Goal: Task Accomplishment & Management: Use online tool/utility

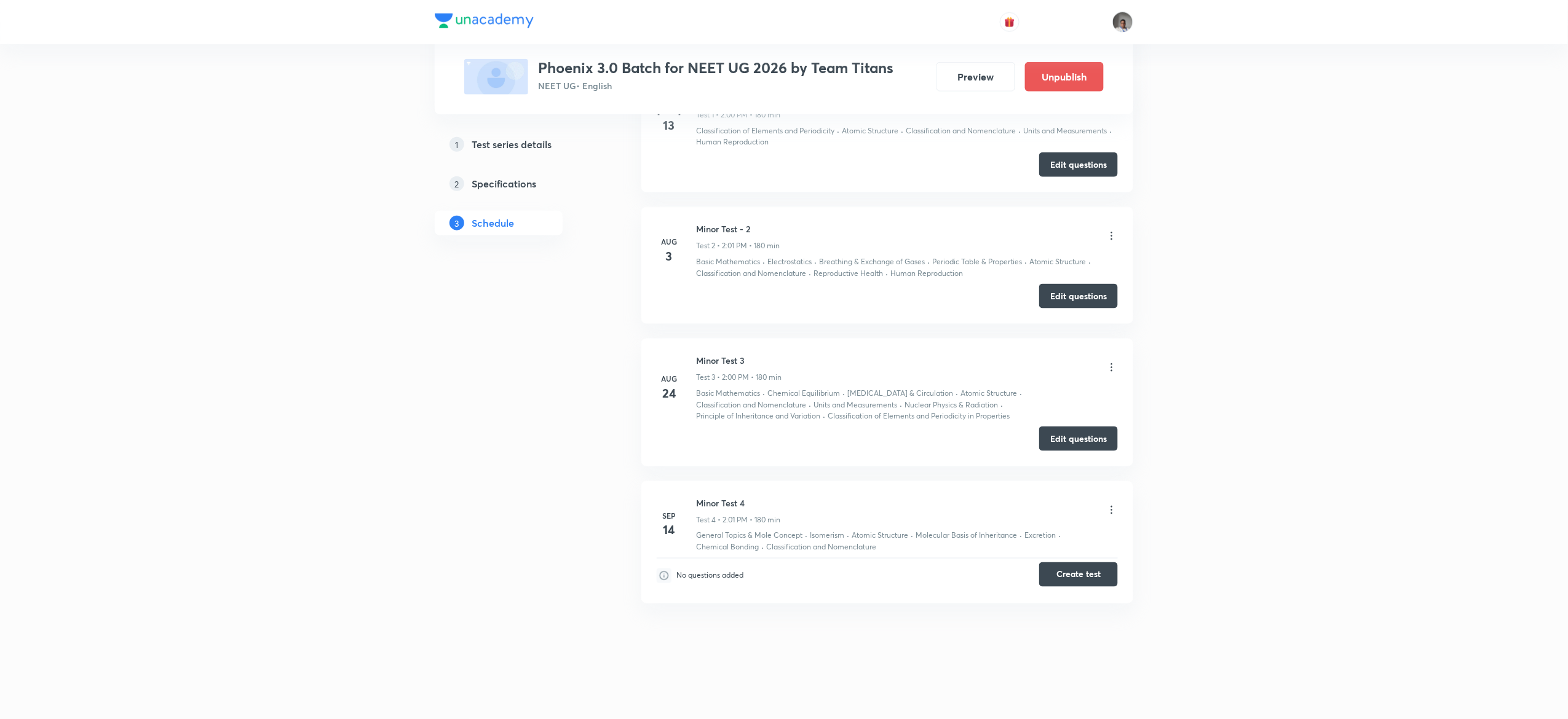
click at [1085, 578] on button "Create test" at bounding box center [1079, 574] width 79 height 25
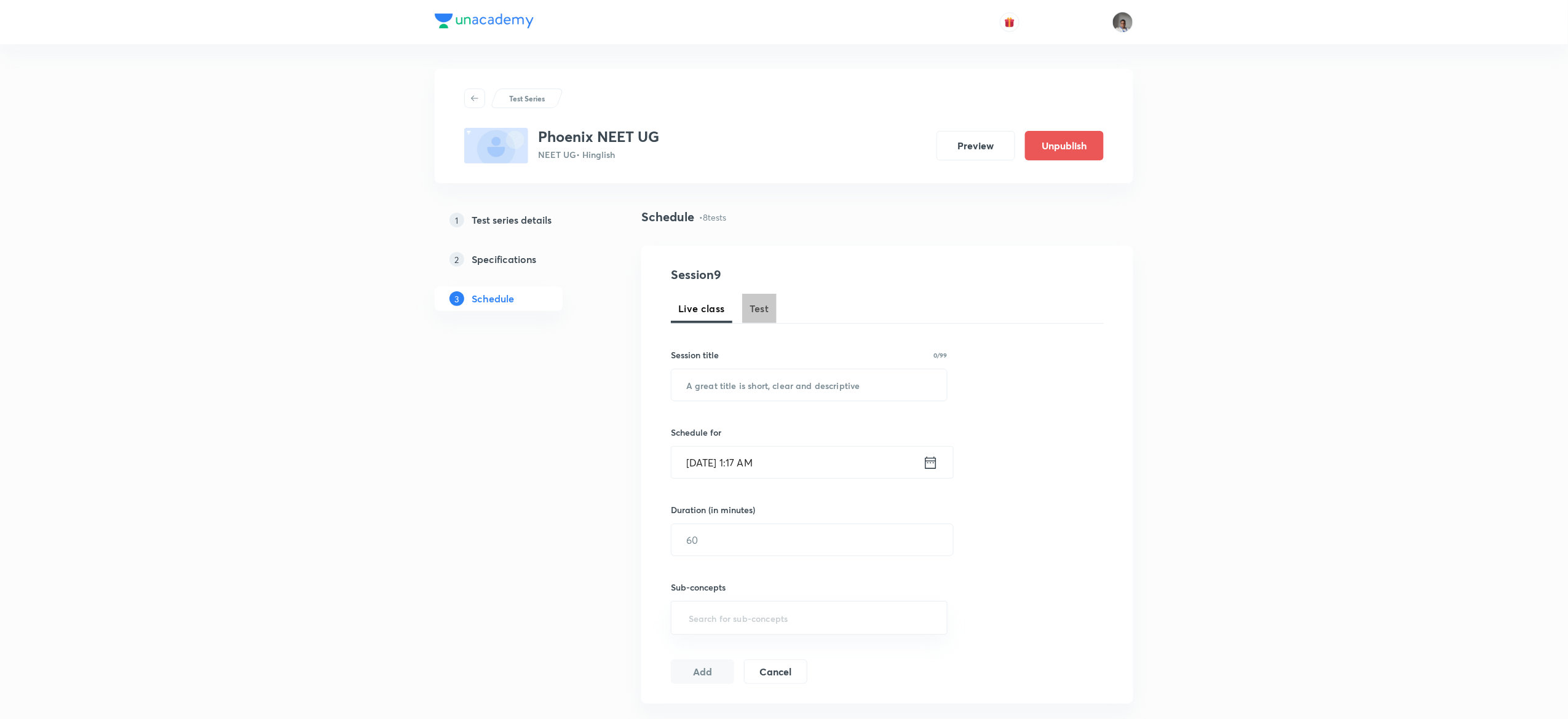
click at [769, 317] on button "Test" at bounding box center [759, 309] width 35 height 29
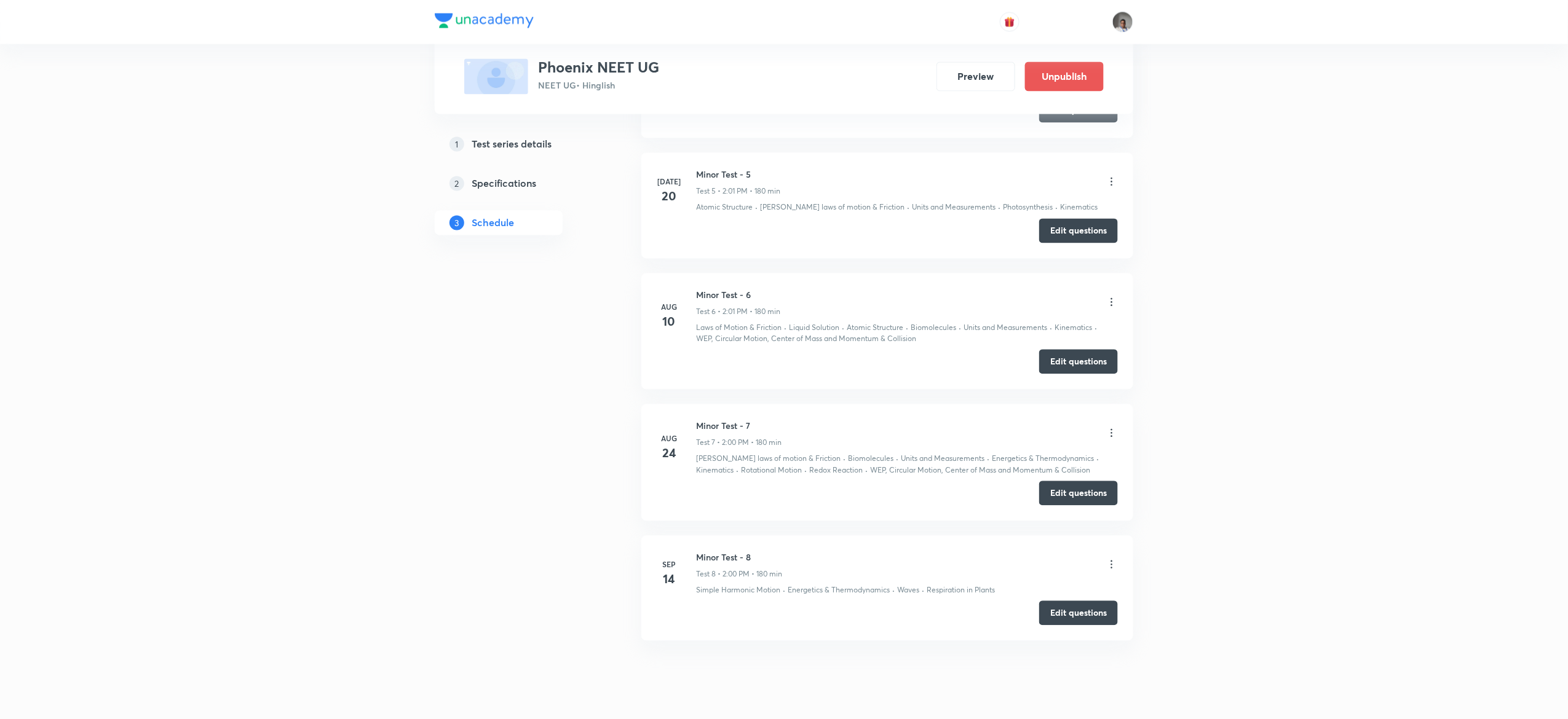
scroll to position [1208, 0]
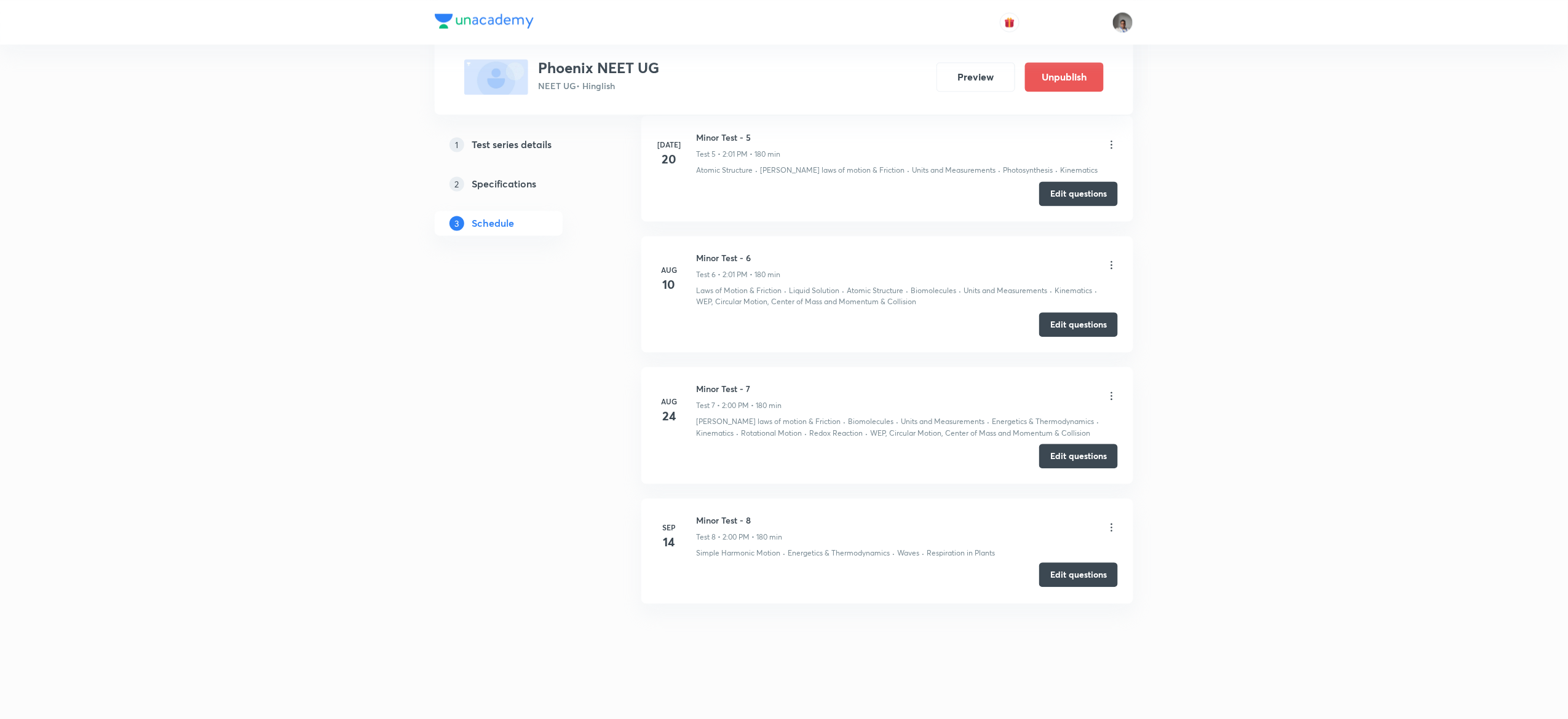
click at [1083, 574] on button "Edit questions" at bounding box center [1079, 574] width 79 height 25
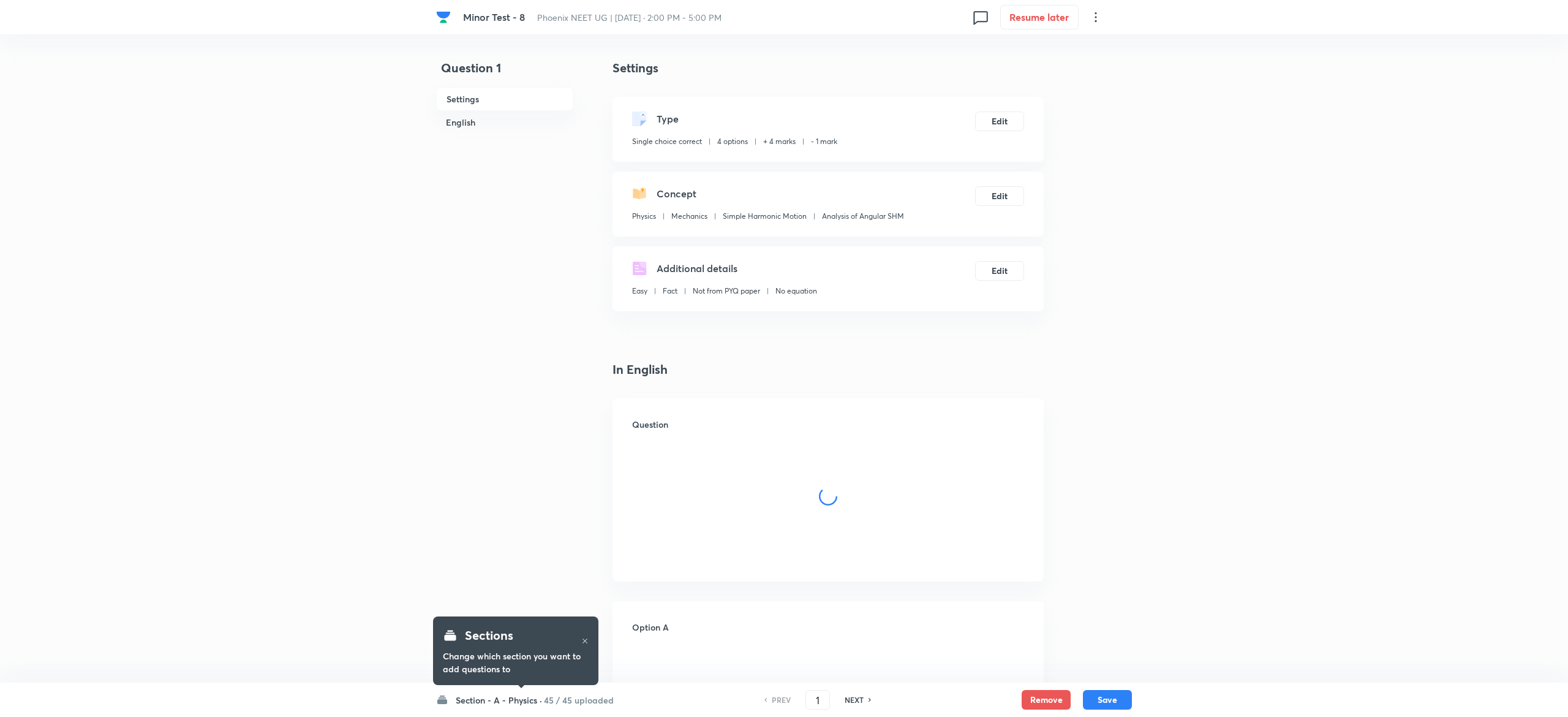
checkbox input "true"
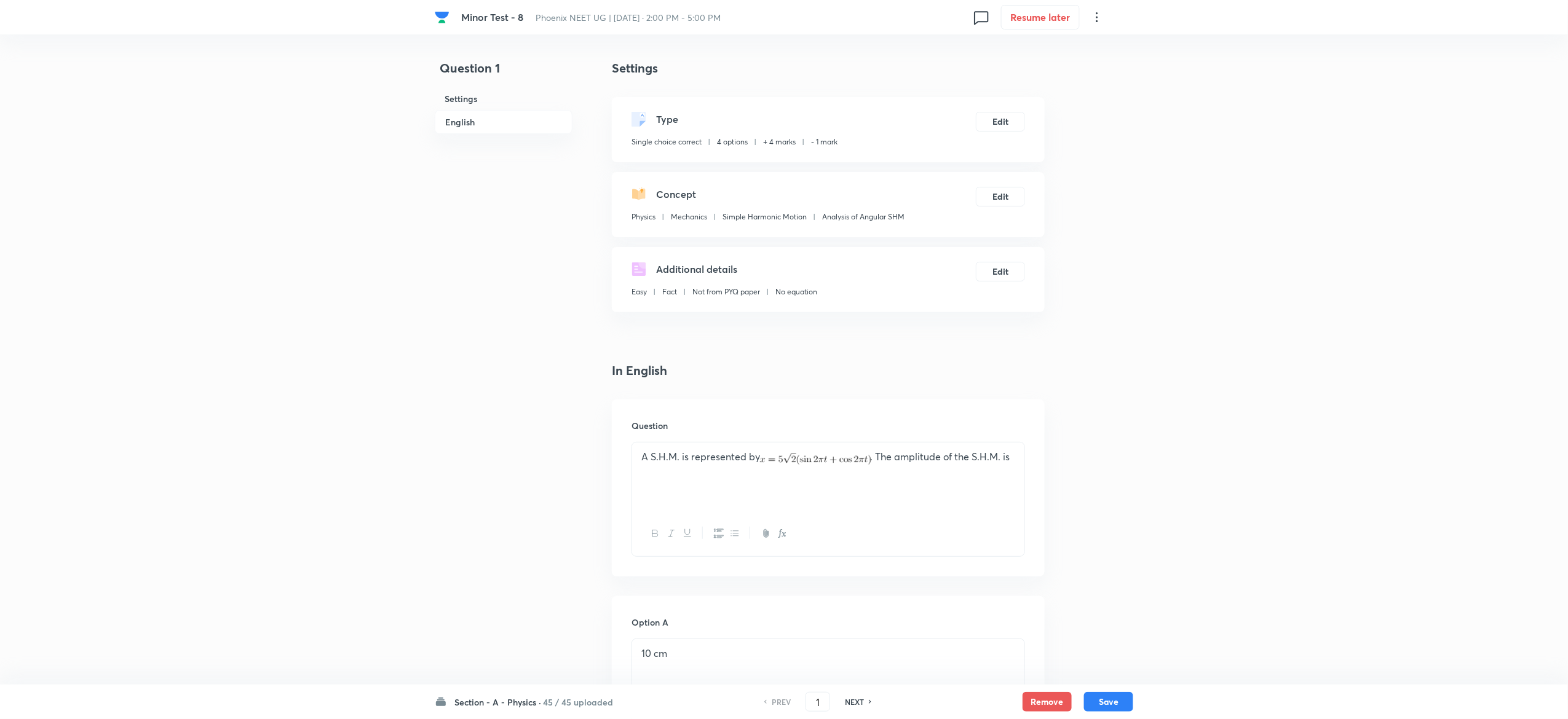
scroll to position [981, 0]
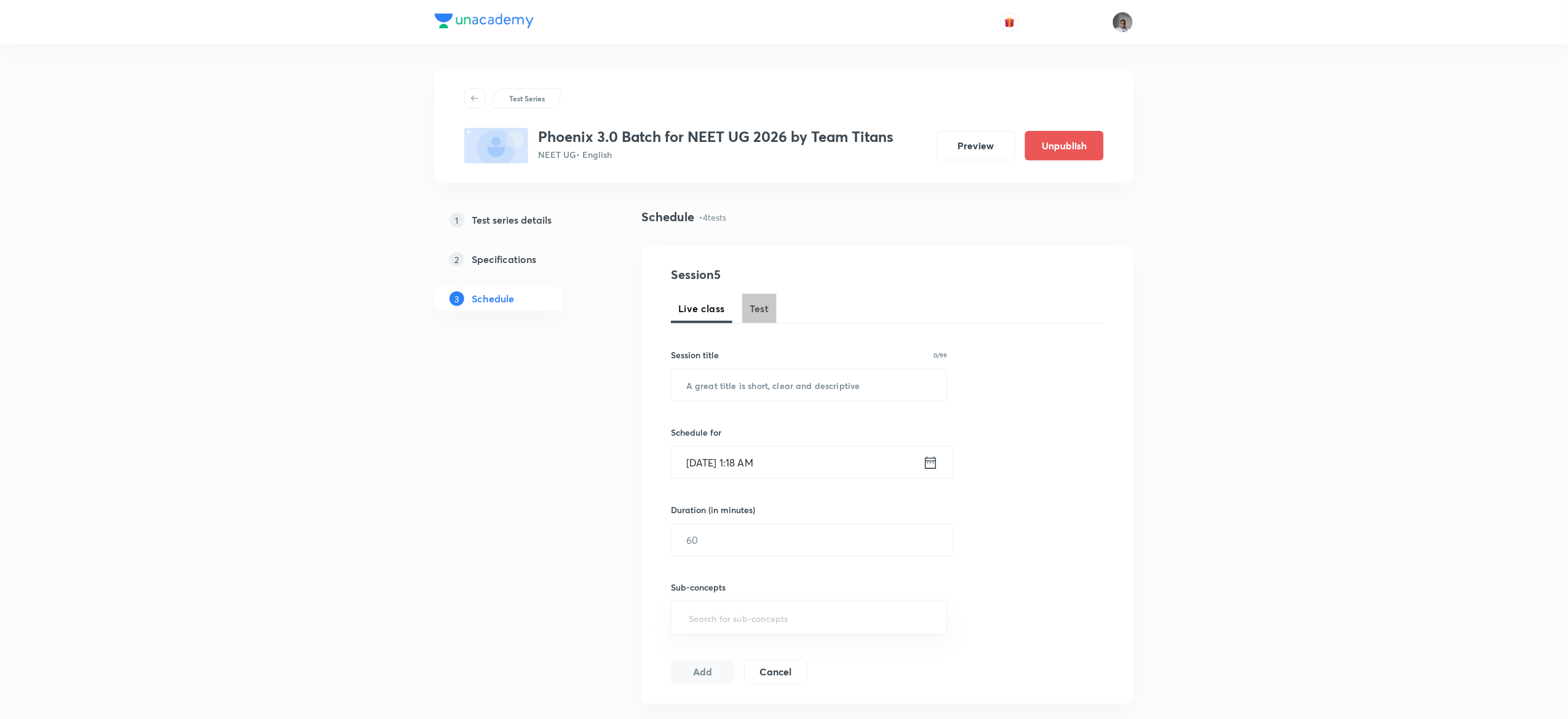
click at [753, 303] on span "Test" at bounding box center [759, 309] width 20 height 15
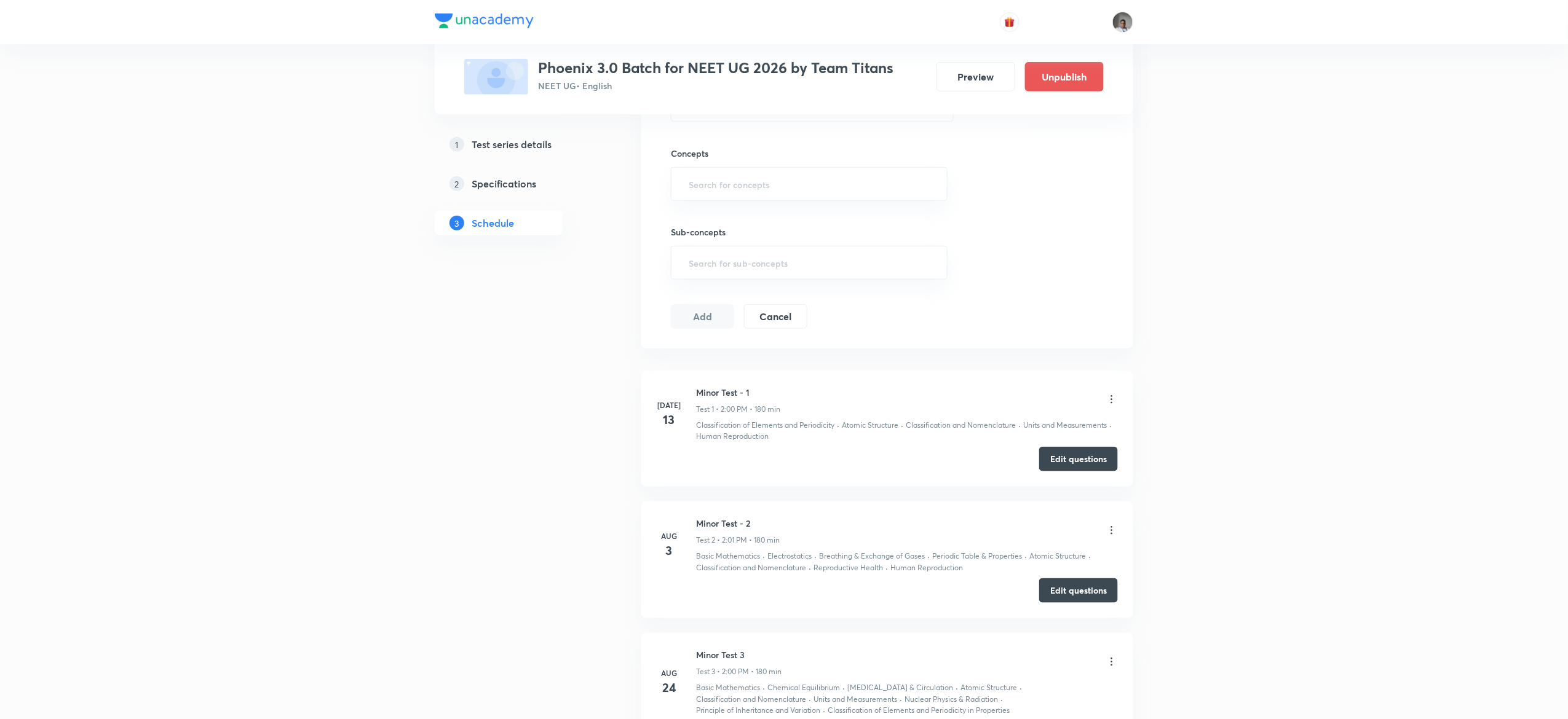
scroll to position [732, 0]
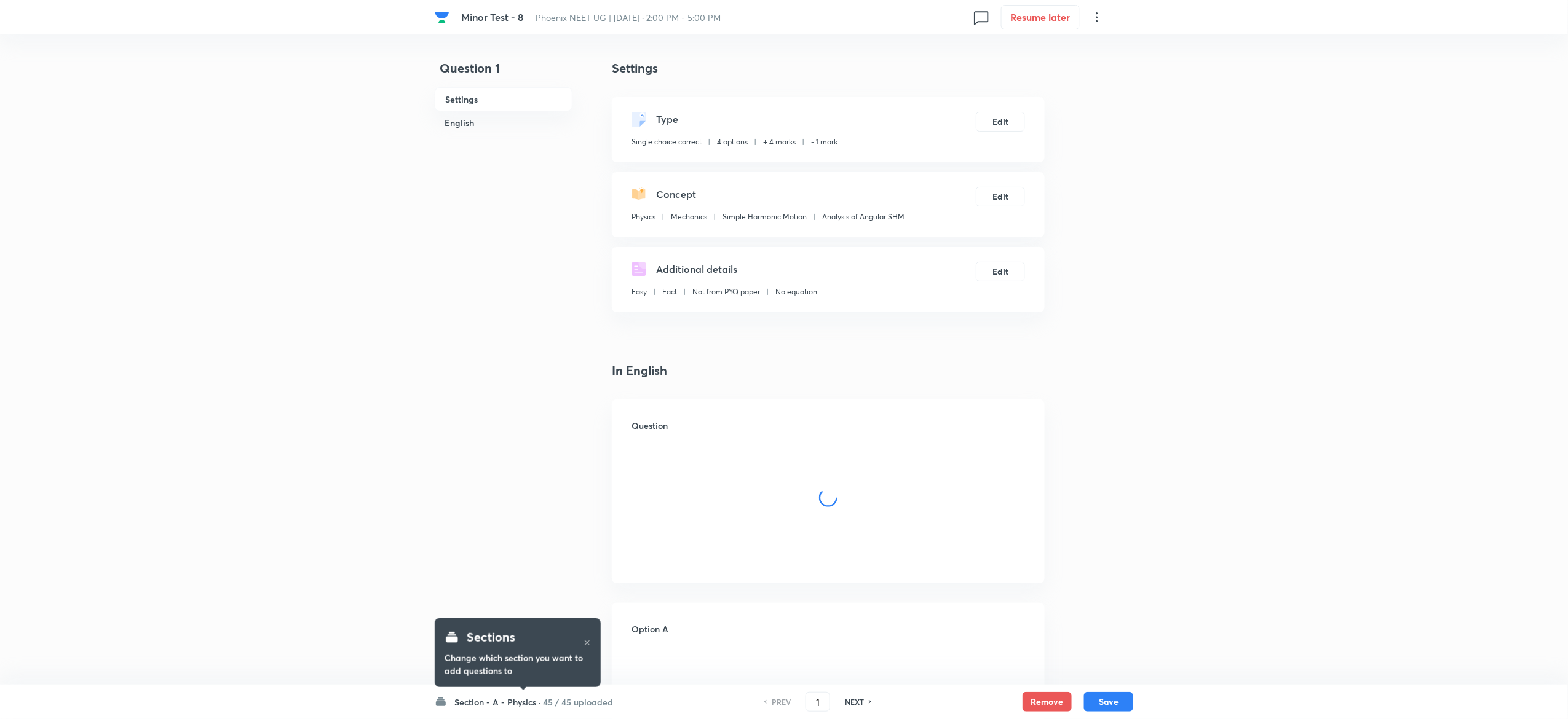
checkbox input "true"
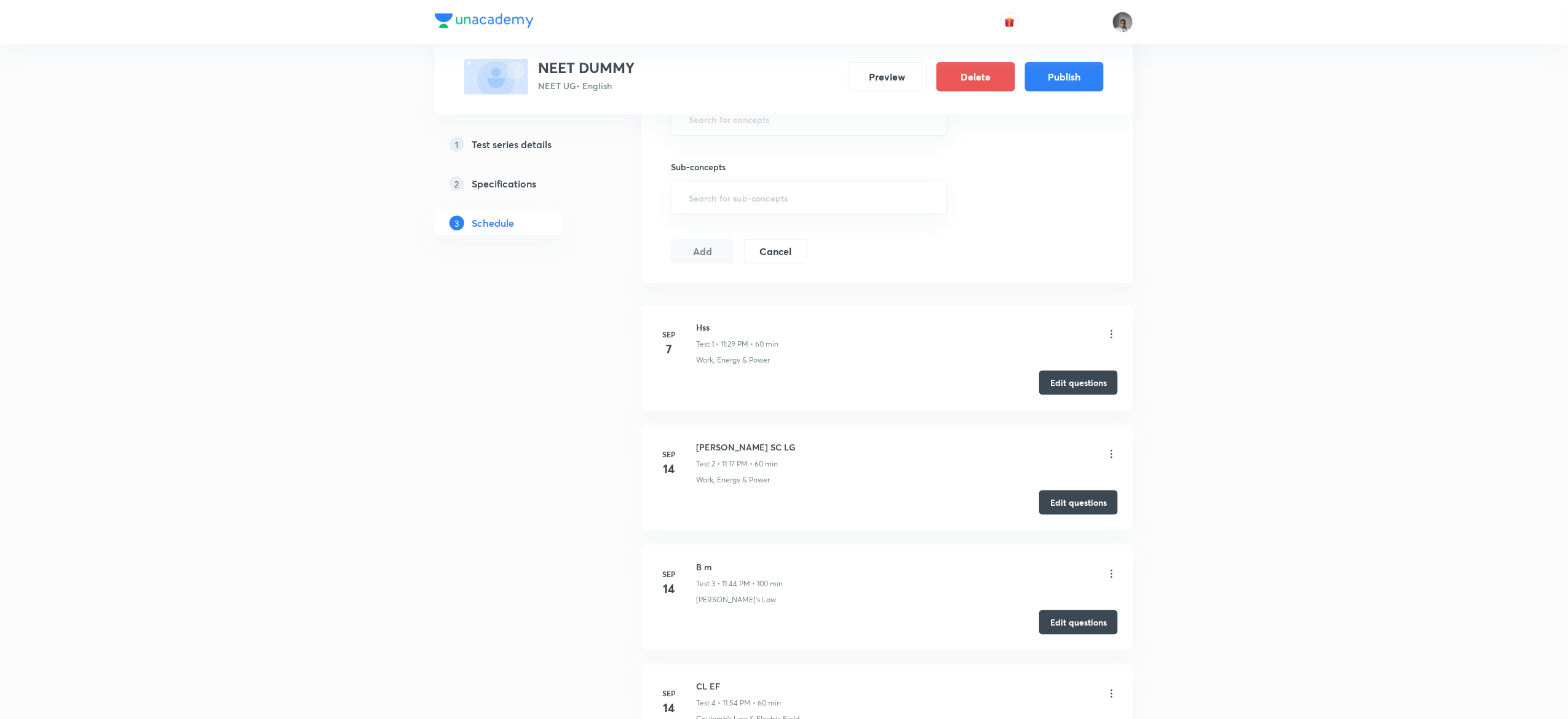
scroll to position [498, 0]
click at [1069, 502] on button "Edit questions" at bounding box center [1079, 502] width 79 height 25
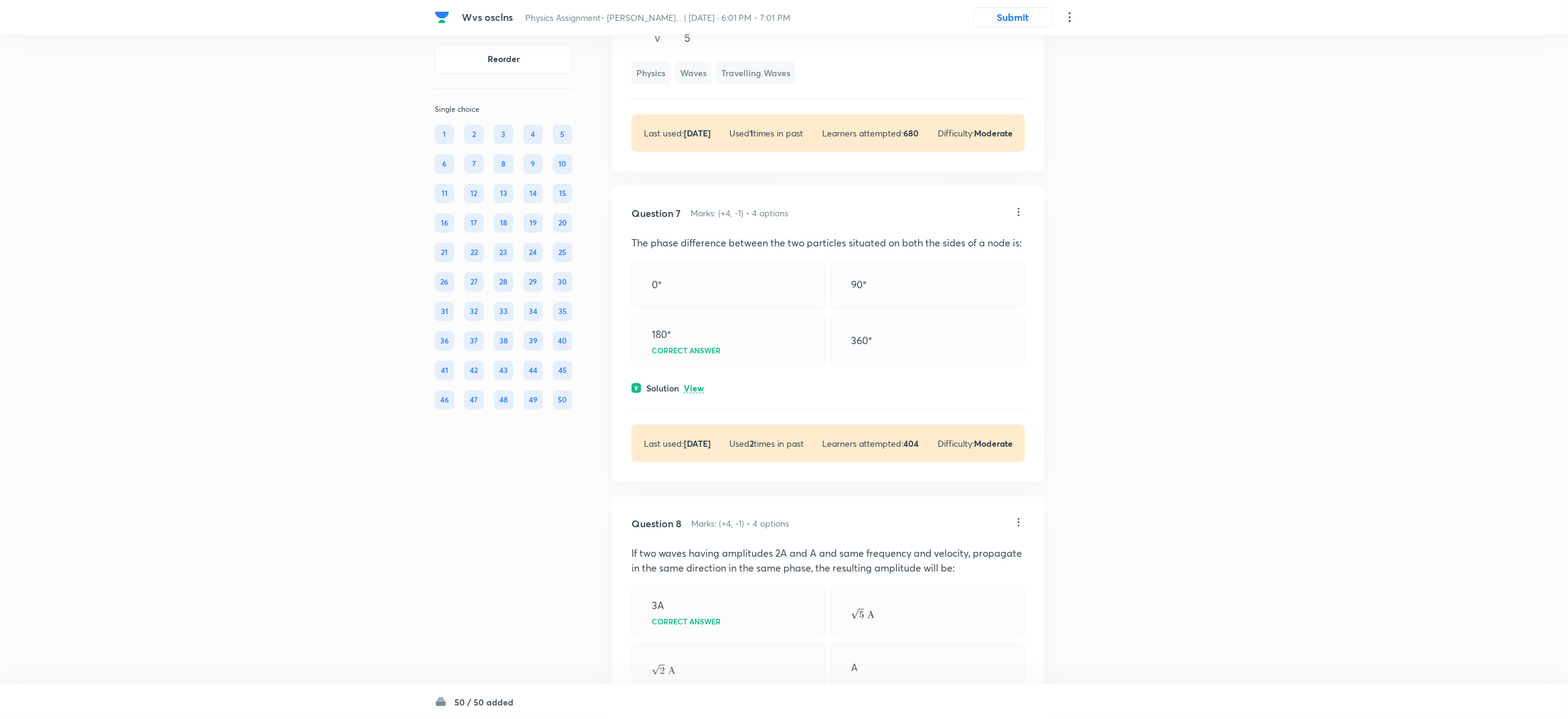
scroll to position [2537, 0]
click at [702, 391] on p "View" at bounding box center [694, 388] width 20 height 9
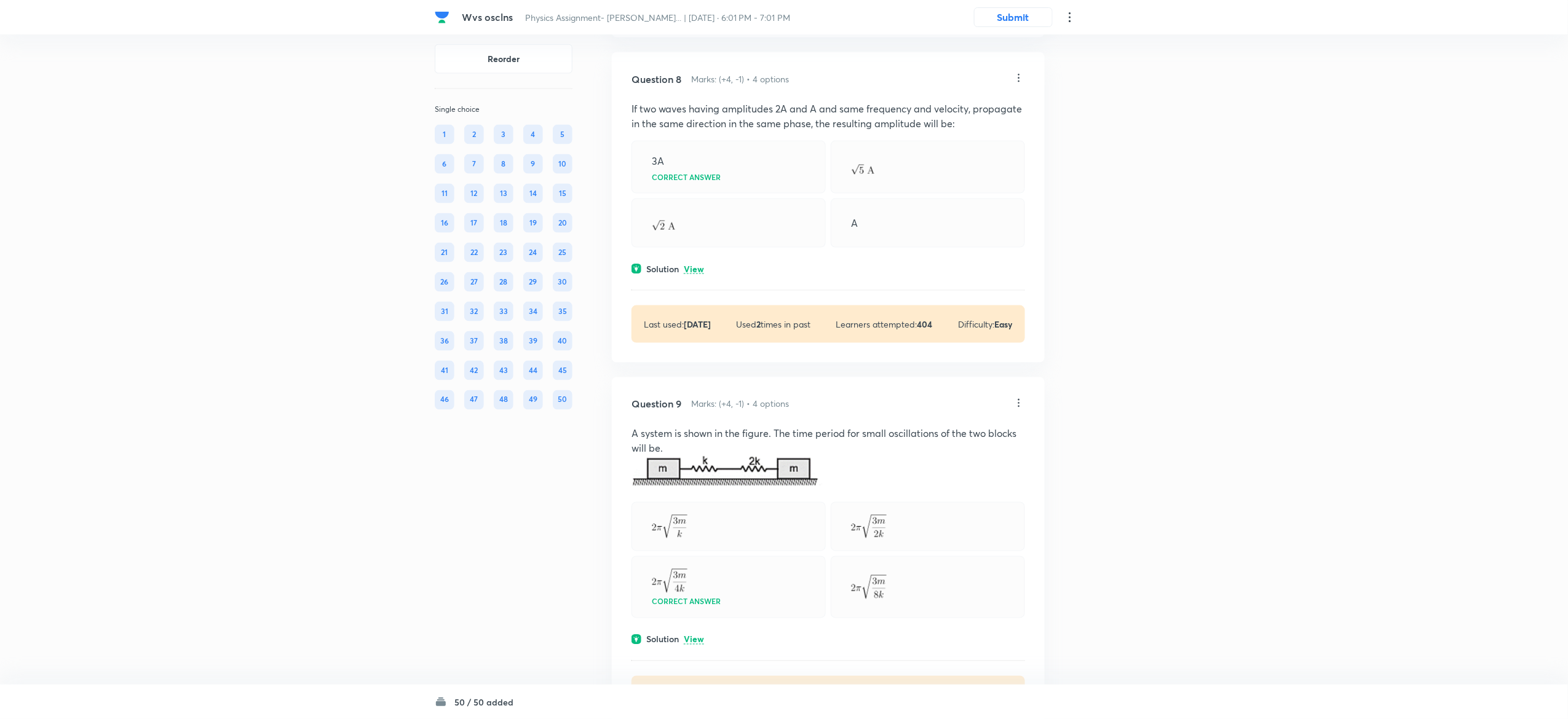
scroll to position [3134, 0]
click at [697, 269] on p "View" at bounding box center [694, 267] width 20 height 9
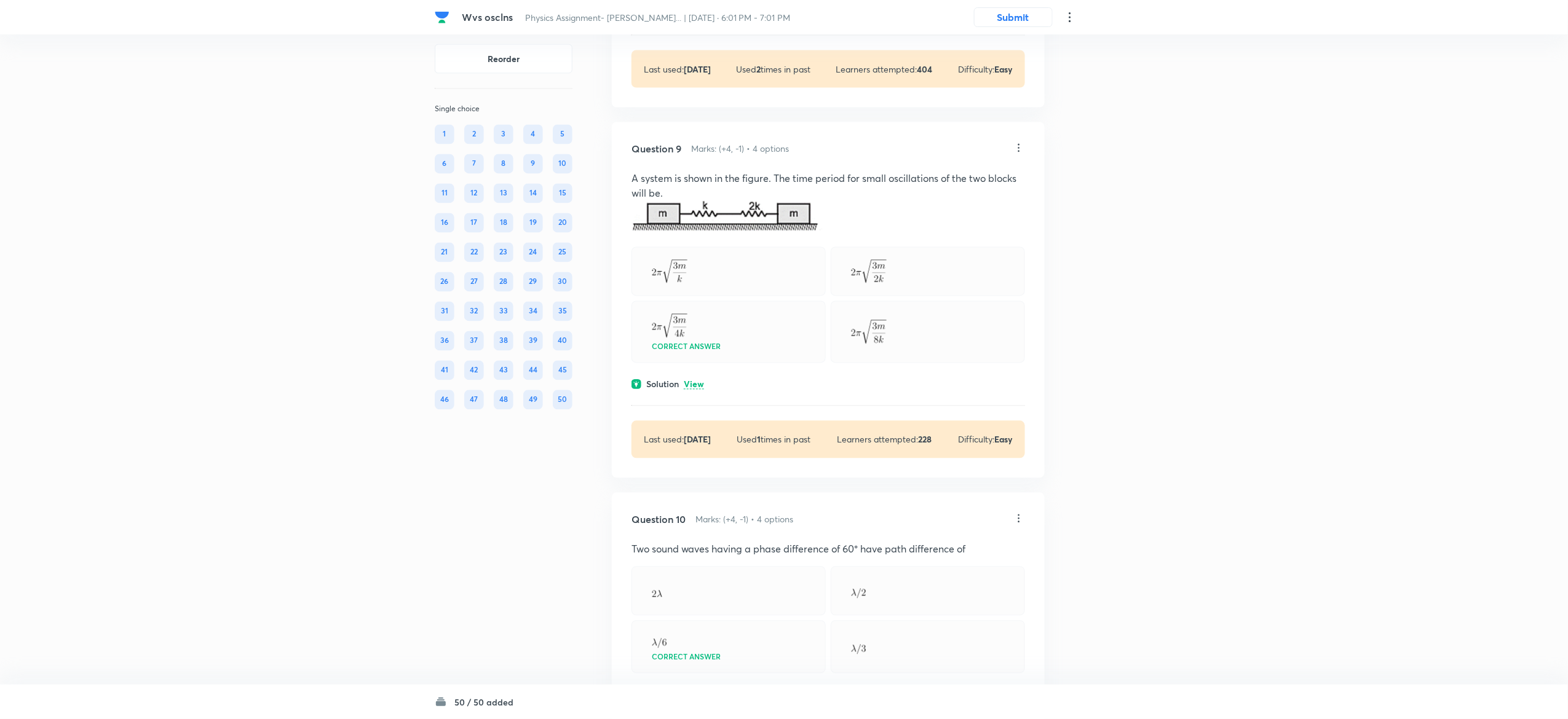
scroll to position [3467, 0]
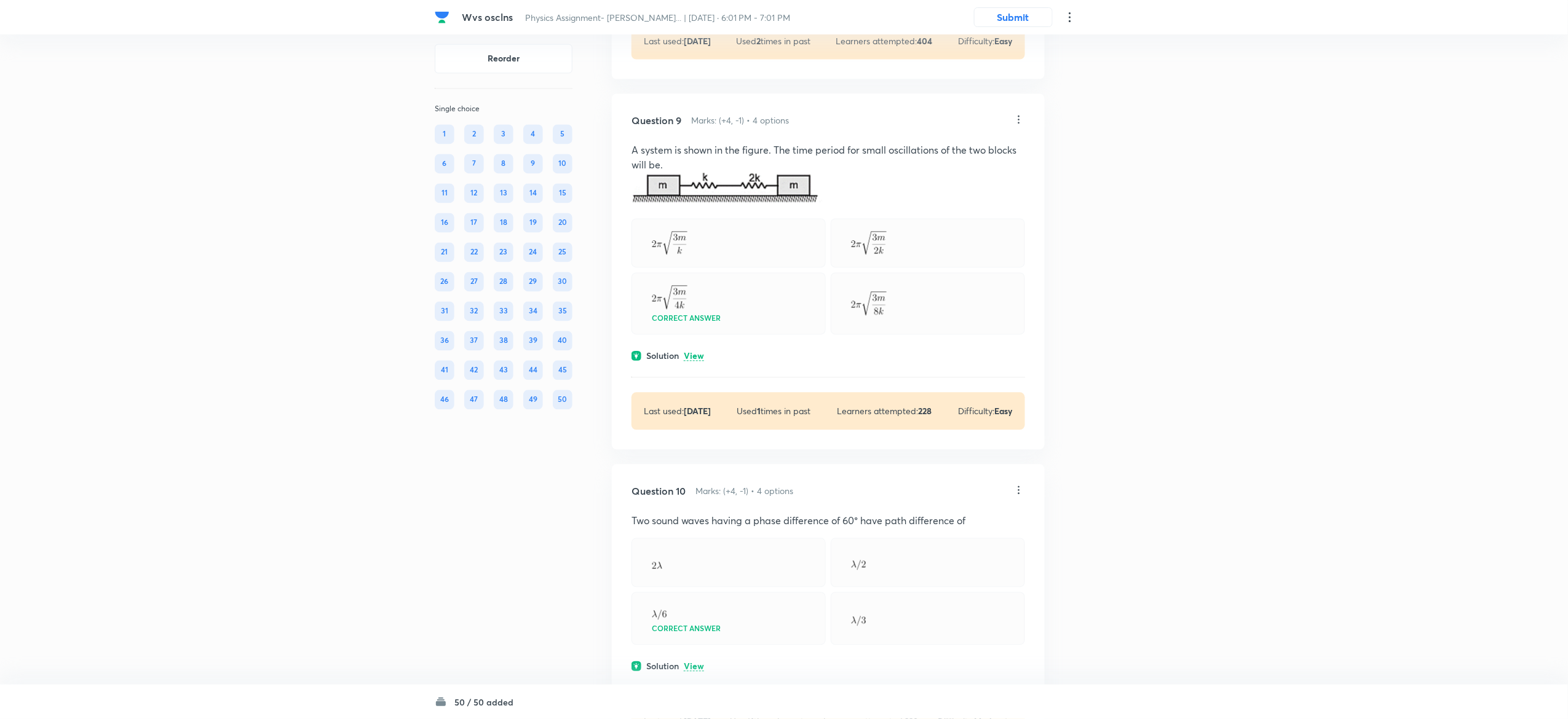
click at [696, 361] on p "View" at bounding box center [694, 357] width 20 height 9
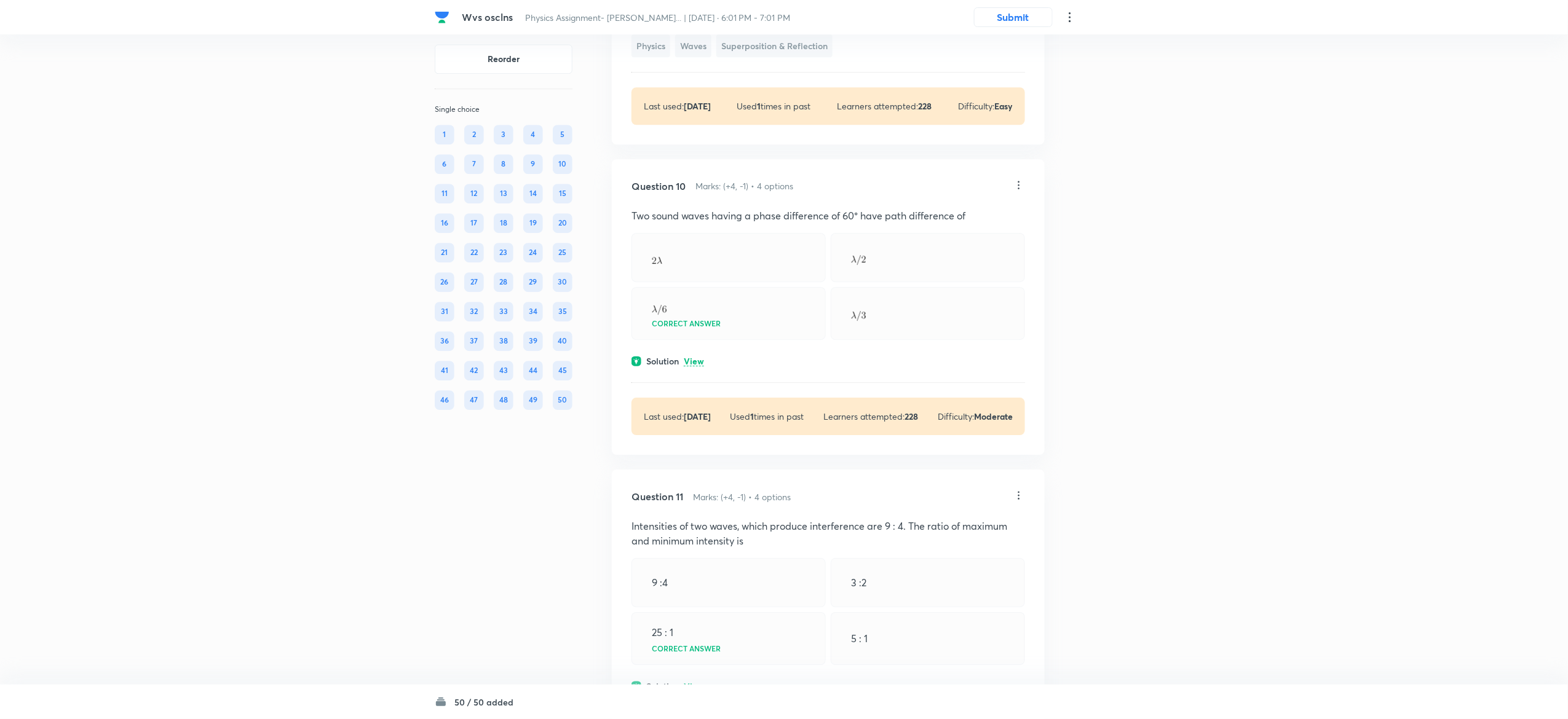
scroll to position [4031, 0]
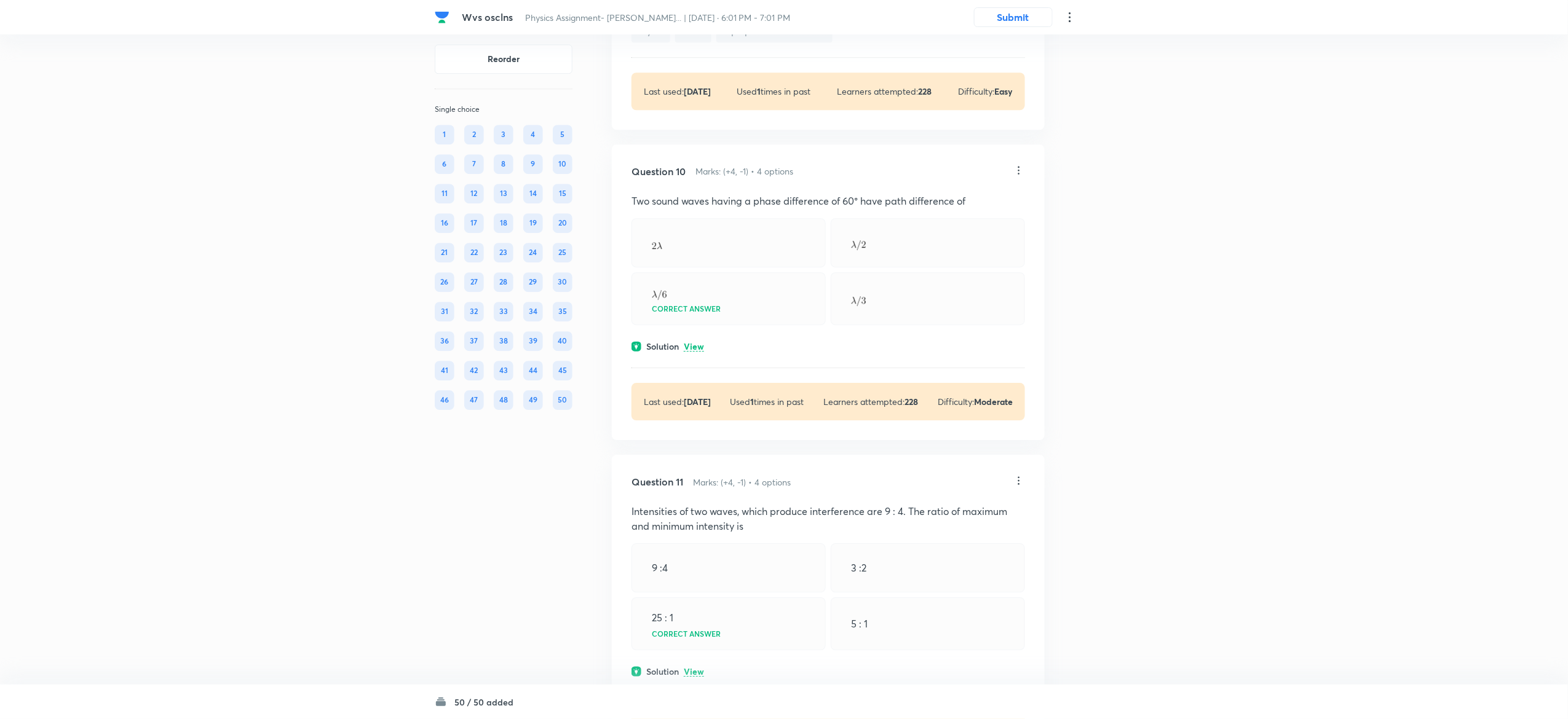
click at [692, 351] on p "View" at bounding box center [694, 347] width 20 height 9
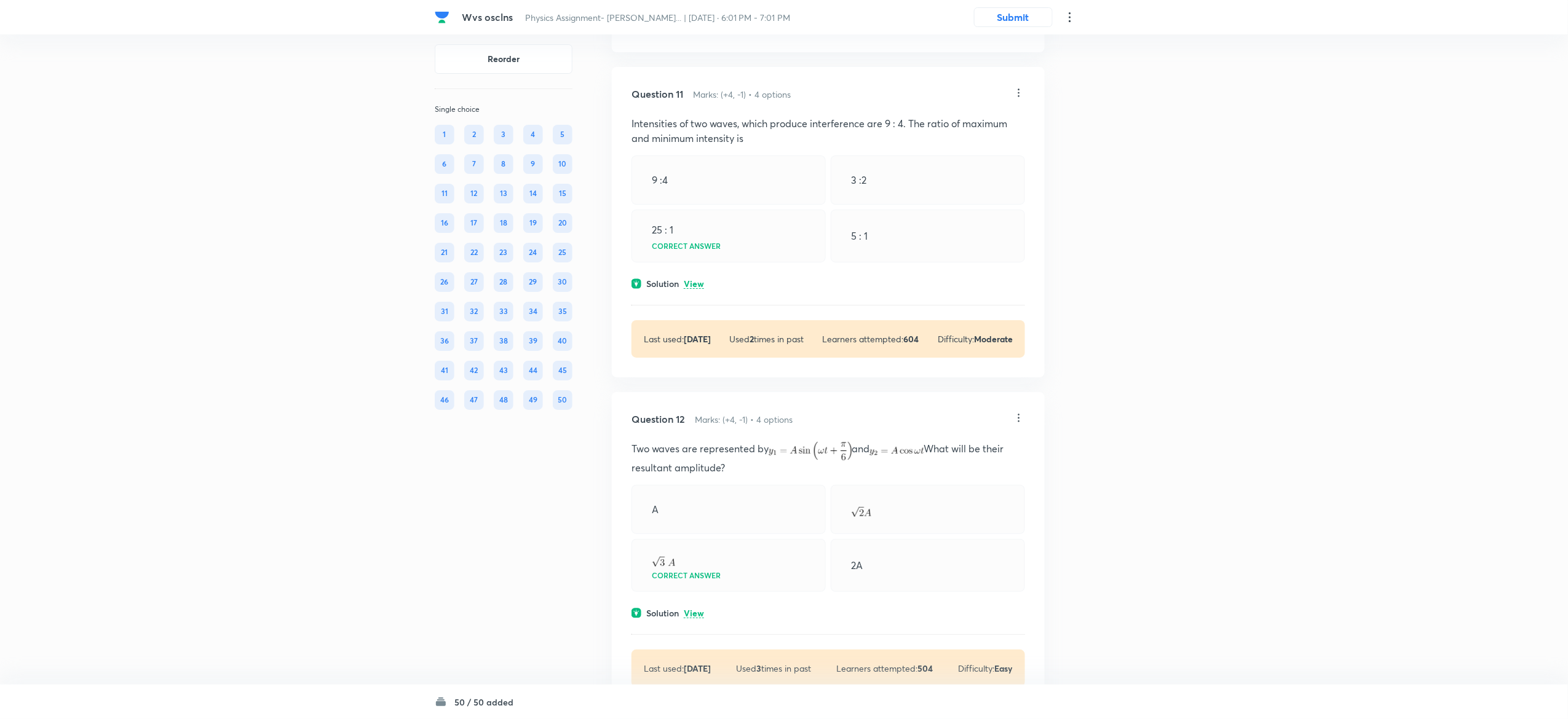
scroll to position [4523, 0]
click at [689, 288] on p "View" at bounding box center [694, 283] width 20 height 9
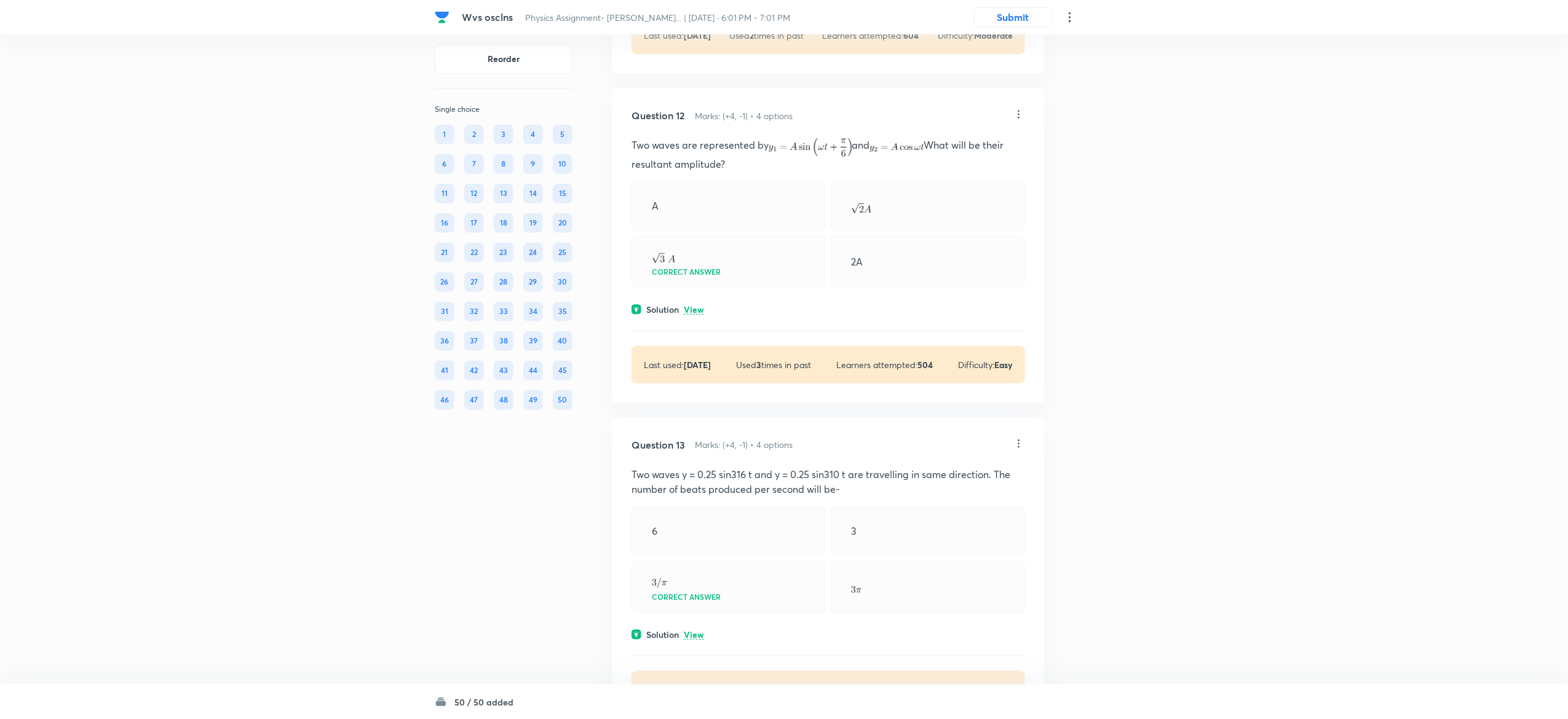
scroll to position [4916, 0]
click at [696, 313] on p "View" at bounding box center [694, 309] width 20 height 9
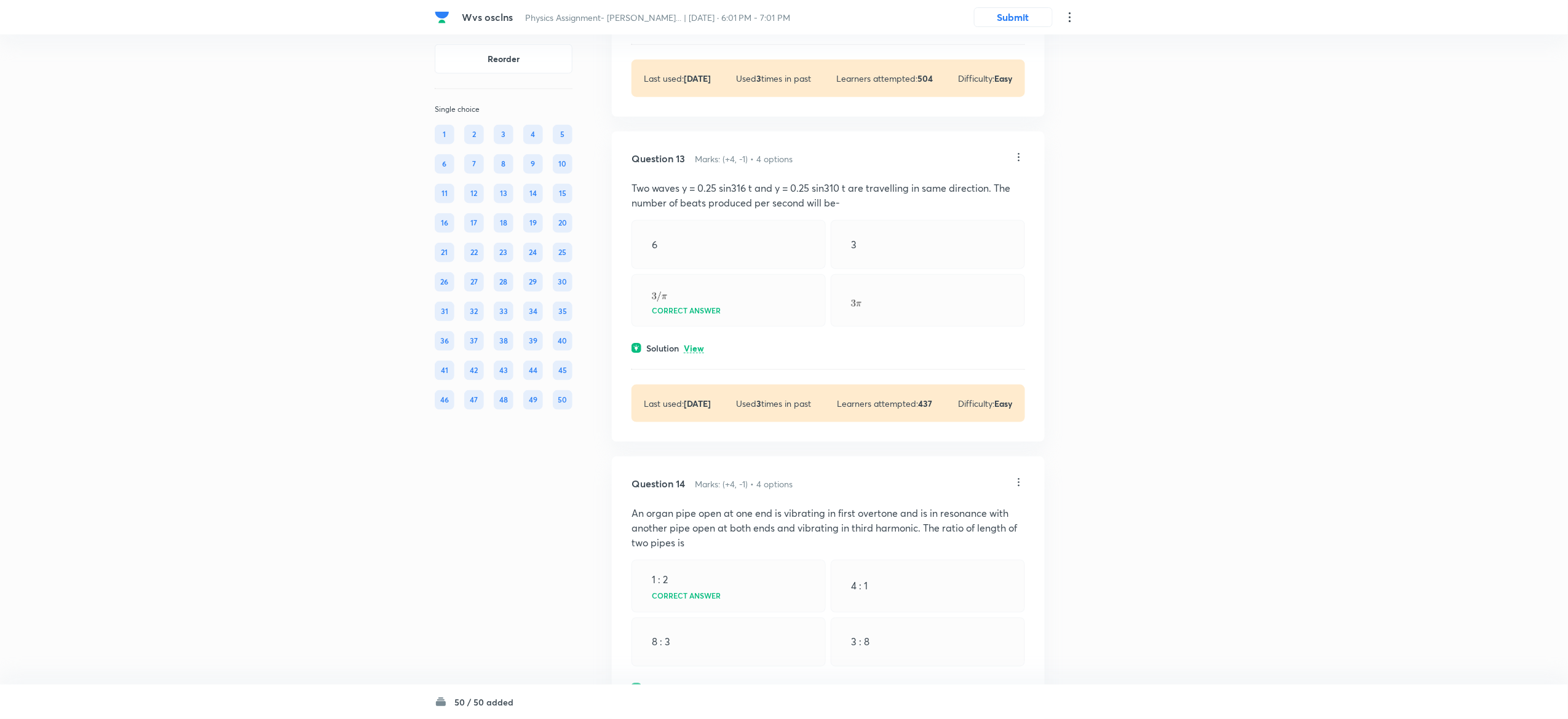
scroll to position [5302, 0]
click at [696, 351] on p "View" at bounding box center [694, 348] width 20 height 9
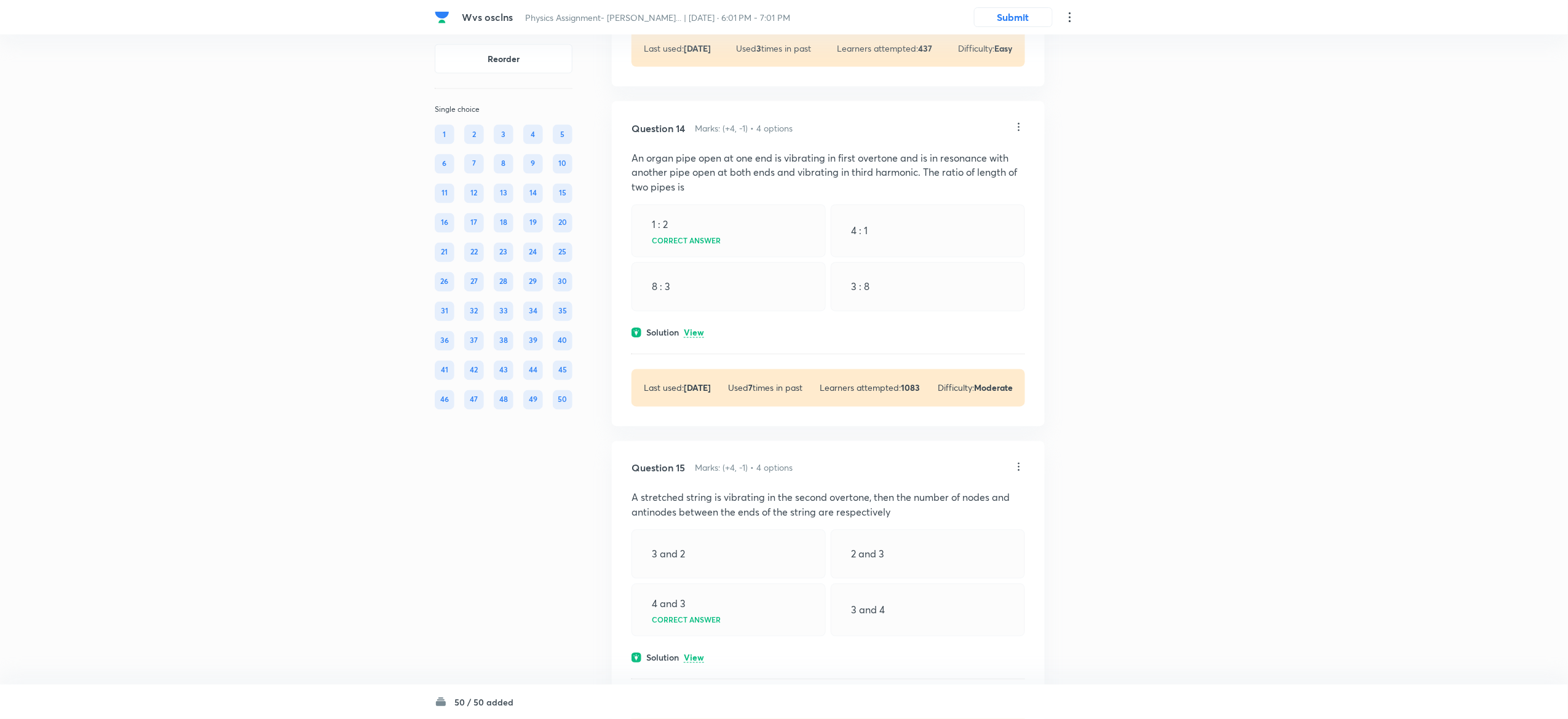
scroll to position [5720, 0]
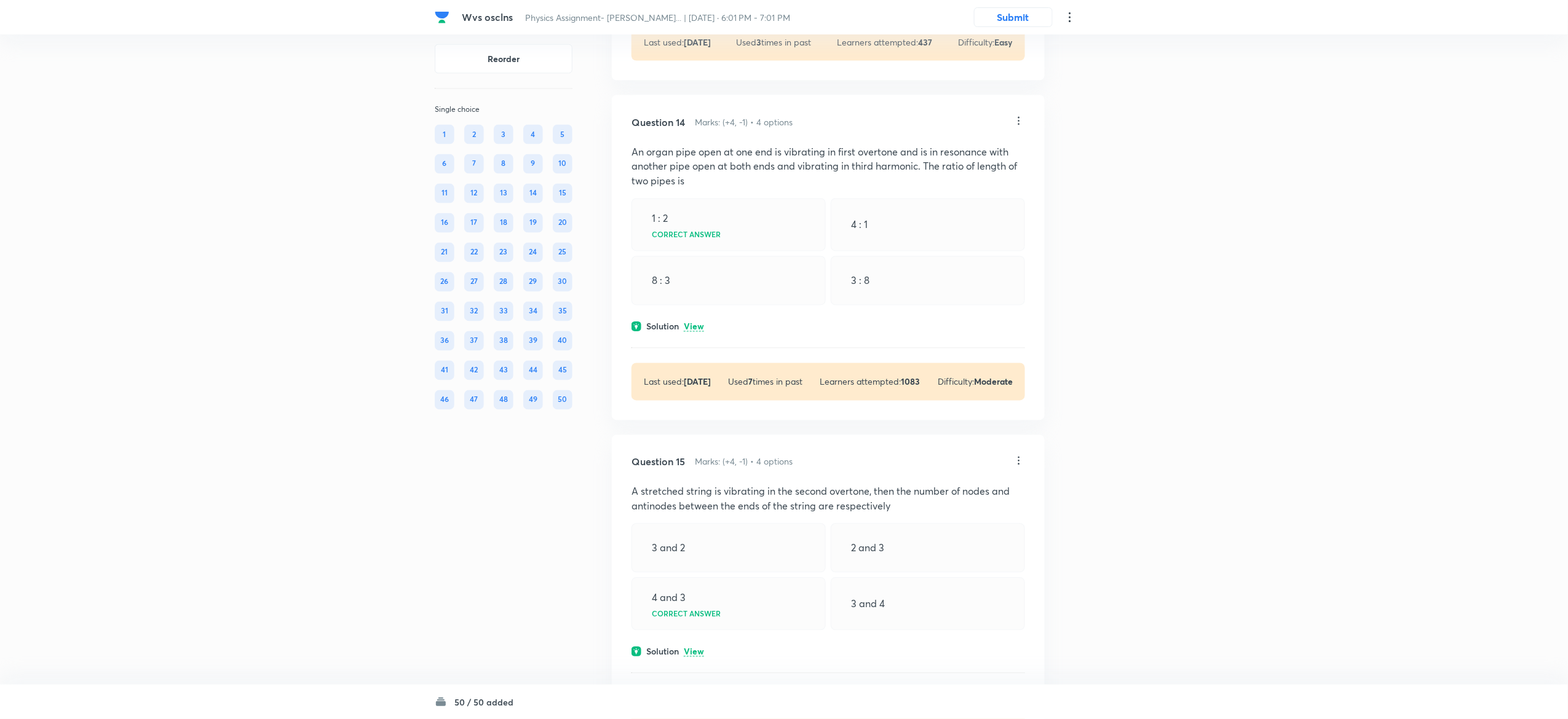
click at [697, 332] on p "View" at bounding box center [694, 327] width 20 height 9
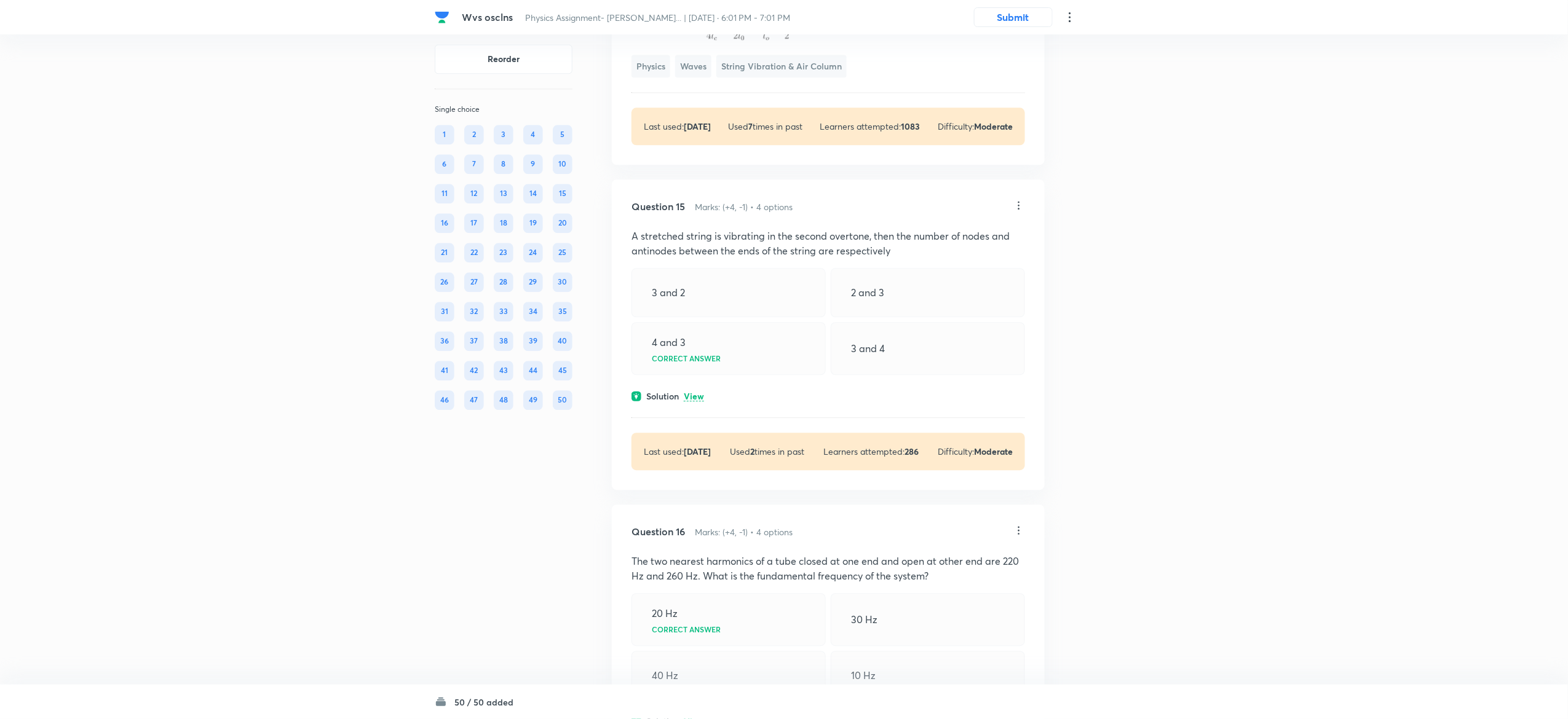
scroll to position [6110, 0]
click at [697, 399] on p "View" at bounding box center [694, 394] width 20 height 9
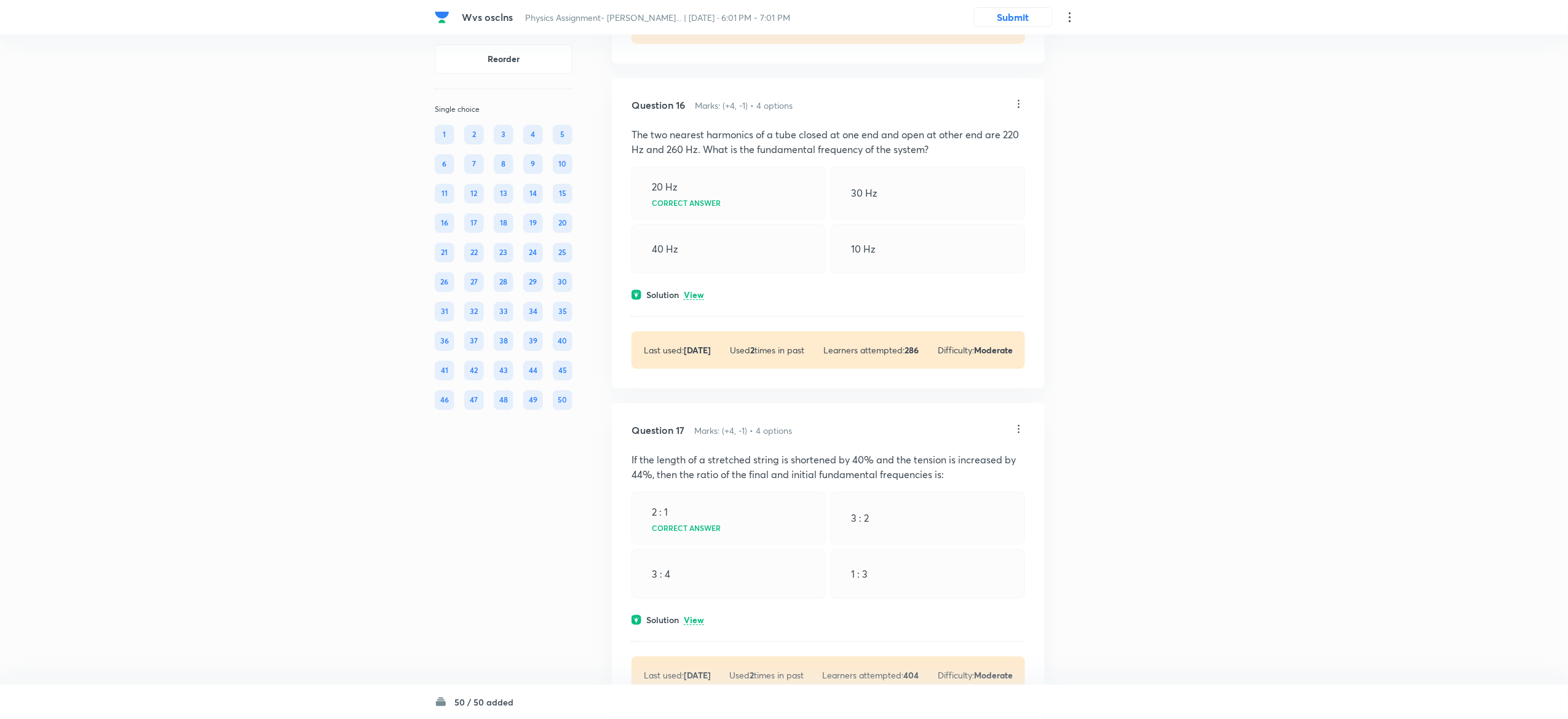
scroll to position [6667, 0]
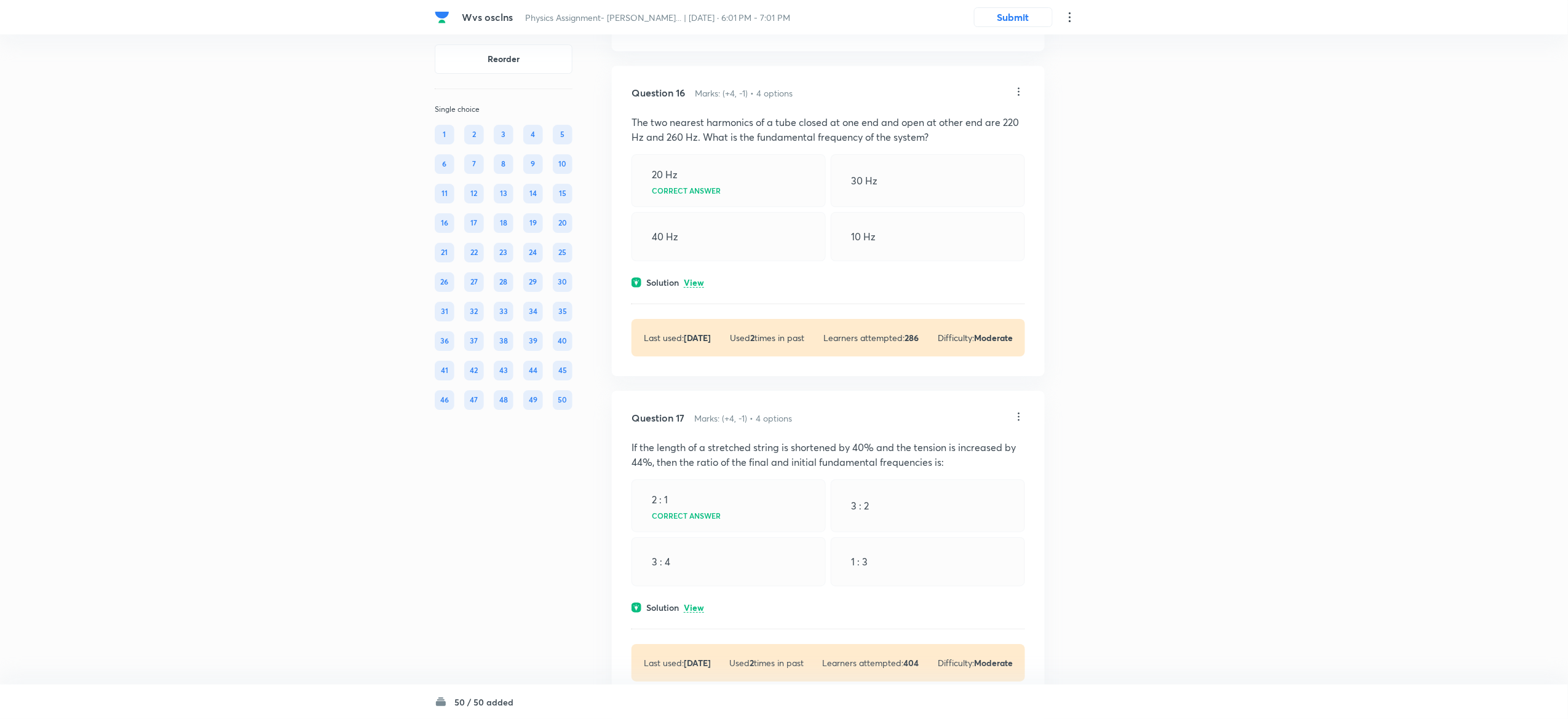
click at [697, 287] on div "Question 16 Marks: (+4, -1) • 4 options The two nearest harmonics of a tube clo…" at bounding box center [828, 221] width 433 height 311
click at [696, 288] on p "View" at bounding box center [694, 283] width 20 height 9
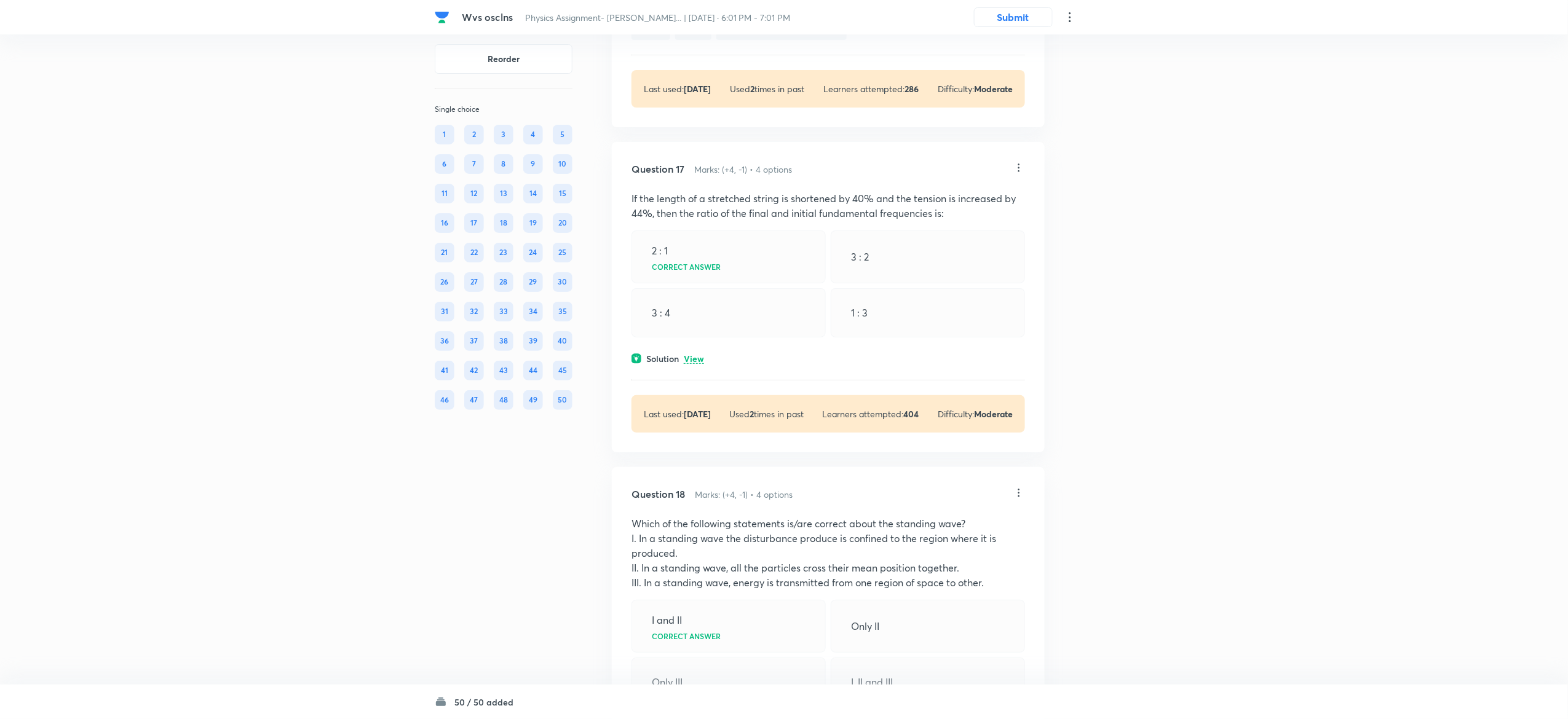
scroll to position [7021, 0]
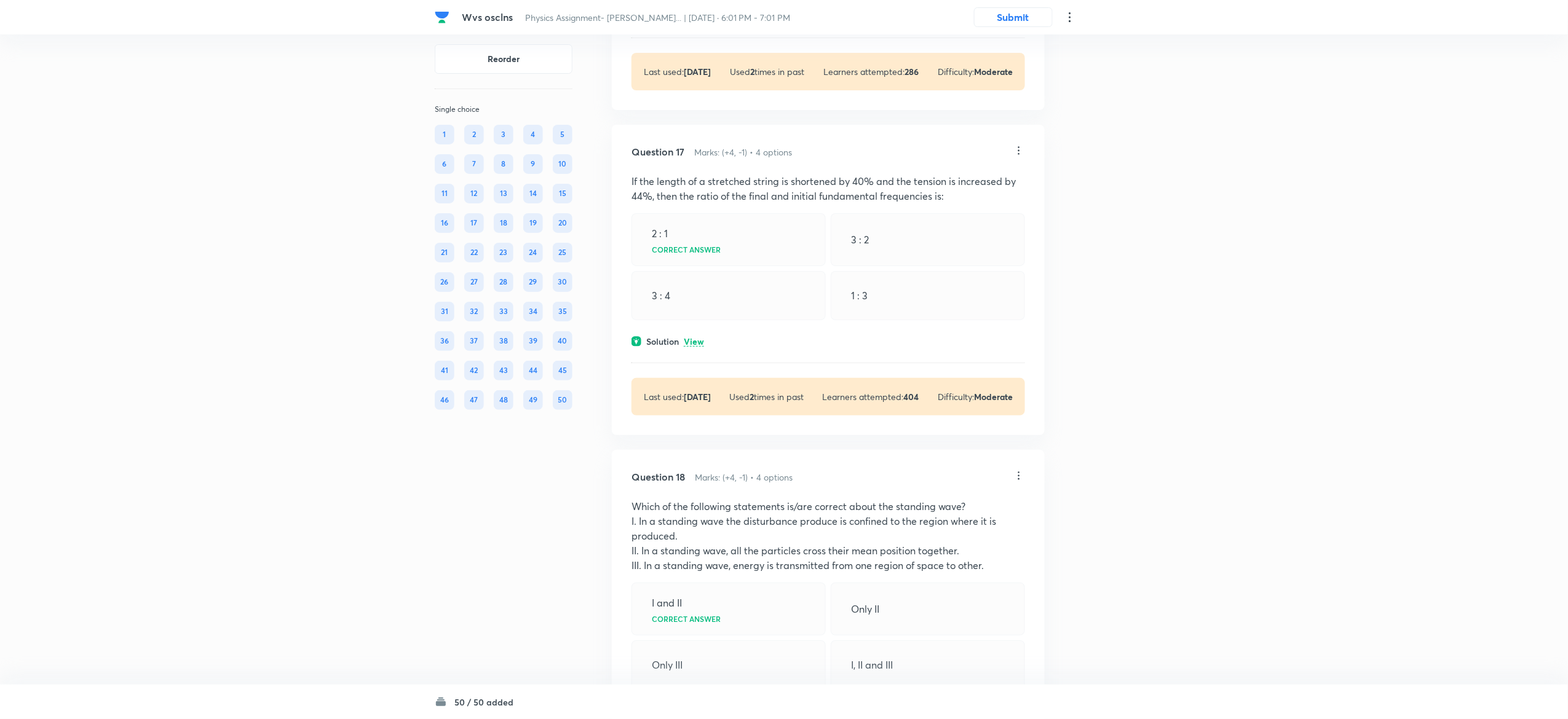
click at [697, 347] on p "View" at bounding box center [694, 342] width 20 height 9
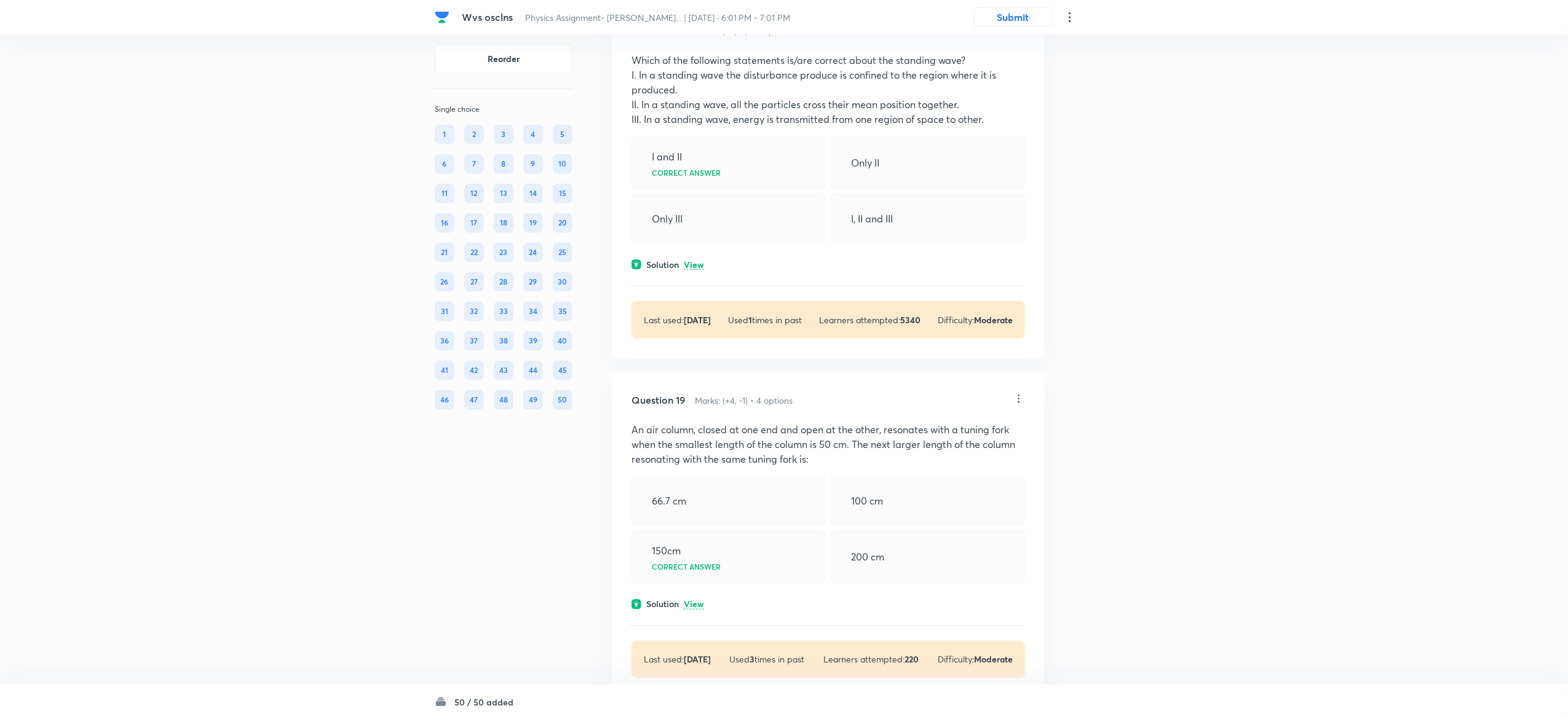
scroll to position [7658, 0]
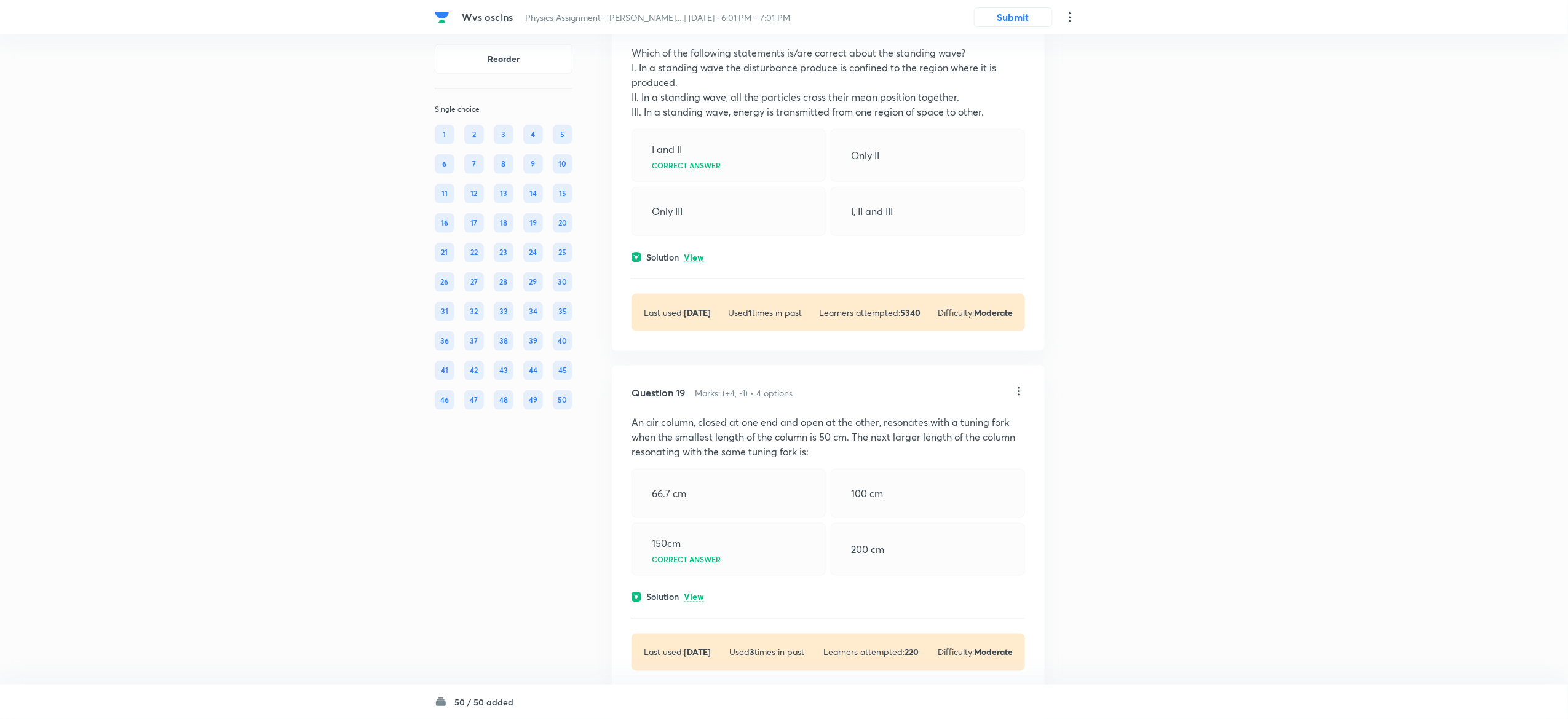
click at [699, 263] on p "View" at bounding box center [694, 258] width 20 height 9
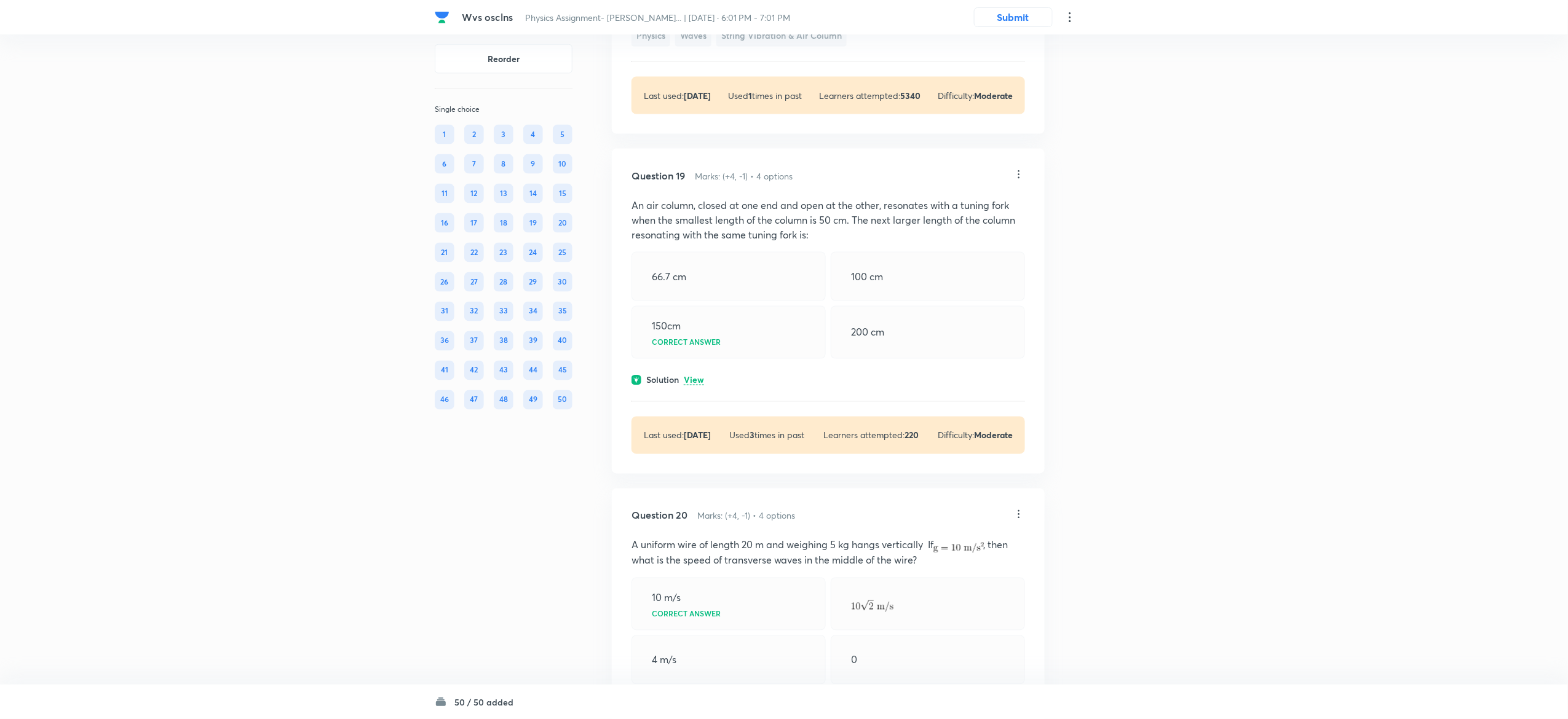
scroll to position [7943, 0]
click at [697, 400] on div "Question 19 Marks: (+4, -1) • 4 options An air column, closed at one end and op…" at bounding box center [828, 310] width 433 height 325
click at [697, 384] on p "View" at bounding box center [694, 380] width 20 height 9
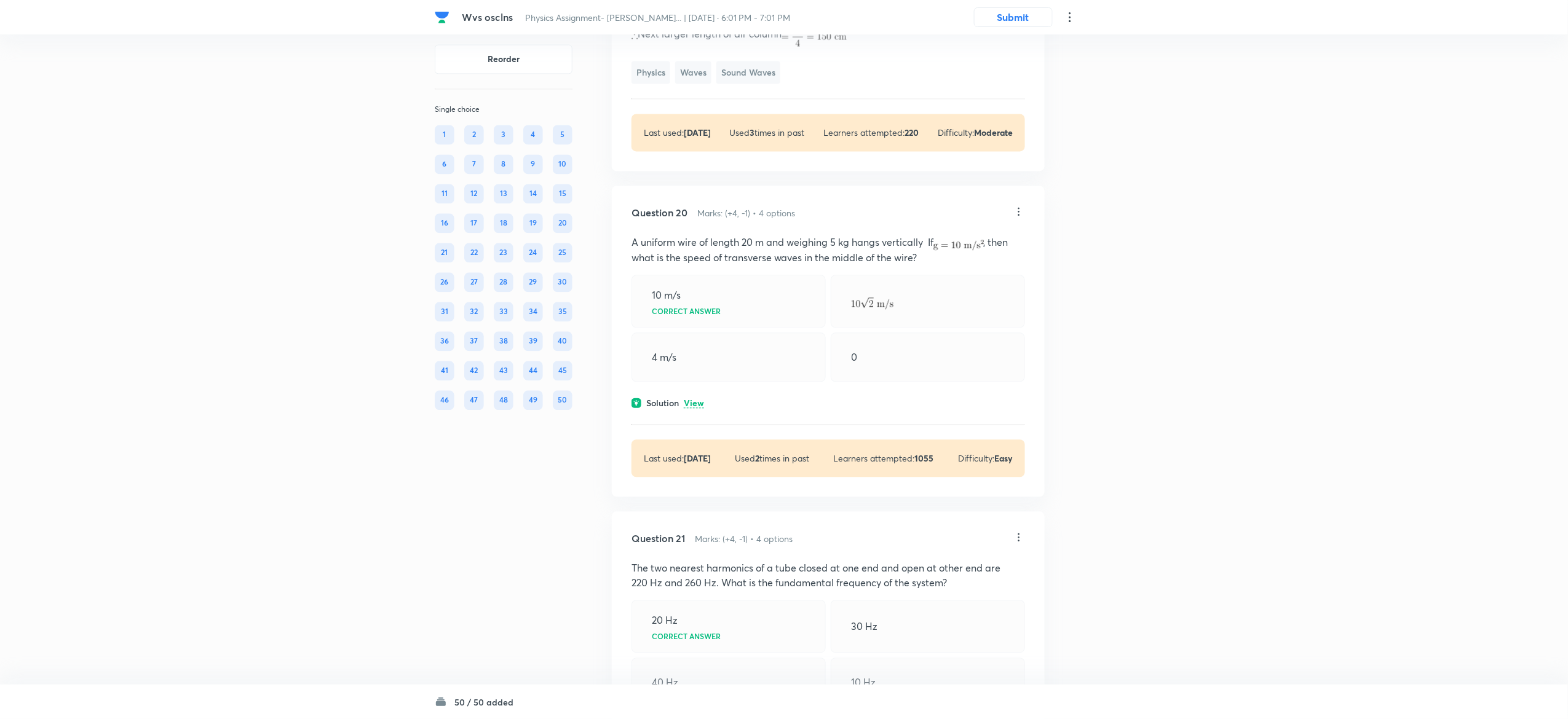
scroll to position [8329, 0]
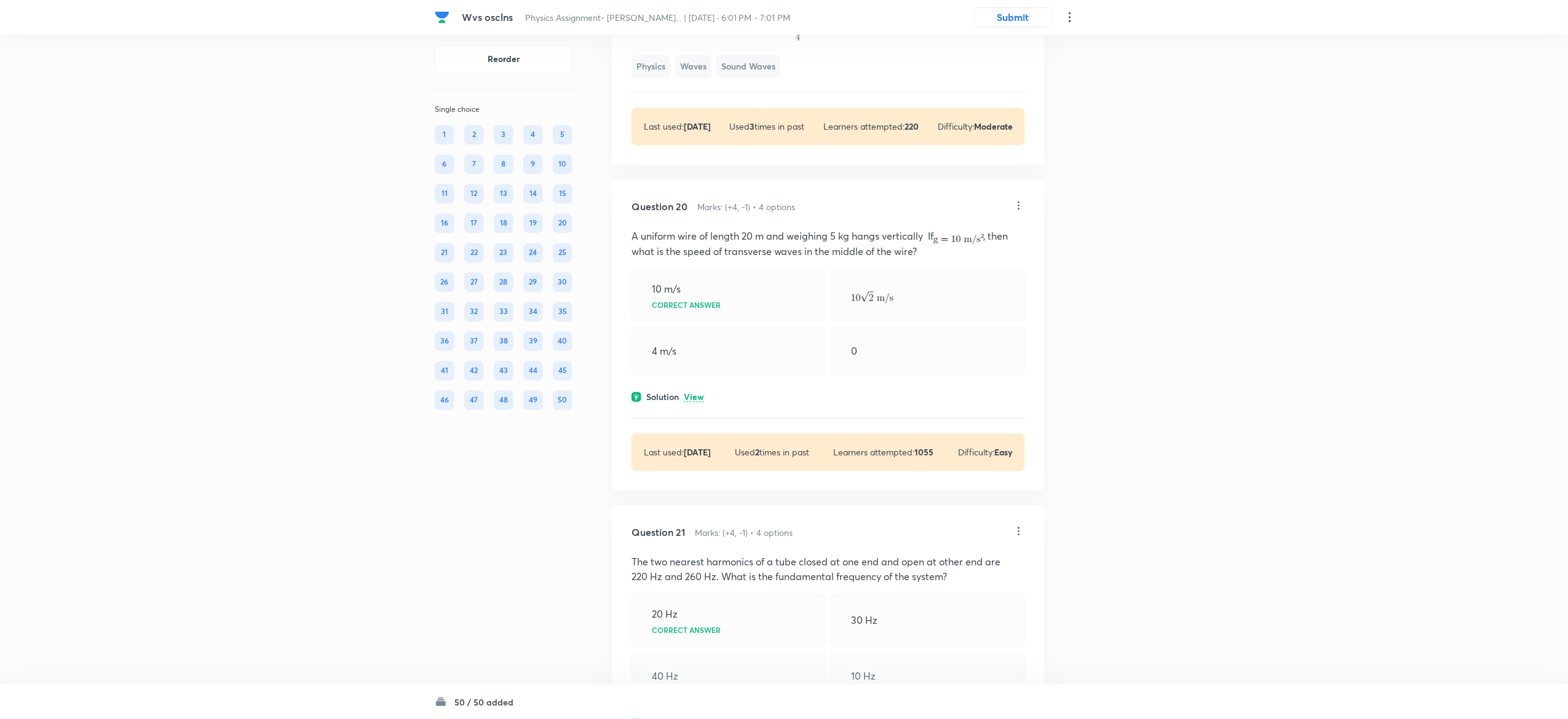
click at [697, 402] on p "View" at bounding box center [694, 397] width 20 height 9
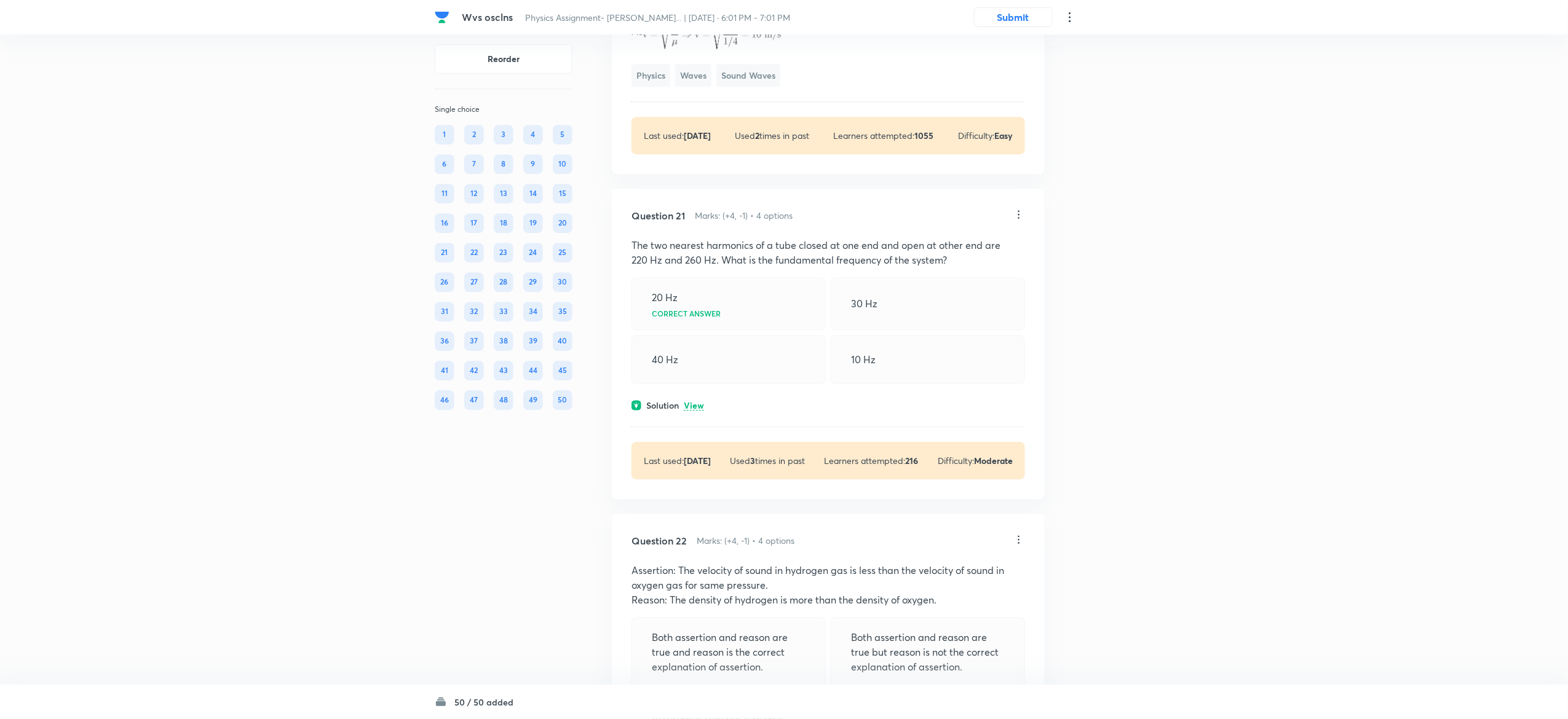
scroll to position [8755, 0]
click at [695, 410] on div "Solution View" at bounding box center [828, 404] width 393 height 13
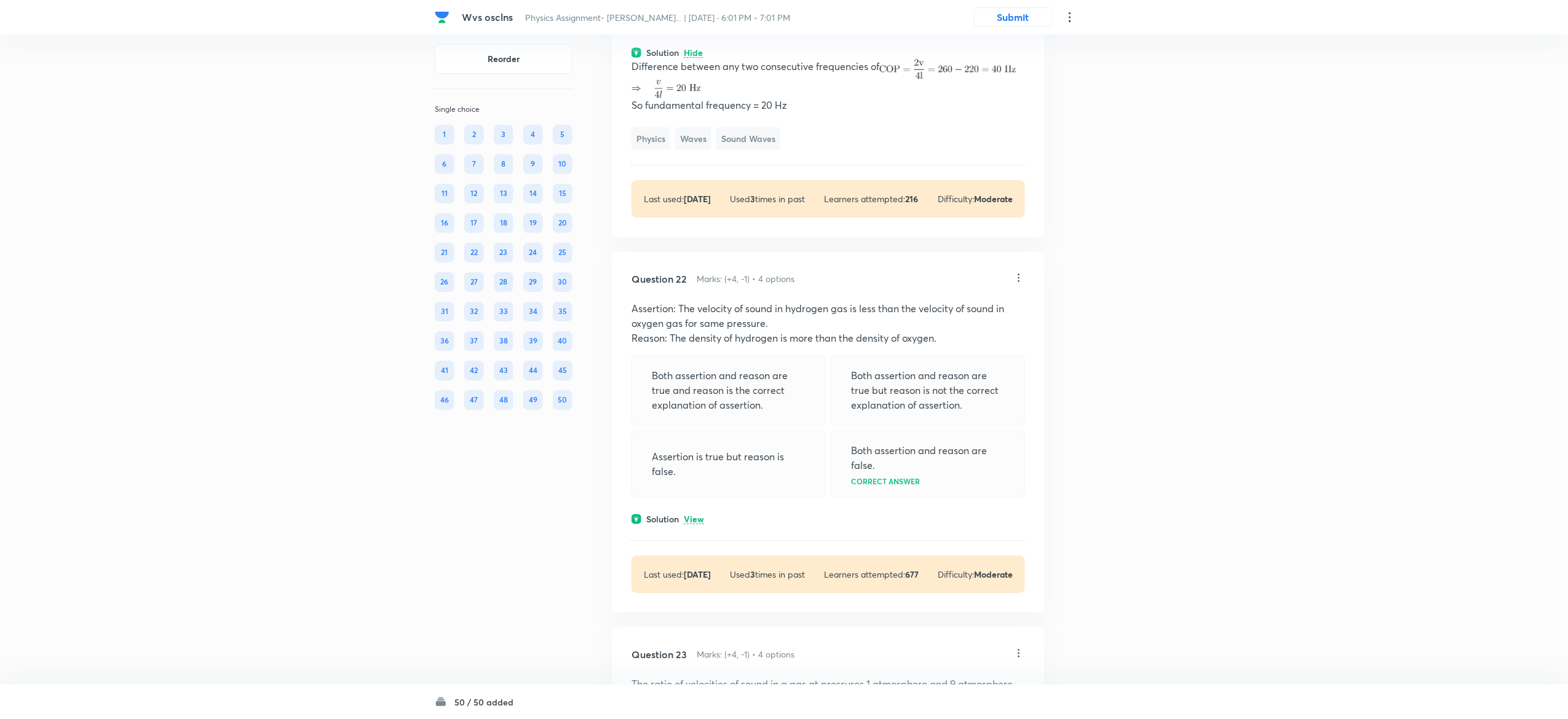
scroll to position [9108, 0]
click at [699, 522] on p "View" at bounding box center [694, 517] width 20 height 9
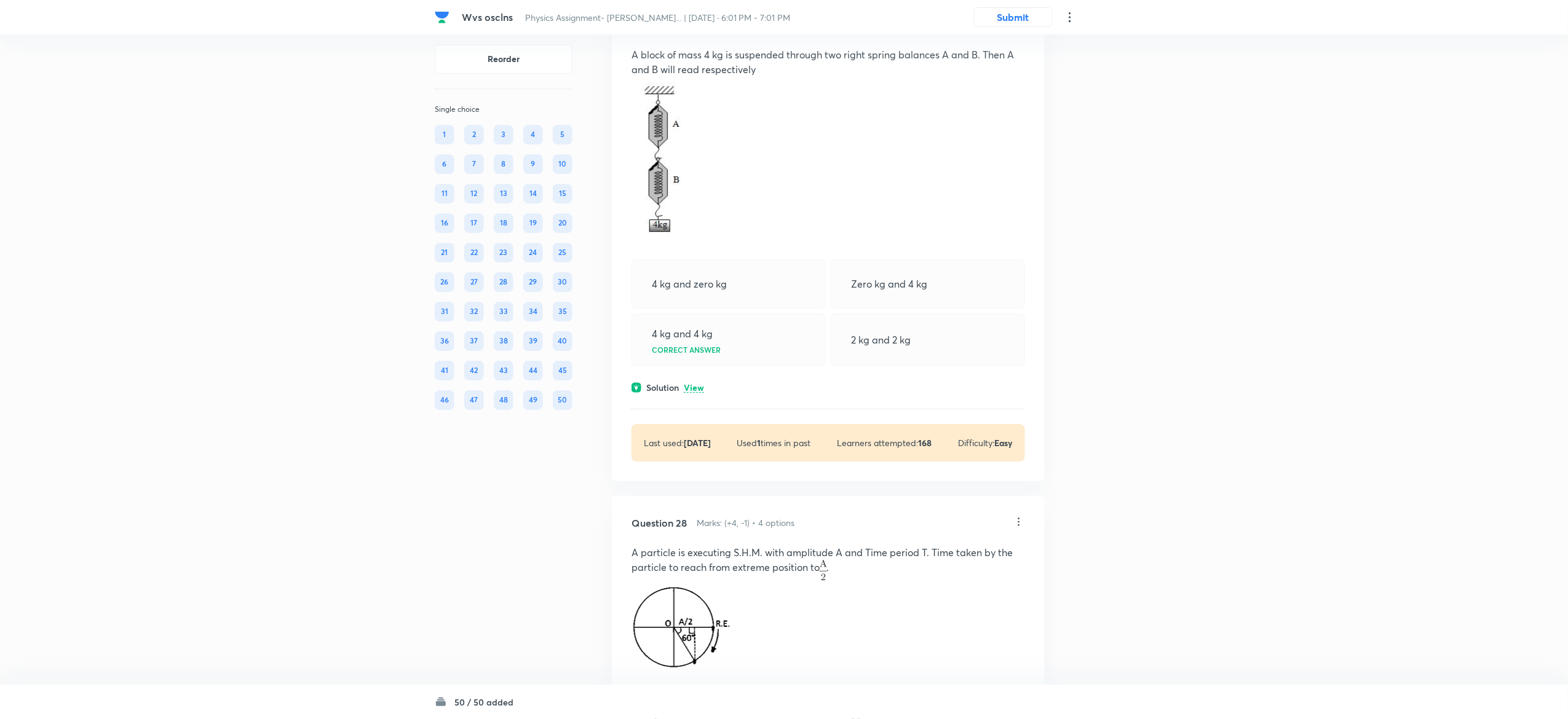
scroll to position [11245, 0]
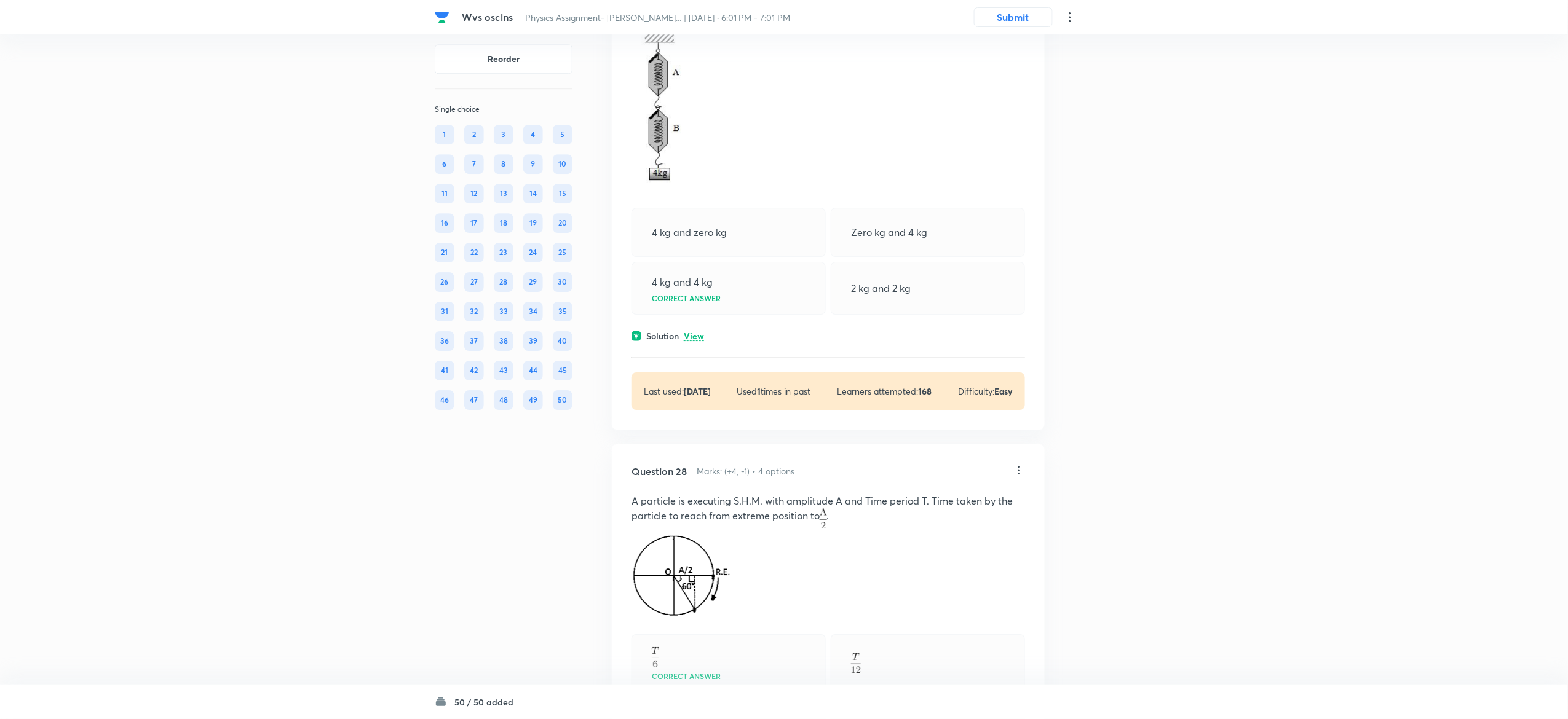
click at [692, 341] on p "View" at bounding box center [694, 337] width 20 height 9
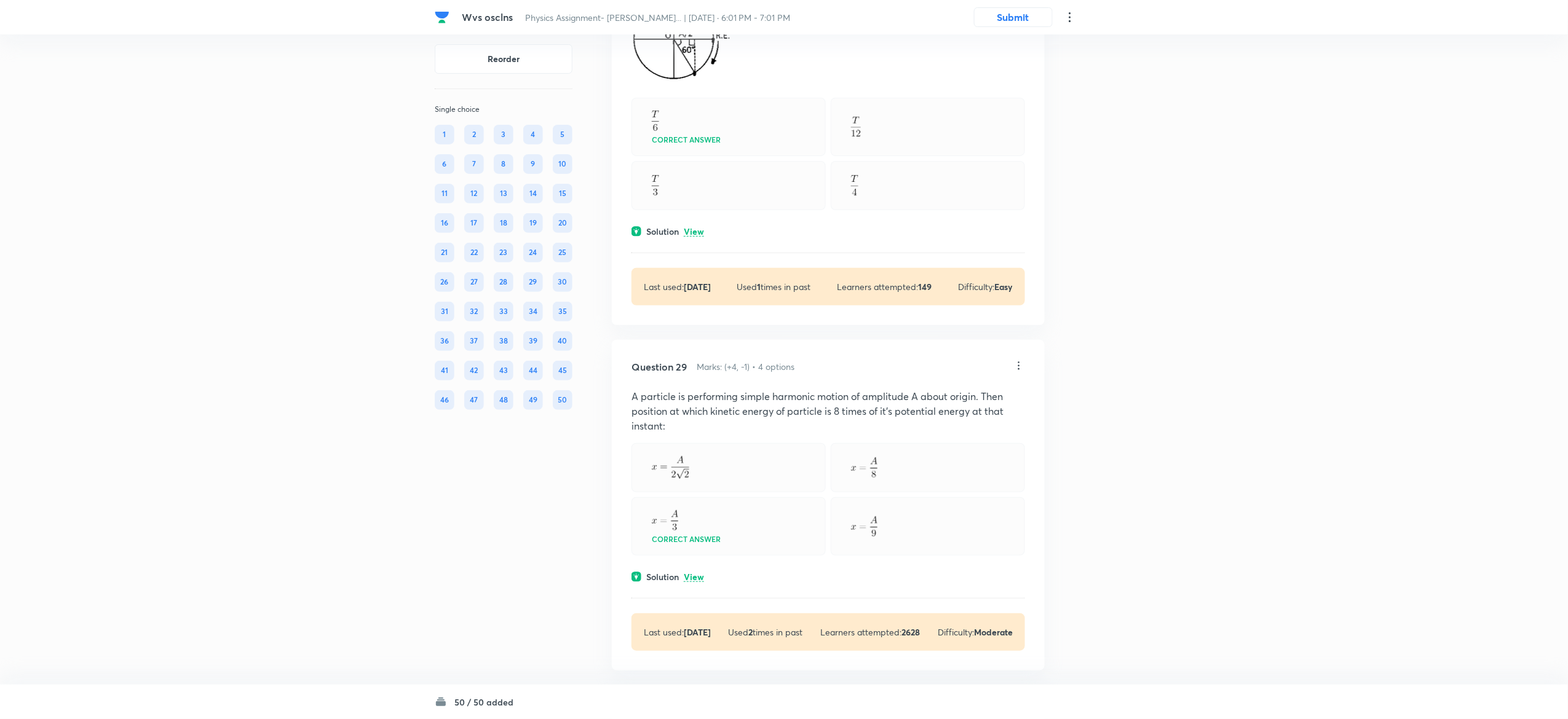
scroll to position [11860, 0]
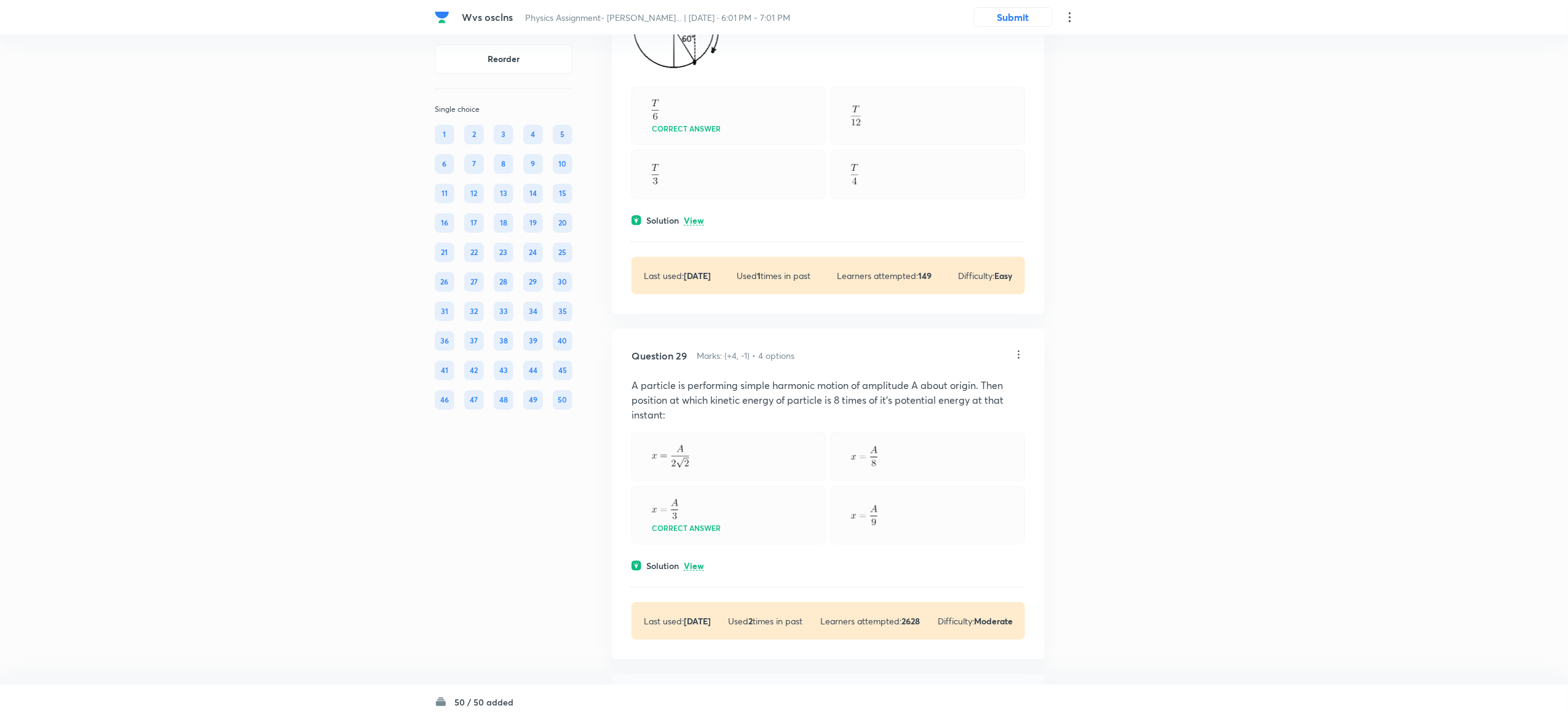
click at [699, 226] on p "View" at bounding box center [694, 221] width 20 height 9
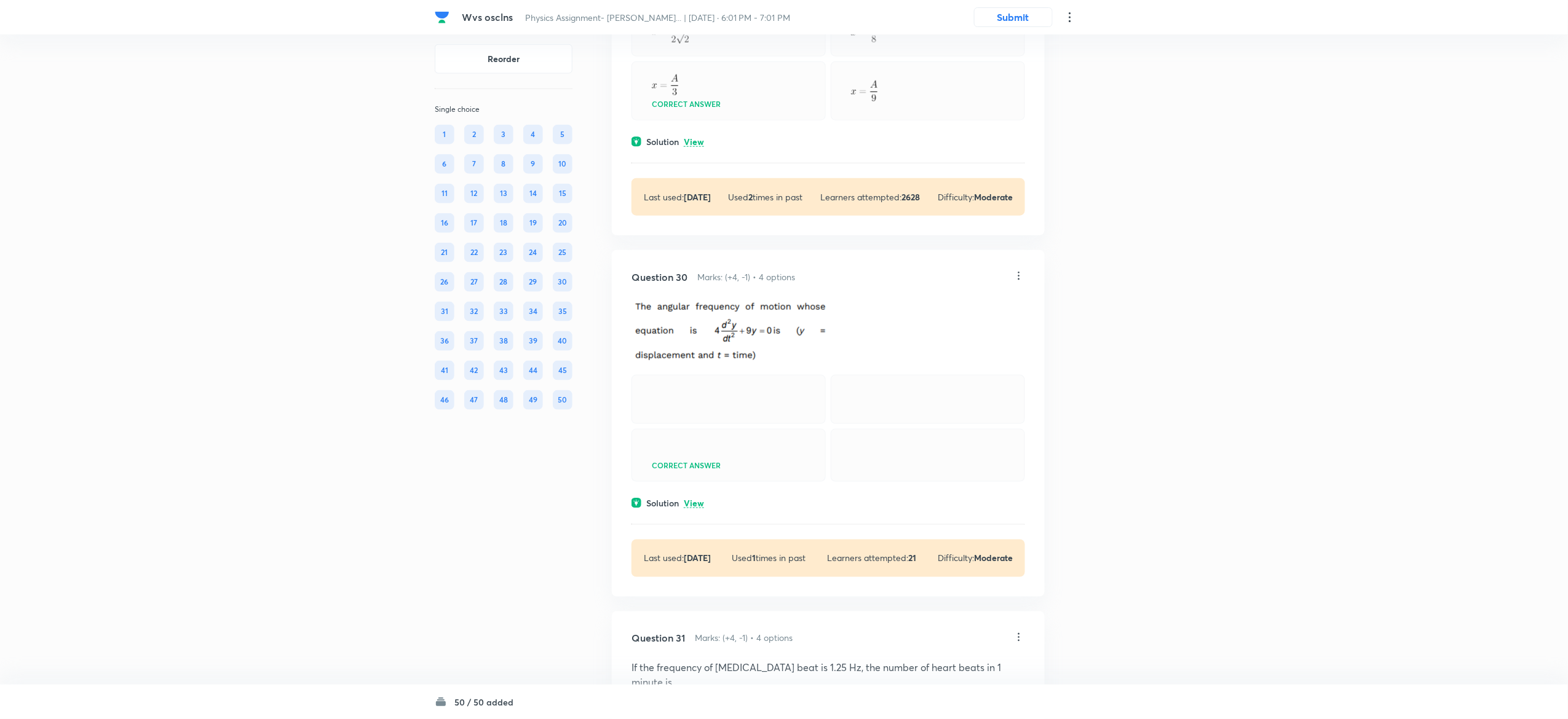
scroll to position [12384, 0]
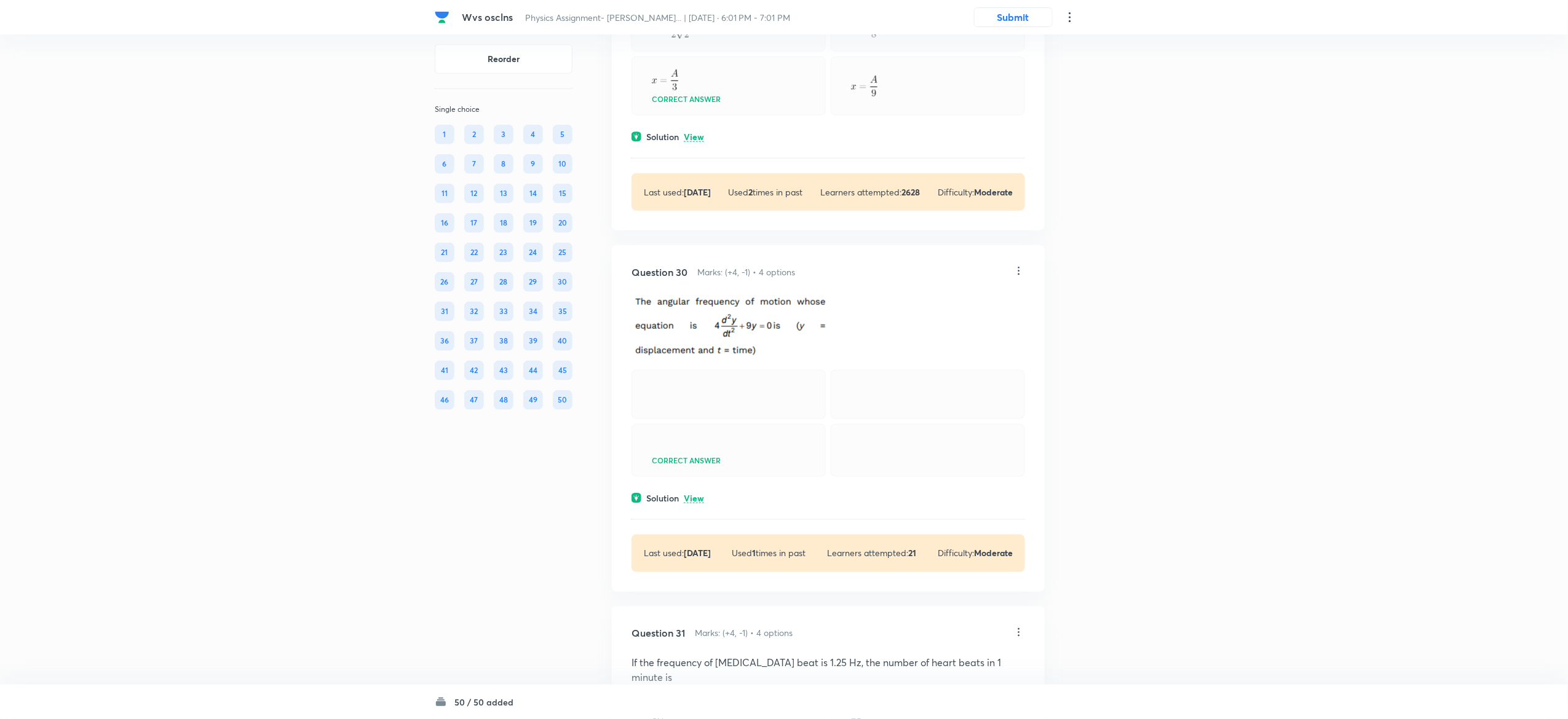
click at [696, 142] on p "View" at bounding box center [694, 137] width 20 height 9
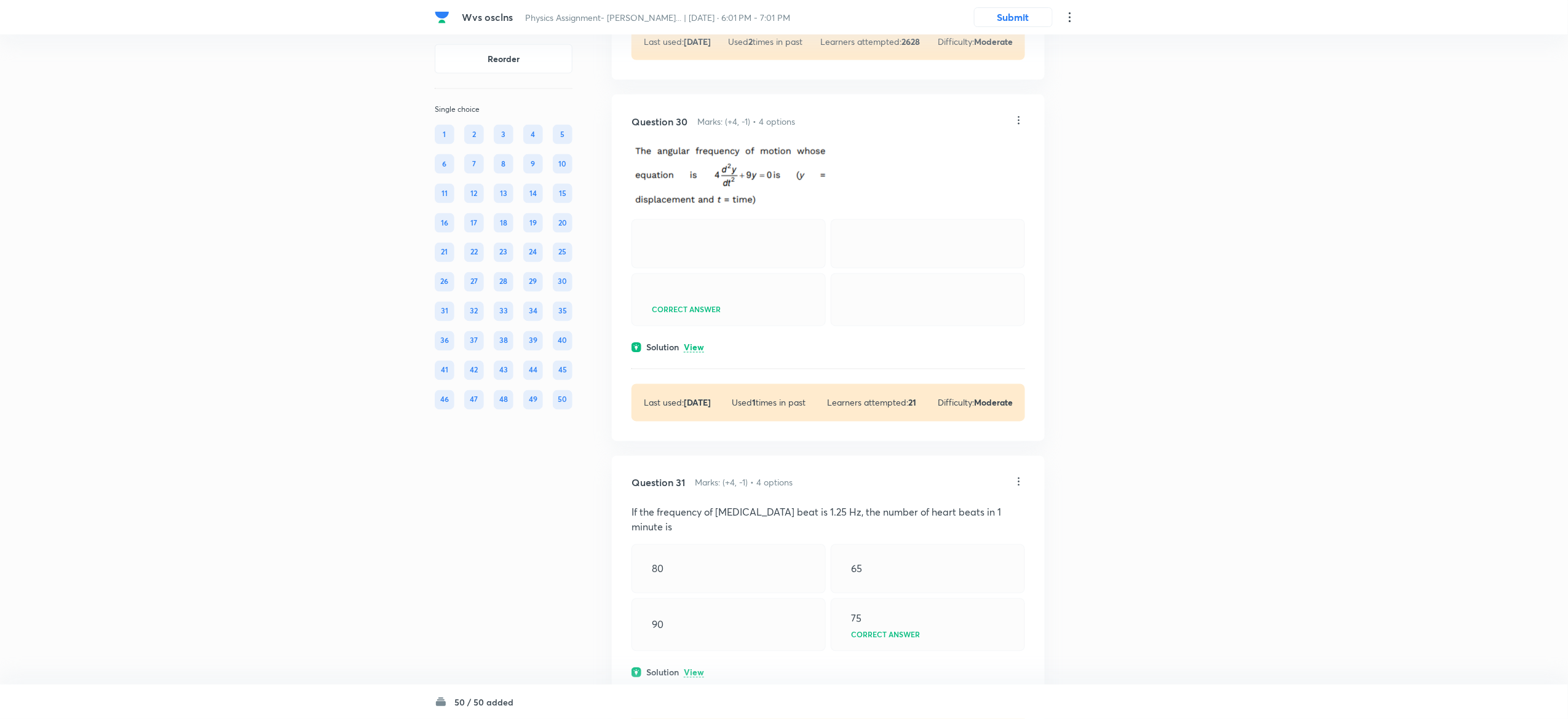
scroll to position [12708, 0]
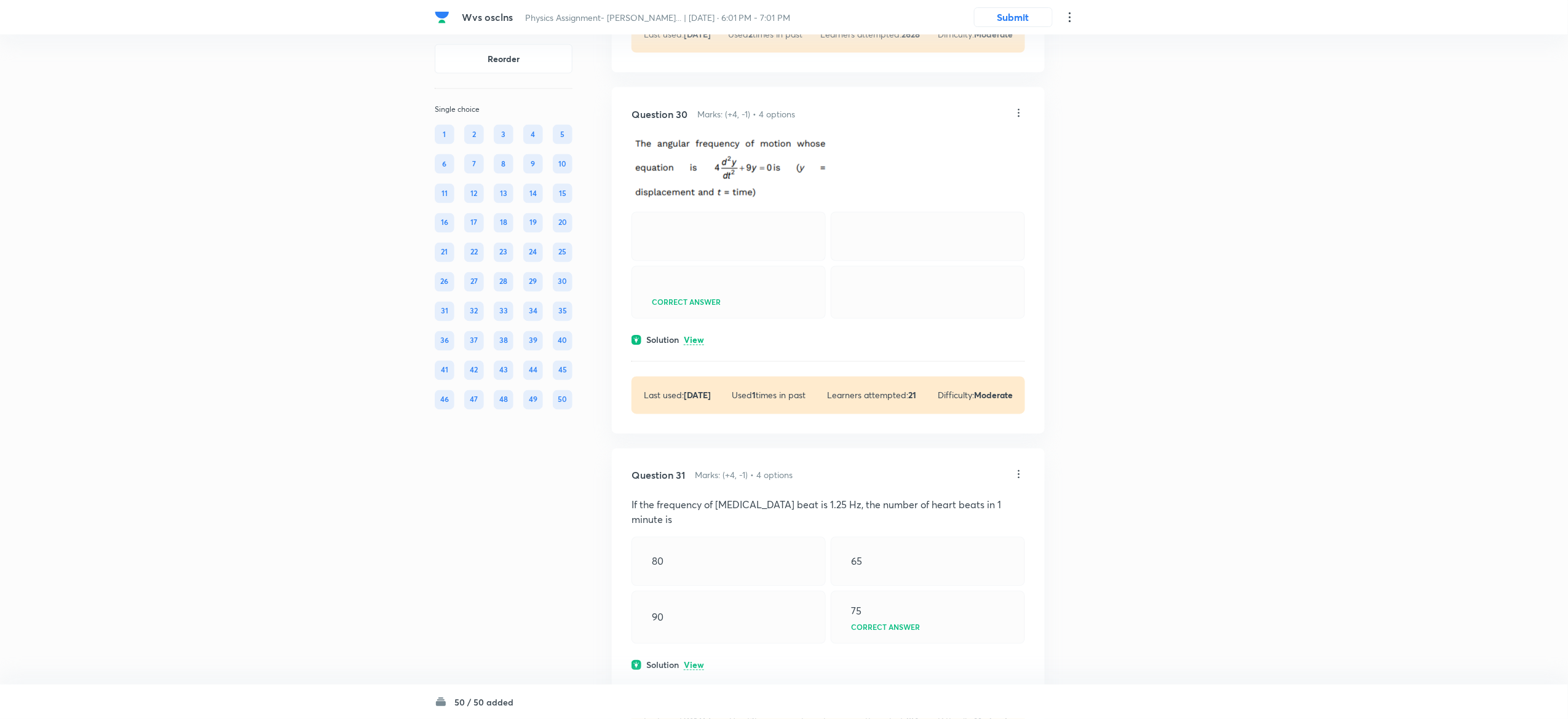
click at [704, 347] on div "Solution View" at bounding box center [828, 340] width 393 height 13
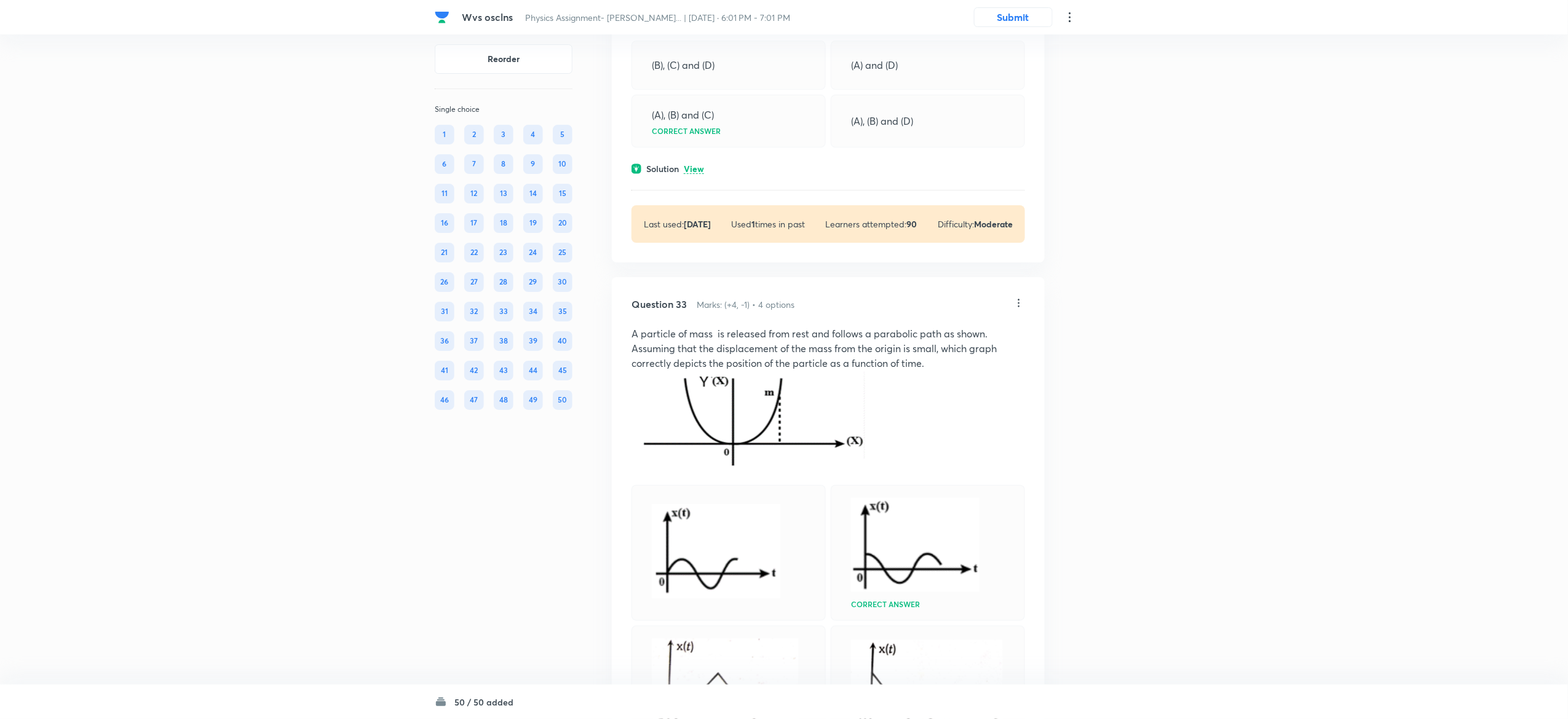
scroll to position [13836, 0]
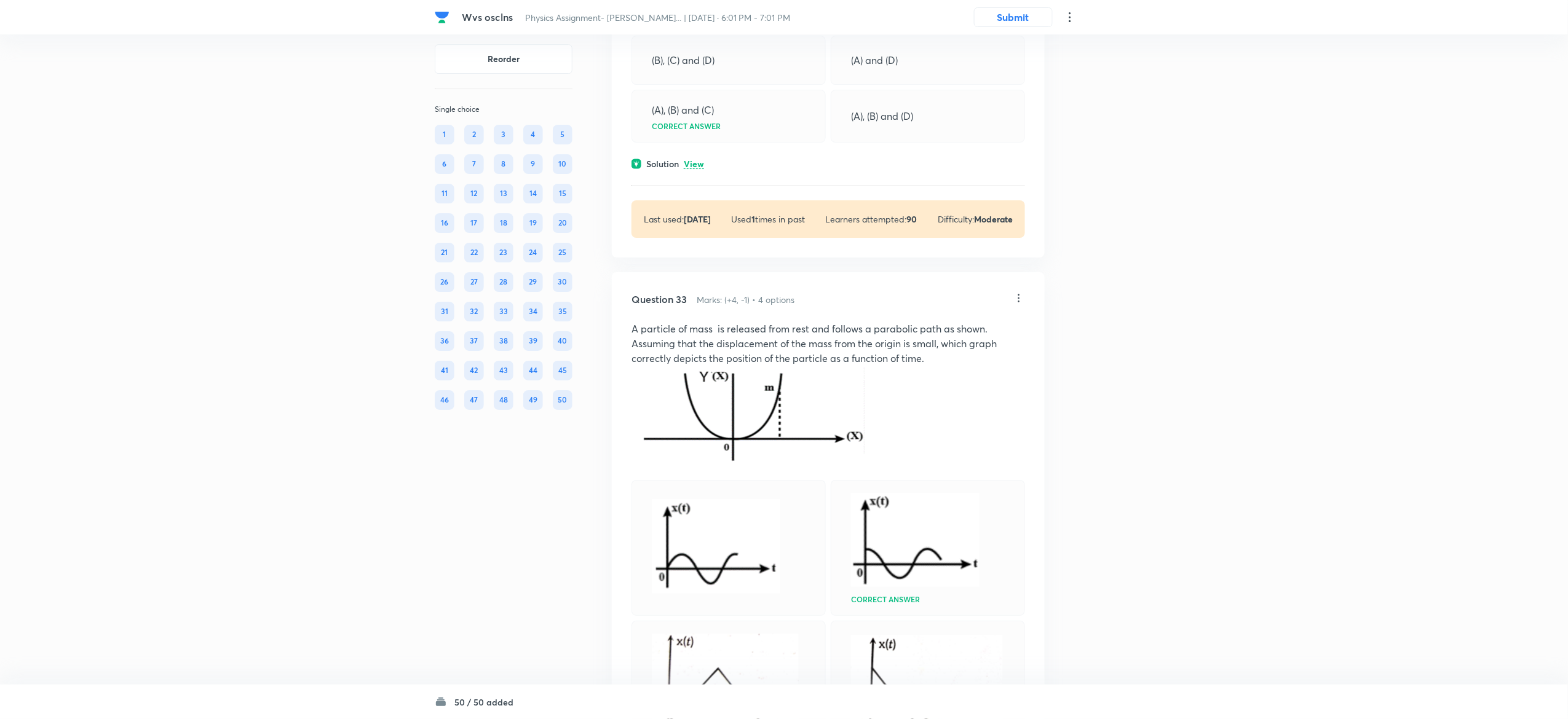
click at [699, 169] on p "View" at bounding box center [694, 165] width 20 height 9
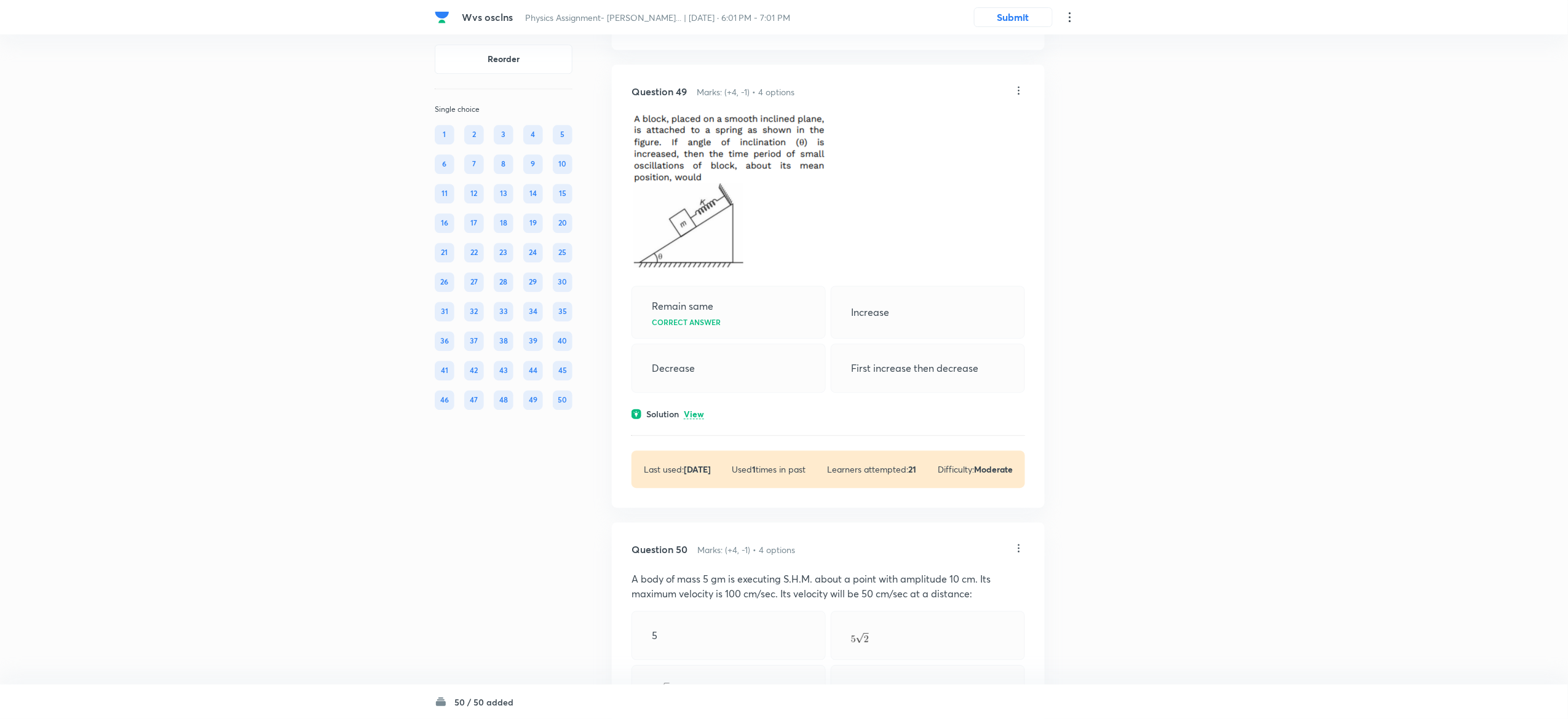
scroll to position [20636, 0]
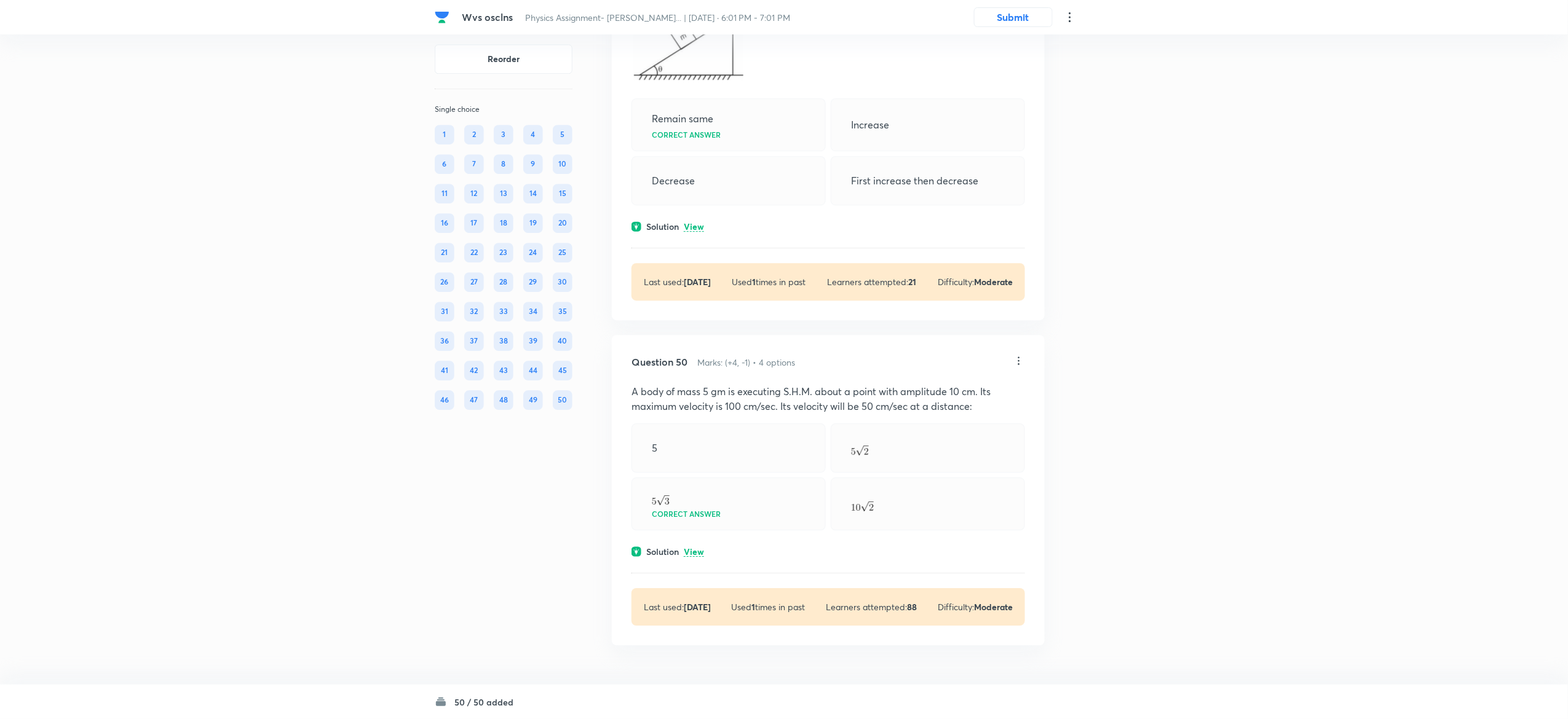
click at [699, 543] on div "Question 50 Marks: (+4, -1) • 4 options A body of mass 5 gm is executing S.H.M.…" at bounding box center [828, 490] width 433 height 311
click at [699, 552] on p "View" at bounding box center [694, 552] width 20 height 9
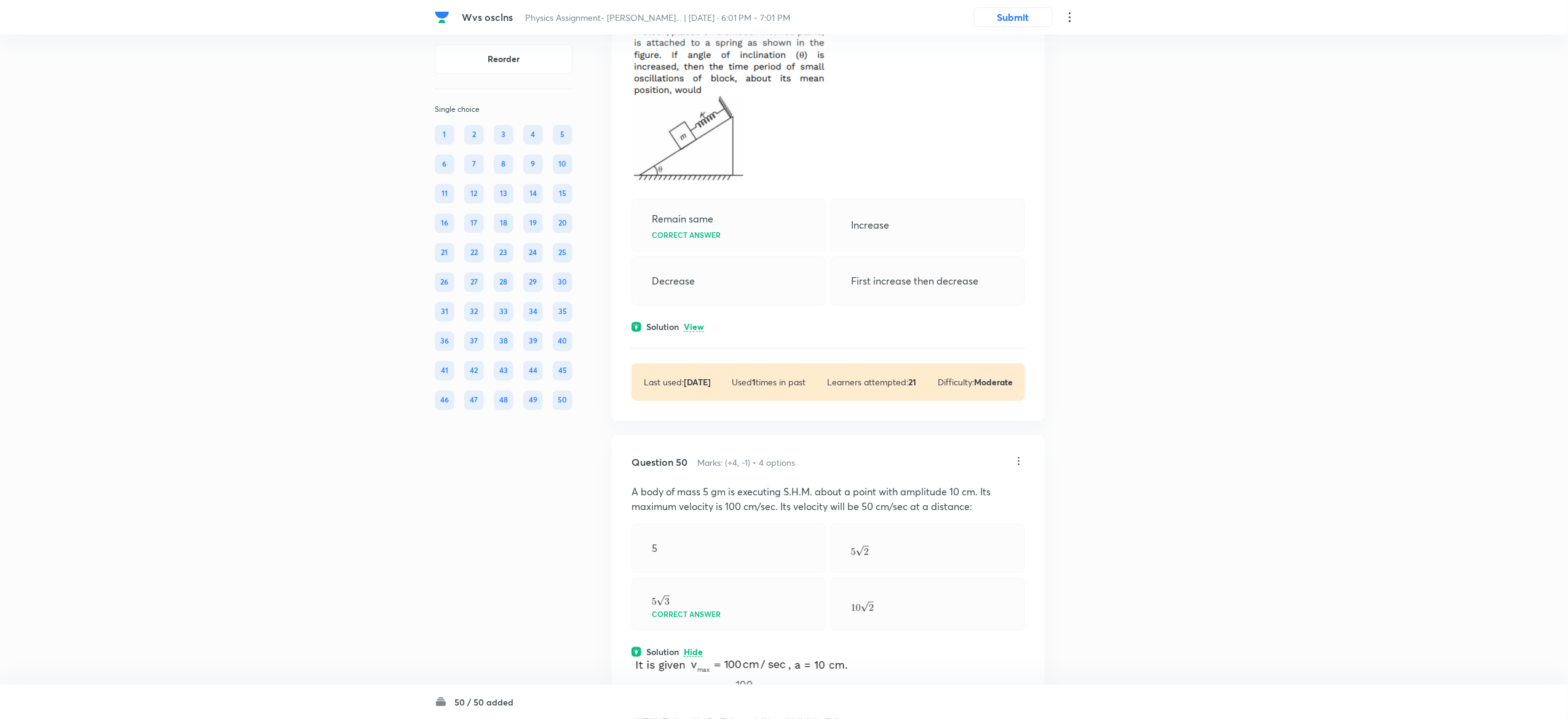
scroll to position [20415, 0]
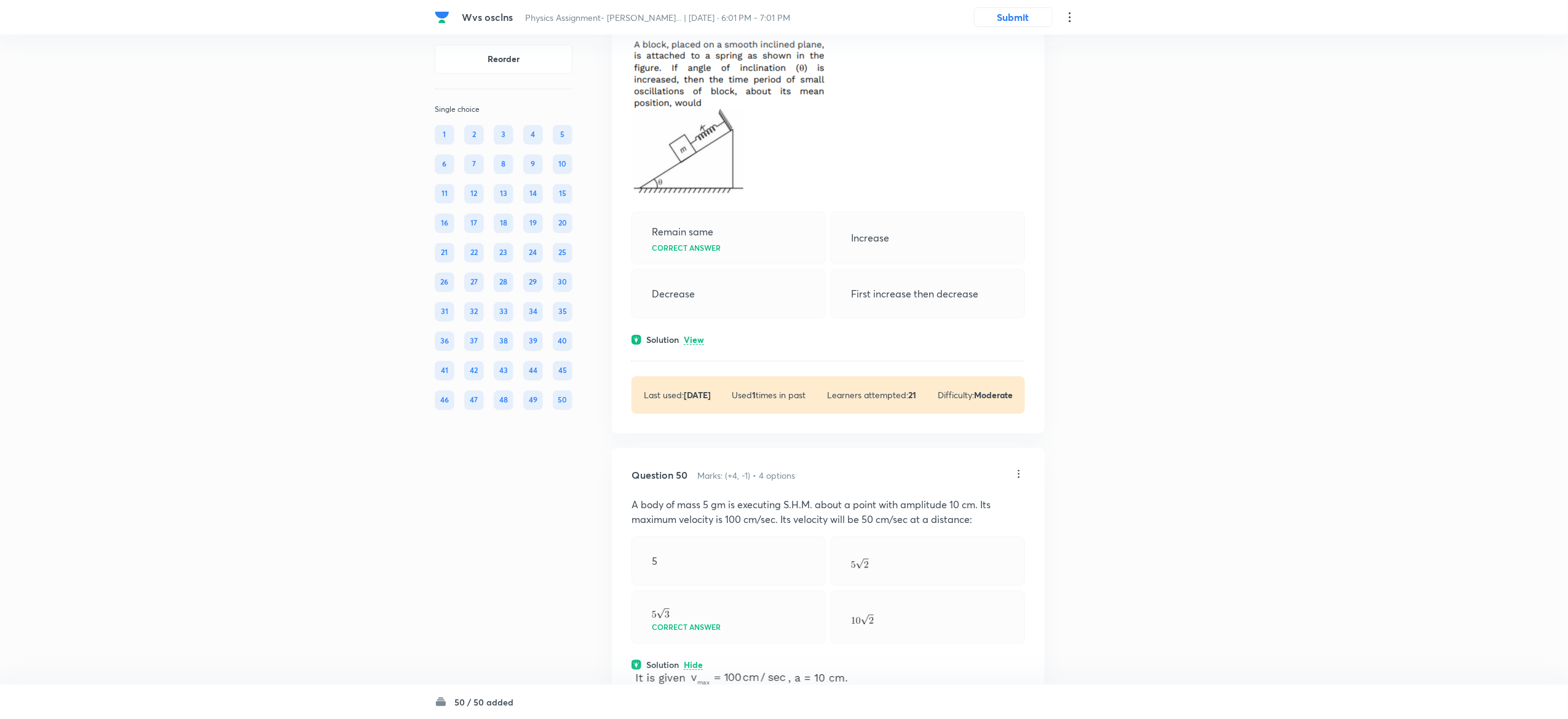
click at [699, 345] on p "View" at bounding box center [694, 341] width 20 height 9
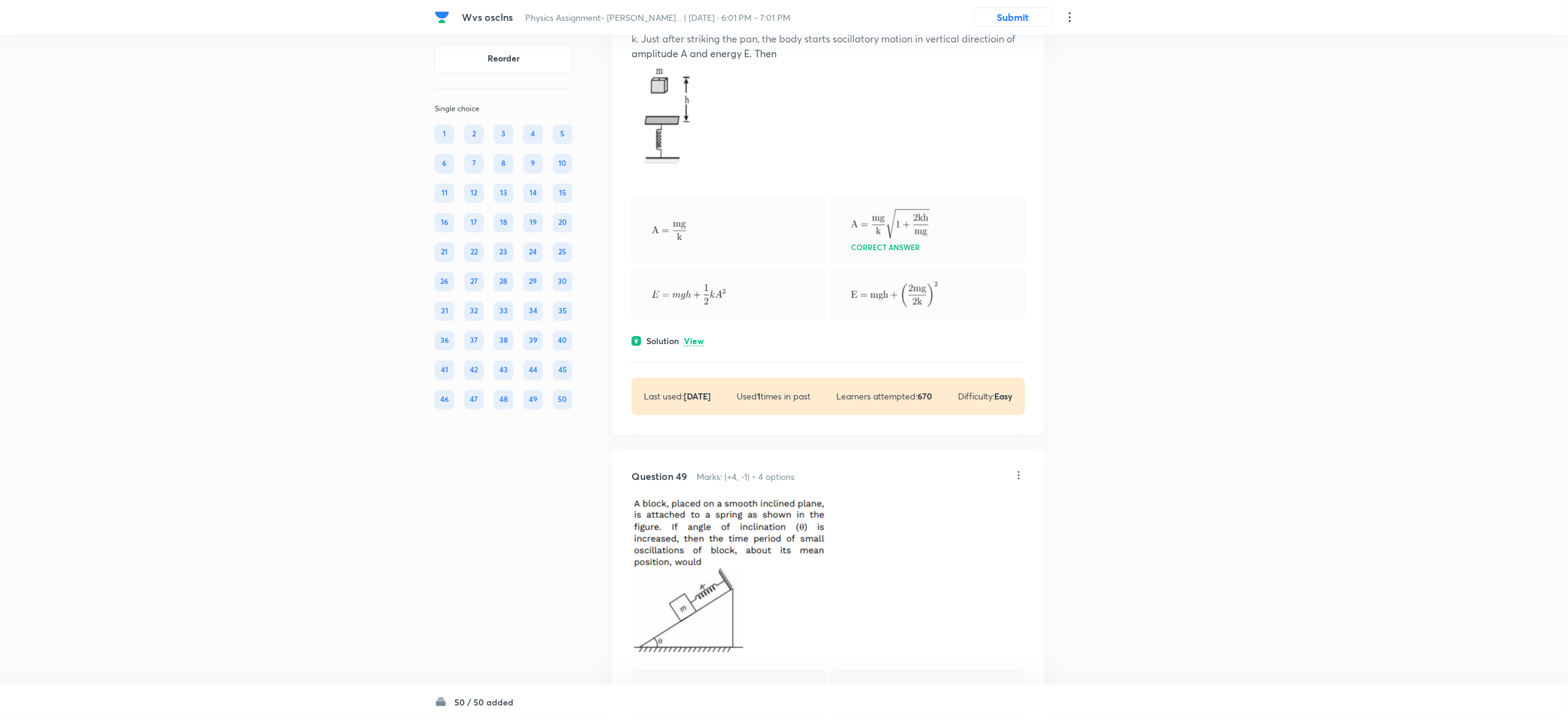
scroll to position [19954, 0]
click at [696, 349] on p "View" at bounding box center [694, 344] width 20 height 9
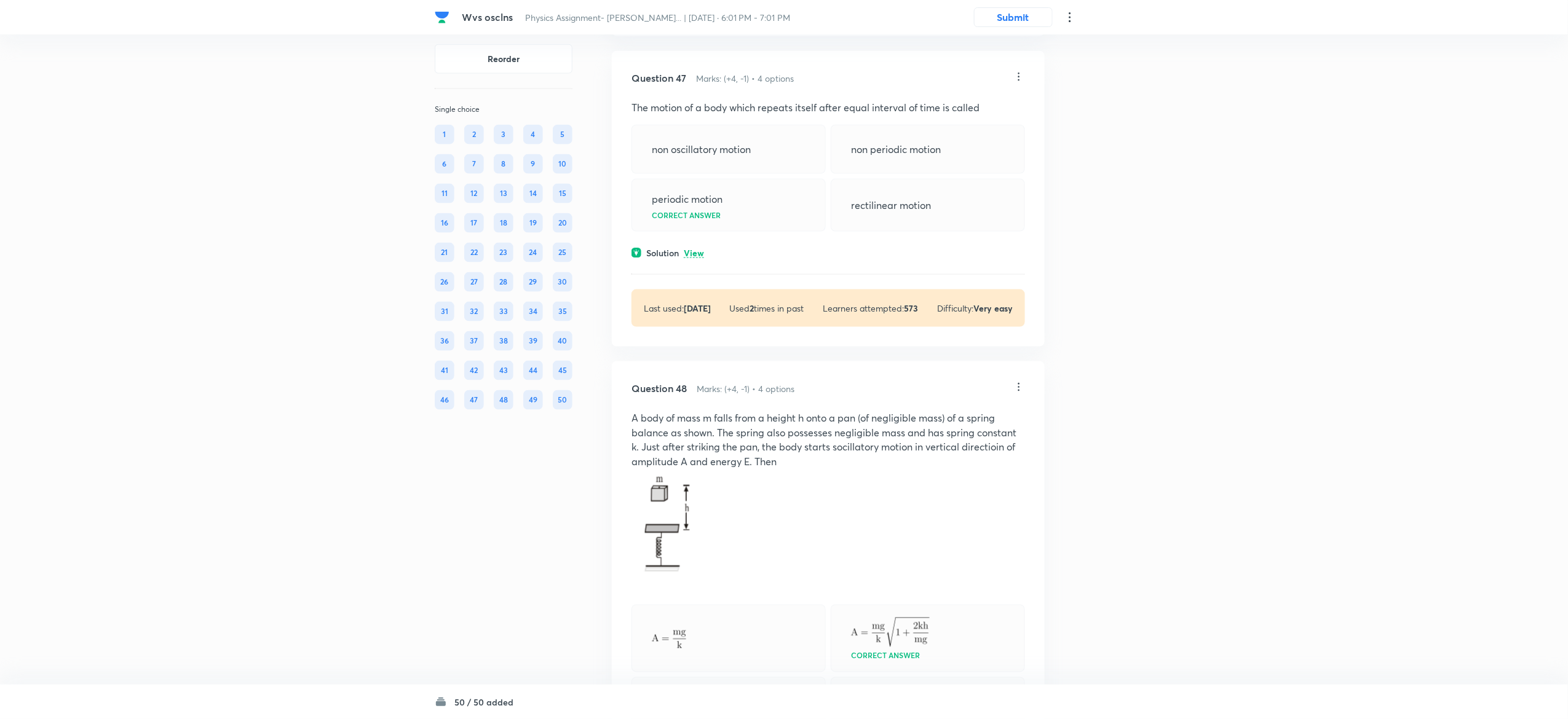
scroll to position [19543, 0]
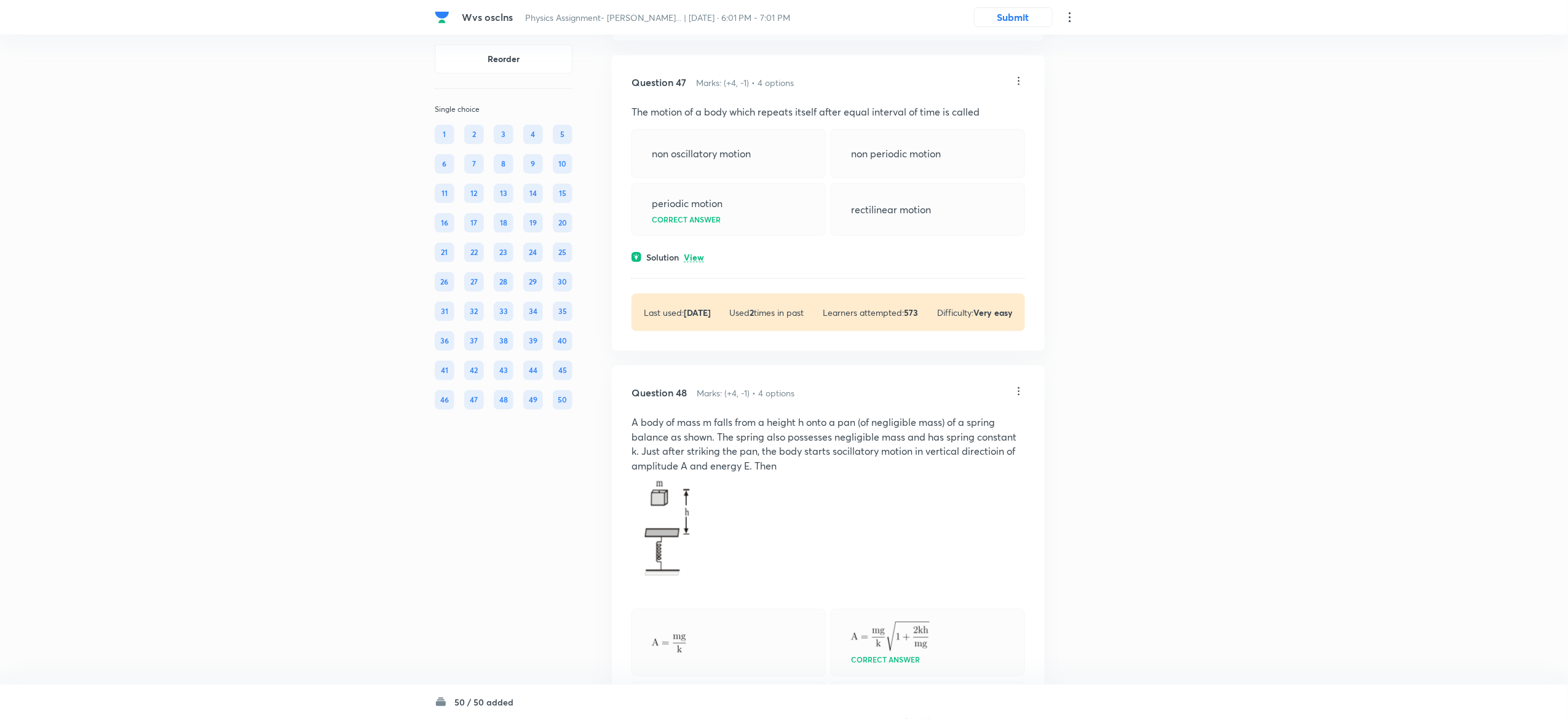
click at [696, 263] on p "View" at bounding box center [694, 258] width 20 height 9
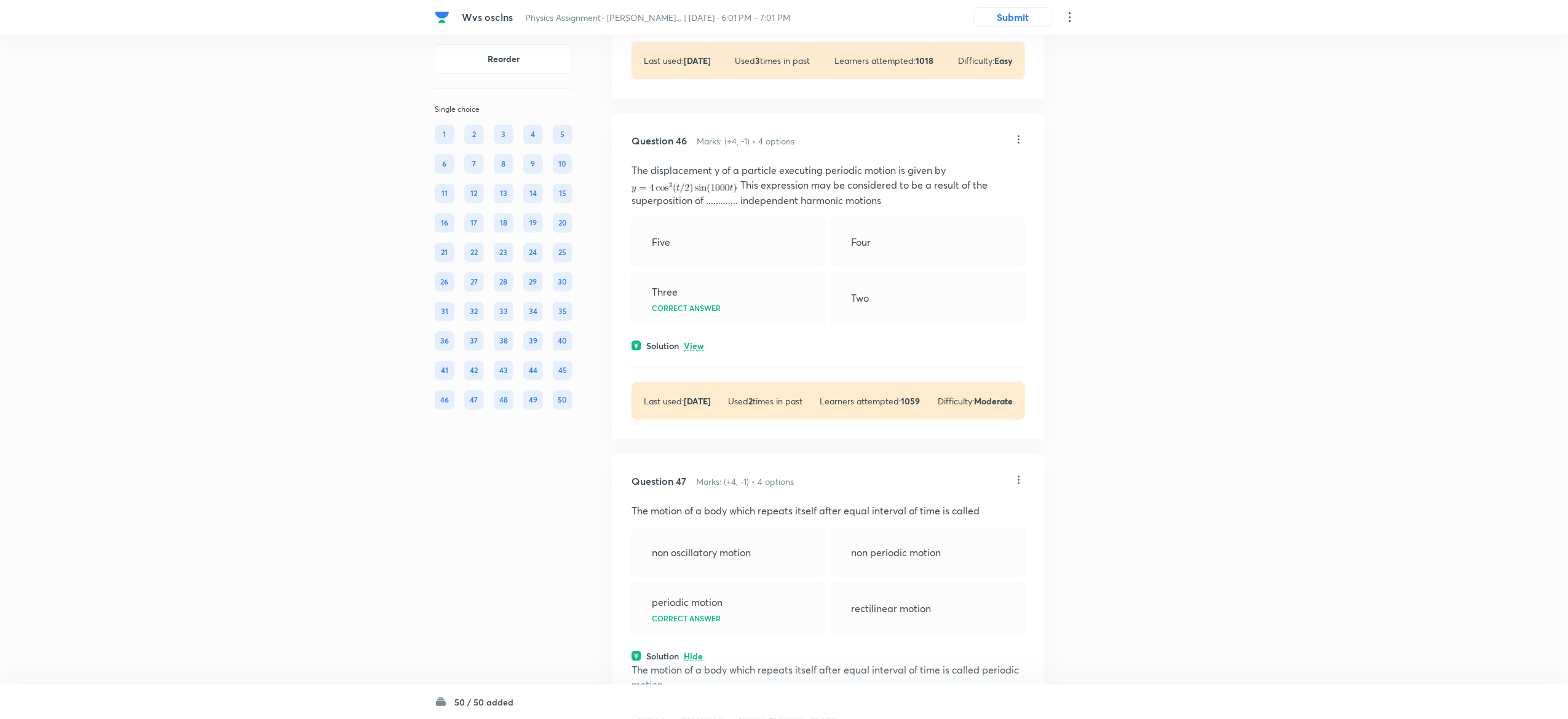
scroll to position [19138, 0]
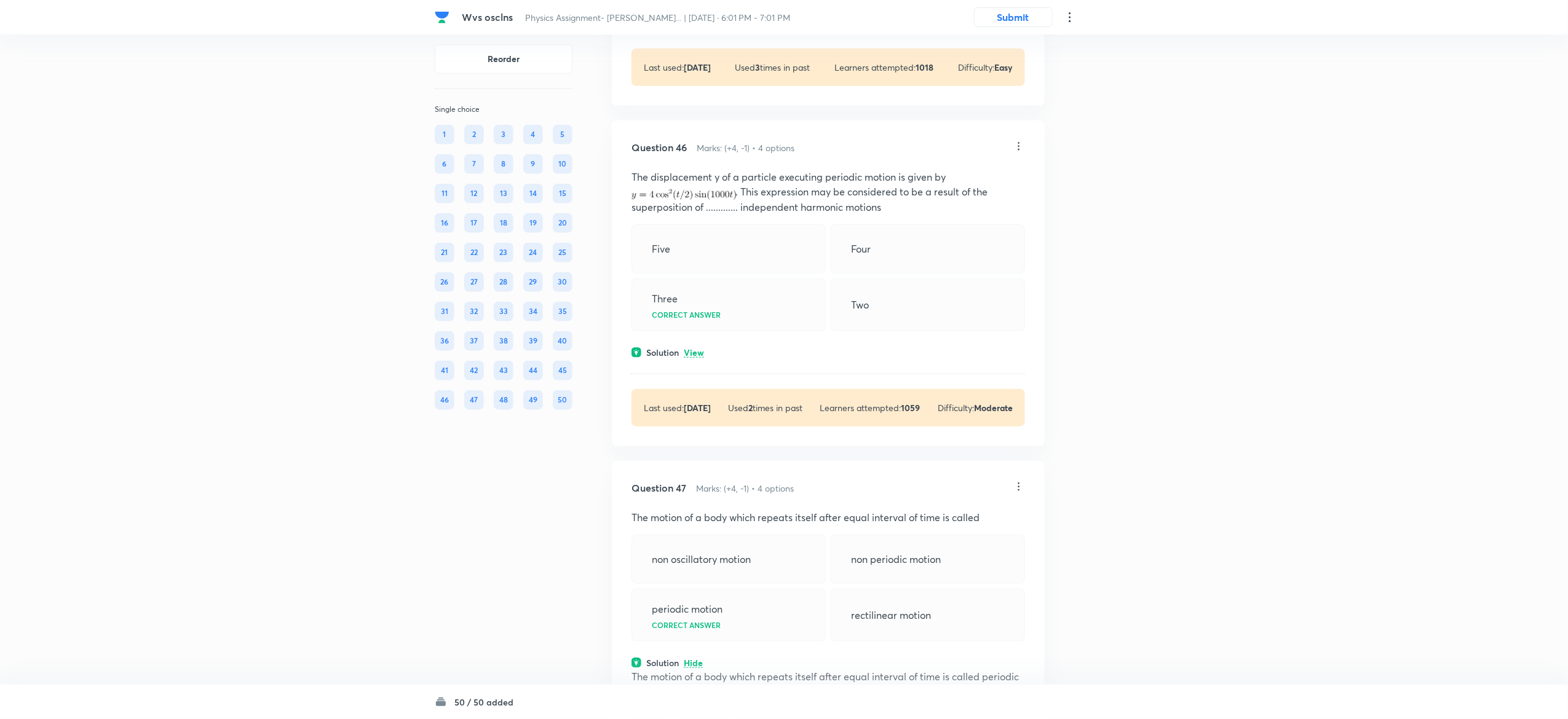
click at [702, 358] on p "View" at bounding box center [694, 353] width 20 height 9
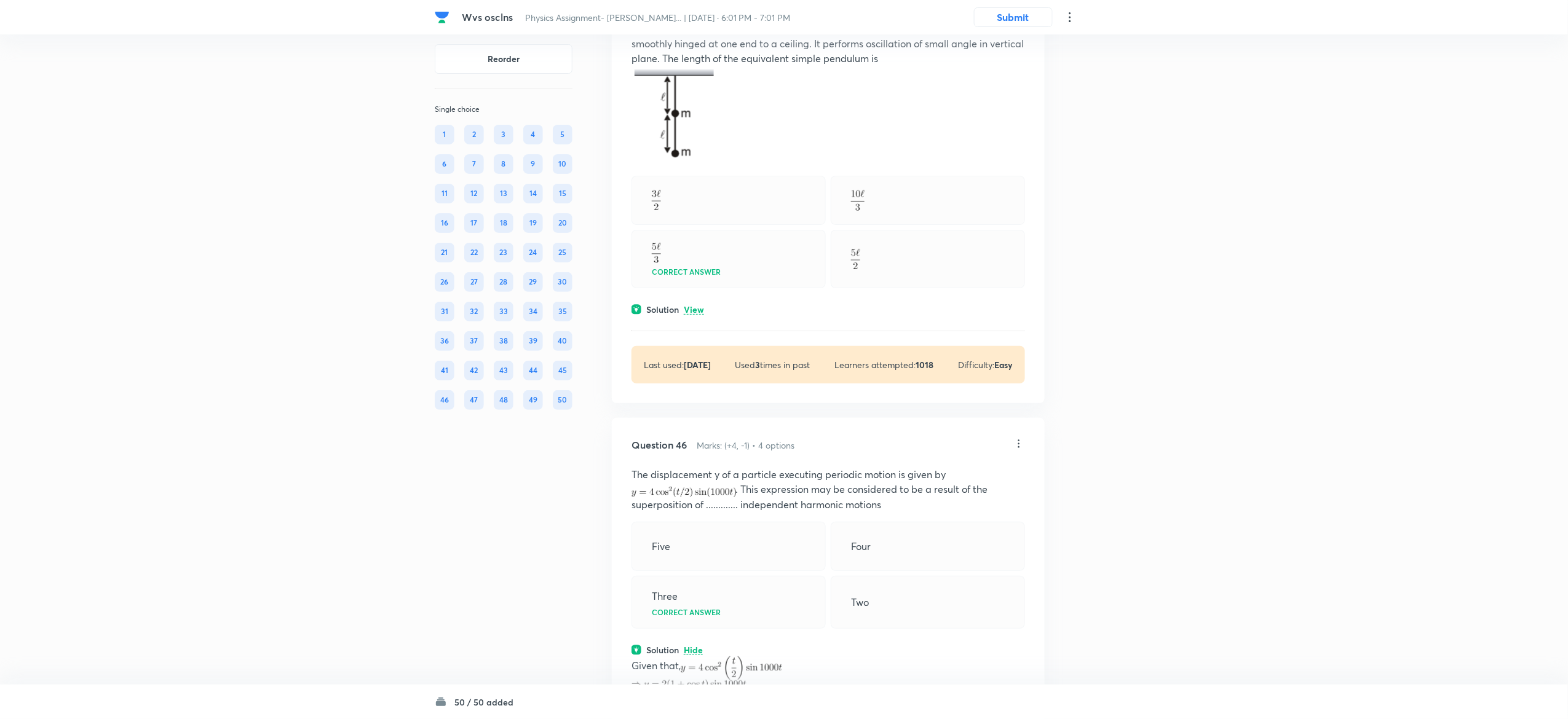
scroll to position [18803, 0]
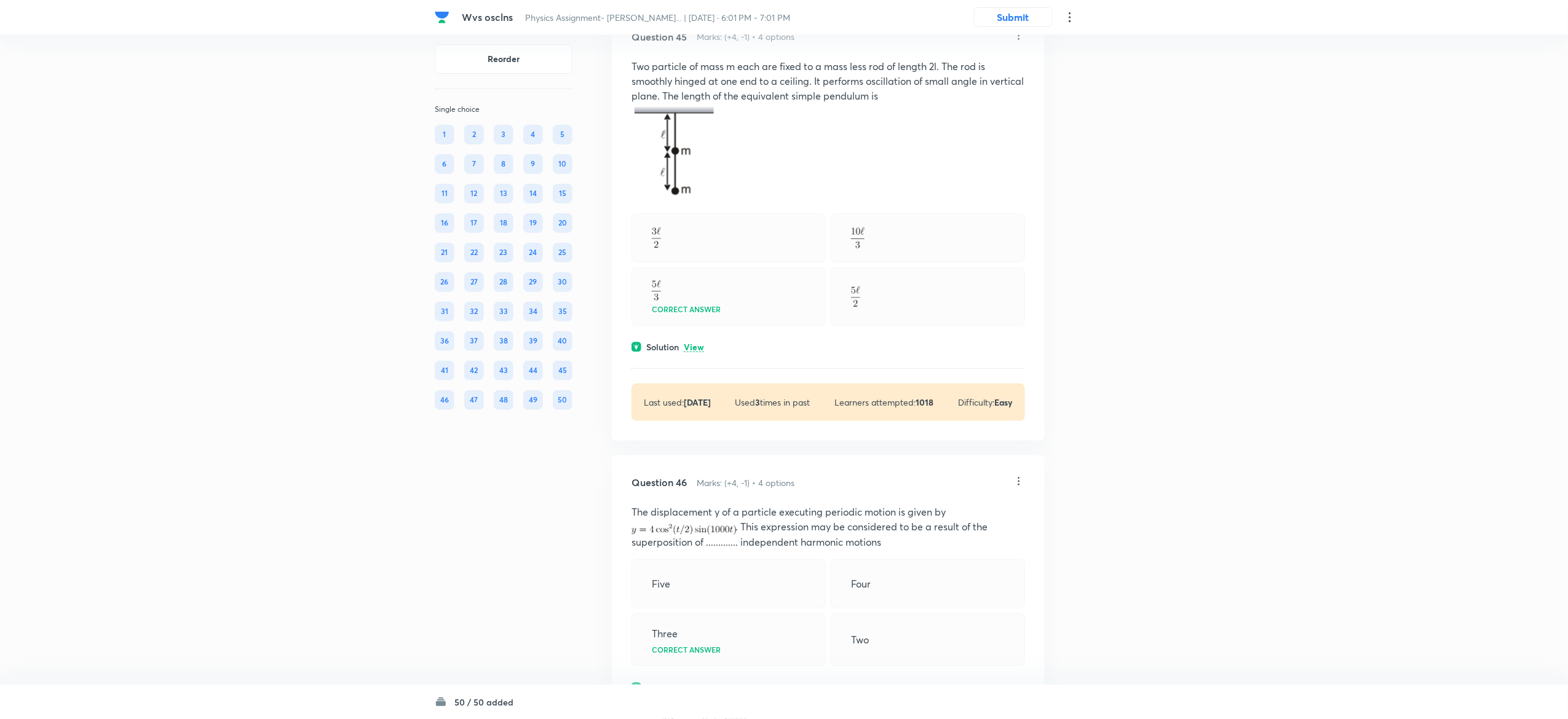
click at [699, 353] on p "View" at bounding box center [694, 348] width 20 height 9
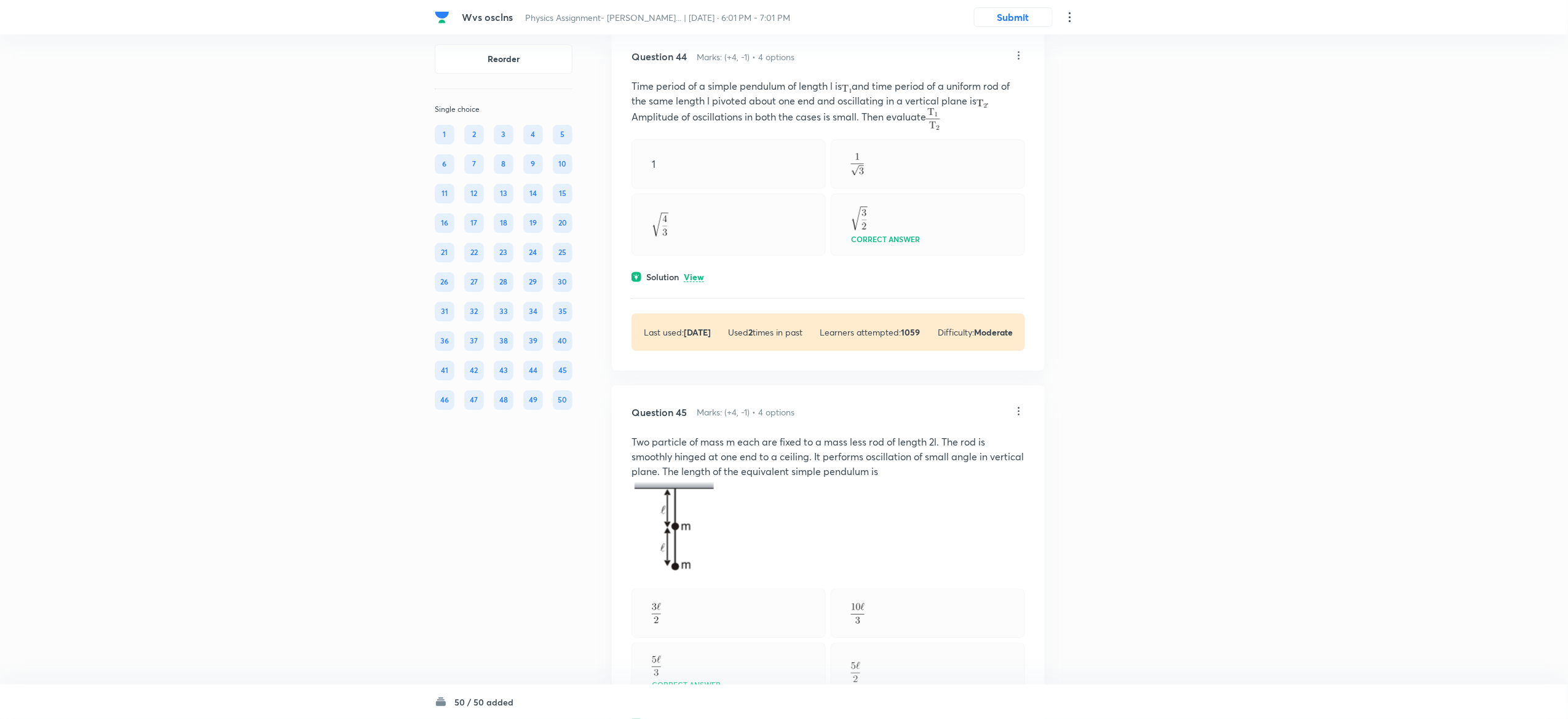
scroll to position [18426, 0]
click at [693, 283] on p "View" at bounding box center [694, 278] width 20 height 9
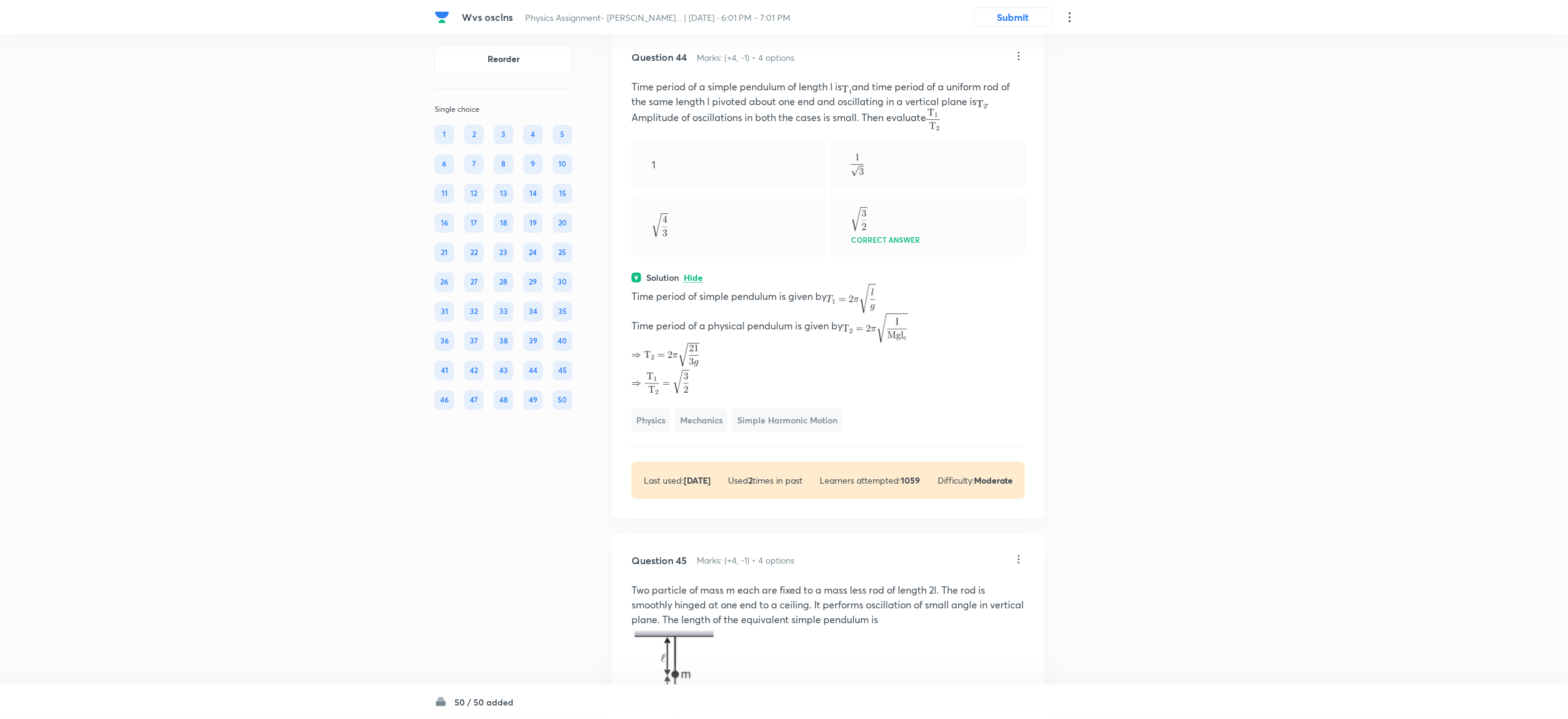
click at [693, 283] on p "Hide" at bounding box center [693, 278] width 19 height 9
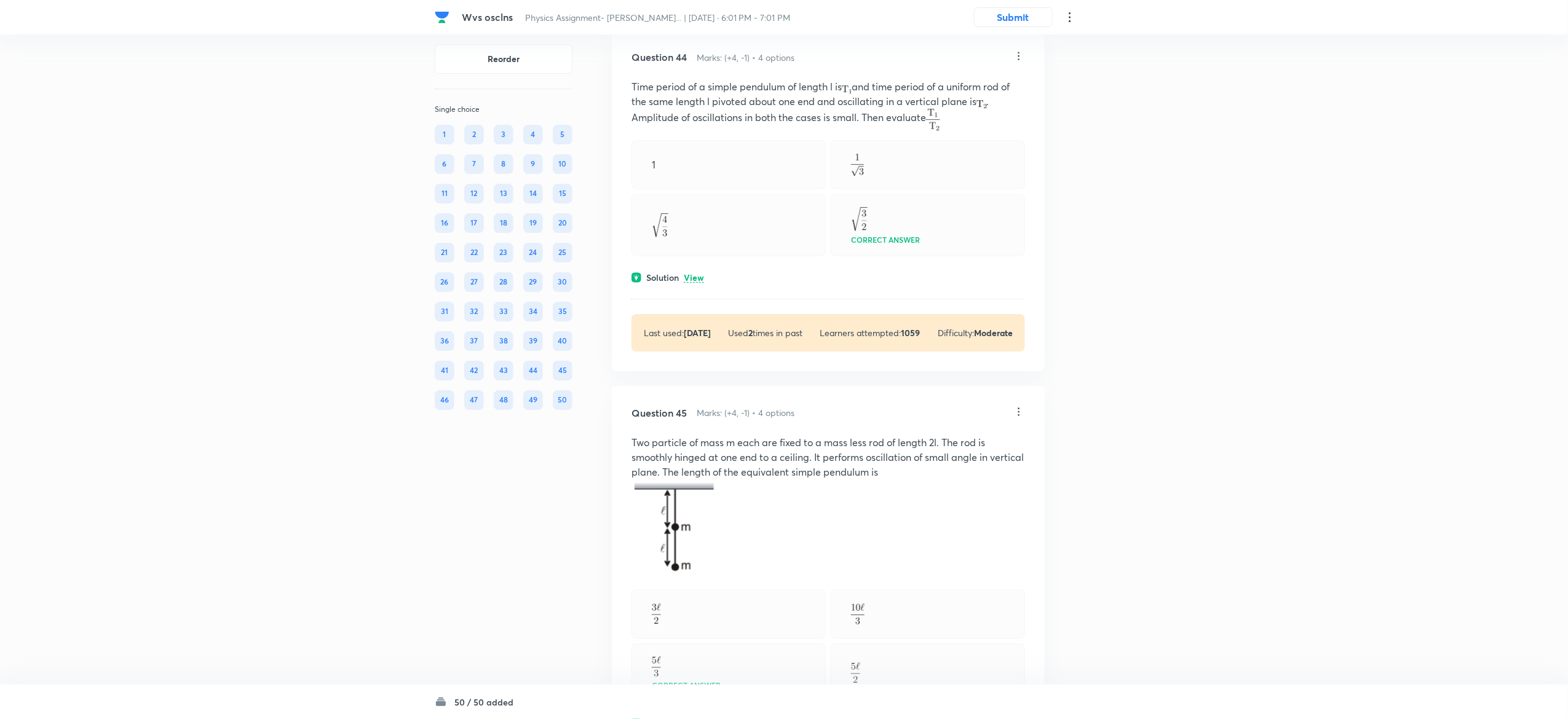
click at [693, 283] on p "View" at bounding box center [694, 278] width 20 height 9
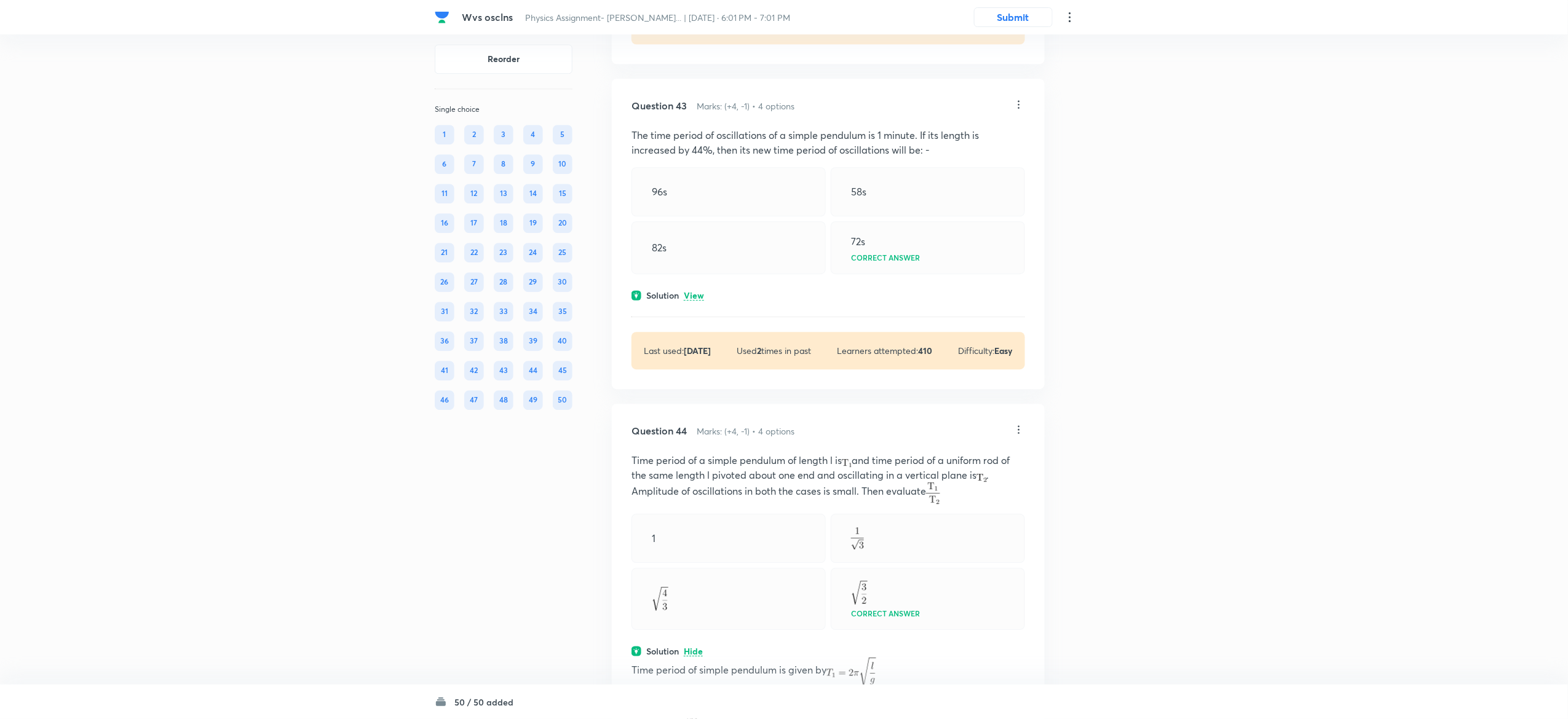
scroll to position [18051, 0]
click at [693, 303] on p "View" at bounding box center [694, 298] width 20 height 9
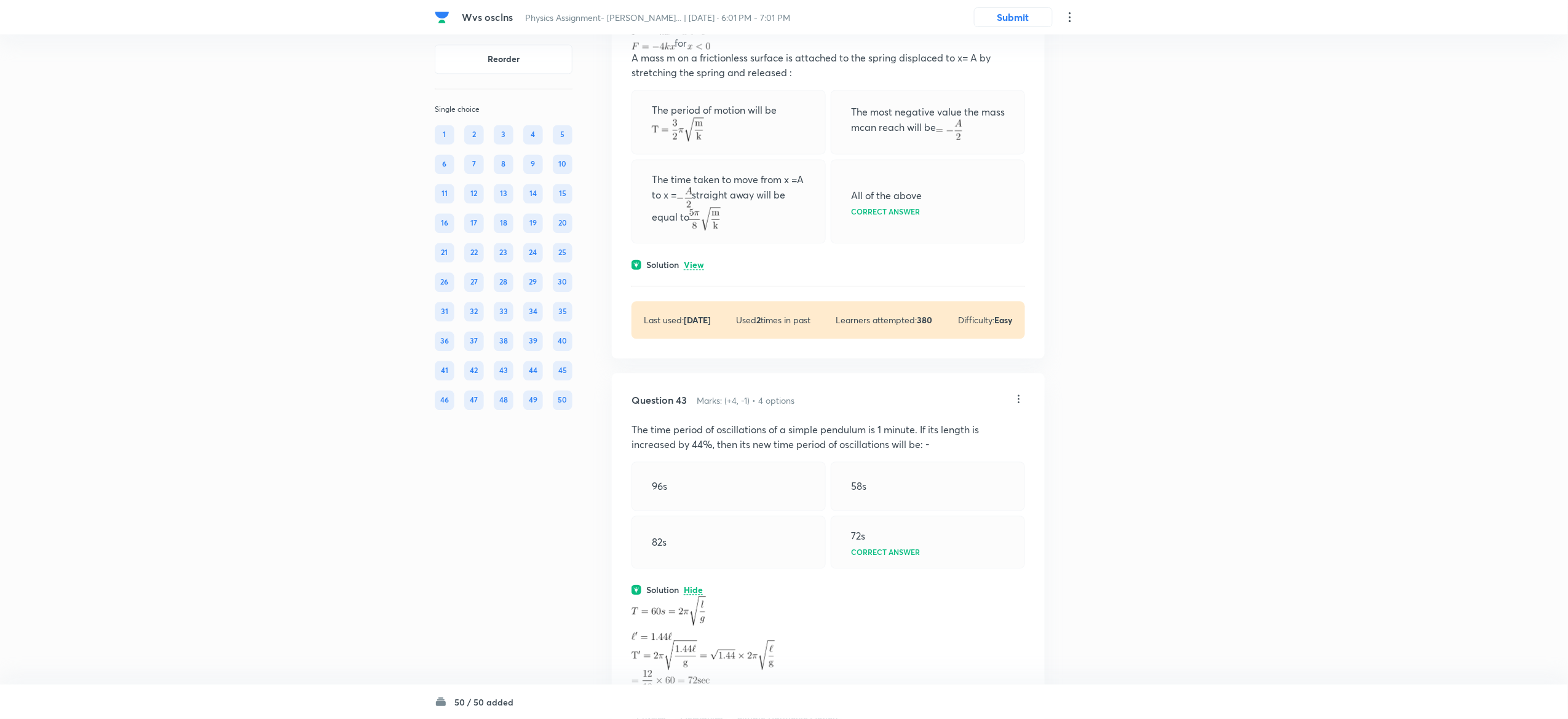
scroll to position [17745, 0]
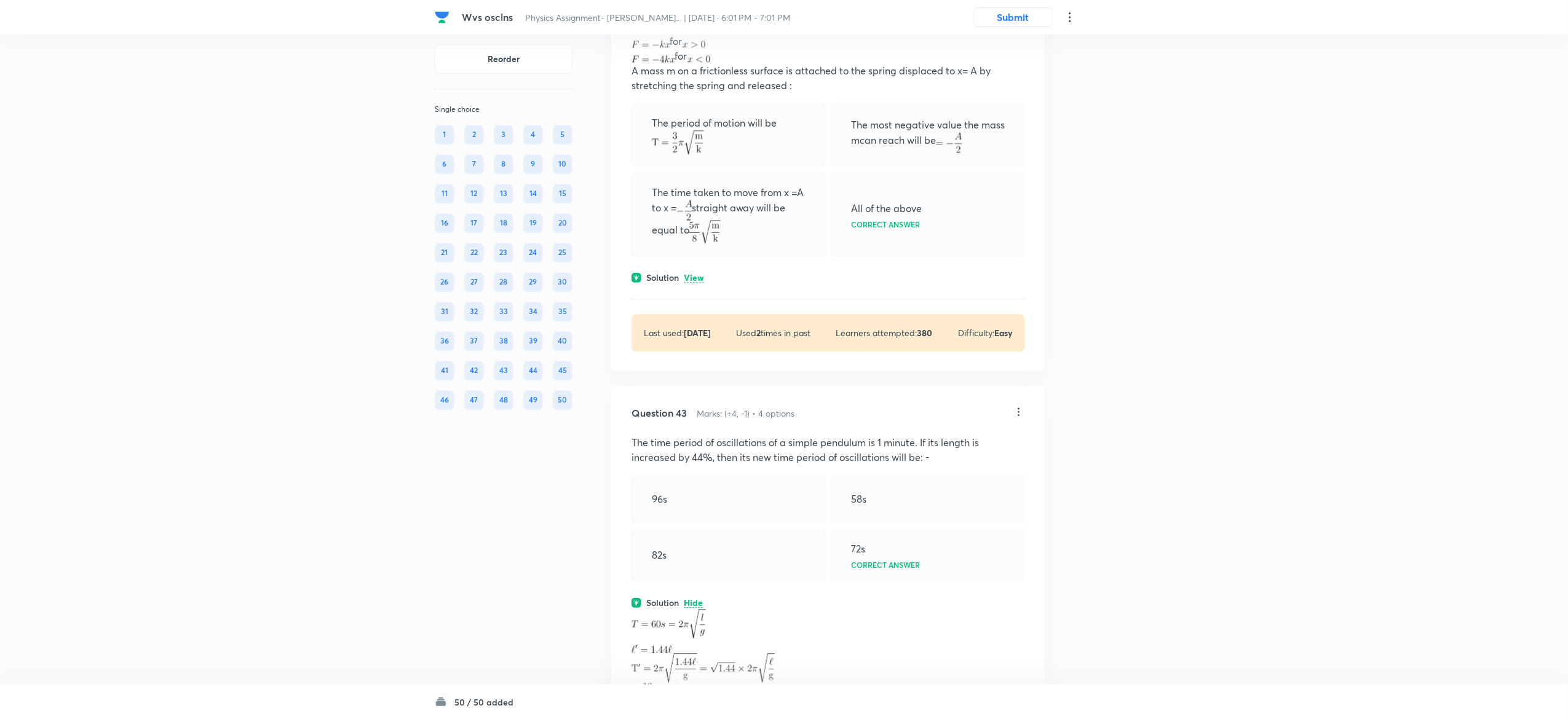
click at [697, 283] on p "View" at bounding box center [694, 278] width 20 height 9
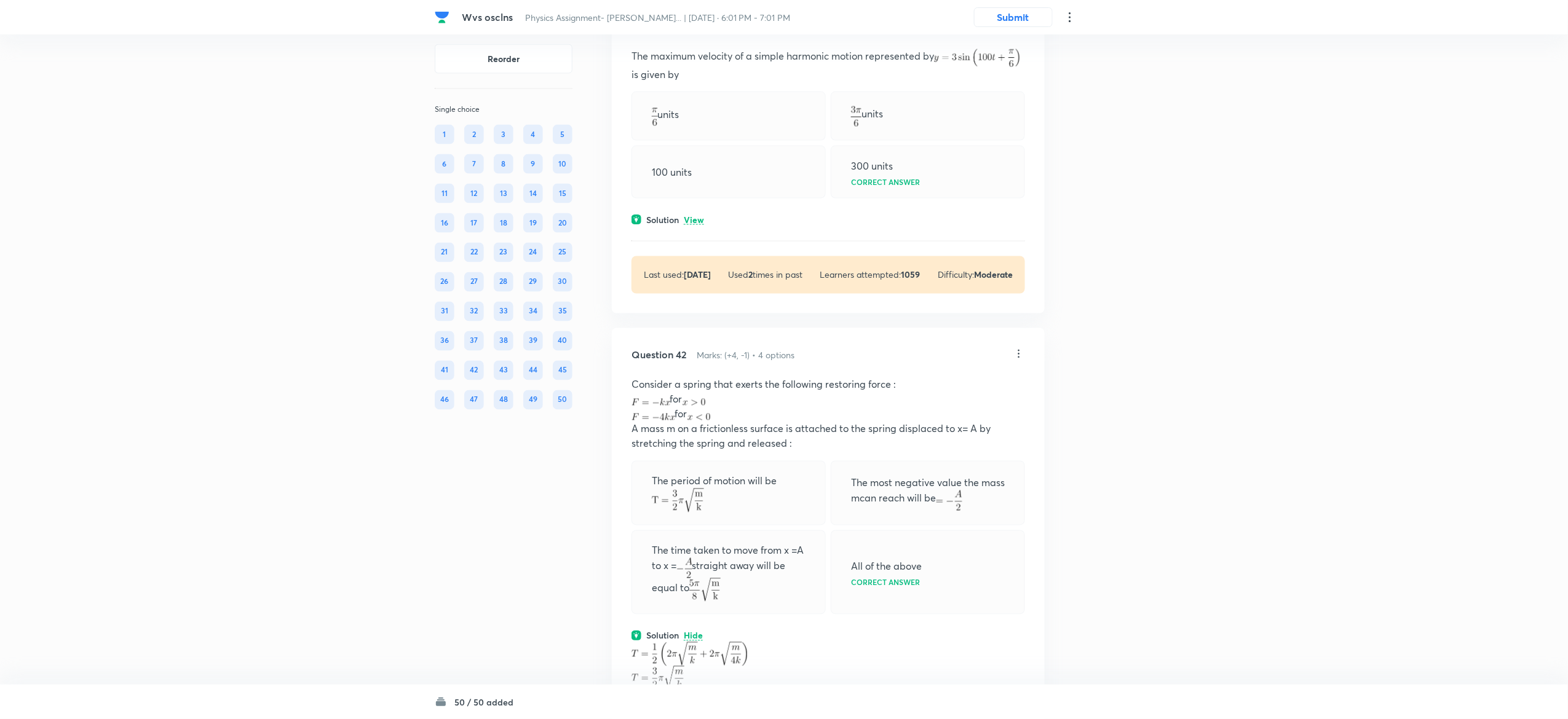
scroll to position [17385, 0]
click at [697, 227] on p "View" at bounding box center [694, 223] width 20 height 9
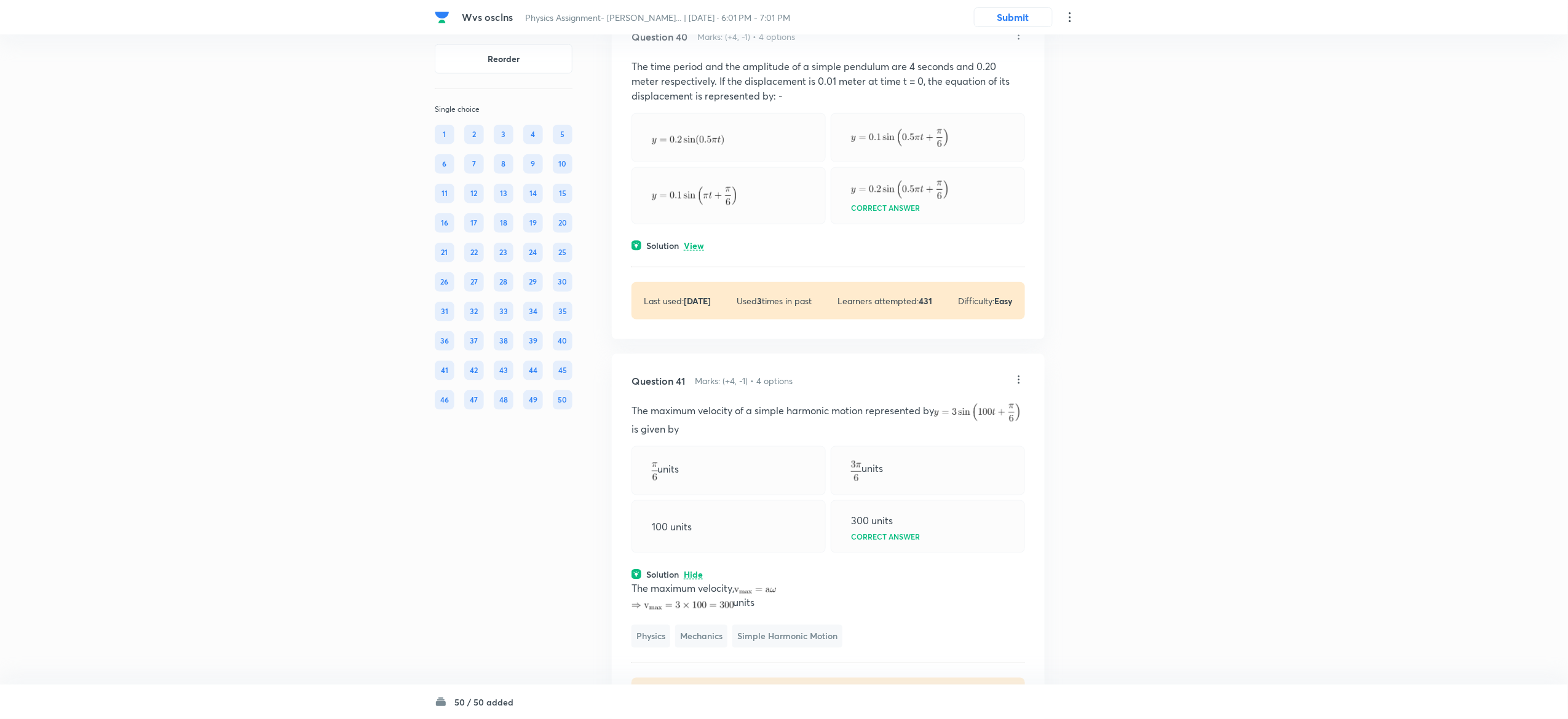
scroll to position [17028, 0]
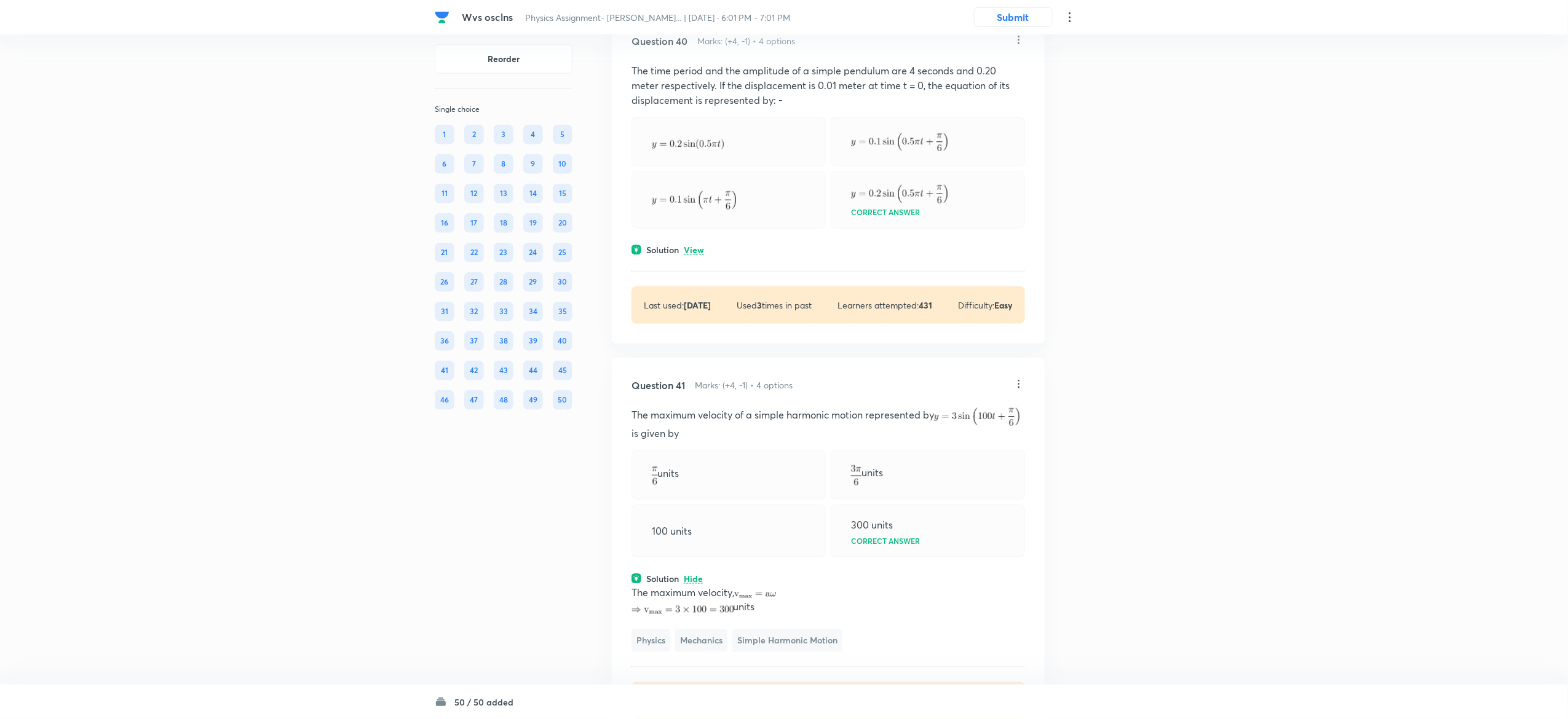
click at [696, 255] on p "View" at bounding box center [694, 251] width 20 height 9
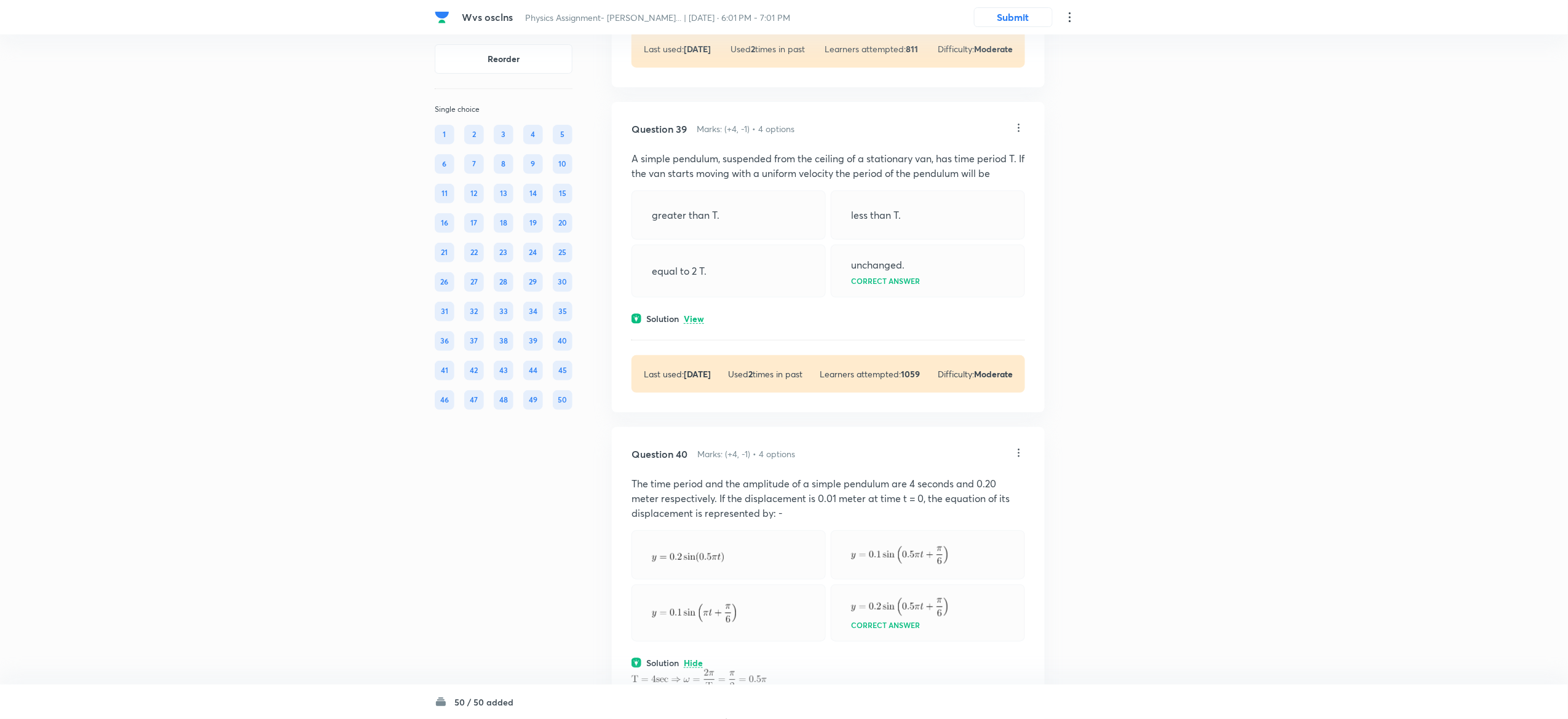
scroll to position [16612, 0]
click at [697, 327] on p "View" at bounding box center [694, 323] width 20 height 9
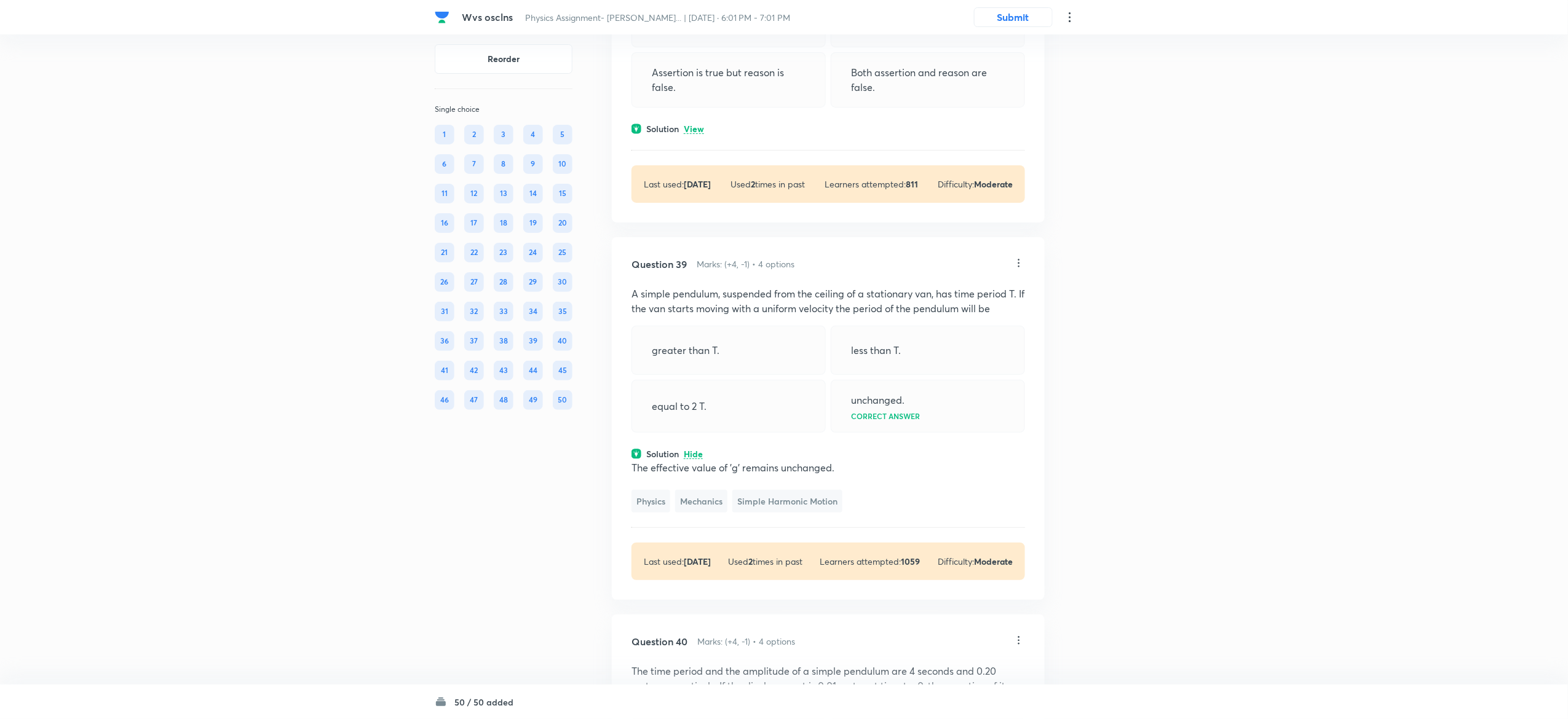
scroll to position [16479, 0]
click at [706, 136] on div "Solution View" at bounding box center [828, 129] width 393 height 13
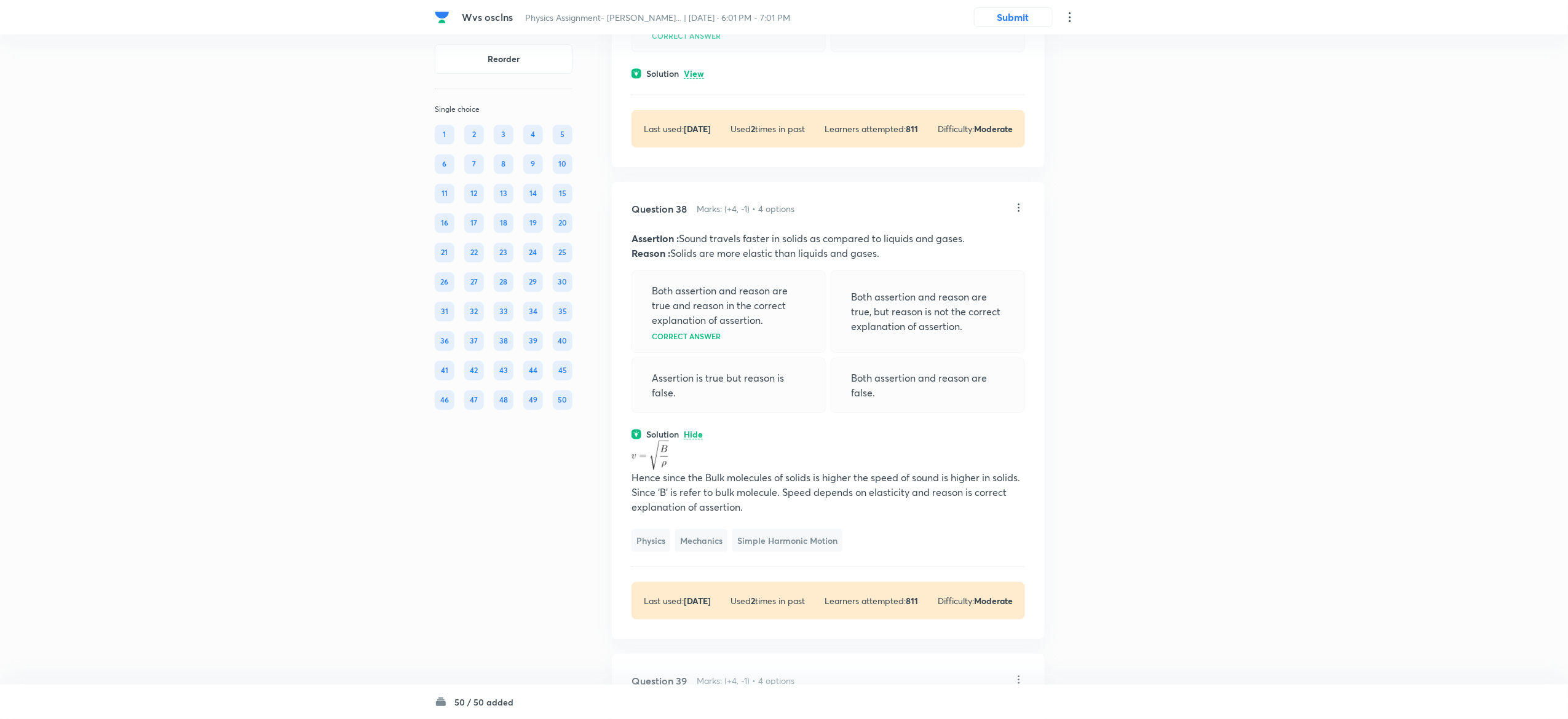
scroll to position [16170, 0]
click at [699, 83] on p "View" at bounding box center [694, 79] width 20 height 9
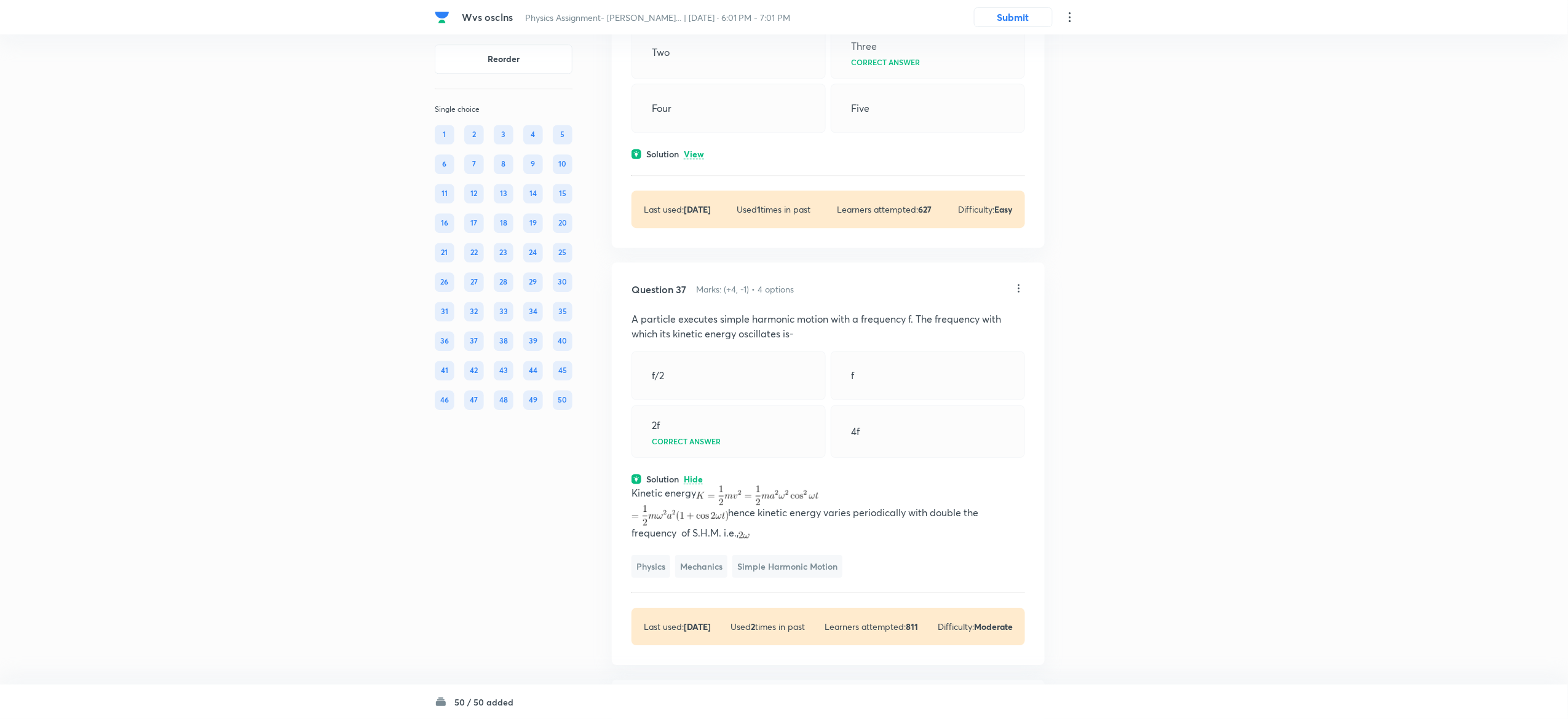
scroll to position [15767, 0]
click at [699, 161] on p "View" at bounding box center [694, 157] width 20 height 9
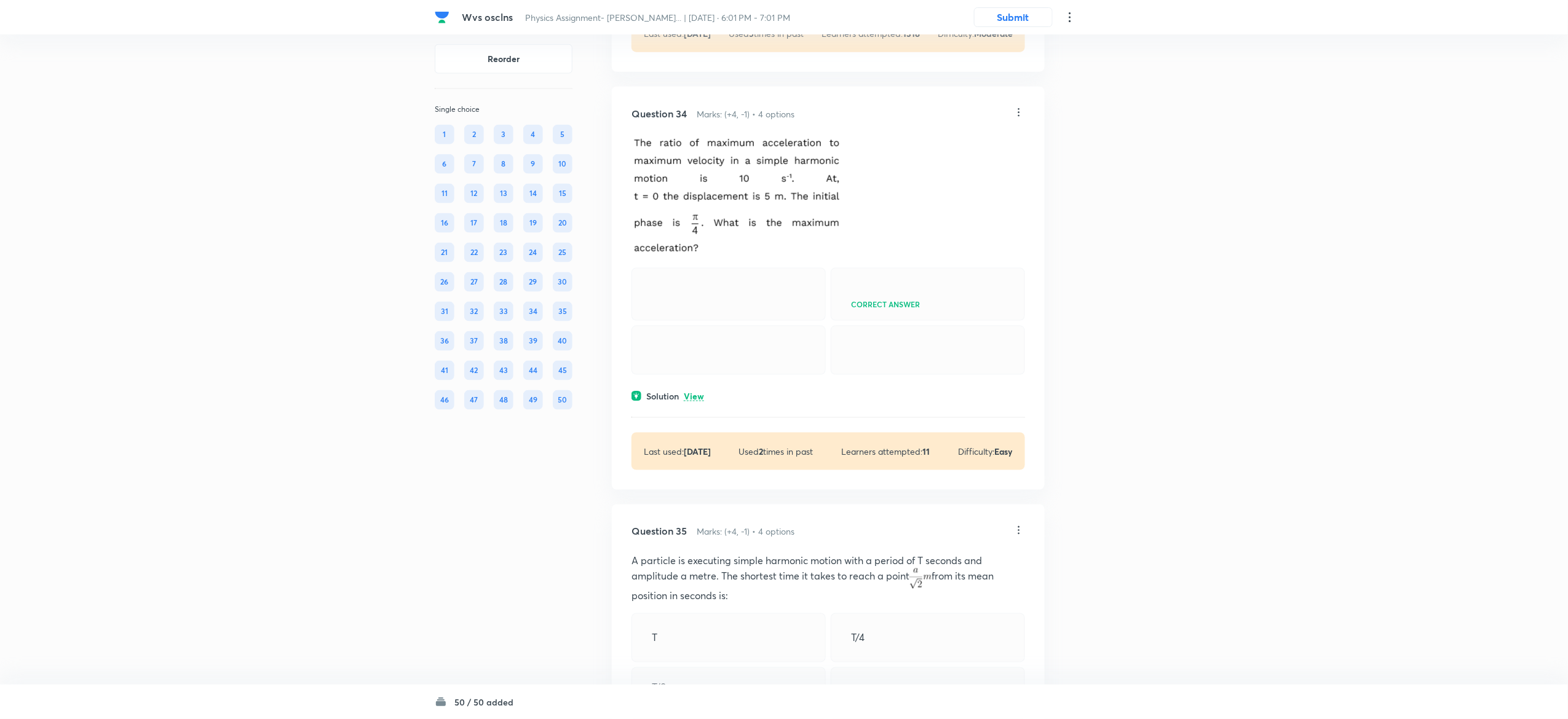
scroll to position [14829, 0]
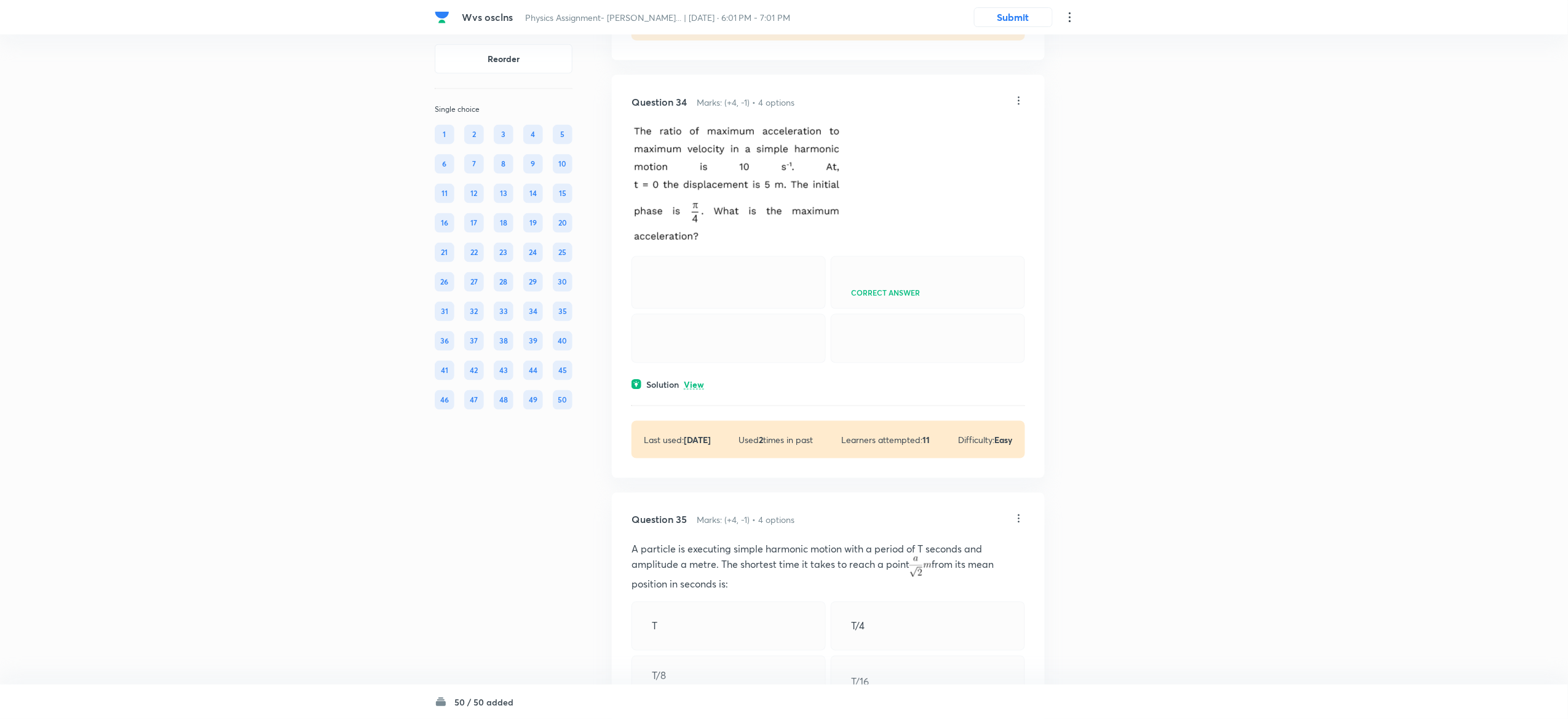
click at [694, 390] on p "View" at bounding box center [694, 385] width 20 height 9
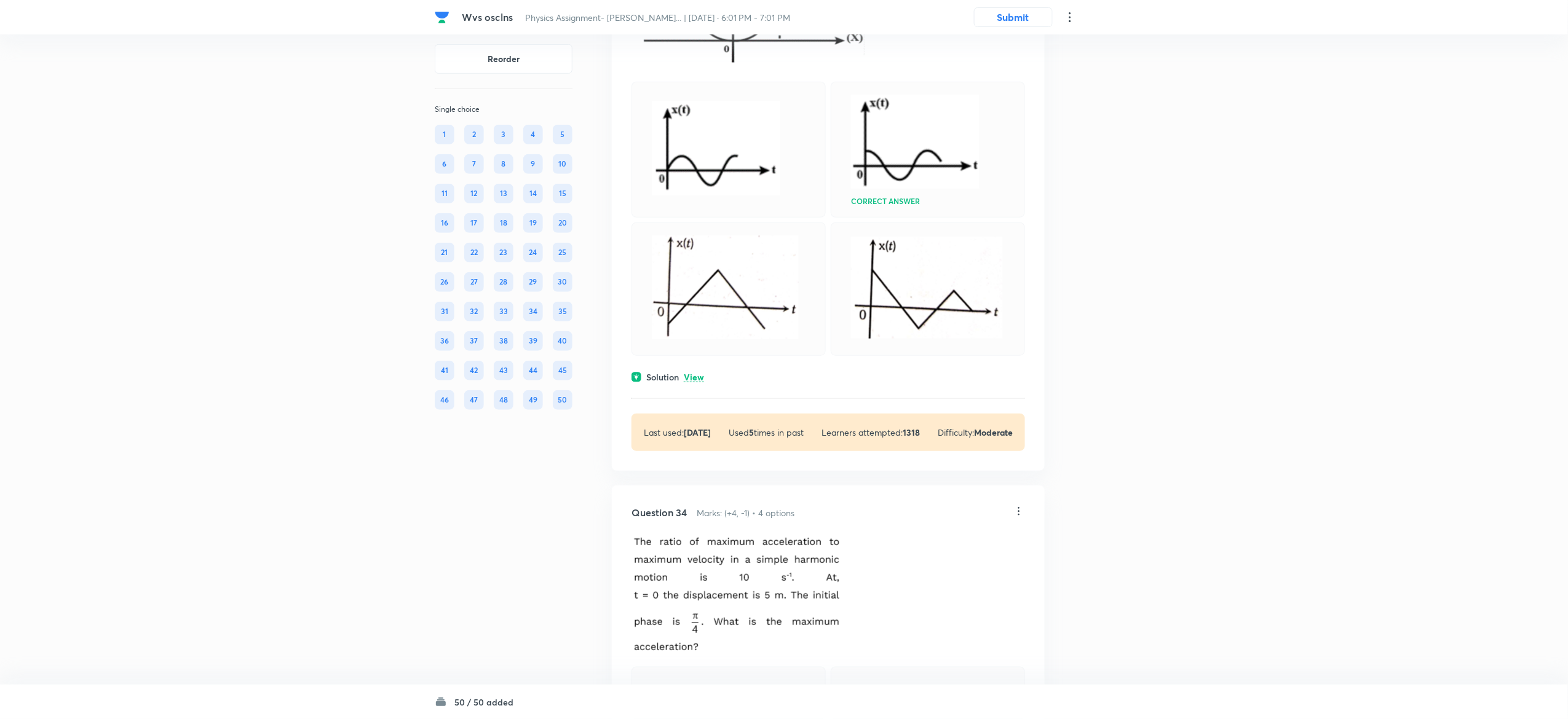
scroll to position [14417, 0]
click at [691, 384] on p "View" at bounding box center [694, 380] width 20 height 9
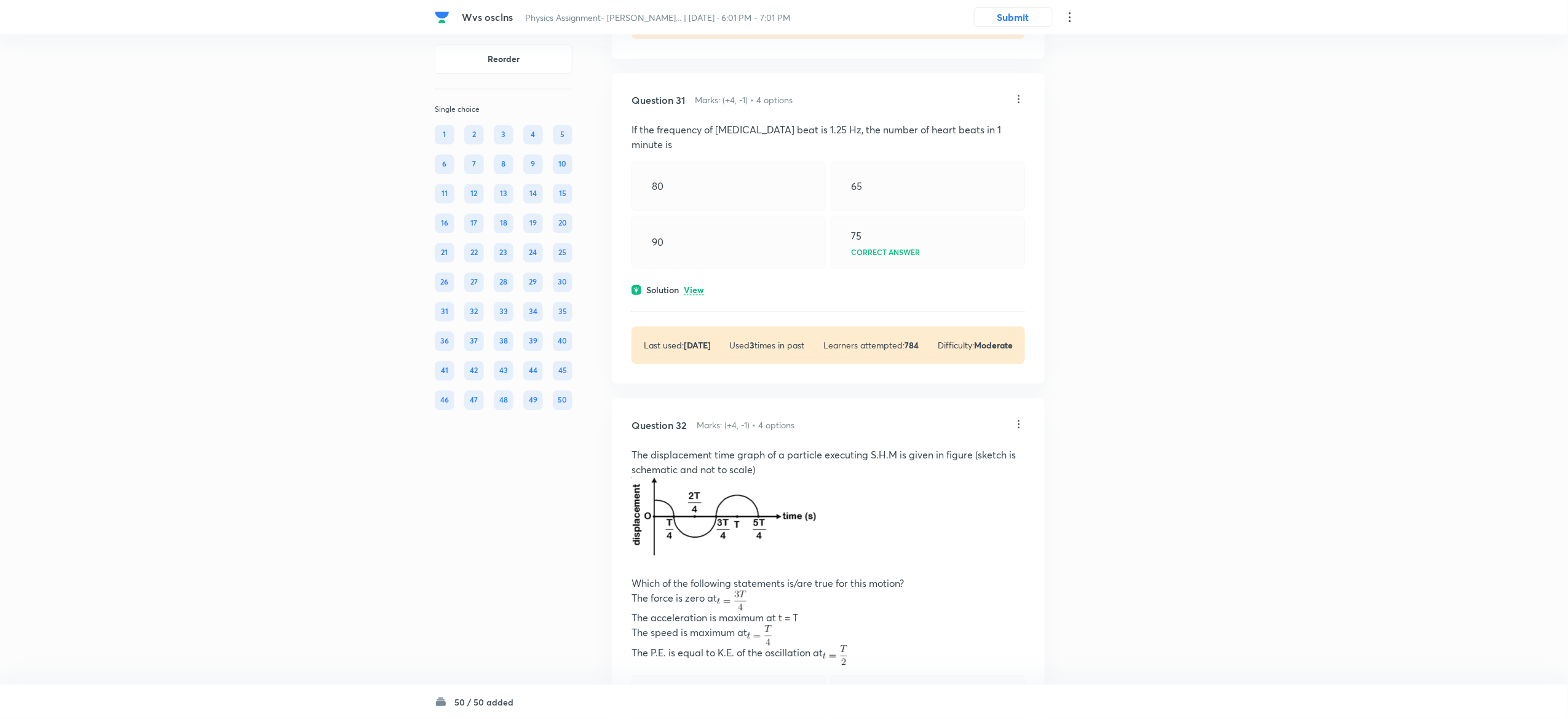
scroll to position [13190, 0]
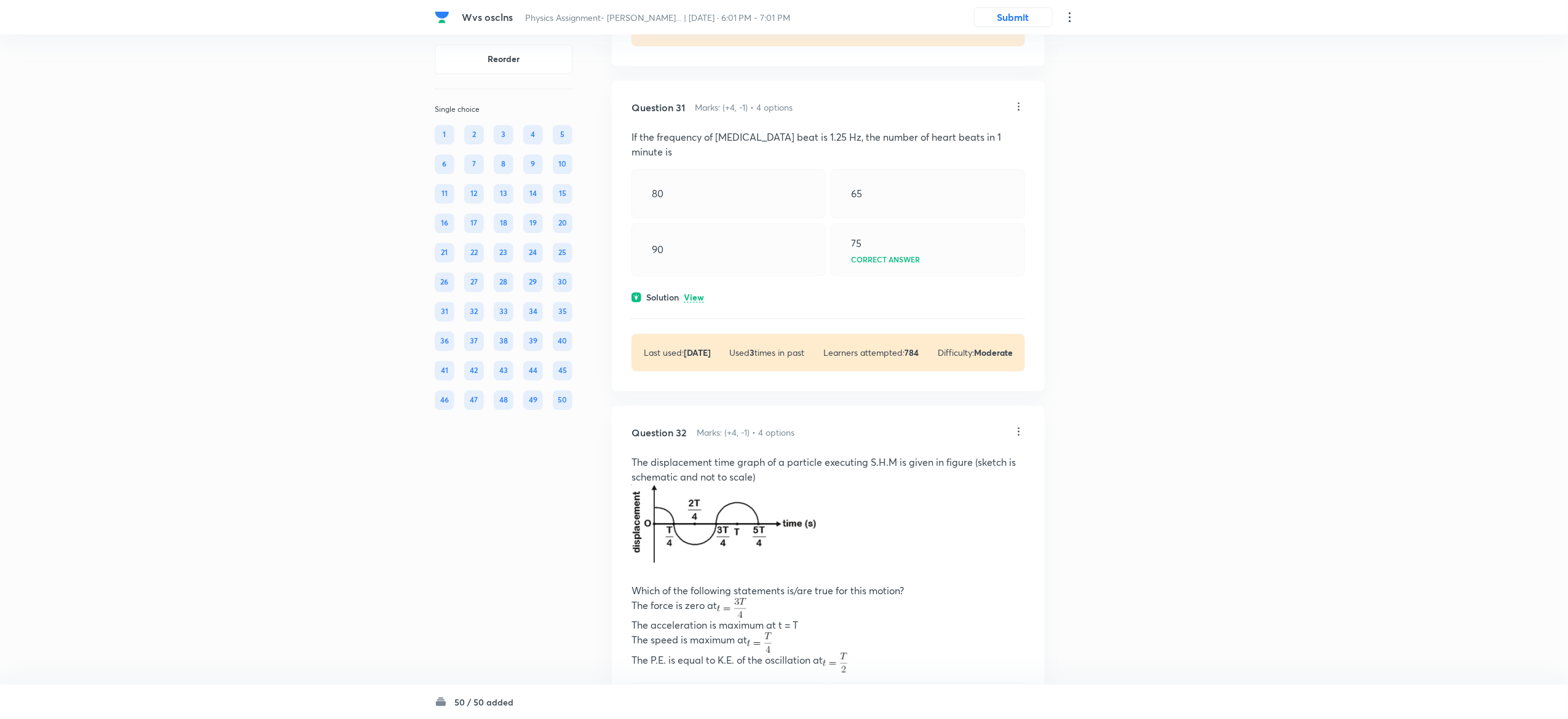
click at [694, 303] on p "View" at bounding box center [694, 298] width 20 height 9
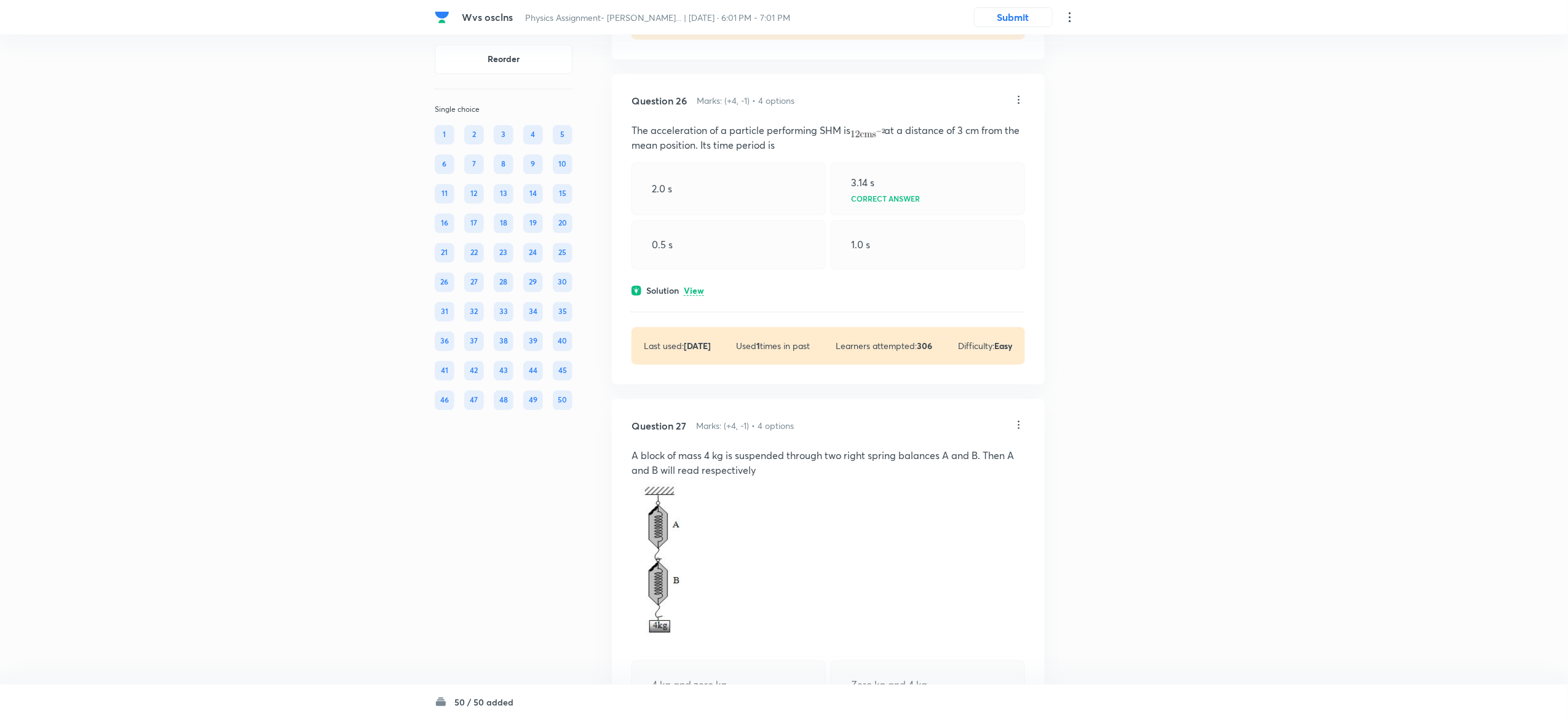
scroll to position [10783, 0]
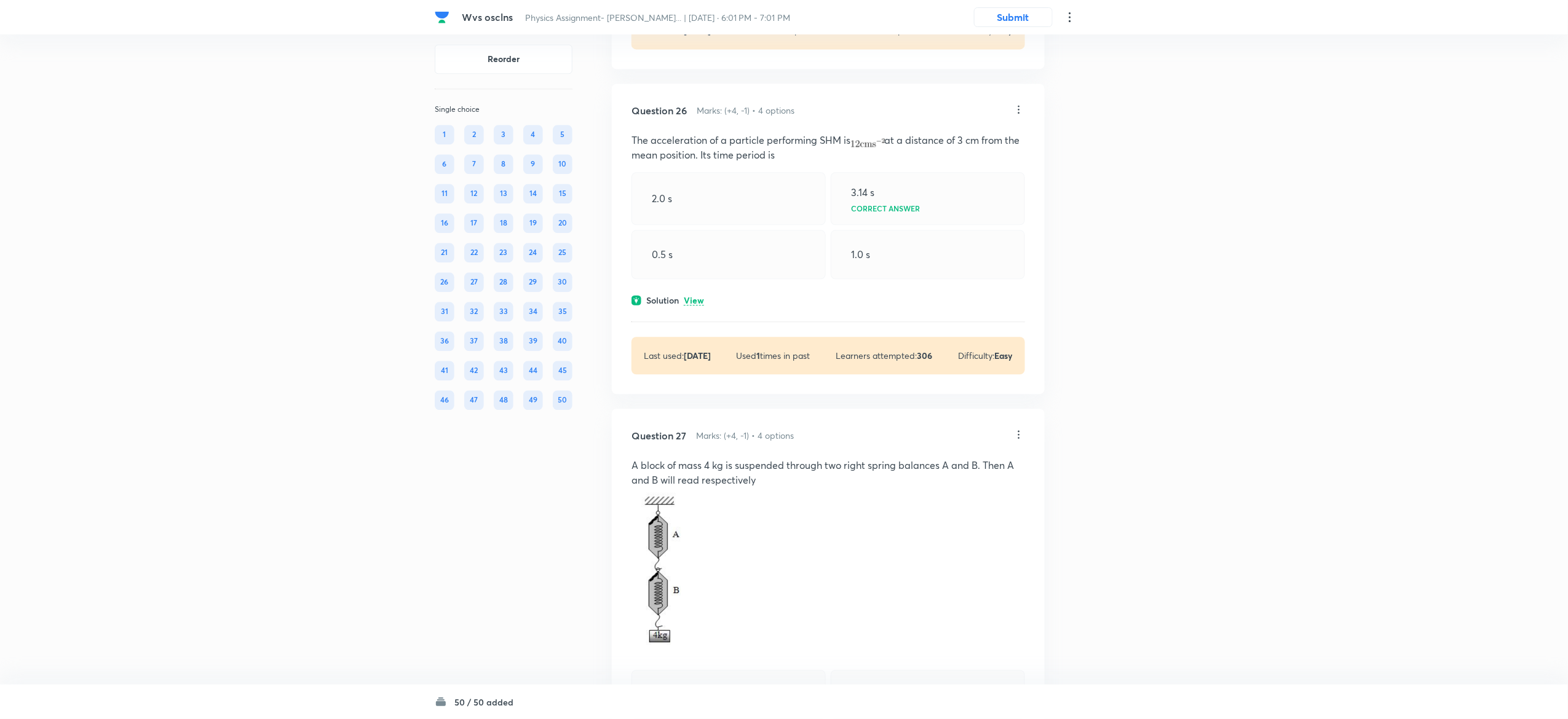
click at [707, 307] on div "Solution View" at bounding box center [828, 300] width 393 height 13
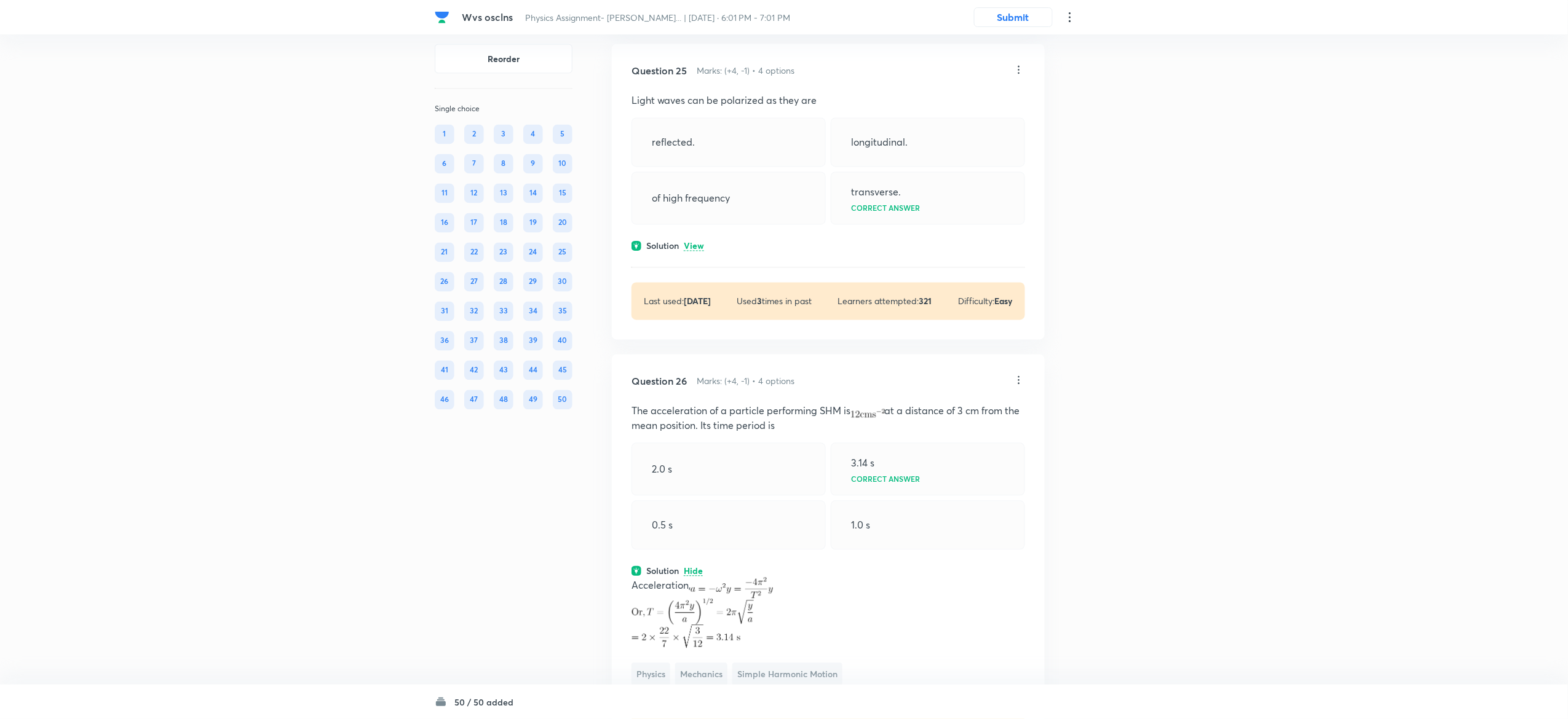
scroll to position [10510, 0]
click at [704, 255] on div "Solution View" at bounding box center [828, 248] width 393 height 13
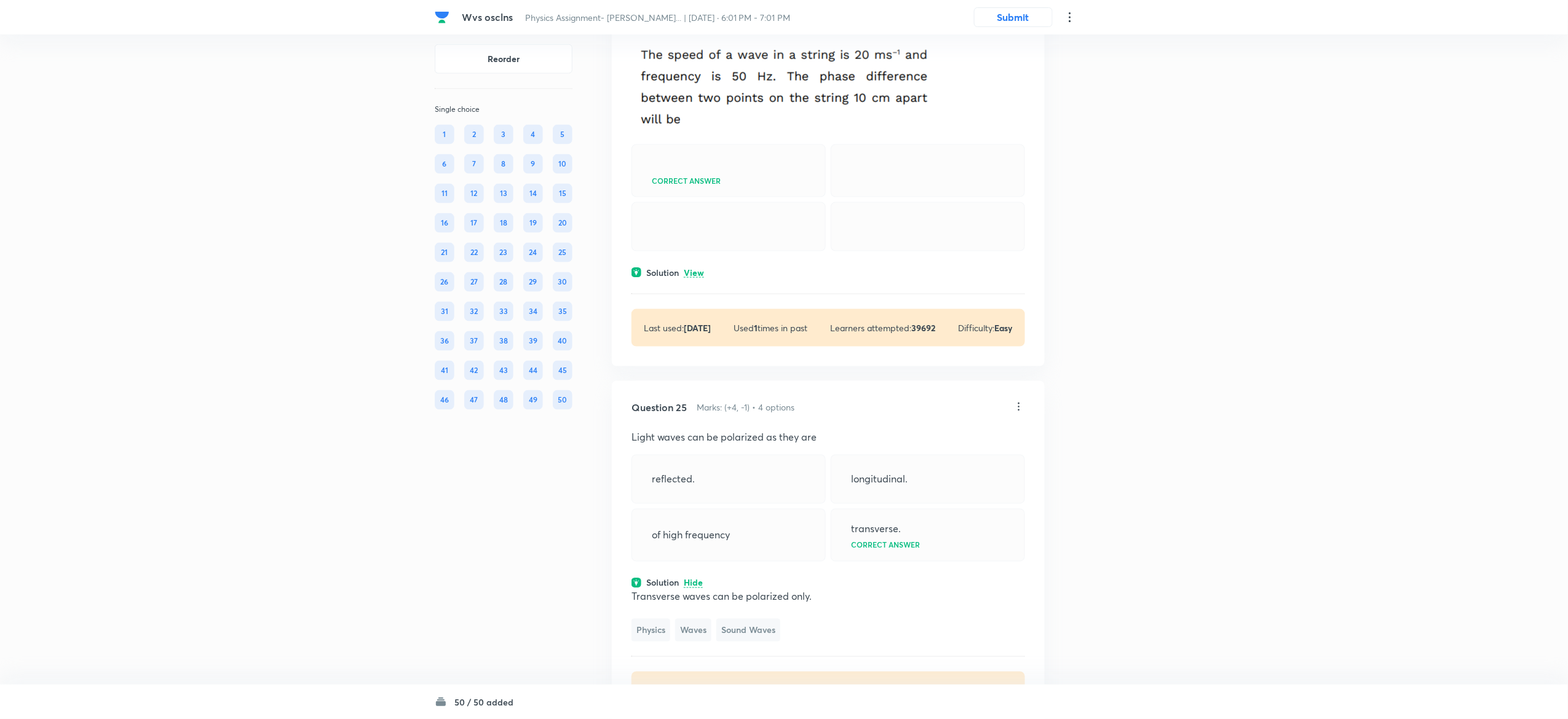
scroll to position [10173, 0]
click at [693, 280] on p "View" at bounding box center [694, 275] width 20 height 9
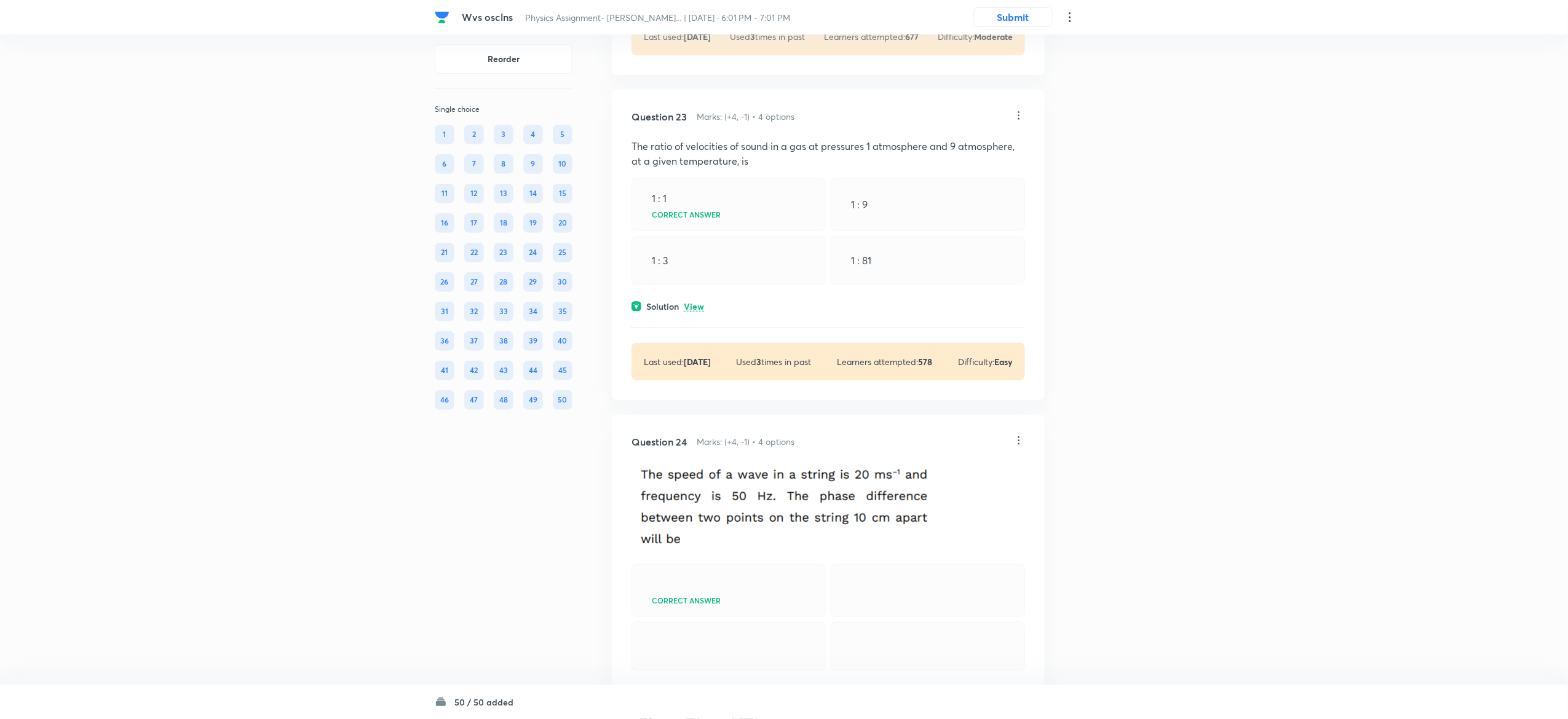
scroll to position [9754, 0]
click at [693, 313] on p "View" at bounding box center [694, 308] width 20 height 9
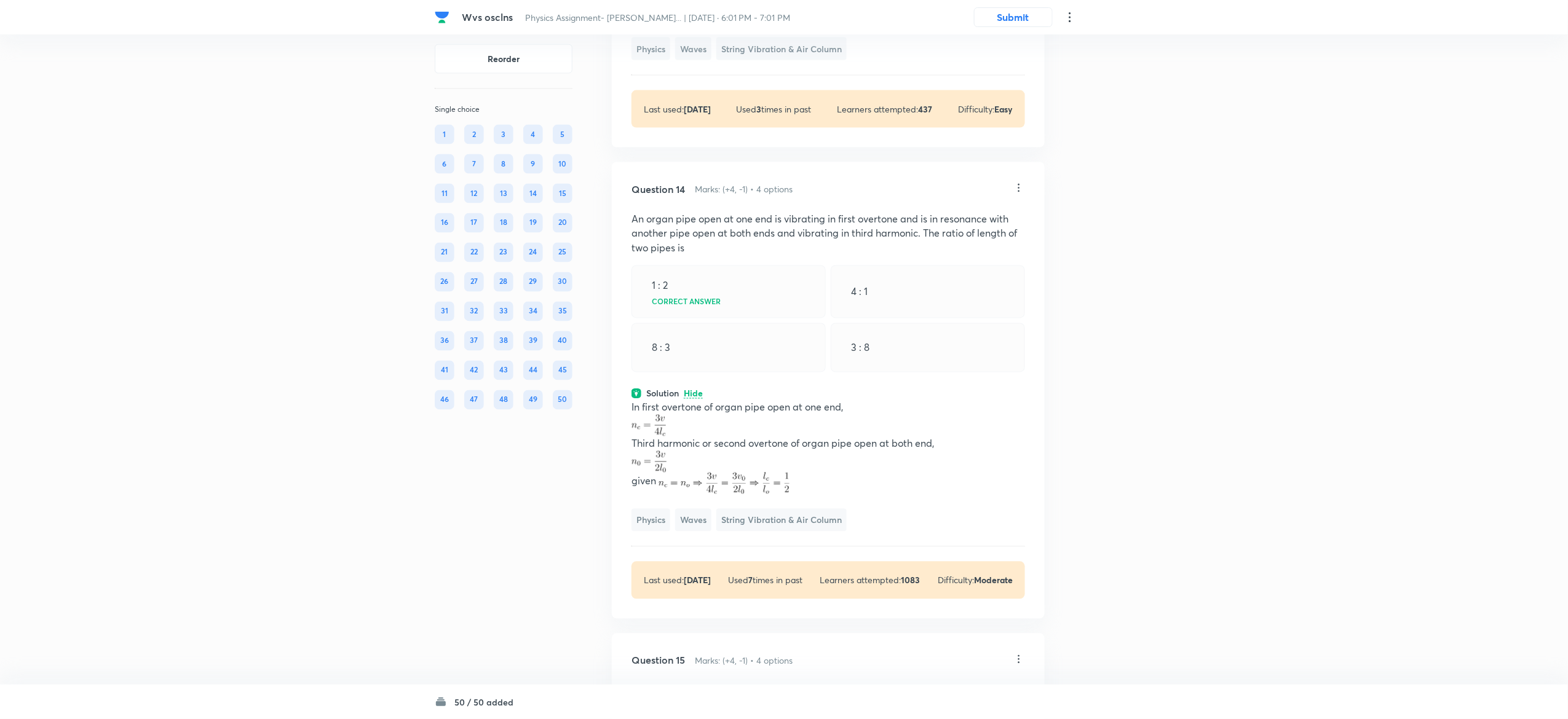
scroll to position [5651, 0]
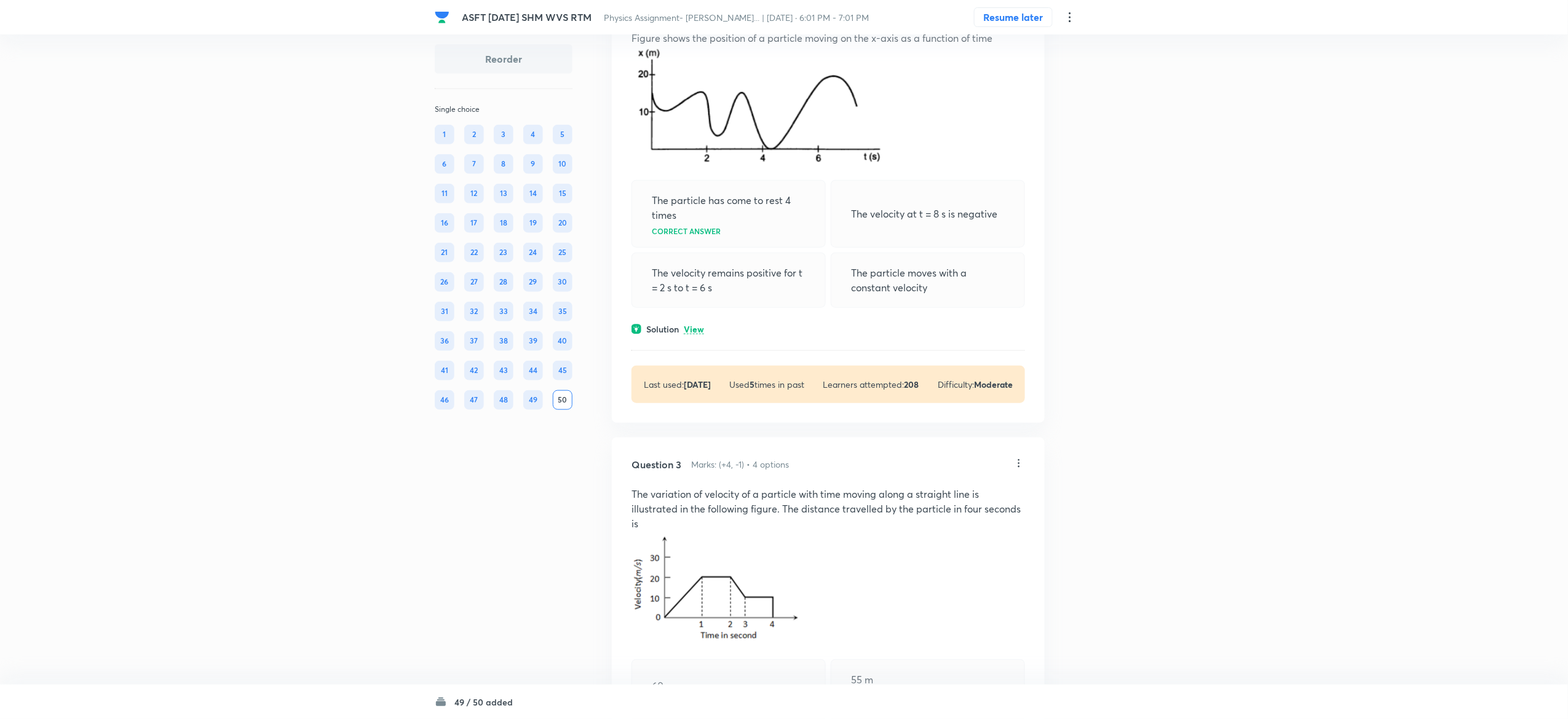
scroll to position [467, 0]
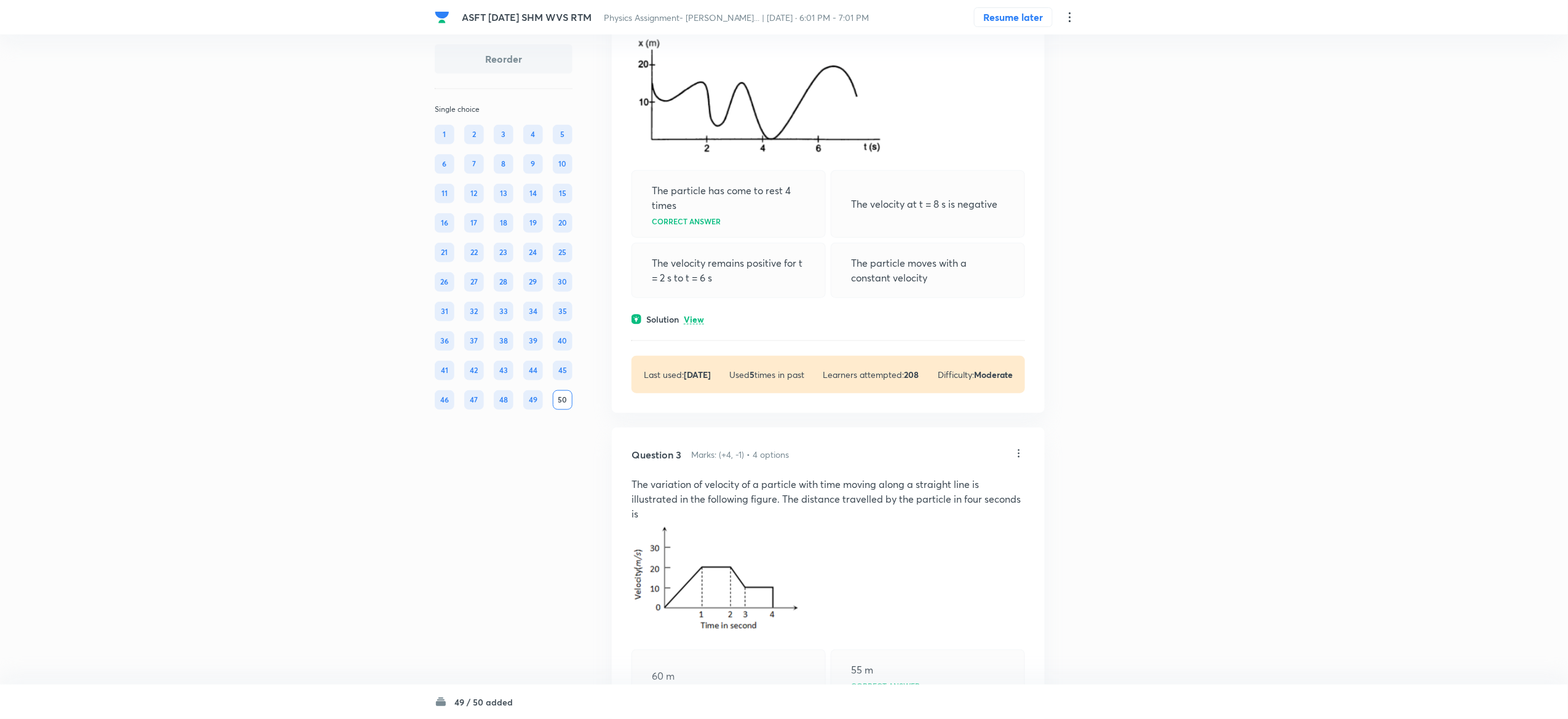
click at [695, 316] on p "View" at bounding box center [694, 320] width 20 height 9
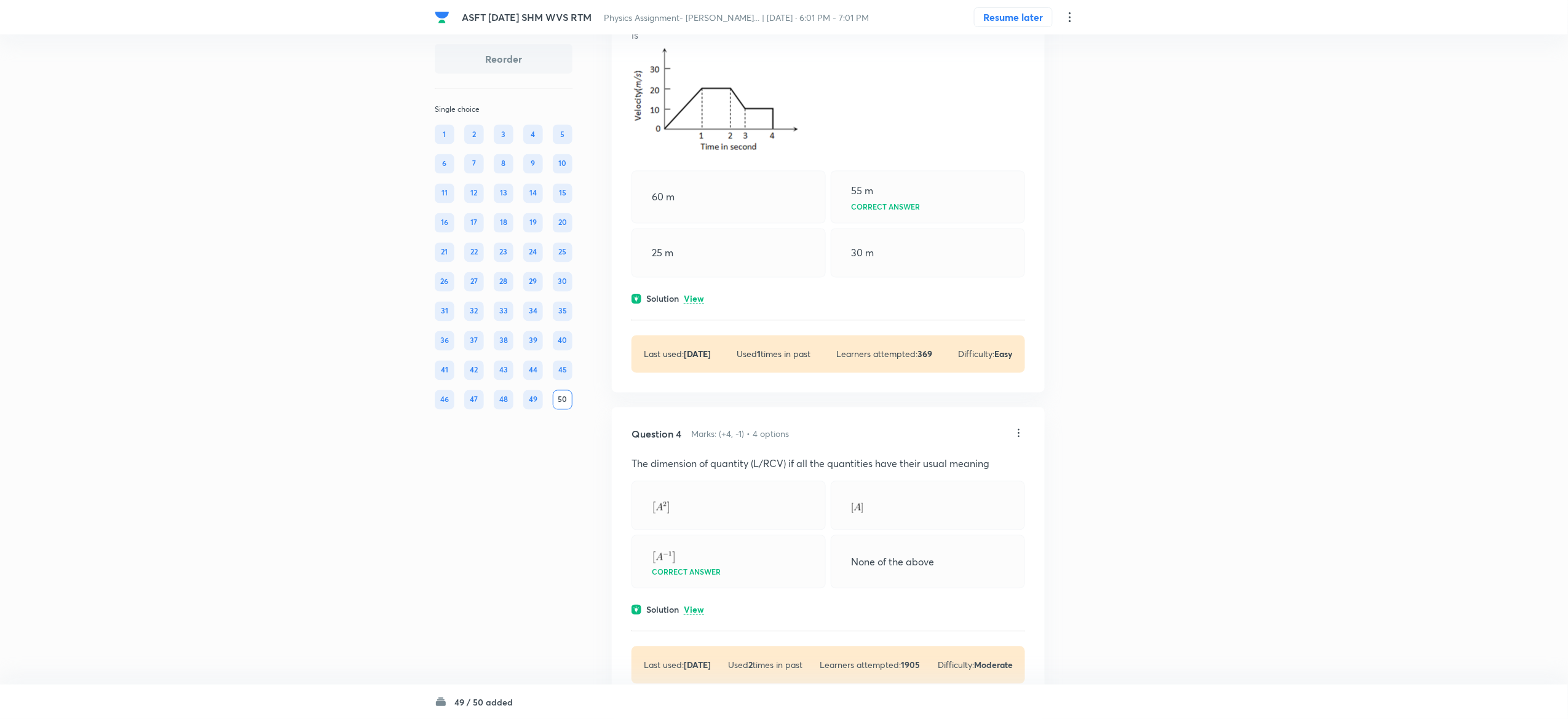
scroll to position [1020, 0]
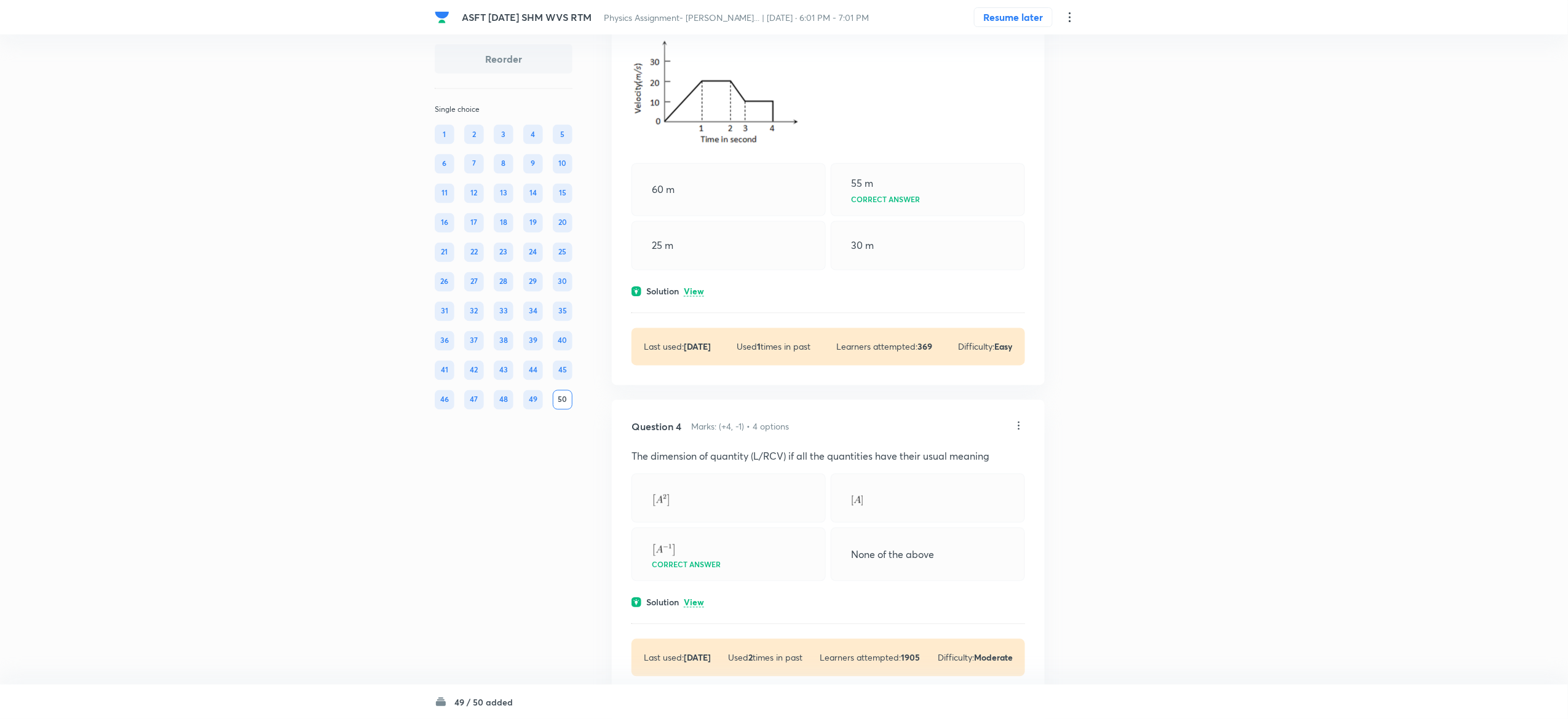
click at [697, 295] on p "View" at bounding box center [694, 293] width 20 height 9
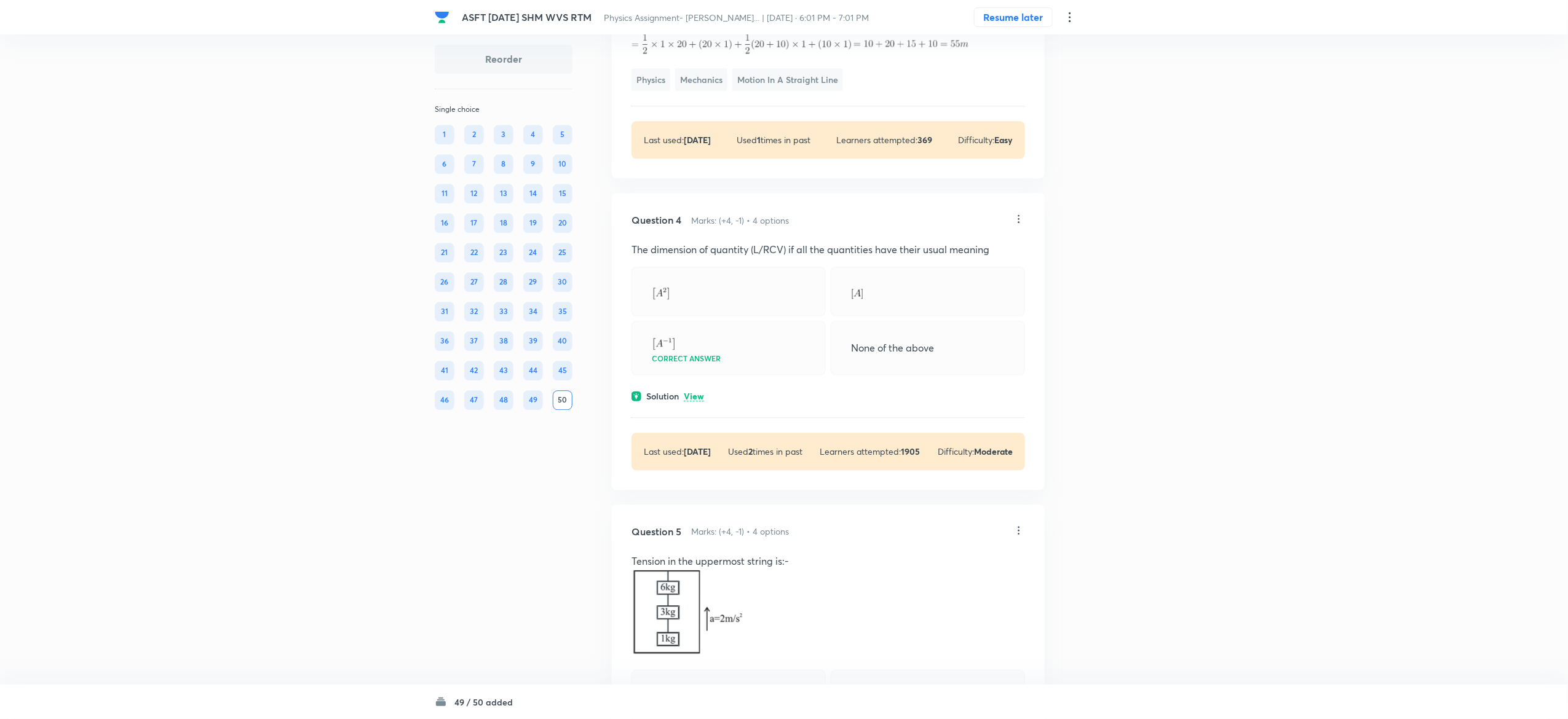
scroll to position [1423, 0]
click at [693, 400] on p "View" at bounding box center [694, 396] width 20 height 9
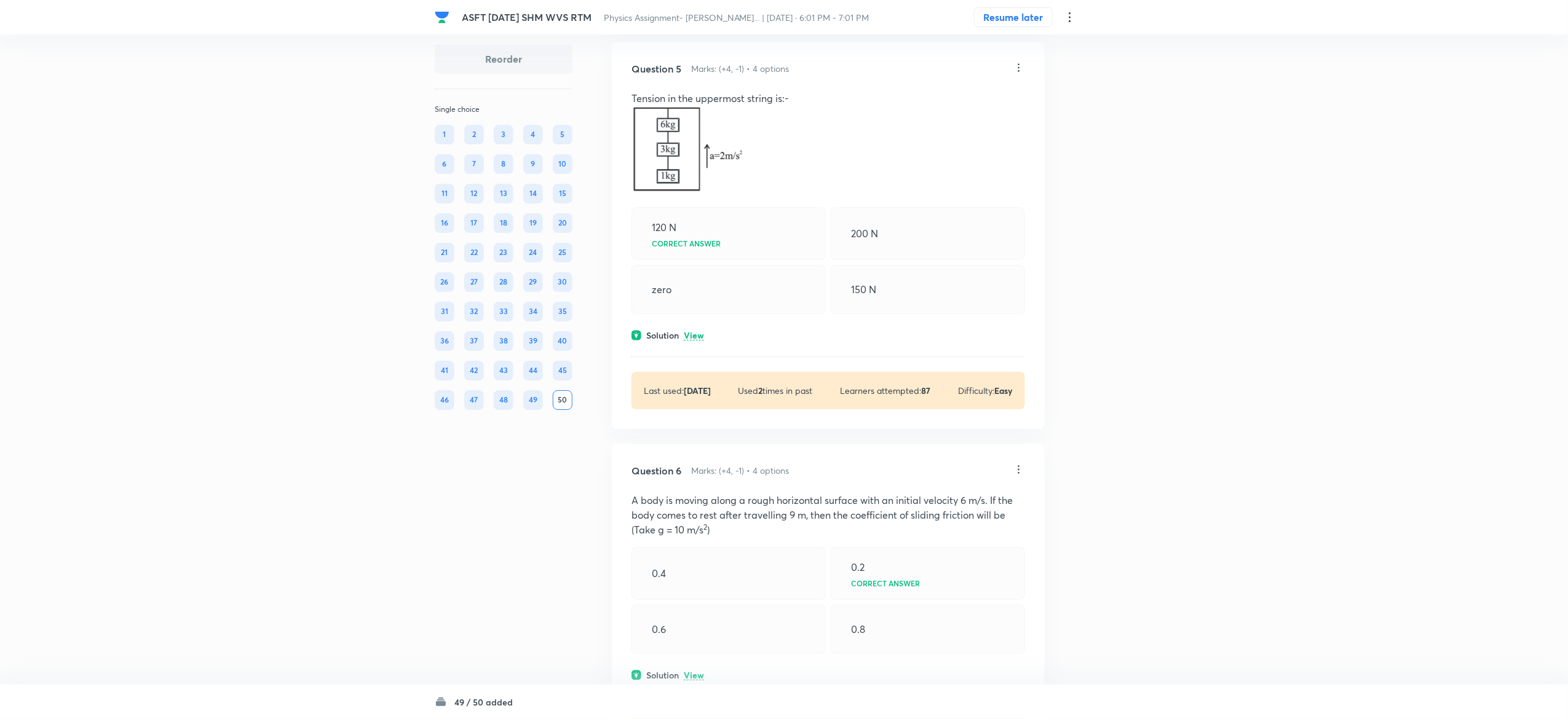
scroll to position [2009, 0]
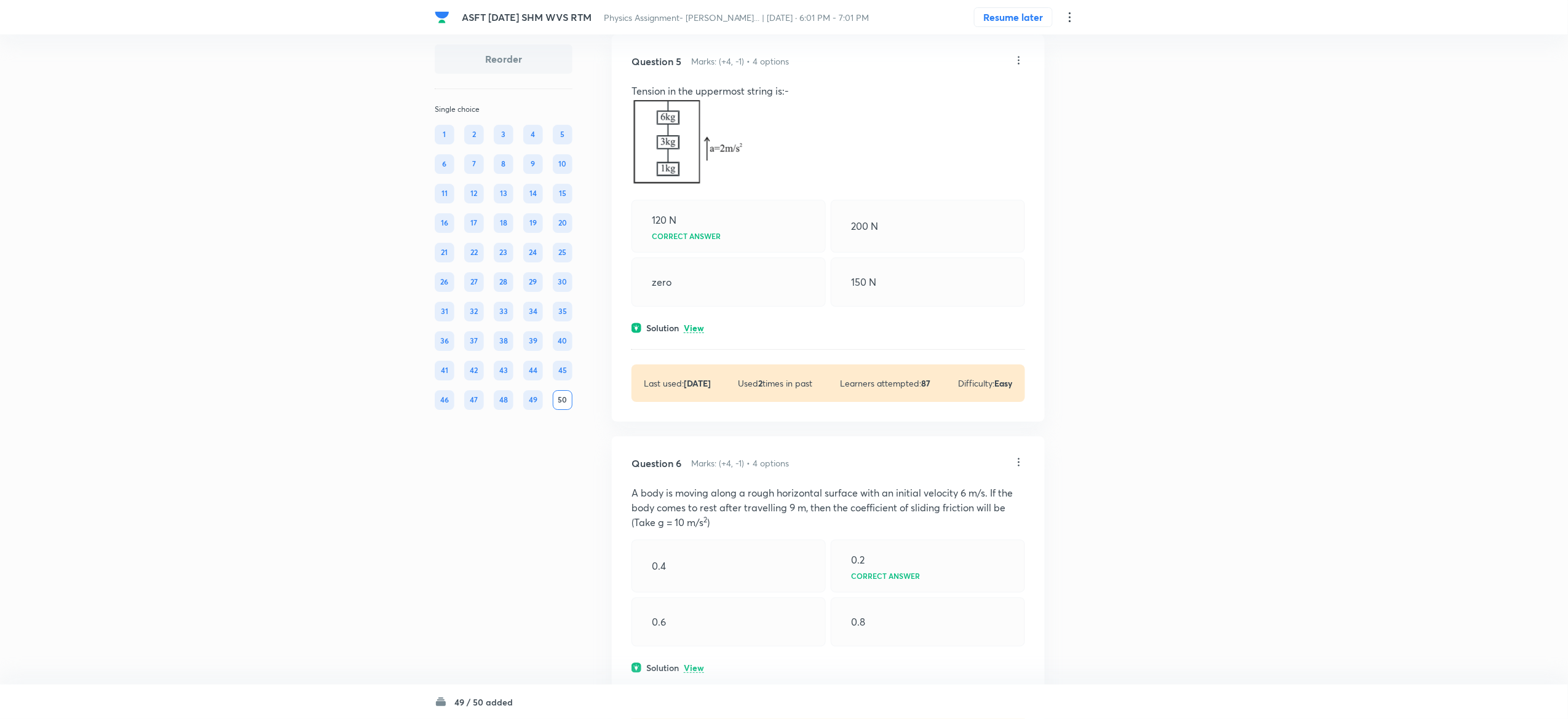
click at [701, 329] on p "View" at bounding box center [694, 329] width 20 height 9
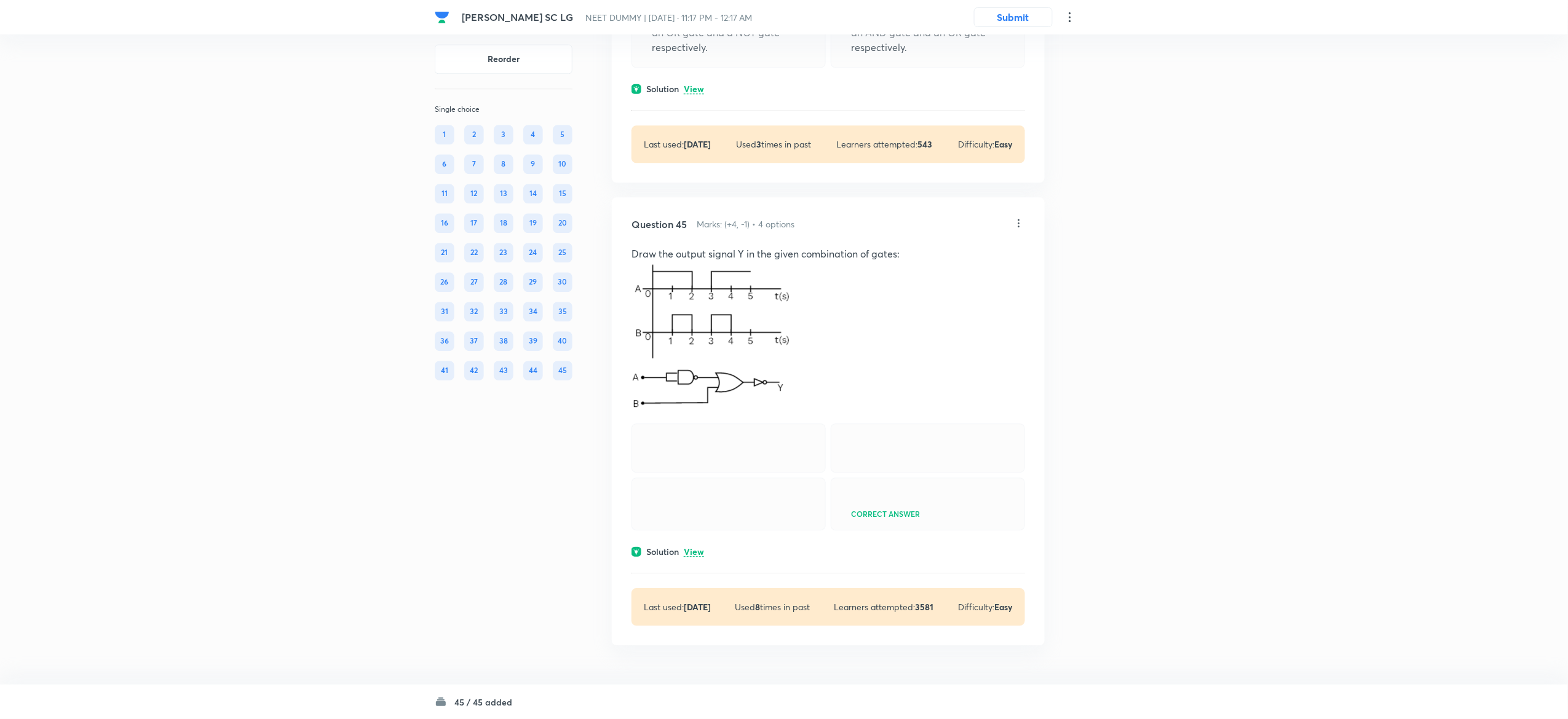
scroll to position [15965, 0]
click at [706, 552] on div "Solution View" at bounding box center [828, 551] width 393 height 13
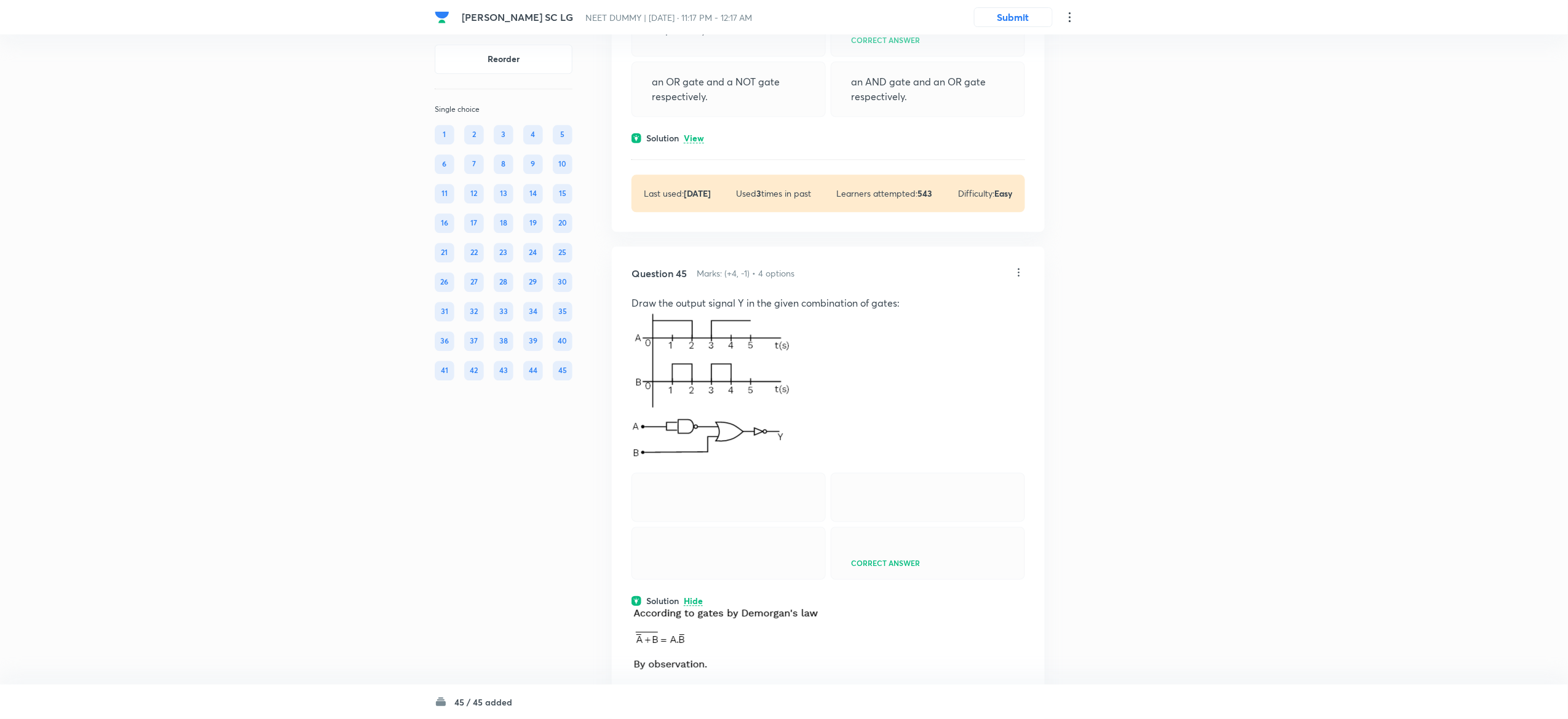
scroll to position [15540, 0]
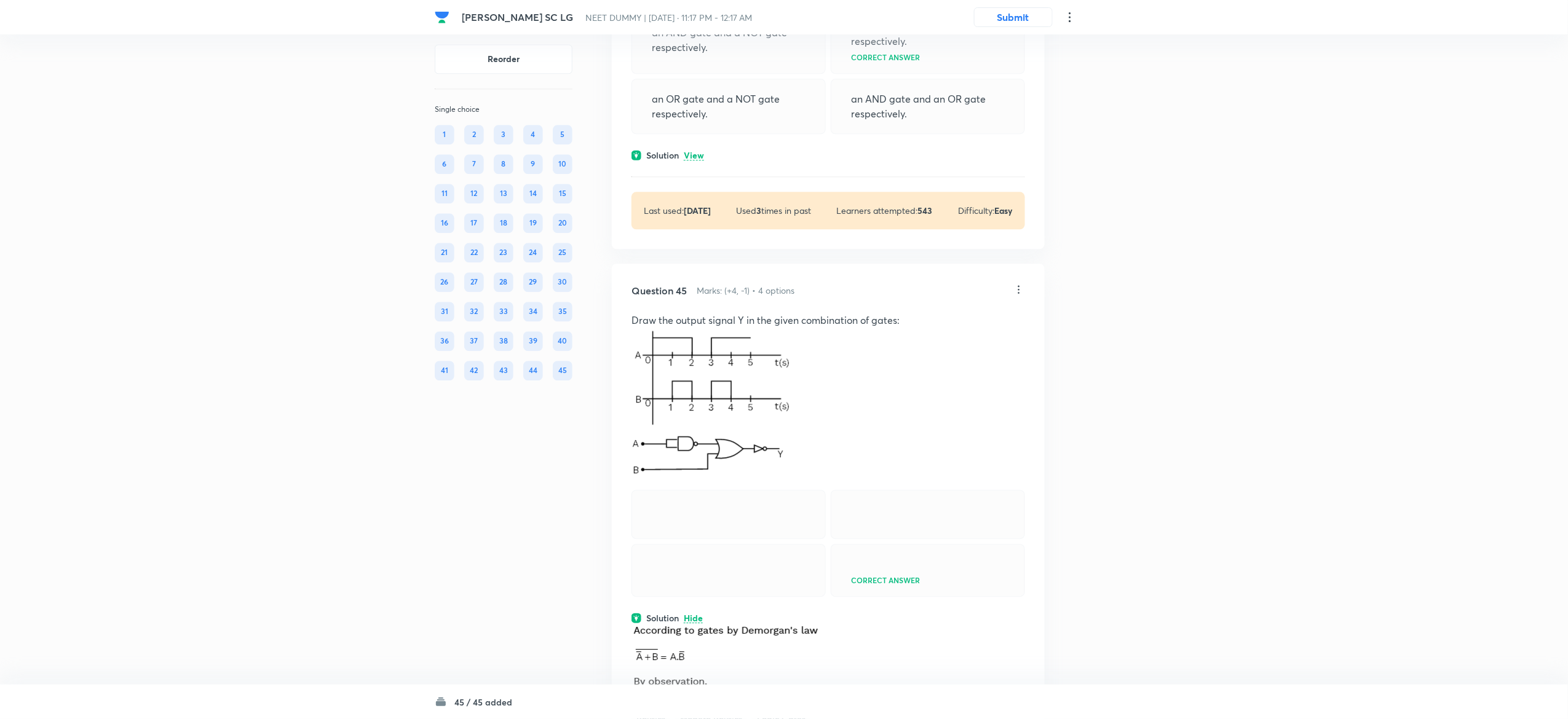
click at [699, 161] on p "View" at bounding box center [694, 156] width 20 height 9
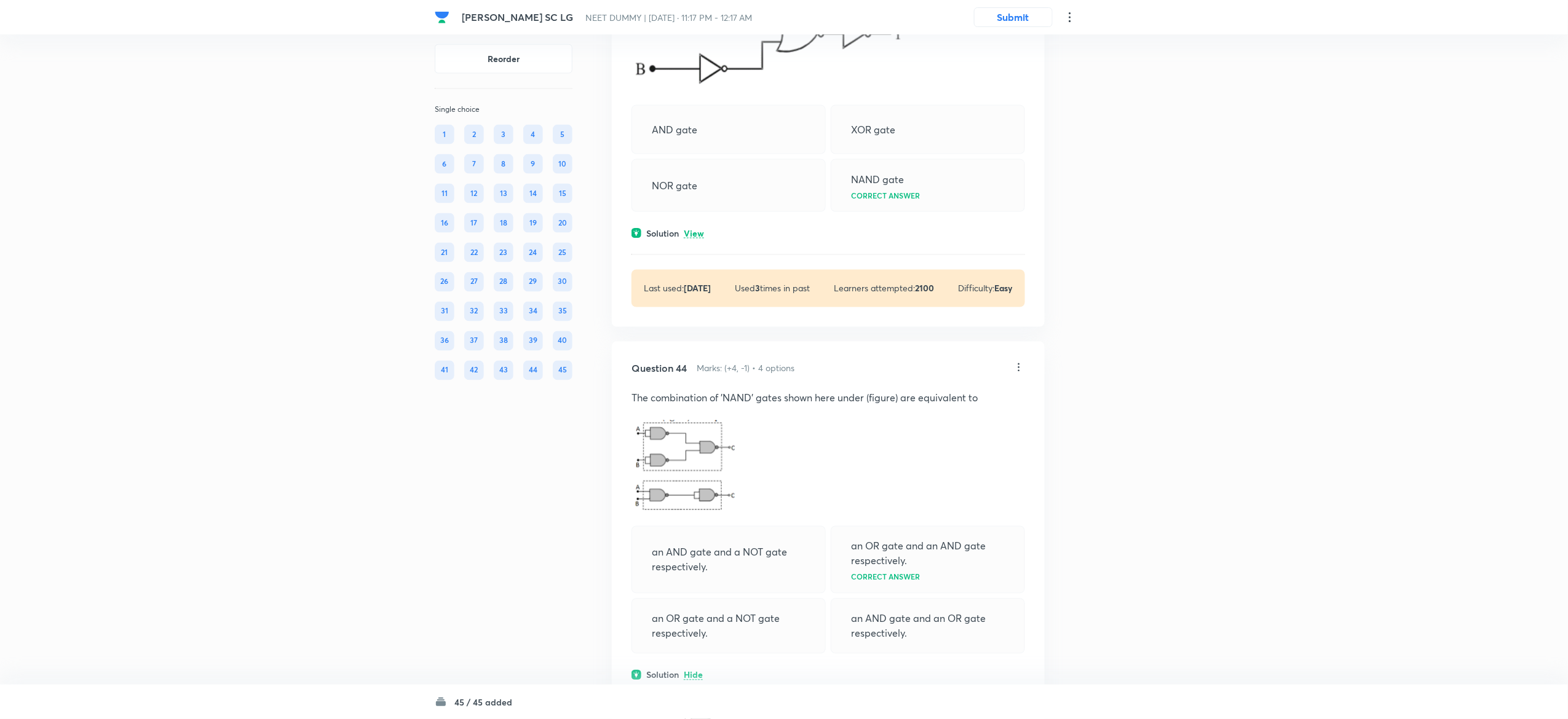
scroll to position [15014, 0]
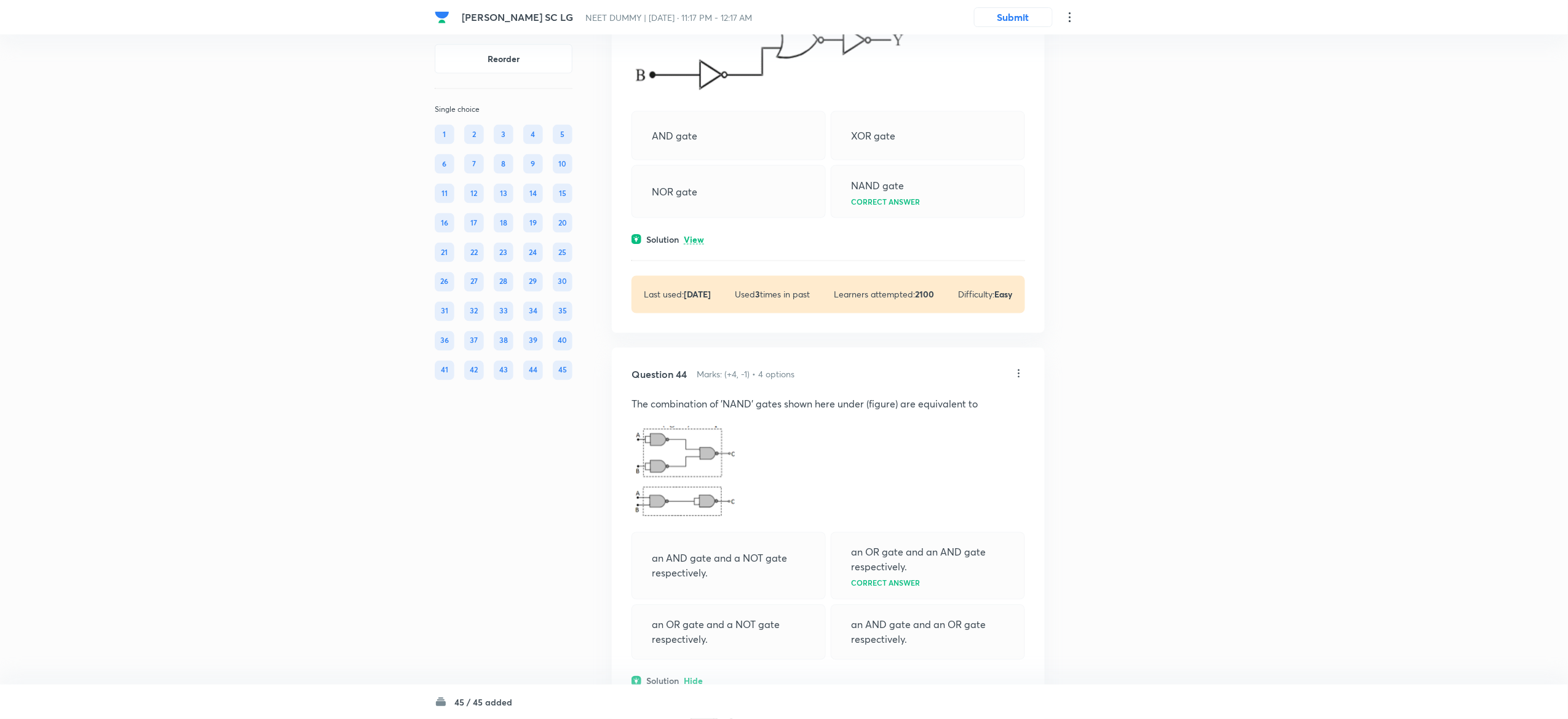
click at [696, 245] on p "View" at bounding box center [694, 240] width 20 height 9
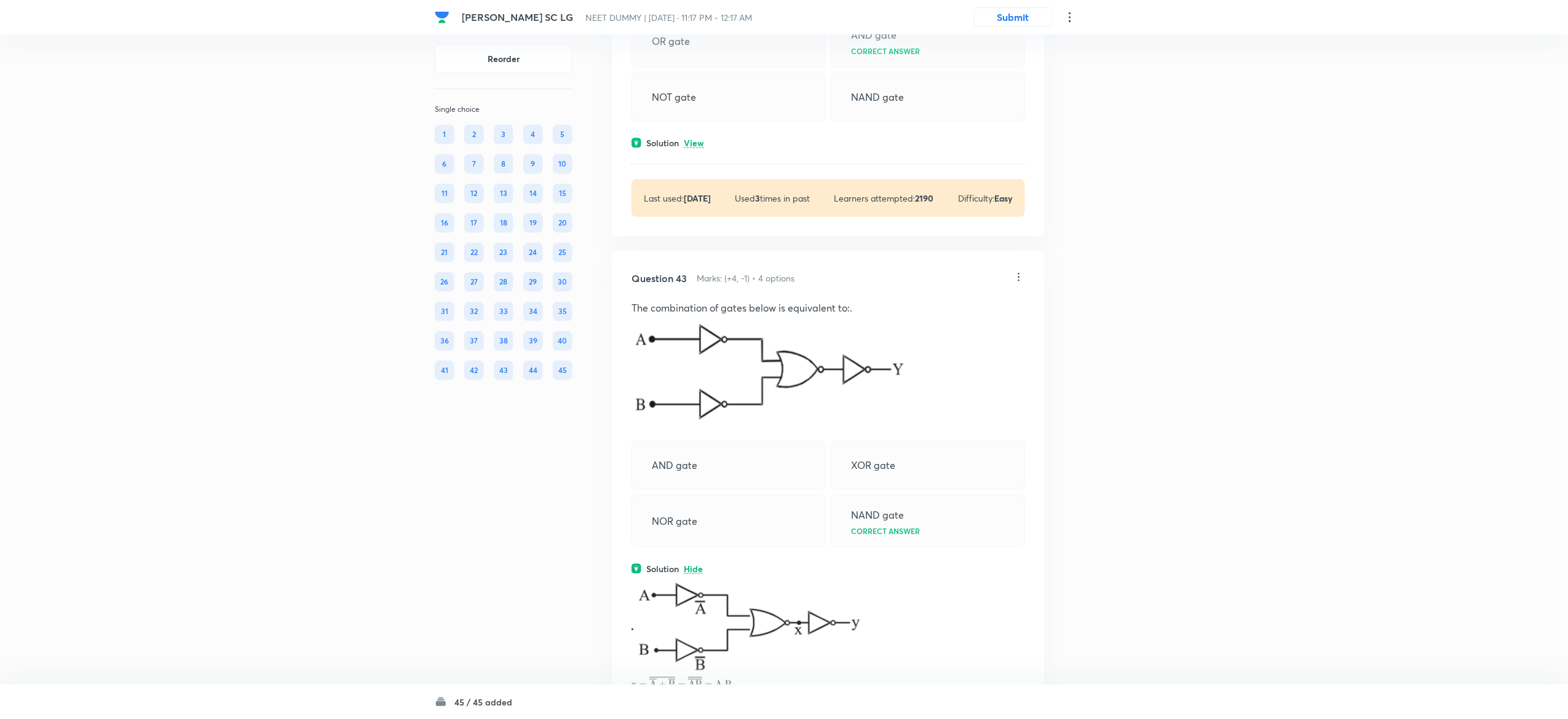
scroll to position [14680, 0]
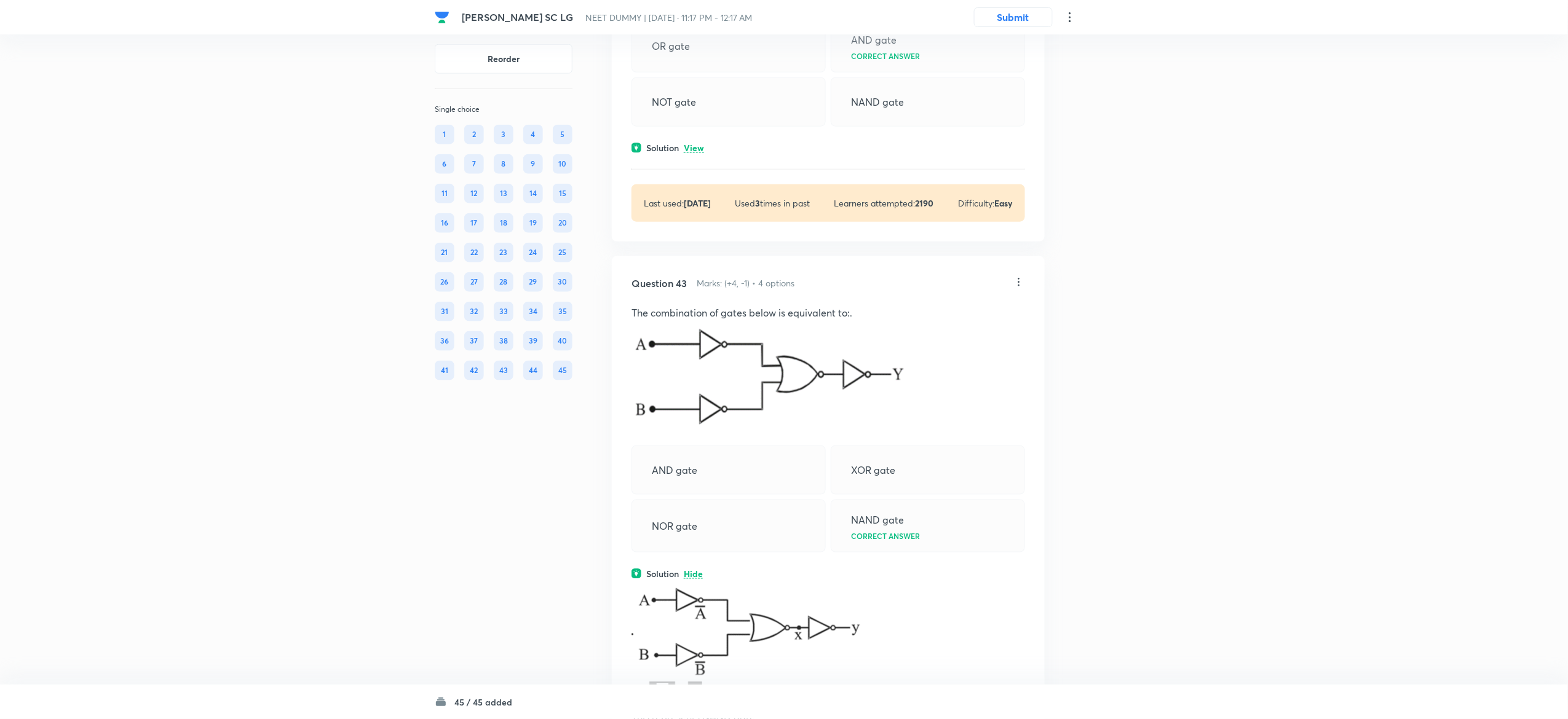
click at [702, 153] on p "View" at bounding box center [694, 149] width 20 height 9
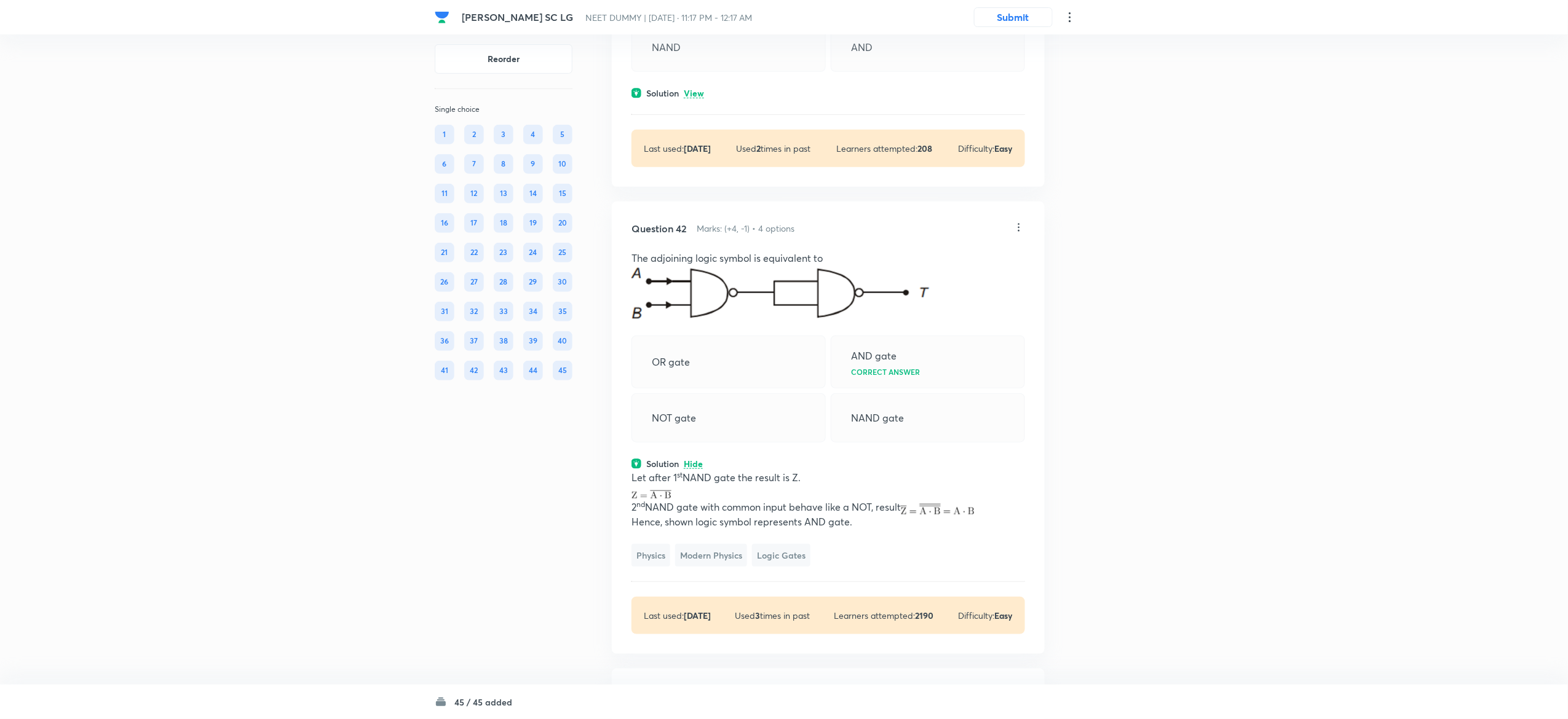
scroll to position [14363, 0]
click at [696, 99] on p "View" at bounding box center [694, 95] width 20 height 9
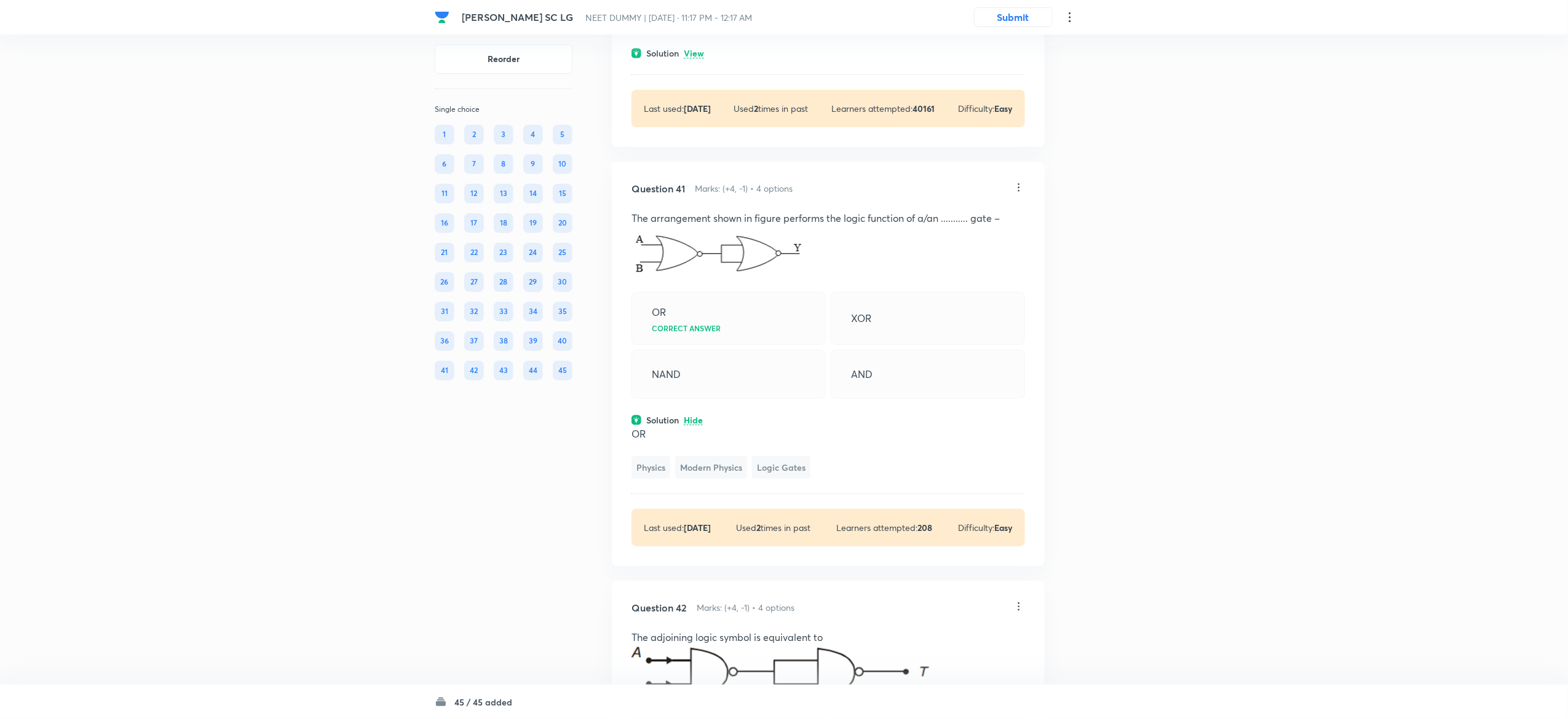
scroll to position [14035, 0]
click at [696, 59] on p "View" at bounding box center [694, 55] width 20 height 9
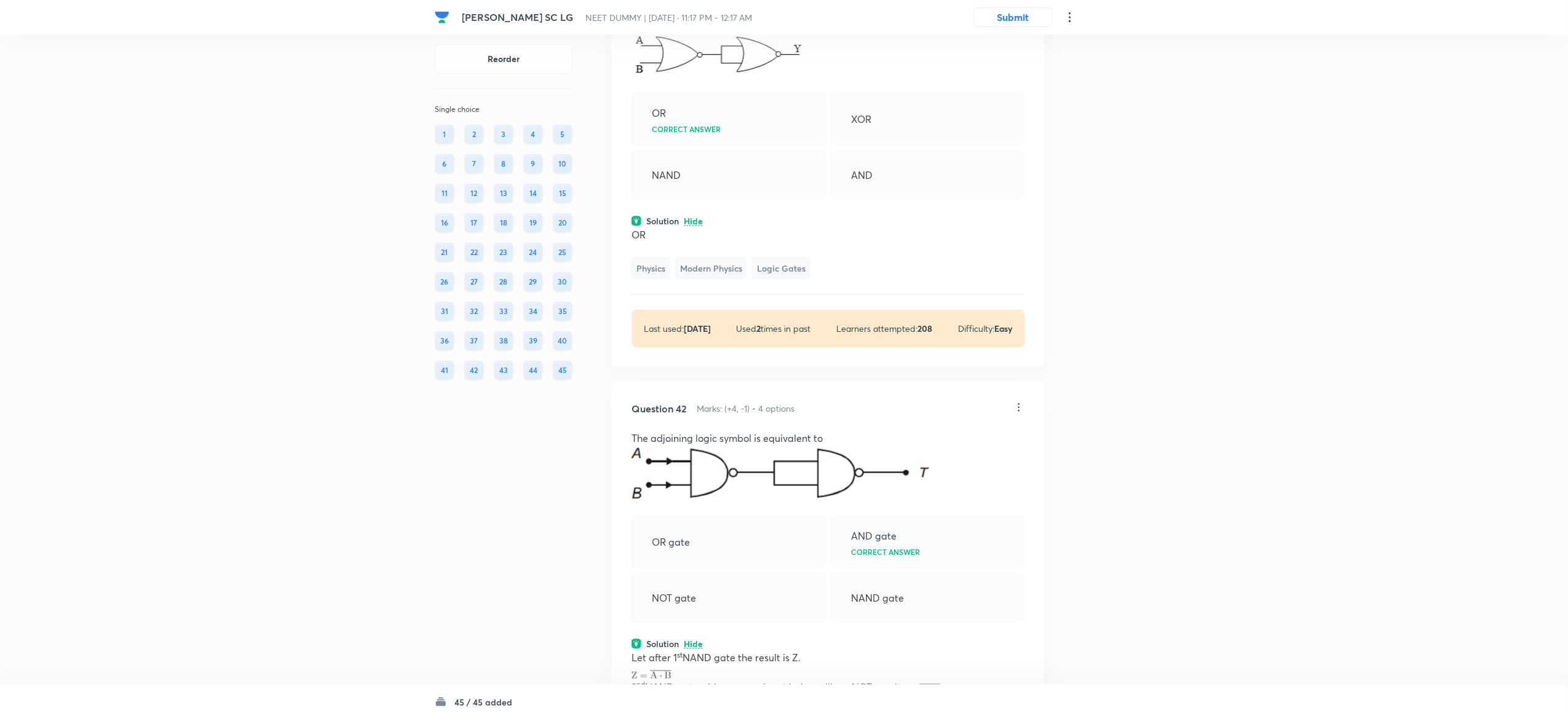
scroll to position [14338, 0]
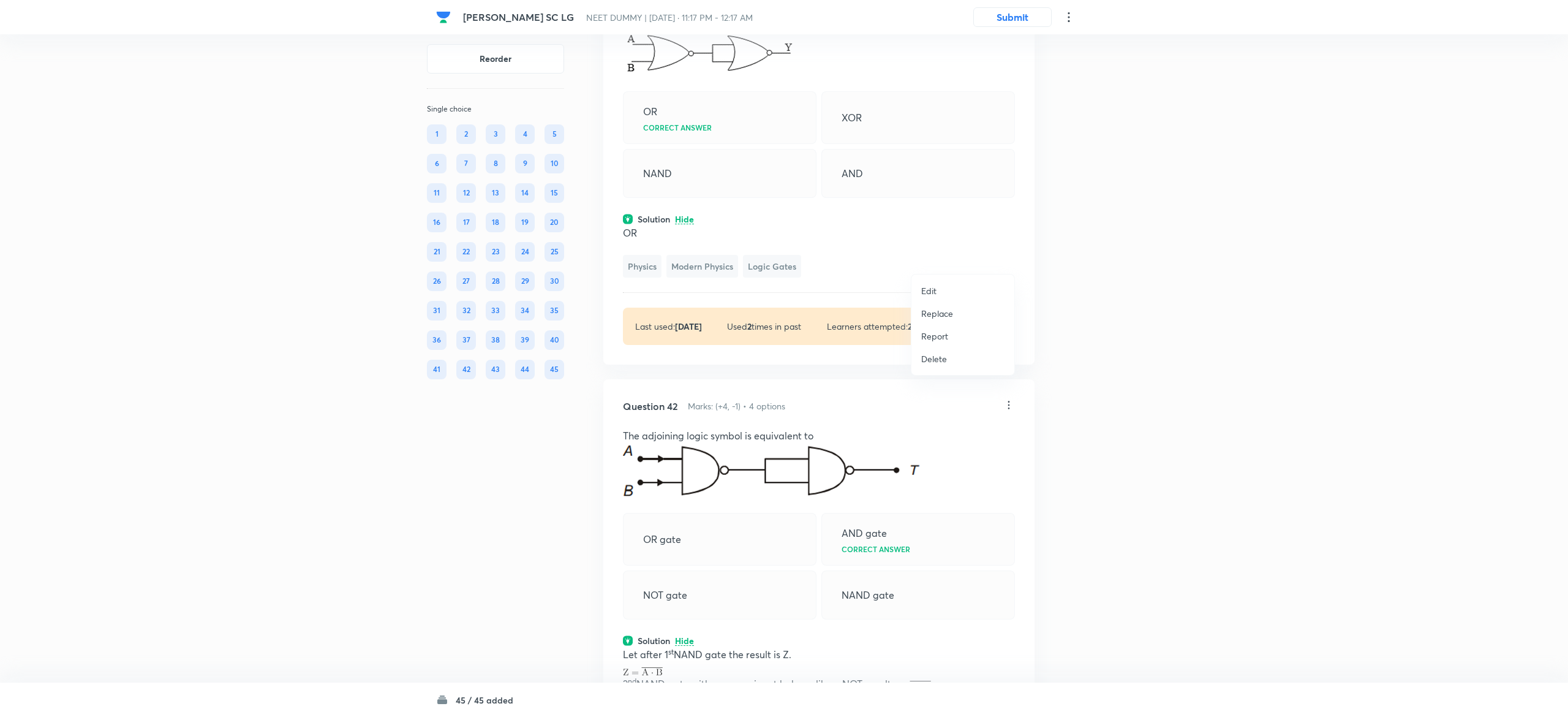
click at [936, 315] on p "Replace" at bounding box center [937, 313] width 32 height 13
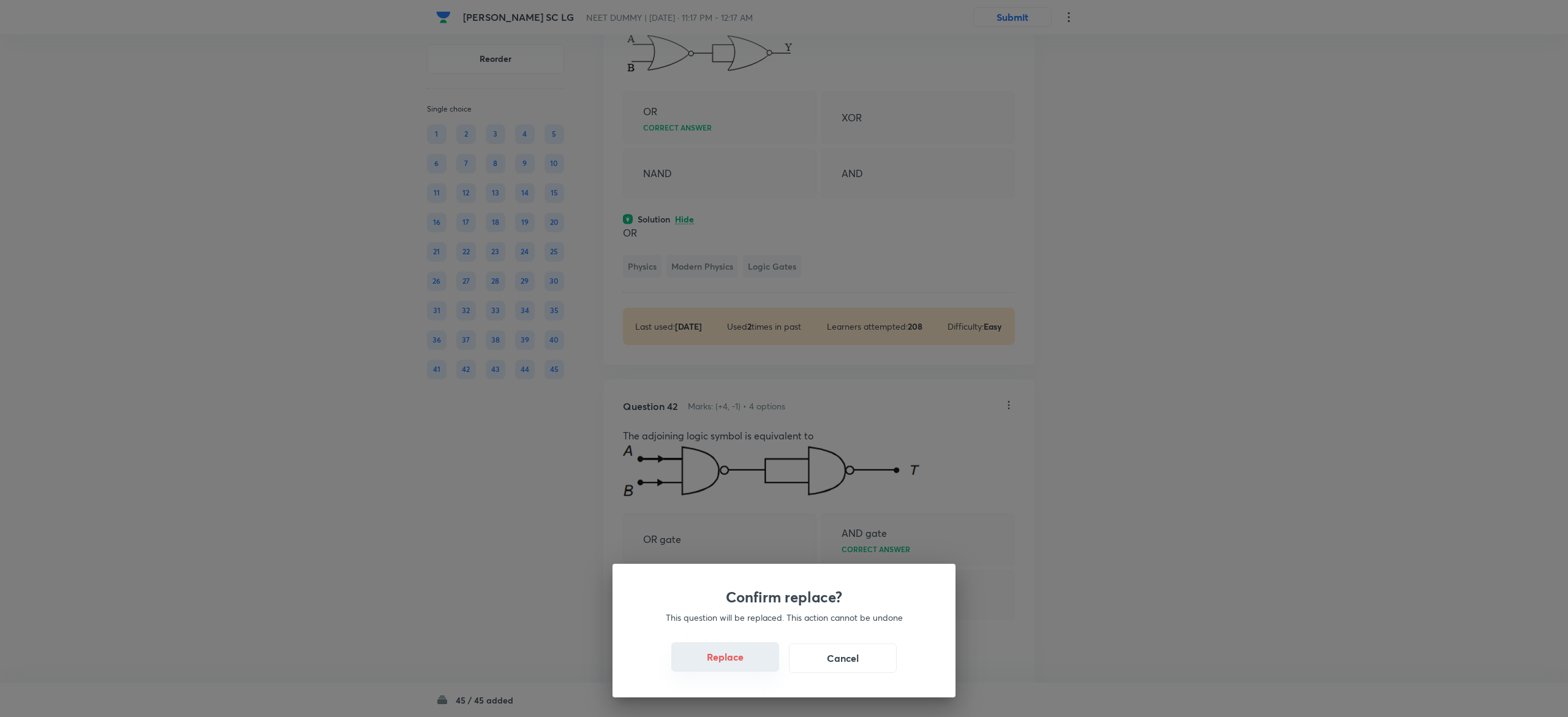
click at [726, 662] on button "Replace" at bounding box center [725, 657] width 108 height 29
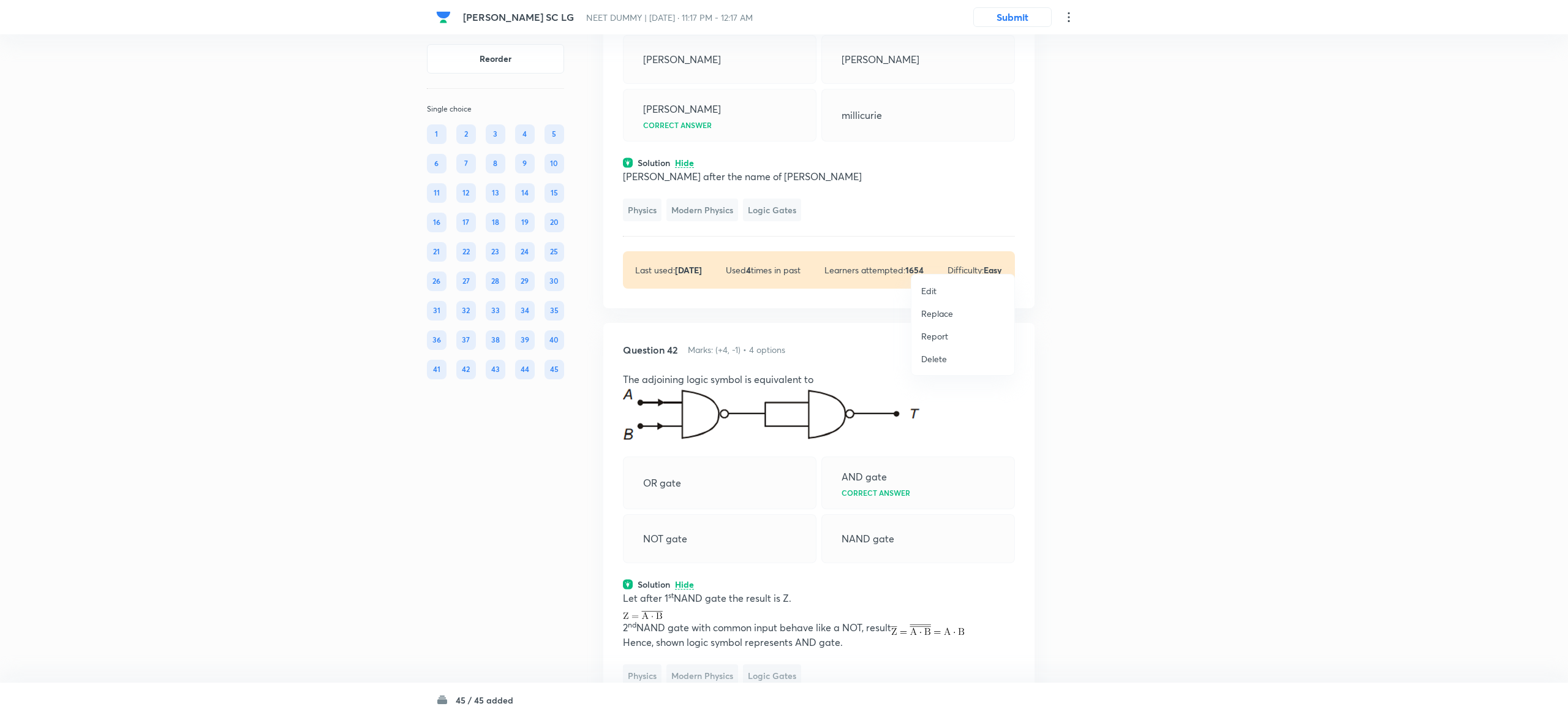
click at [930, 304] on li "Replace" at bounding box center [963, 314] width 103 height 23
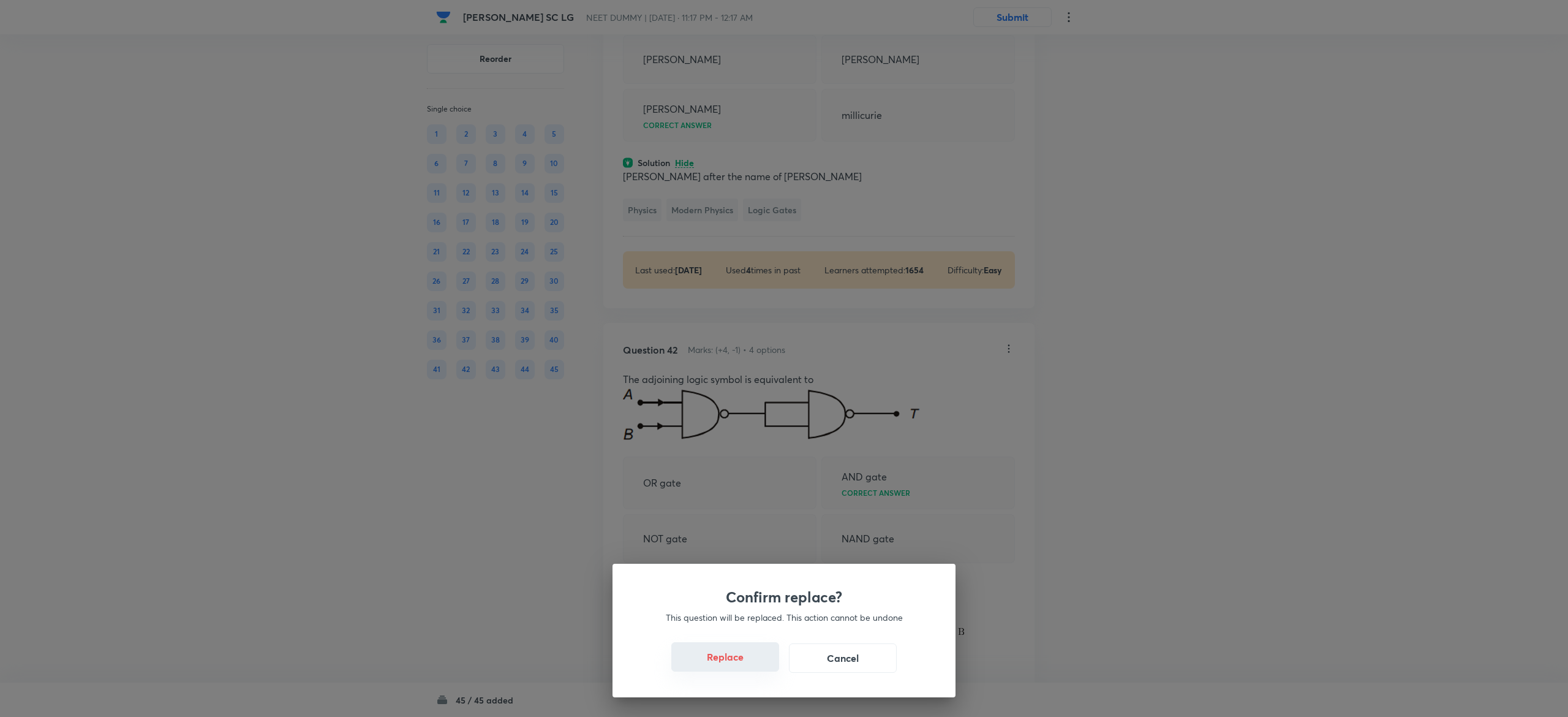
click at [733, 660] on button "Replace" at bounding box center [725, 657] width 108 height 29
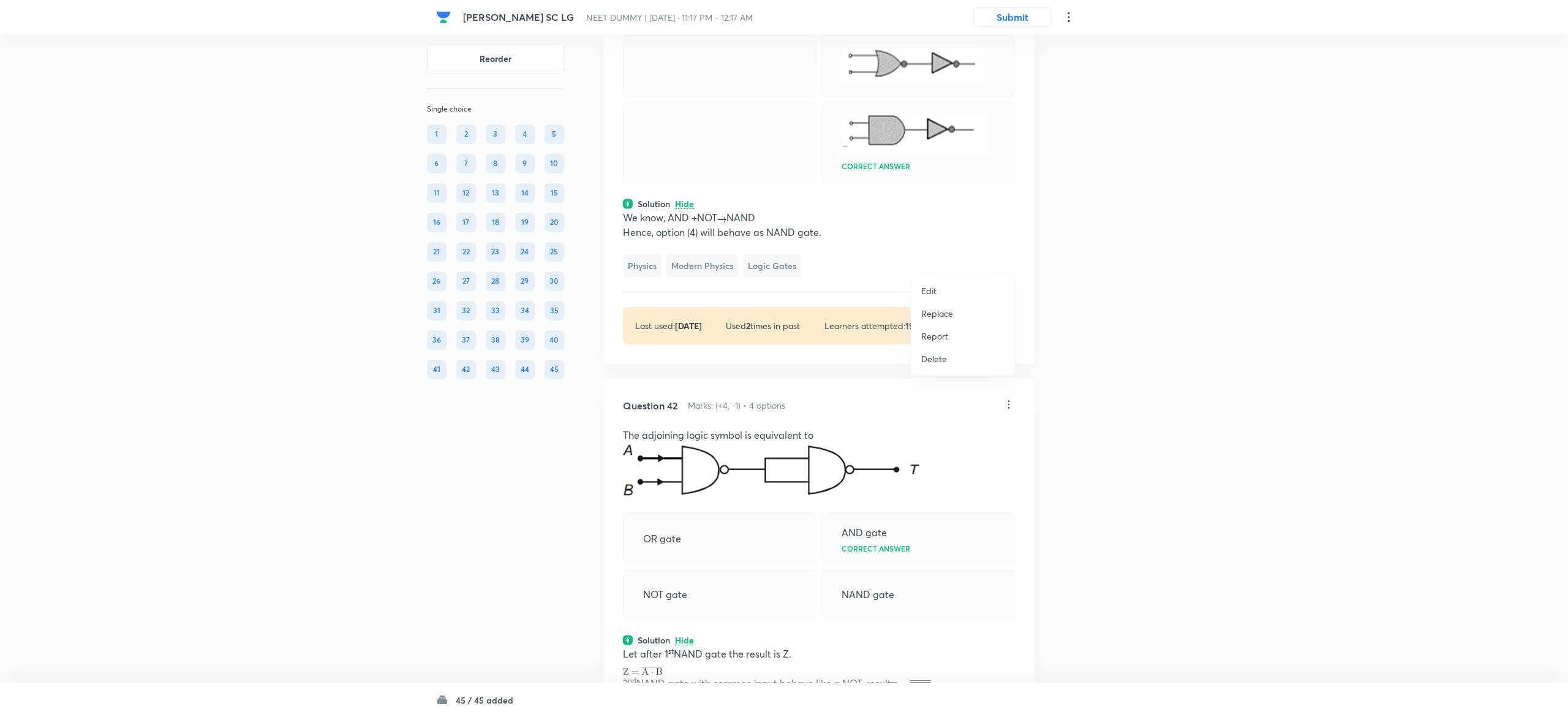
click at [952, 312] on p "Replace" at bounding box center [937, 313] width 32 height 13
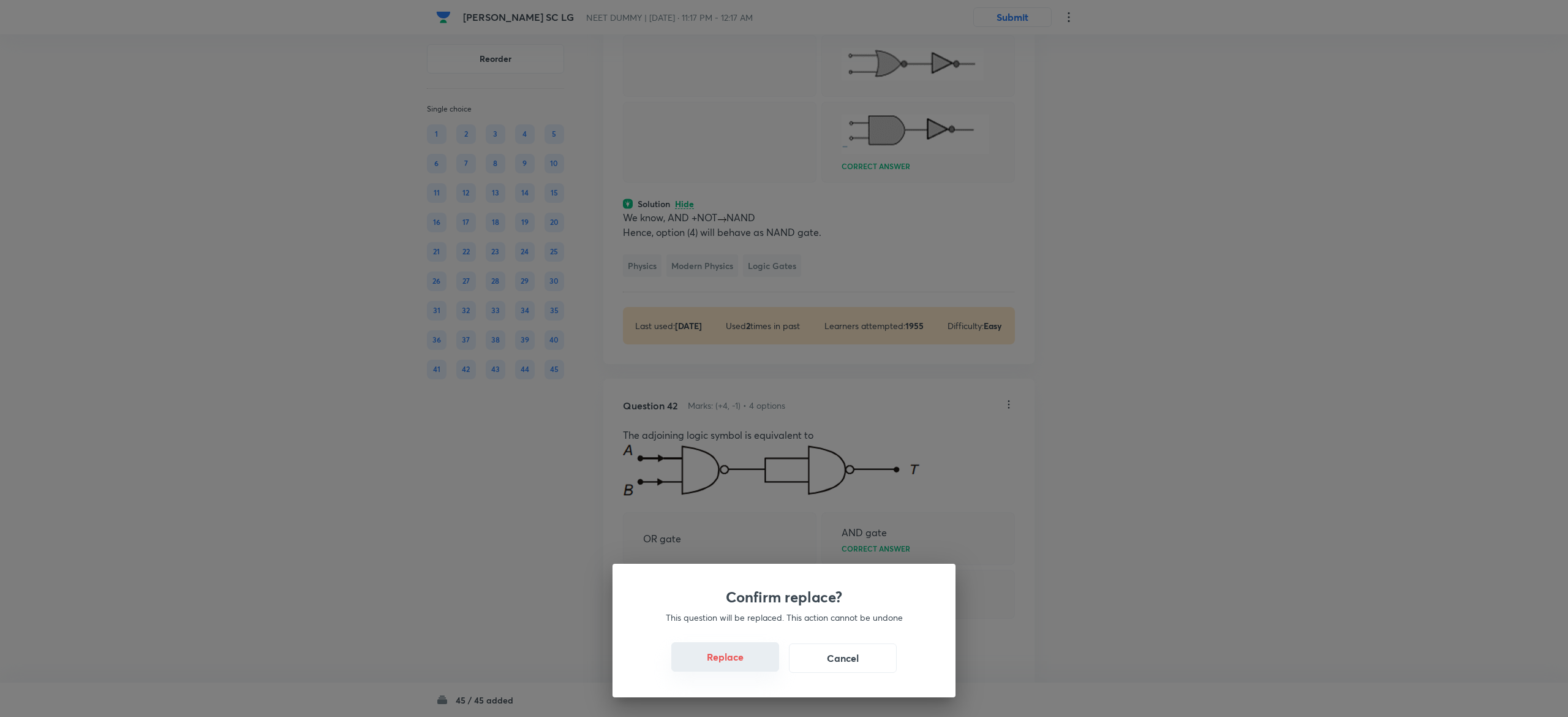
click at [746, 665] on button "Replace" at bounding box center [725, 657] width 108 height 29
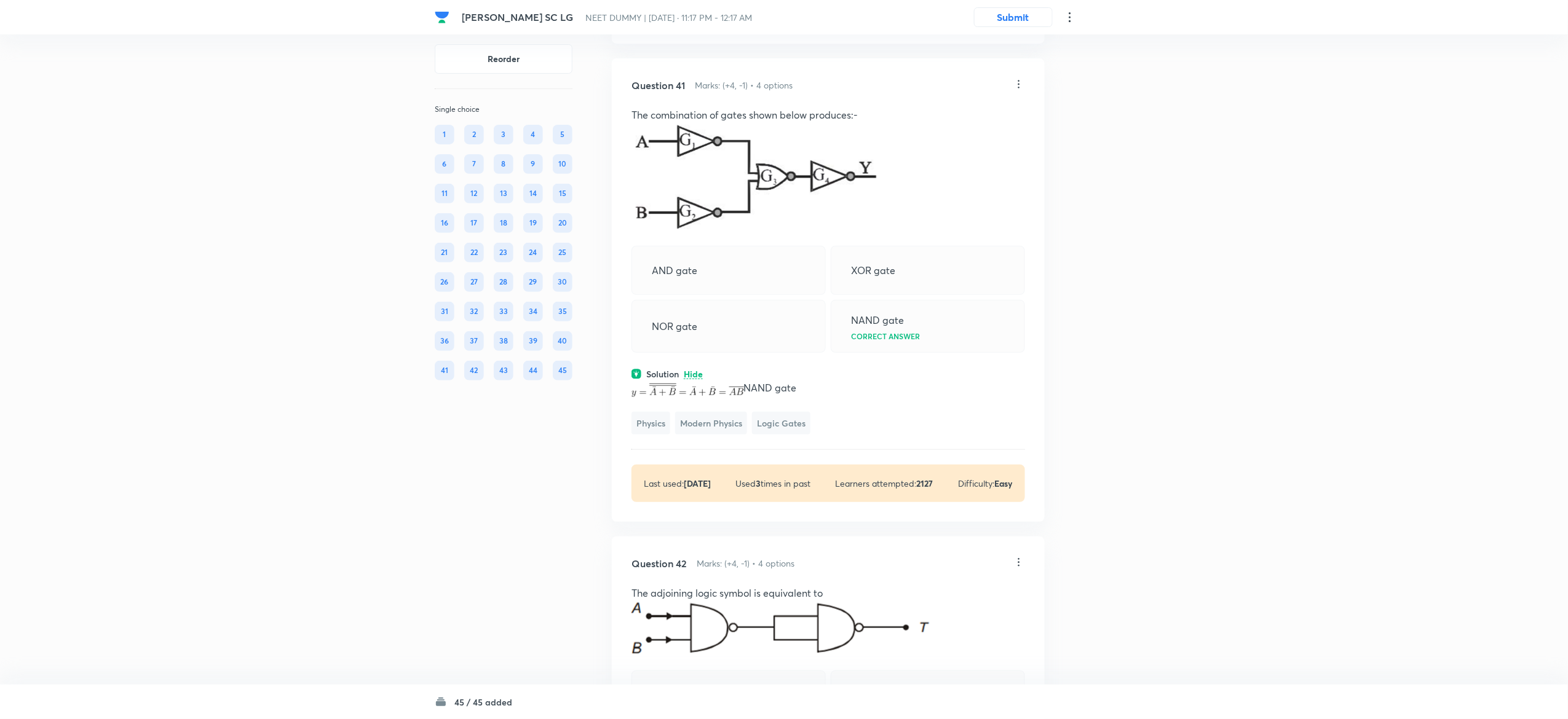
scroll to position [14239, 0]
click at [1021, 93] on icon at bounding box center [1019, 87] width 12 height 12
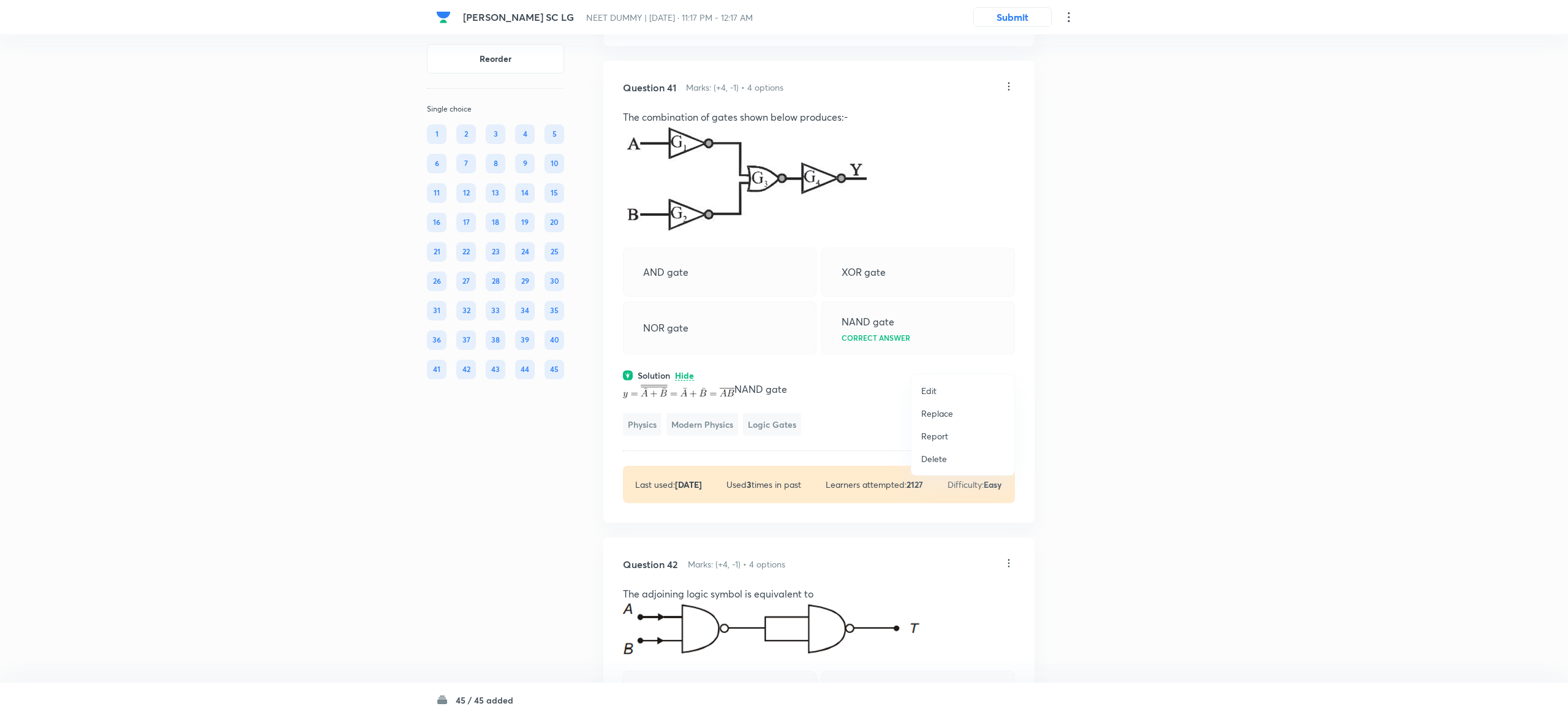
click at [941, 411] on p "Replace" at bounding box center [937, 413] width 32 height 13
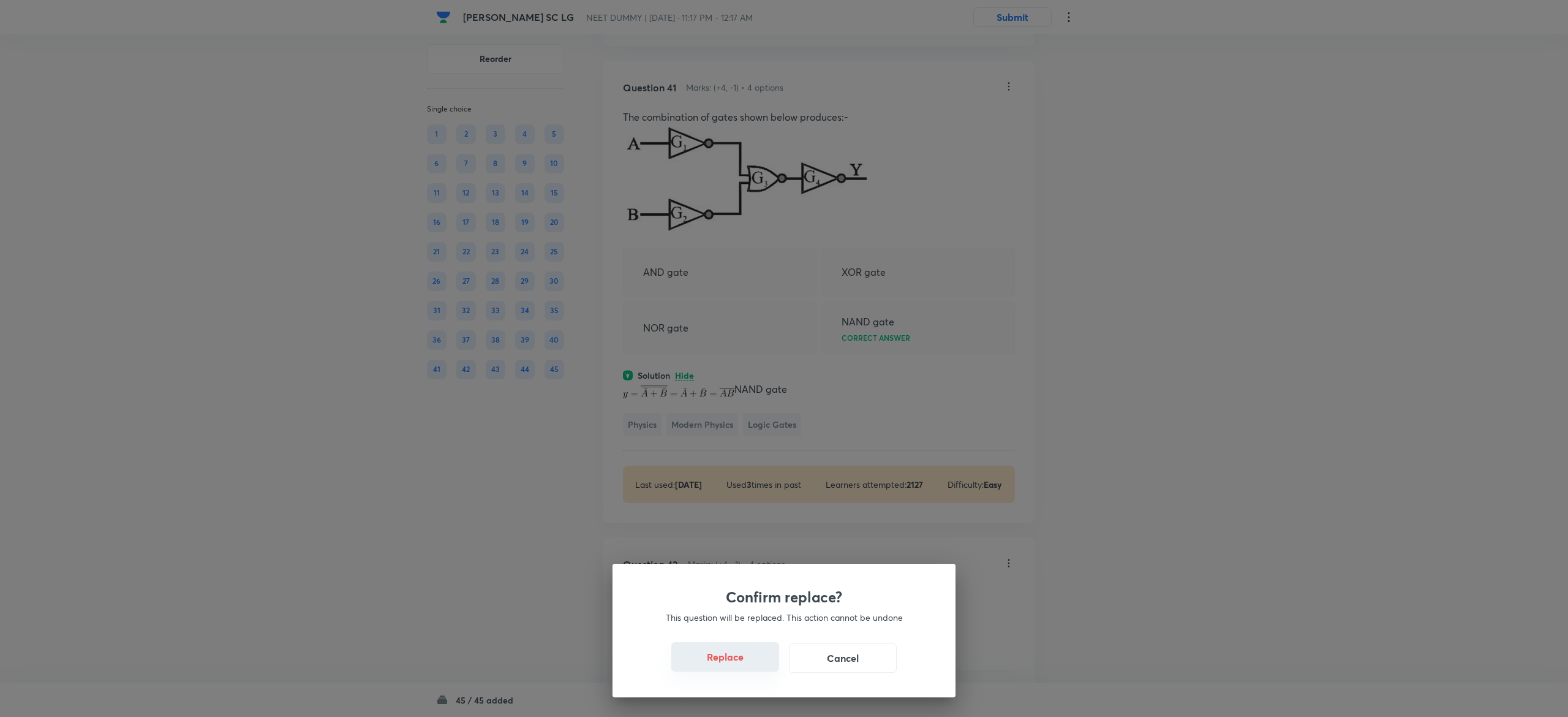
click at [723, 656] on button "Replace" at bounding box center [725, 657] width 108 height 29
click at [729, 657] on button "Replace" at bounding box center [725, 657] width 108 height 29
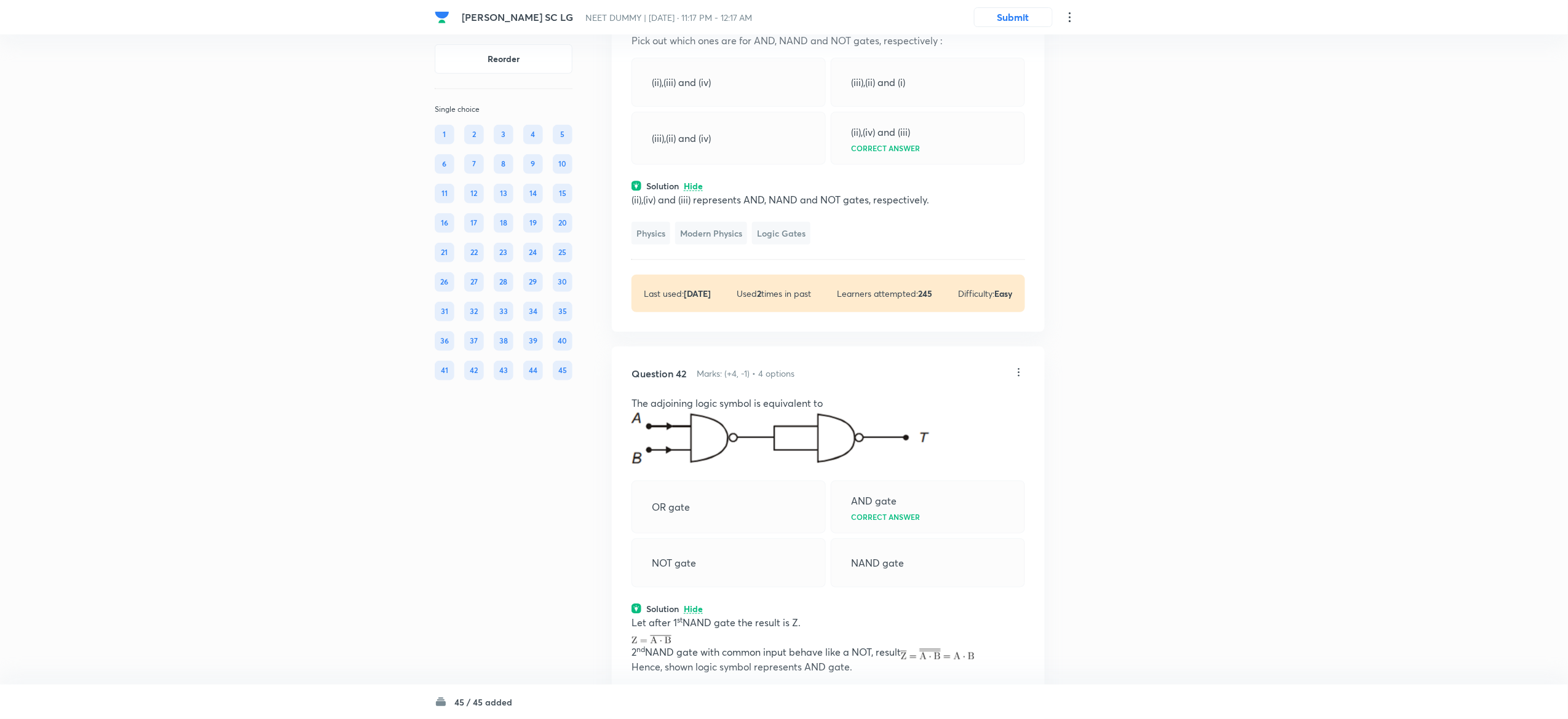
scroll to position [14439, 0]
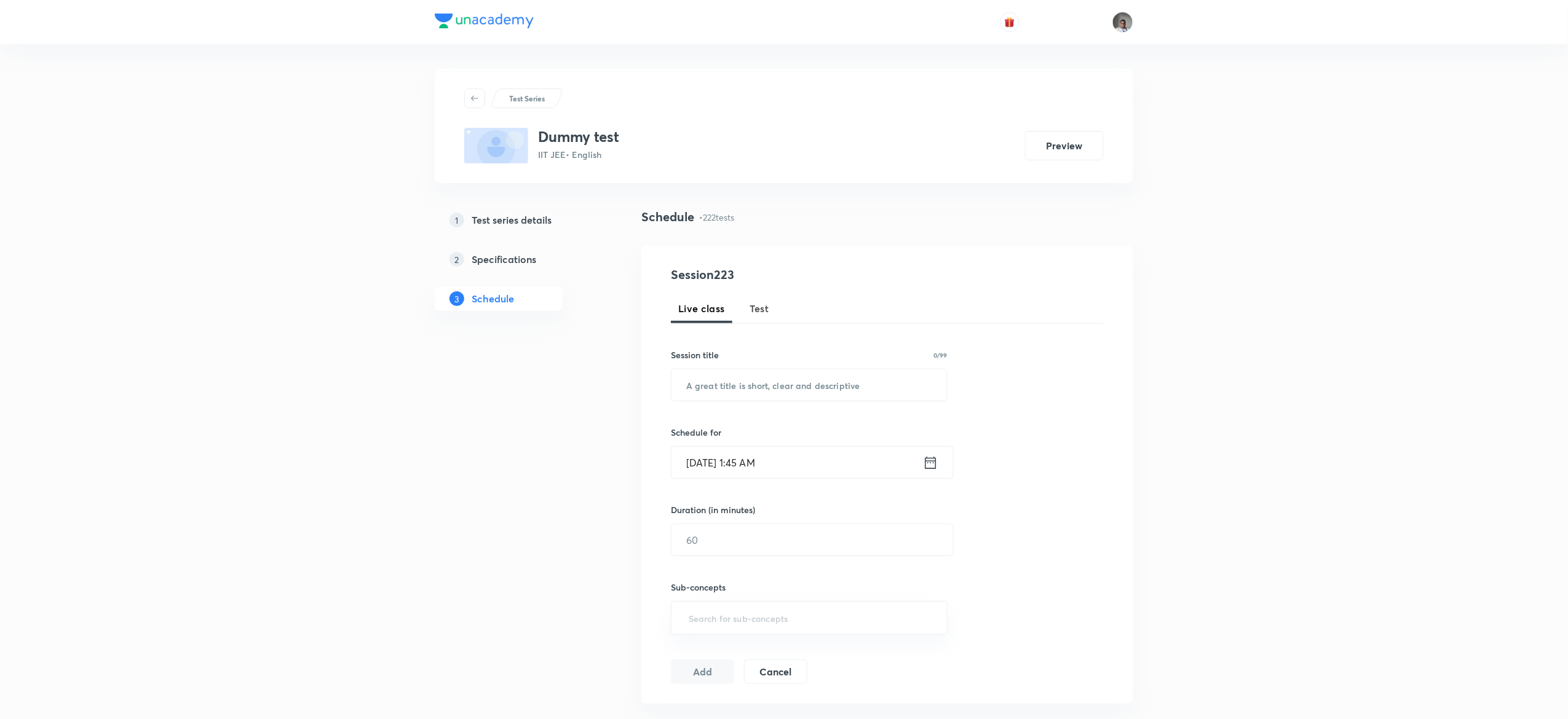
click at [1007, 103] on div "Test Series" at bounding box center [783, 99] width 639 height 20
click at [767, 307] on span "Test" at bounding box center [759, 309] width 20 height 15
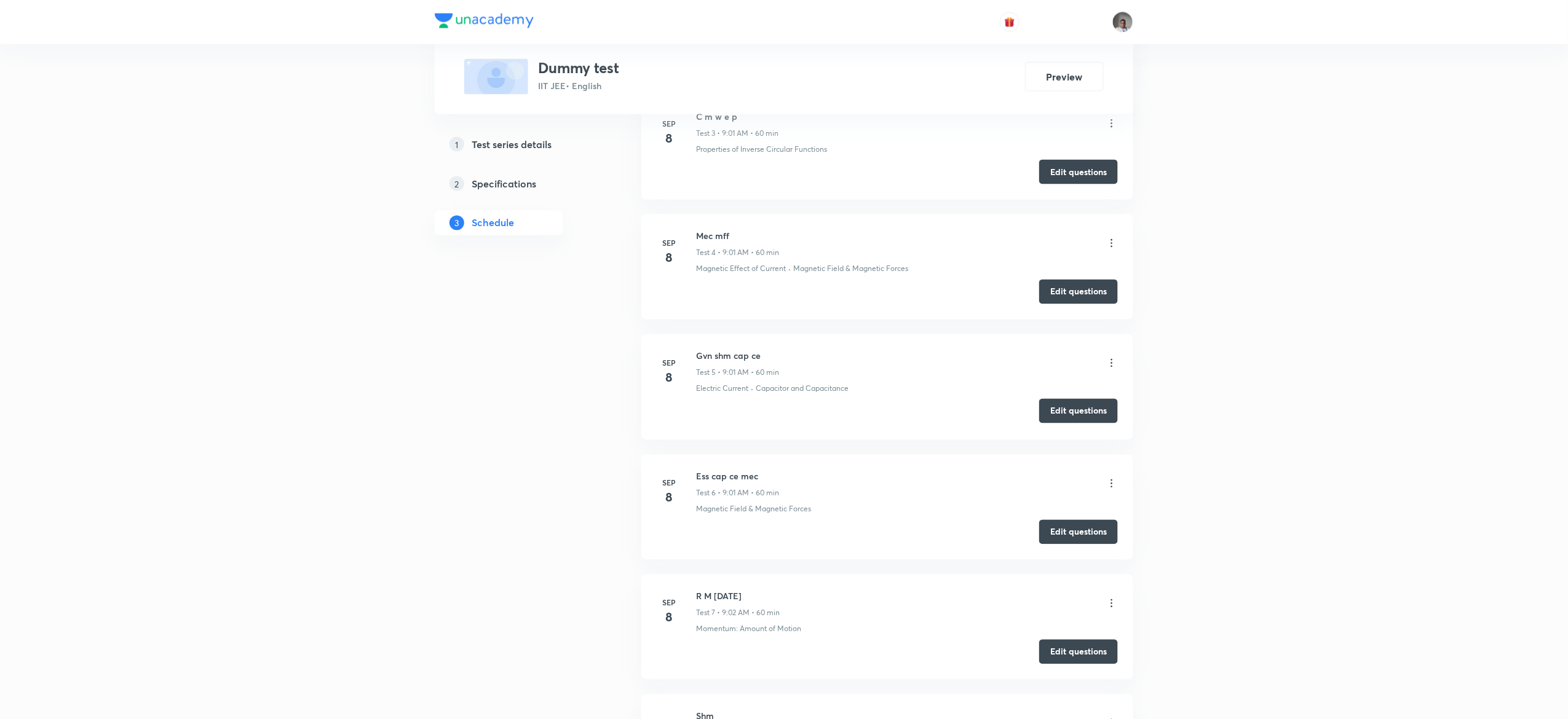
click at [1066, 412] on button "Edit questions" at bounding box center [1079, 411] width 79 height 25
click at [1068, 535] on button "Edit questions" at bounding box center [1079, 531] width 79 height 25
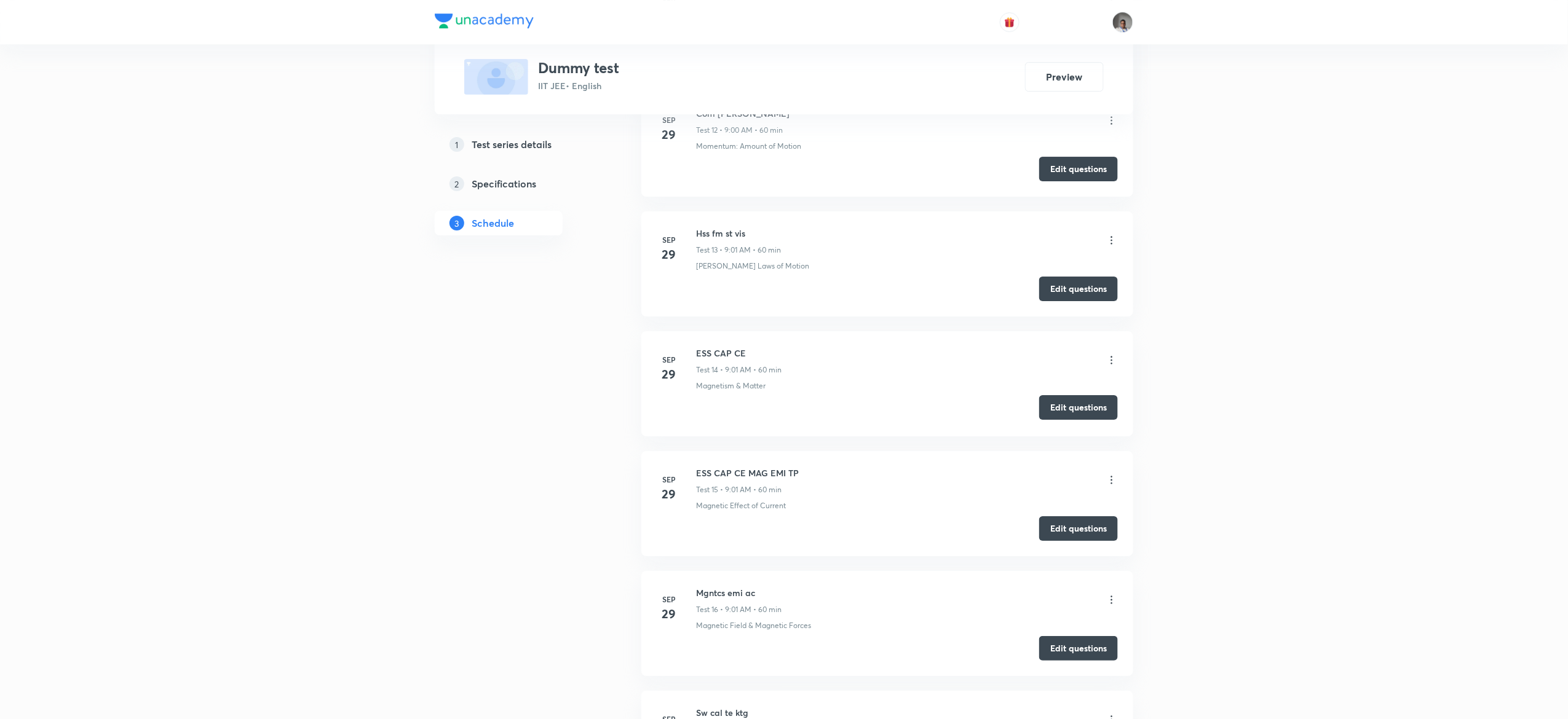
click at [1053, 407] on button "Edit questions" at bounding box center [1079, 407] width 79 height 25
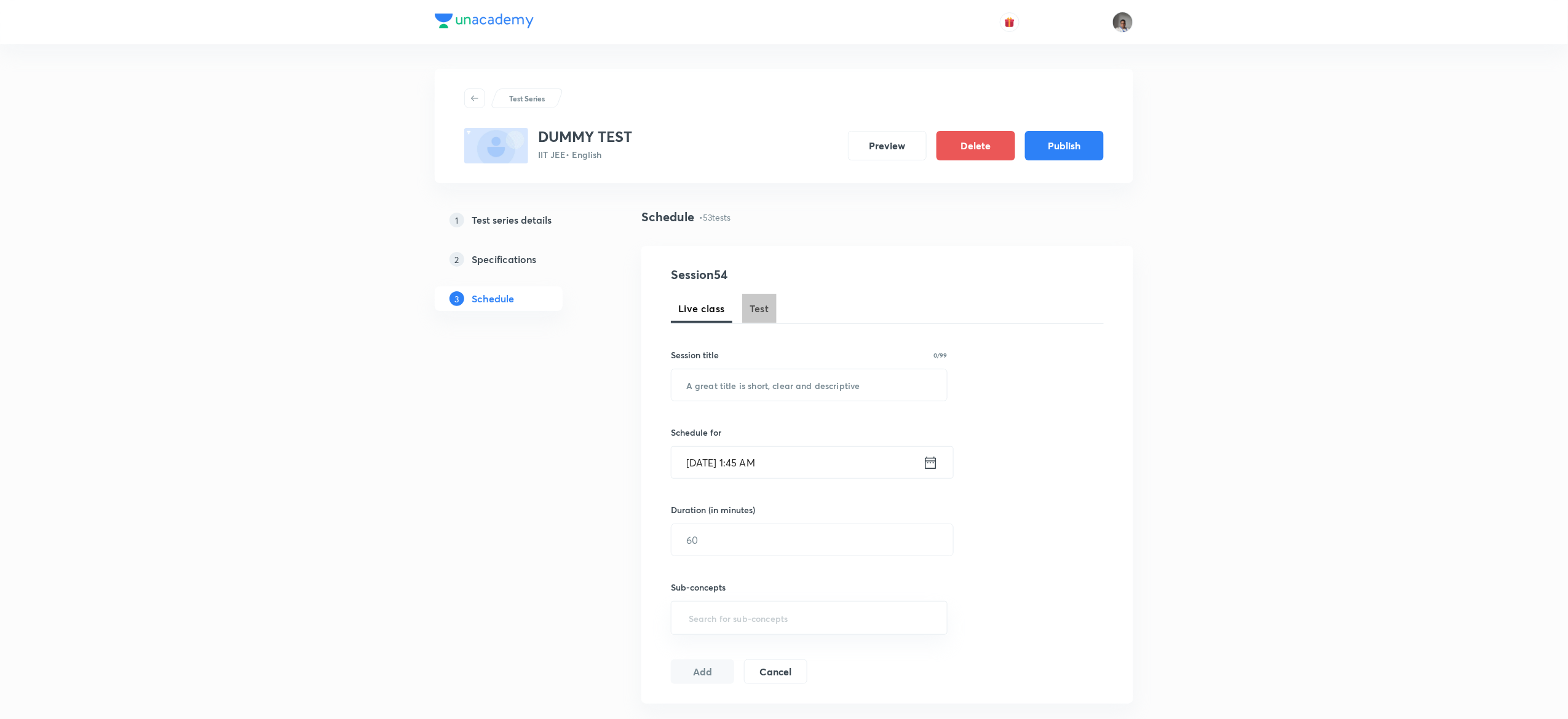
click at [763, 317] on button "Test" at bounding box center [759, 309] width 35 height 29
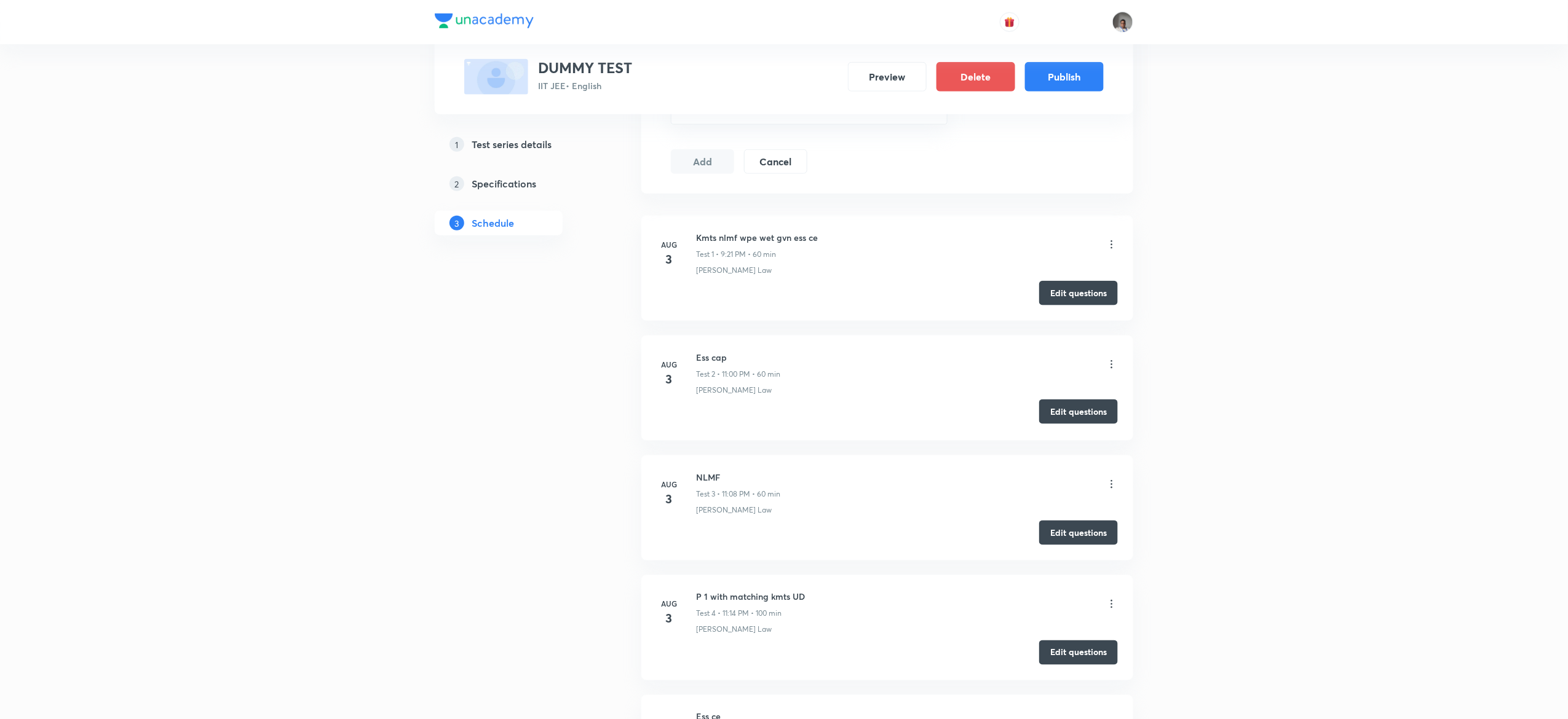
click at [1085, 405] on button "Edit questions" at bounding box center [1079, 412] width 79 height 25
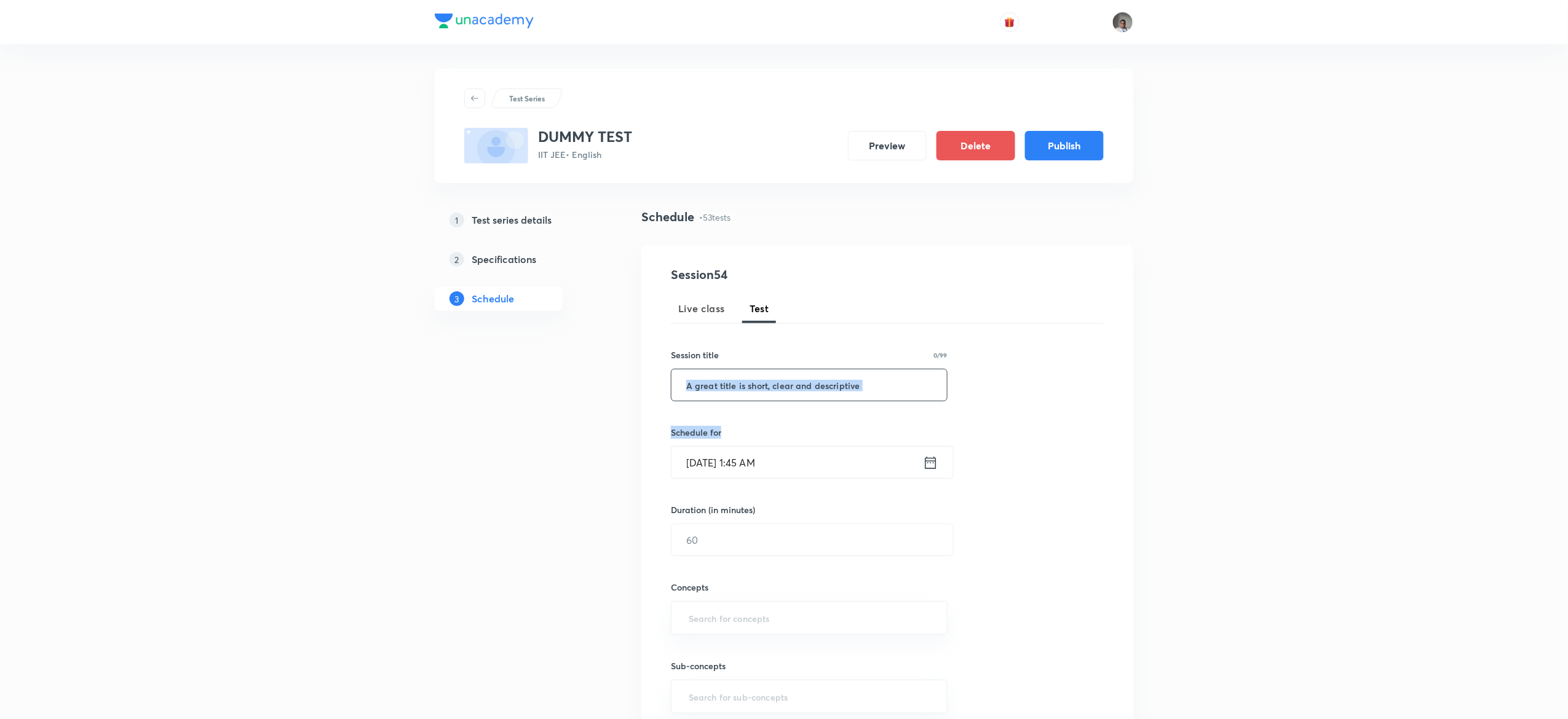
drag, startPoint x: 825, startPoint y: 424, endPoint x: 814, endPoint y: 392, distance: 33.8
click at [814, 392] on div "Session 54 Live class Test Session title 0/99 ​ Schedule for [DATE] 1:45 AM ​ D…" at bounding box center [887, 514] width 433 height 497
click at [814, 392] on input "text" at bounding box center [809, 384] width 275 height 31
type input "cap biot amp"
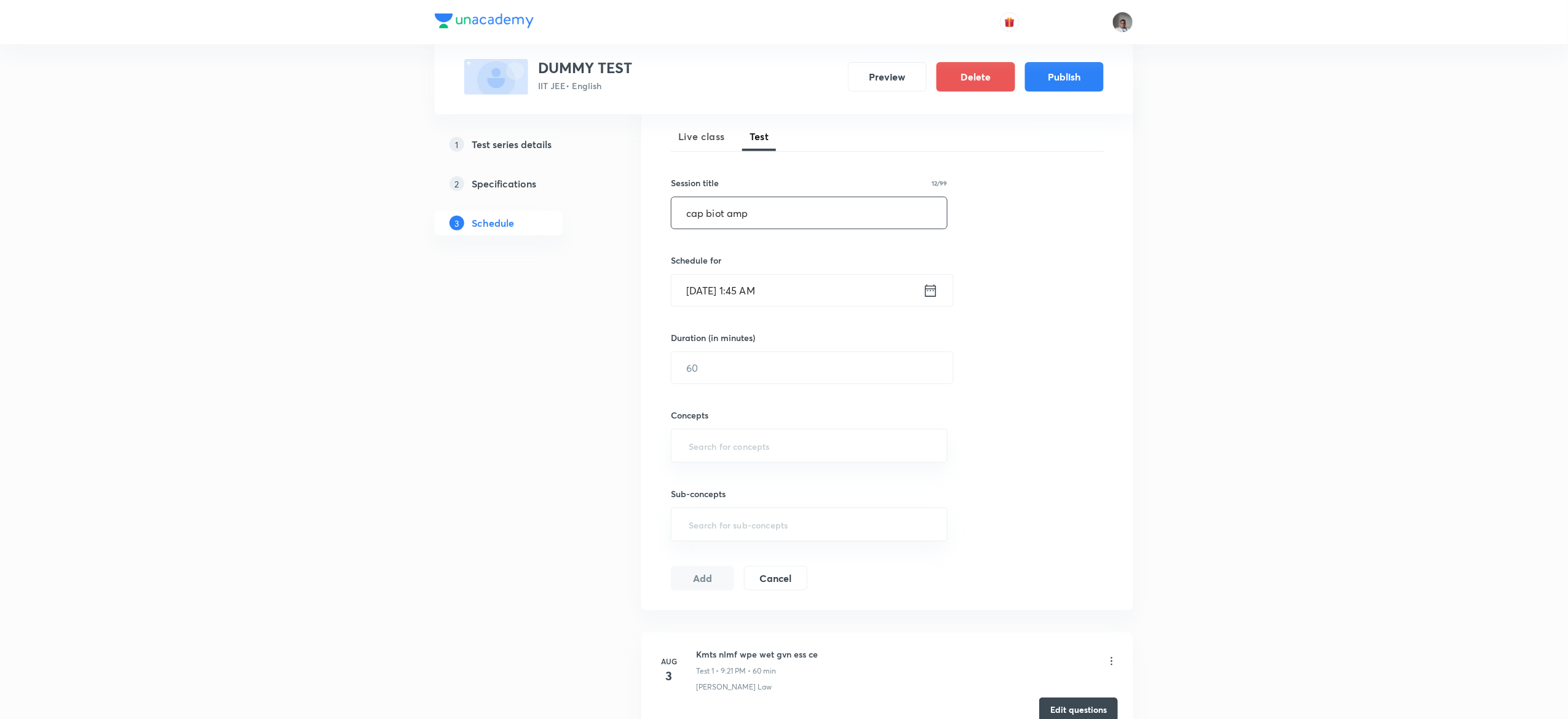
scroll to position [173, 0]
click at [932, 287] on icon at bounding box center [931, 290] width 15 height 17
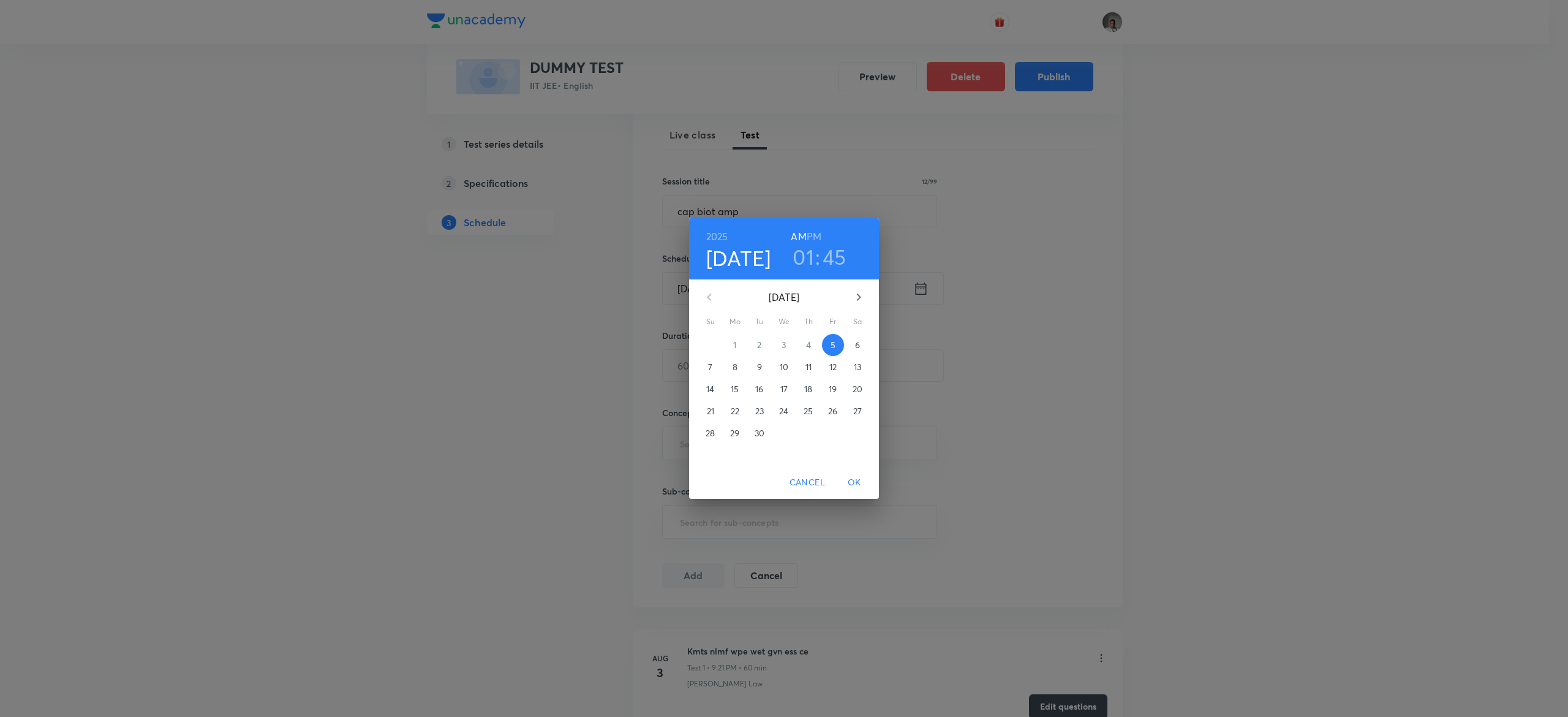
click at [713, 401] on button "21" at bounding box center [710, 411] width 22 height 22
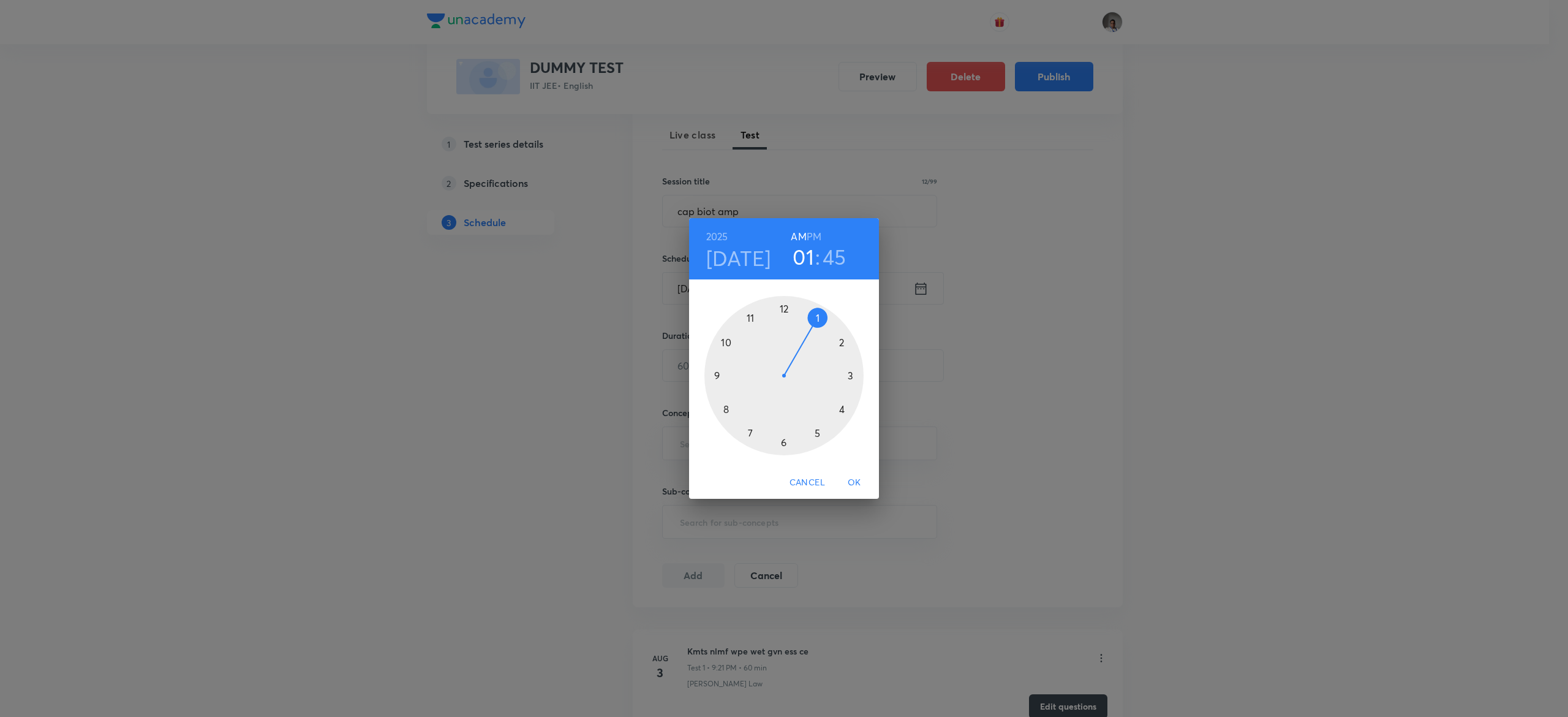
click at [797, 252] on h3 "01" at bounding box center [804, 256] width 21 height 26
click at [802, 477] on span "Cancel" at bounding box center [808, 482] width 36 height 15
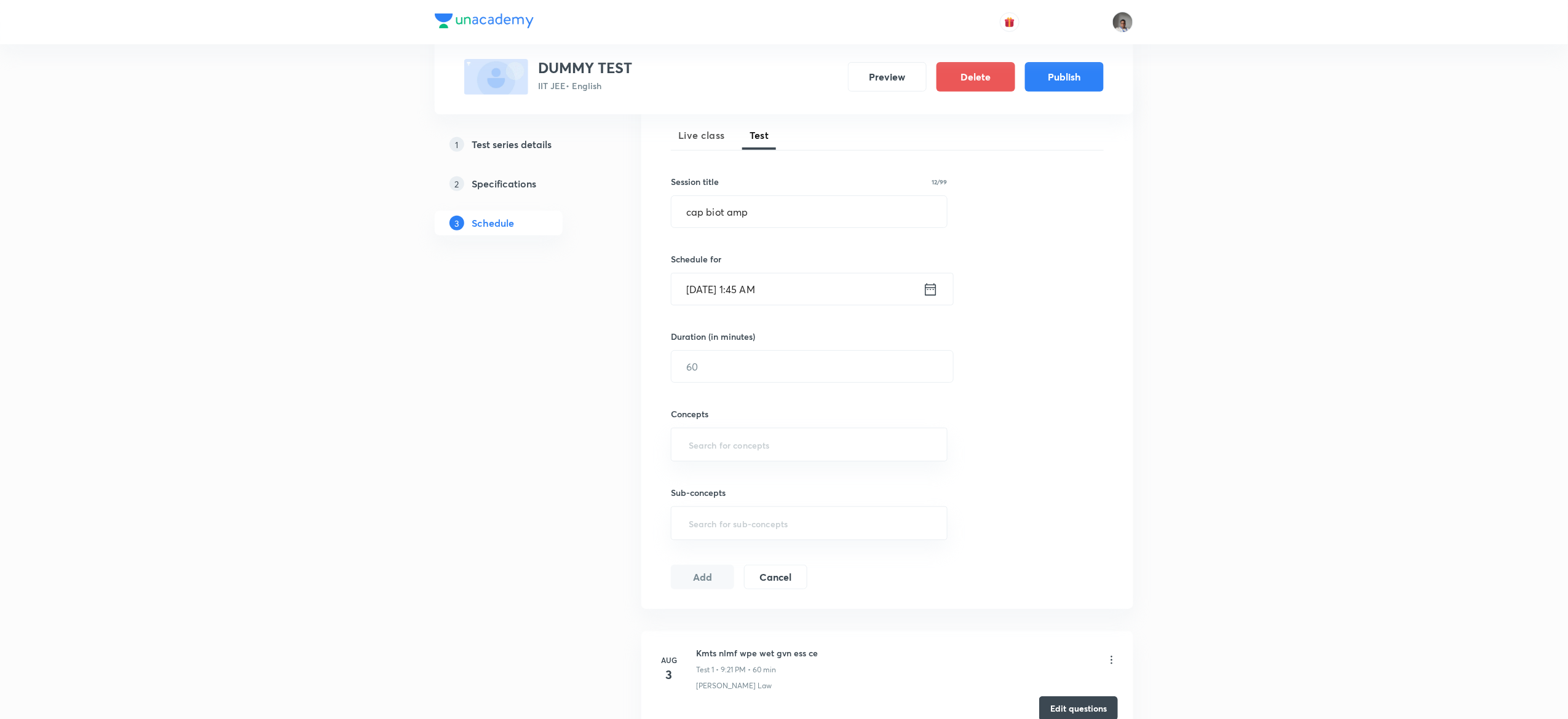
click at [937, 294] on icon at bounding box center [931, 290] width 15 height 17
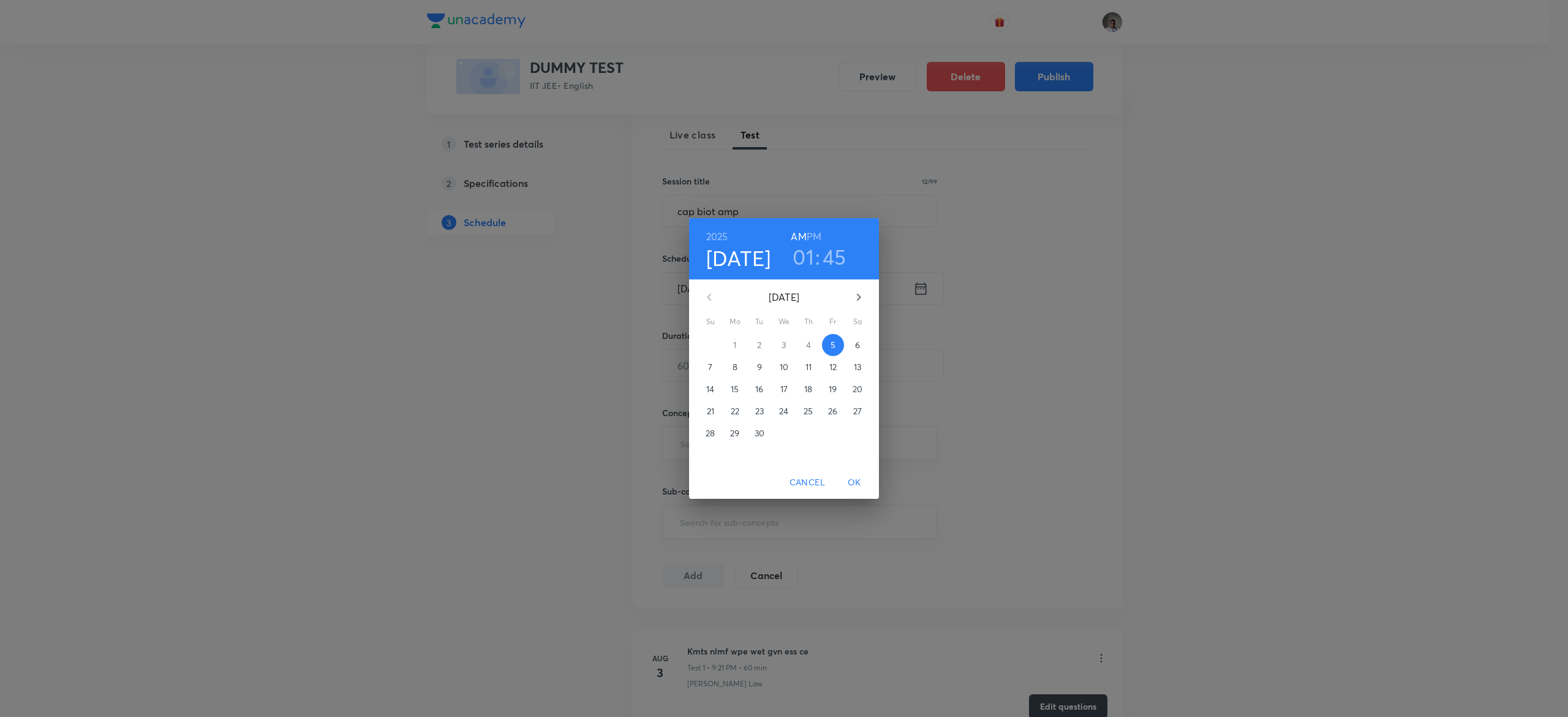
click at [711, 384] on p "14" at bounding box center [711, 389] width 8 height 12
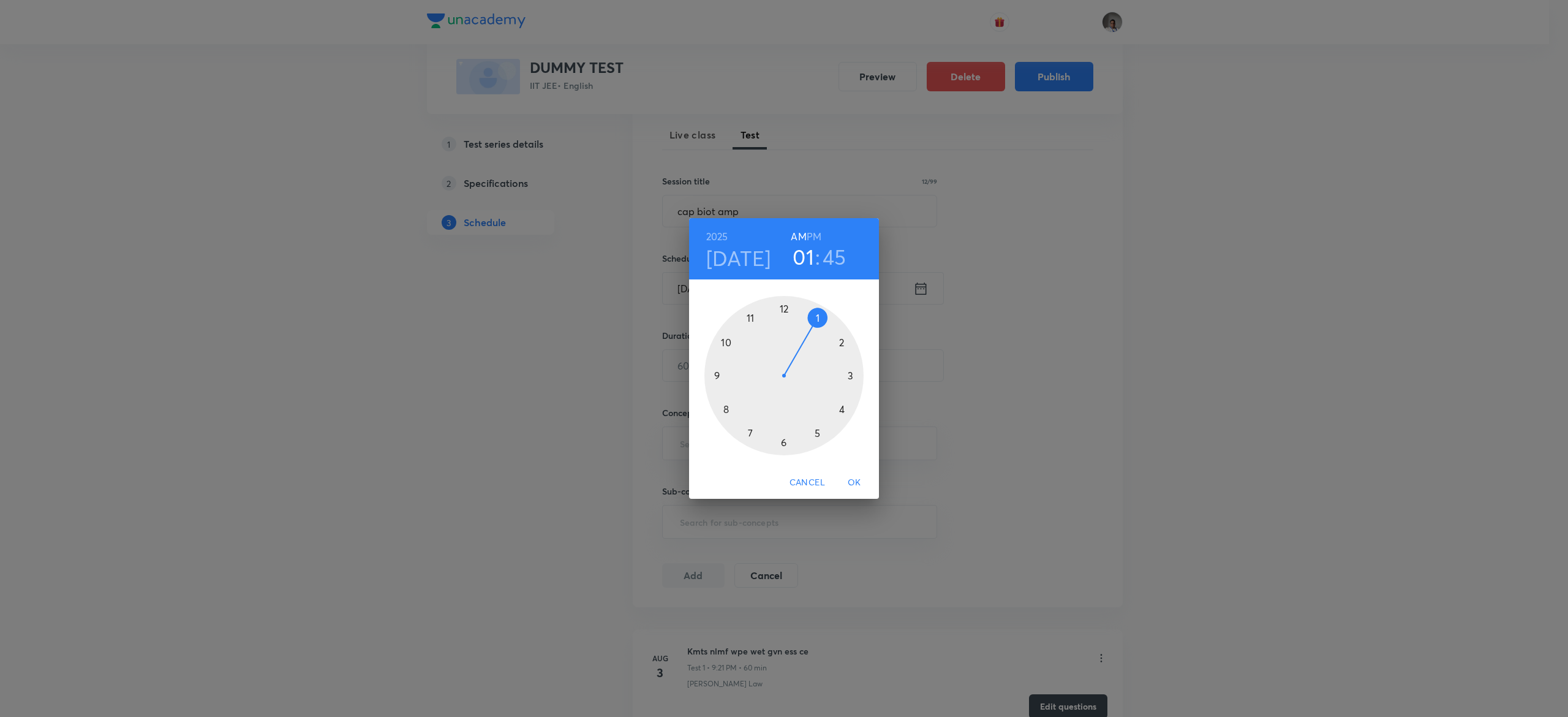
click at [752, 320] on div at bounding box center [784, 376] width 159 height 159
click at [814, 241] on h6 "PM" at bounding box center [814, 237] width 15 height 17
click at [853, 482] on span "OK" at bounding box center [855, 482] width 29 height 15
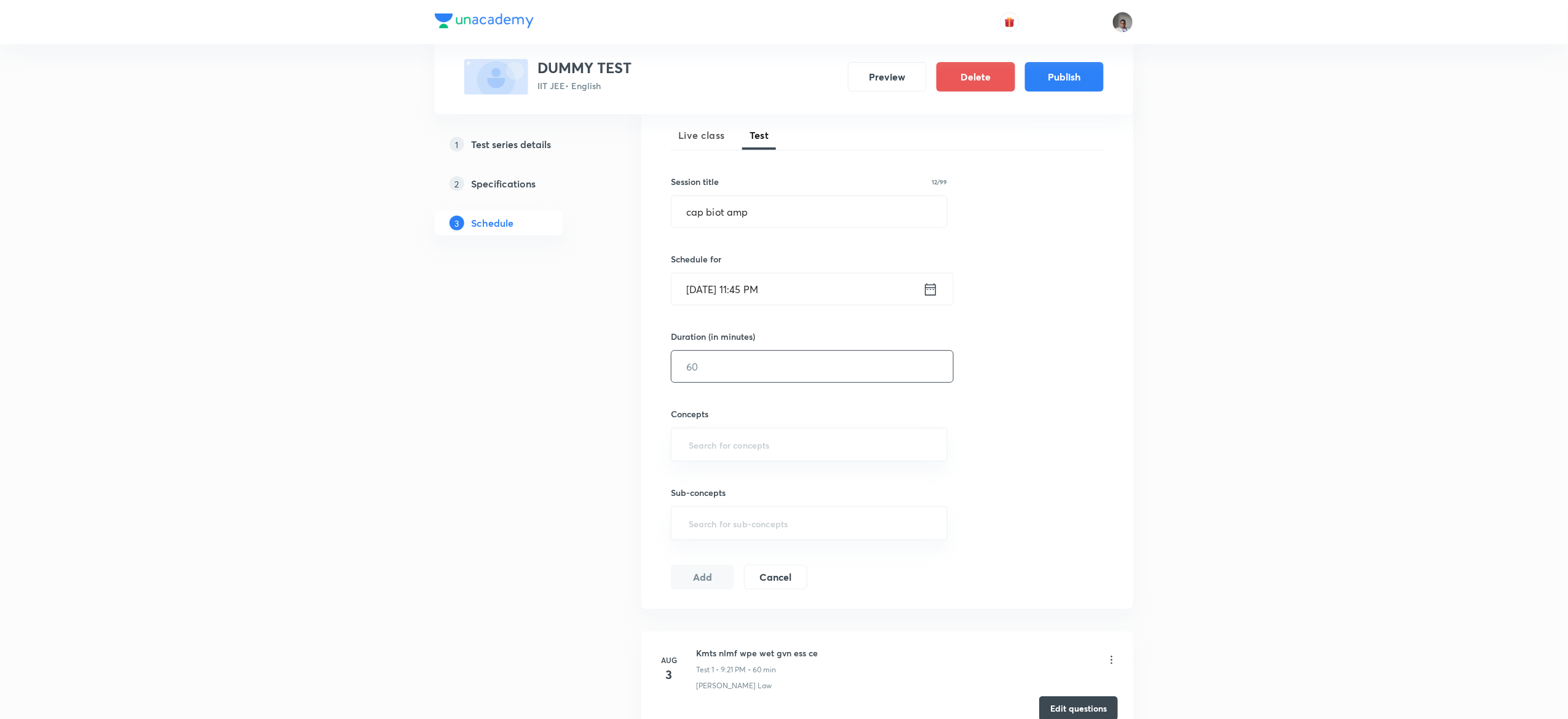
click at [812, 370] on input "text" at bounding box center [812, 366] width 281 height 31
type input "100"
type input "w"
click at [796, 476] on li "Moseley's Law" at bounding box center [809, 482] width 275 height 22
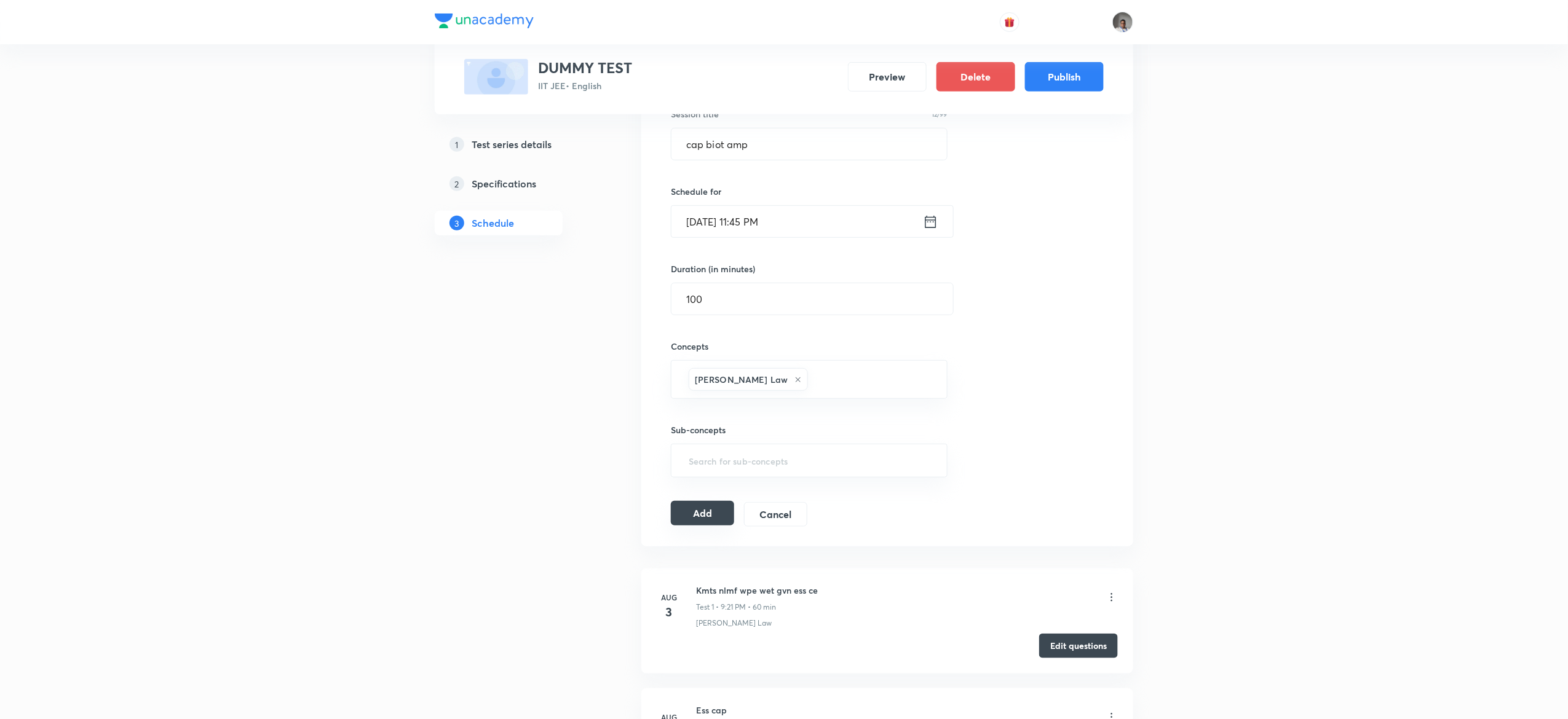
click at [721, 514] on button "Add" at bounding box center [702, 513] width 63 height 25
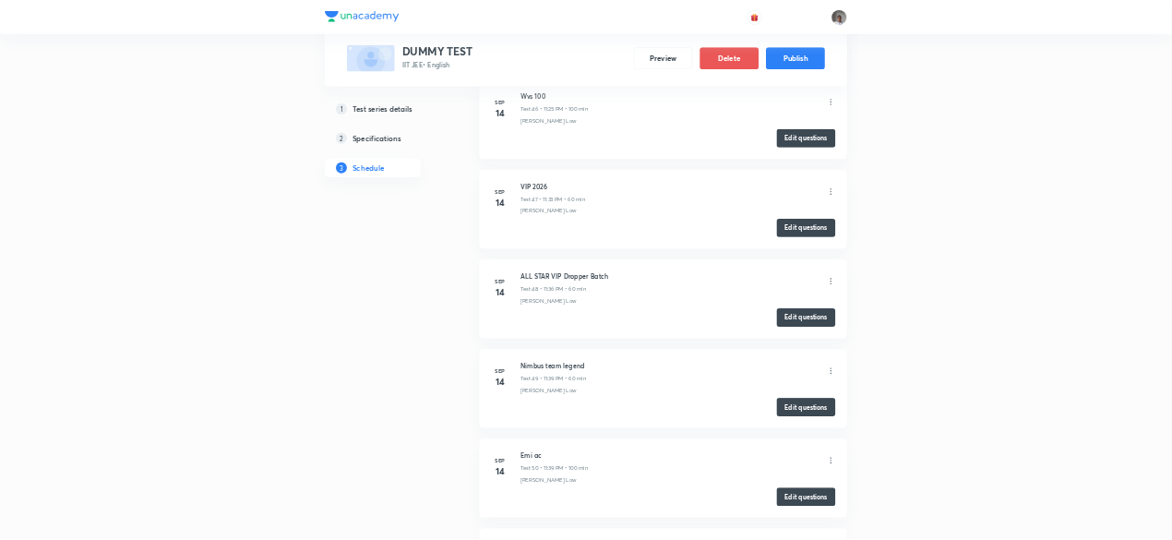
scroll to position [9307, 0]
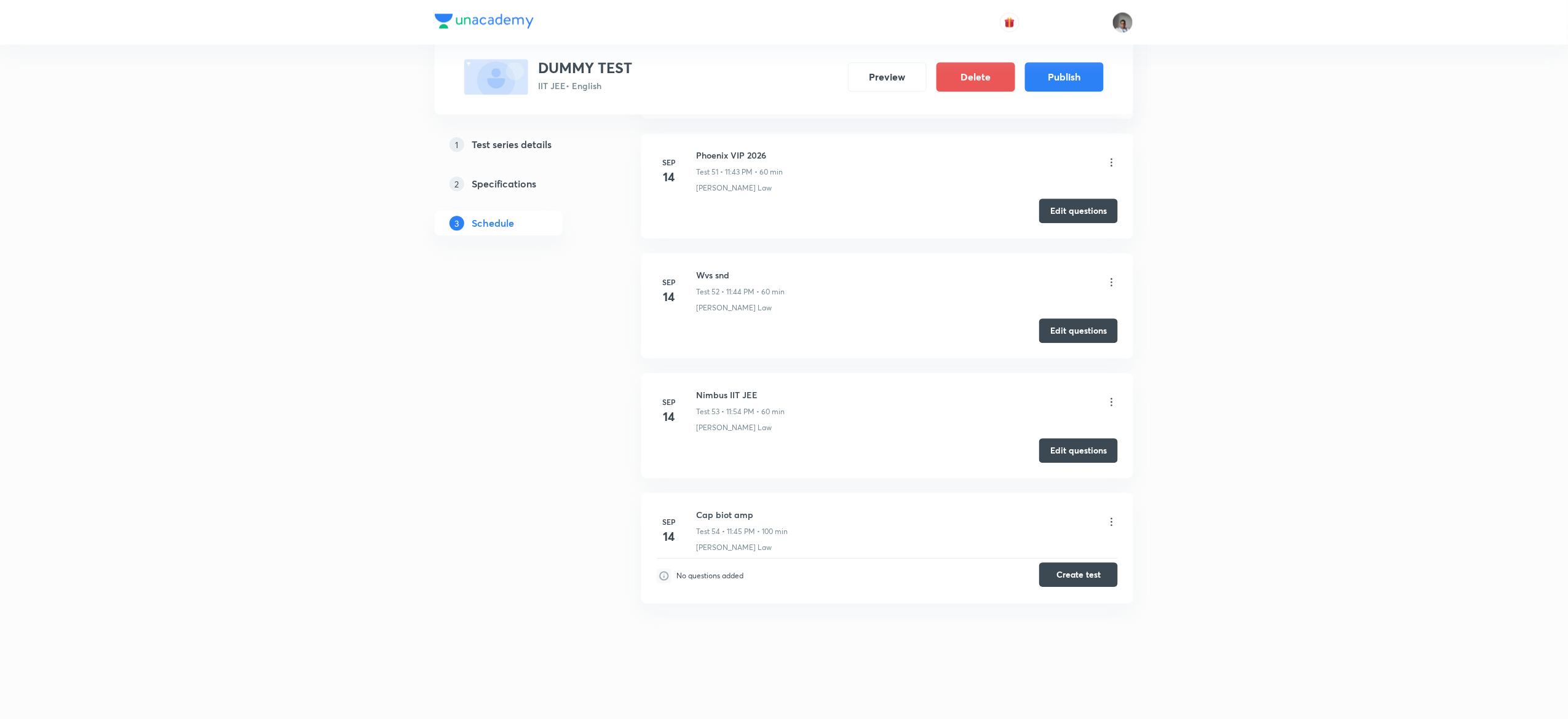
click at [1090, 577] on button "Create test" at bounding box center [1079, 574] width 79 height 25
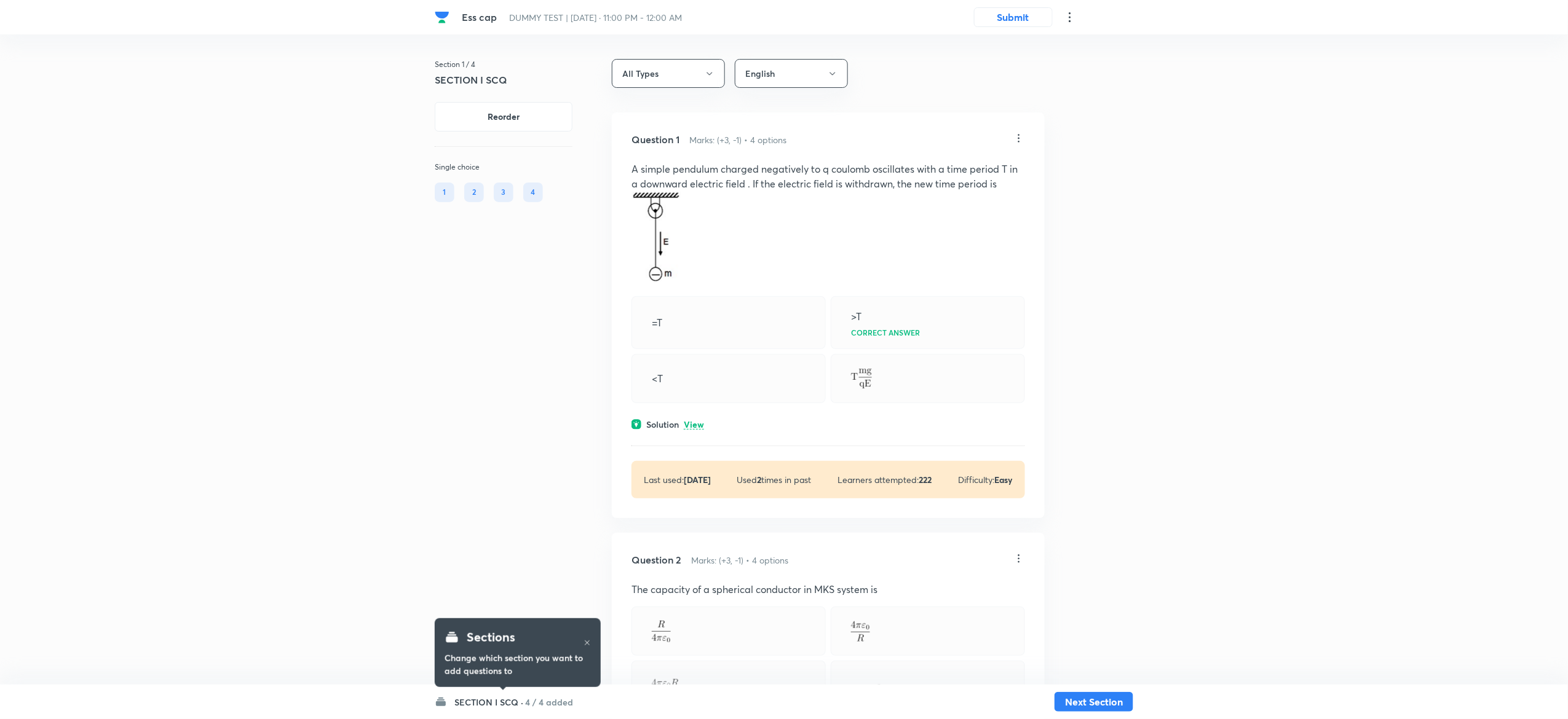
click at [702, 422] on p "View" at bounding box center [694, 425] width 20 height 9
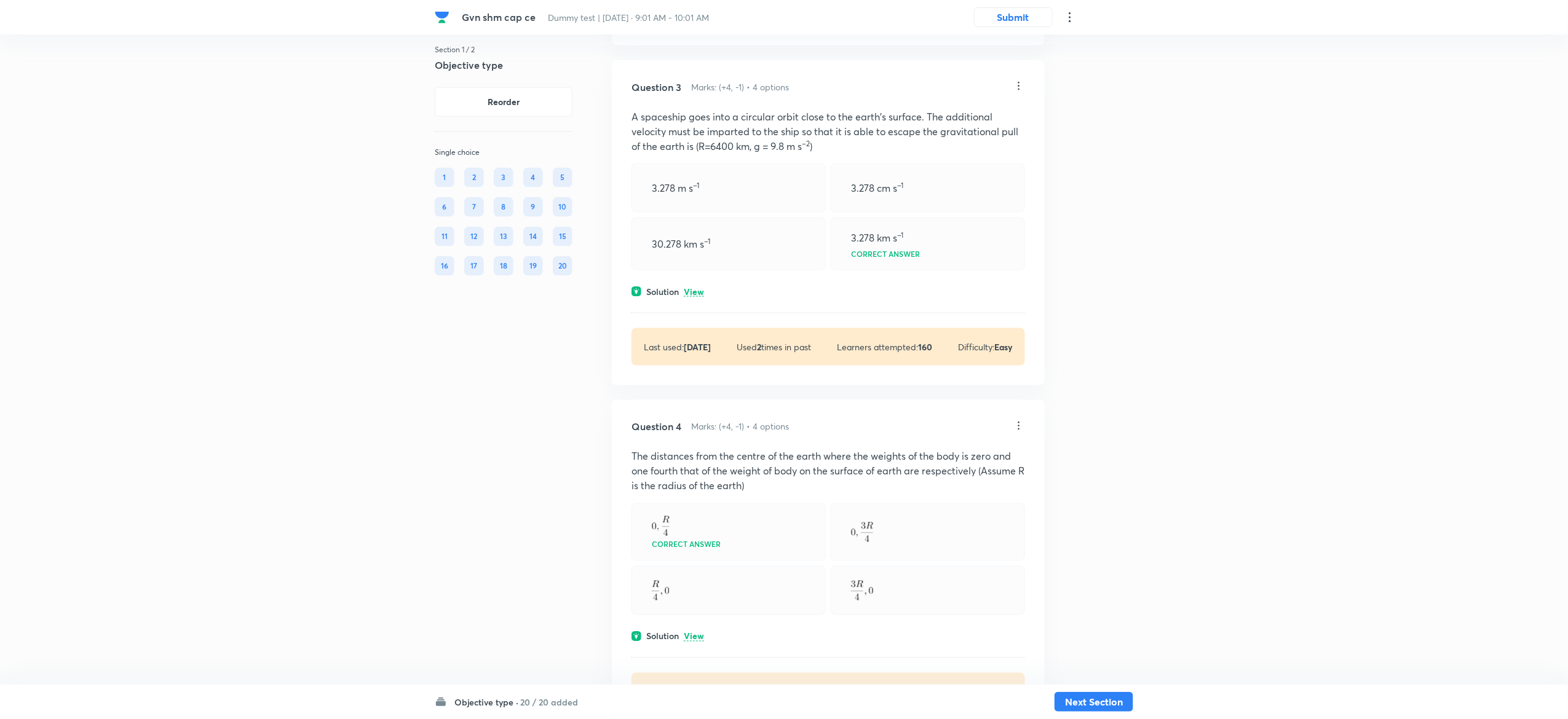
scroll to position [792, 0]
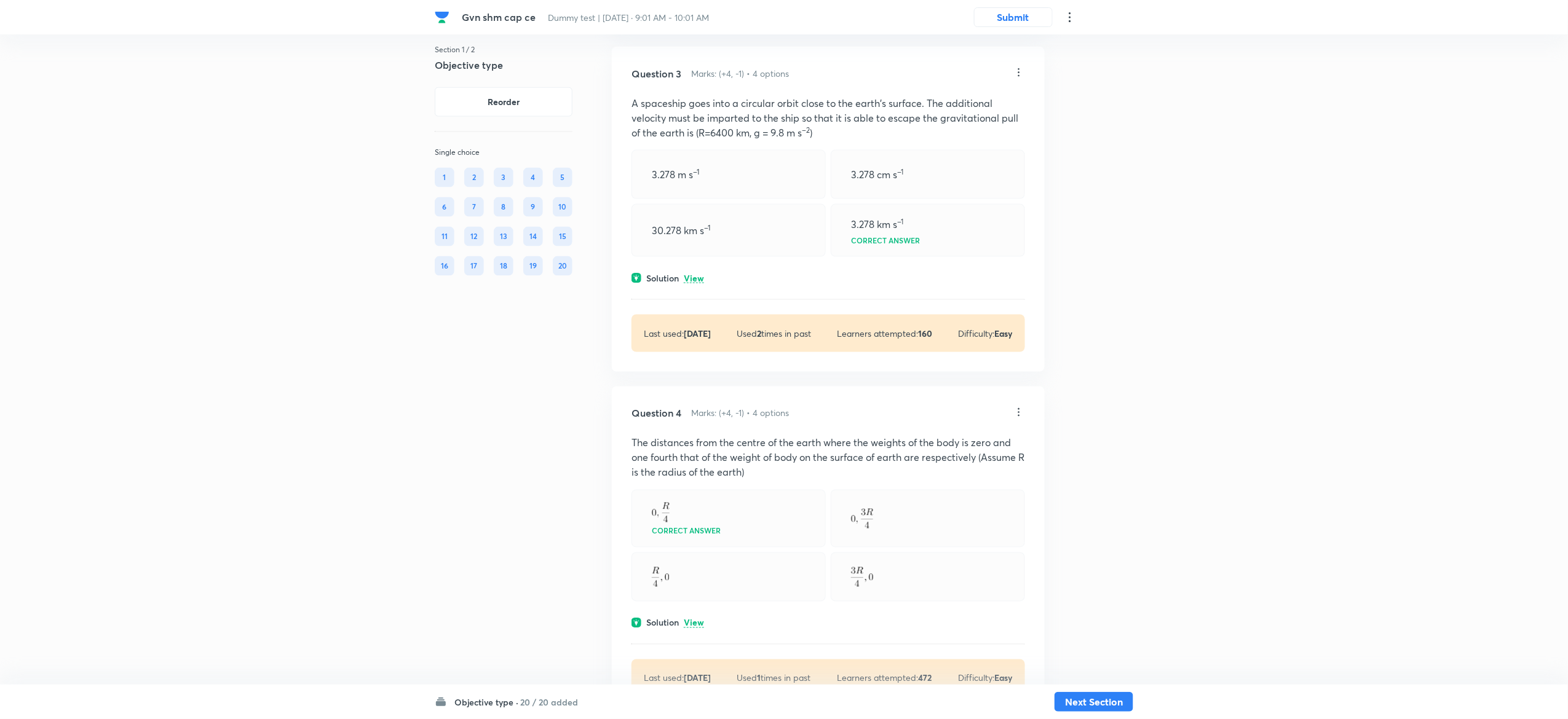
click at [701, 277] on p "View" at bounding box center [694, 279] width 20 height 9
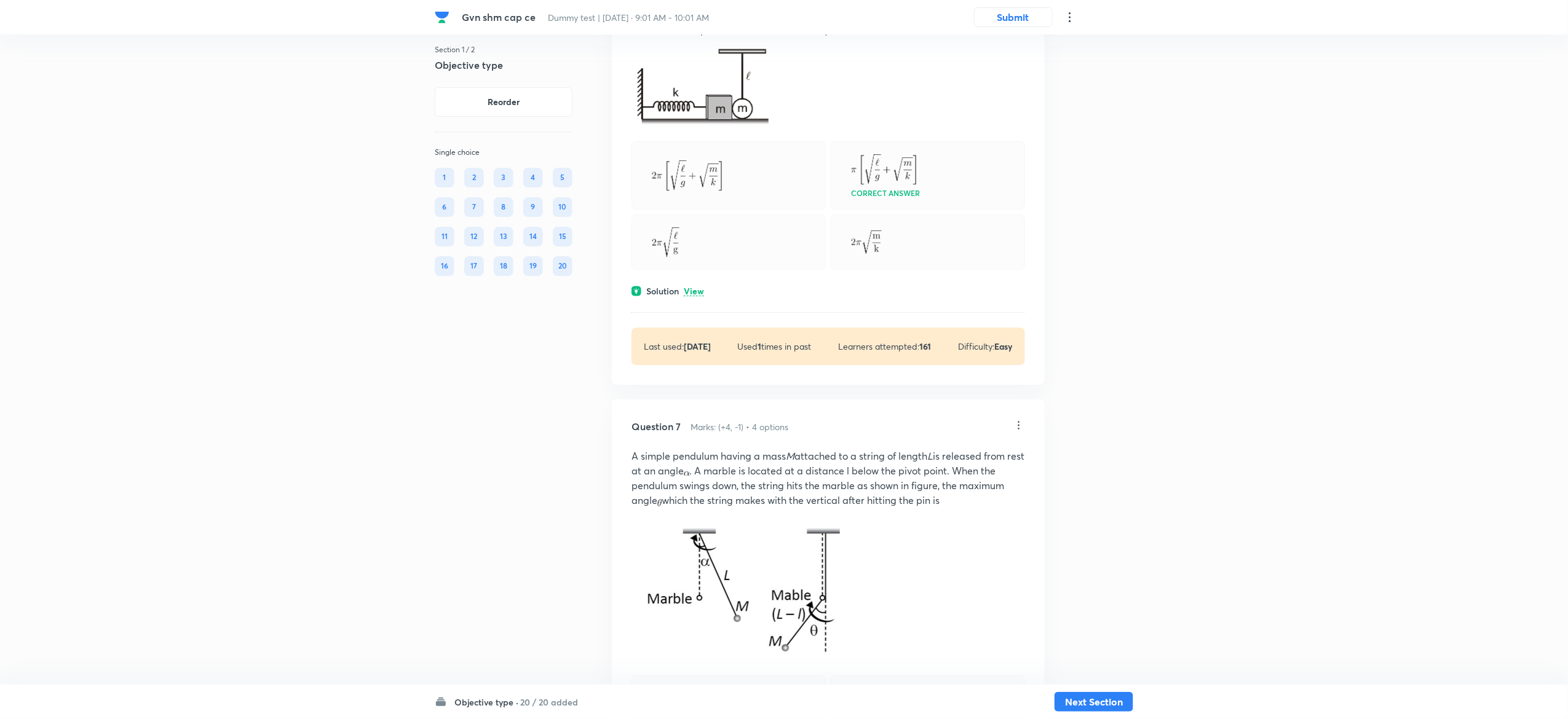
scroll to position [2046, 0]
click at [700, 287] on p "View" at bounding box center [694, 289] width 20 height 9
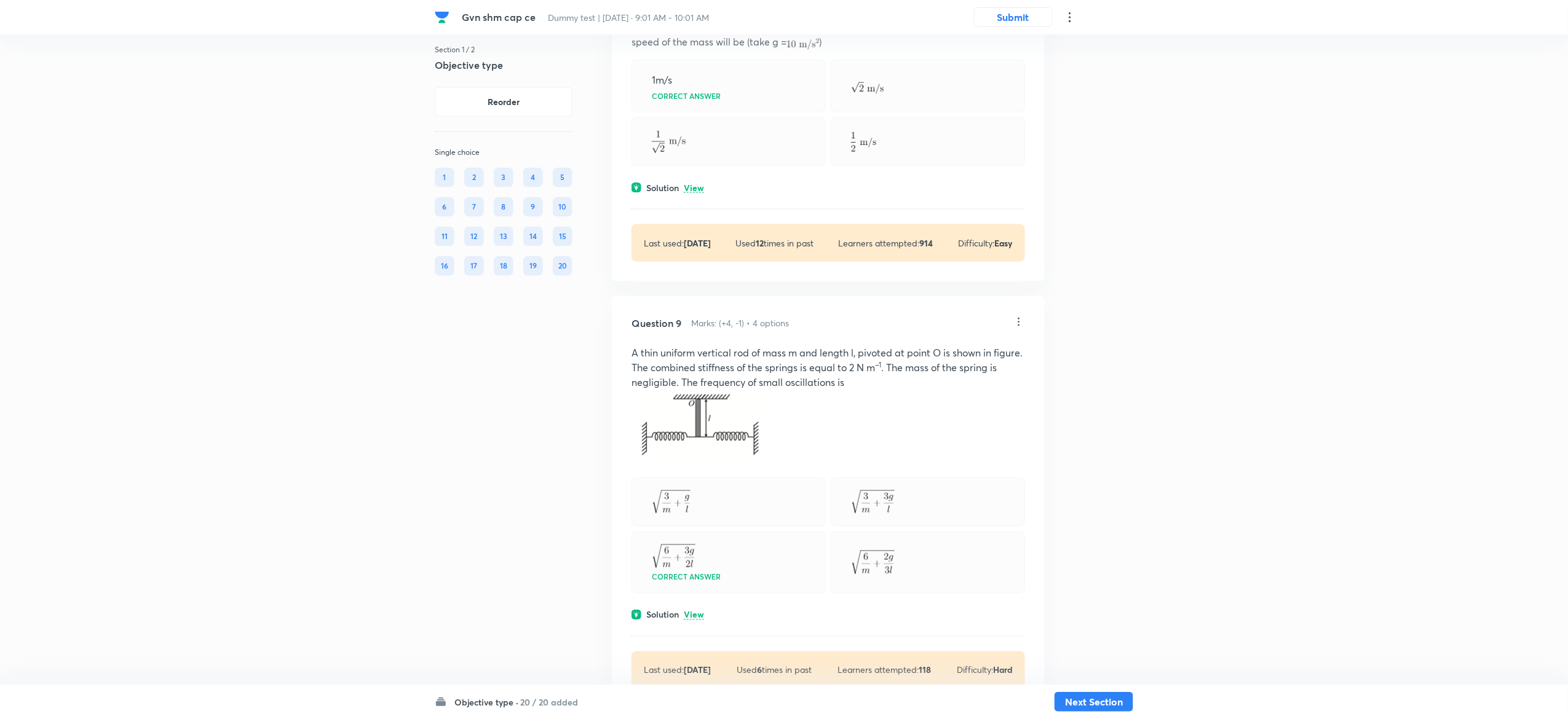
scroll to position [3156, 0]
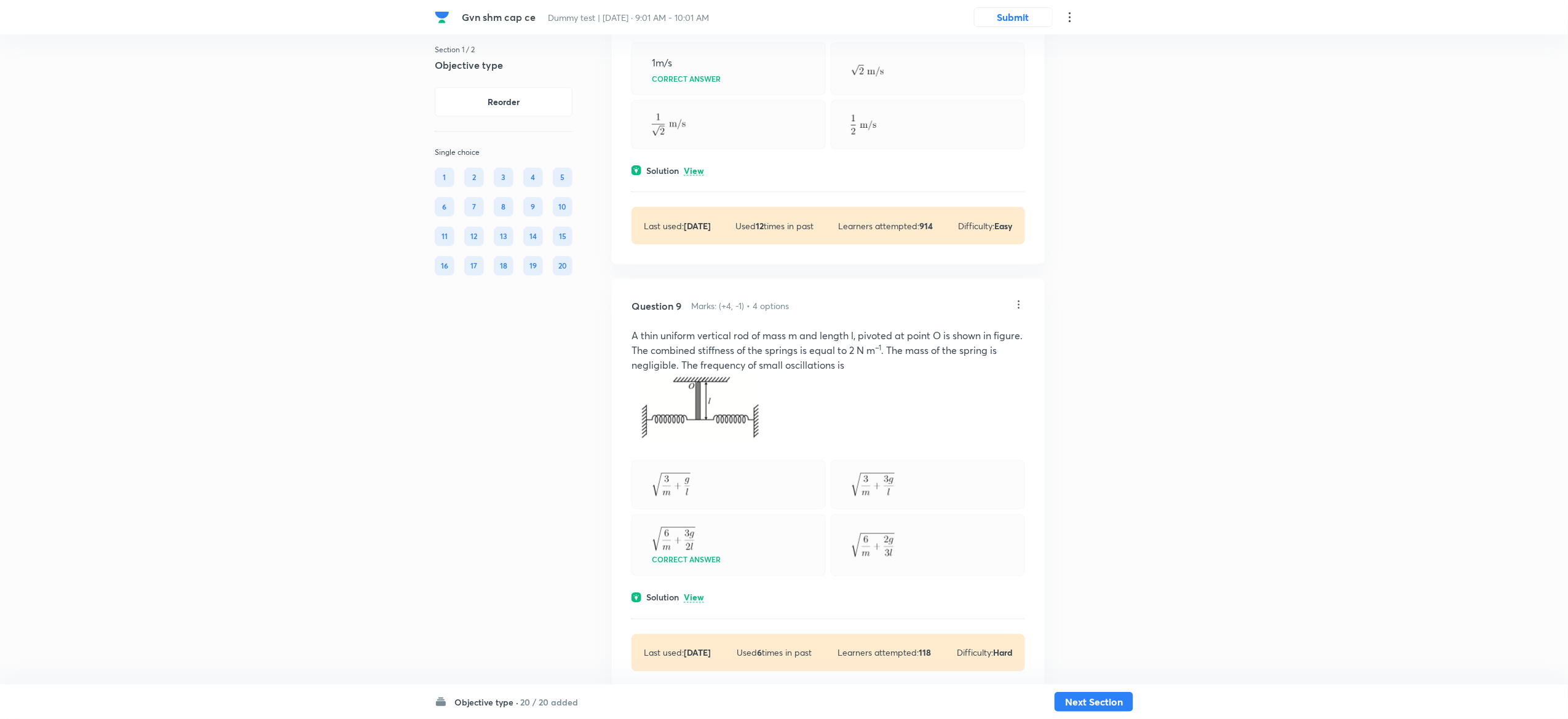
click at [697, 167] on div "Question 8 Marks: (+4, -1) • 4 options An object of mass m = 0.5 kg when attach…" at bounding box center [828, 94] width 433 height 341
click at [697, 174] on p "View" at bounding box center [694, 171] width 20 height 9
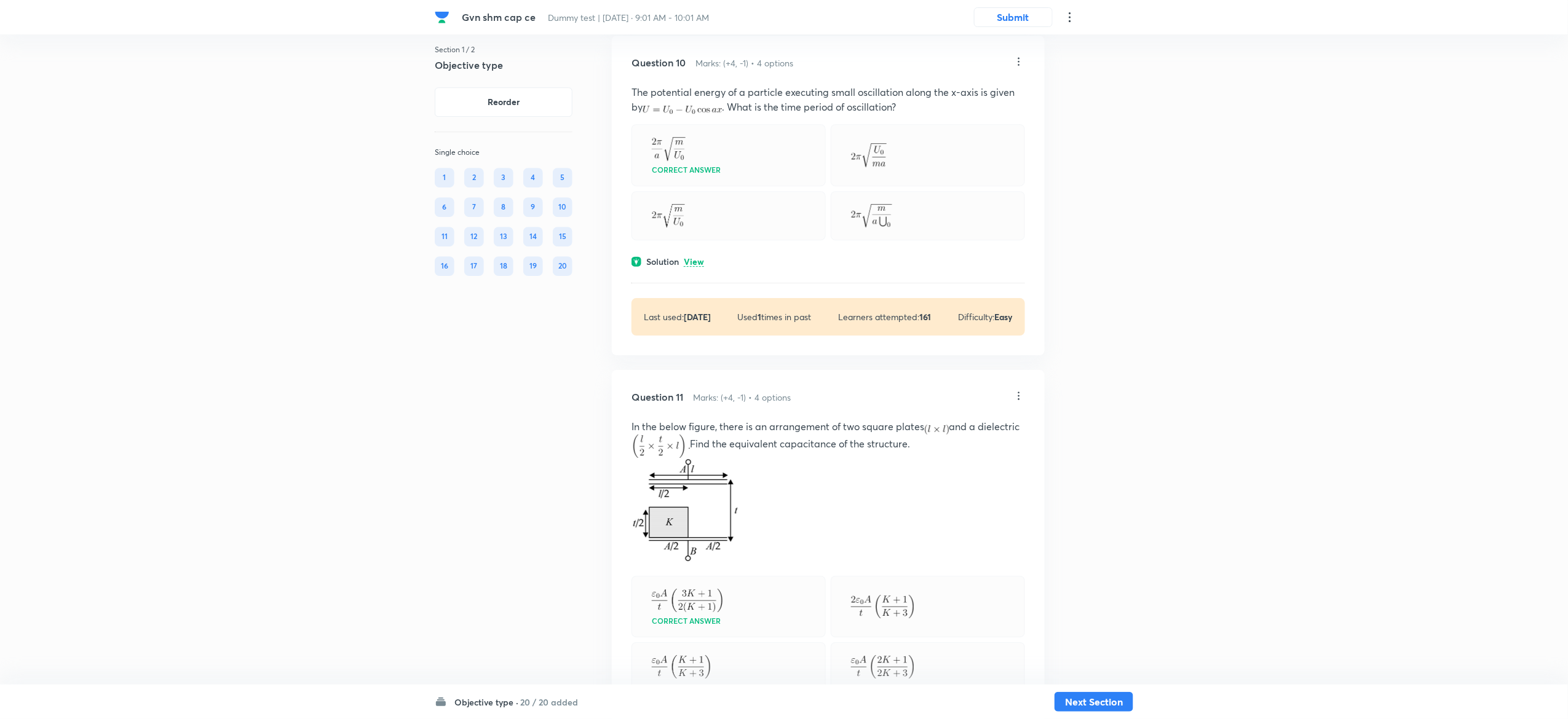
scroll to position [4125, 0]
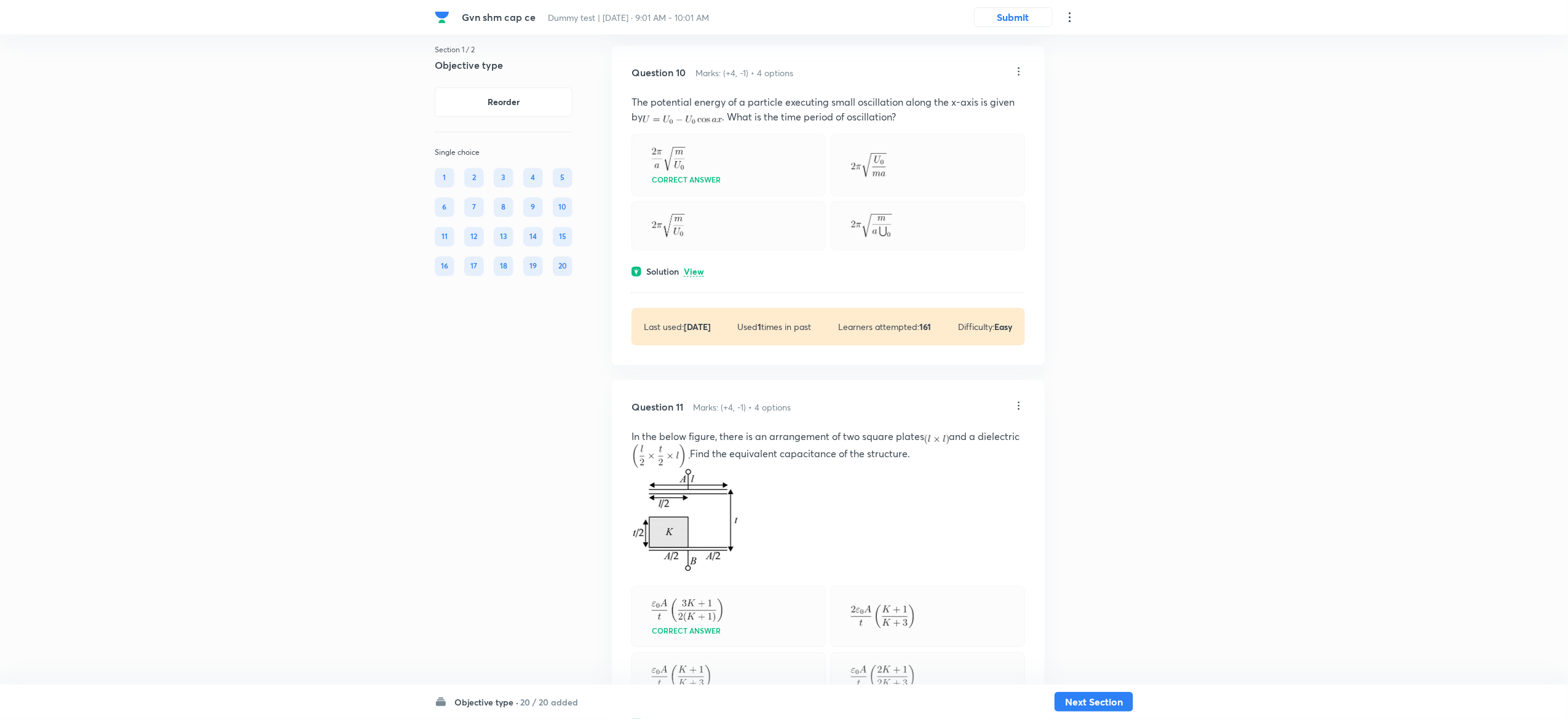
click at [692, 272] on div "Question 10 Marks: (+4, -1) • 4 options The potential energy of a particle exec…" at bounding box center [828, 205] width 433 height 320
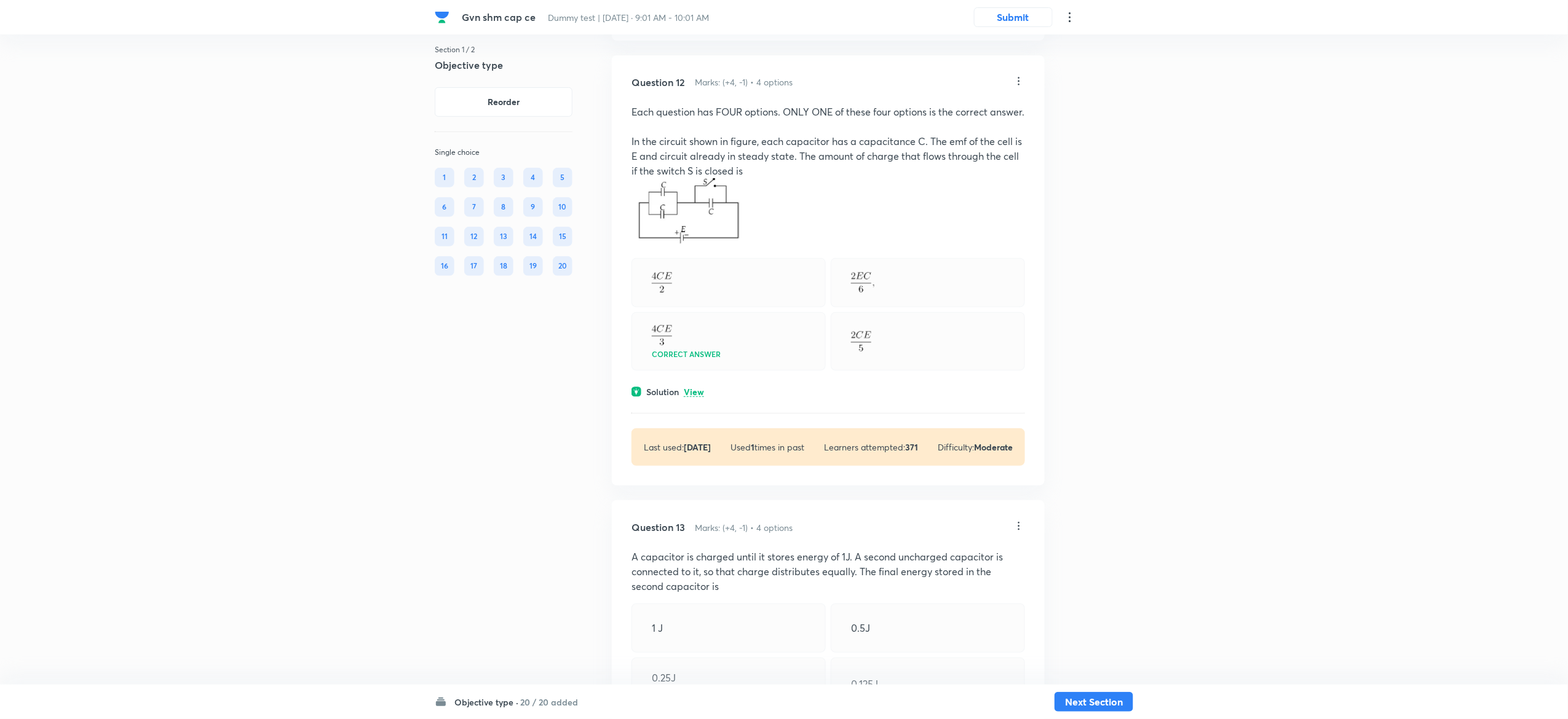
scroll to position [4905, 0]
click at [699, 392] on p "View" at bounding box center [694, 388] width 20 height 9
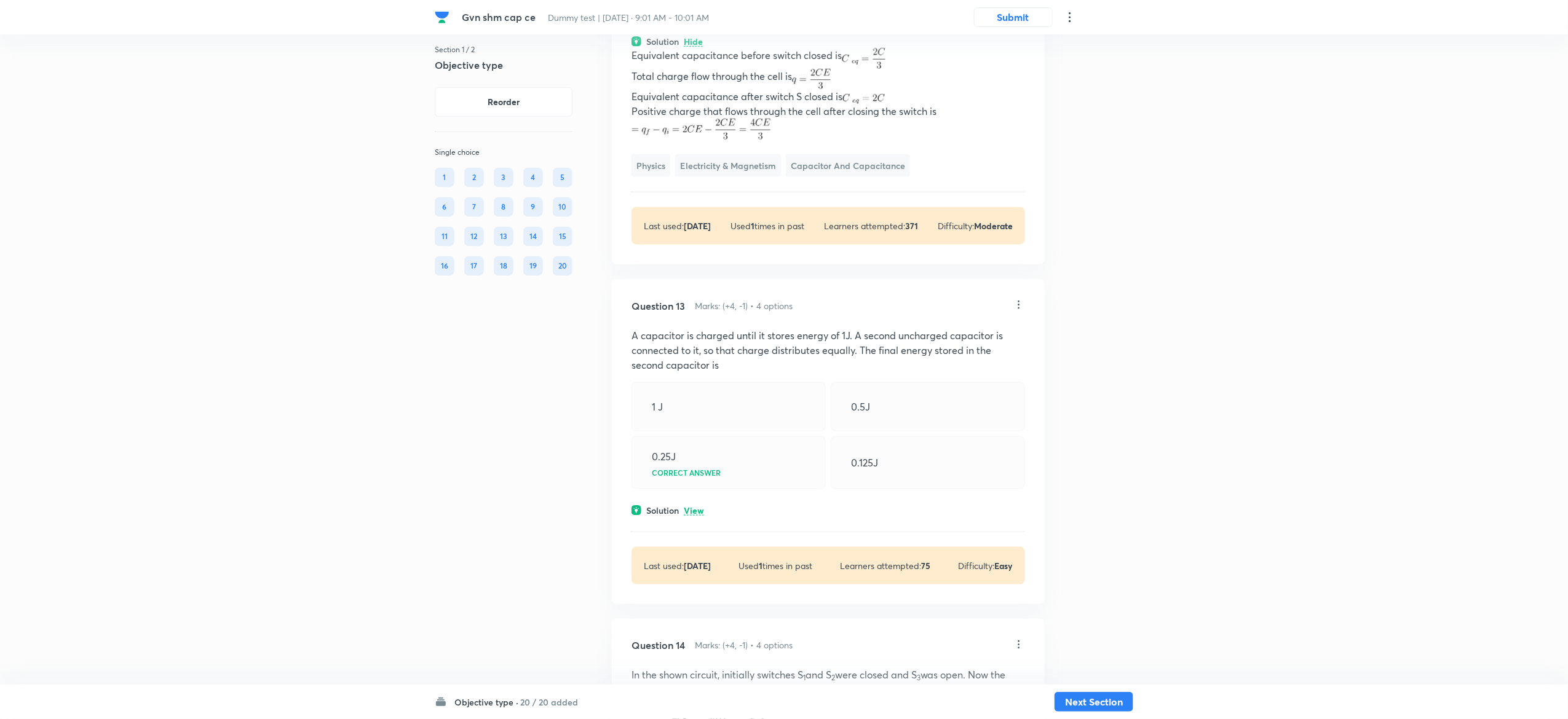
scroll to position [5307, 0]
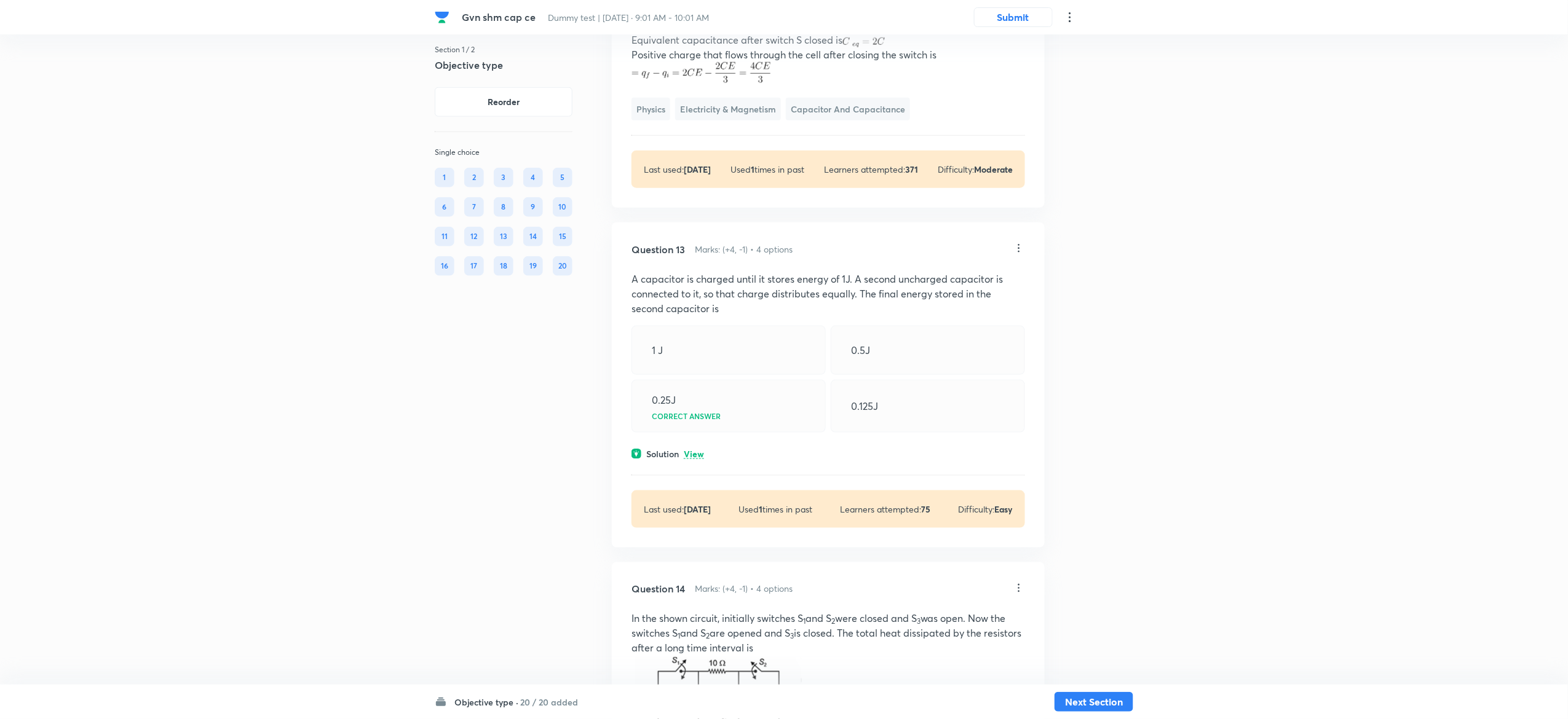
click at [697, 459] on p "View" at bounding box center [694, 454] width 20 height 9
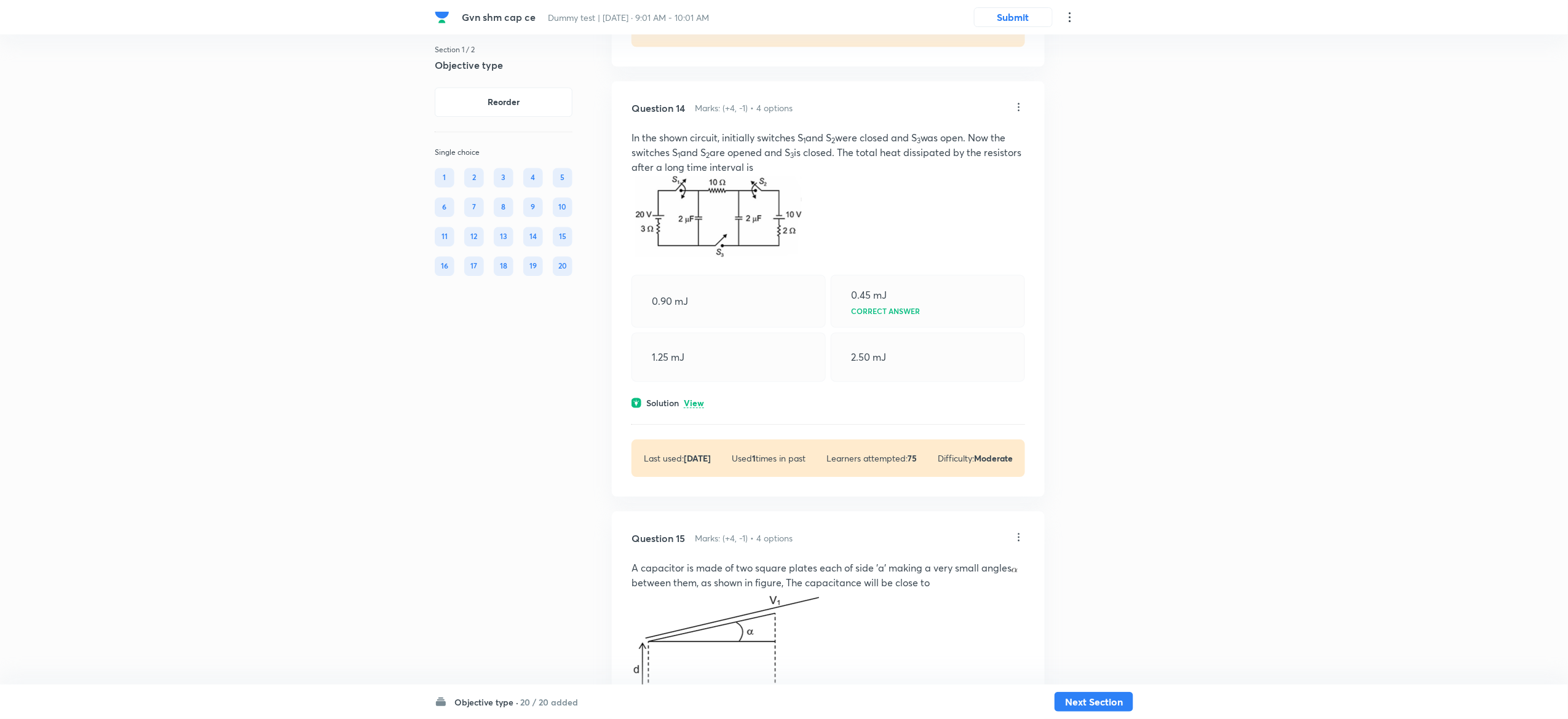
scroll to position [6384, 0]
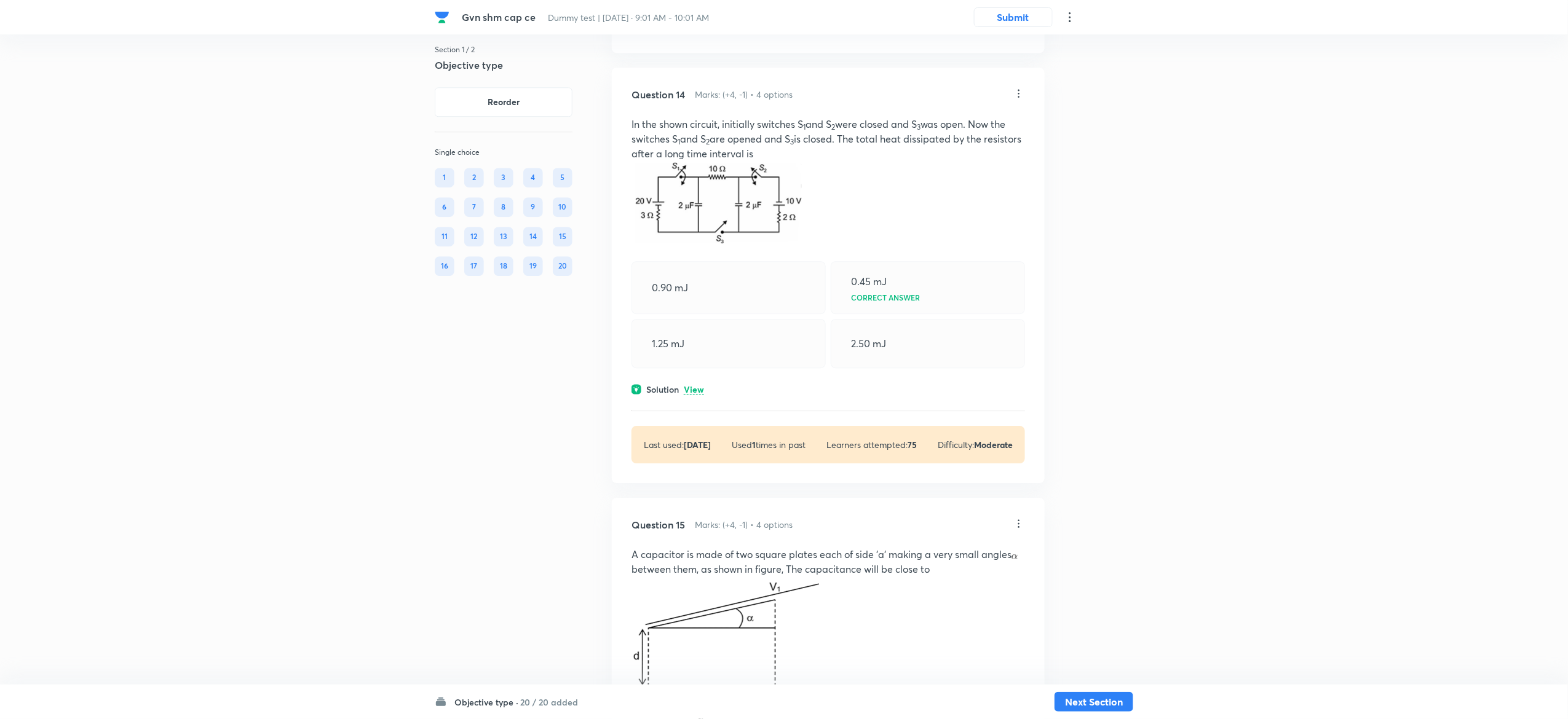
click at [697, 394] on p "View" at bounding box center [694, 390] width 20 height 9
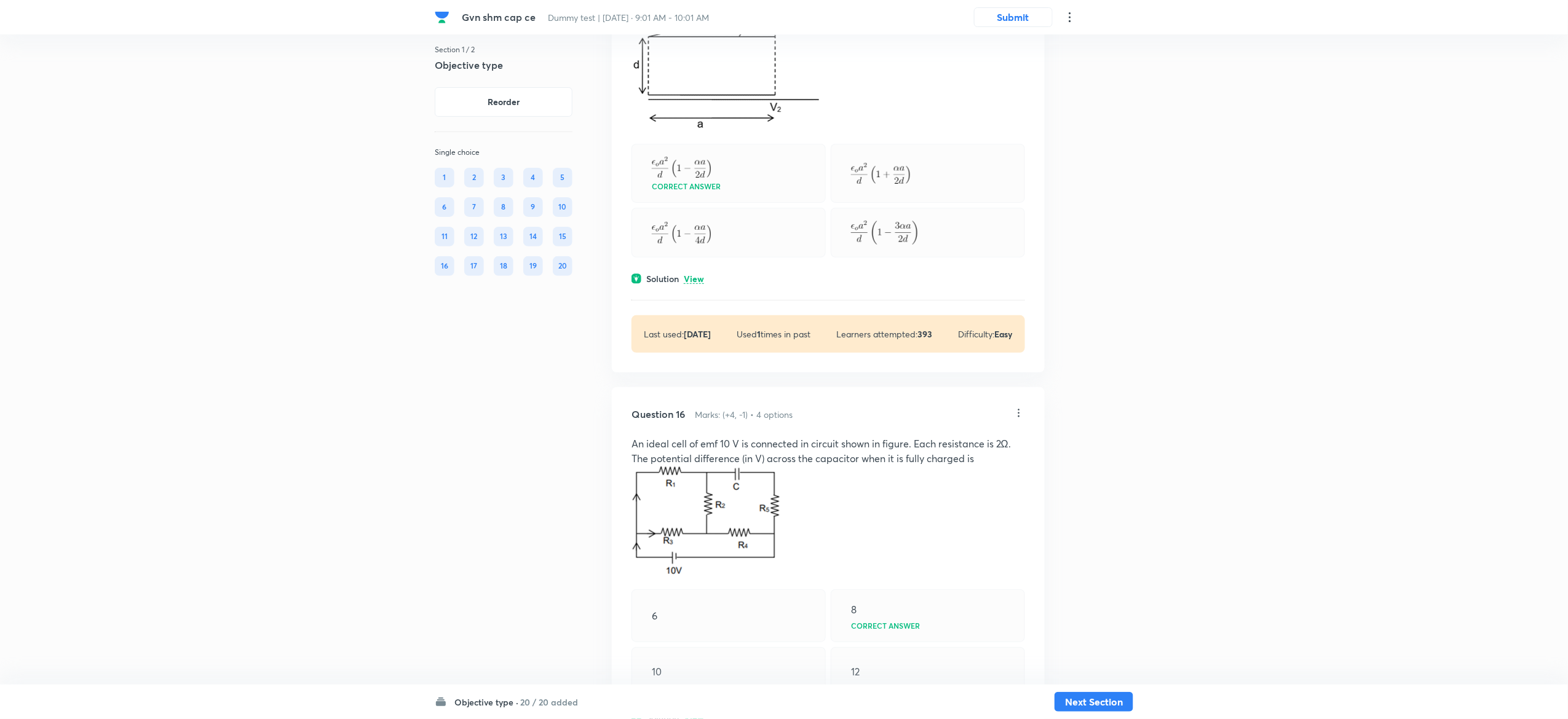
scroll to position [7117, 0]
click at [700, 283] on p "View" at bounding box center [694, 278] width 20 height 9
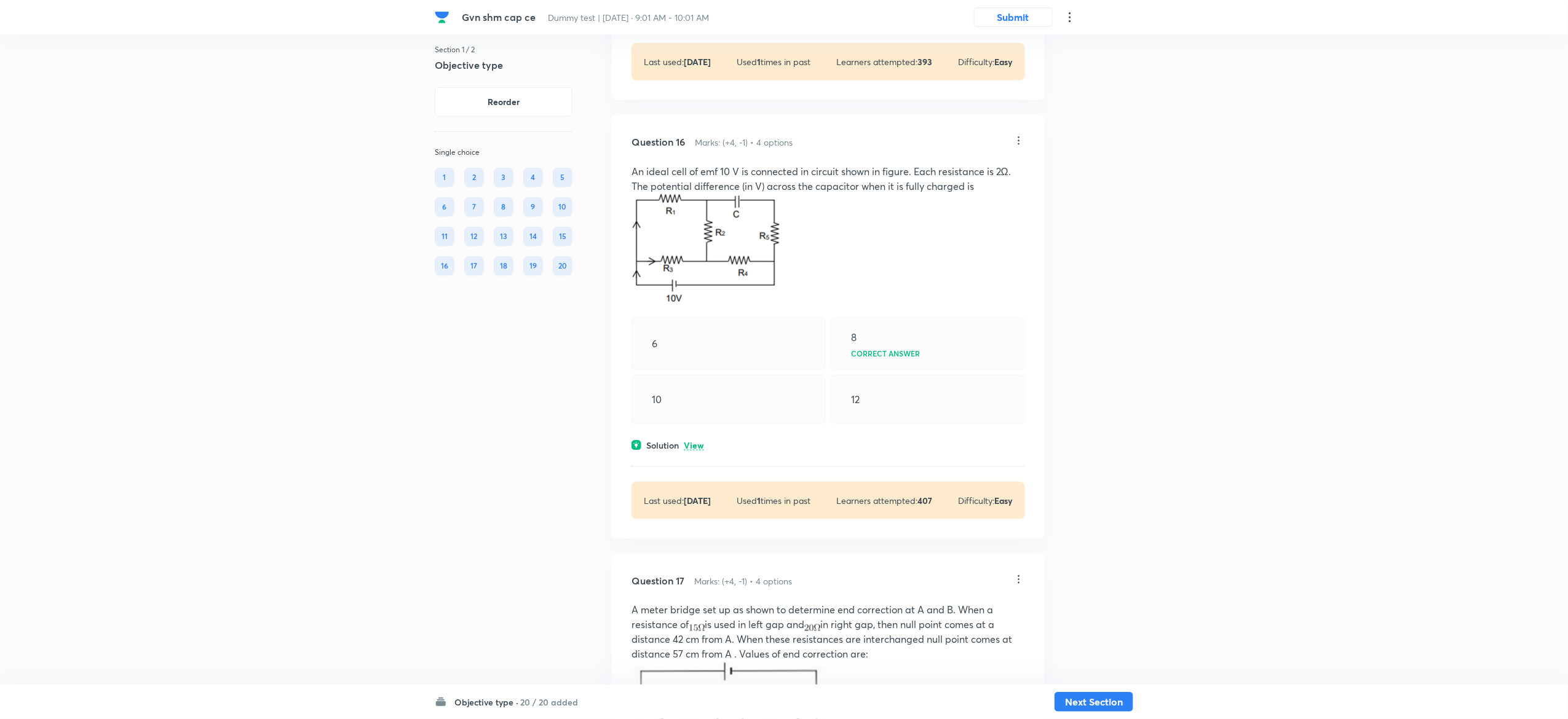
scroll to position [7629, 0]
click at [697, 448] on p "View" at bounding box center [694, 444] width 20 height 9
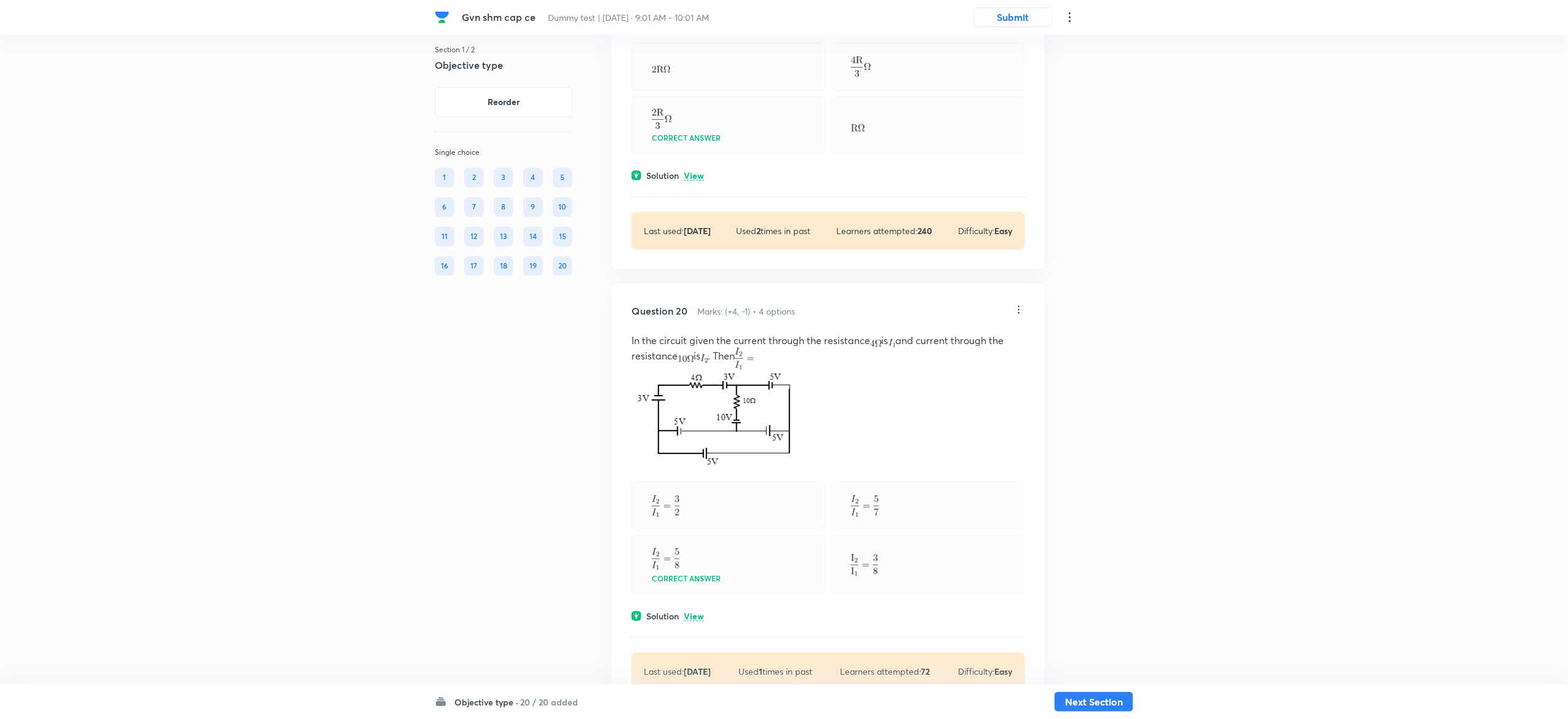
scroll to position [9680, 0]
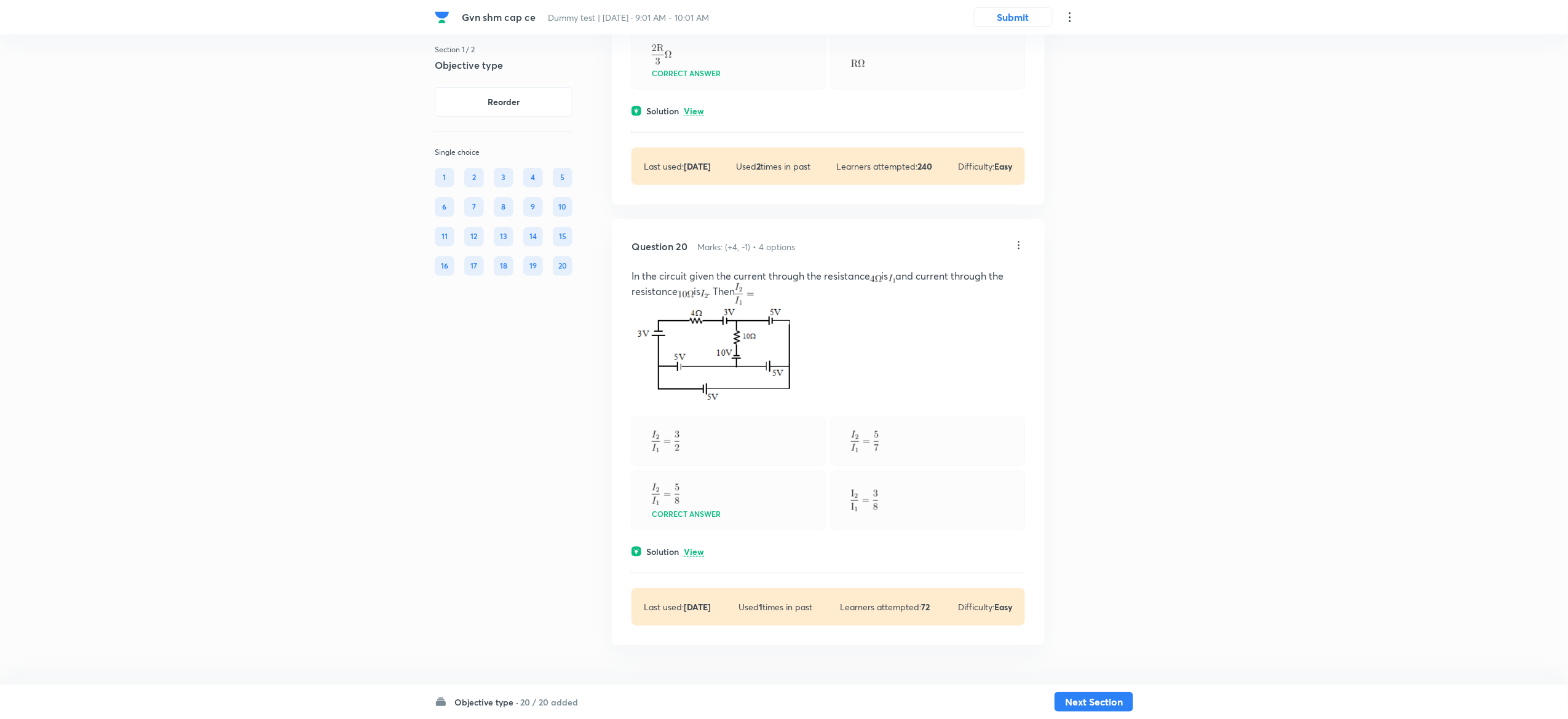
click at [694, 543] on div "Question 20 Marks: (+4, -1) • 4 options In the circuit given the current throug…" at bounding box center [828, 432] width 433 height 426
click at [694, 550] on p "View" at bounding box center [694, 552] width 20 height 9
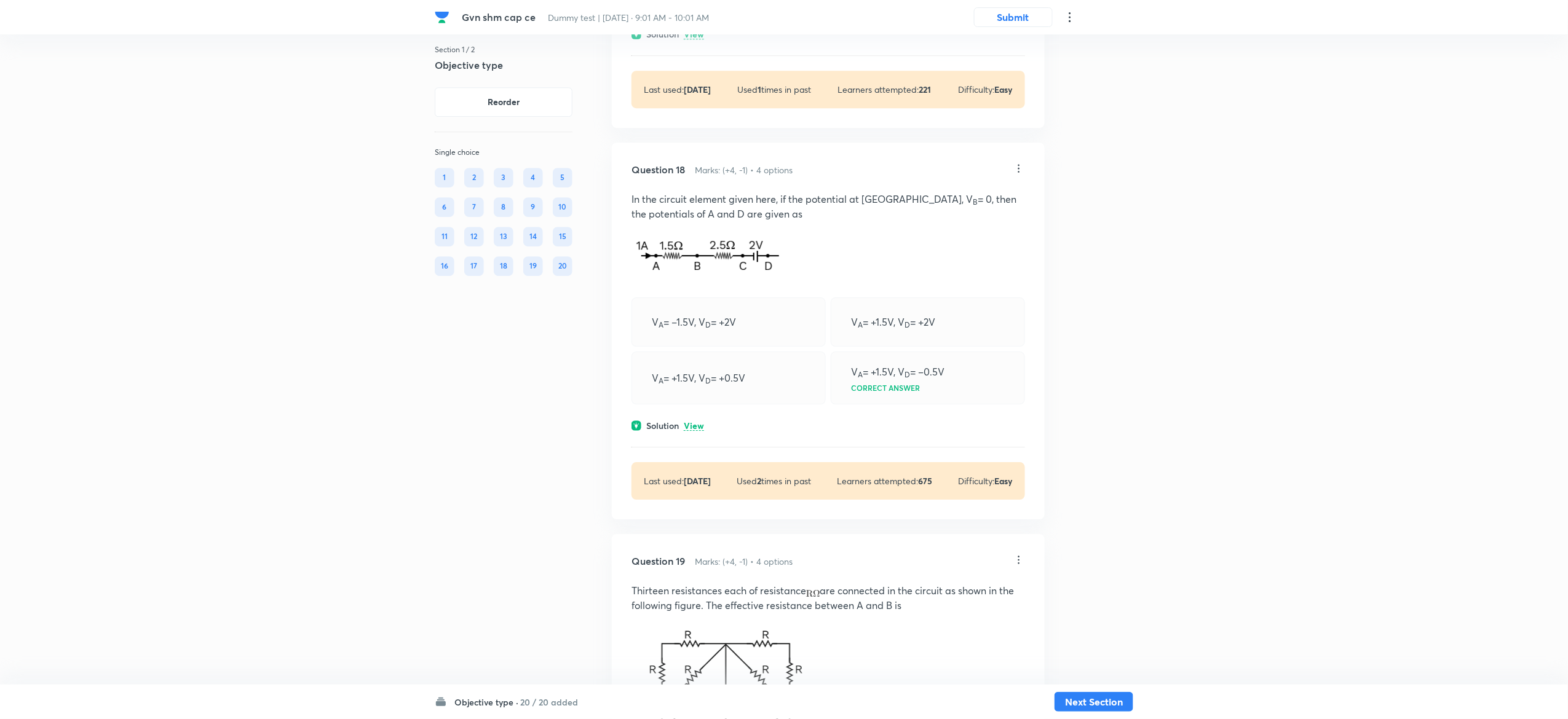
scroll to position [8778, 0]
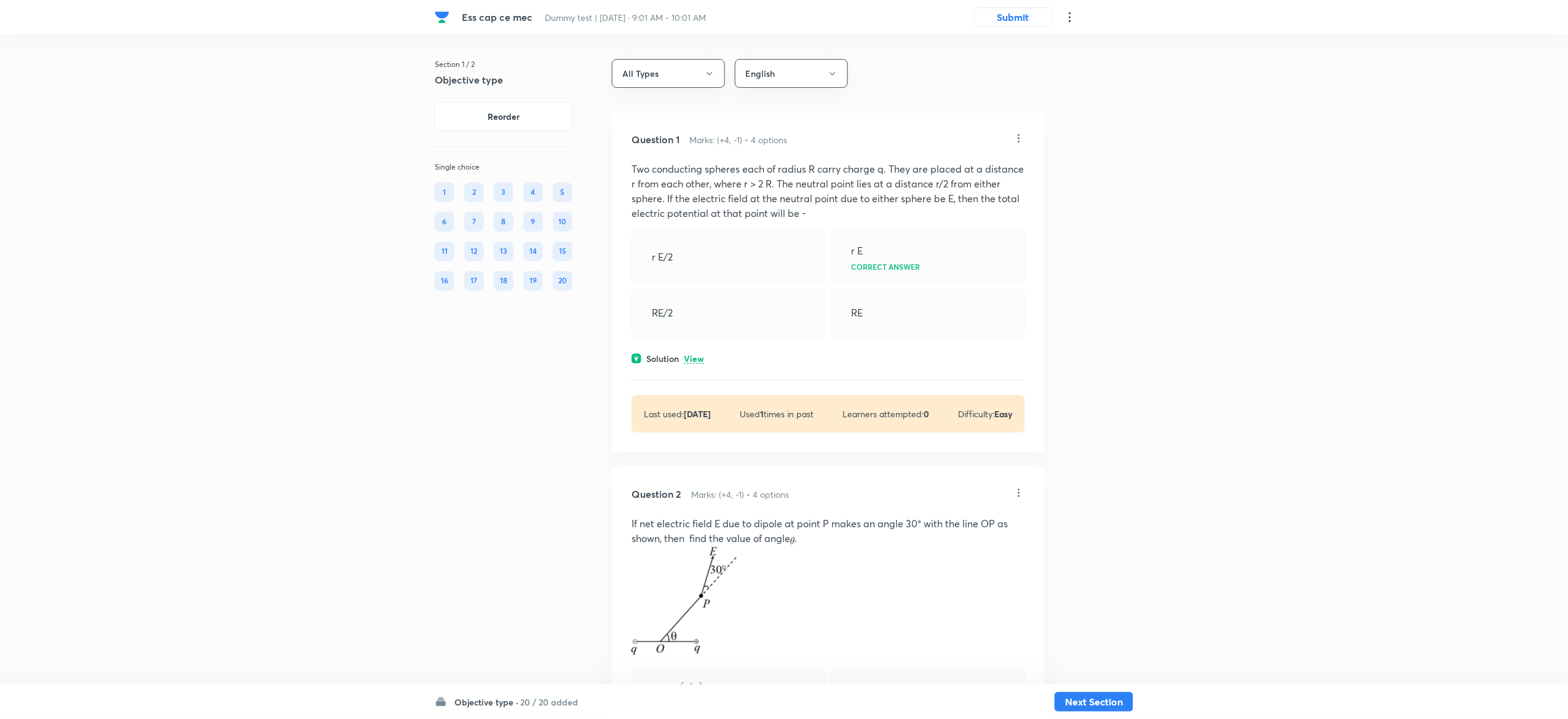
click at [702, 360] on p "View" at bounding box center [694, 359] width 20 height 9
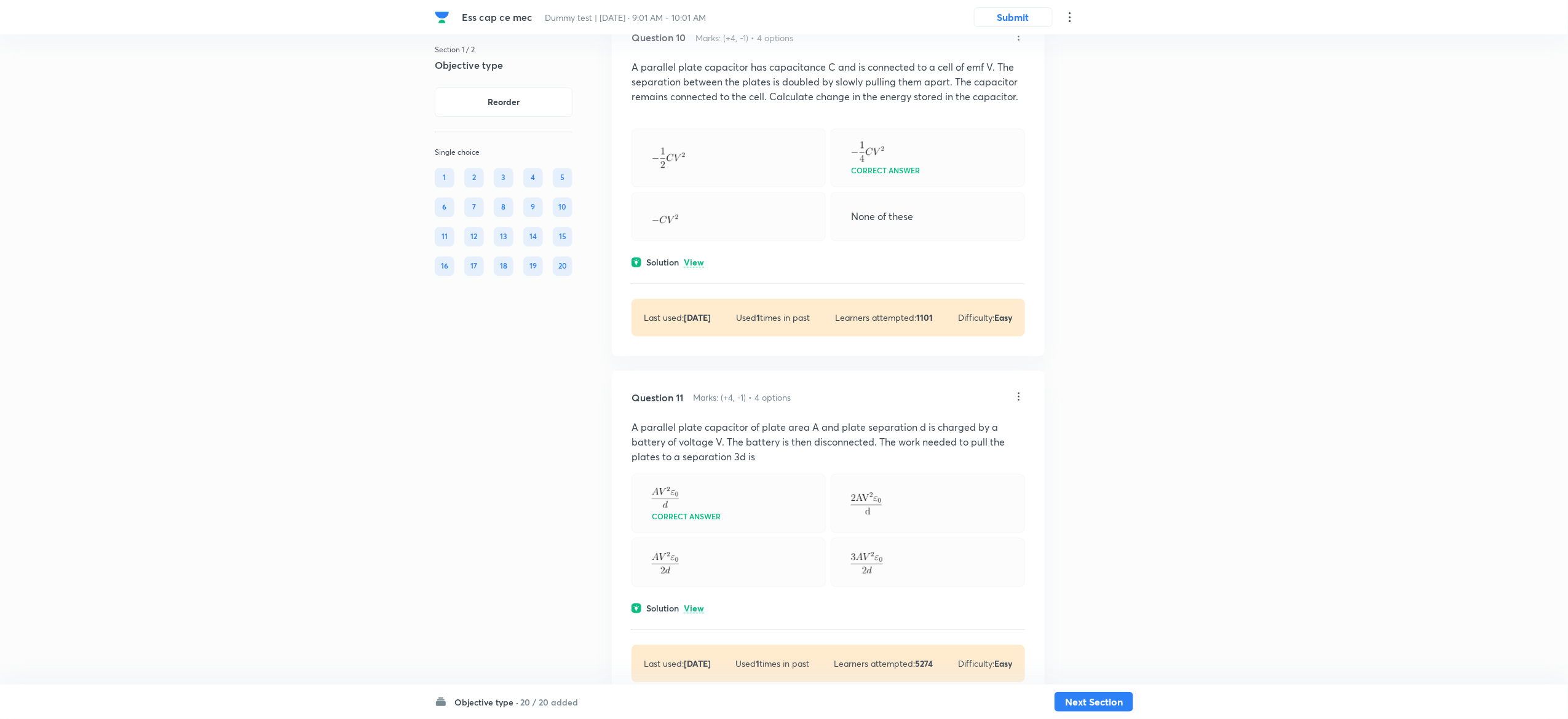
scroll to position [3957, 0]
click at [697, 265] on p "View" at bounding box center [694, 261] width 20 height 9
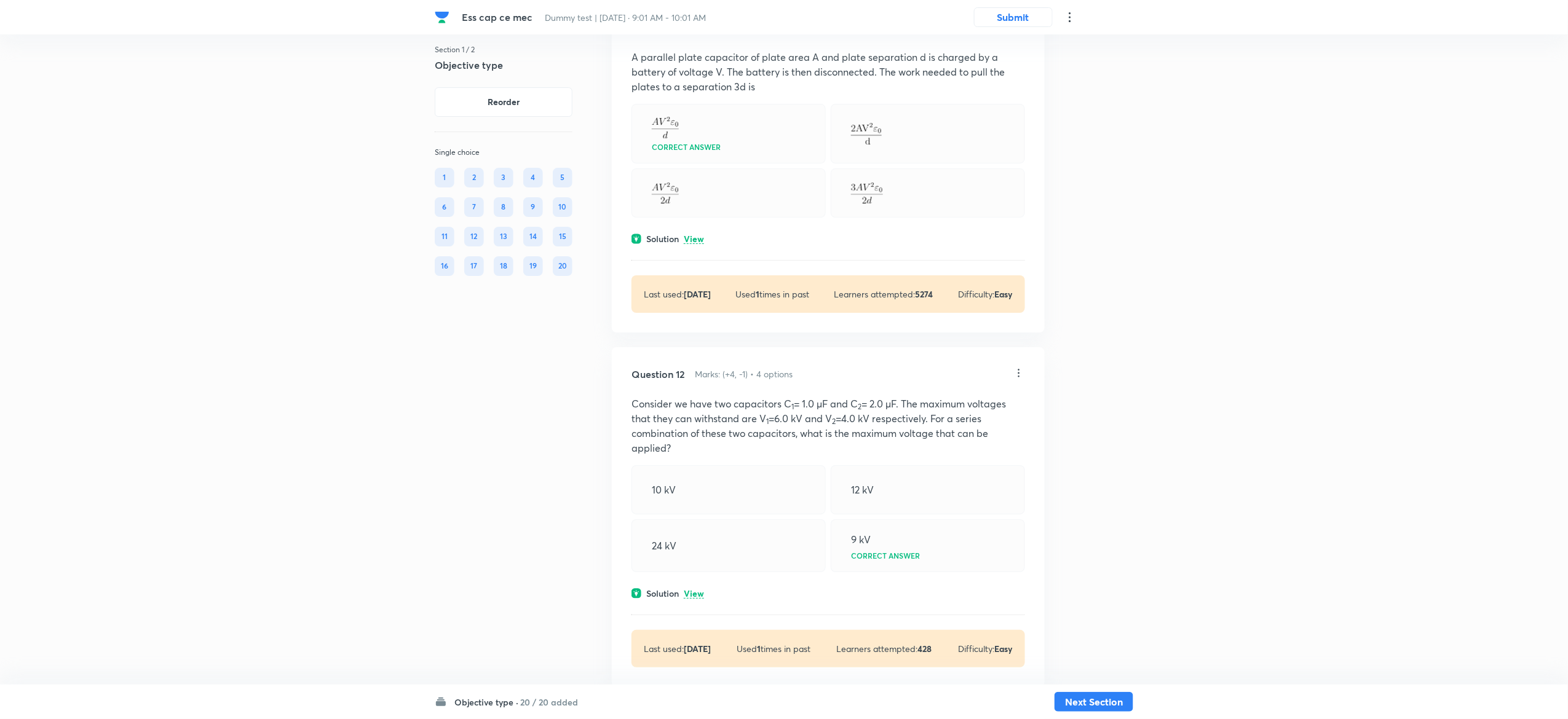
scroll to position [4444, 0]
click at [697, 243] on p "View" at bounding box center [694, 239] width 20 height 9
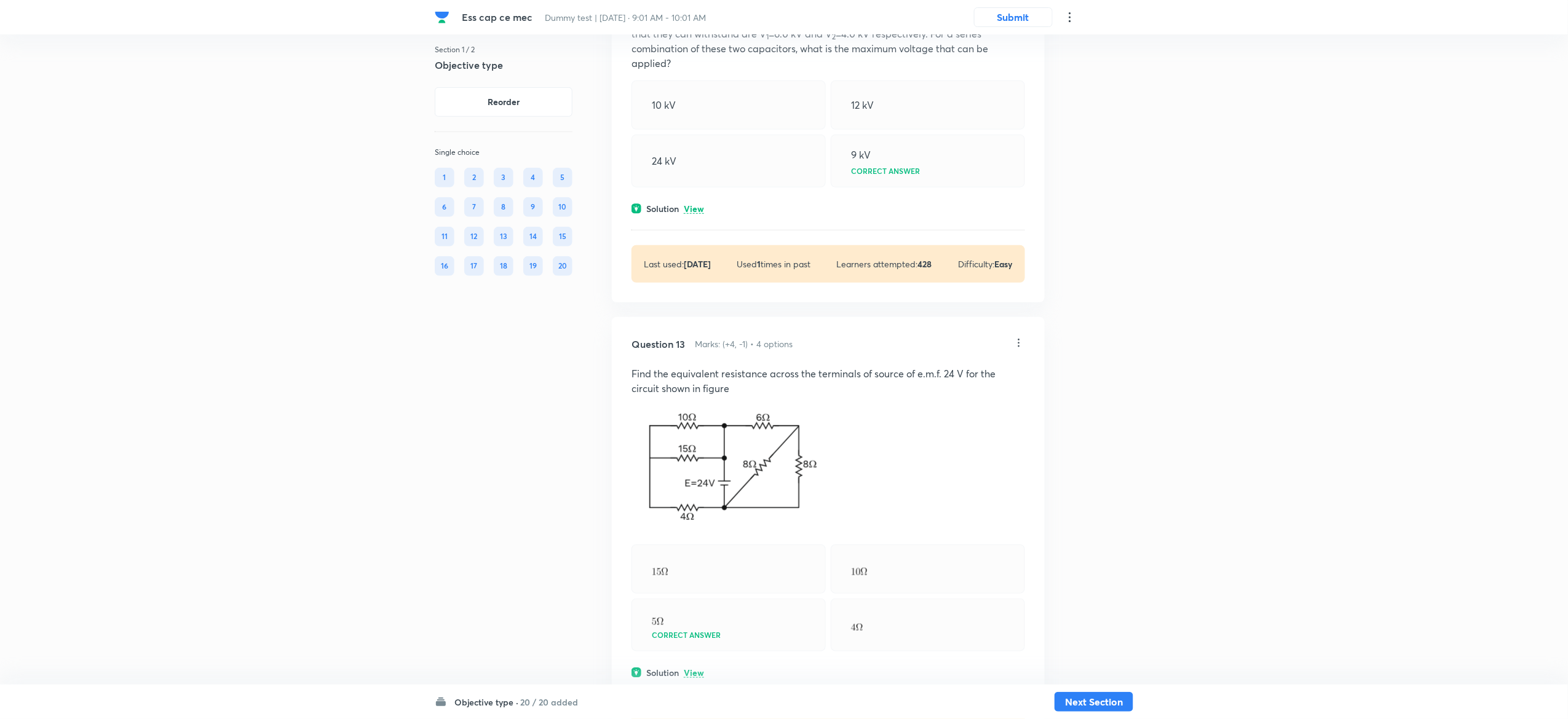
scroll to position [4988, 0]
click at [696, 213] on p "View" at bounding box center [694, 208] width 20 height 9
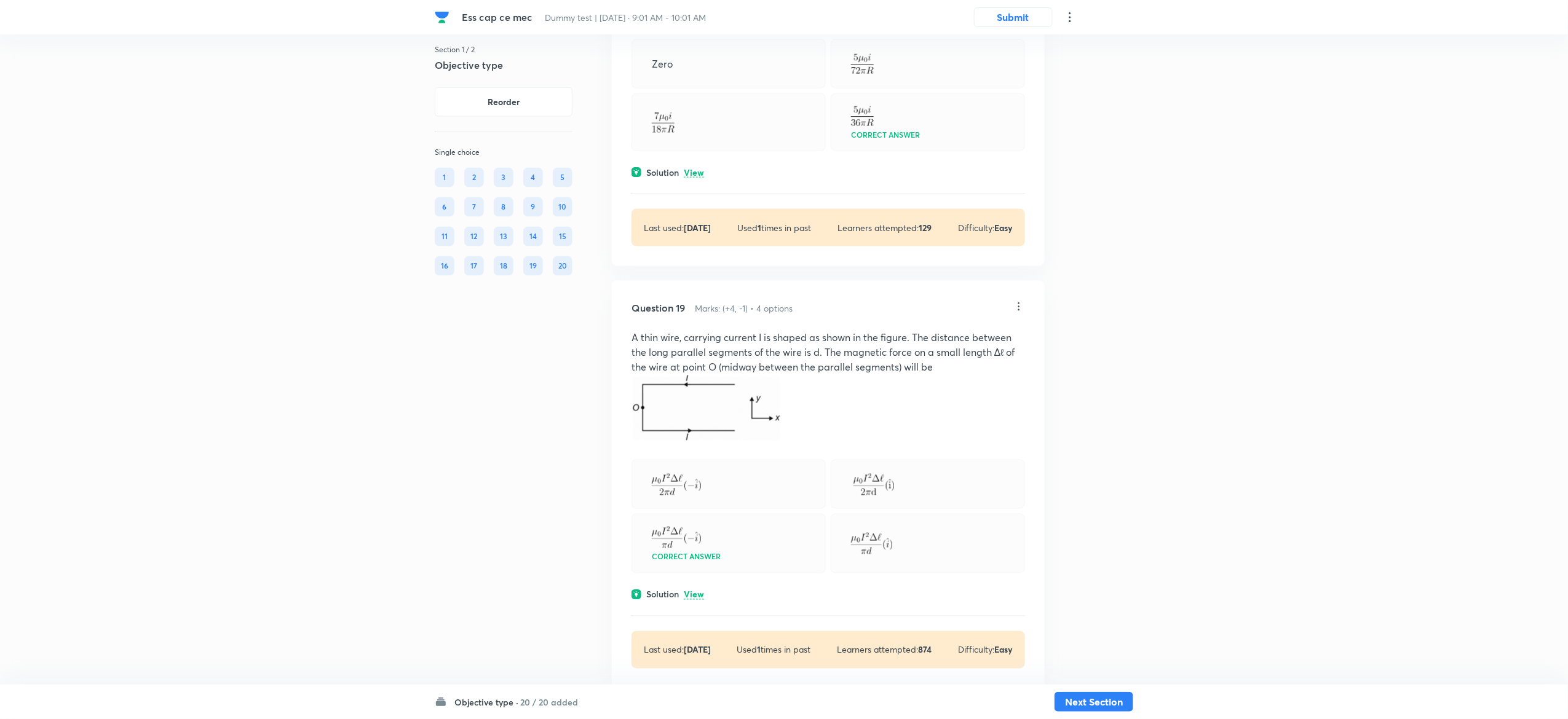
scroll to position [7776, 0]
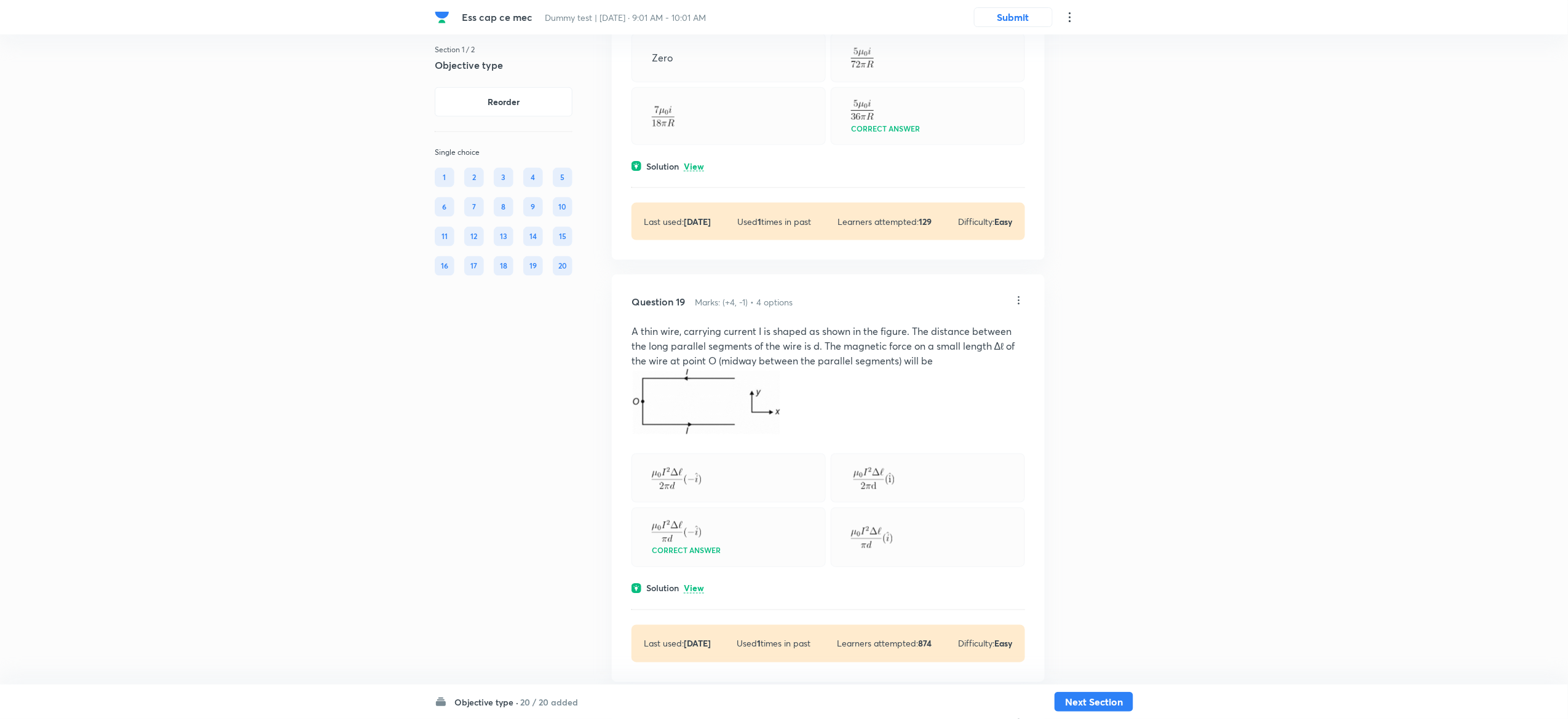
click at [696, 171] on p "View" at bounding box center [694, 167] width 20 height 9
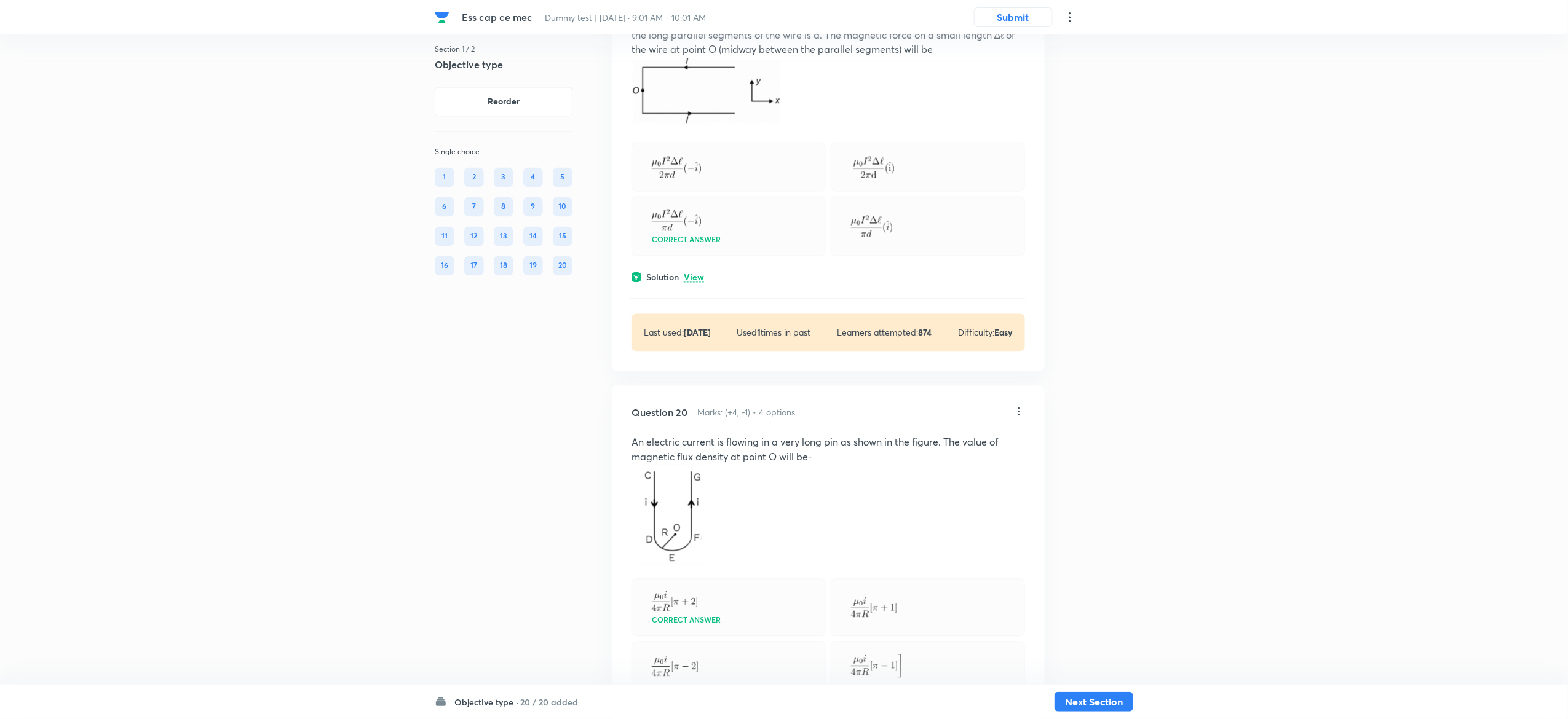
scroll to position [8179, 0]
click at [699, 281] on p "View" at bounding box center [694, 277] width 20 height 9
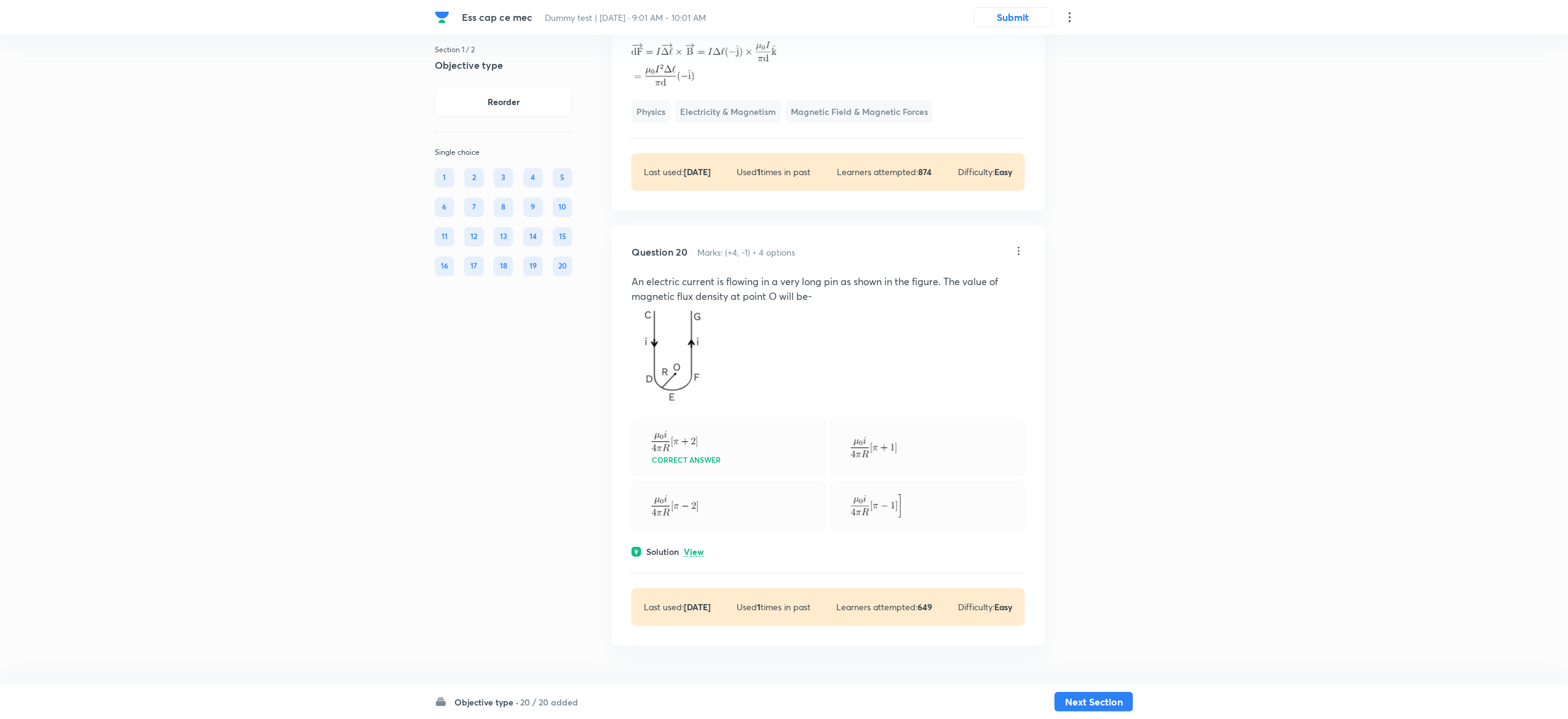
scroll to position [8651, 0]
click at [696, 548] on p "View" at bounding box center [694, 552] width 20 height 9
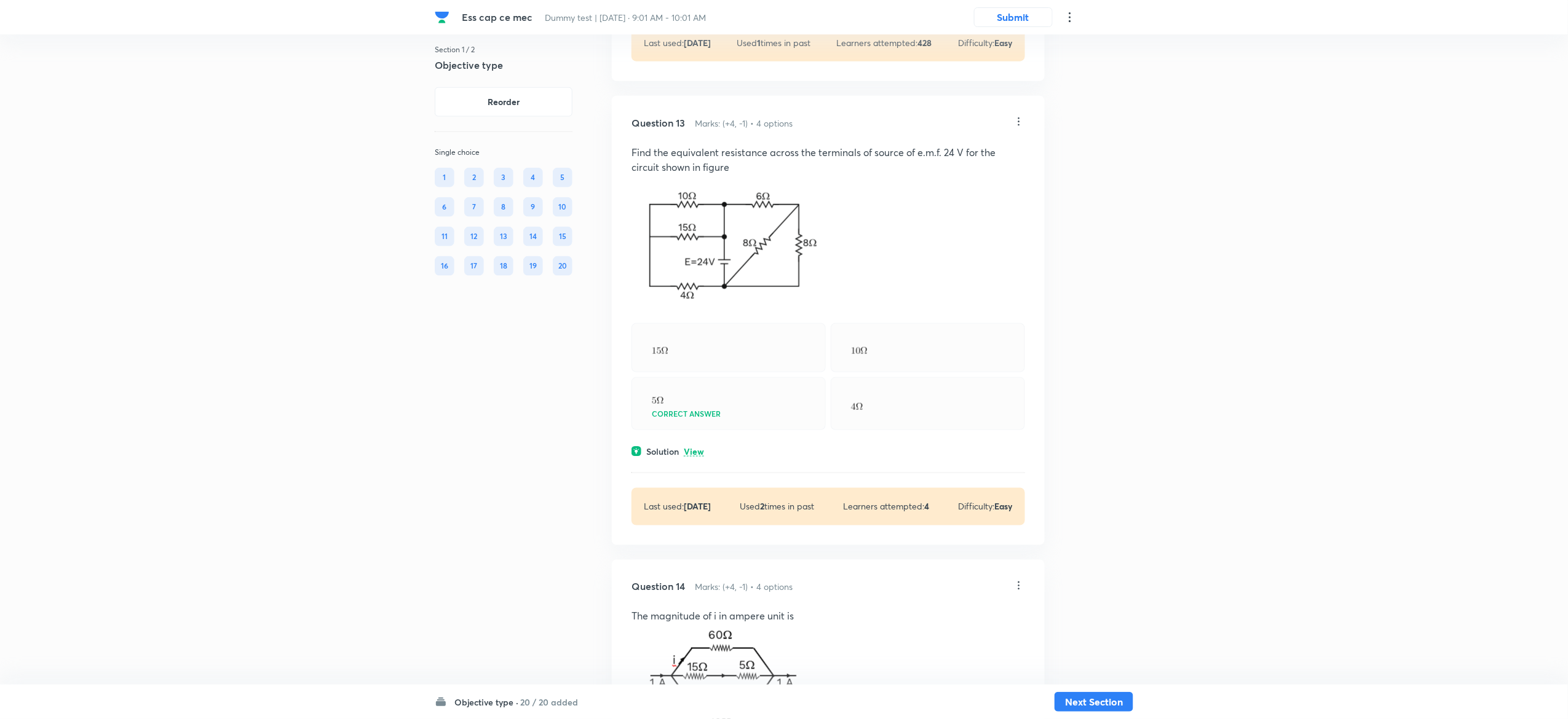
scroll to position [5354, 0]
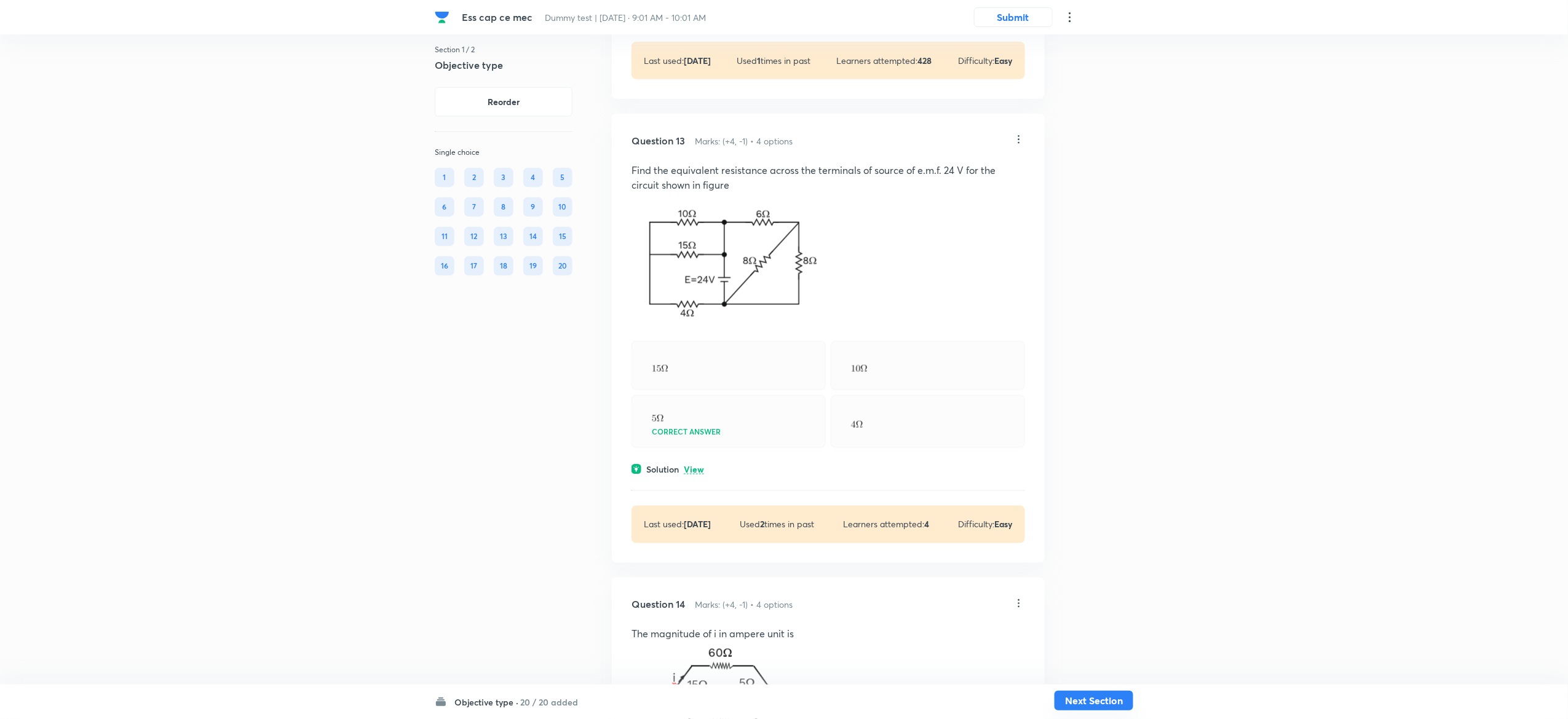
click at [1124, 698] on button "Next Section" at bounding box center [1094, 701] width 79 height 20
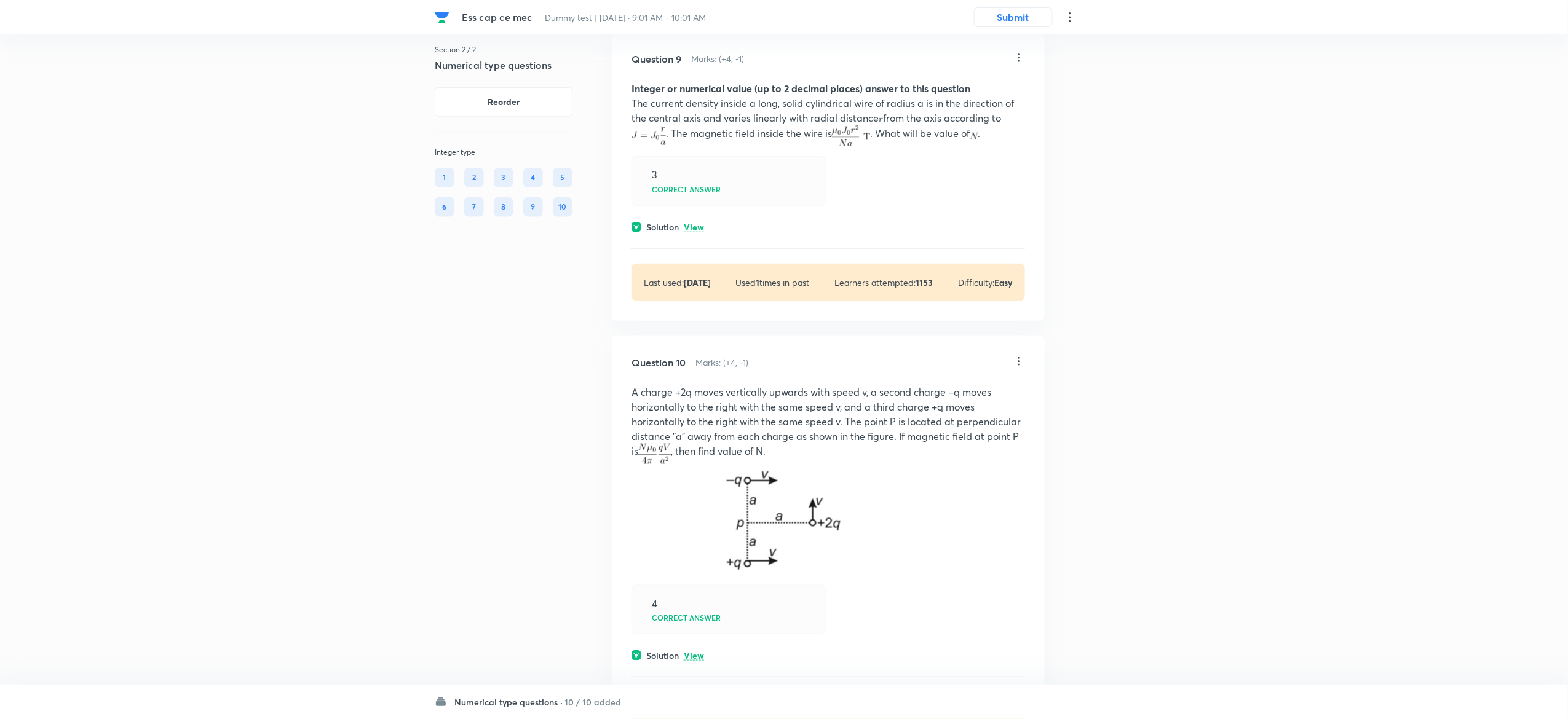
scroll to position [2835, 0]
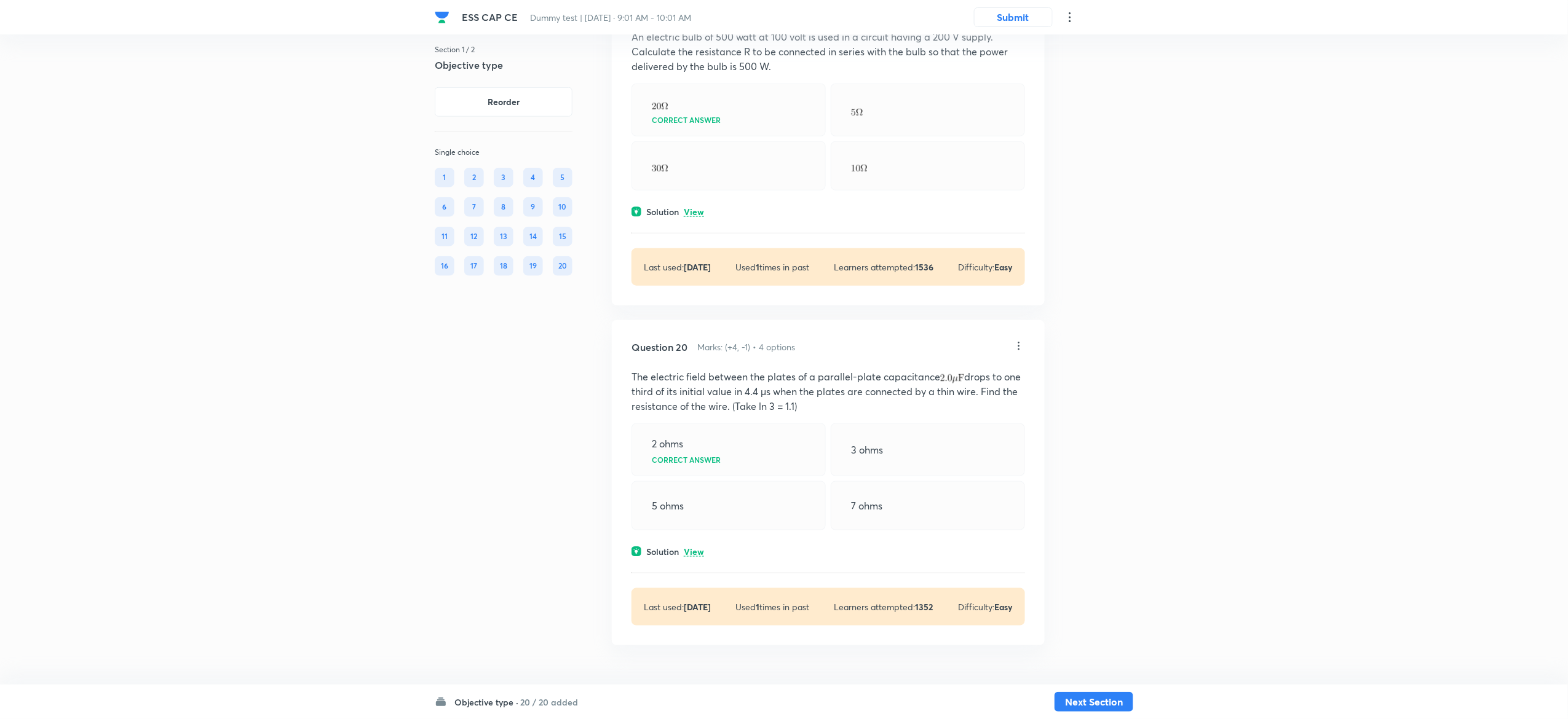
scroll to position [7597, 0]
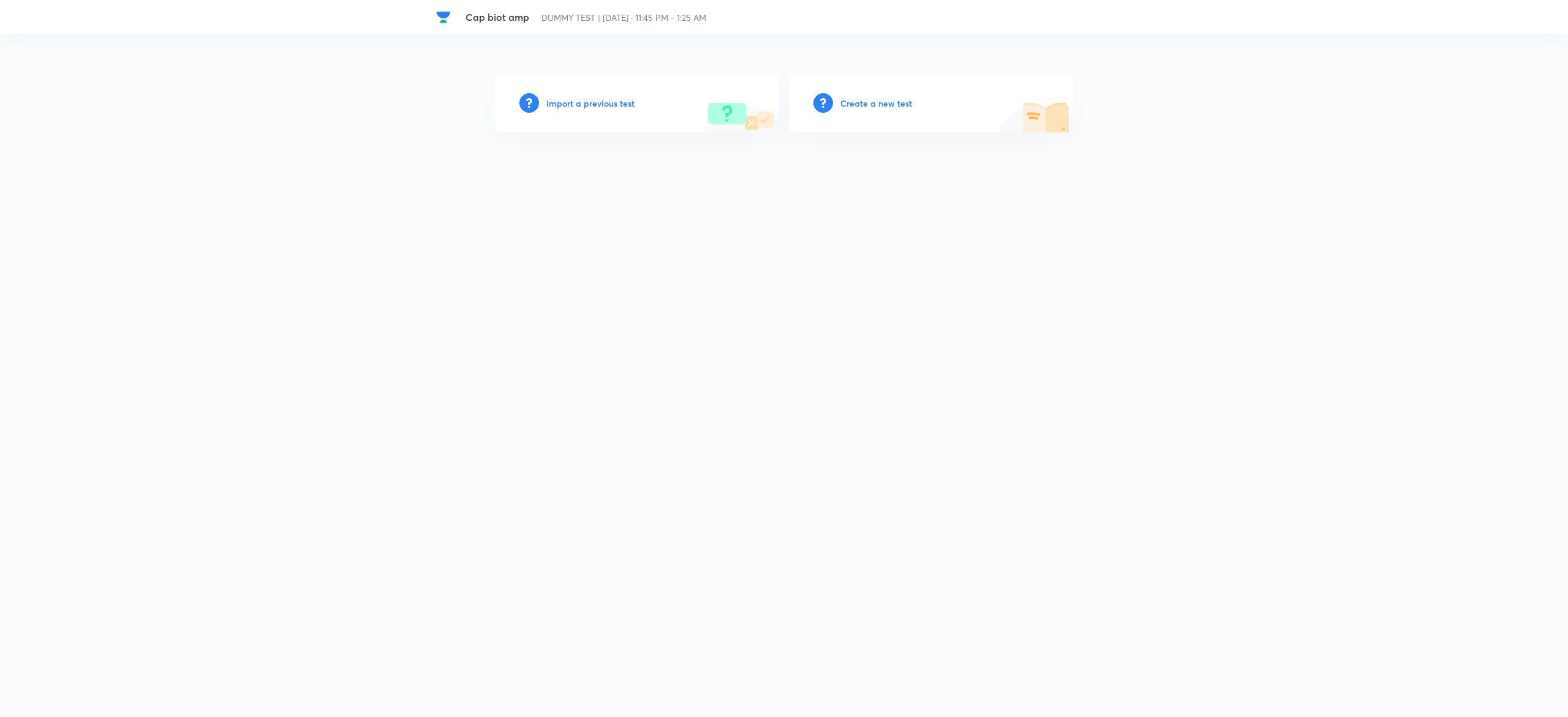
click at [897, 102] on h6 "Create a new test" at bounding box center [877, 103] width 72 height 13
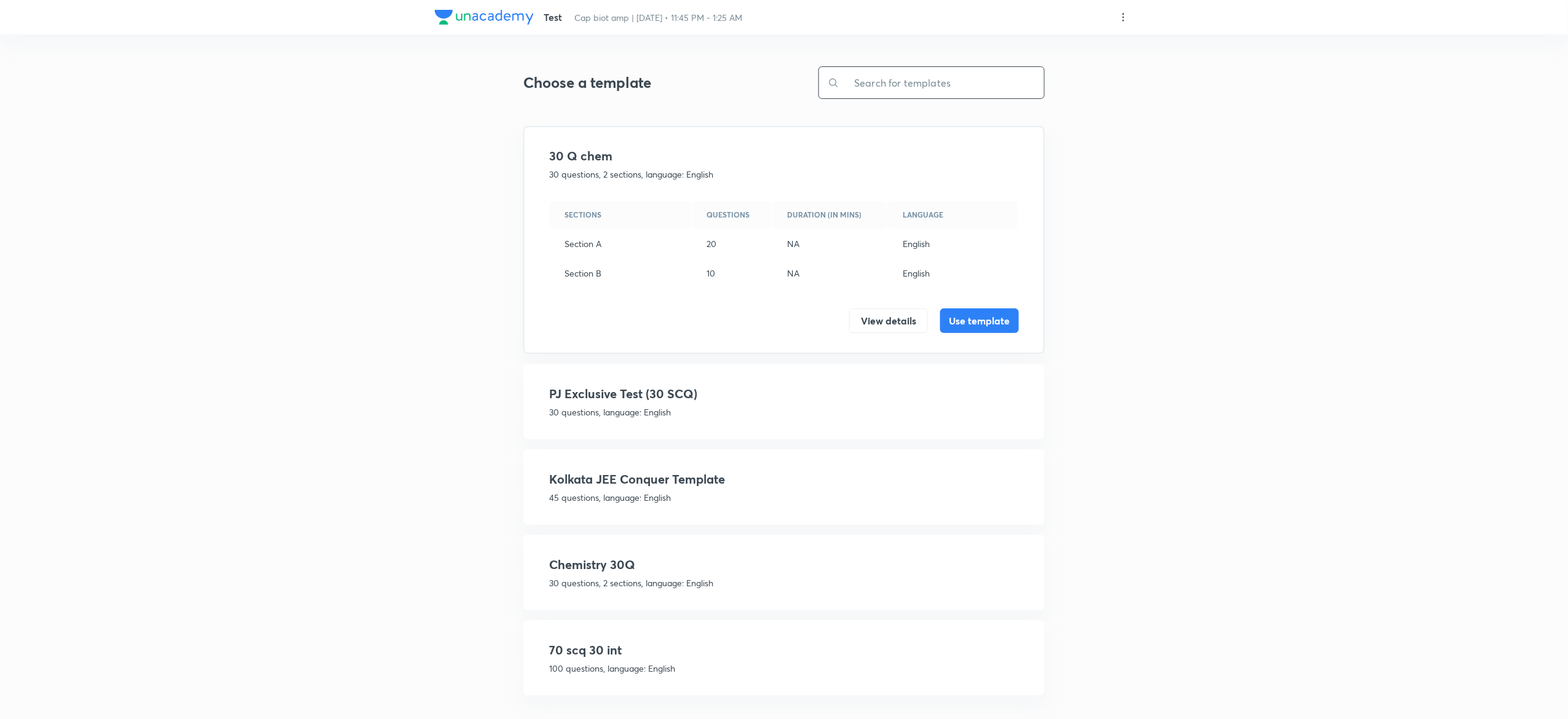
click at [901, 96] on input "text" at bounding box center [941, 83] width 205 height 31
click at [871, 636] on h4 "70 scq 30 int" at bounding box center [784, 646] width 470 height 19
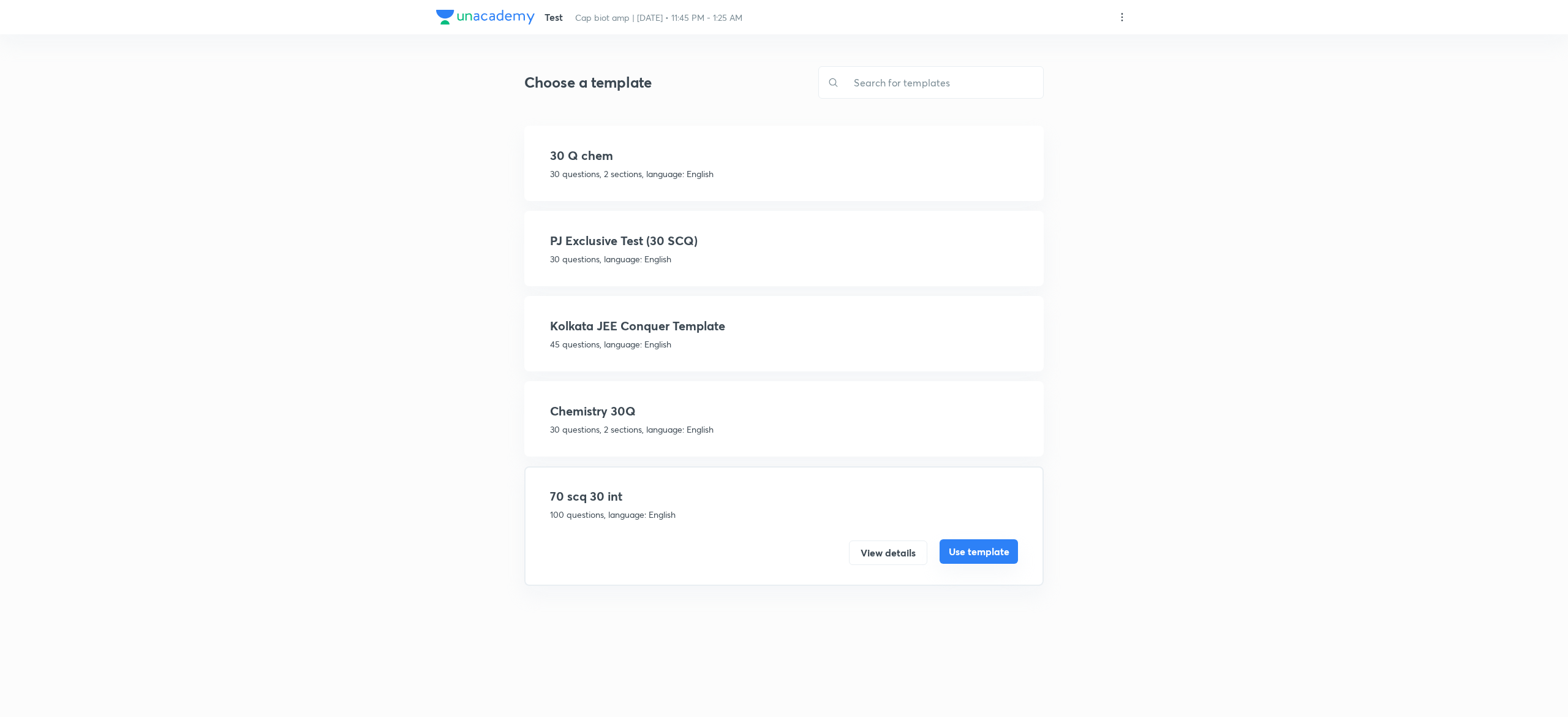
click at [986, 544] on button "Use template" at bounding box center [979, 552] width 78 height 25
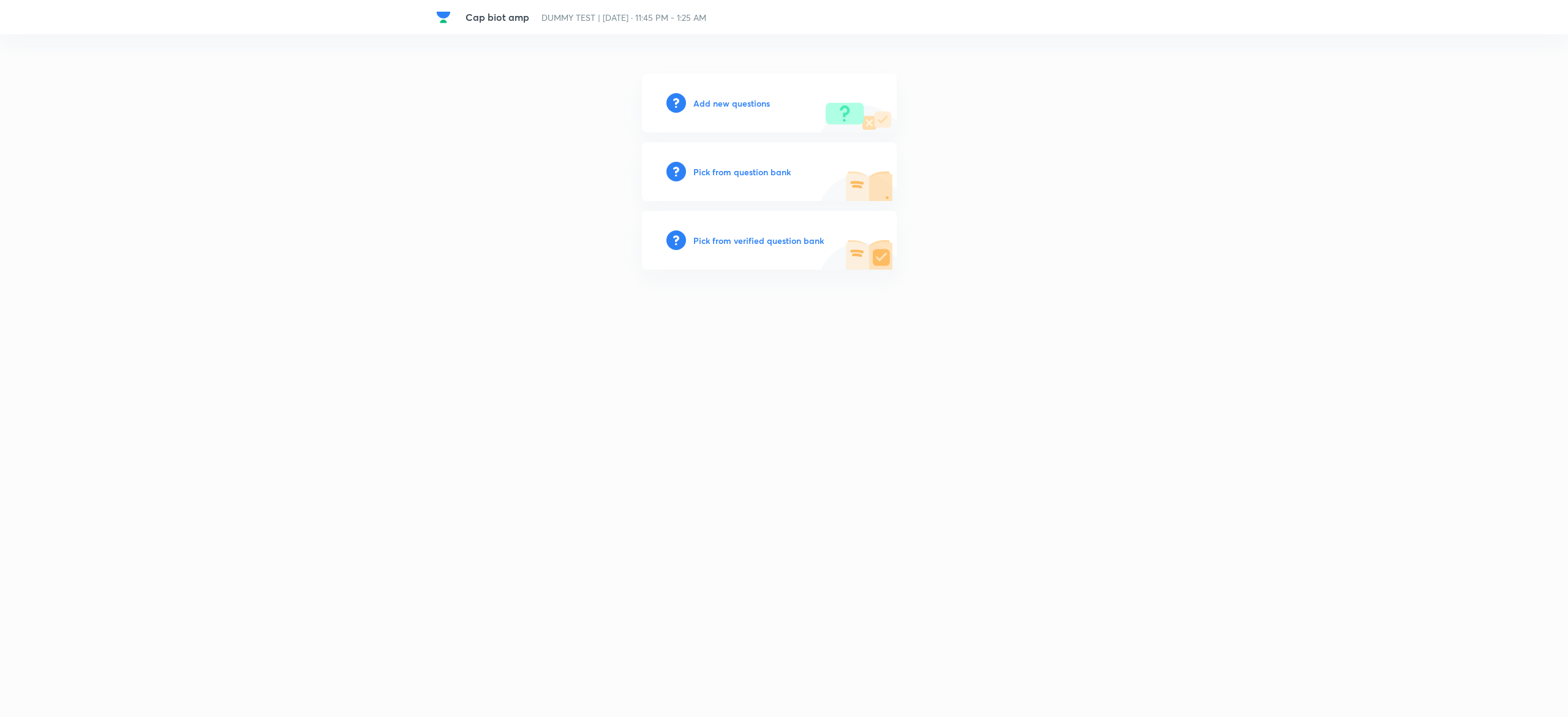
click at [798, 238] on h6 "Pick from verified question bank" at bounding box center [758, 240] width 130 height 13
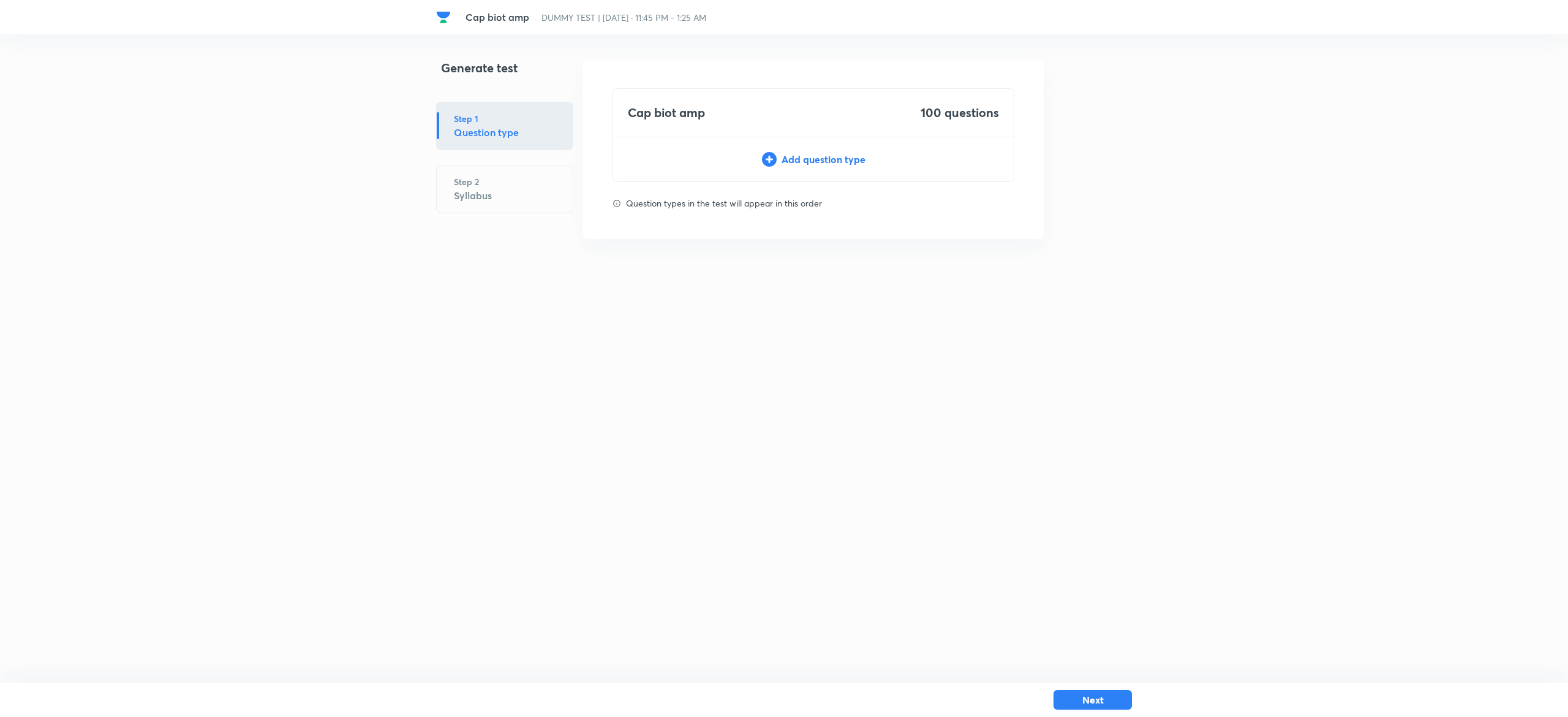
click at [800, 163] on div "Add question type" at bounding box center [813, 159] width 400 height 15
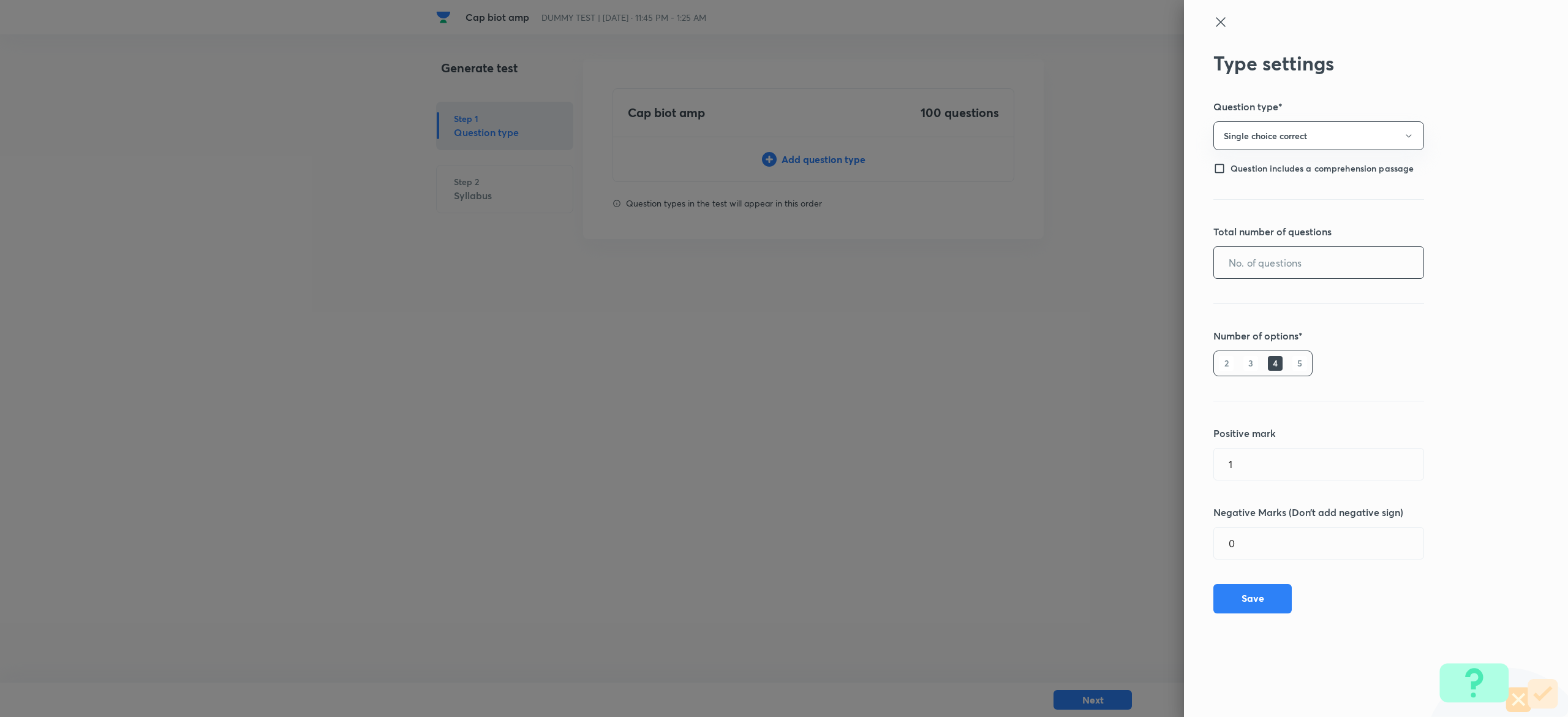
click at [1268, 277] on input "text" at bounding box center [1318, 262] width 209 height 31
type input "70"
type input "4"
type input "1"
click at [1253, 603] on button "Save" at bounding box center [1253, 597] width 78 height 29
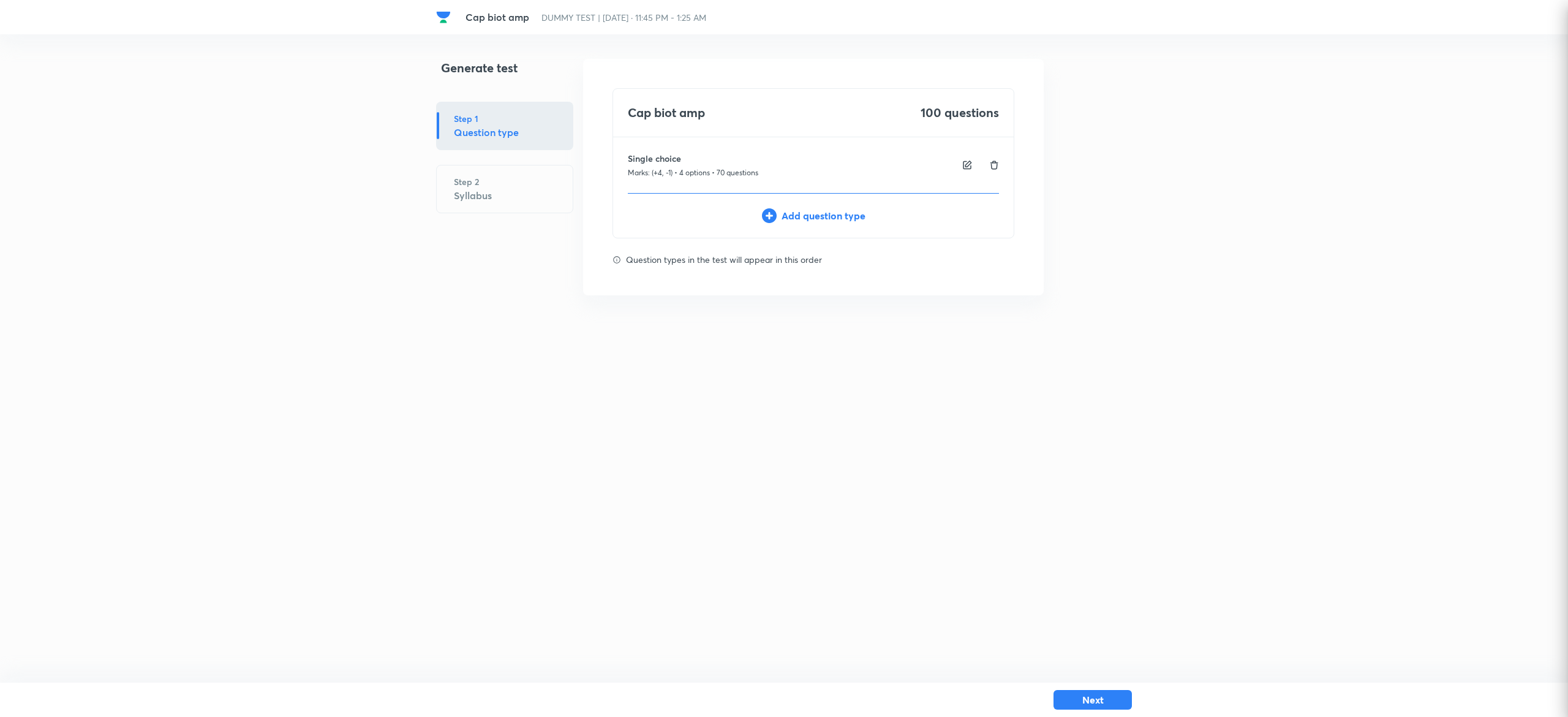
type input "1"
type input "0"
click at [851, 217] on div "Add question type" at bounding box center [813, 216] width 400 height 15
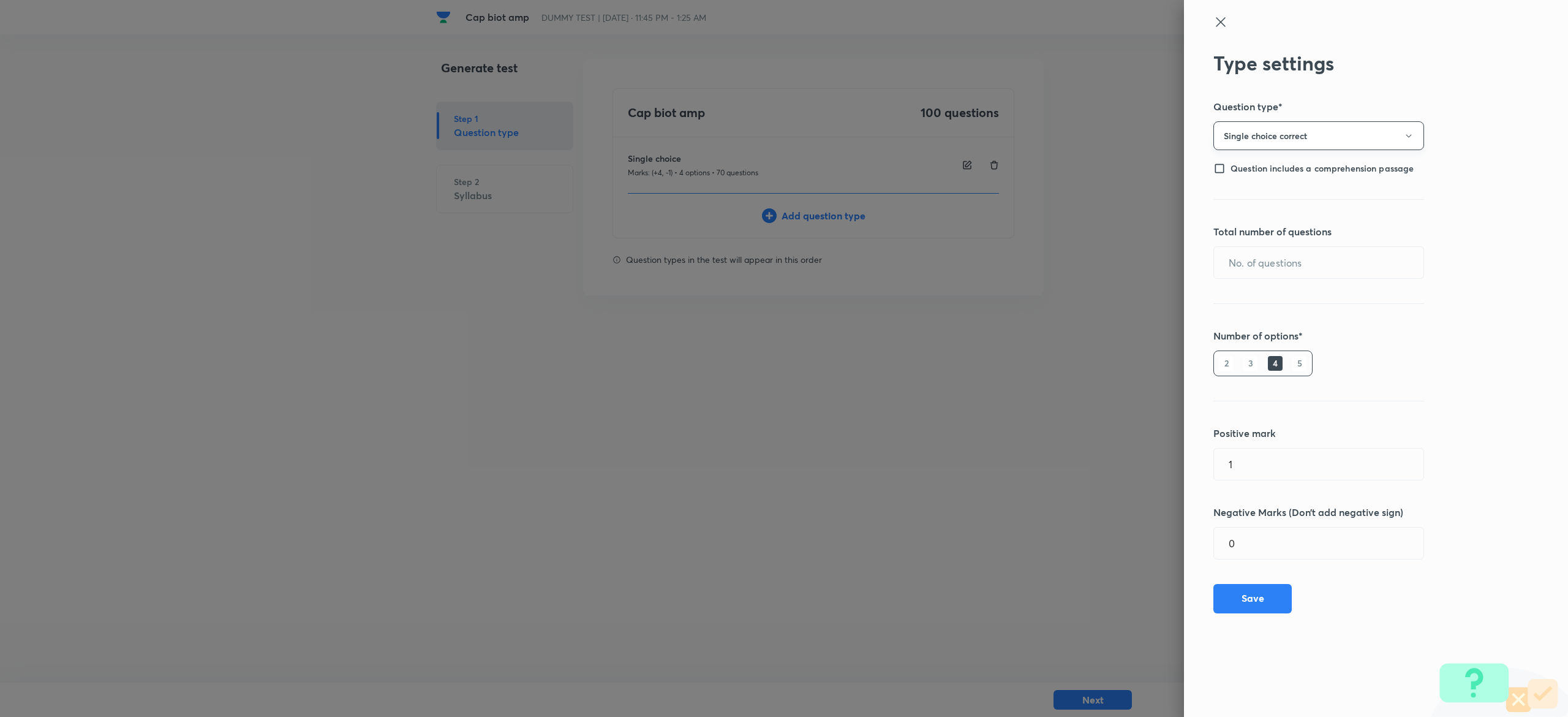
click at [1322, 132] on button "Single choice correct" at bounding box center [1318, 136] width 211 height 29
click at [1230, 216] on span "Integer" at bounding box center [1318, 218] width 195 height 13
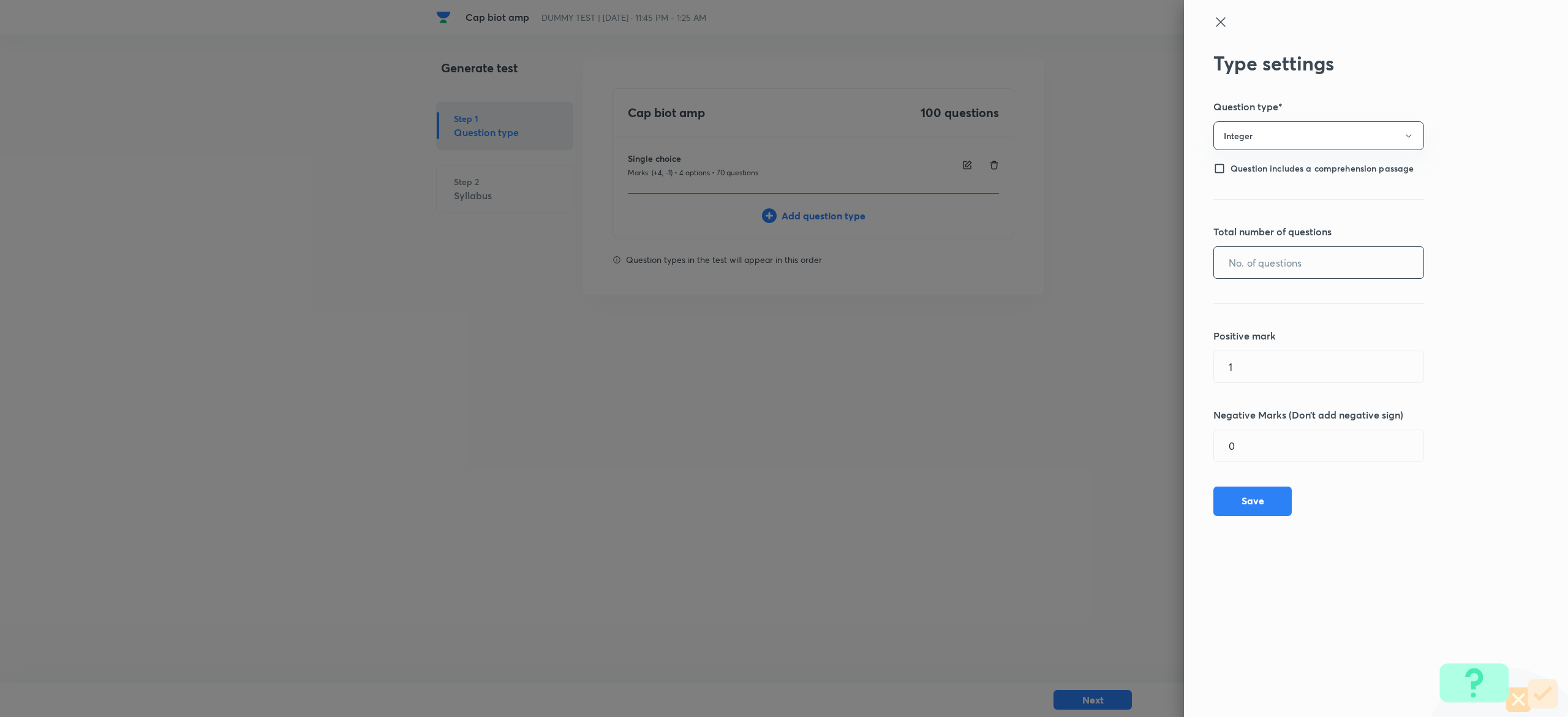
click at [1236, 269] on input "text" at bounding box center [1318, 262] width 209 height 31
type input "30"
type input "4"
type input "1"
click at [1246, 509] on button "Save" at bounding box center [1253, 500] width 78 height 29
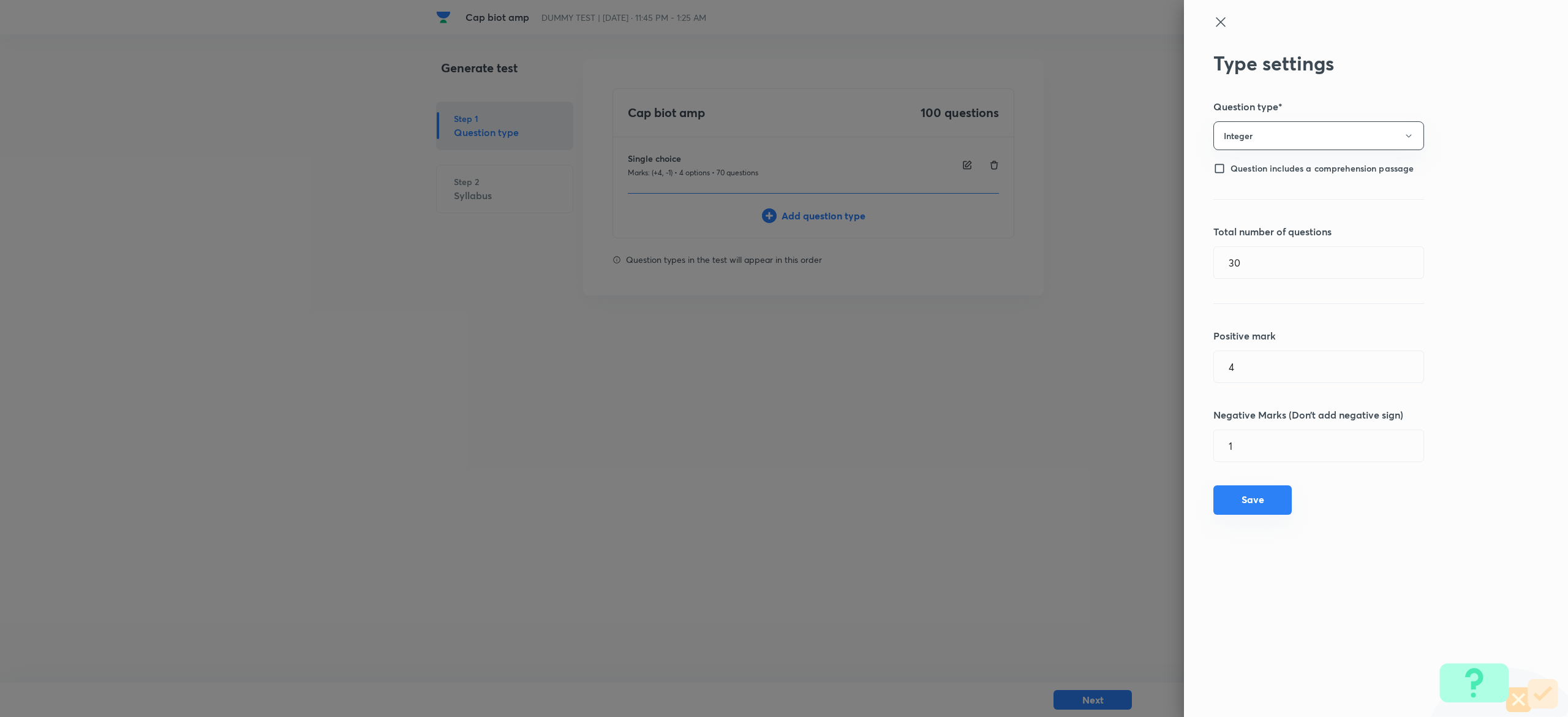
type input "1"
type input "0"
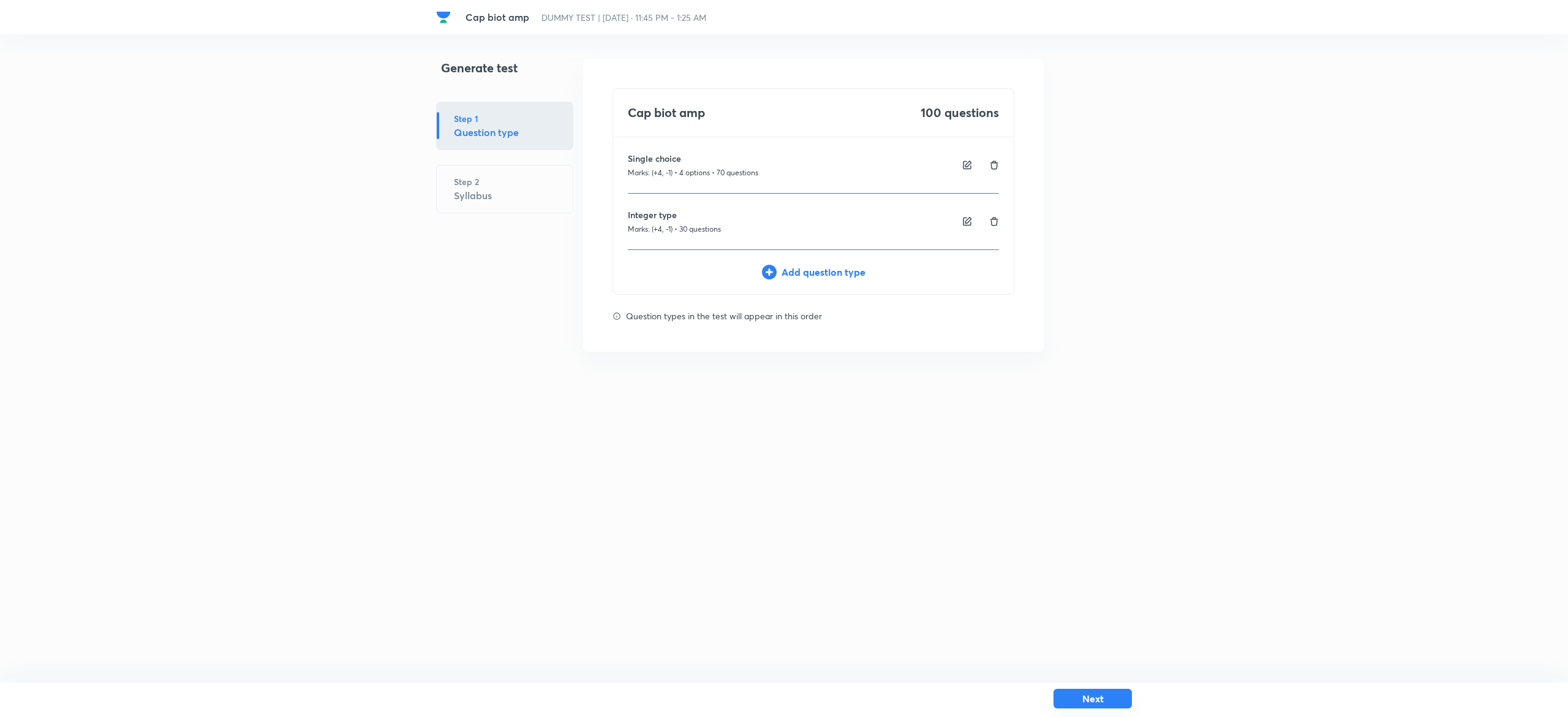
click at [1103, 692] on button "Next" at bounding box center [1093, 699] width 78 height 20
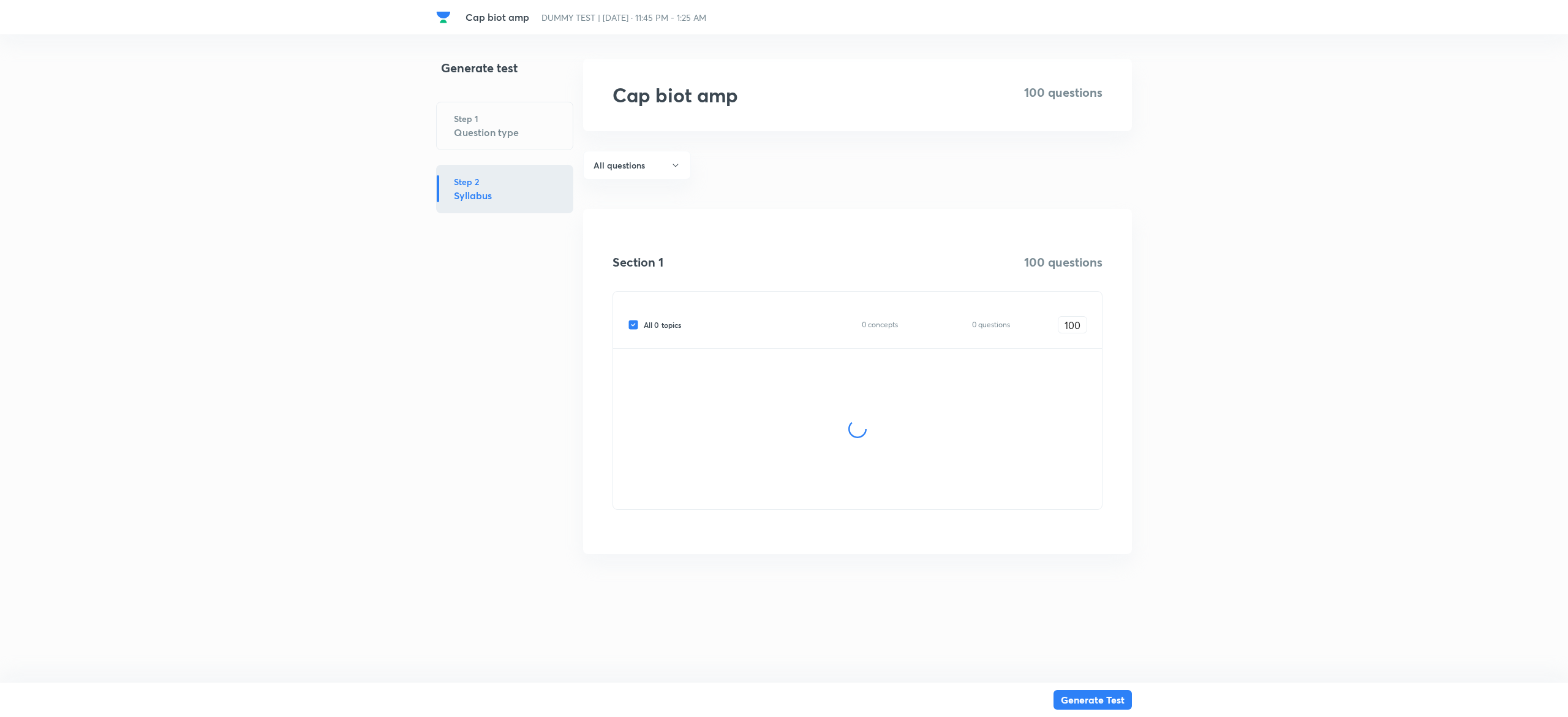
click at [670, 323] on span "All 0 topics" at bounding box center [662, 325] width 37 height 11
click at [644, 323] on input "All 0 topics" at bounding box center [636, 325] width 16 height 11
checkbox input "false"
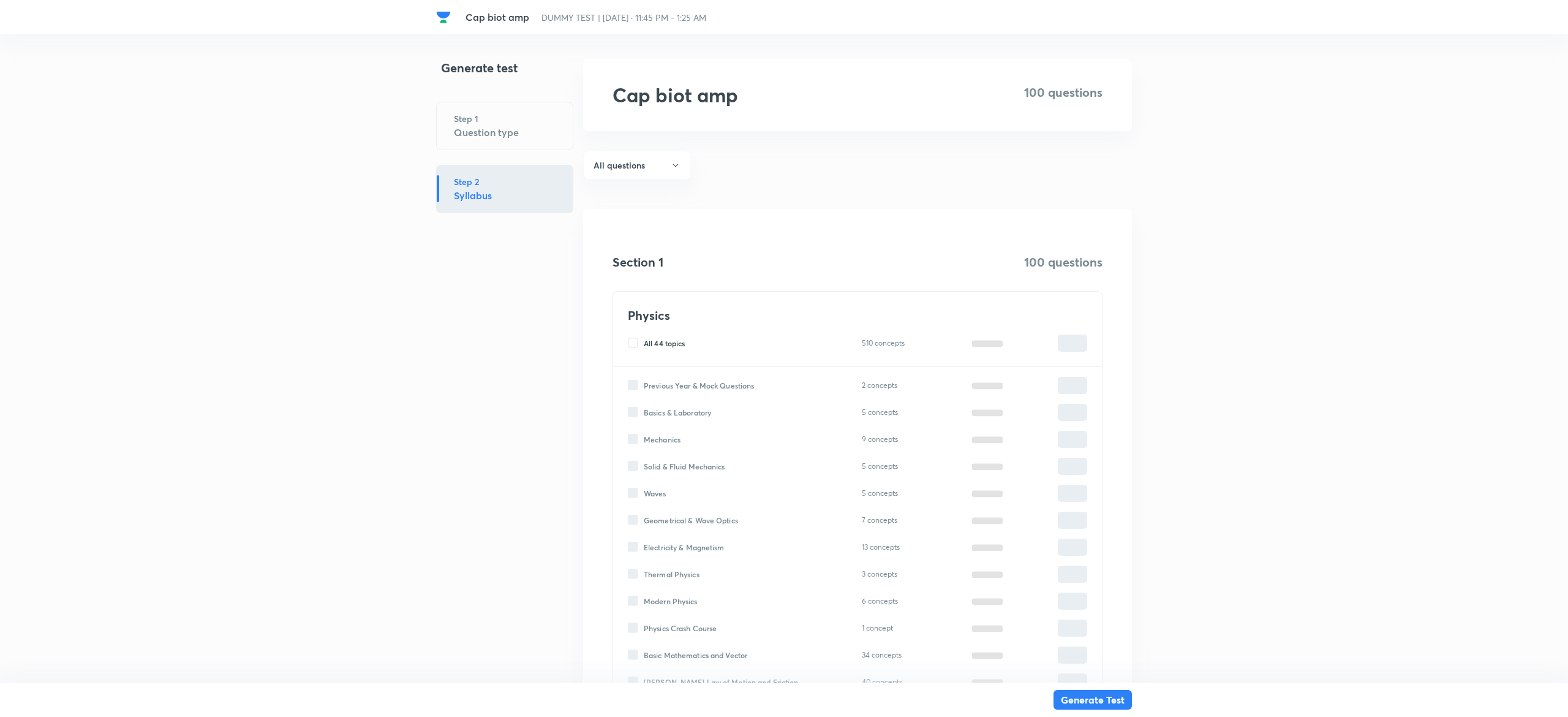
type input "0"
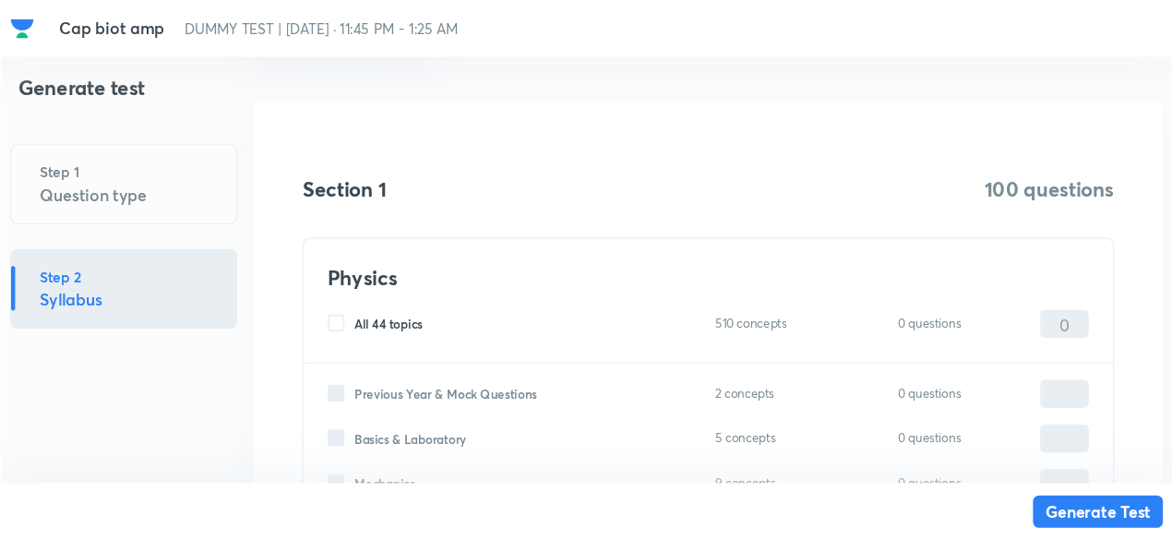
scroll to position [223, 0]
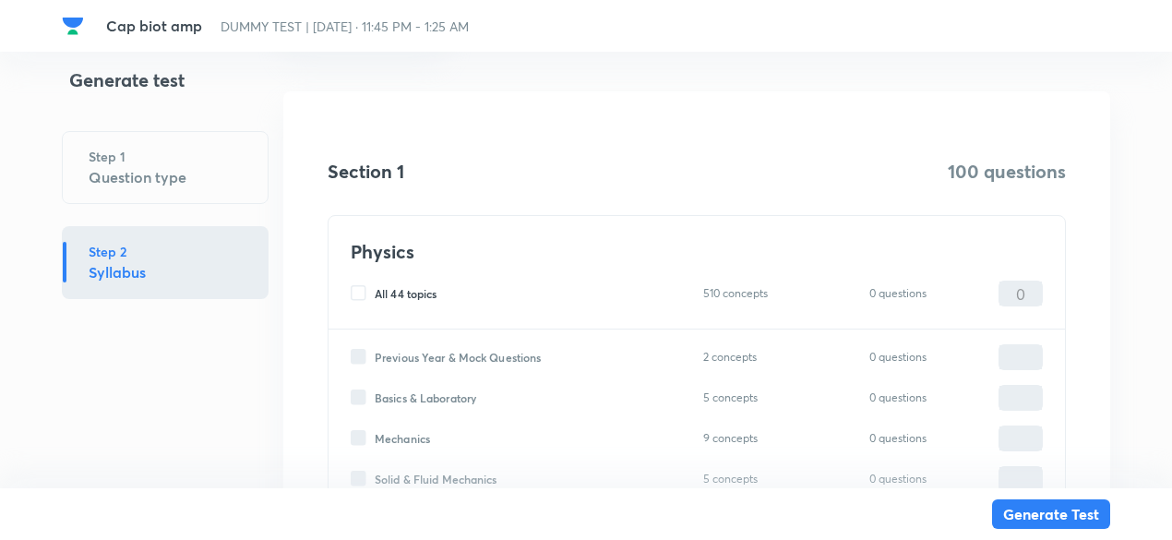
drag, startPoint x: 2295, startPoint y: 0, endPoint x: 791, endPoint y: 361, distance: 1547.1
click at [791, 361] on p "2 concepts" at bounding box center [767, 357] width 129 height 17
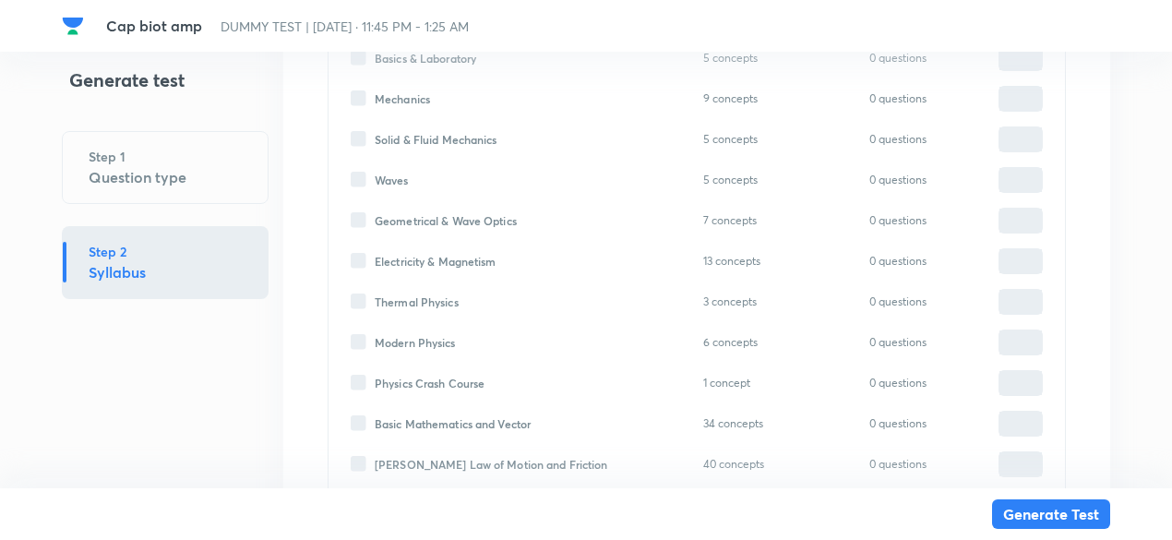
scroll to position [563, 0]
click at [426, 256] on span "Electricity & Magnetism" at bounding box center [436, 261] width 122 height 17
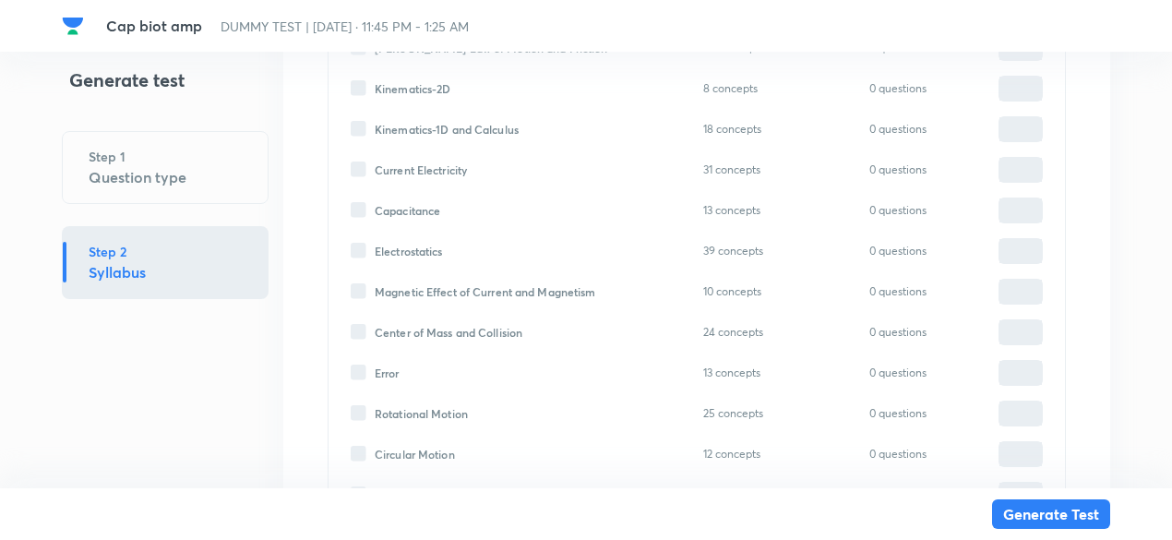
scroll to position [969, 0]
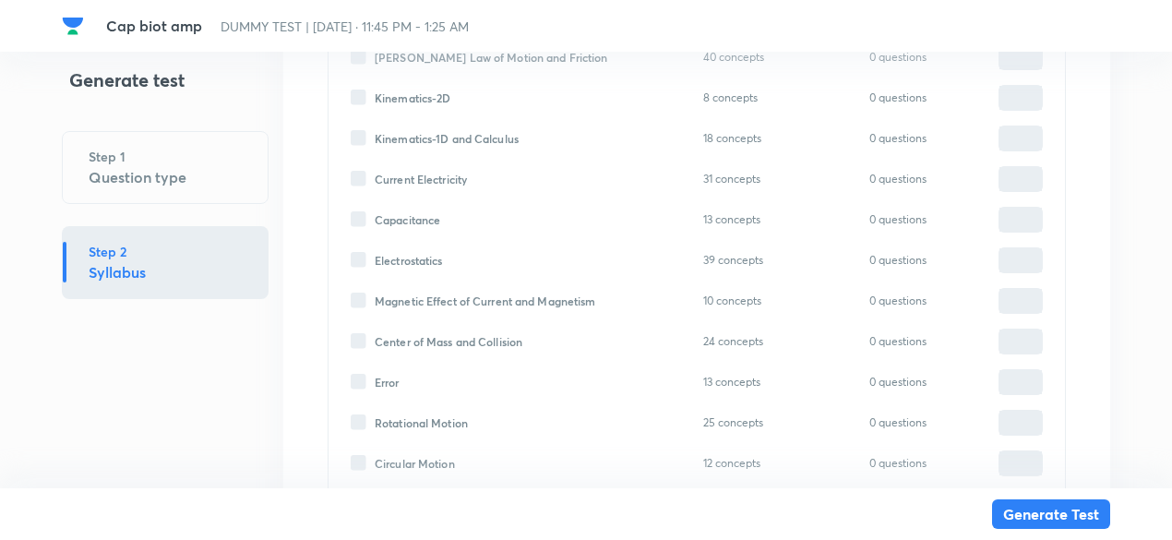
drag, startPoint x: 1136, startPoint y: 1, endPoint x: 696, endPoint y: 334, distance: 551.8
click at [696, 334] on div "Center of Mass and Collision 24 concepts 0 questions ​" at bounding box center [697, 341] width 692 height 26
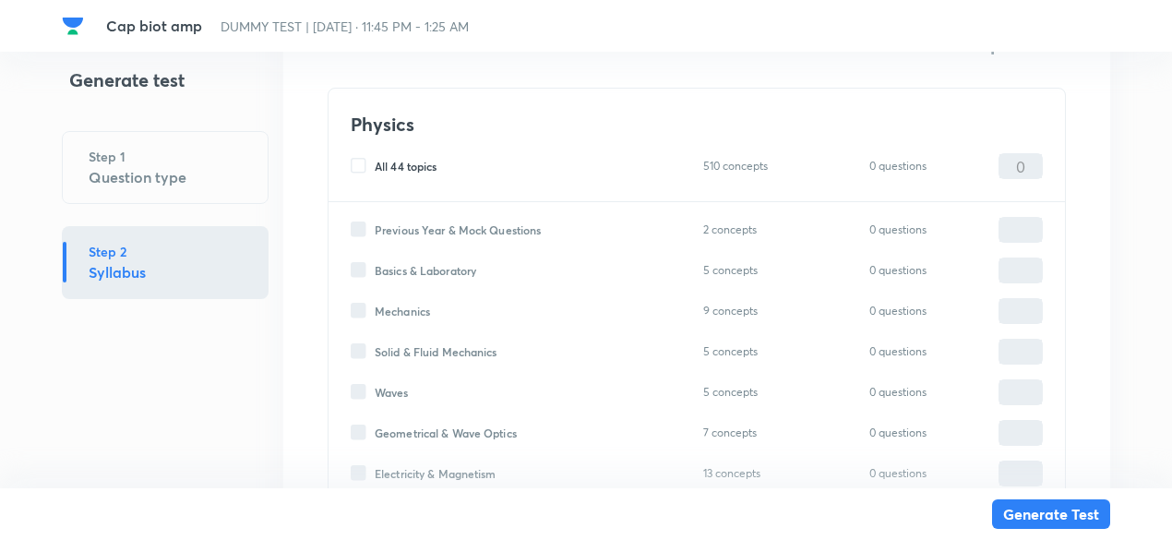
scroll to position [361, 0]
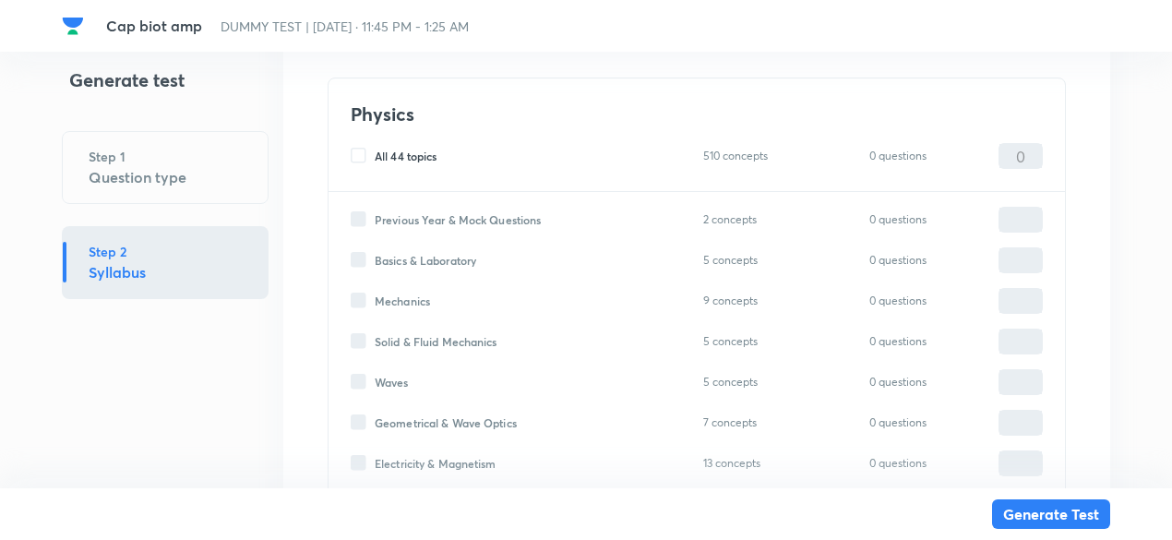
click at [357, 341] on label "Solid & Fluid Mechanics" at bounding box center [424, 341] width 147 height 17
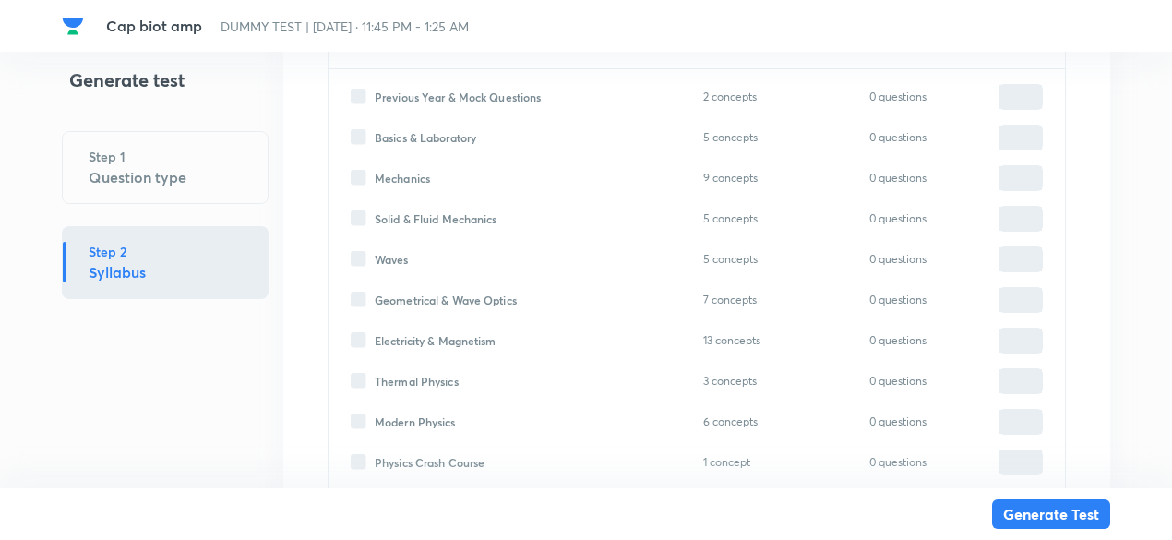
scroll to position [490, 0]
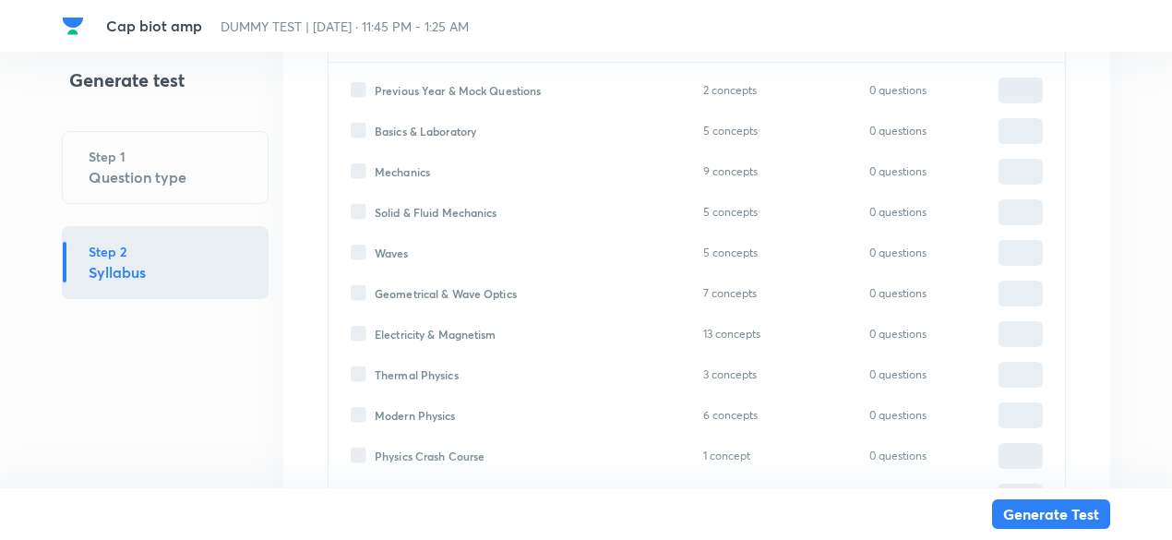
click at [363, 337] on label "Electricity & Magnetism" at bounding box center [424, 334] width 146 height 17
click at [418, 327] on span "Electricity & Magnetism" at bounding box center [436, 334] width 122 height 17
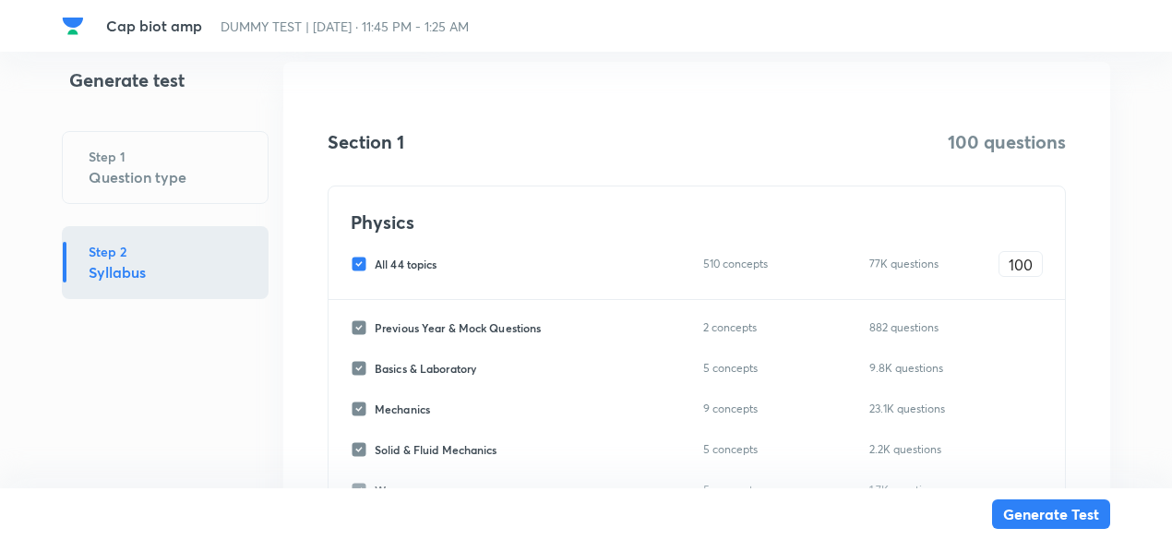
scroll to position [252, 0]
click at [426, 267] on span "All 44 topics" at bounding box center [406, 264] width 62 height 17
click at [375, 267] on input "All 44 topics" at bounding box center [363, 264] width 24 height 17
checkbox input "false"
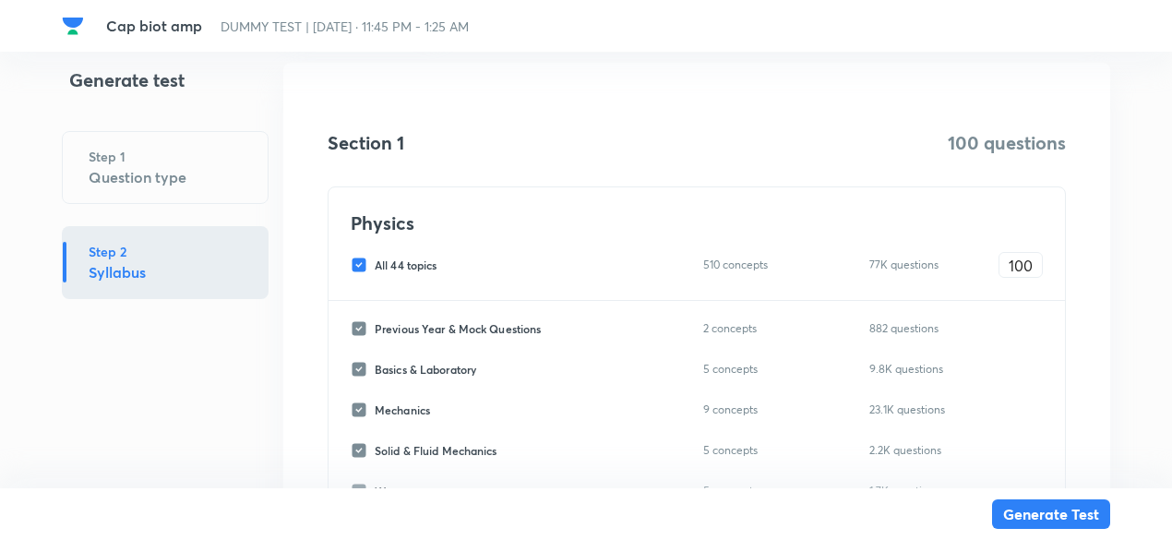
checkbox input "false"
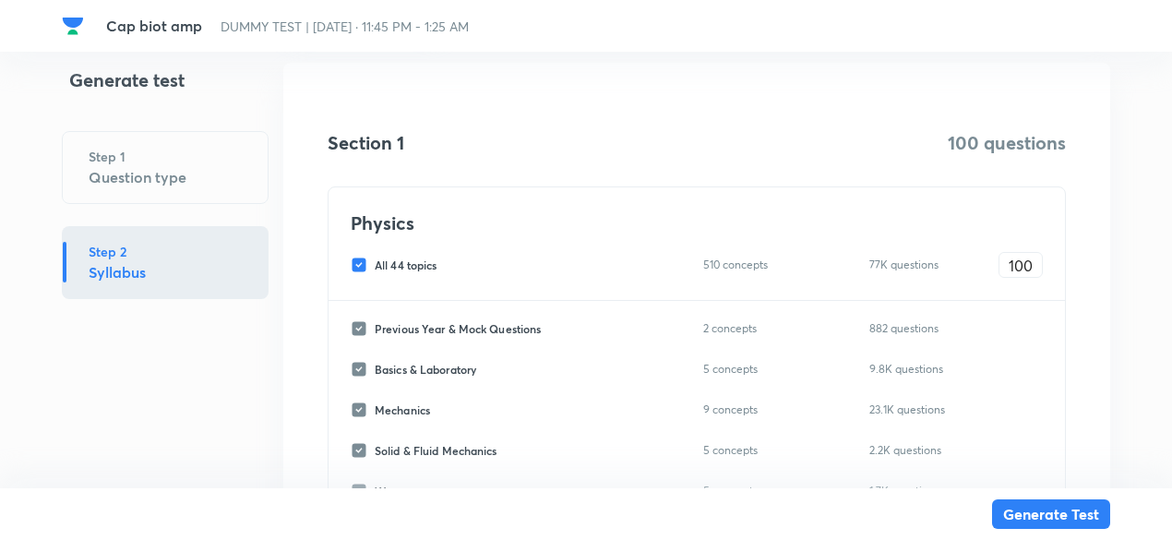
checkbox input "false"
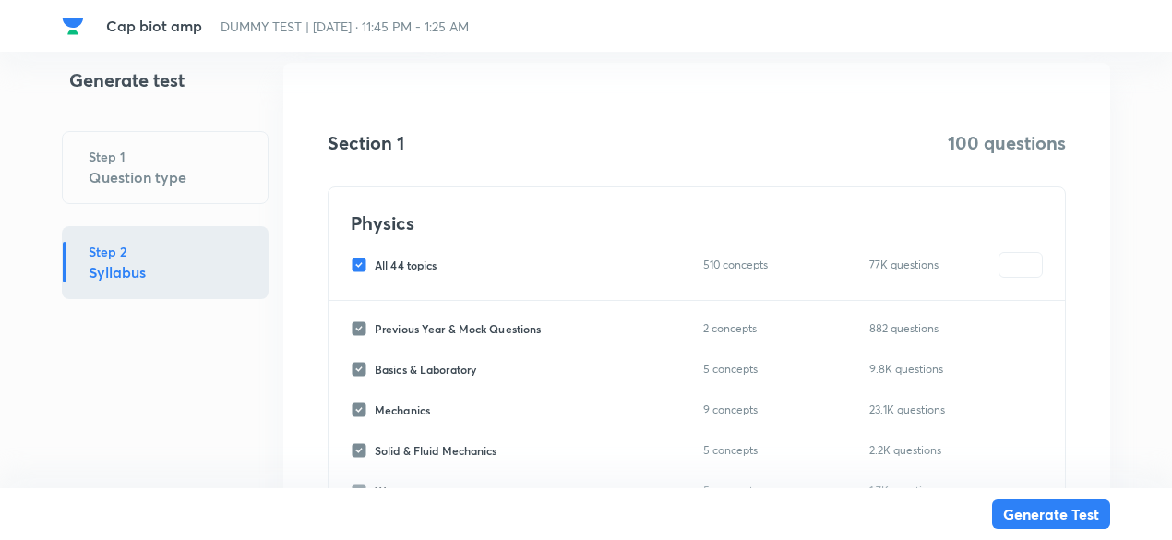
checkbox input "false"
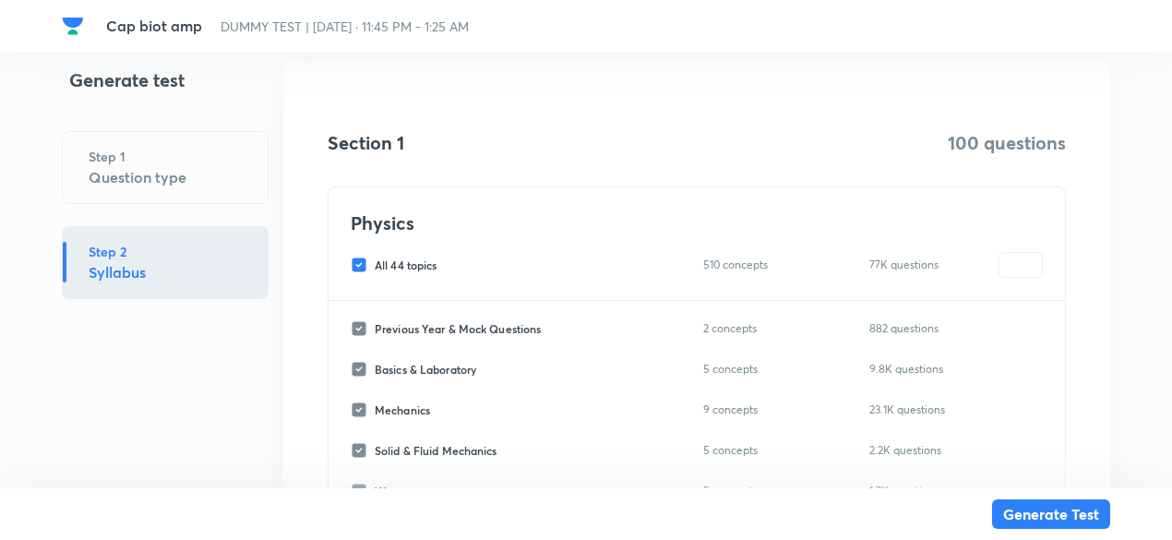
checkbox input "false"
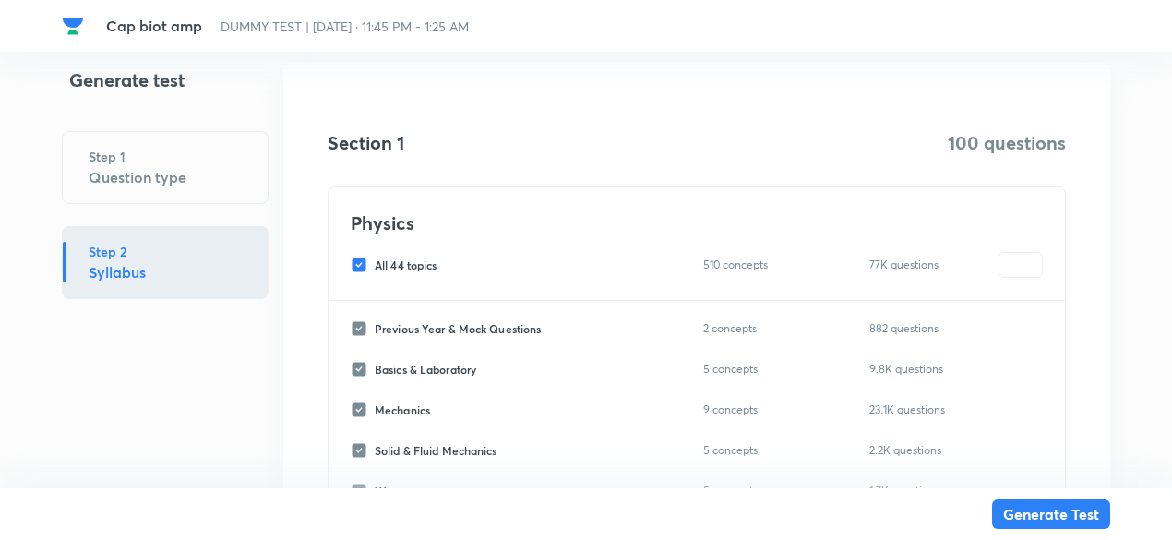
checkbox input "false"
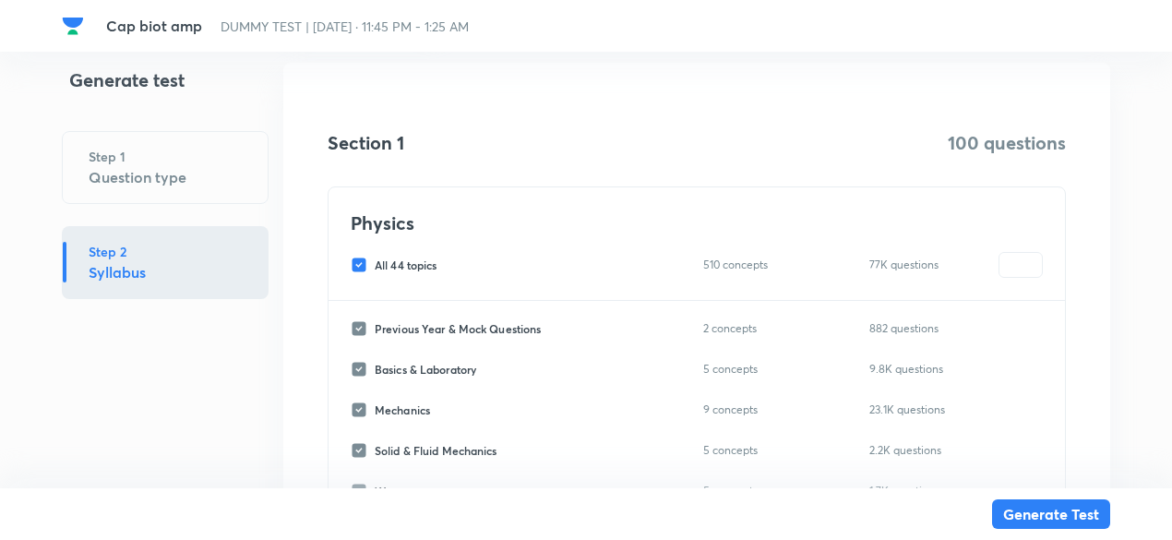
checkbox input "false"
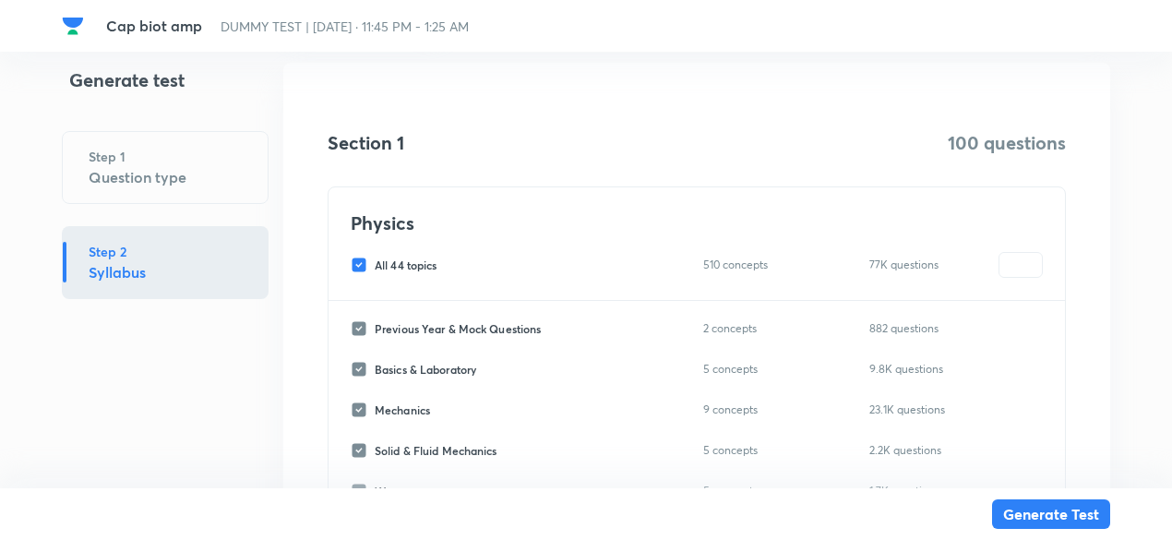
checkbox input "false"
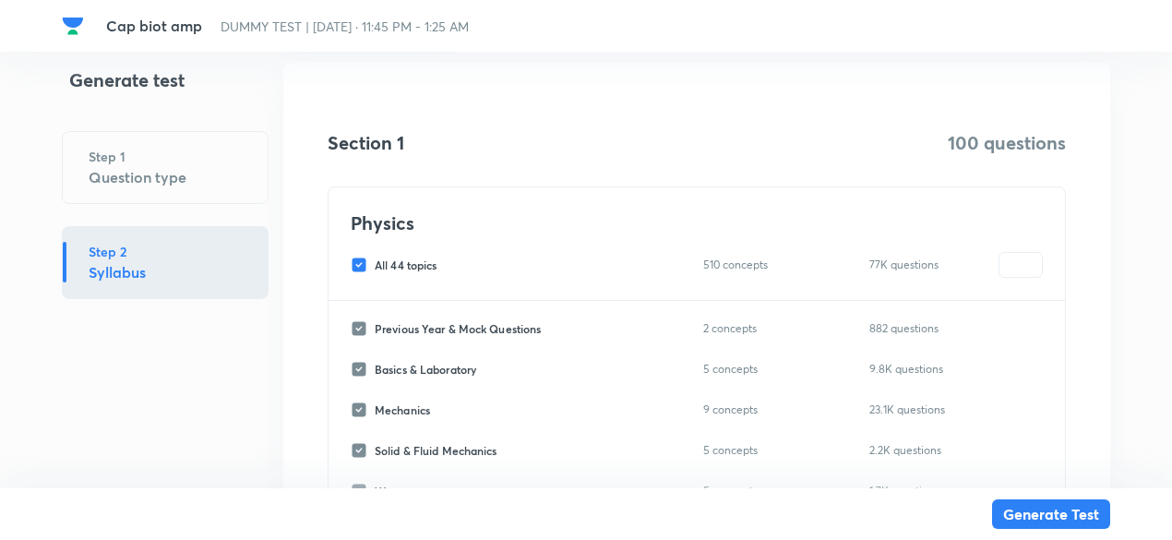
checkbox input "false"
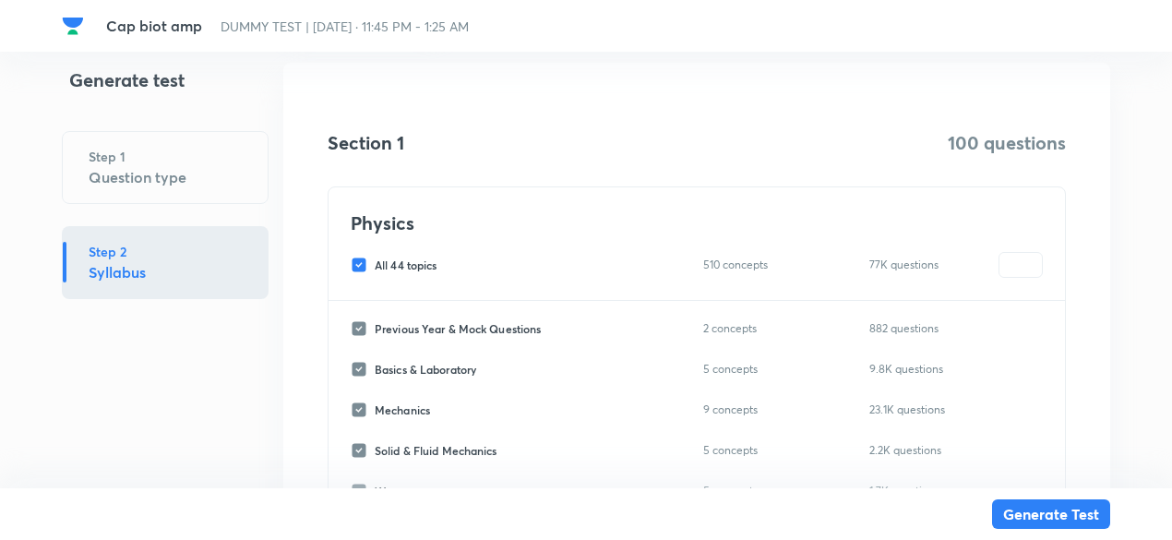
checkbox input "false"
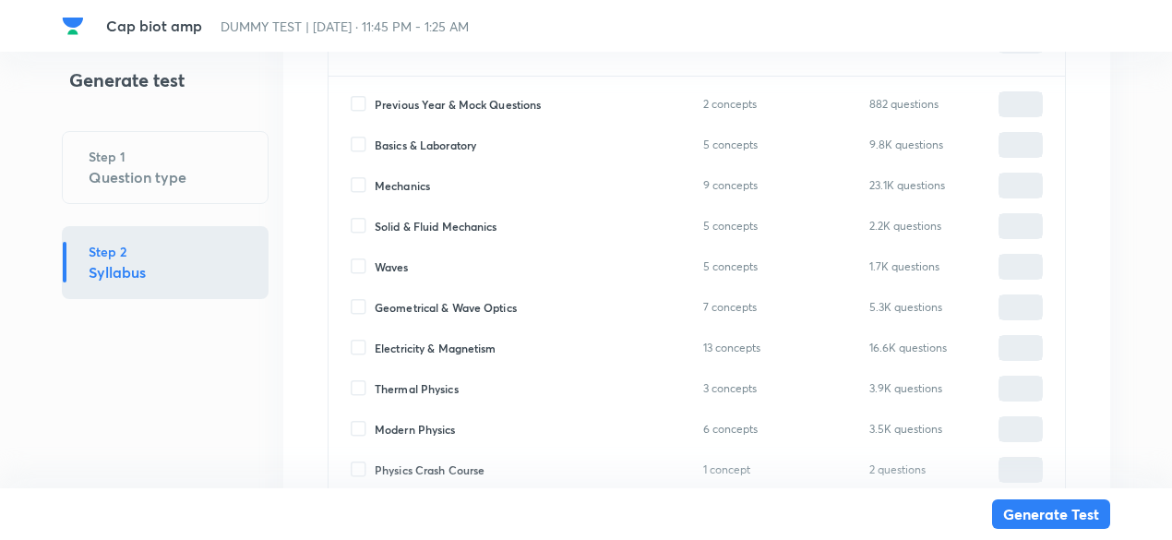
scroll to position [477, 0]
click at [426, 345] on span "Electricity & Magnetism" at bounding box center [436, 347] width 122 height 17
click at [375, 345] on input "Electricity & Magnetism" at bounding box center [363, 347] width 24 height 17
checkbox input "true"
type input "0"
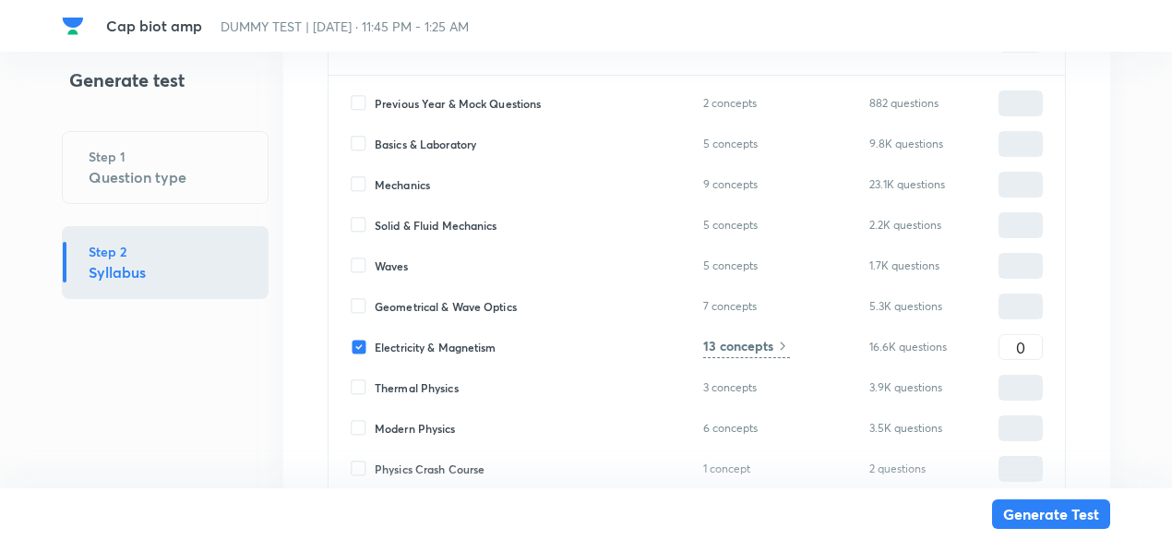
type input "0"
click at [1008, 345] on input "0" at bounding box center [1020, 347] width 42 height 32
type input "1"
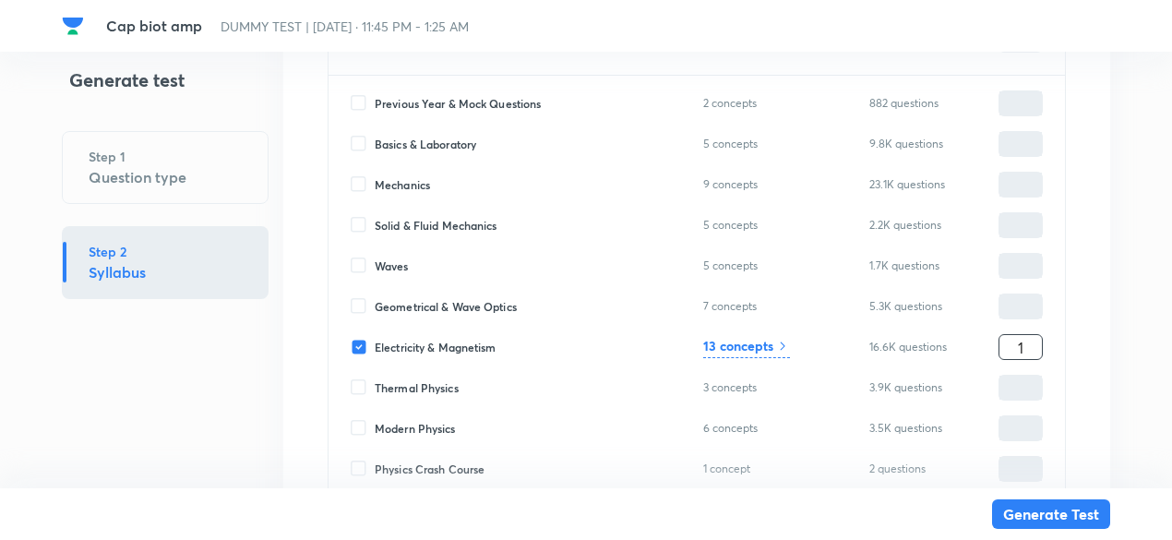
type input "10"
type input "100"
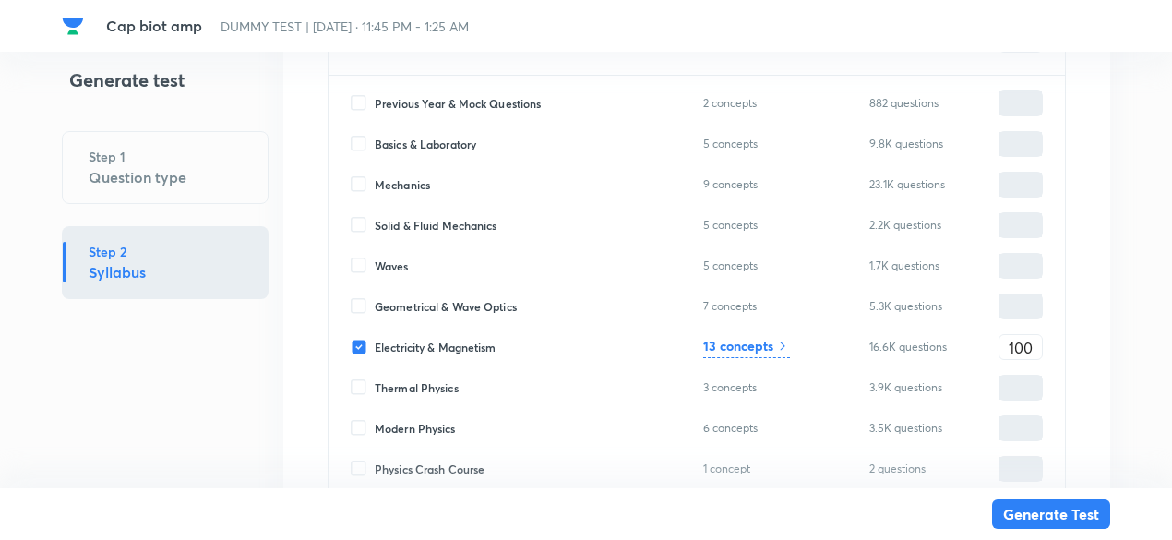
click at [775, 353] on div "13 concepts" at bounding box center [746, 347] width 87 height 22
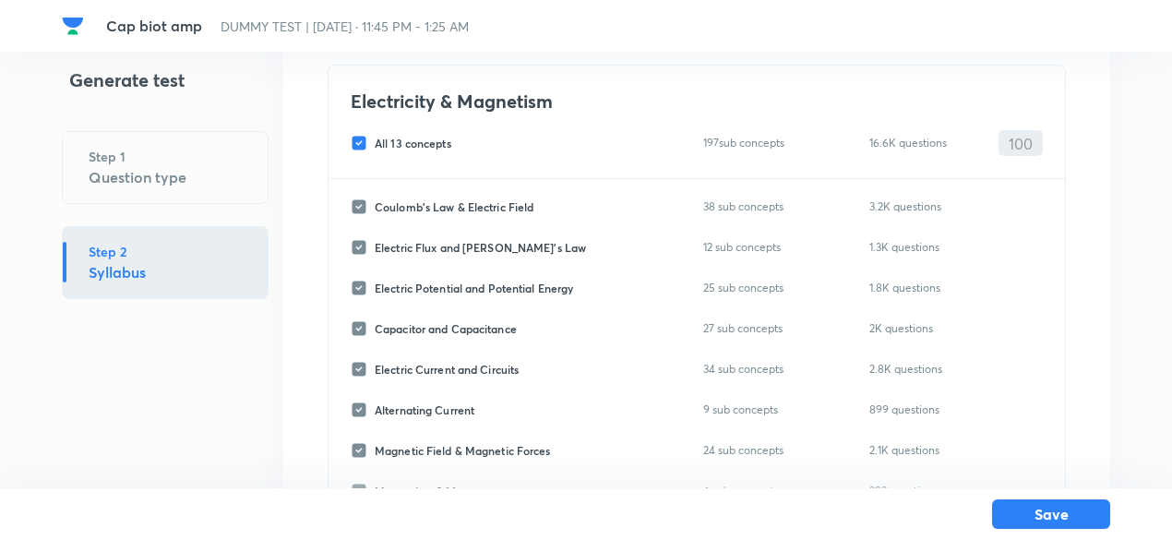
scroll to position [123, 0]
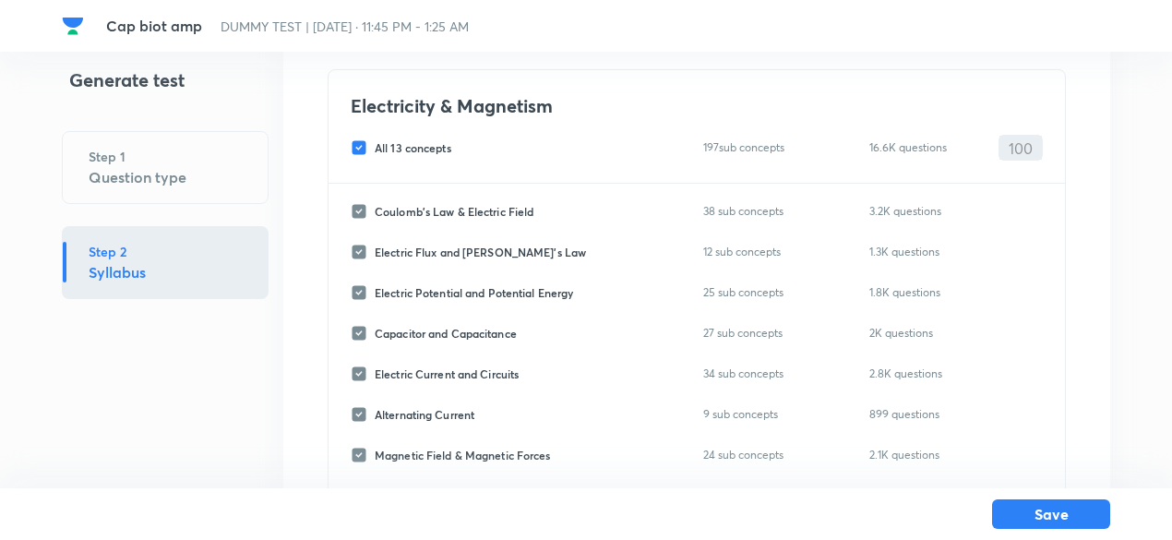
click at [413, 148] on span "All 13 concepts" at bounding box center [413, 147] width 77 height 17
click at [375, 148] on input "All 13 concepts" at bounding box center [363, 147] width 24 height 17
checkbox input "false"
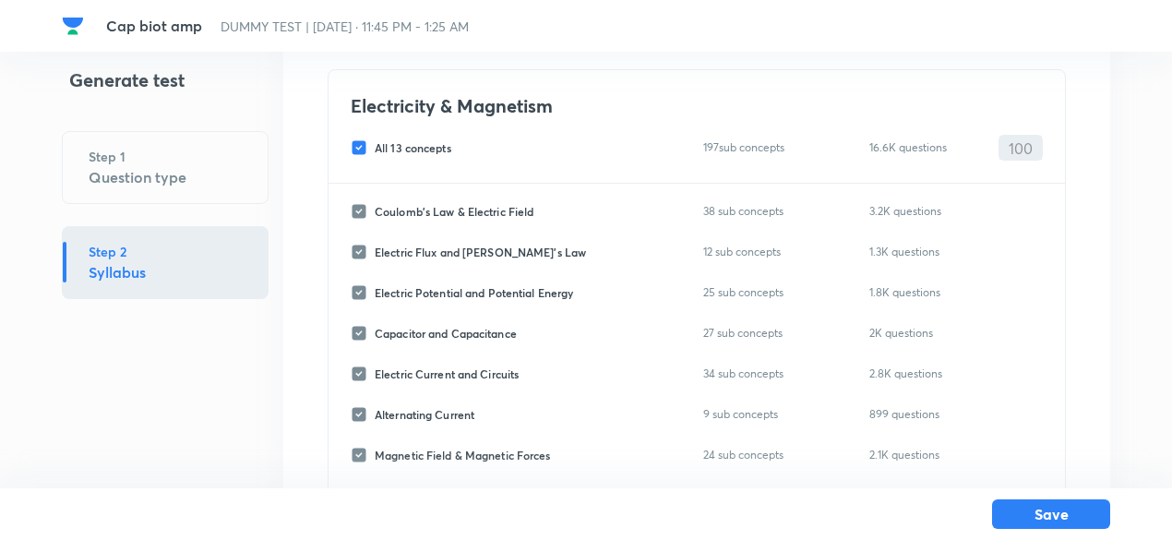
checkbox input "false"
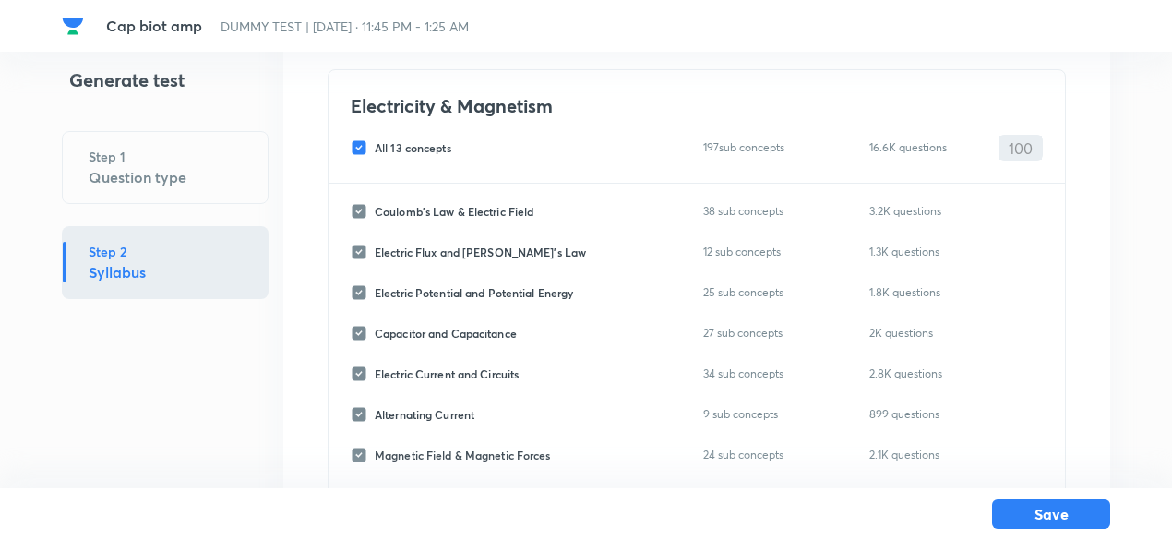
checkbox input "false"
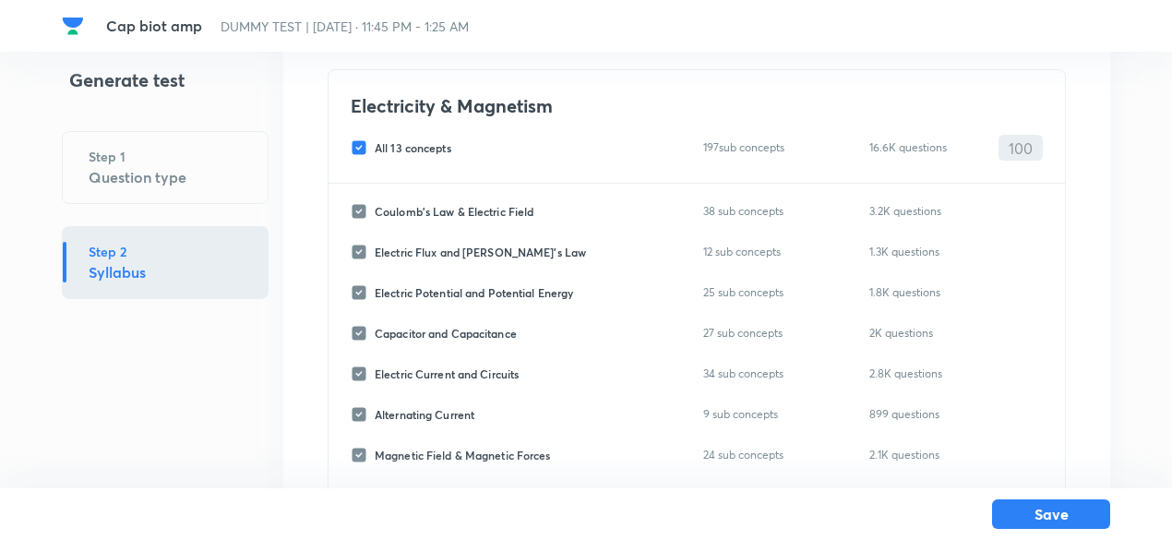
checkbox input "false"
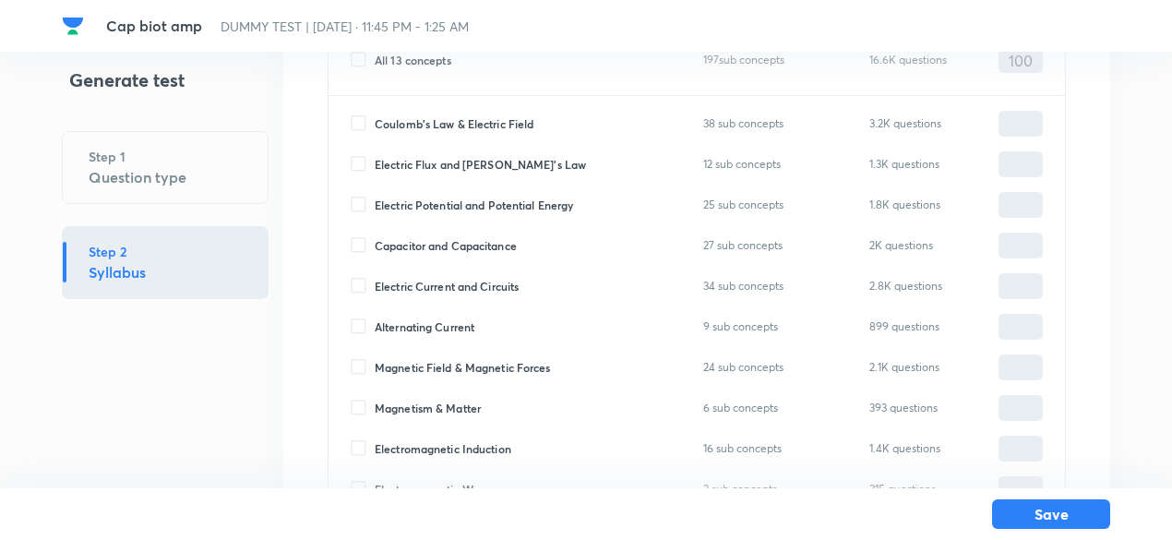
scroll to position [215, 0]
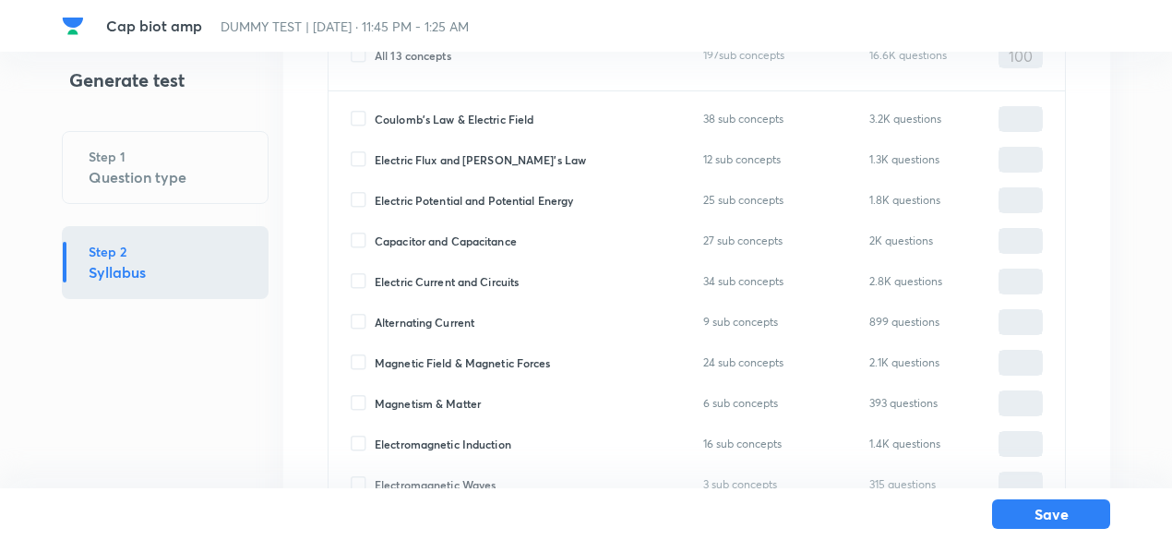
click at [443, 238] on span "Capacitor and Capacitance" at bounding box center [446, 240] width 142 height 17
click at [375, 238] on input "Capacitor and Capacitance" at bounding box center [363, 240] width 24 height 17
checkbox input "true"
type input "0"
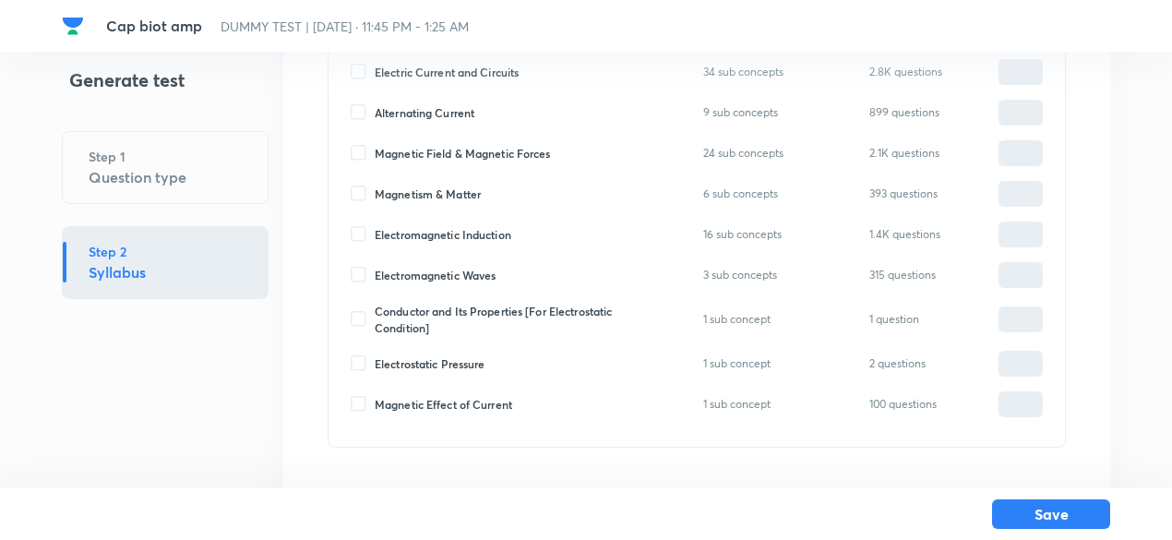
scroll to position [427, 0]
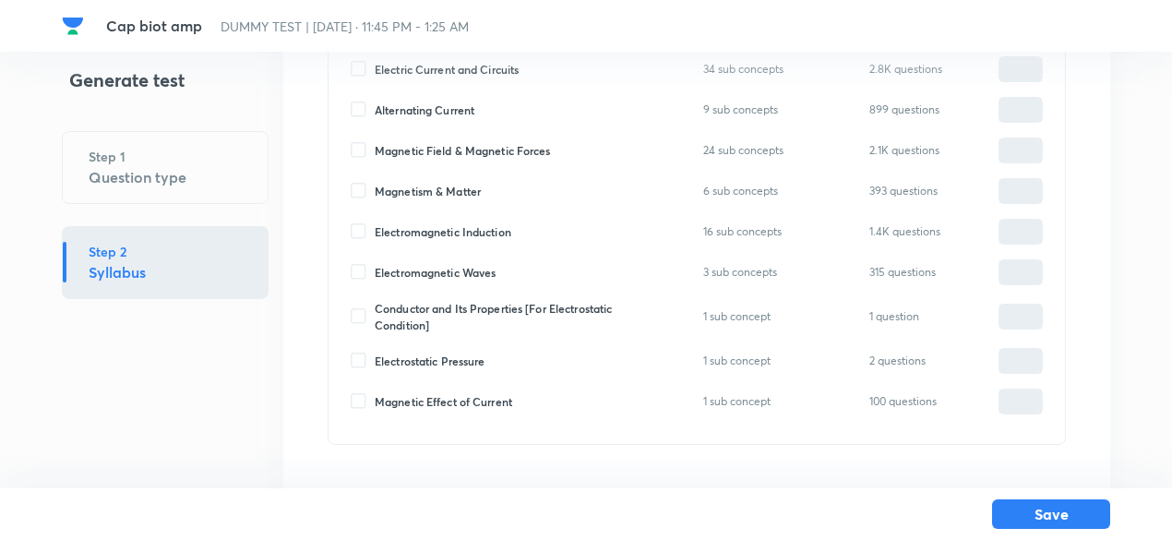
click at [507, 149] on span "Magnetic Field & Magnetic Forces" at bounding box center [463, 150] width 176 height 17
click at [375, 149] on input "Magnetic Field & Magnetic Forces" at bounding box center [363, 150] width 24 height 17
checkbox input "true"
type input "0"
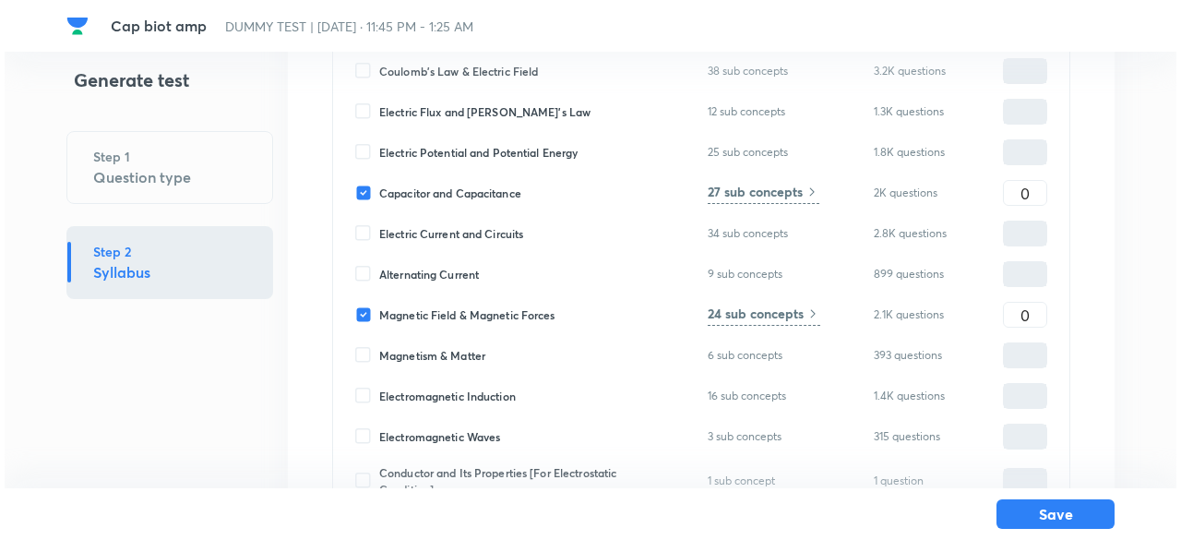
scroll to position [261, 0]
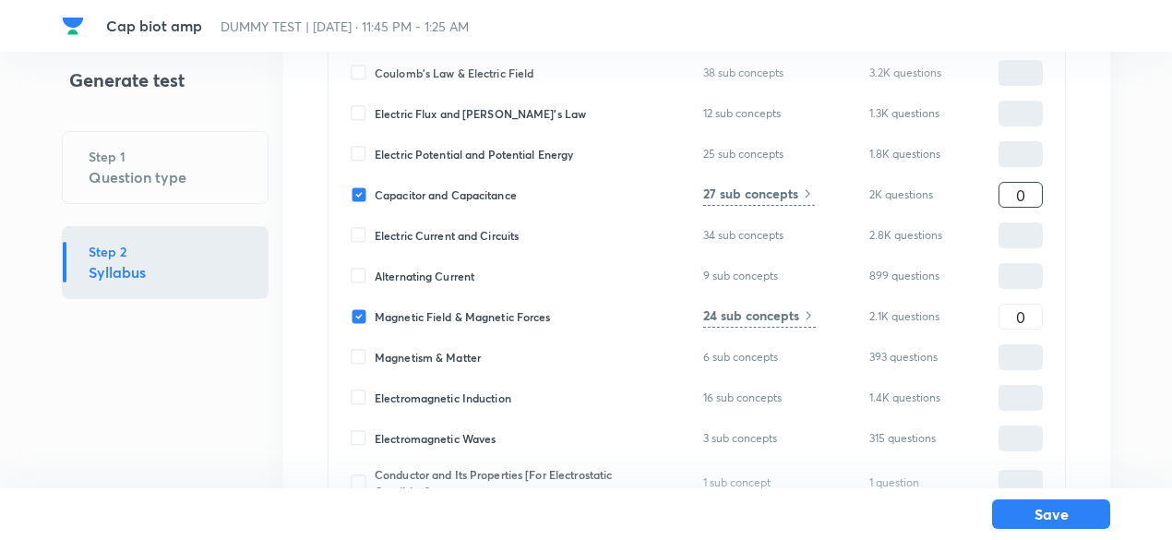
click at [1007, 196] on input "0" at bounding box center [1020, 195] width 42 height 32
type input "60"
type input "40"
click at [790, 193] on h6 "27 sub concepts" at bounding box center [750, 193] width 95 height 19
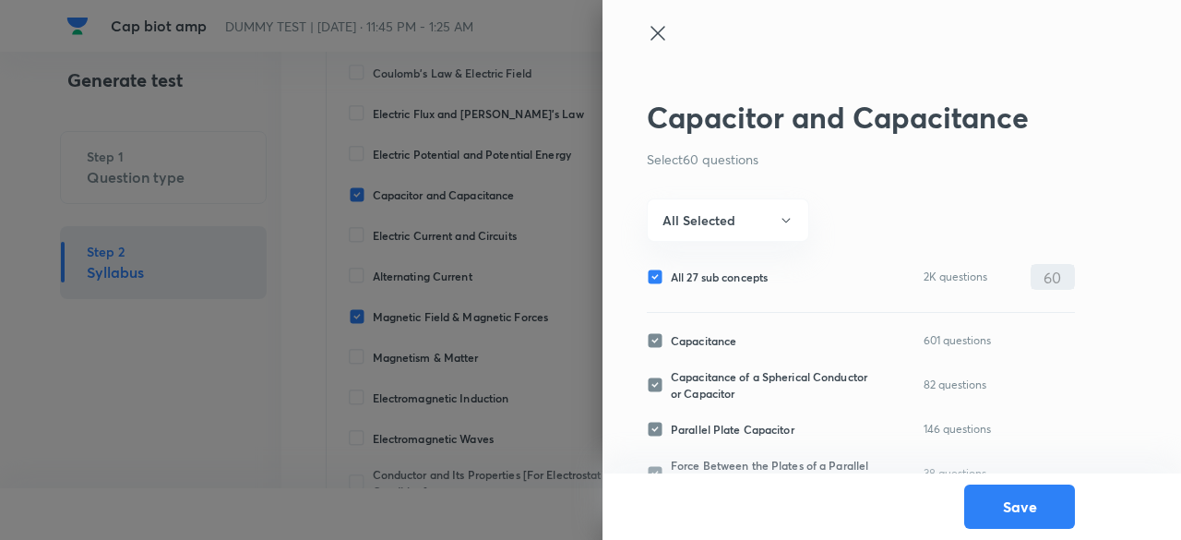
click at [749, 274] on span "All 27 sub concepts" at bounding box center [719, 276] width 97 height 17
click at [671, 274] on input "All 27 sub concepts" at bounding box center [659, 276] width 24 height 17
checkbox input "false"
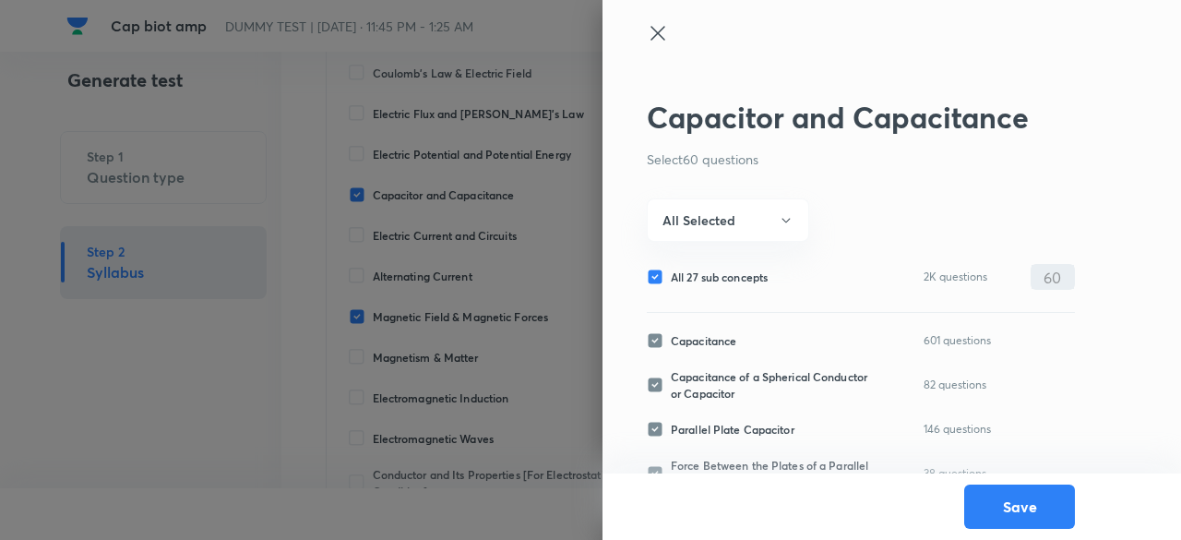
checkbox input "false"
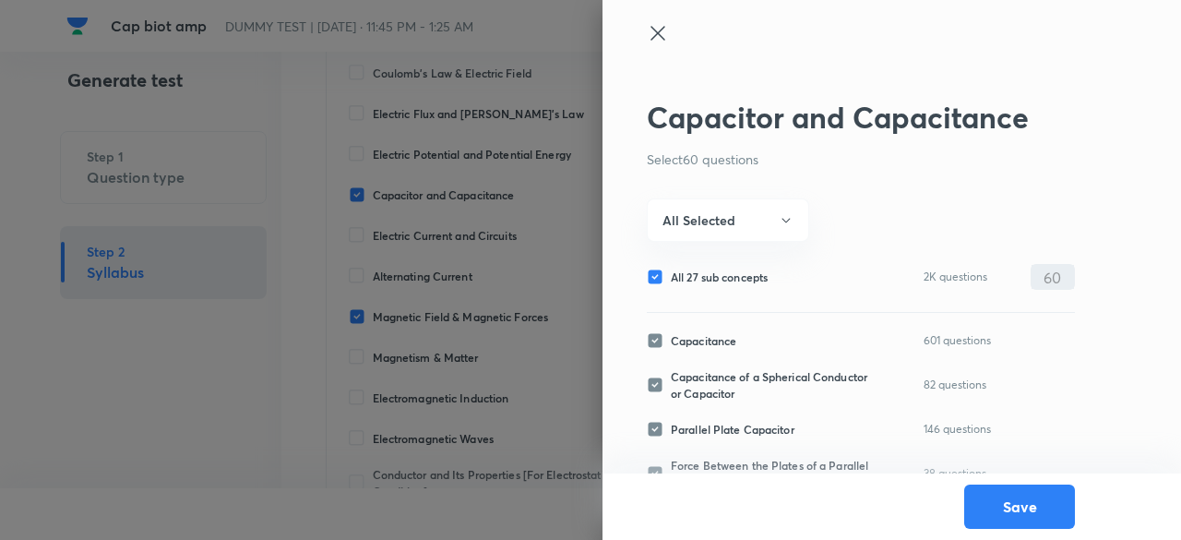
checkbox input "false"
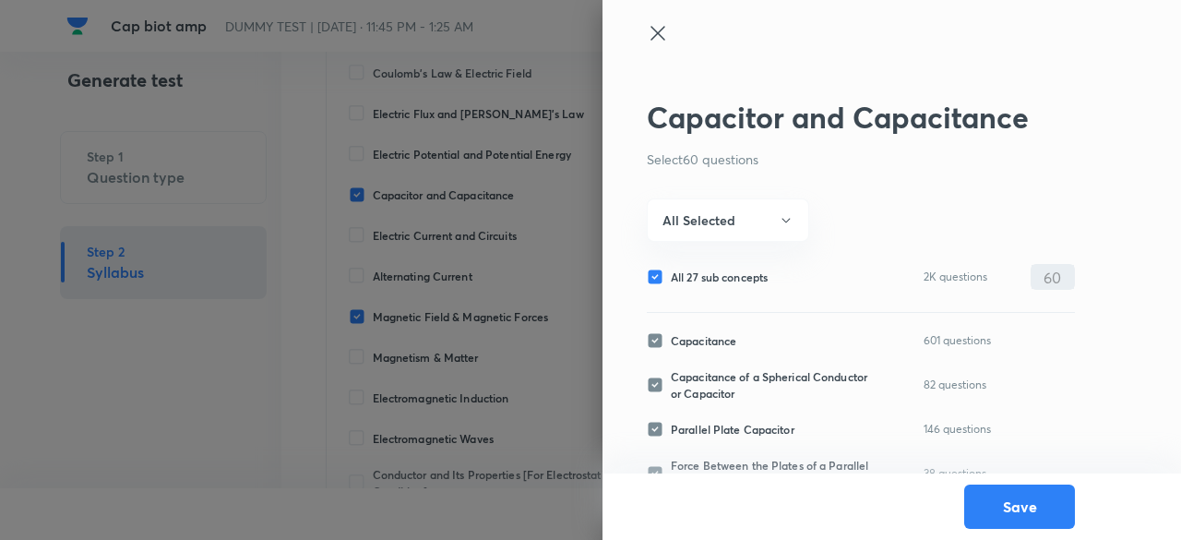
checkbox input "false"
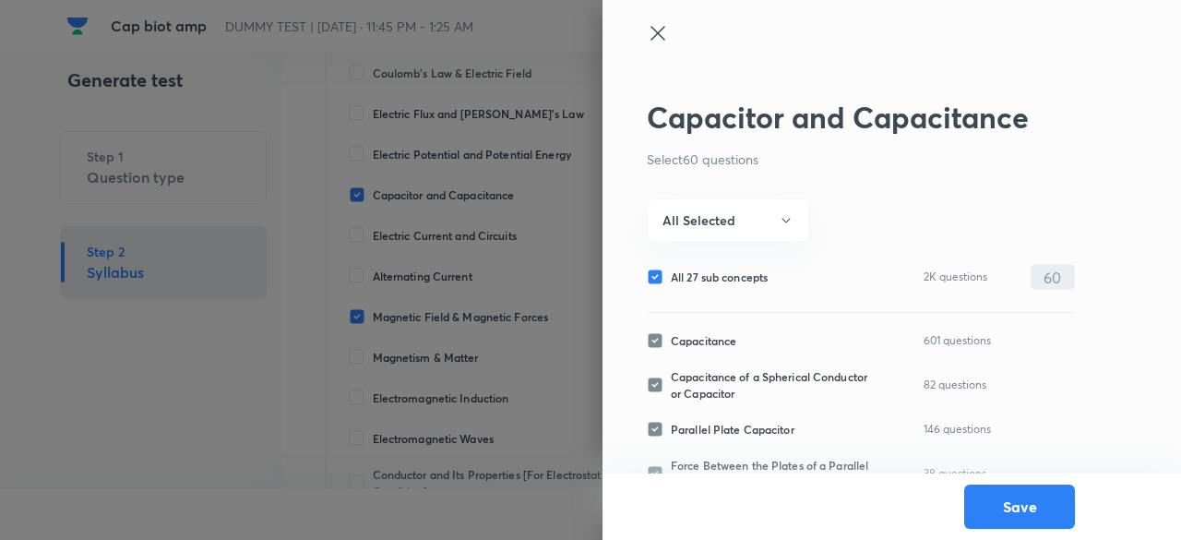
checkbox input "false"
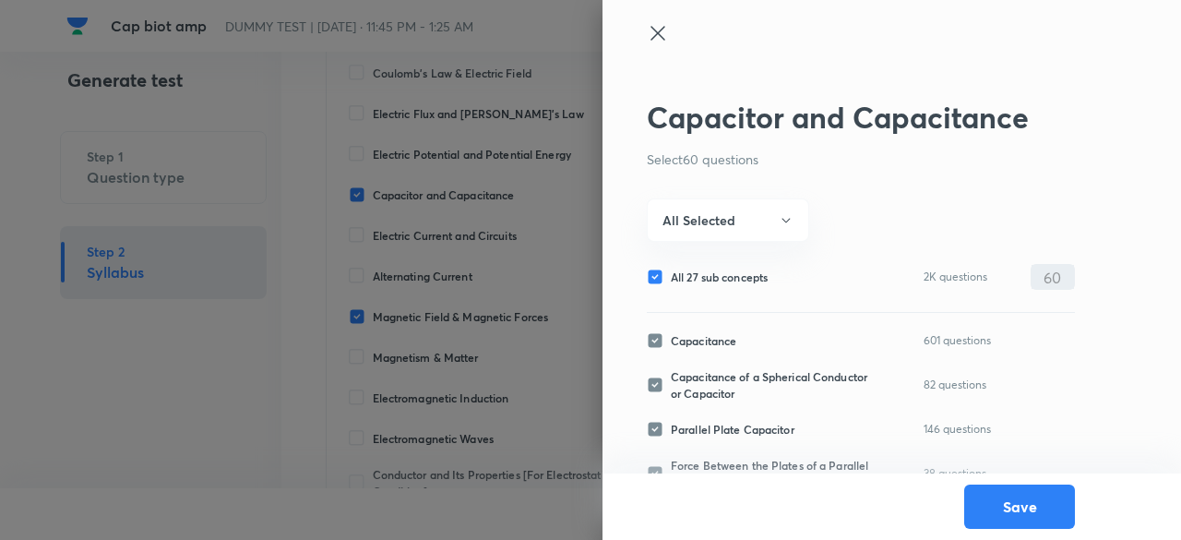
checkbox input "false"
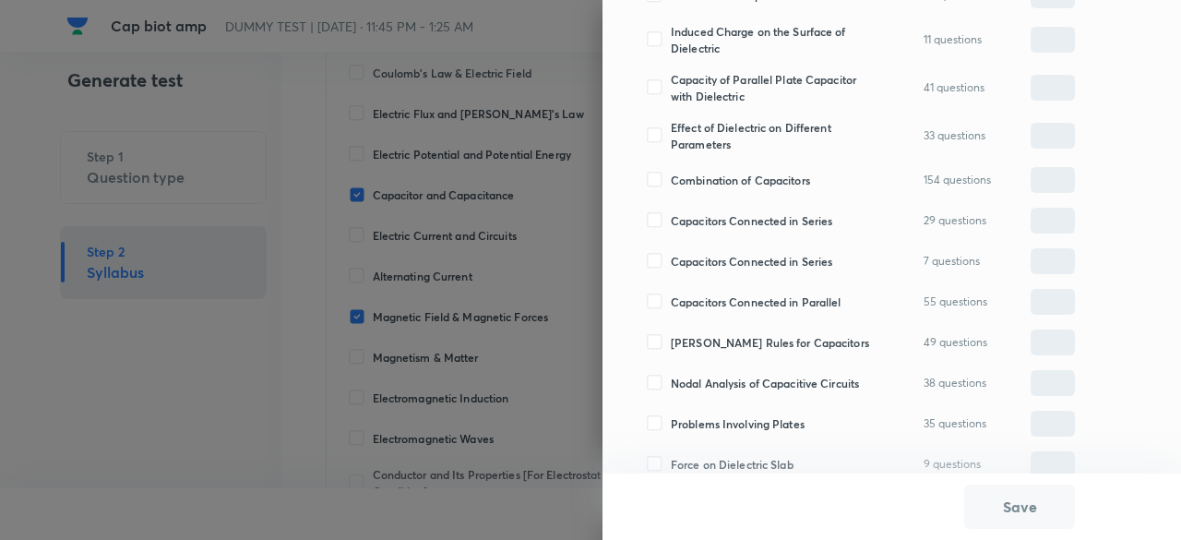
scroll to position [739, 0]
click at [742, 380] on span "Nodal Analysis of Capacitive Circuits" at bounding box center [765, 383] width 188 height 17
click at [671, 380] on input "Nodal Analysis of Capacitive Circuits" at bounding box center [659, 383] width 24 height 17
checkbox input "true"
type input "0"
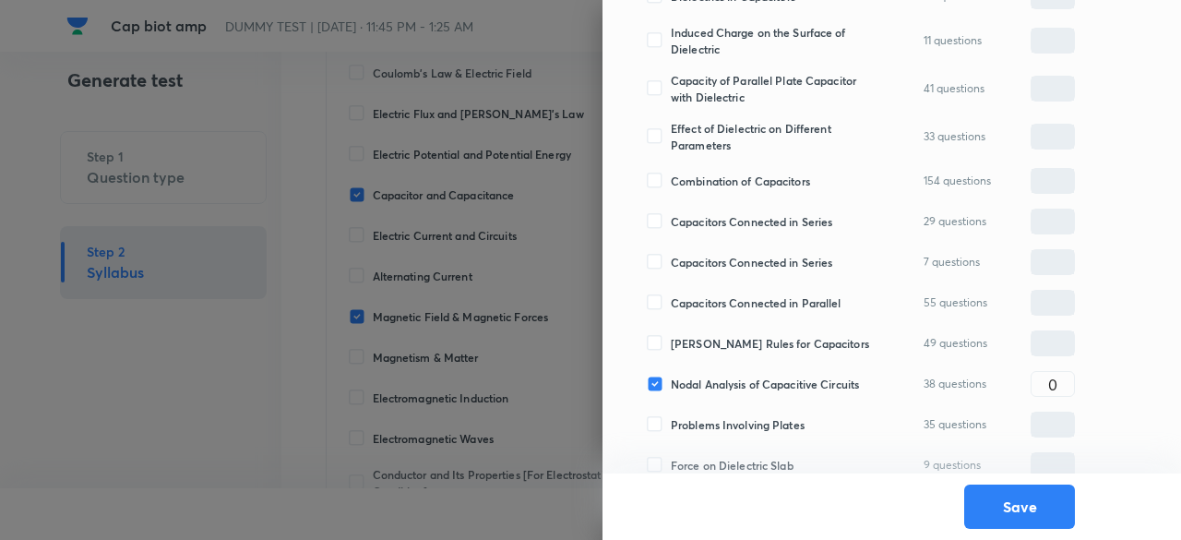
click at [740, 344] on span "Kirchhoff's Rules for Capacitors" at bounding box center [770, 343] width 198 height 17
click at [671, 344] on input "Kirchhoff's Rules for Capacitors" at bounding box center [659, 343] width 24 height 17
checkbox input "true"
type input "0"
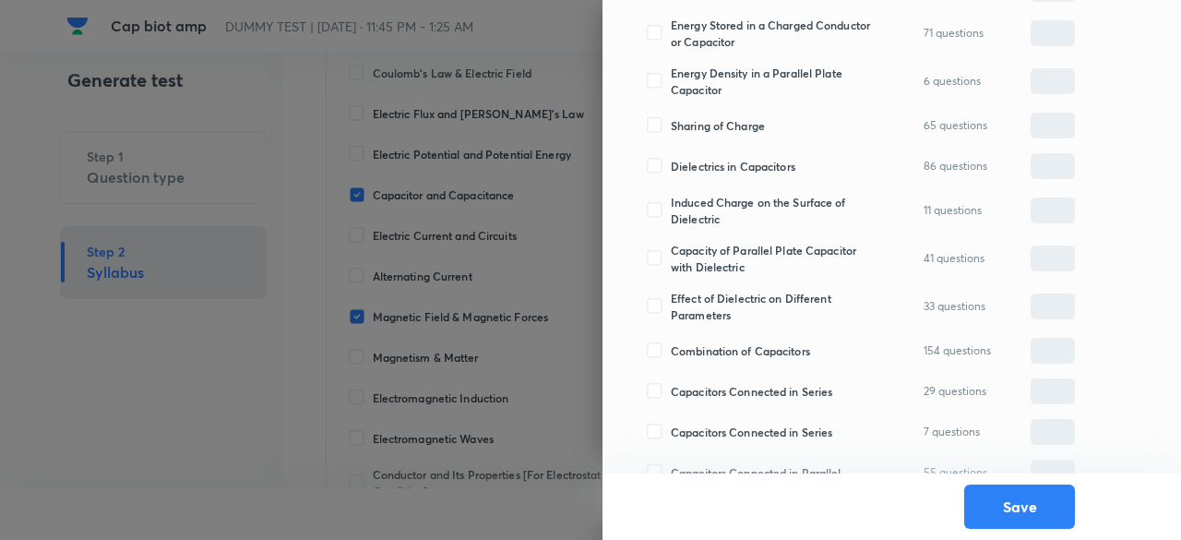
scroll to position [568, 0]
click at [740, 344] on span "Combination of Capacitors" at bounding box center [740, 351] width 139 height 17
click at [671, 344] on input "Combination of Capacitors" at bounding box center [659, 351] width 24 height 17
checkbox input "true"
type input "0"
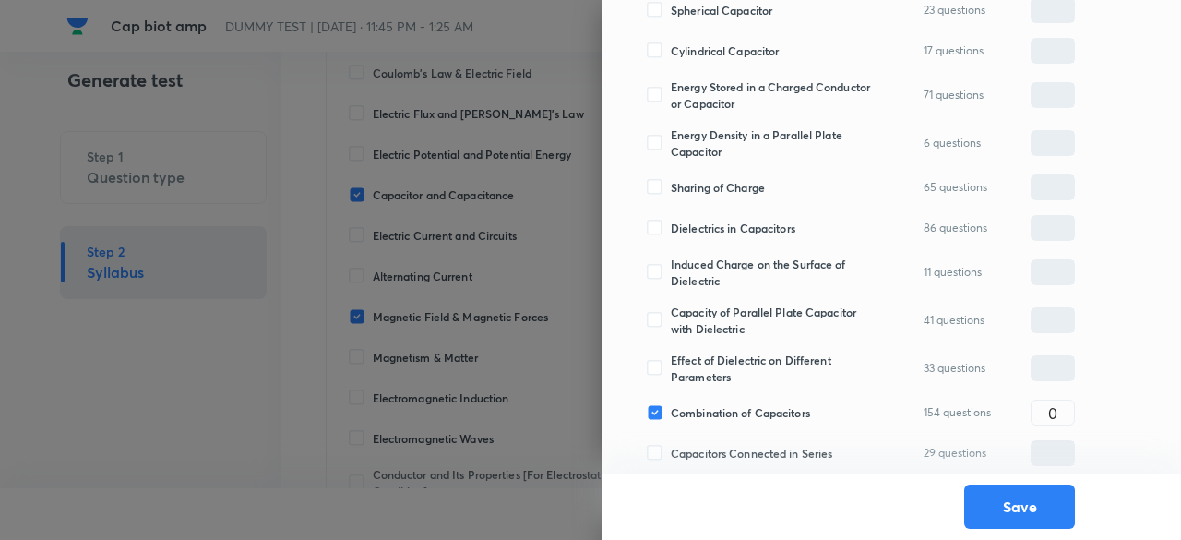
scroll to position [506, 0]
click at [739, 363] on span "Effect of Dielectric on Different Parameters" at bounding box center [771, 368] width 201 height 33
click at [671, 363] on input "Effect of Dielectric on Different Parameters" at bounding box center [659, 369] width 24 height 17
checkbox input "true"
type input "0"
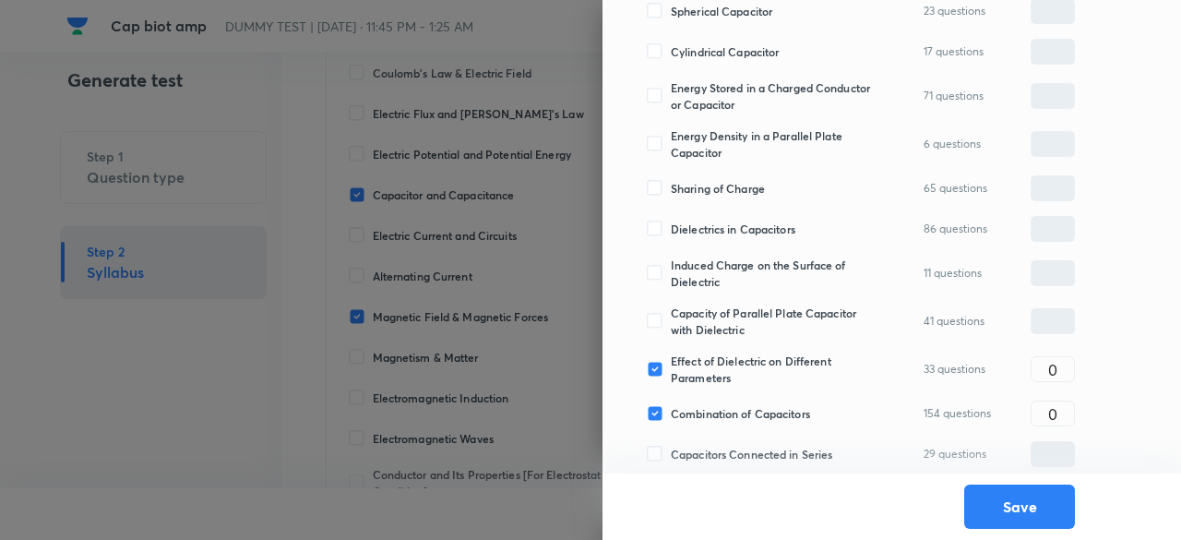
click at [732, 324] on span "Capacity of Parallel Plate Capacitor with Dielectric" at bounding box center [771, 320] width 201 height 33
click at [671, 324] on input "Capacity of Parallel Plate Capacitor with Dielectric" at bounding box center [659, 321] width 24 height 17
checkbox input "true"
type input "0"
click at [732, 365] on span "Effect of Dielectric on Different Parameters" at bounding box center [771, 368] width 201 height 33
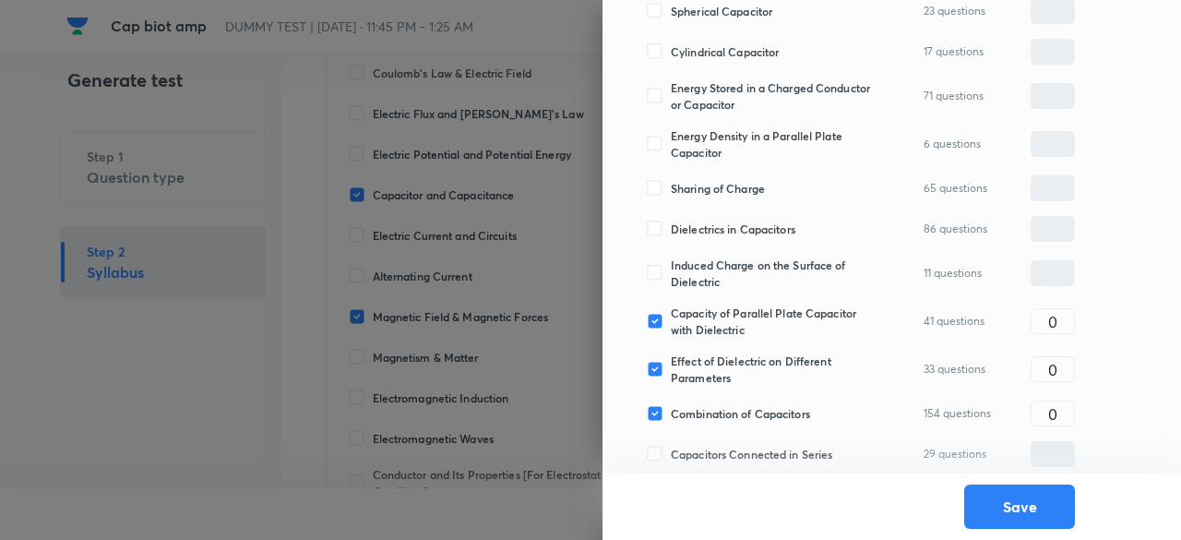
click at [671, 365] on input "Effect of Dielectric on Different Parameters" at bounding box center [659, 369] width 24 height 17
checkbox input "false"
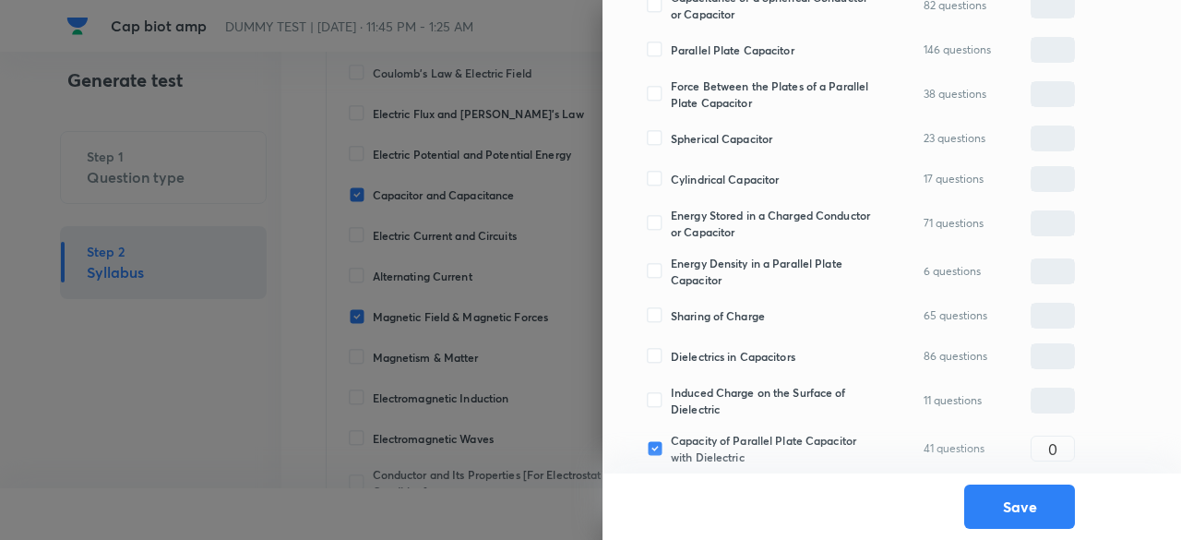
scroll to position [372, 0]
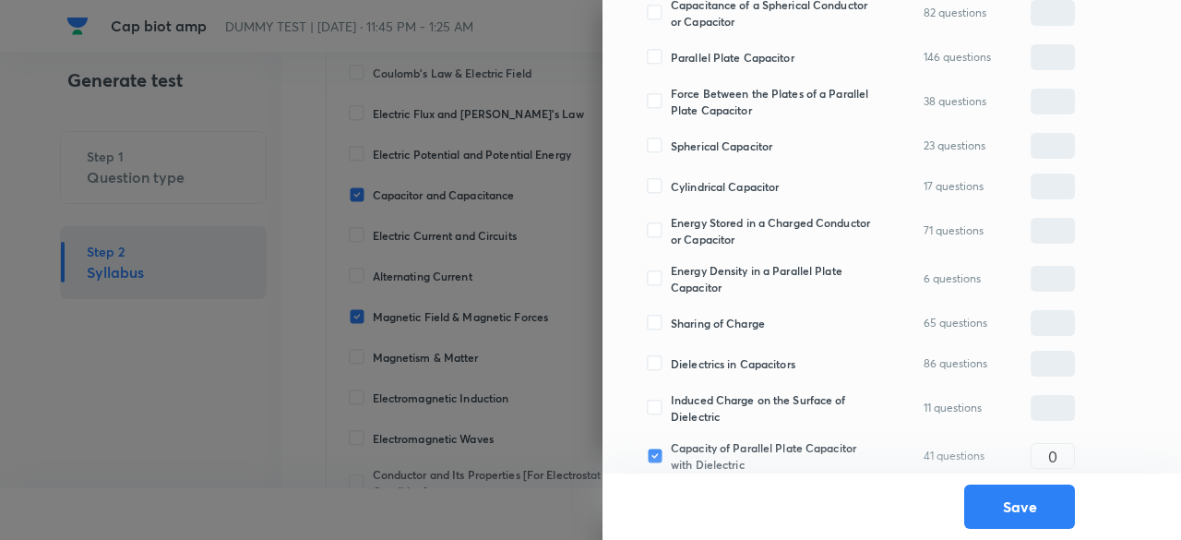
click at [732, 365] on span "Dielectrics in Capacitors" at bounding box center [733, 363] width 125 height 17
click at [671, 365] on input "Dielectrics in Capacitors" at bounding box center [659, 363] width 24 height 17
checkbox input "true"
type input "0"
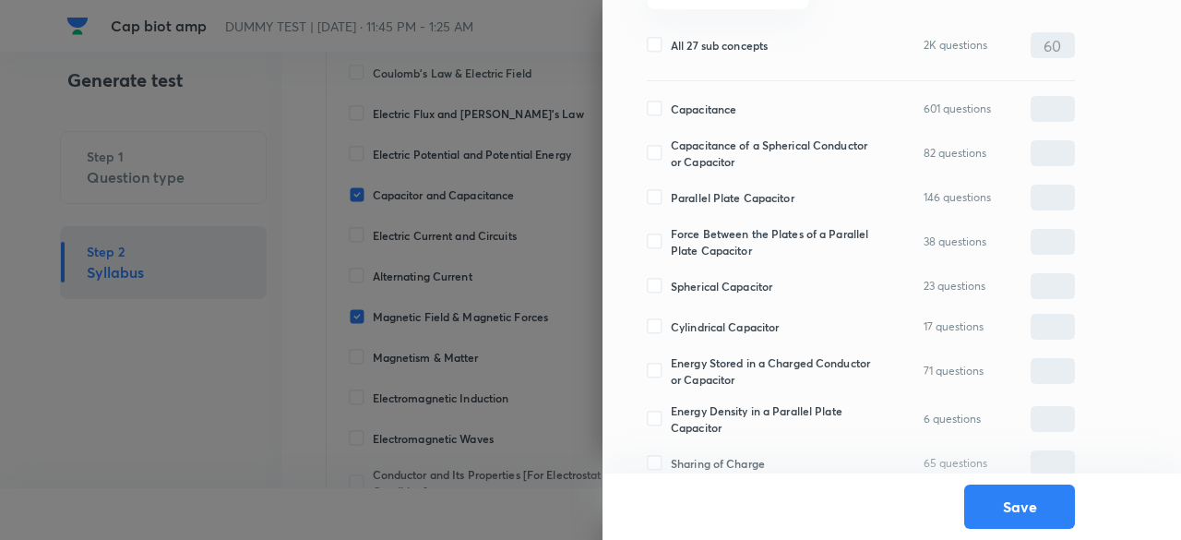
scroll to position [232, 0]
click at [732, 365] on span "Energy Stored in a Charged Conductor or Capacitor" at bounding box center [771, 370] width 201 height 33
click at [671, 365] on input "Energy Stored in a Charged Conductor or Capacitor" at bounding box center [659, 371] width 24 height 17
checkbox input "true"
type input "0"
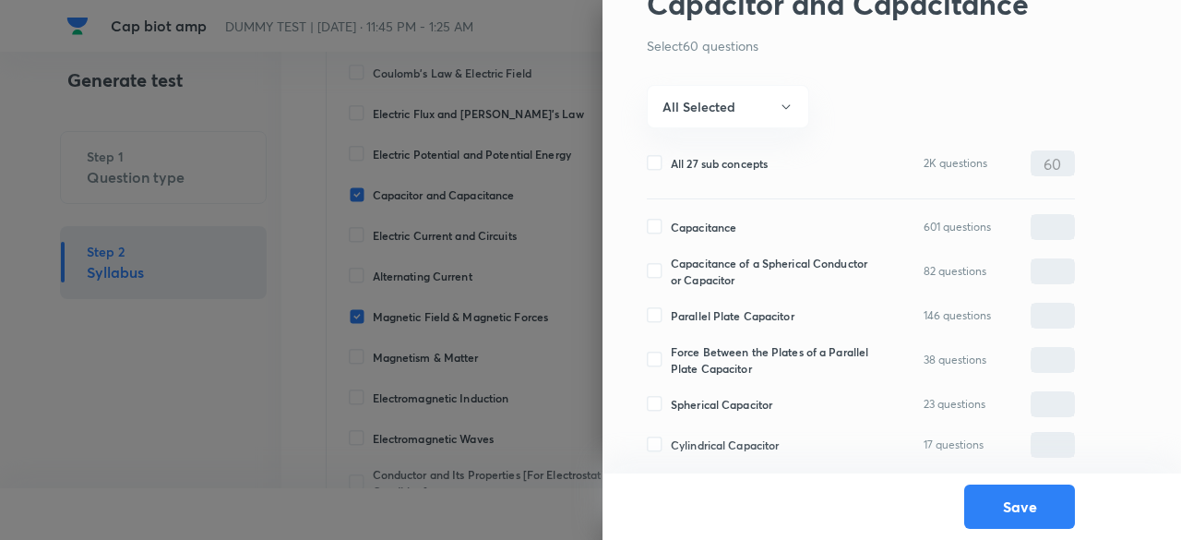
scroll to position [113, 0]
click at [732, 324] on div "Parallel Plate Capacitor 146 questions ​" at bounding box center [861, 316] width 428 height 26
click at [729, 309] on span "Parallel Plate Capacitor" at bounding box center [733, 316] width 124 height 17
click at [671, 309] on input "Parallel Plate Capacitor" at bounding box center [659, 316] width 24 height 17
checkbox input "true"
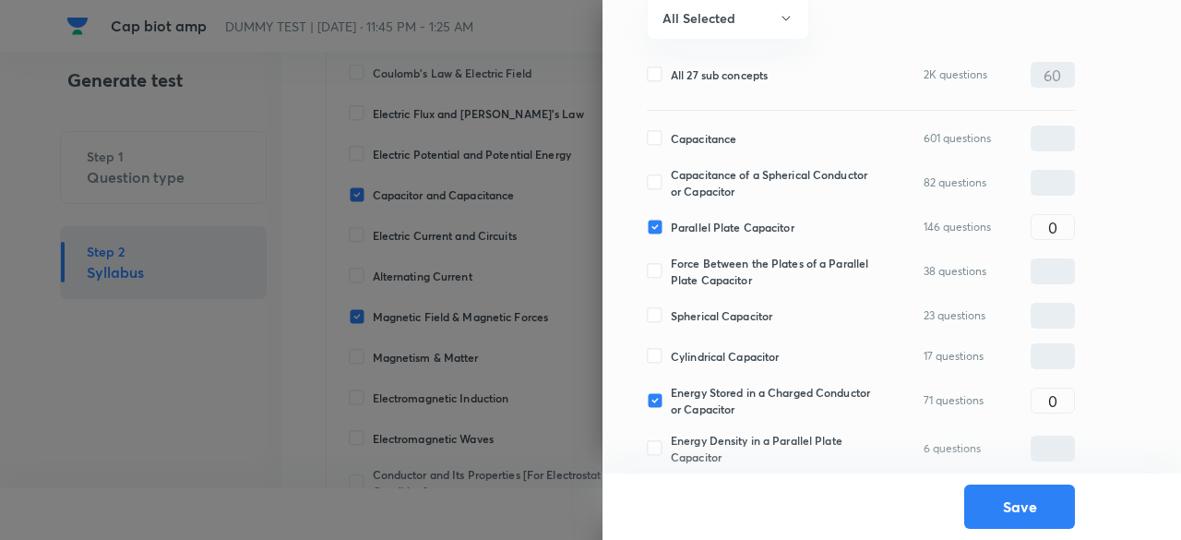
scroll to position [194, 0]
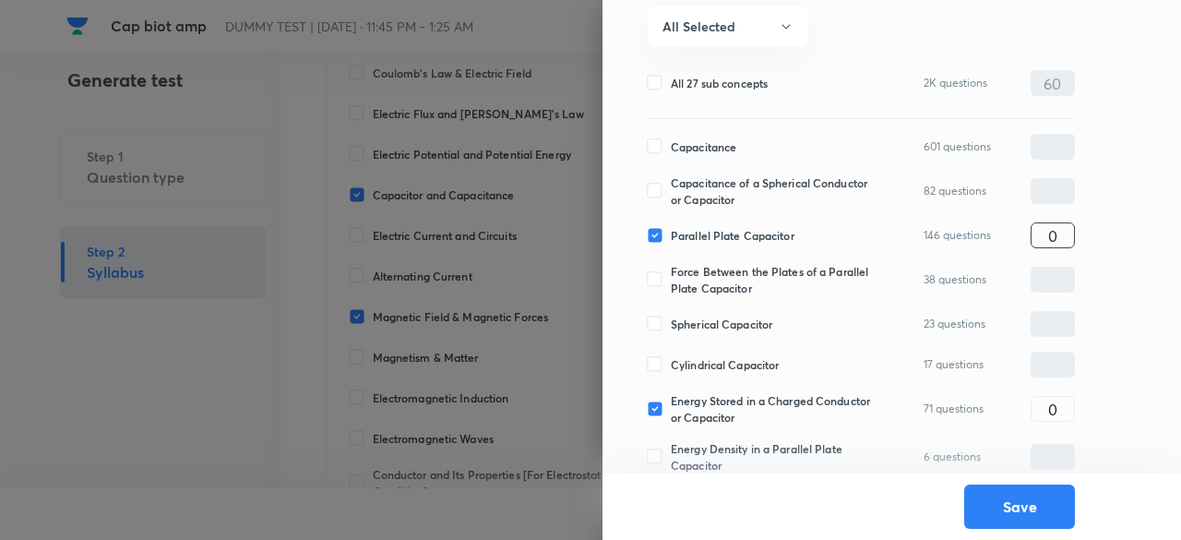
click at [1063, 232] on input "0" at bounding box center [1052, 236] width 42 height 32
type input "10"
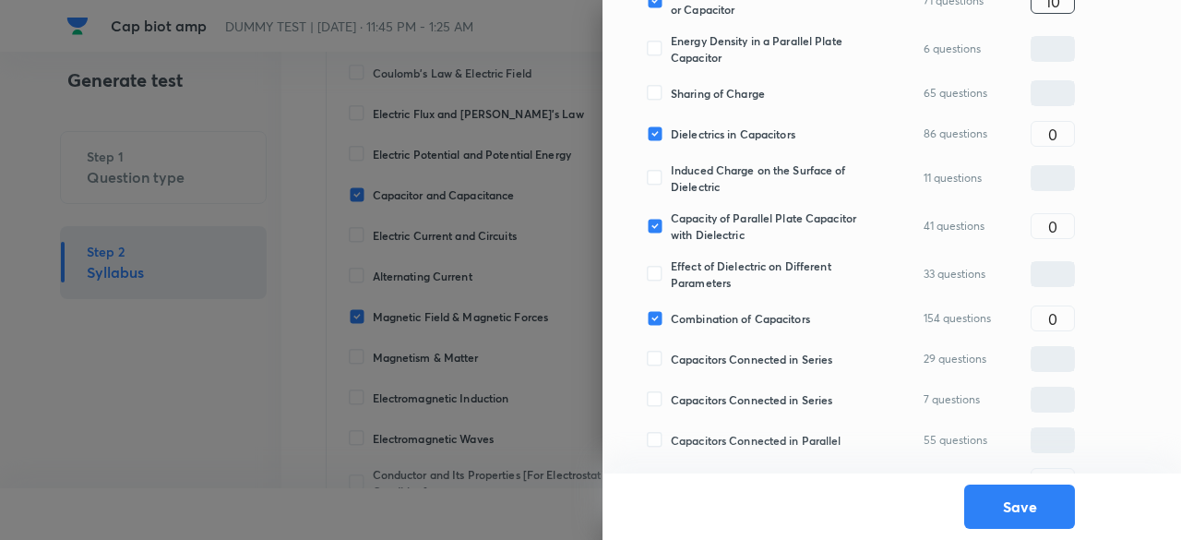
scroll to position [602, 0]
type input "10"
click at [1066, 133] on input "0" at bounding box center [1052, 133] width 42 height 32
type input "10"
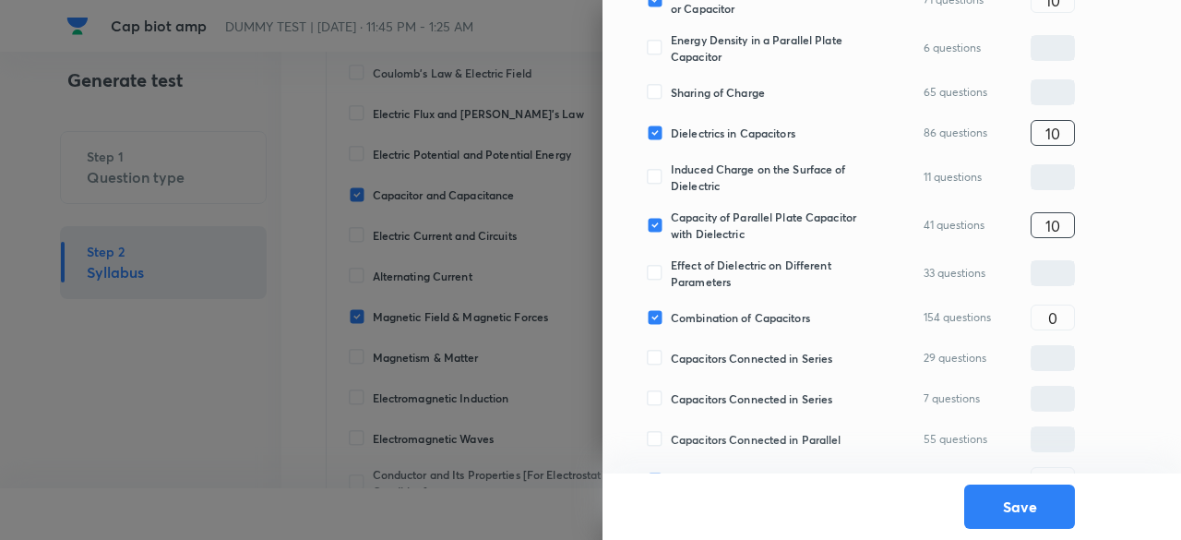
type input "10"
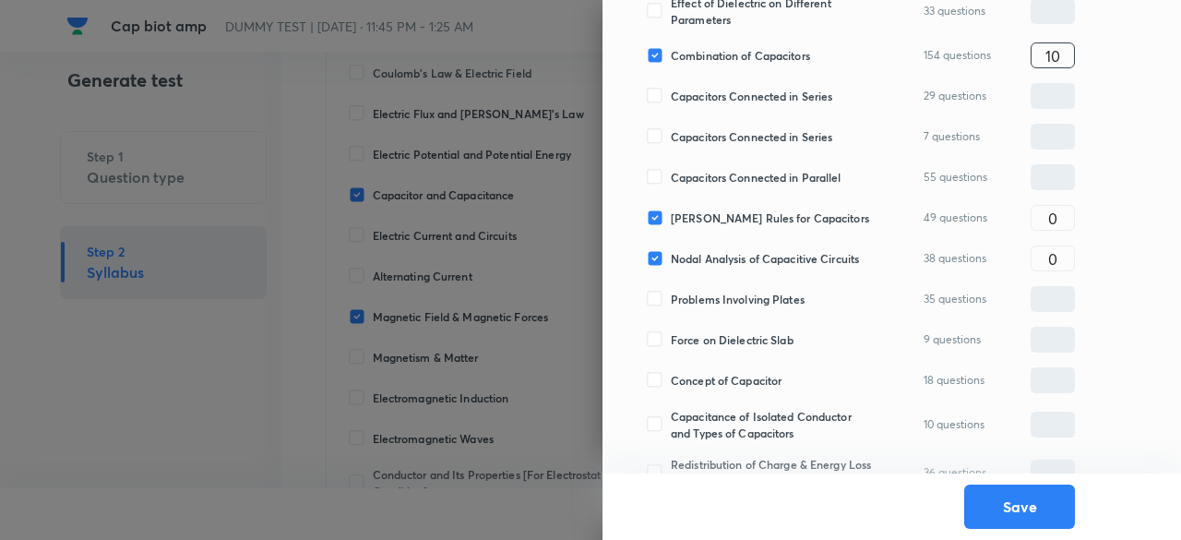
scroll to position [899, 0]
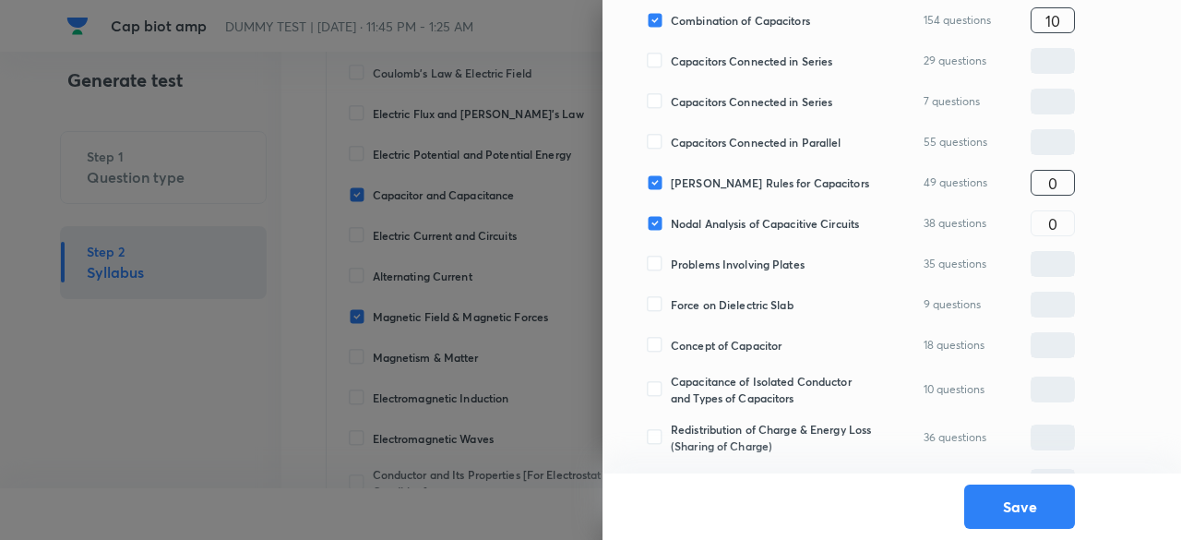
type input "10"
click at [1066, 180] on input "0" at bounding box center [1052, 183] width 42 height 32
type input "5"
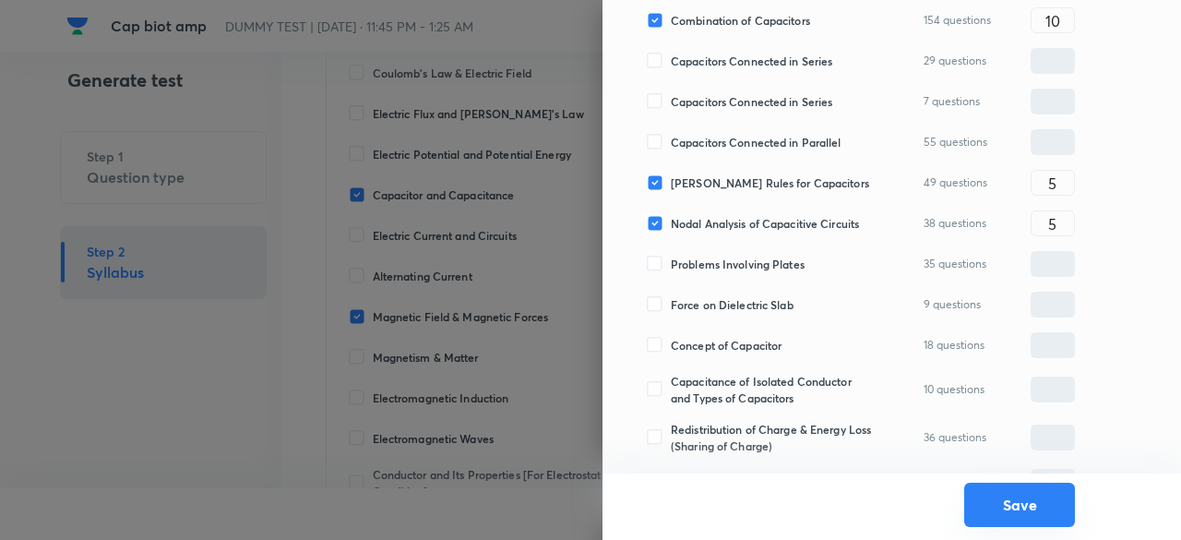
click at [1022, 503] on button "Save" at bounding box center [1019, 504] width 111 height 44
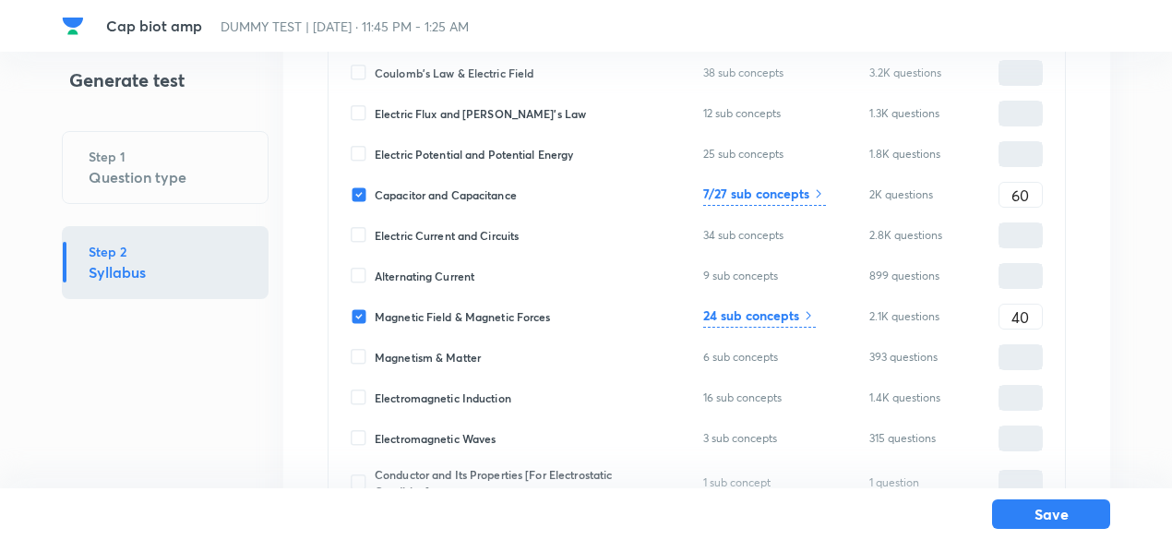
click at [786, 309] on h6 "24 sub concepts" at bounding box center [751, 314] width 96 height 19
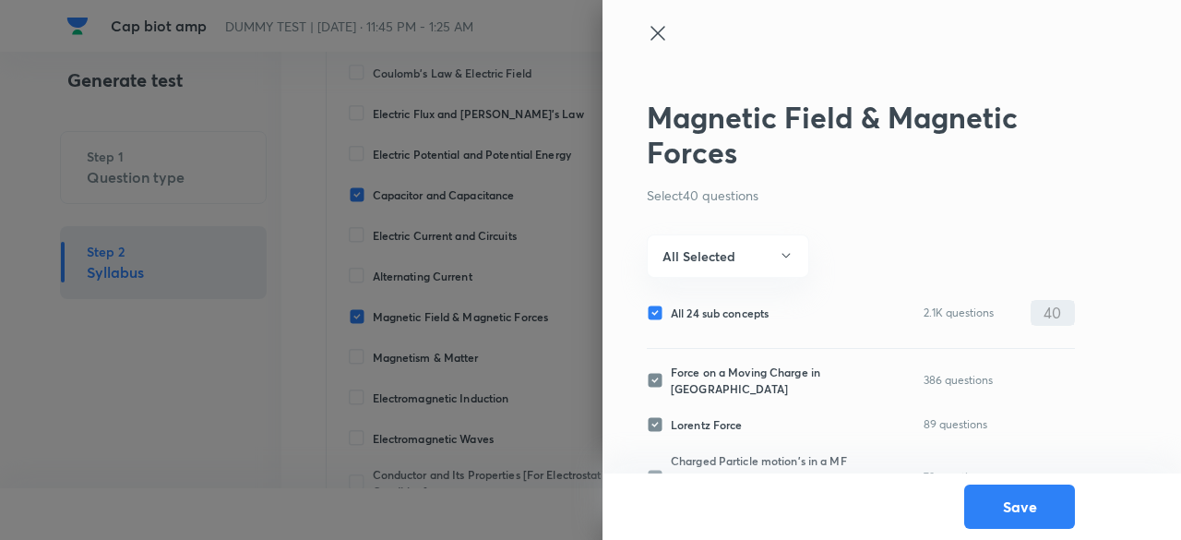
click at [739, 309] on span "All 24 sub concepts" at bounding box center [720, 312] width 98 height 17
click at [671, 309] on input "All 24 sub concepts" at bounding box center [659, 312] width 24 height 17
checkbox input "false"
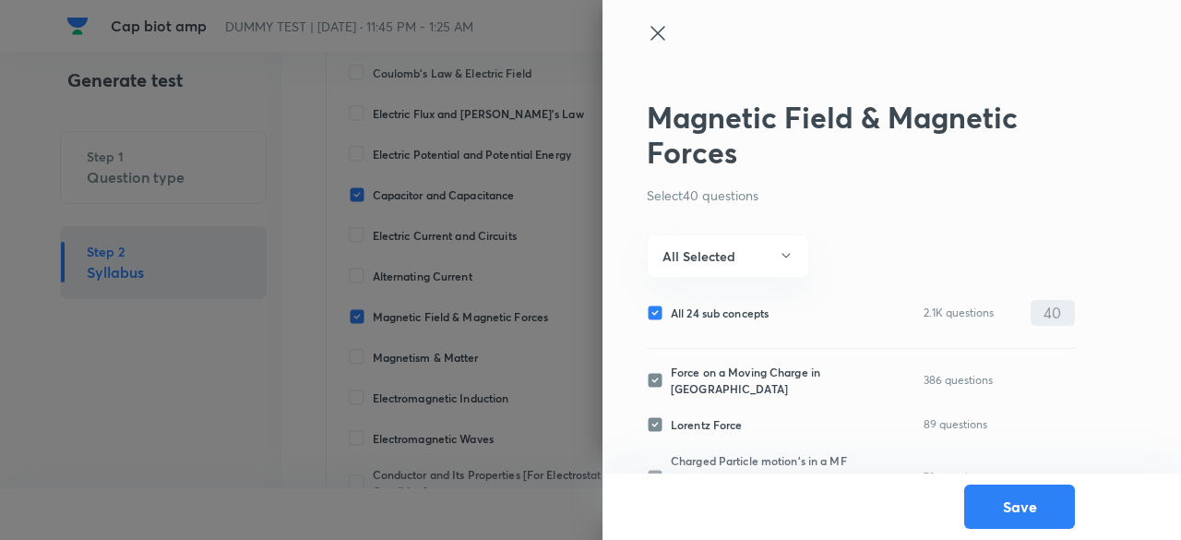
checkbox input "false"
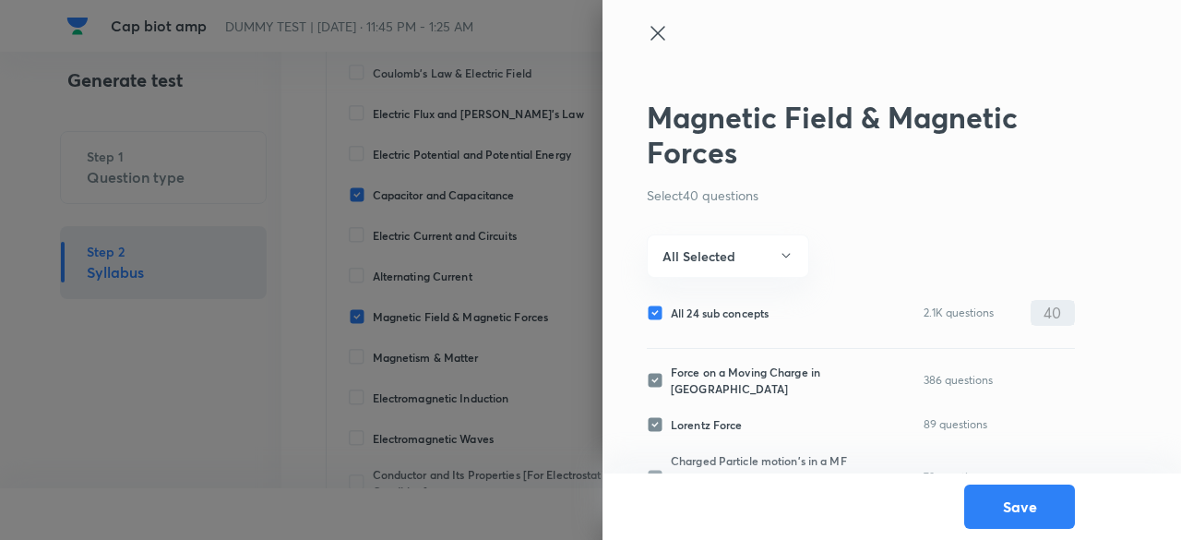
checkbox input "false"
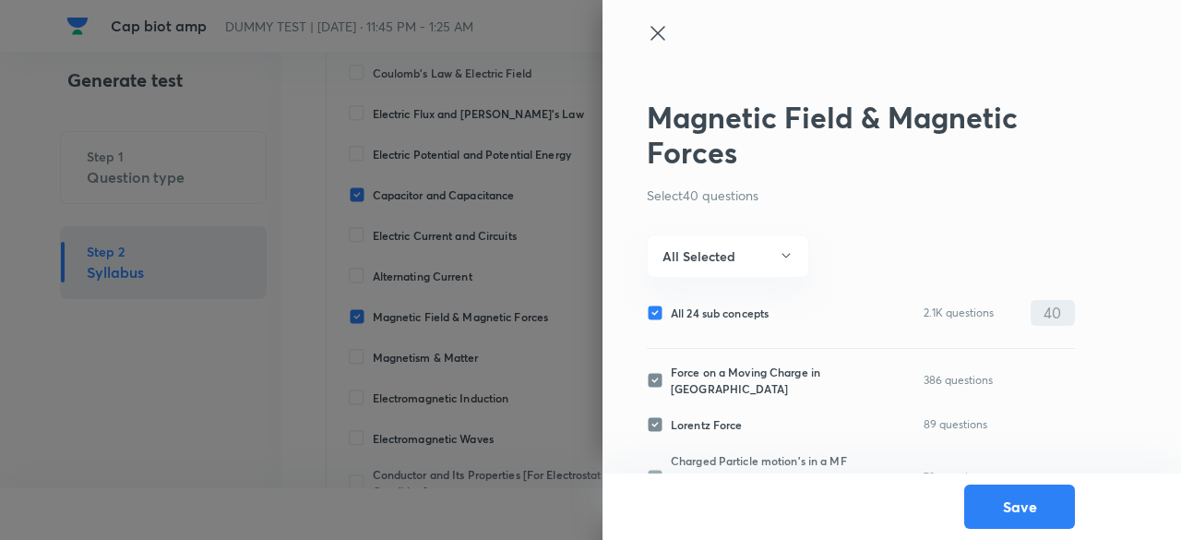
checkbox input "false"
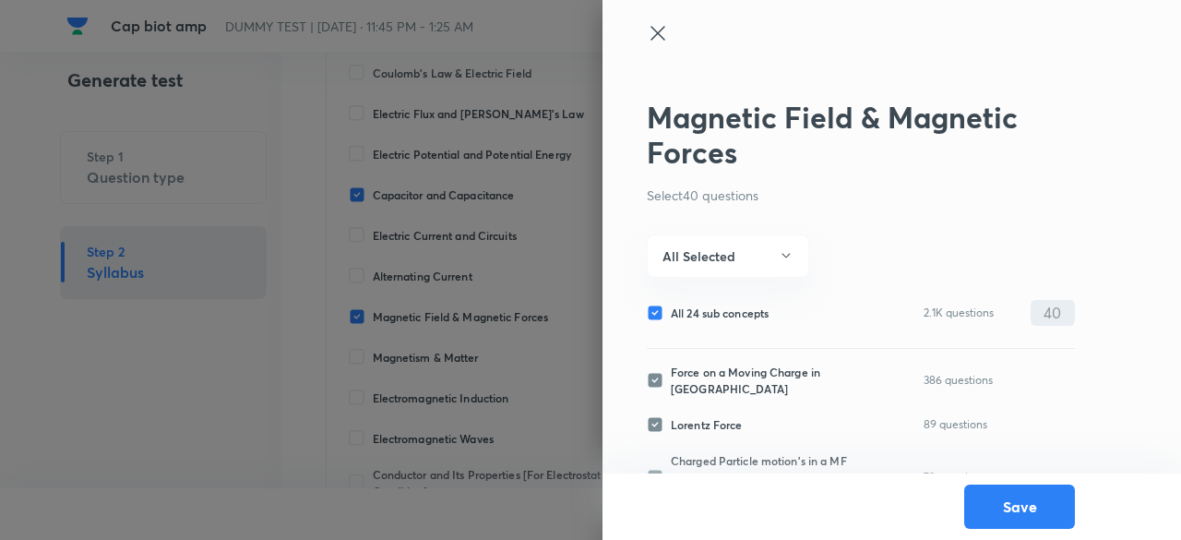
checkbox input "false"
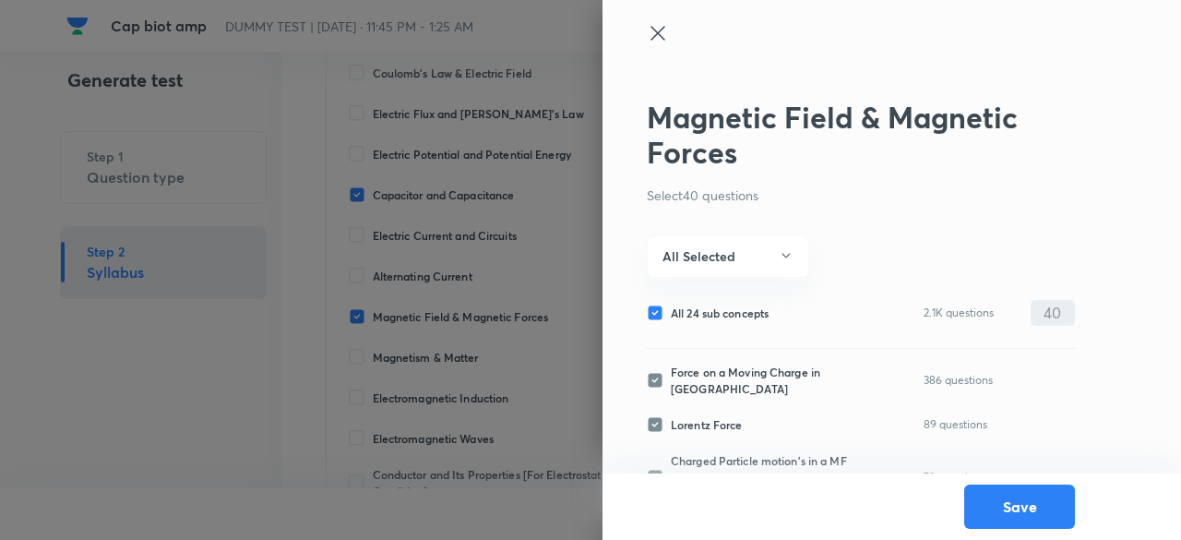
checkbox input "false"
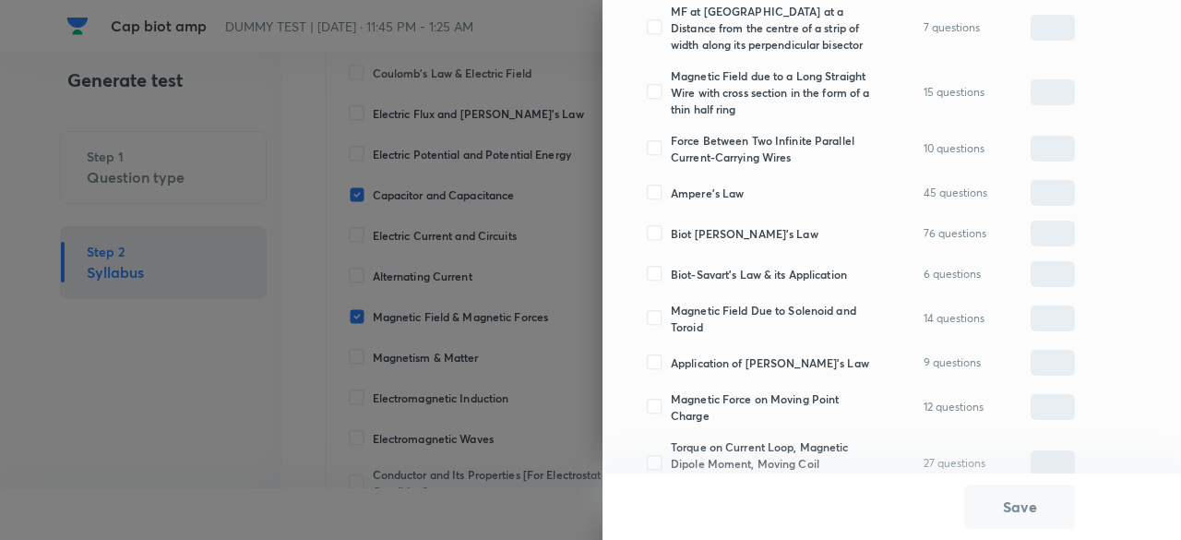
scroll to position [956, 0]
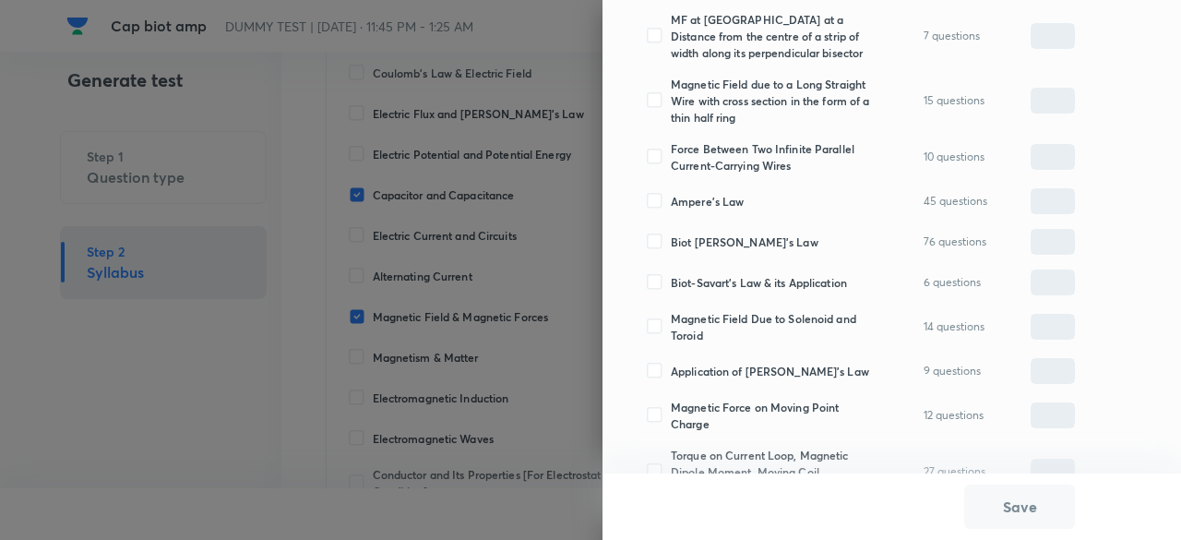
click at [721, 200] on span "Ampere's Law" at bounding box center [707, 201] width 73 height 17
click at [671, 200] on input "Ampere's Law" at bounding box center [659, 201] width 24 height 17
checkbox input "true"
type input "0"
click at [723, 242] on span "Biot Savart's Law" at bounding box center [745, 241] width 148 height 17
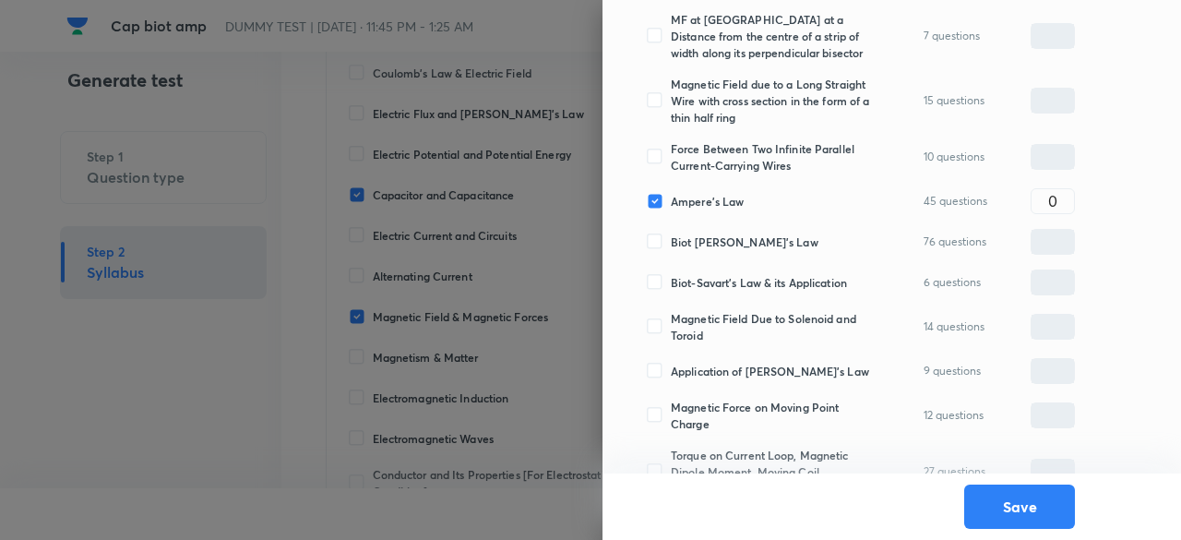
click at [671, 242] on input "Biot Savart's Law" at bounding box center [659, 241] width 24 height 17
checkbox input "true"
type input "0"
click at [1040, 205] on input "0" at bounding box center [1052, 200] width 42 height 32
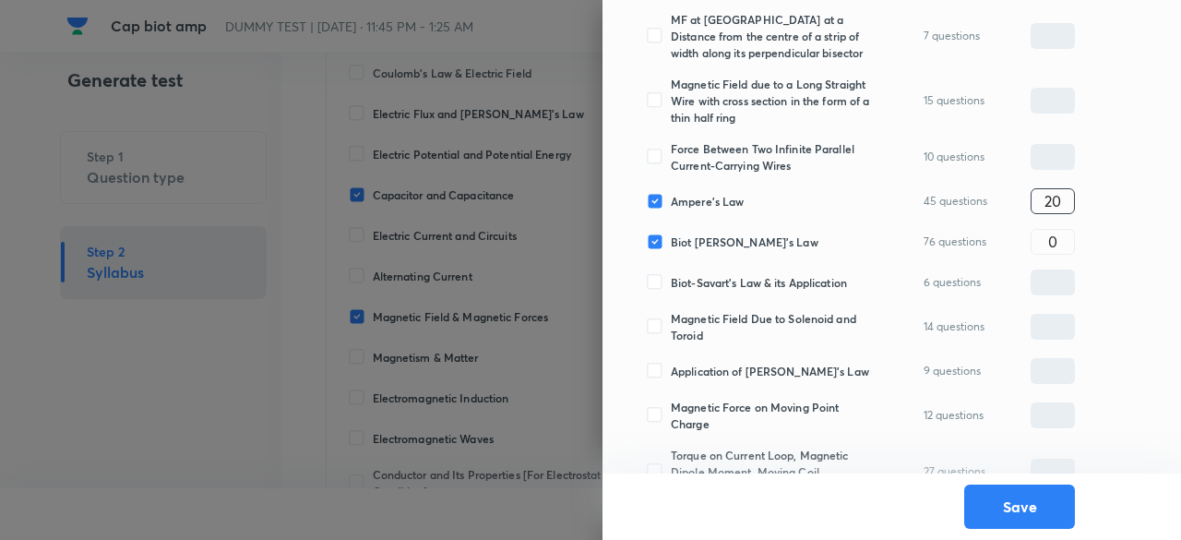
type input "20"
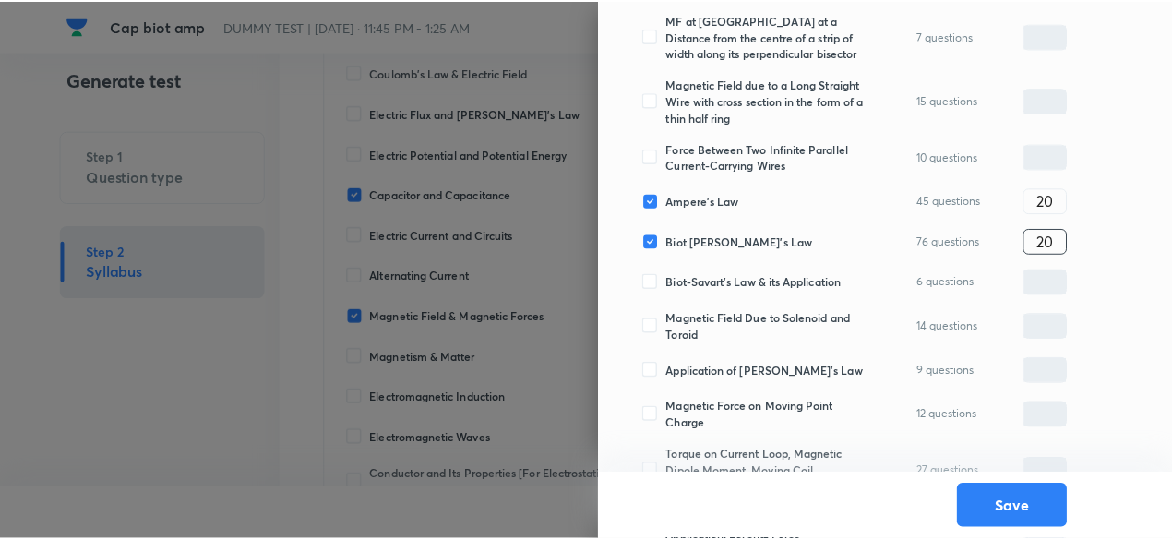
scroll to position [1040, 0]
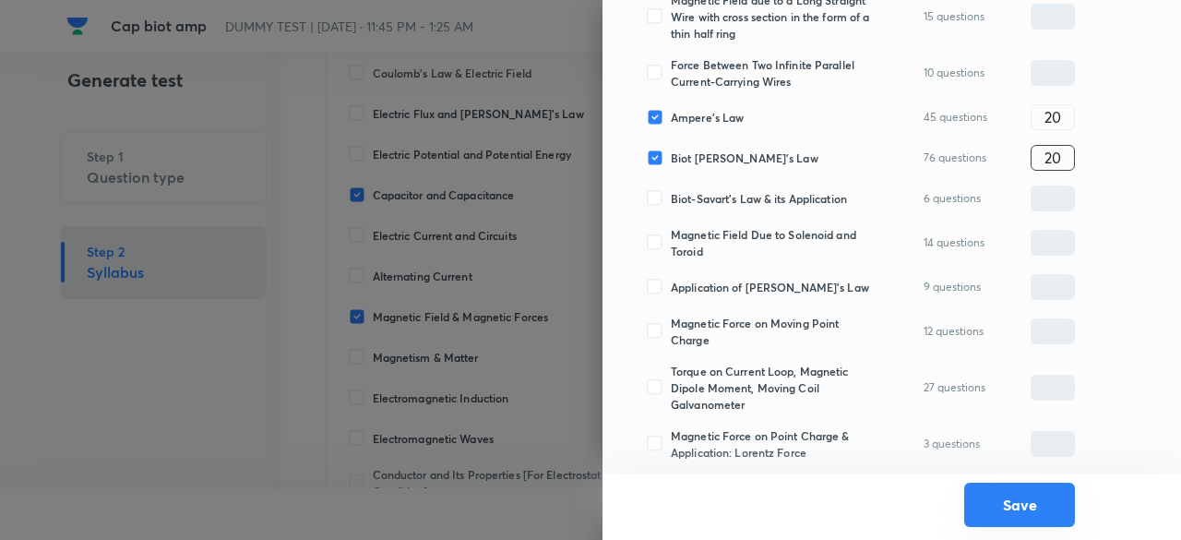
type input "20"
click at [1024, 512] on button "Save" at bounding box center [1019, 504] width 111 height 44
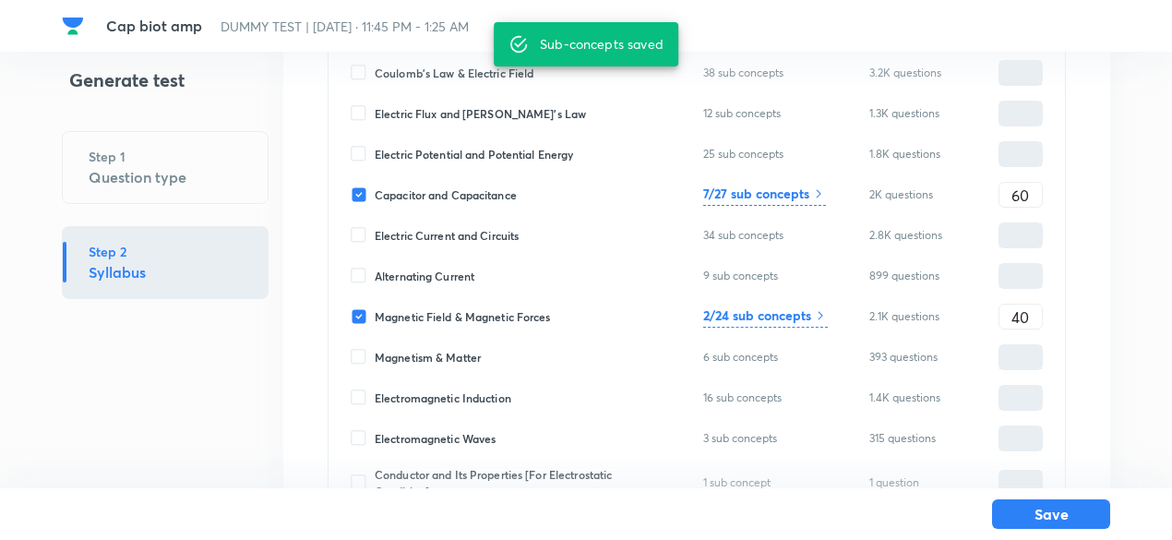
scroll to position [485, 0]
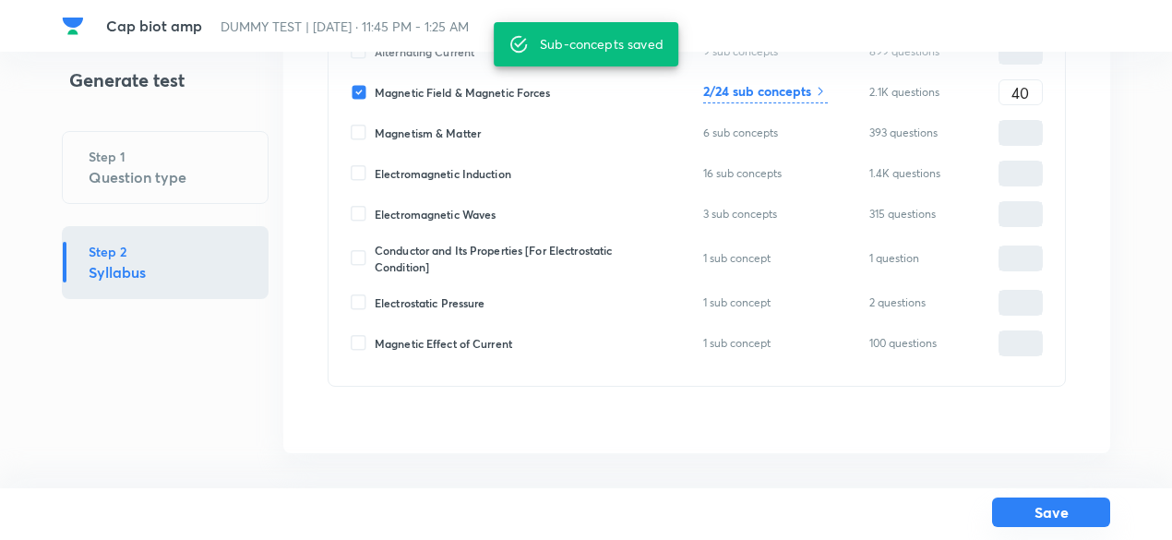
click at [1081, 521] on button "Save" at bounding box center [1051, 512] width 118 height 30
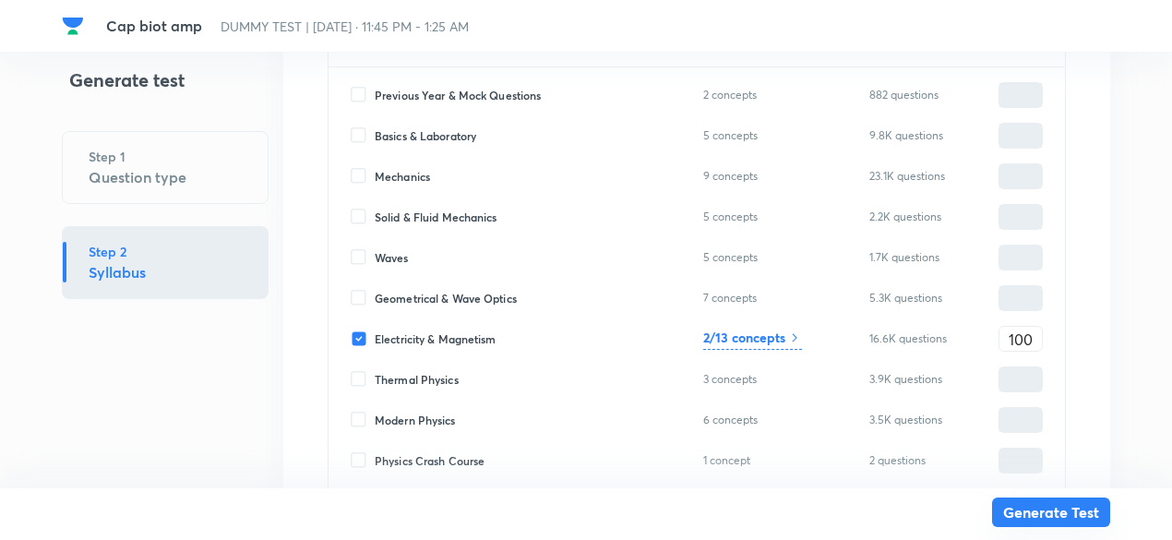
click at [1081, 521] on button "Generate Test" at bounding box center [1051, 512] width 118 height 30
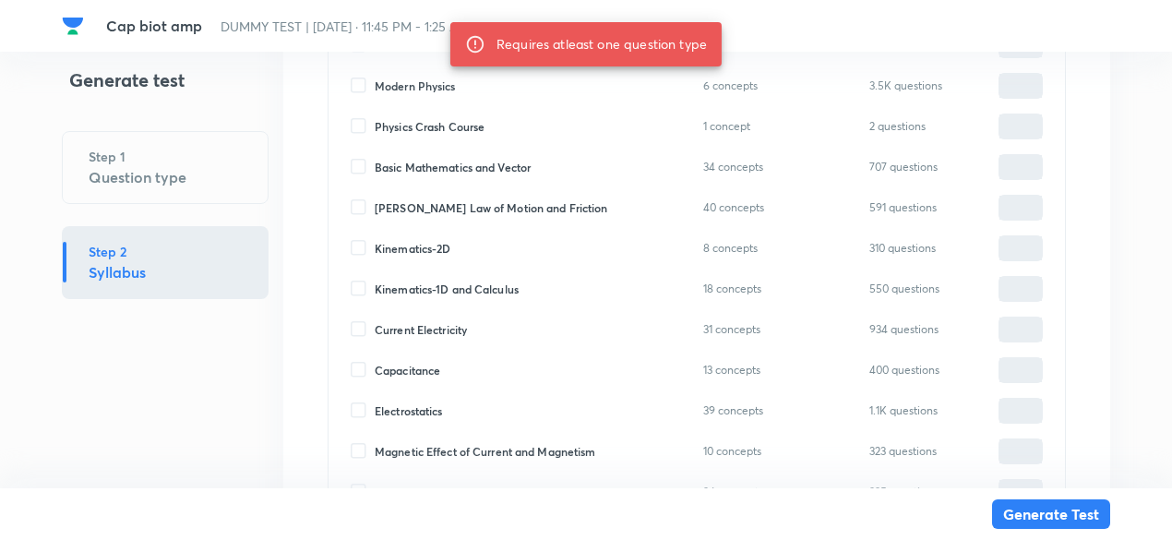
scroll to position [849, 0]
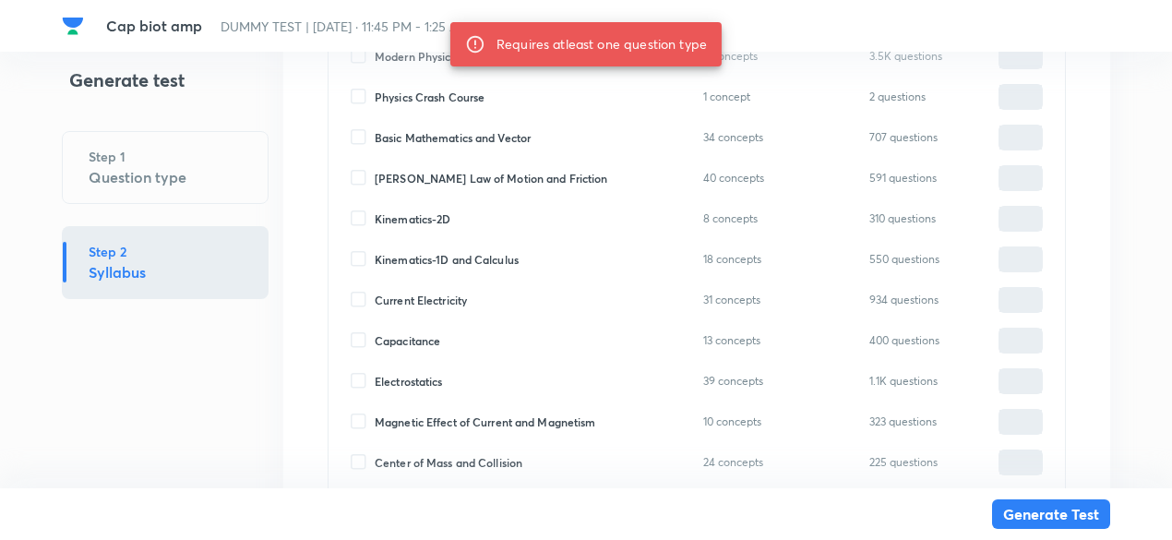
click at [186, 178] on div "Step 1 Question type" at bounding box center [165, 167] width 207 height 73
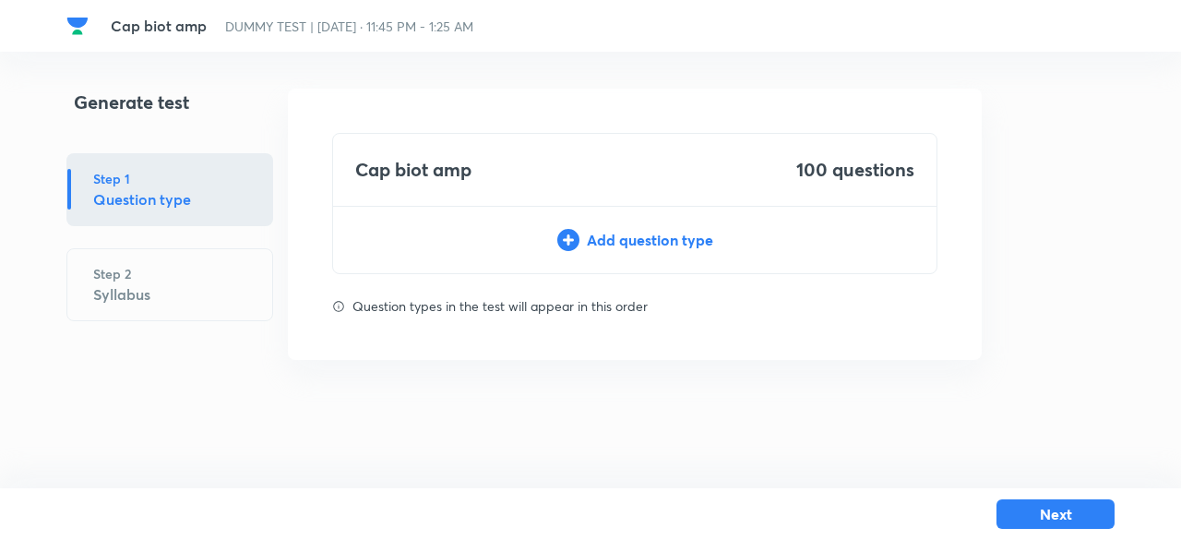
click at [687, 241] on div "Add question type" at bounding box center [634, 240] width 603 height 22
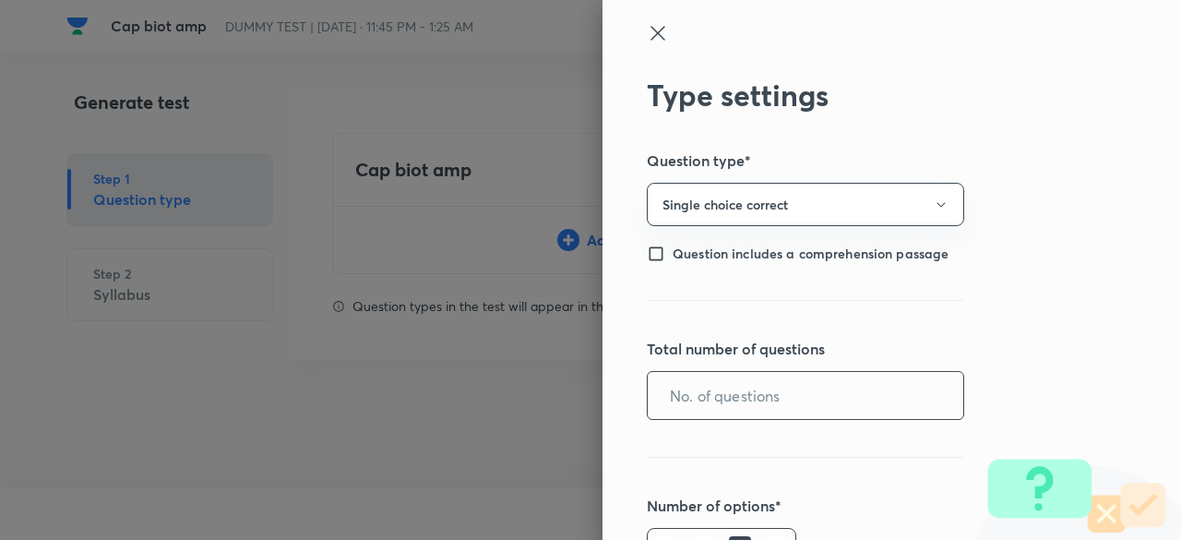
click at [700, 383] on input "text" at bounding box center [805, 395] width 315 height 47
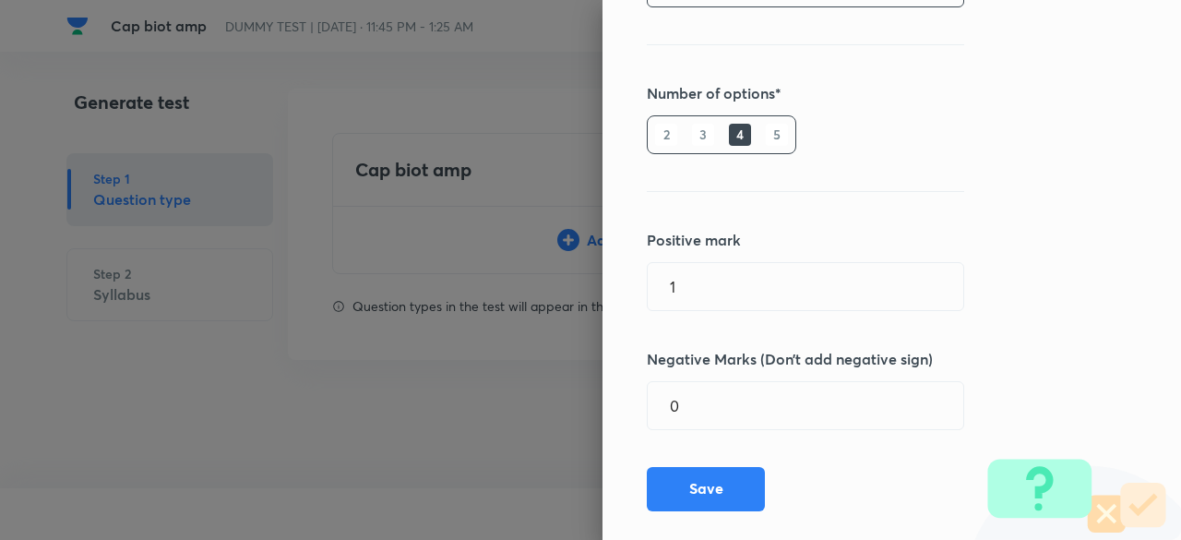
scroll to position [430, 0]
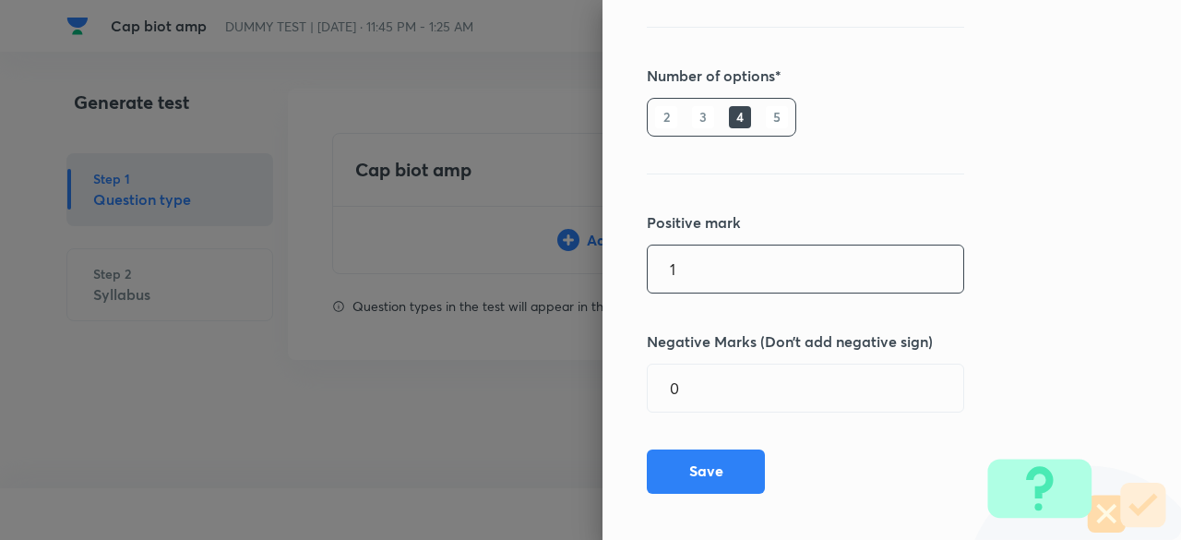
type input "60"
click at [705, 268] on input "1" at bounding box center [805, 268] width 315 height 47
type input "4"
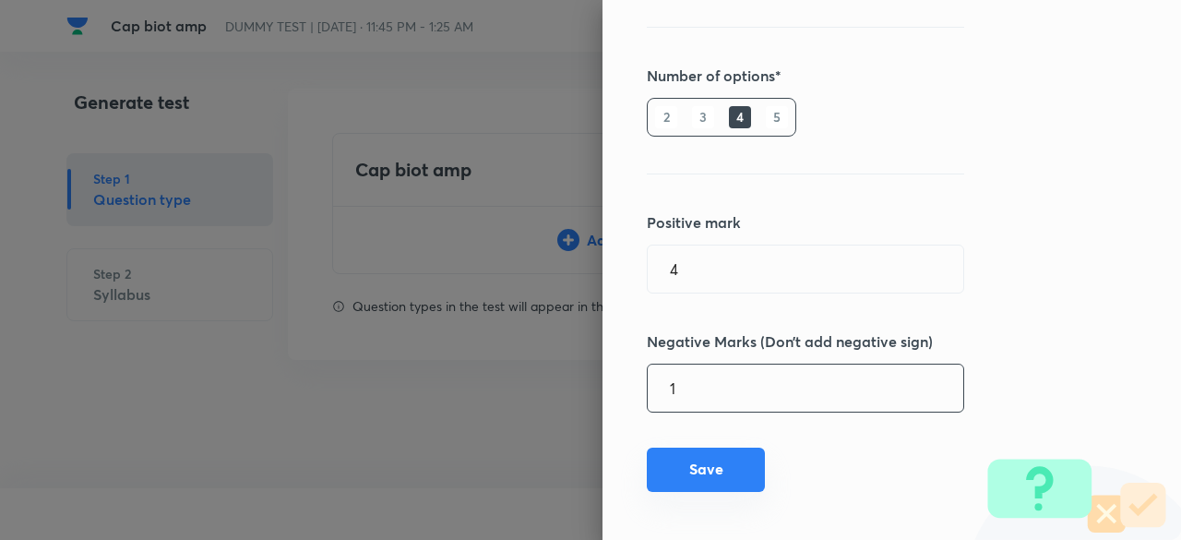
type input "1"
click at [696, 477] on button "Save" at bounding box center [706, 469] width 118 height 44
type input "1"
type input "0"
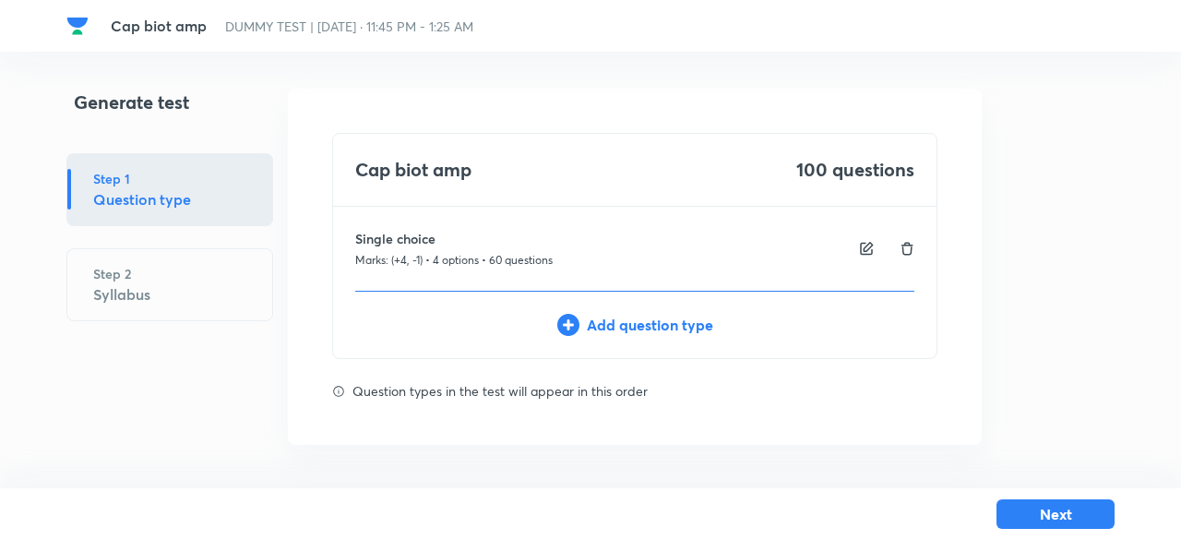
click at [683, 326] on div "Add question type" at bounding box center [634, 325] width 603 height 22
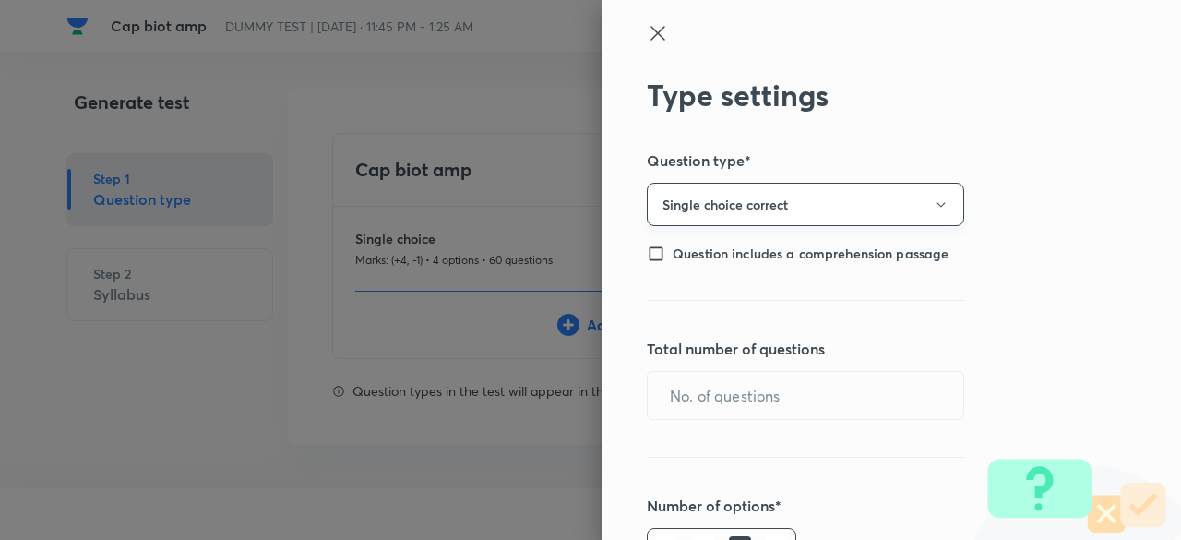
click at [696, 212] on button "Single choice correct" at bounding box center [805, 204] width 317 height 43
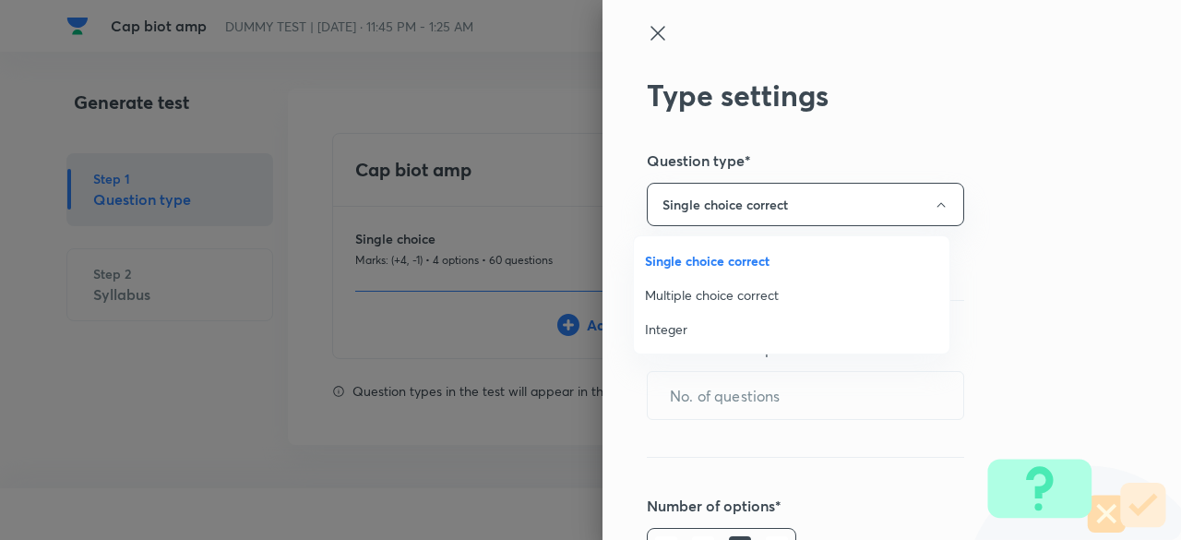
click at [671, 329] on span "Integer" at bounding box center [791, 328] width 293 height 19
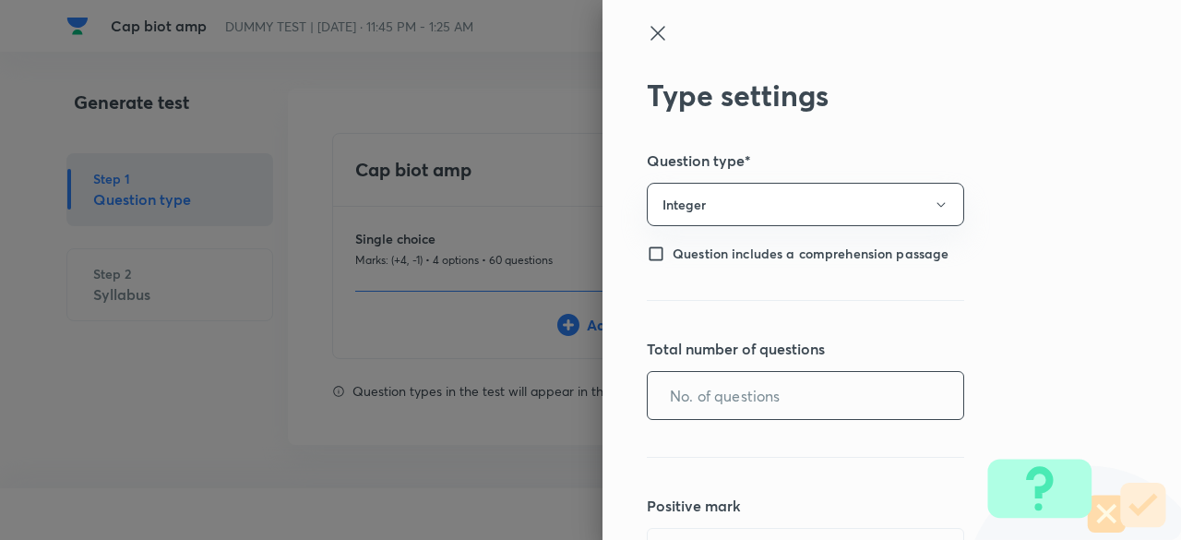
click at [686, 398] on input "text" at bounding box center [805, 395] width 315 height 47
type input "40"
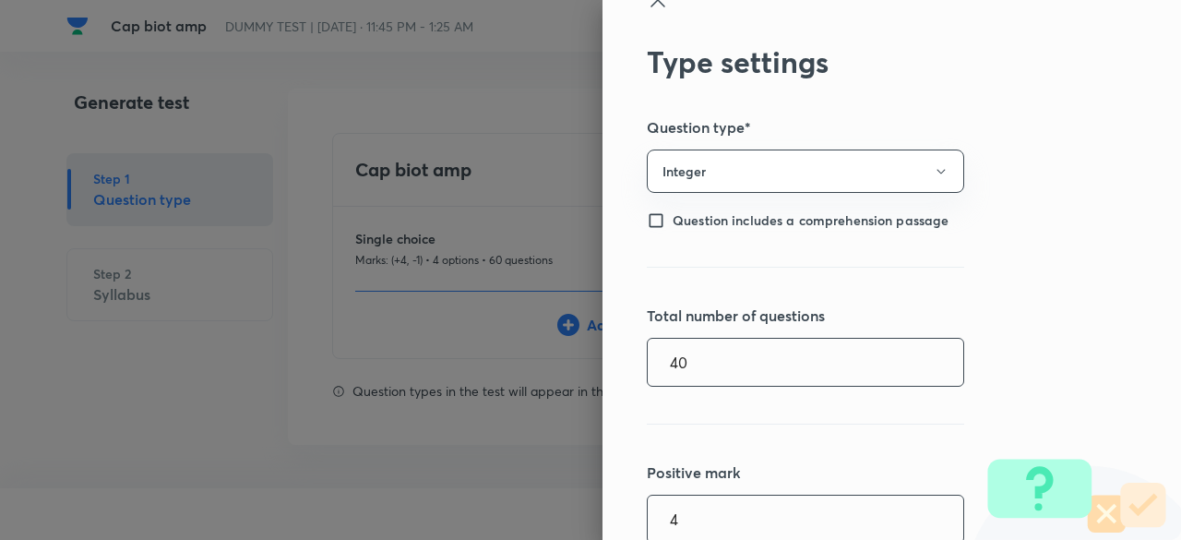
type input "4"
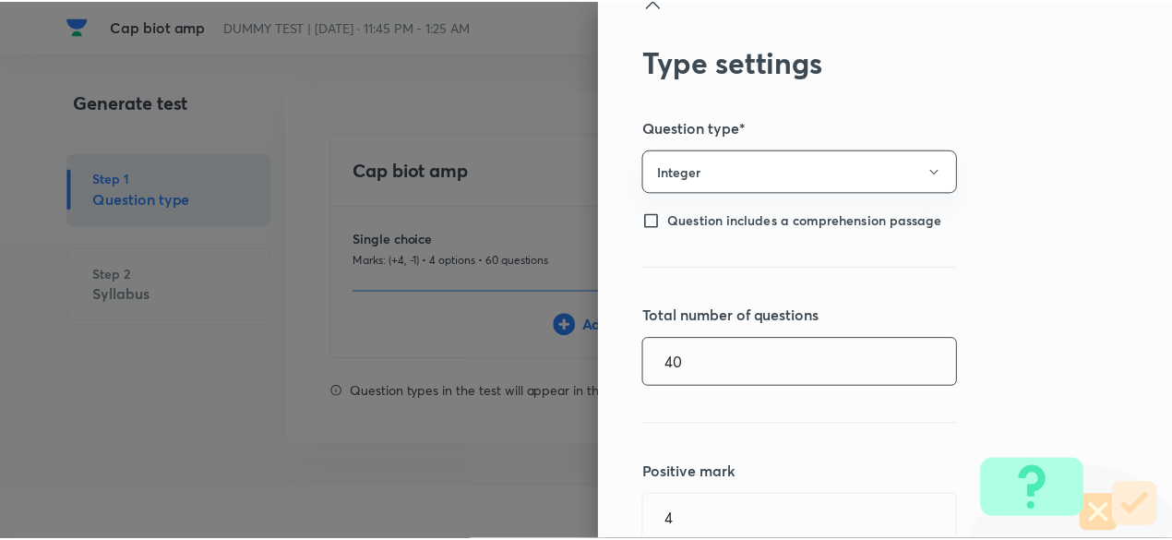
scroll to position [293, 0]
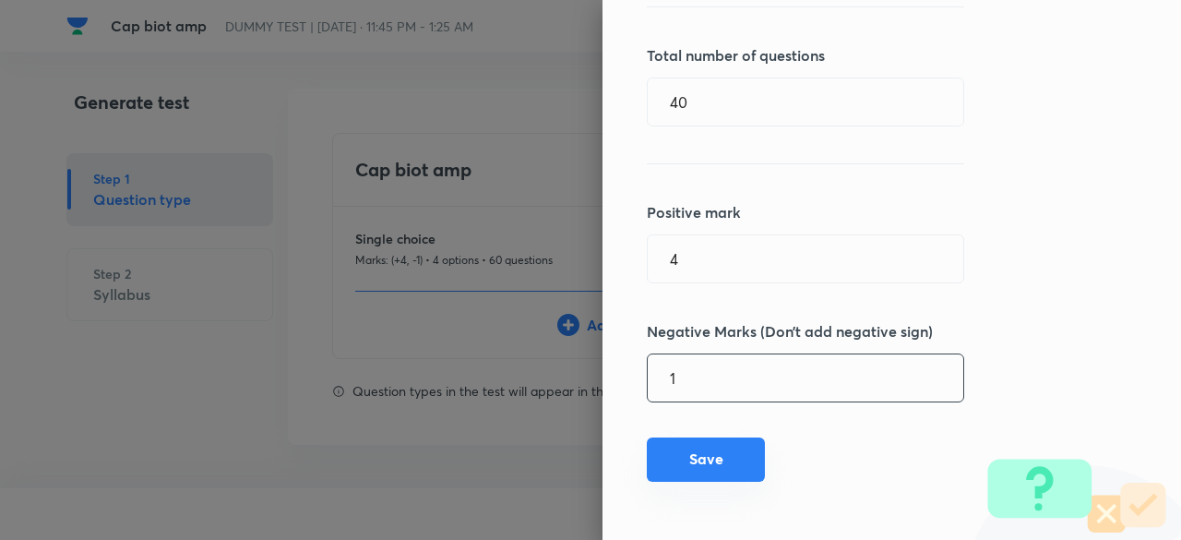
type input "1"
click at [699, 466] on button "Save" at bounding box center [706, 459] width 118 height 44
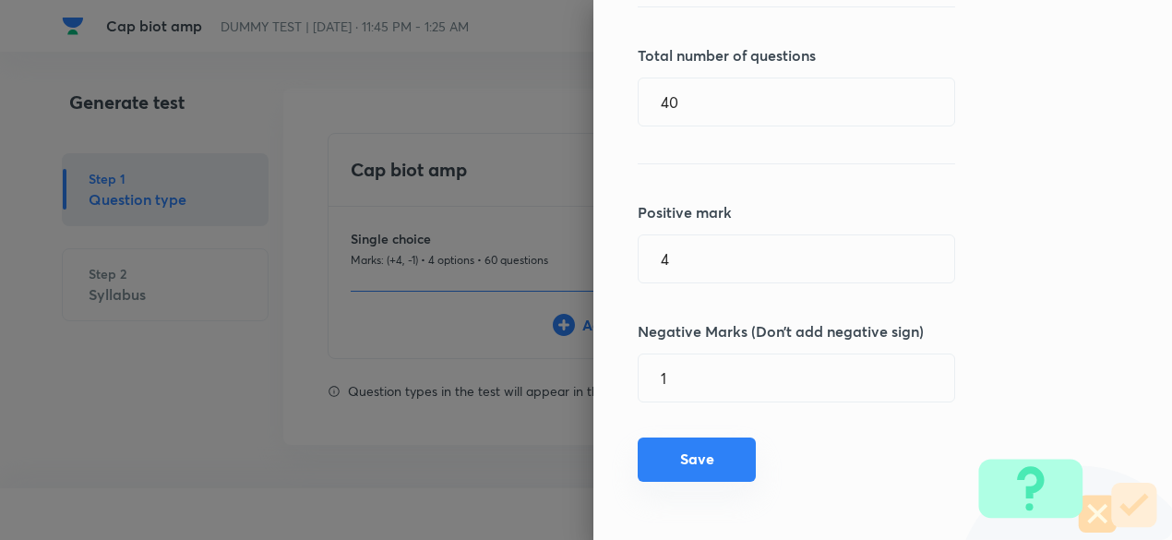
type input "1"
type input "0"
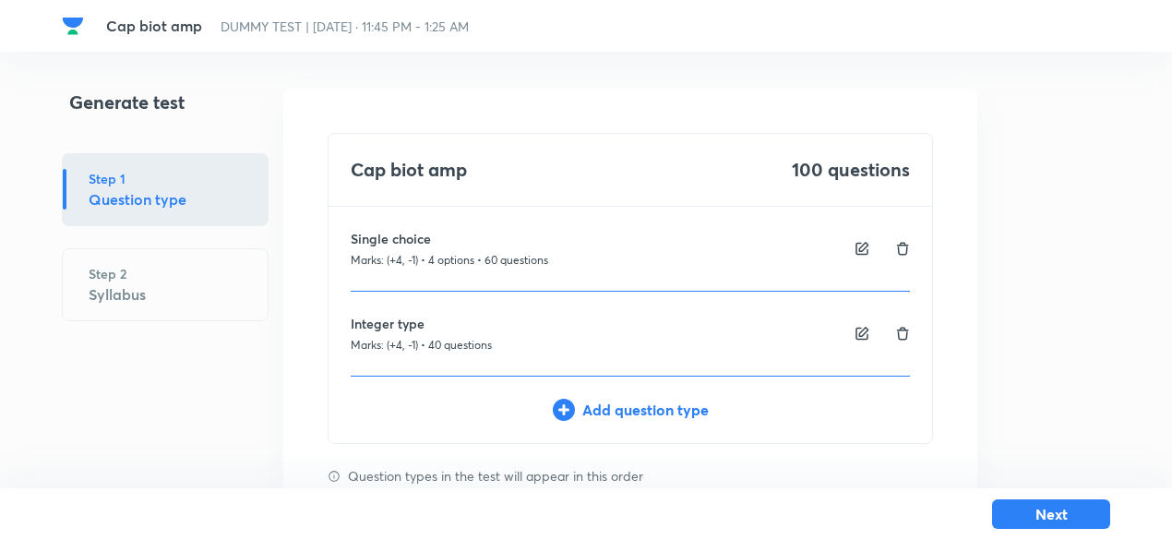
scroll to position [77, 0]
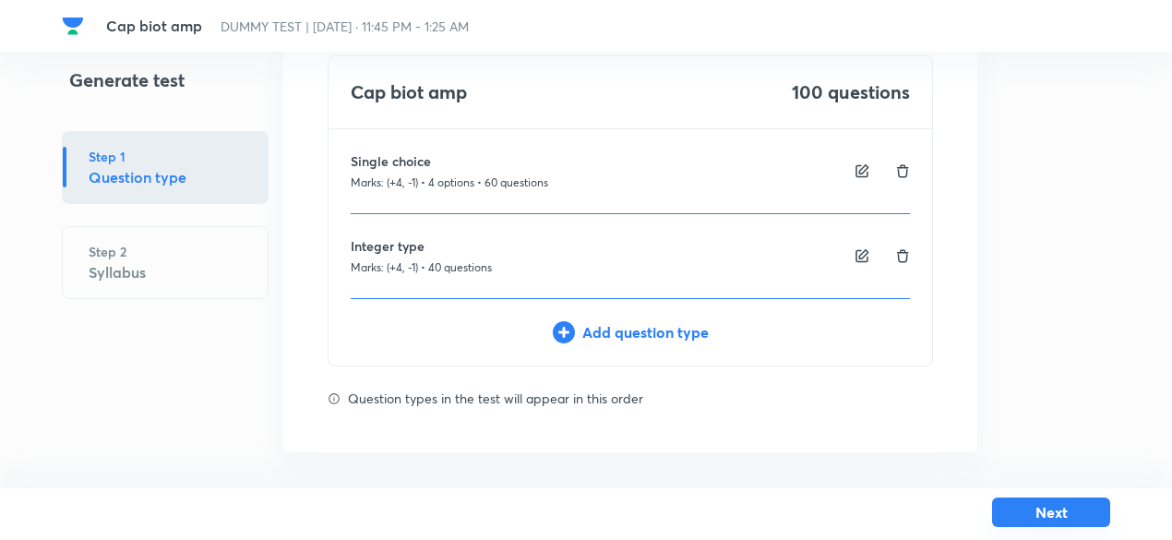
click at [1052, 515] on button "Next" at bounding box center [1051, 512] width 118 height 30
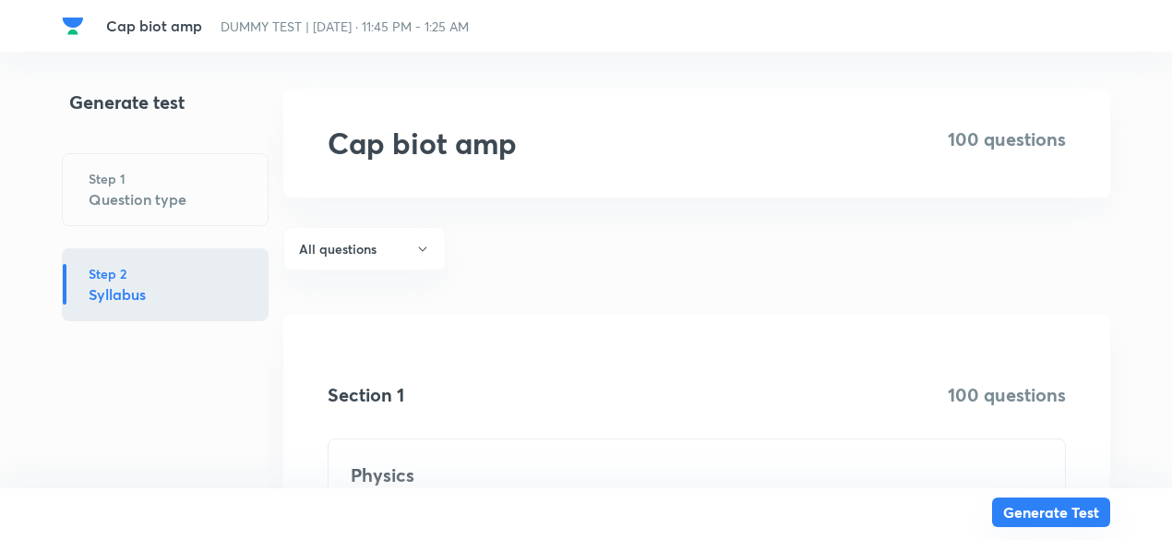
click at [1052, 515] on button "Generate Test" at bounding box center [1051, 512] width 118 height 30
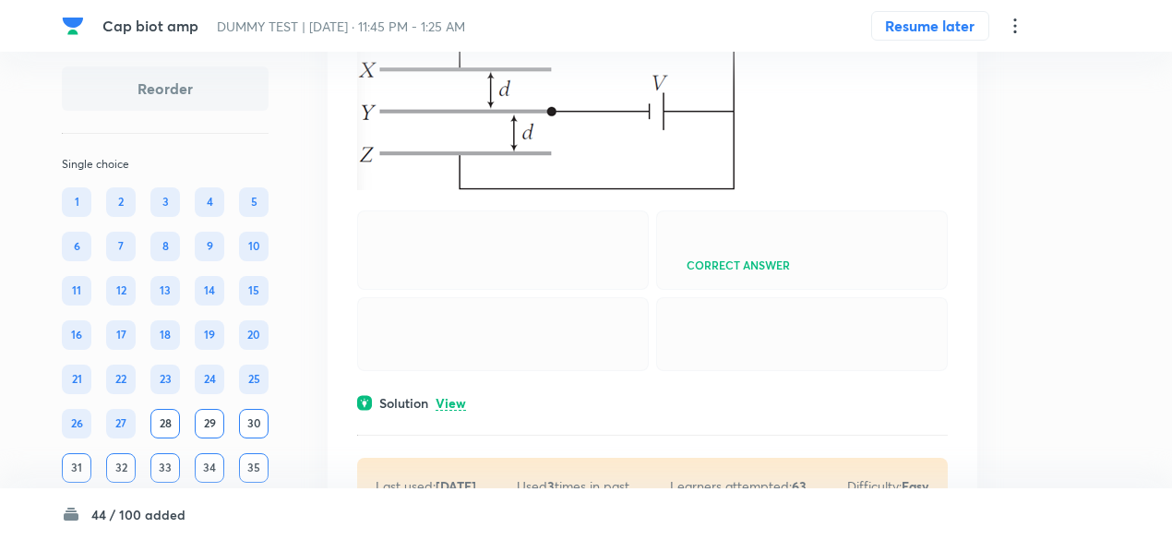
scroll to position [879, 0]
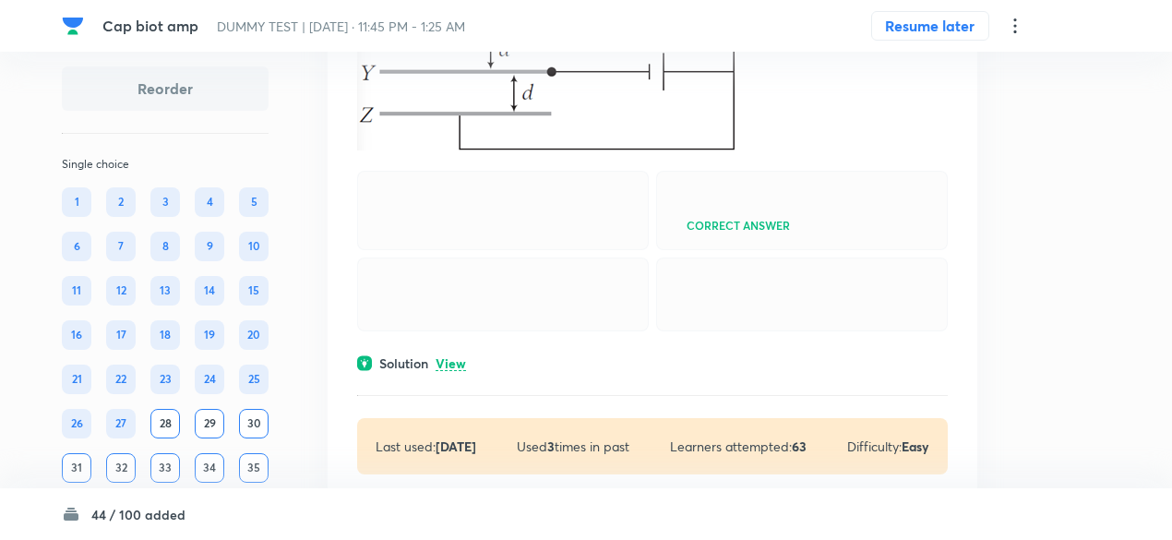
click at [460, 371] on p "View" at bounding box center [450, 364] width 30 height 14
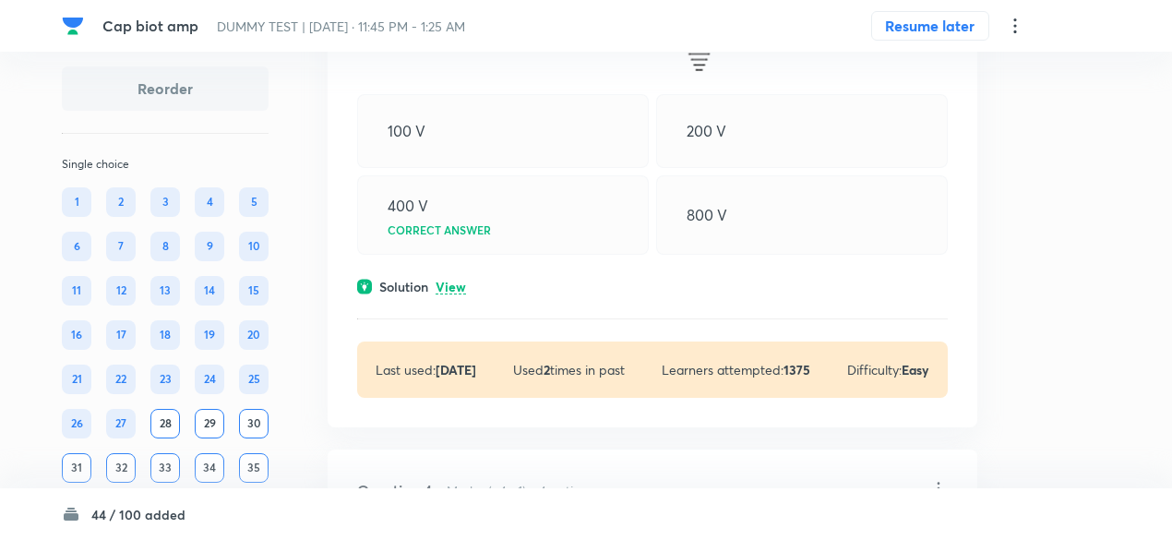
scroll to position [1790, 0]
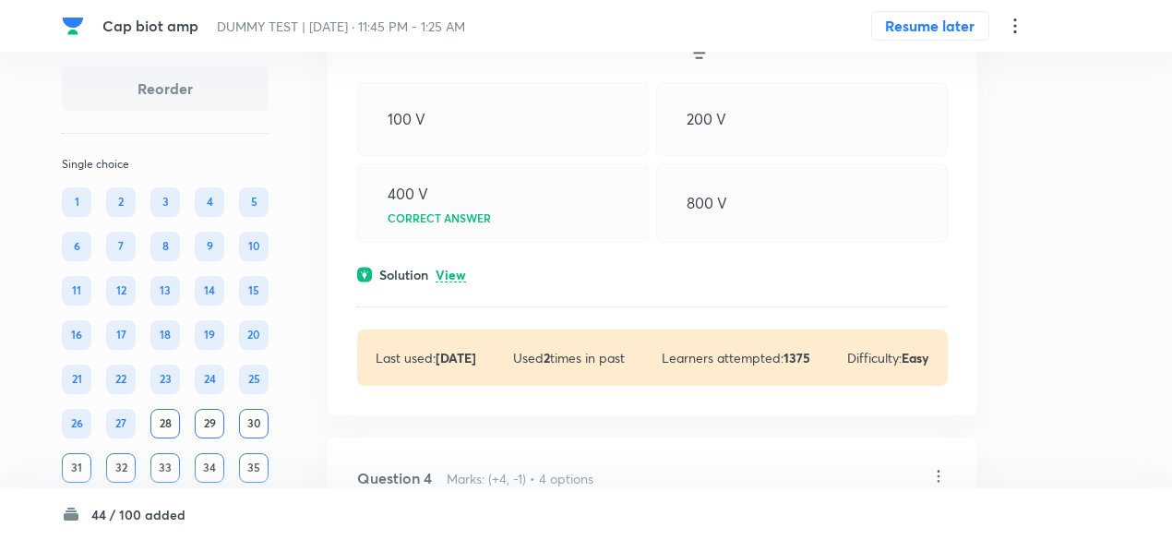
click at [452, 282] on p "View" at bounding box center [450, 275] width 30 height 14
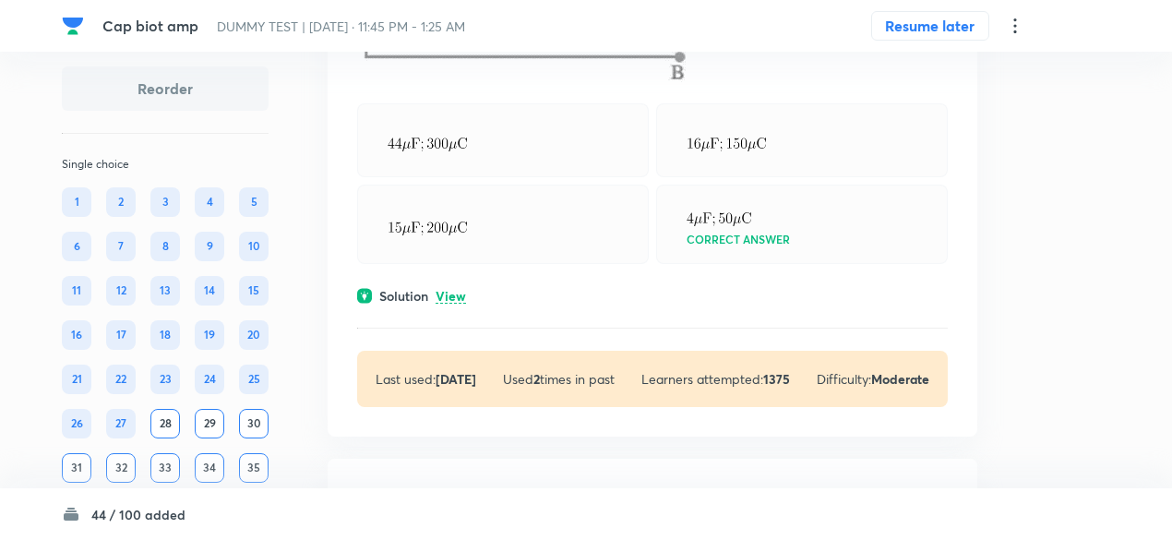
scroll to position [2788, 0]
click at [455, 302] on p "View" at bounding box center [450, 295] width 30 height 14
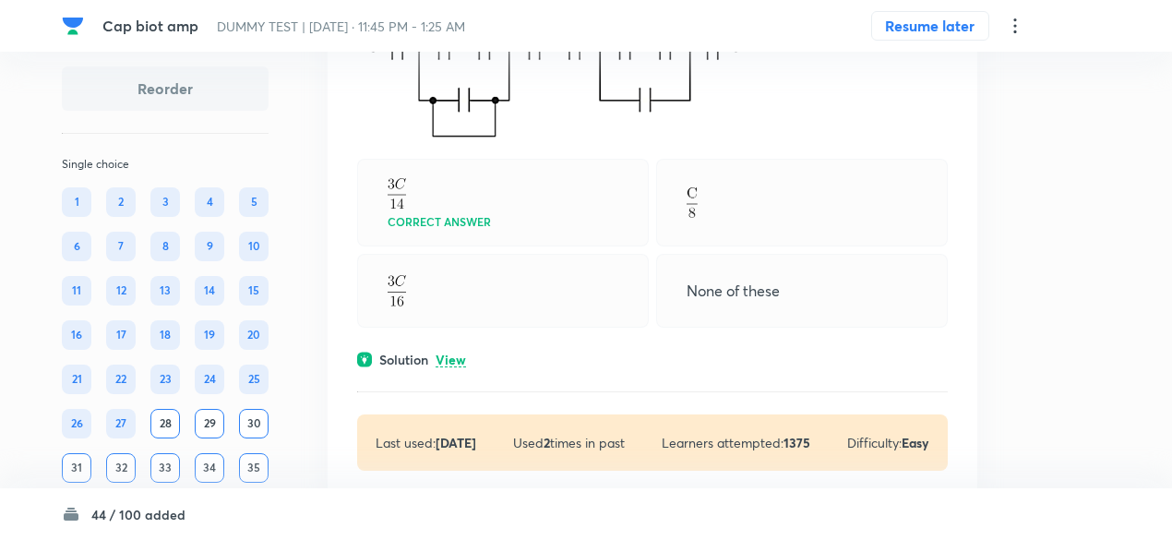
scroll to position [3668, 0]
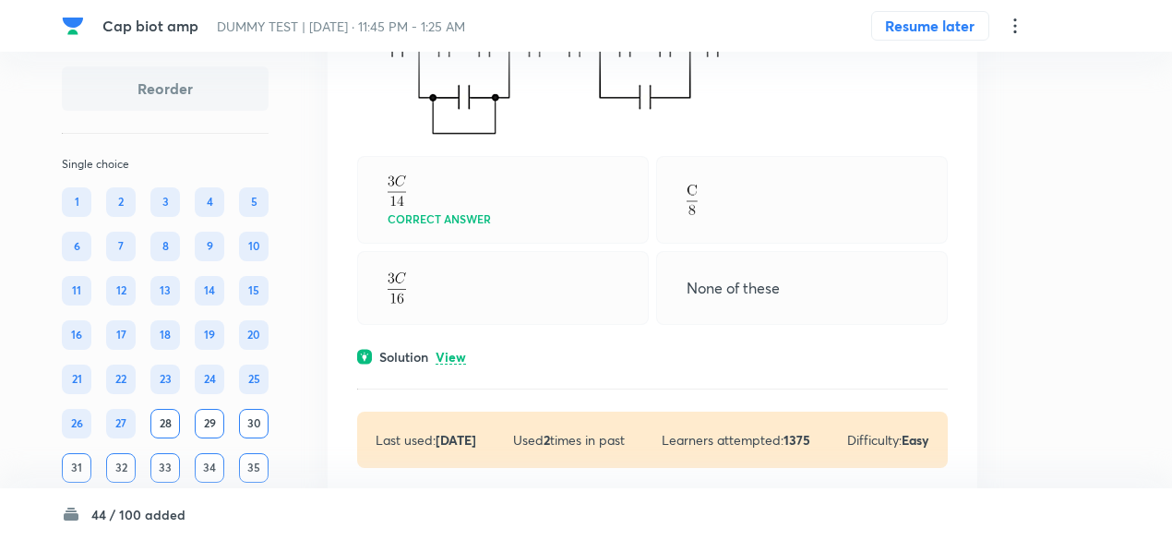
click at [459, 364] on p "View" at bounding box center [450, 358] width 30 height 14
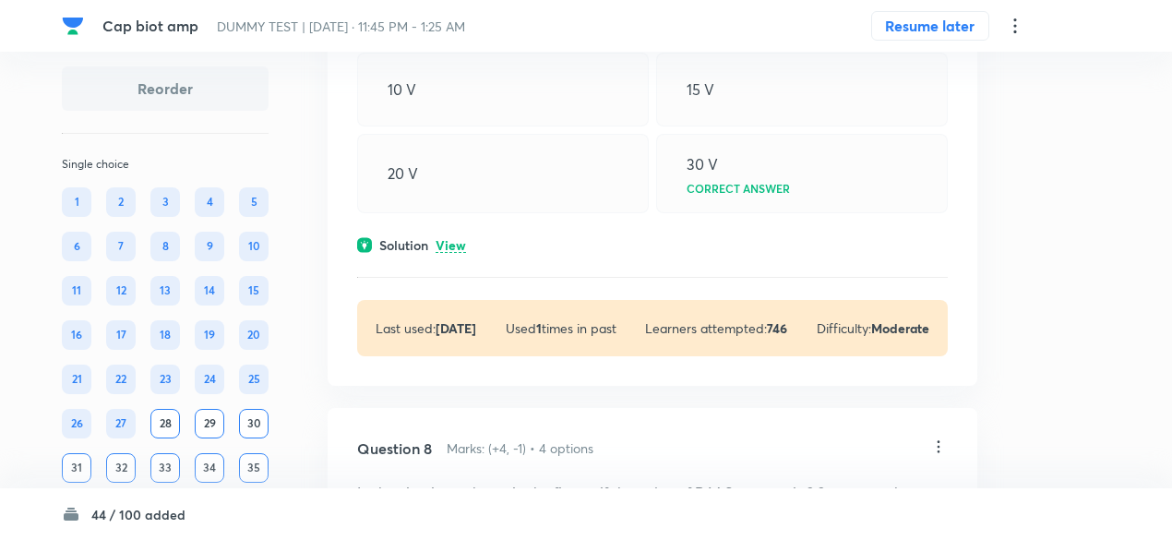
scroll to position [5222, 0]
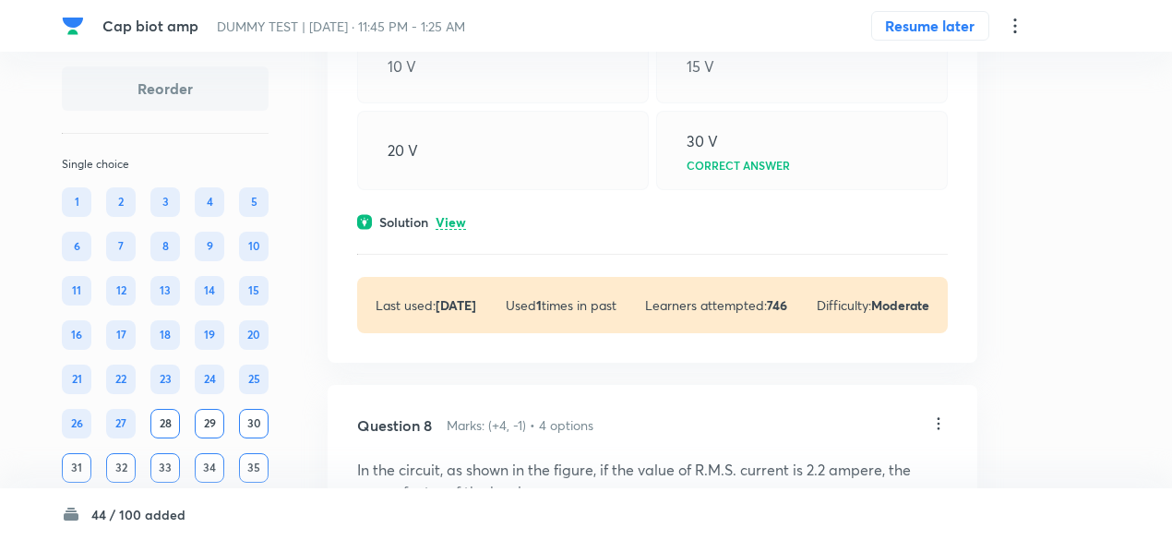
click at [458, 230] on p "View" at bounding box center [450, 223] width 30 height 14
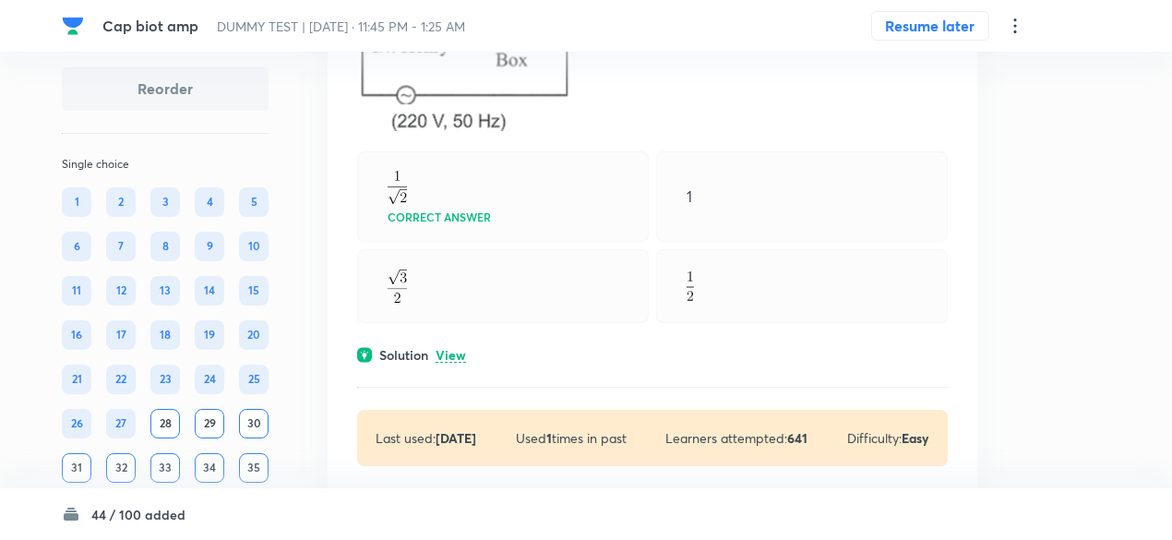
scroll to position [5961, 0]
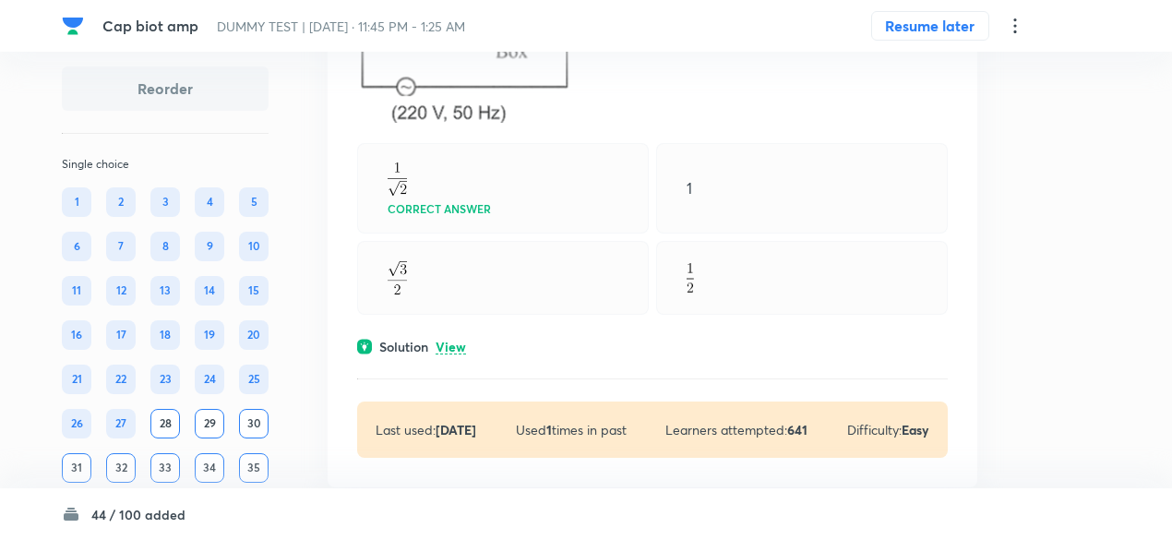
click at [467, 356] on div "Solution View" at bounding box center [652, 346] width 590 height 19
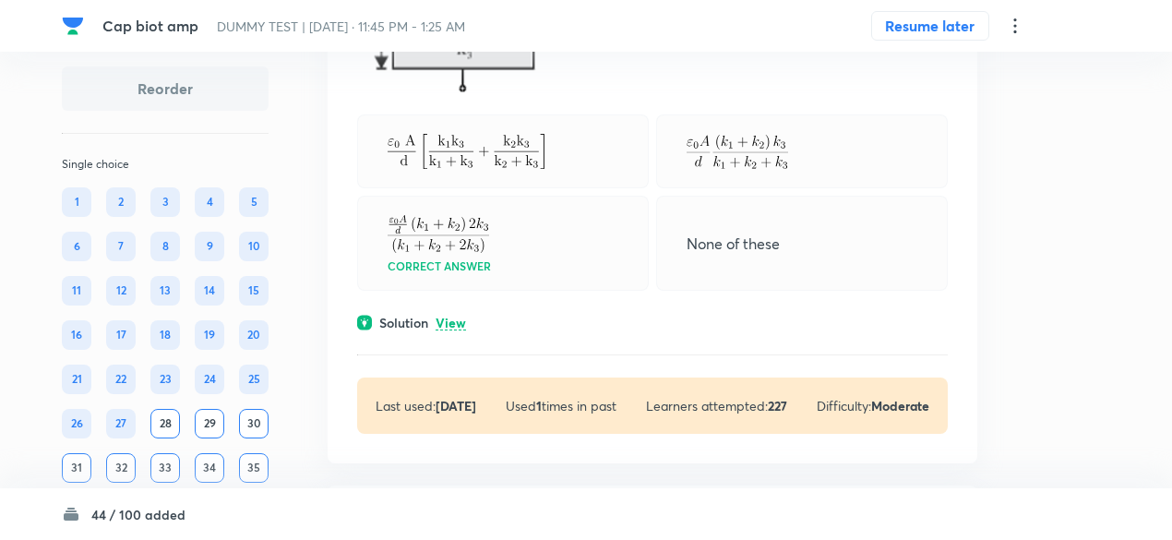
scroll to position [6839, 0]
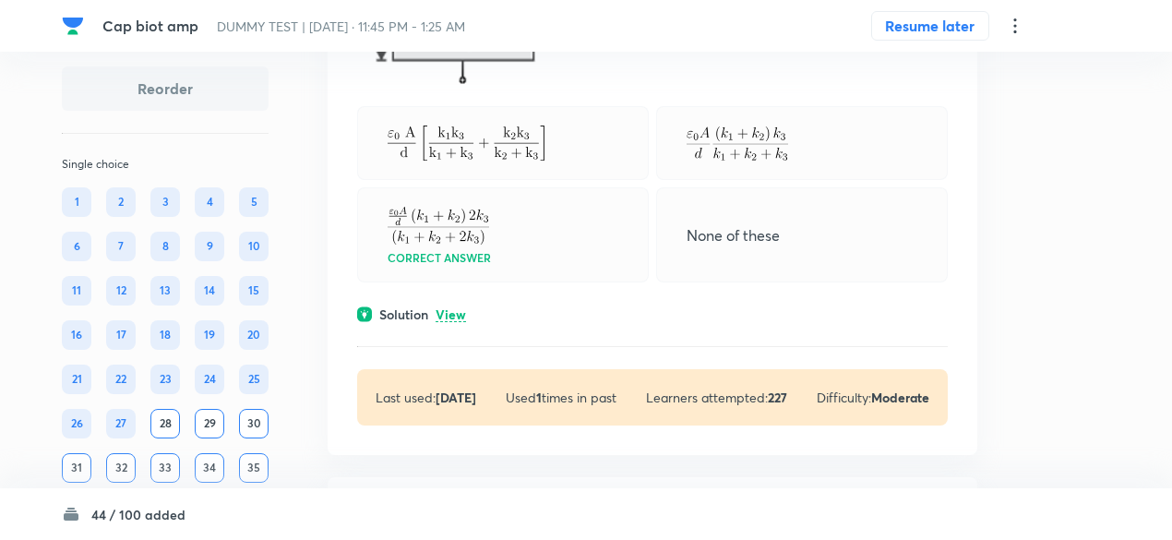
click at [463, 322] on p "View" at bounding box center [450, 315] width 30 height 14
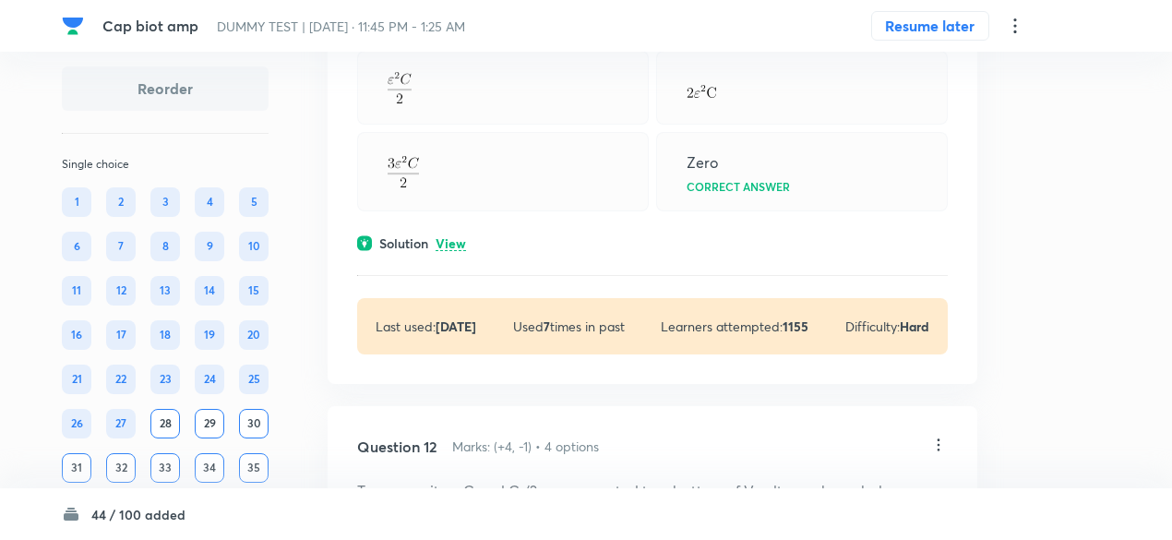
scroll to position [8750, 0]
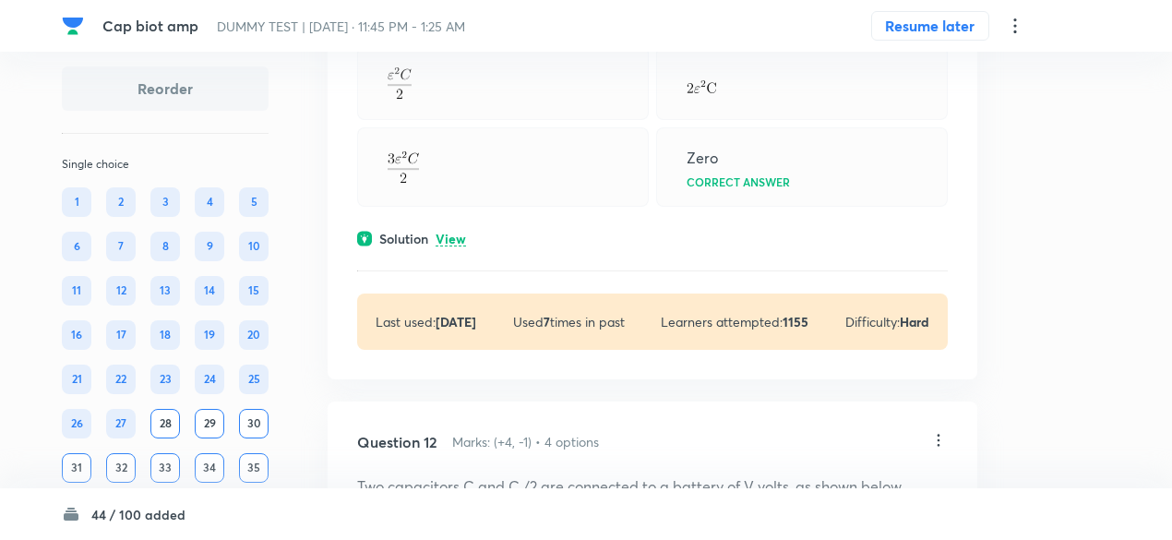
click at [447, 246] on p "View" at bounding box center [450, 239] width 30 height 14
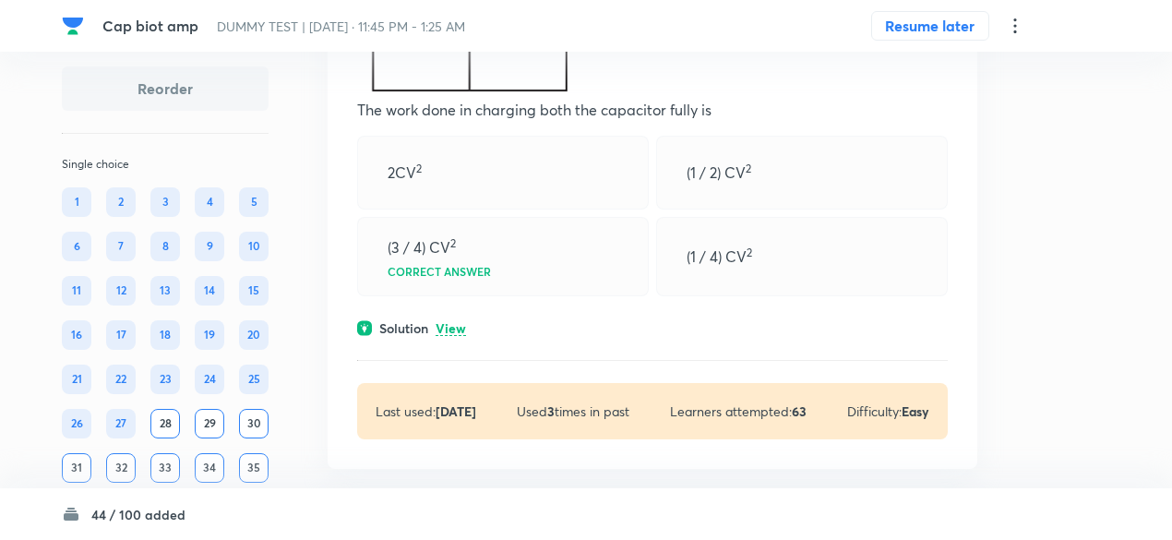
scroll to position [9418, 0]
click at [456, 334] on p "View" at bounding box center [450, 327] width 30 height 14
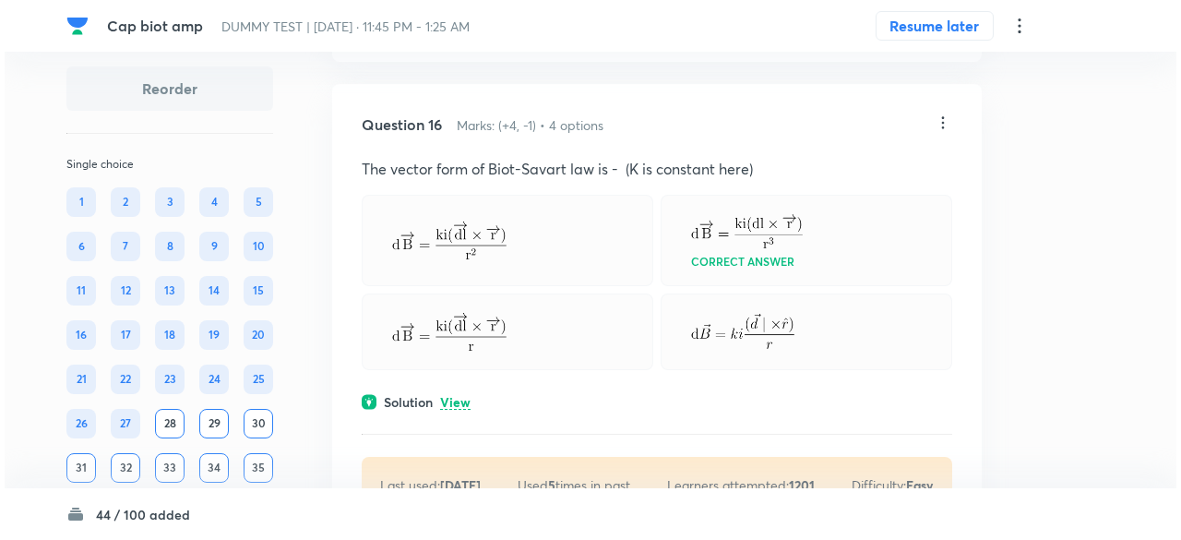
scroll to position [11962, 0]
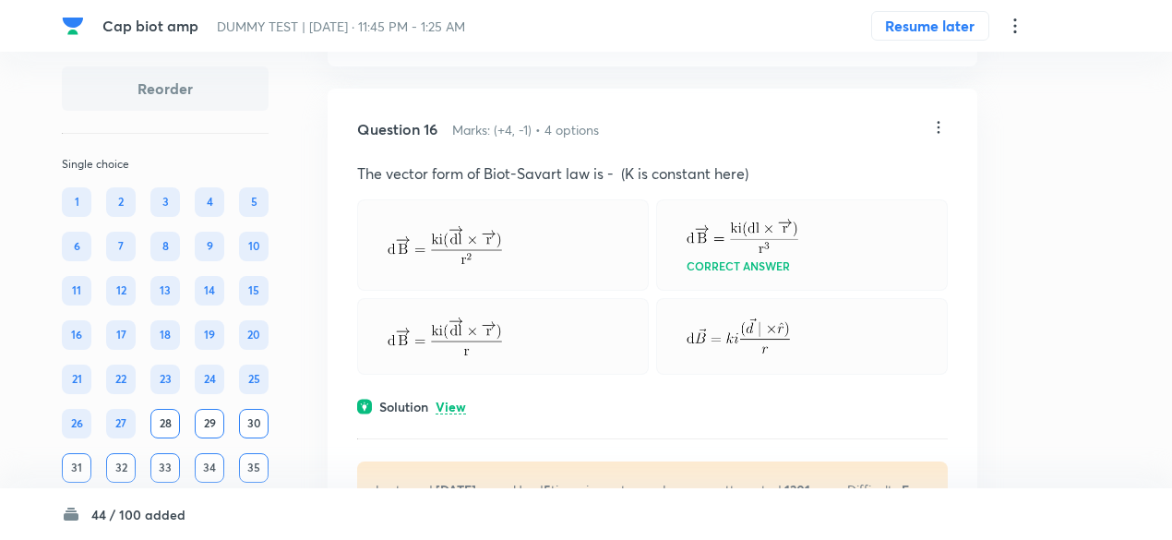
click at [1010, 27] on icon at bounding box center [1015, 26] width 22 height 22
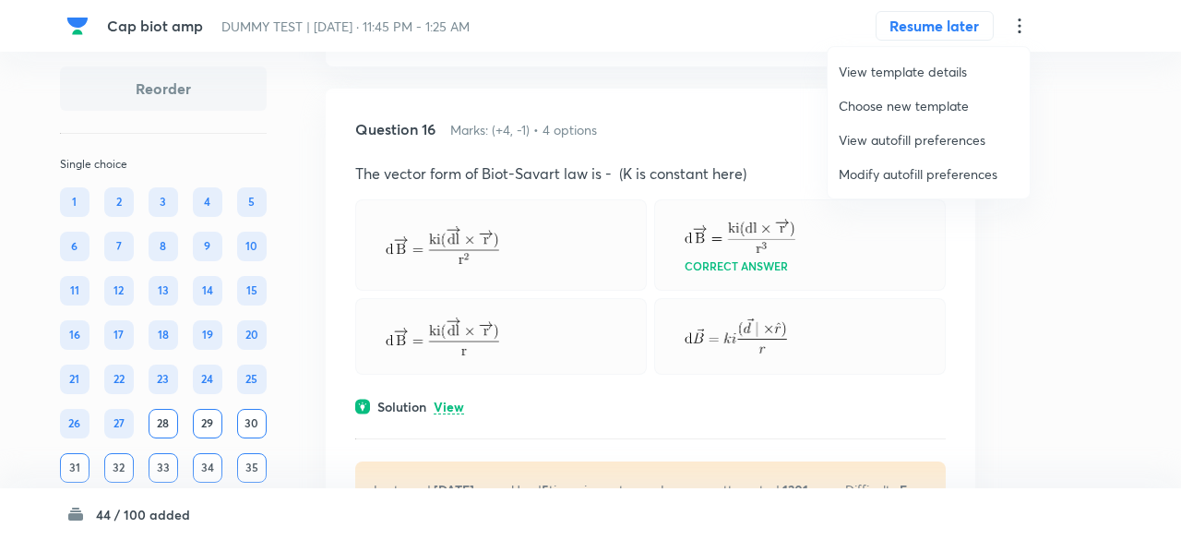
click at [929, 177] on span "Modify autofill preferences" at bounding box center [929, 173] width 180 height 19
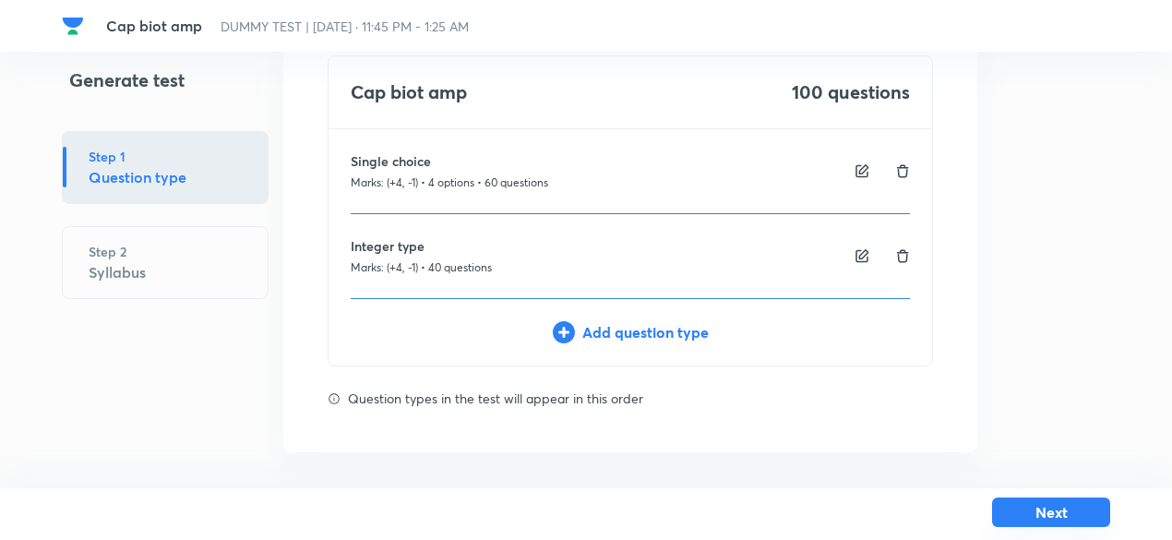
click at [1039, 510] on button "Next" at bounding box center [1051, 512] width 118 height 30
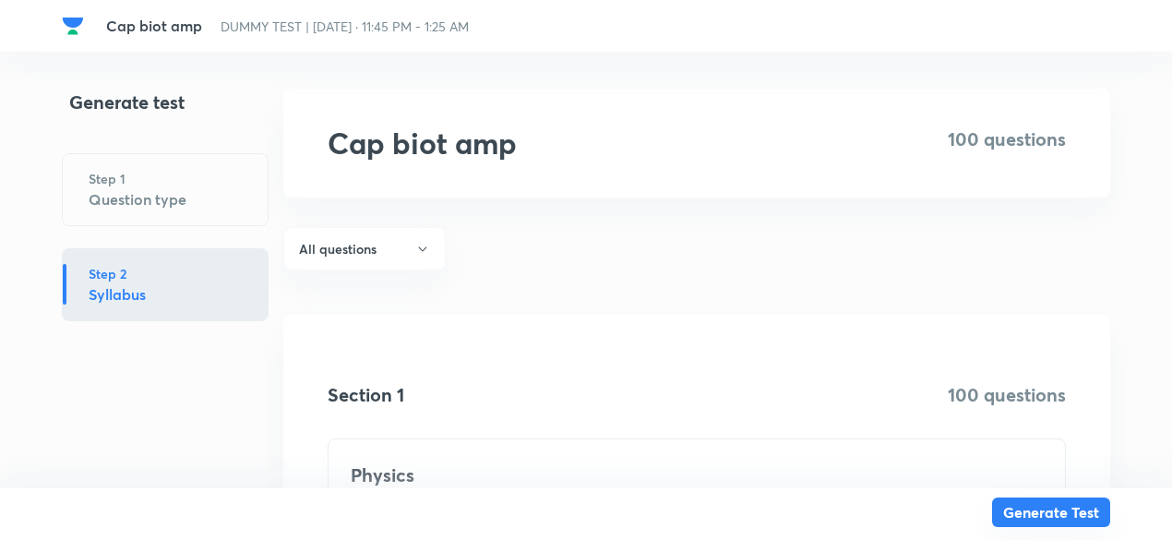
click at [1039, 510] on button "Generate Test" at bounding box center [1051, 512] width 118 height 30
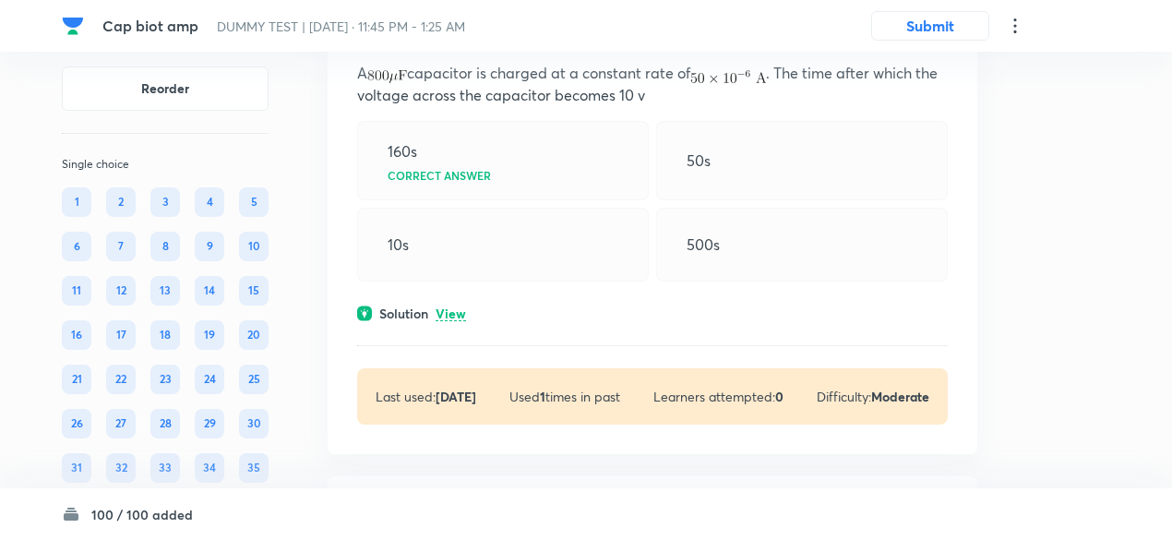
scroll to position [184, 0]
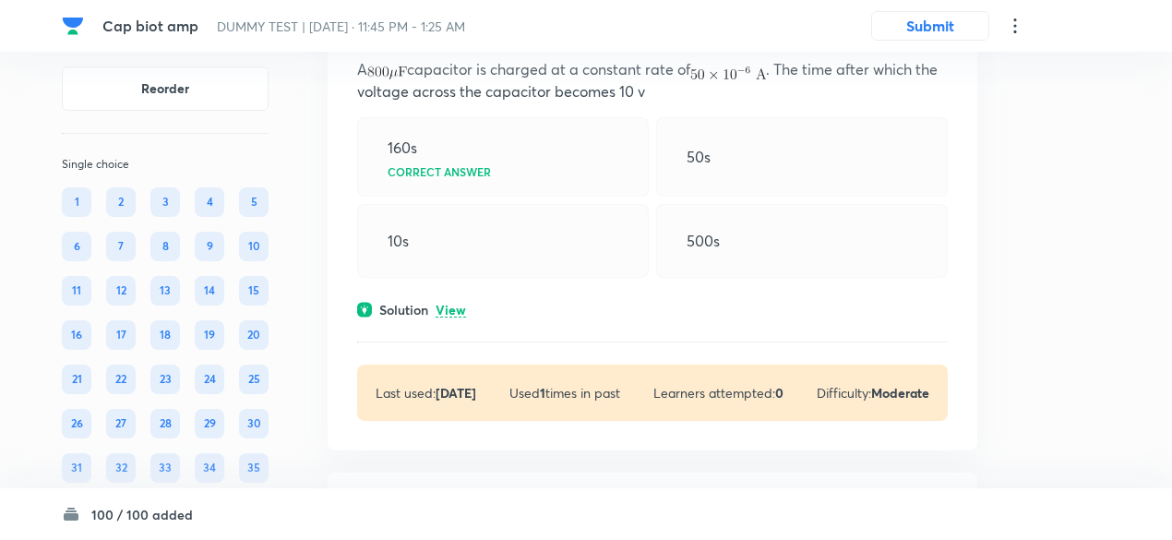
click at [446, 305] on p "View" at bounding box center [450, 310] width 30 height 14
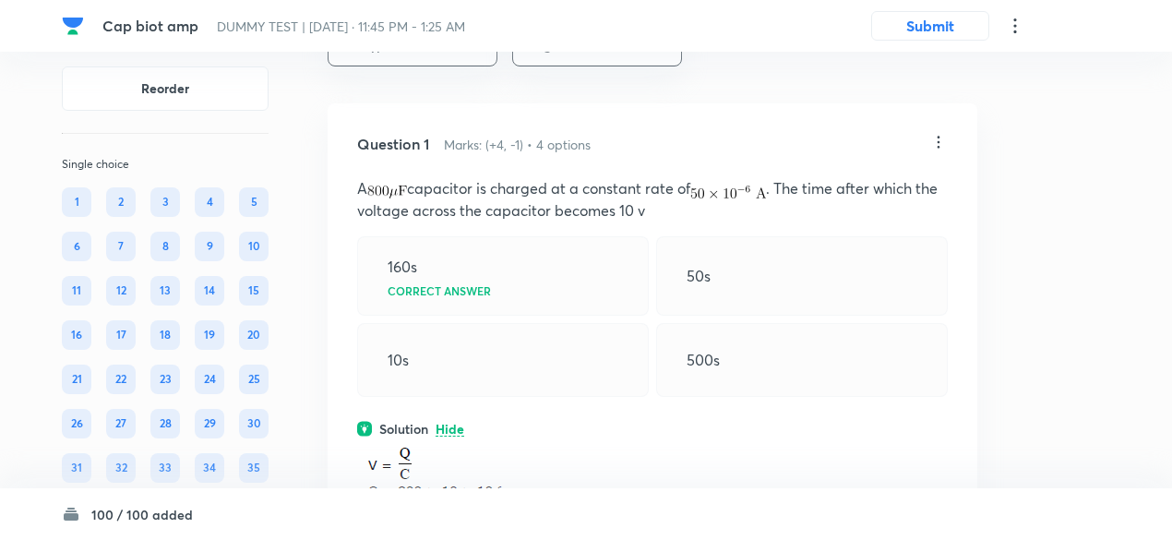
scroll to position [64, 0]
click at [938, 149] on icon at bounding box center [938, 144] width 18 height 18
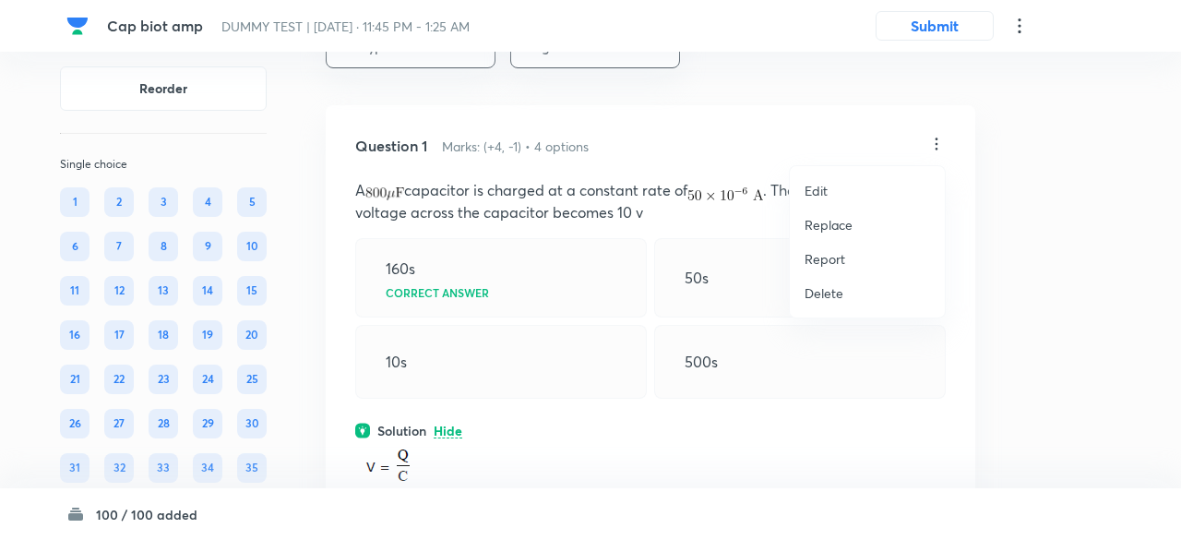
click at [841, 220] on p "Replace" at bounding box center [828, 224] width 48 height 19
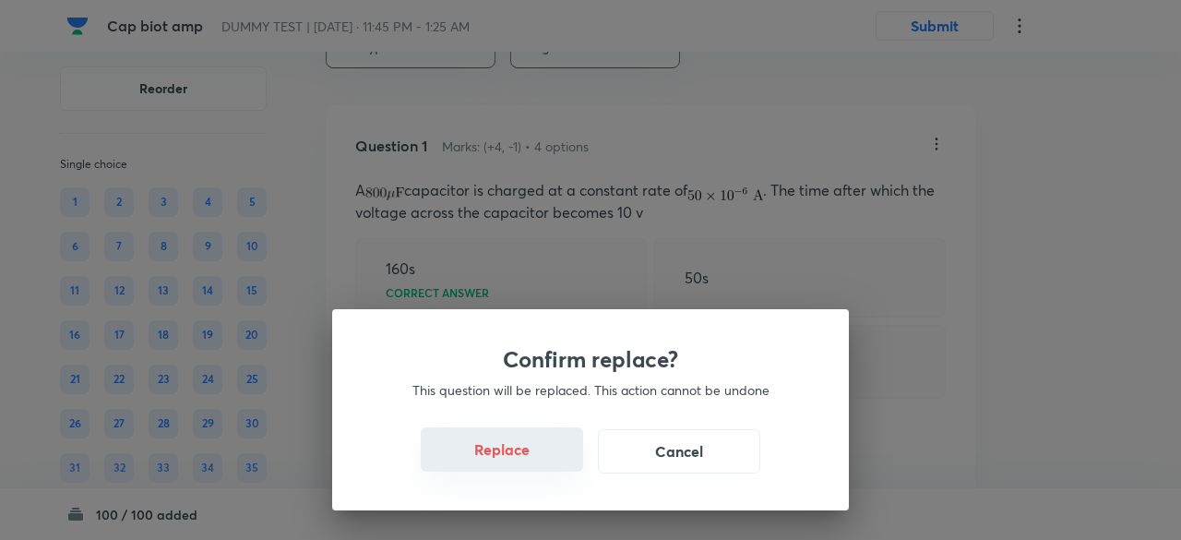
click at [528, 458] on button "Replace" at bounding box center [502, 449] width 162 height 44
click at [528, 458] on button "Replace" at bounding box center [502, 451] width 162 height 44
click at [539, 460] on button "Replace" at bounding box center [502, 449] width 162 height 44
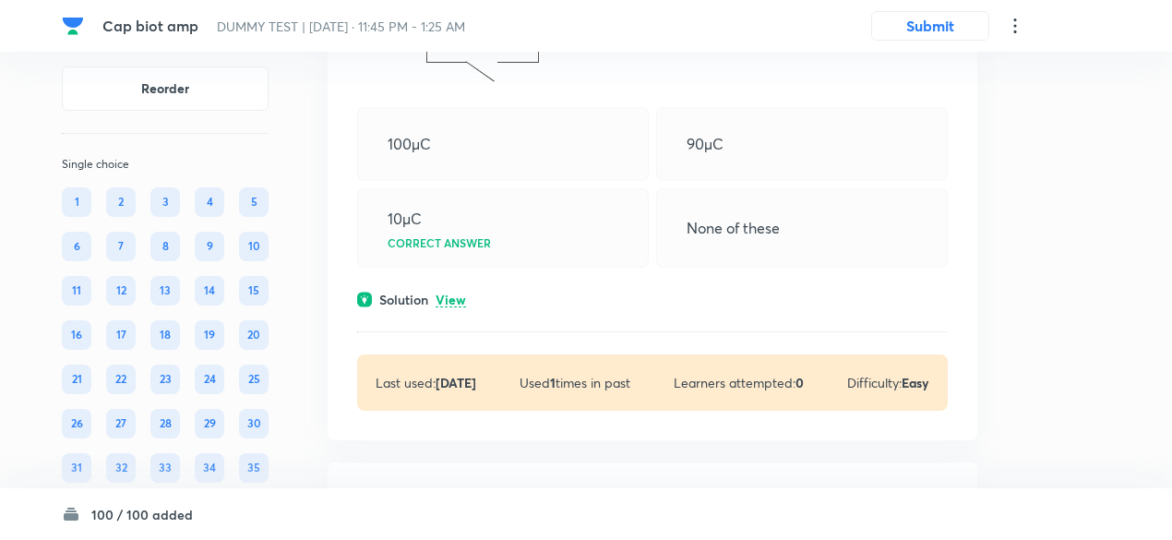
scroll to position [1076, 0]
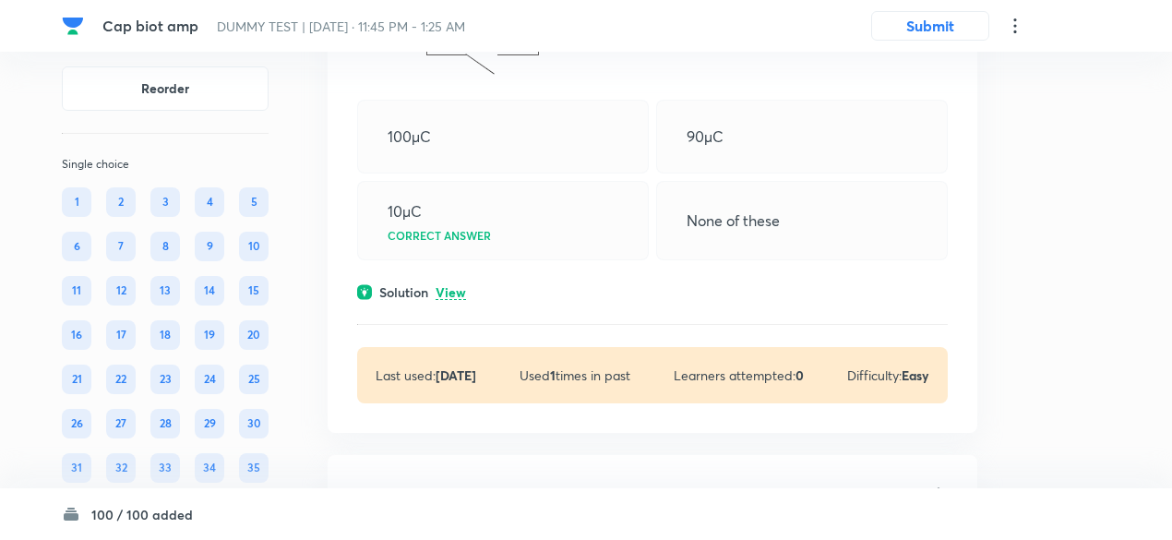
click at [453, 300] on p "View" at bounding box center [450, 293] width 30 height 14
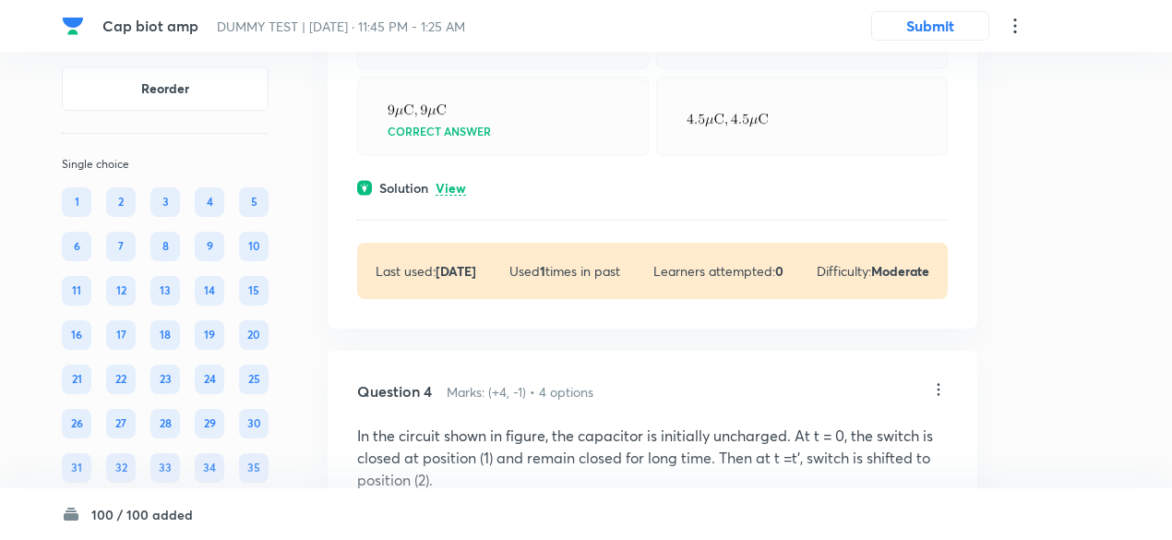
scroll to position [2080, 0]
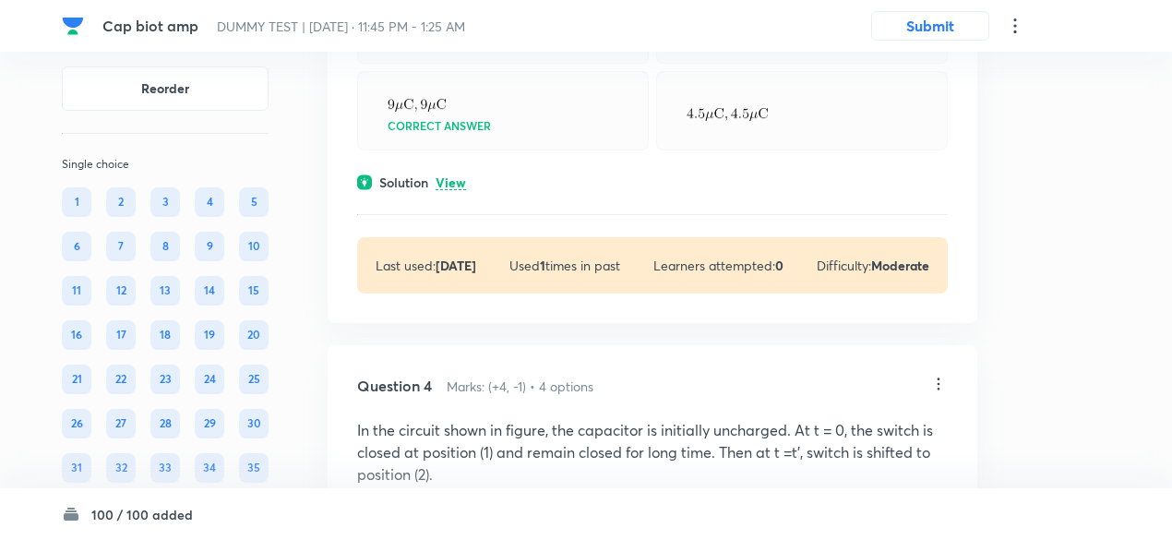
click at [448, 190] on p "View" at bounding box center [450, 183] width 30 height 14
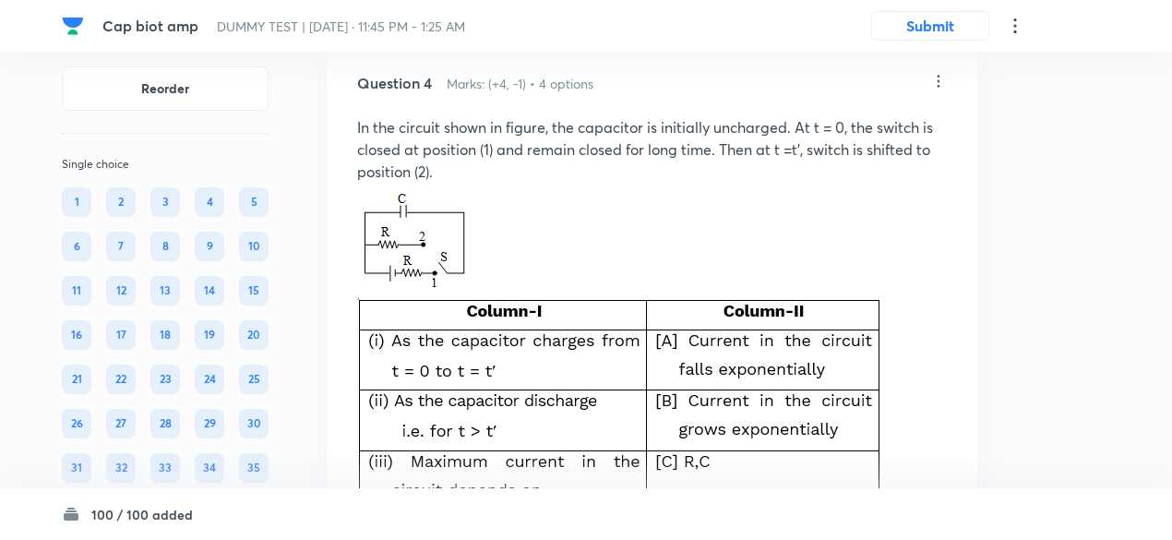
scroll to position [2760, 0]
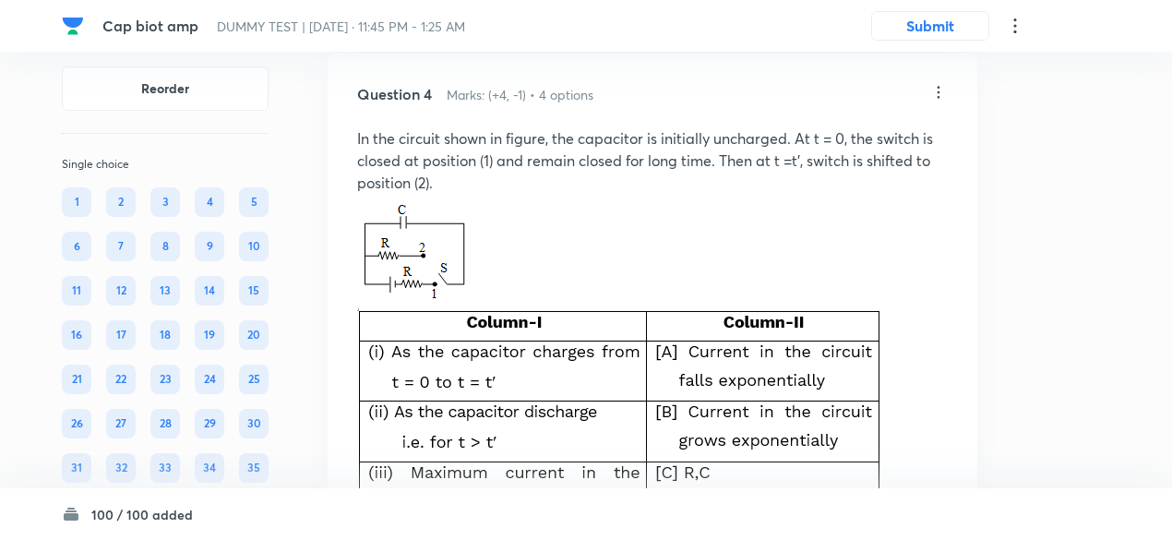
click at [934, 101] on icon at bounding box center [938, 92] width 18 height 18
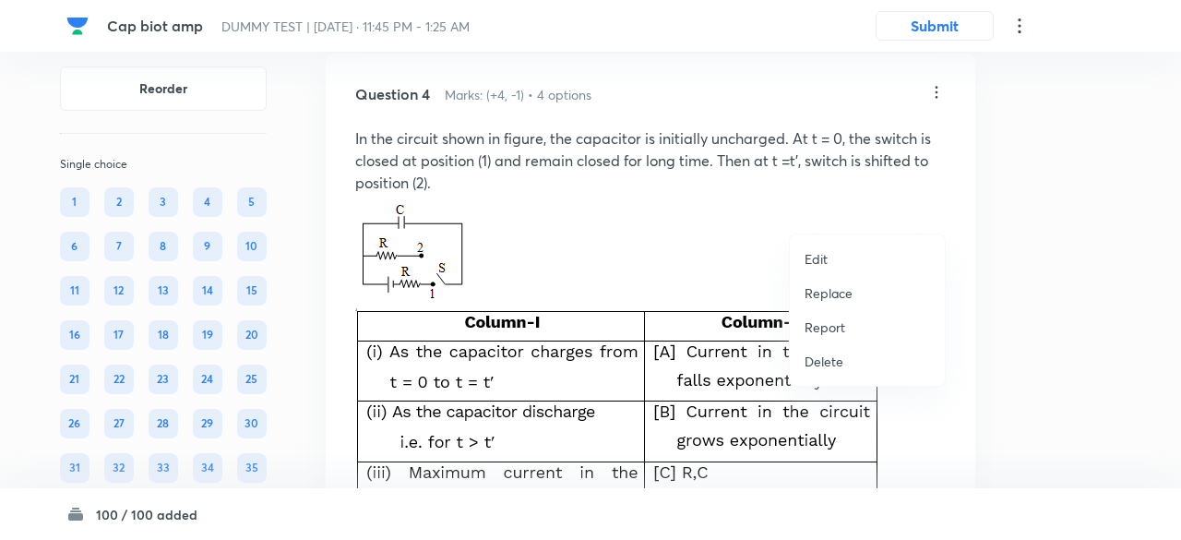
click at [841, 287] on p "Replace" at bounding box center [828, 292] width 48 height 19
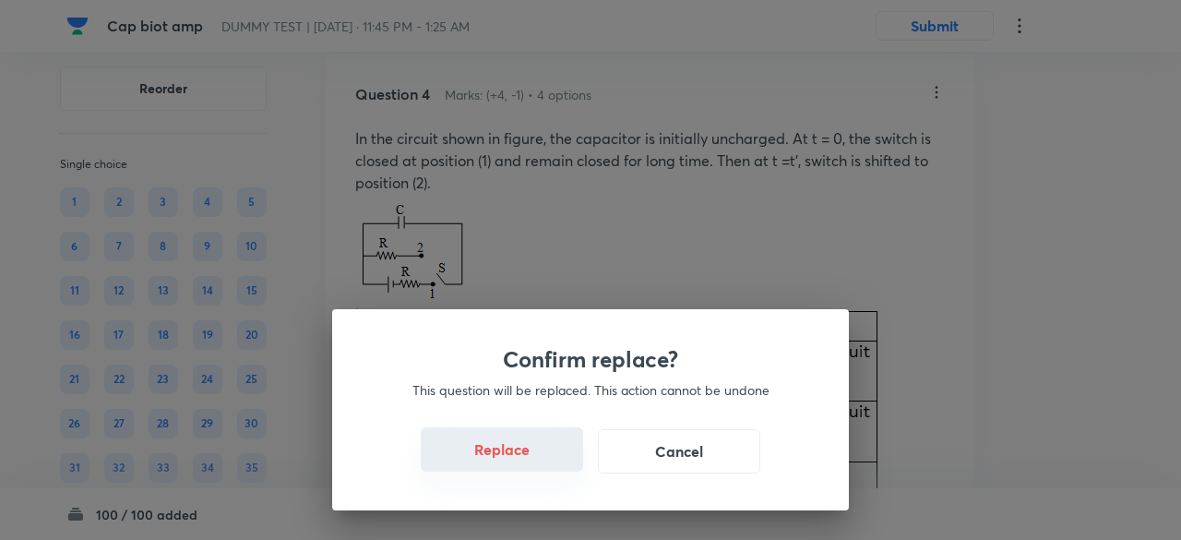
click at [513, 452] on button "Replace" at bounding box center [502, 449] width 162 height 44
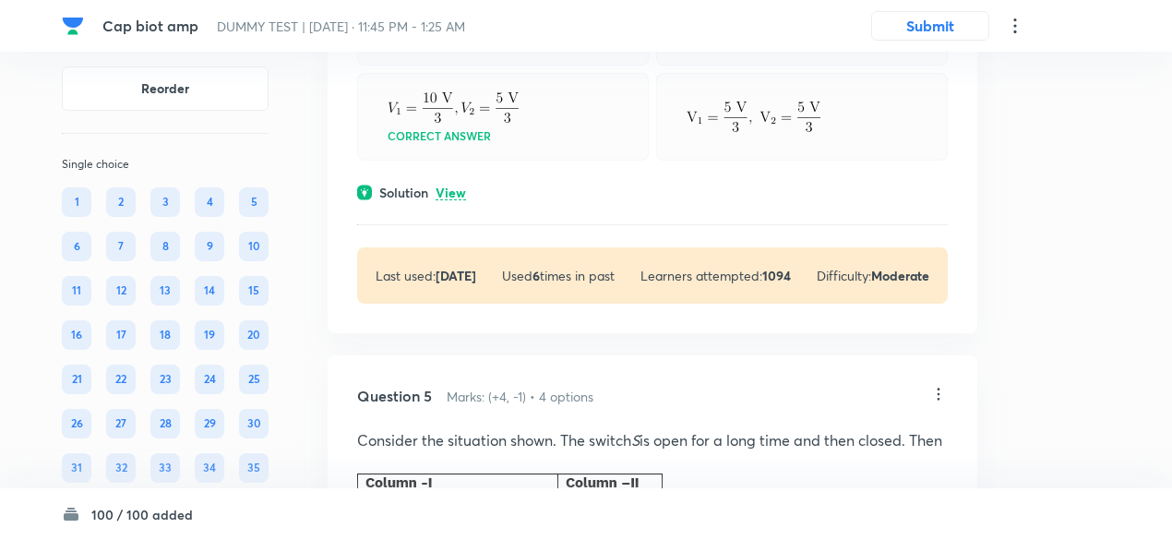
scroll to position [3057, 0]
click at [457, 199] on p "View" at bounding box center [450, 192] width 30 height 14
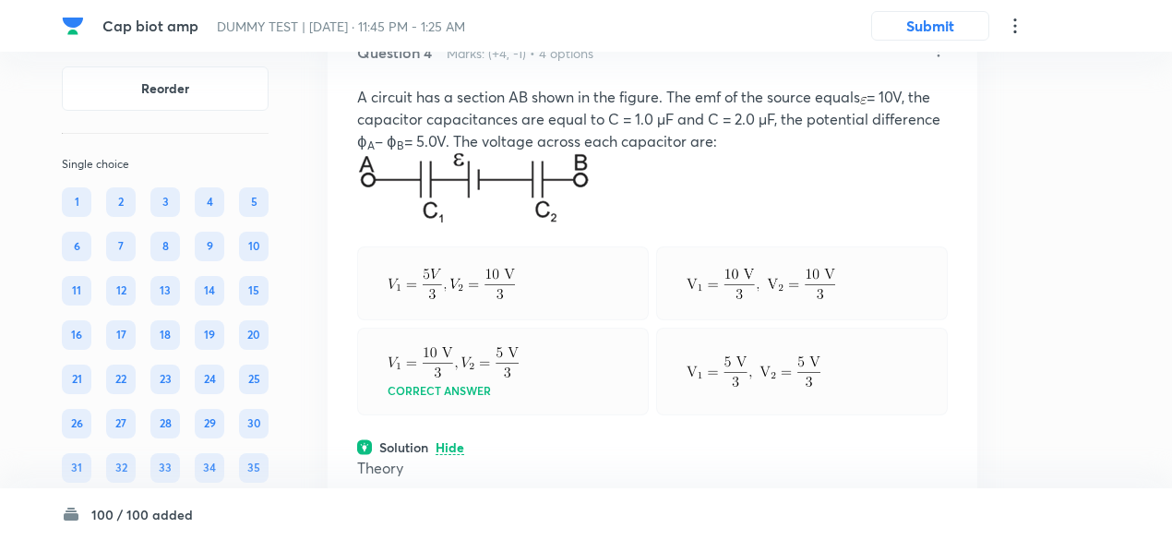
scroll to position [2793, 0]
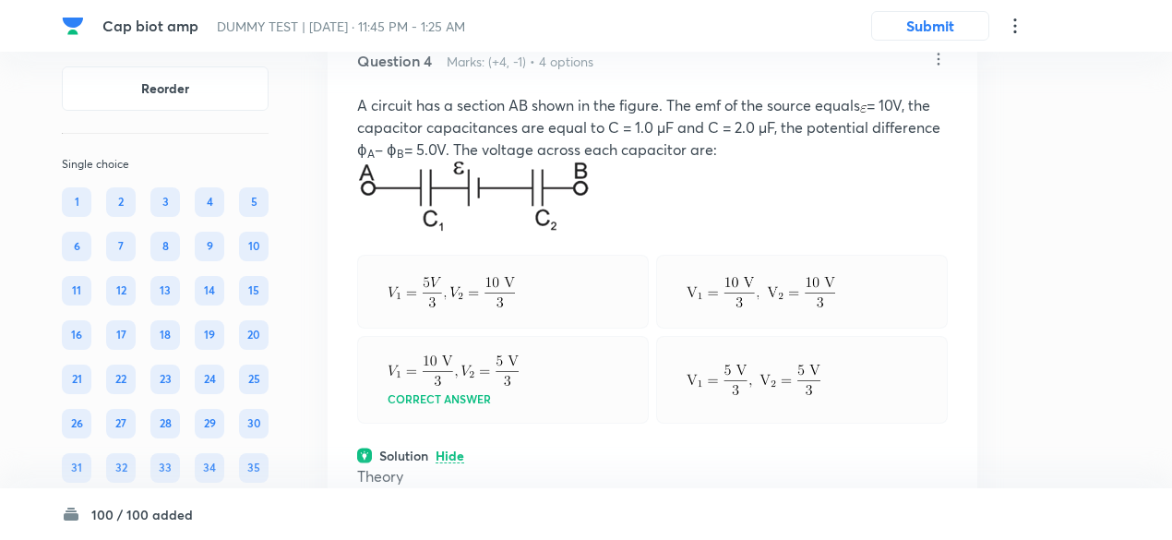
click at [939, 68] on icon at bounding box center [938, 59] width 18 height 18
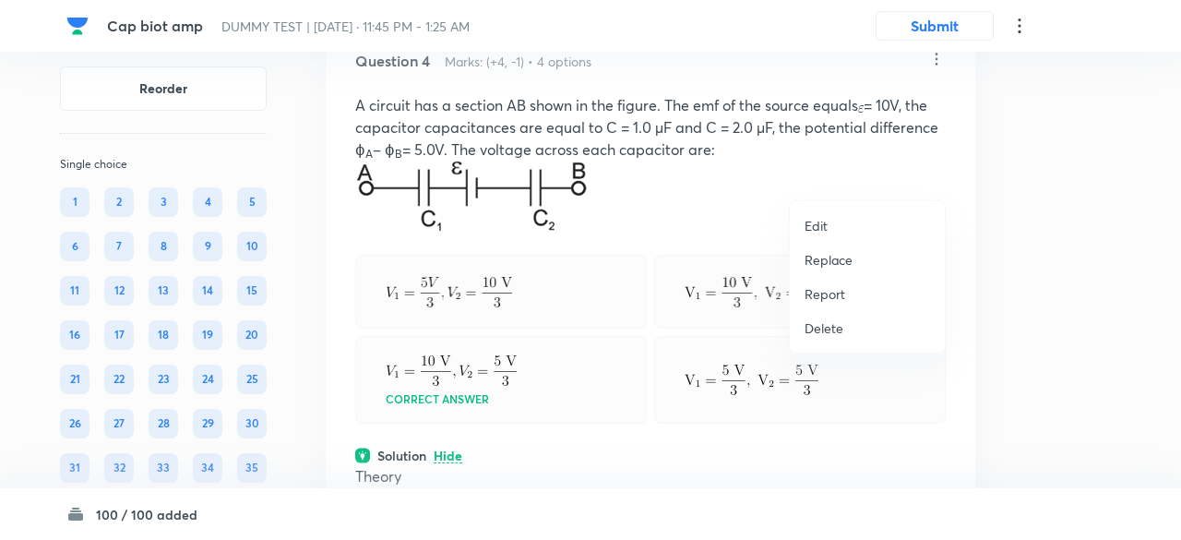
click at [812, 259] on p "Replace" at bounding box center [828, 259] width 48 height 19
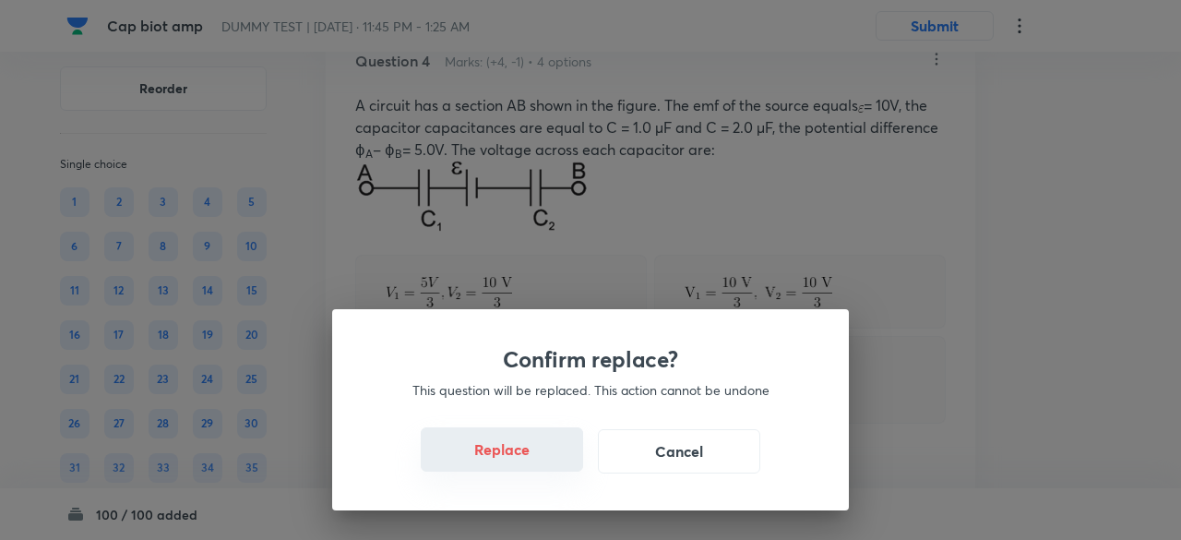
click at [524, 455] on button "Replace" at bounding box center [502, 449] width 162 height 44
click at [527, 460] on button "Replace" at bounding box center [502, 449] width 162 height 44
click at [527, 460] on button "Replace" at bounding box center [502, 451] width 162 height 44
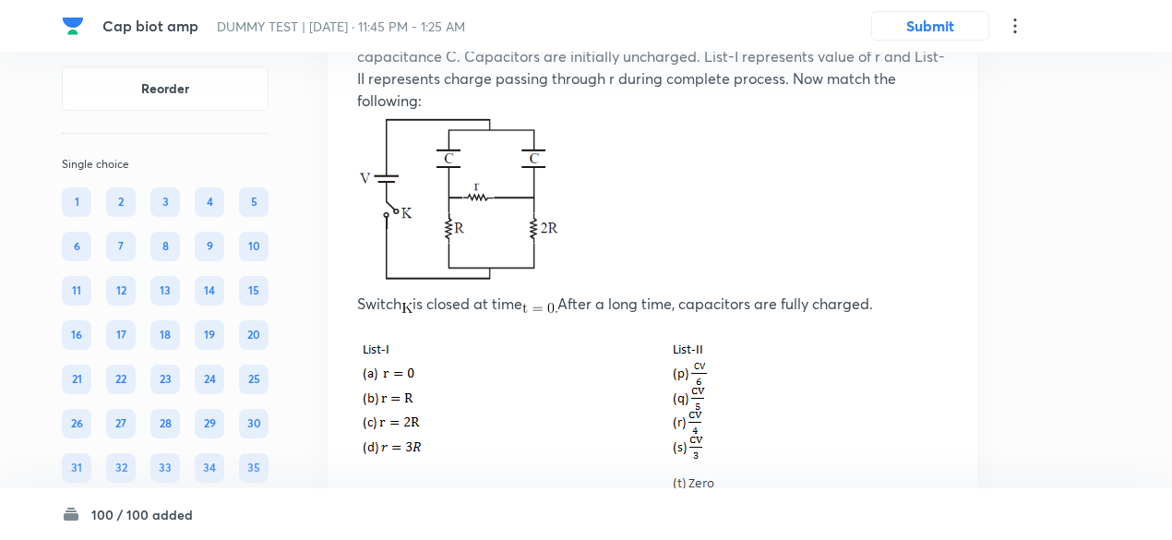
scroll to position [2859, 0]
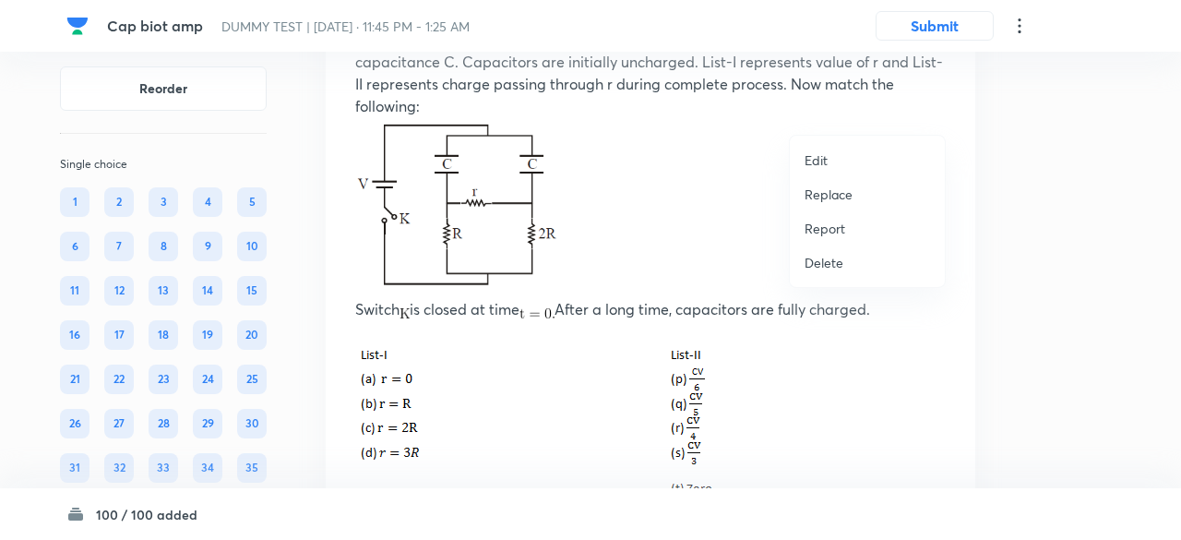
click at [835, 198] on p "Replace" at bounding box center [828, 193] width 48 height 19
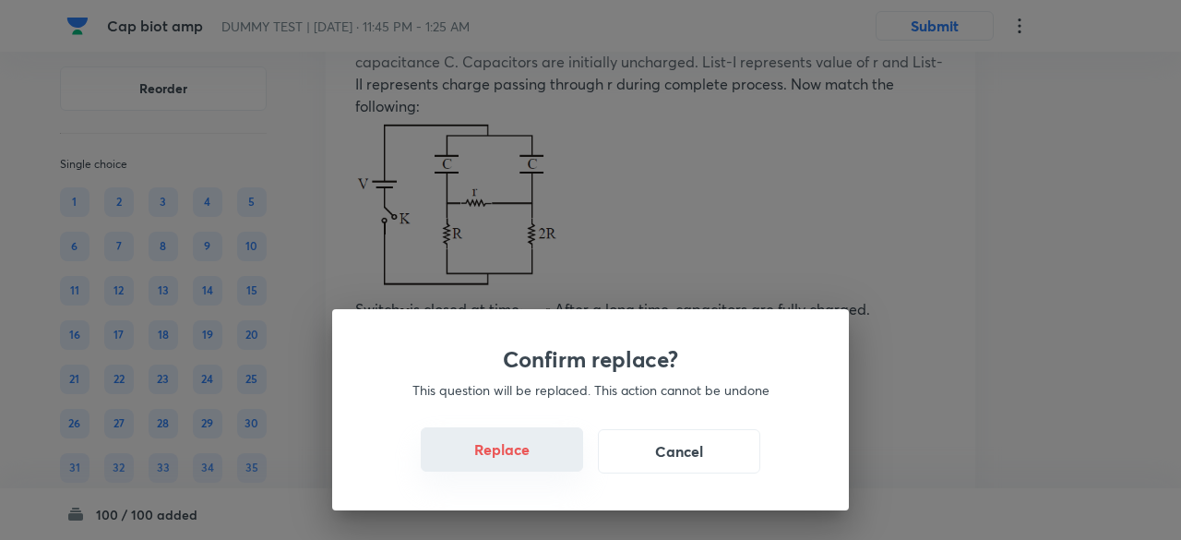
click at [510, 460] on button "Replace" at bounding box center [502, 449] width 162 height 44
click at [518, 462] on button "Replace" at bounding box center [502, 449] width 162 height 44
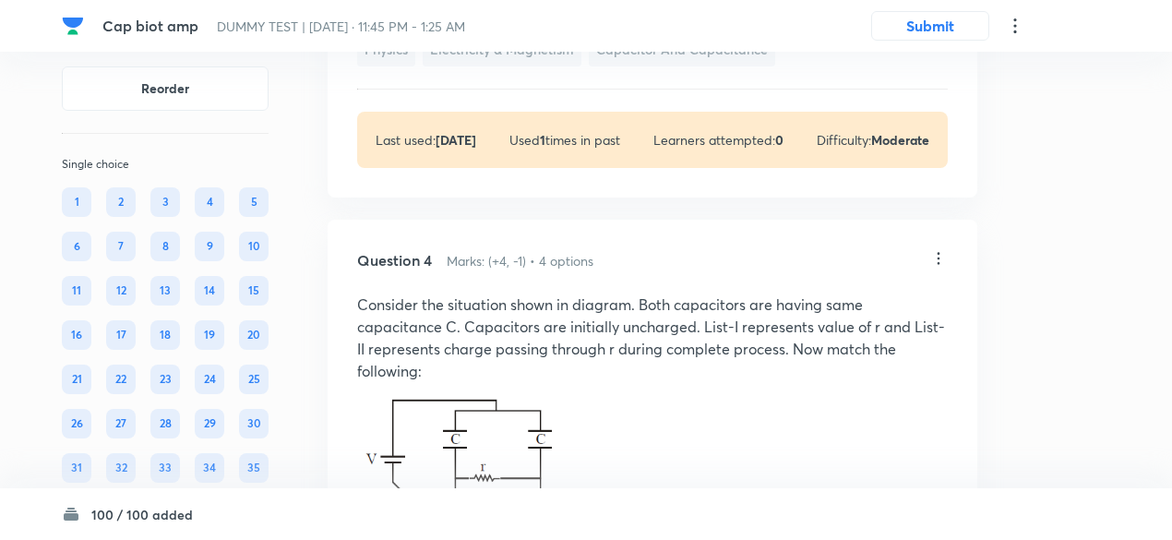
scroll to position [2579, 0]
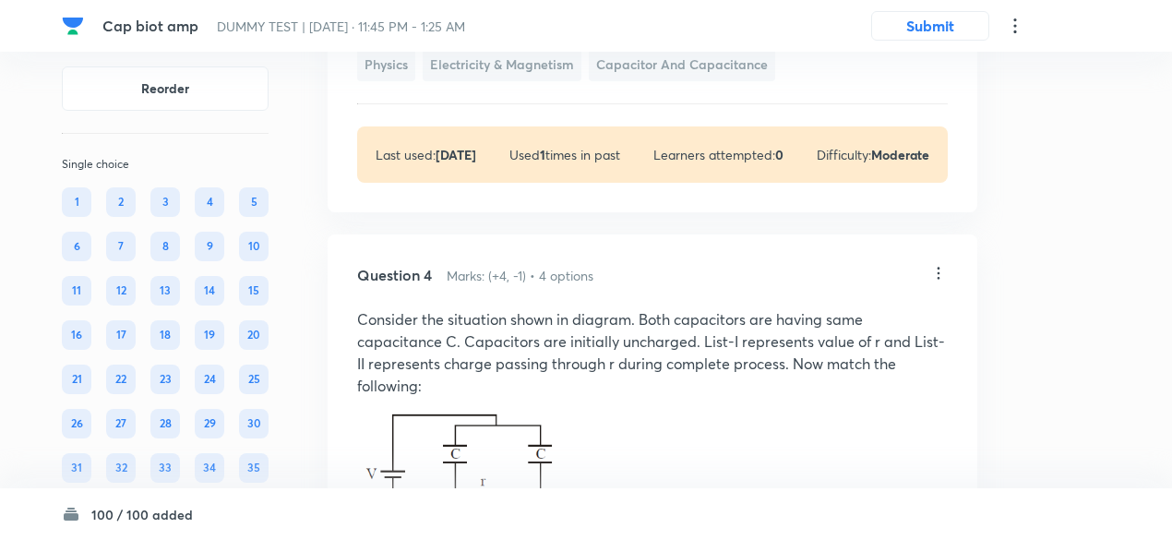
click at [937, 279] on icon at bounding box center [938, 273] width 3 height 12
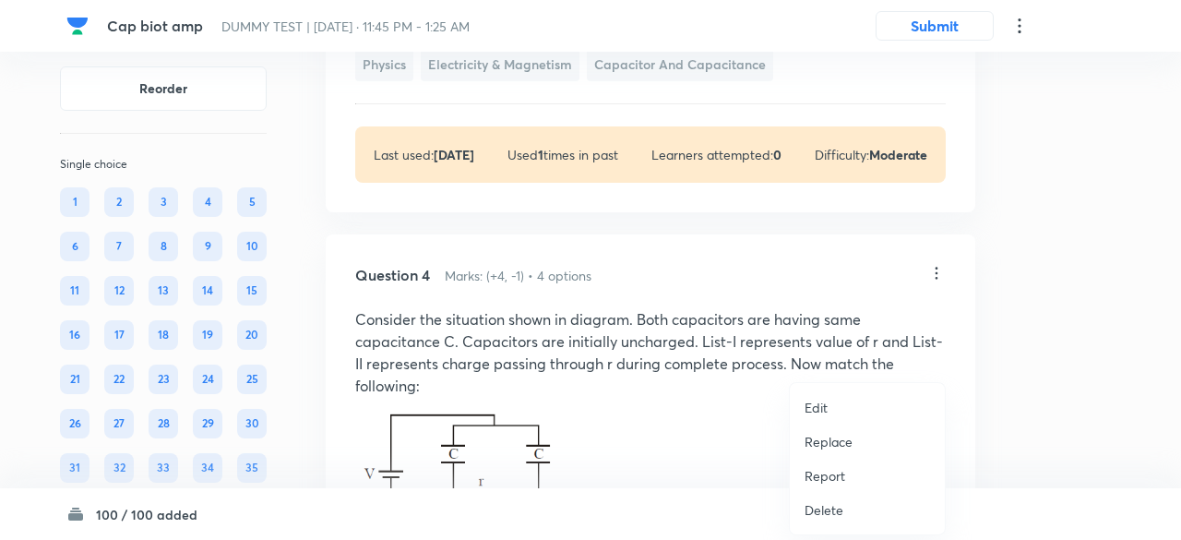
click at [840, 444] on p "Replace" at bounding box center [828, 441] width 48 height 19
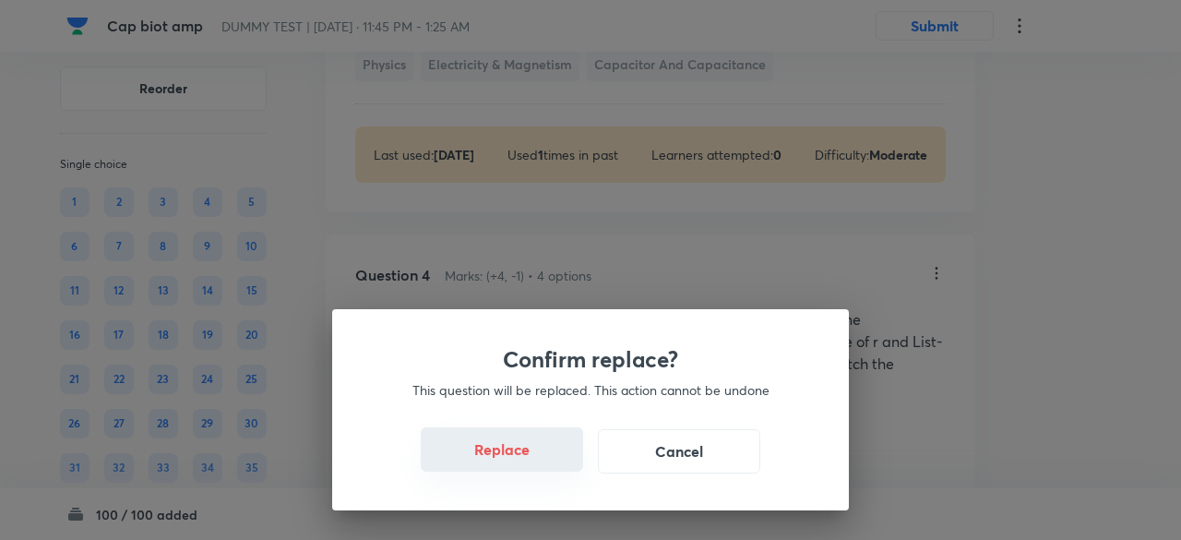
click at [521, 464] on button "Replace" at bounding box center [502, 449] width 162 height 44
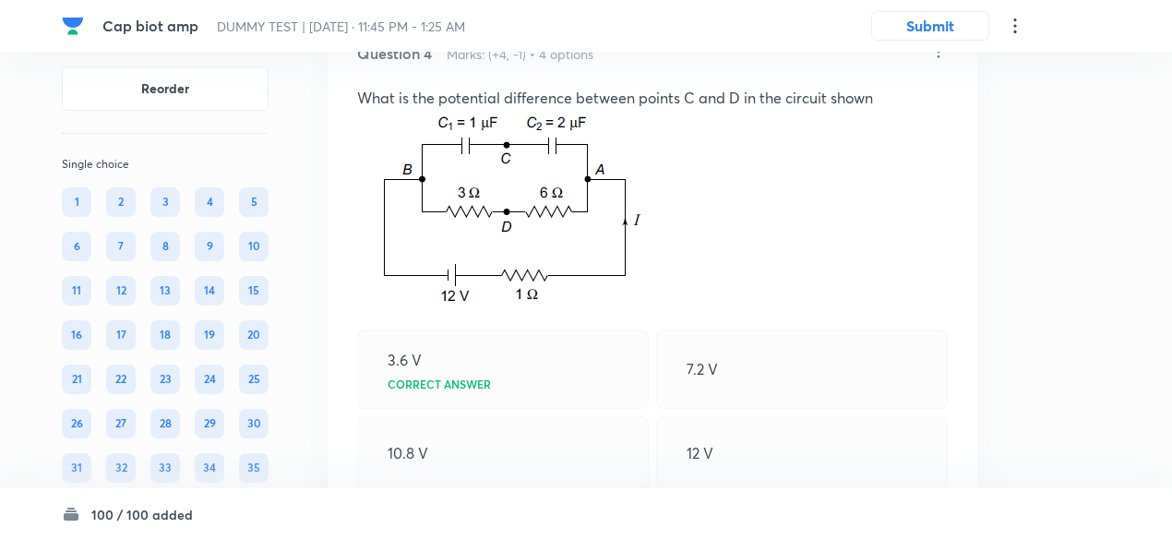
scroll to position [2793, 0]
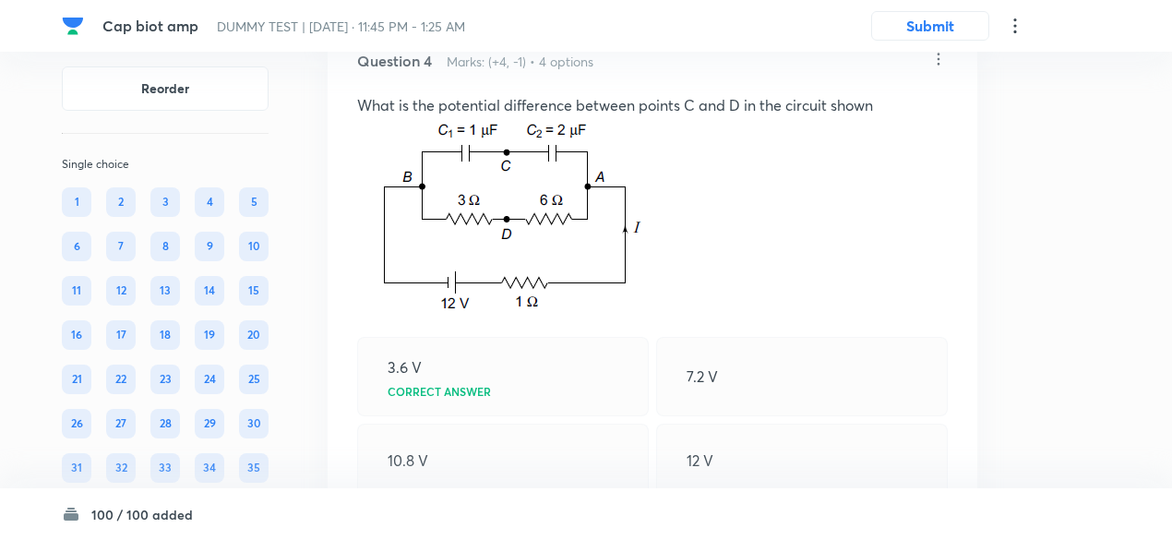
click at [936, 68] on icon at bounding box center [938, 59] width 18 height 18
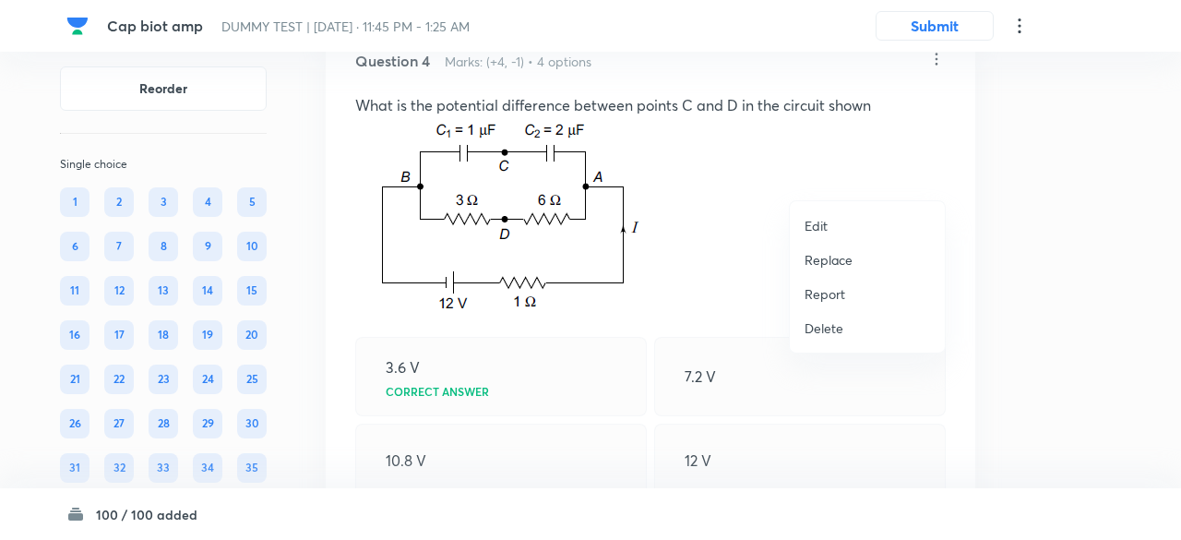
click at [832, 267] on p "Replace" at bounding box center [828, 259] width 48 height 19
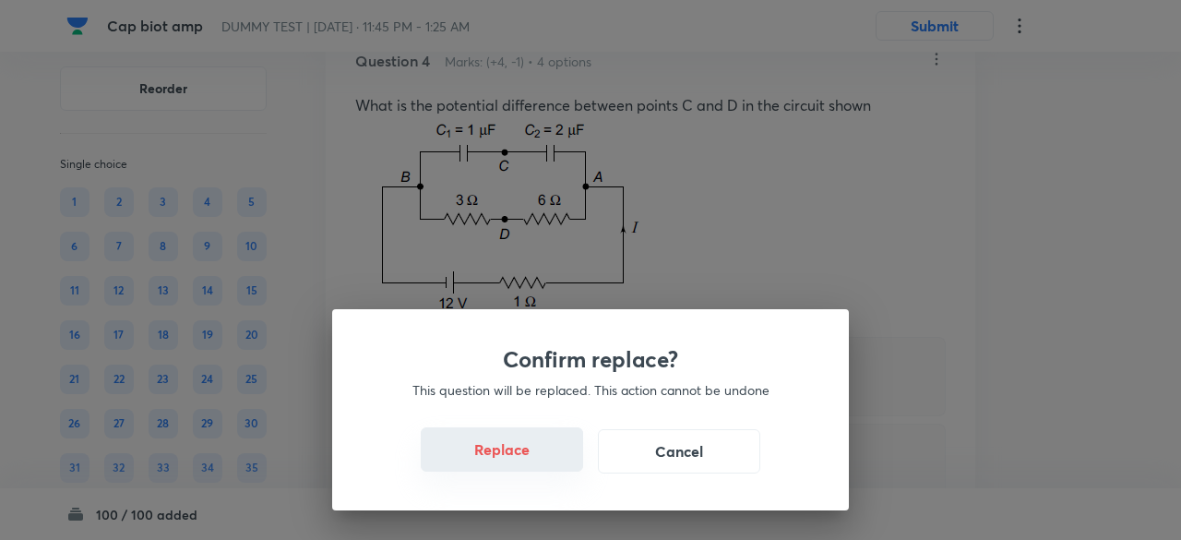
click at [522, 466] on button "Replace" at bounding box center [502, 449] width 162 height 44
click at [519, 458] on button "Replace" at bounding box center [502, 449] width 162 height 44
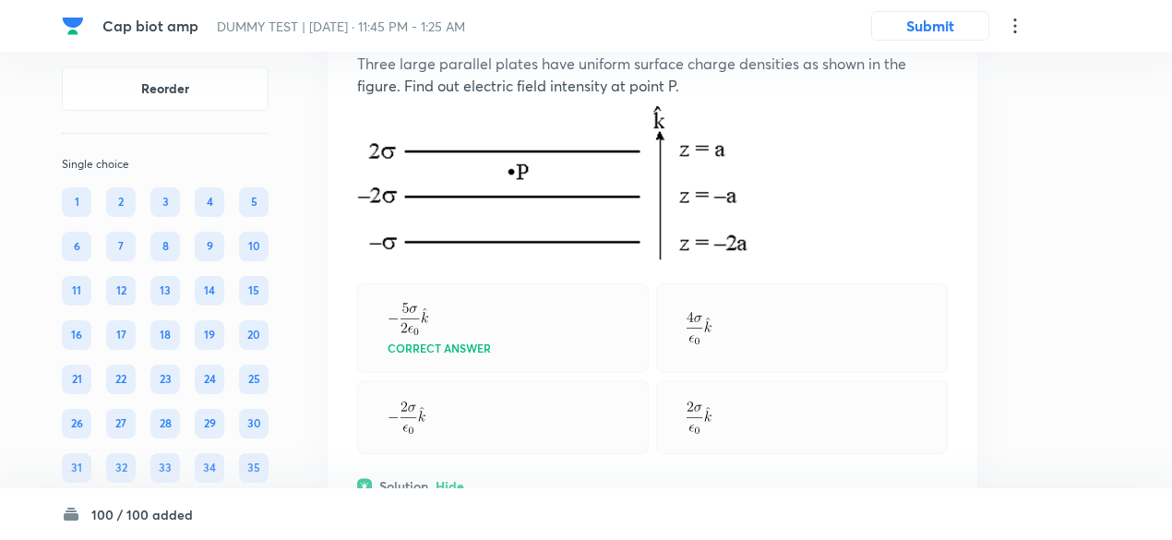
scroll to position [2834, 0]
click at [935, 28] on icon at bounding box center [938, 18] width 18 height 18
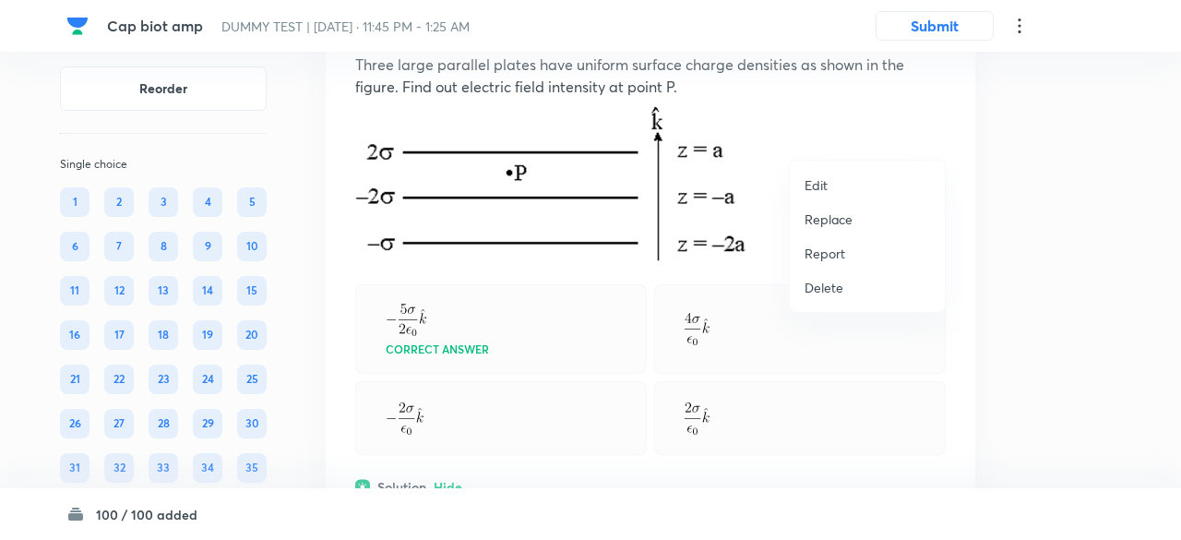
click at [828, 226] on p "Replace" at bounding box center [828, 218] width 48 height 19
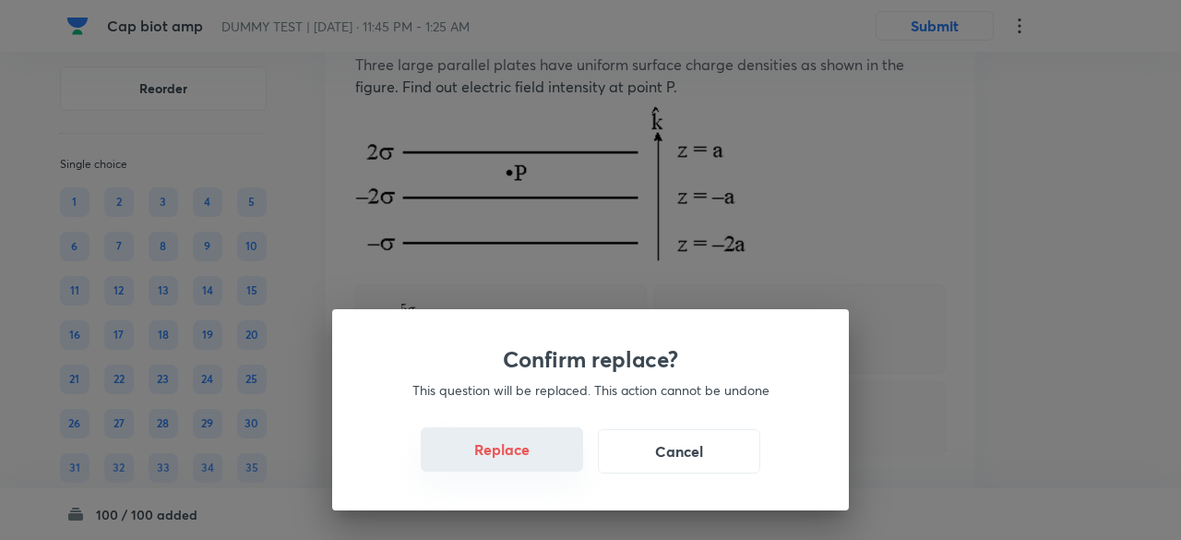
click at [507, 458] on button "Replace" at bounding box center [502, 449] width 162 height 44
click at [507, 458] on button "Replace" at bounding box center [502, 451] width 162 height 44
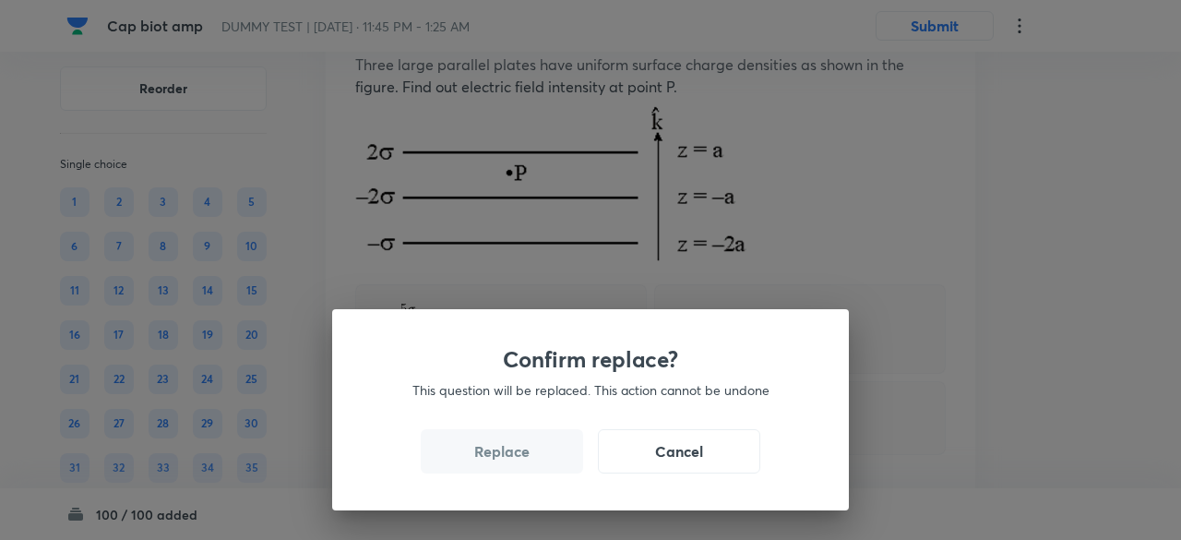
click at [507, 458] on button "Replace" at bounding box center [502, 451] width 162 height 44
click at [507, 458] on button "Replace" at bounding box center [502, 449] width 162 height 44
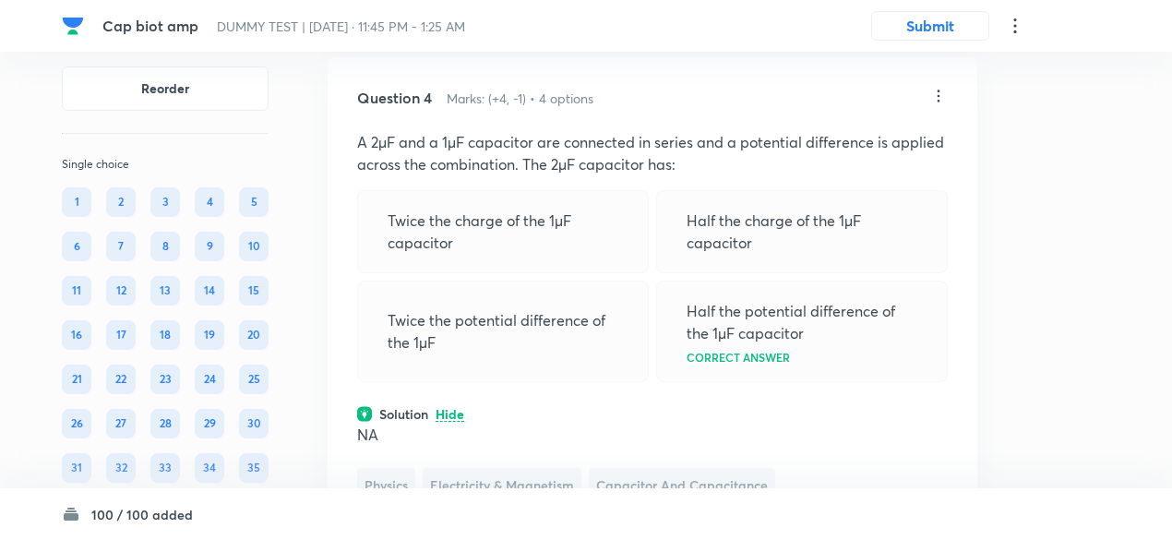
scroll to position [2754, 0]
click at [939, 107] on icon at bounding box center [938, 98] width 18 height 18
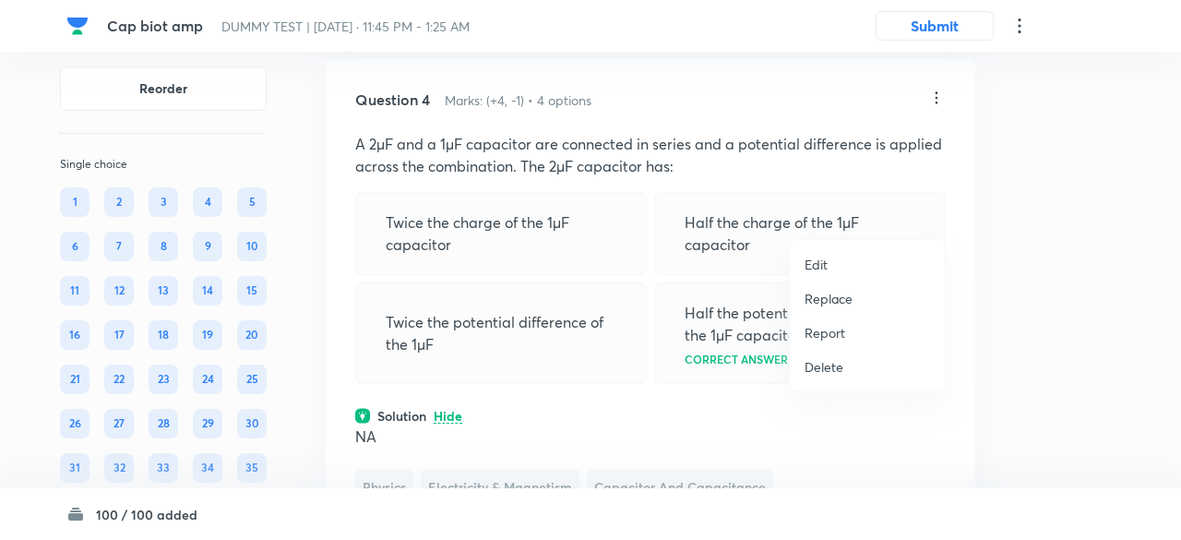
click at [828, 300] on p "Replace" at bounding box center [828, 298] width 48 height 19
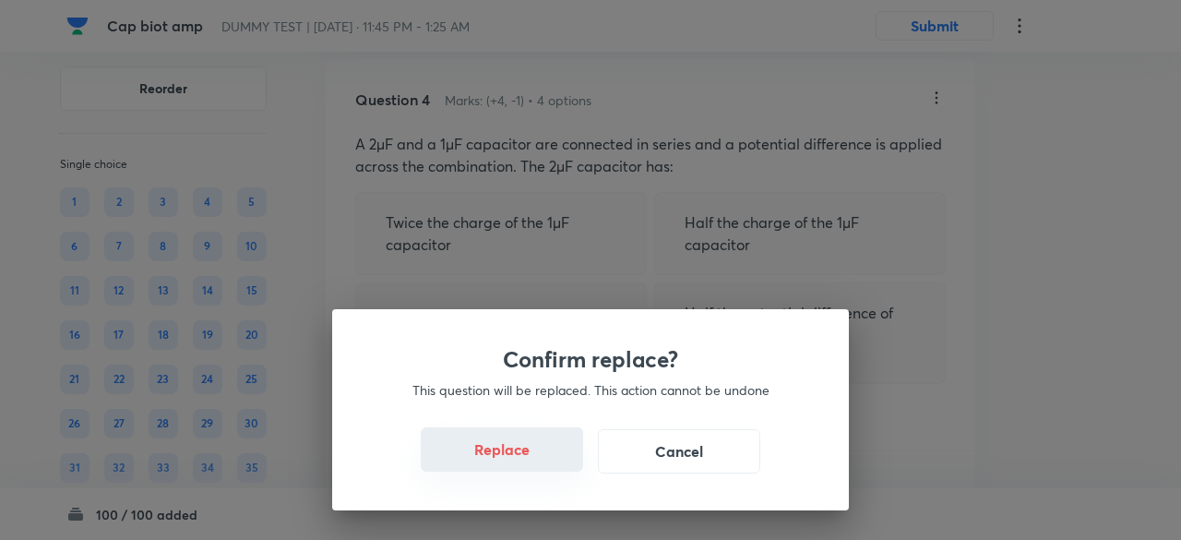
click at [536, 461] on button "Replace" at bounding box center [502, 449] width 162 height 44
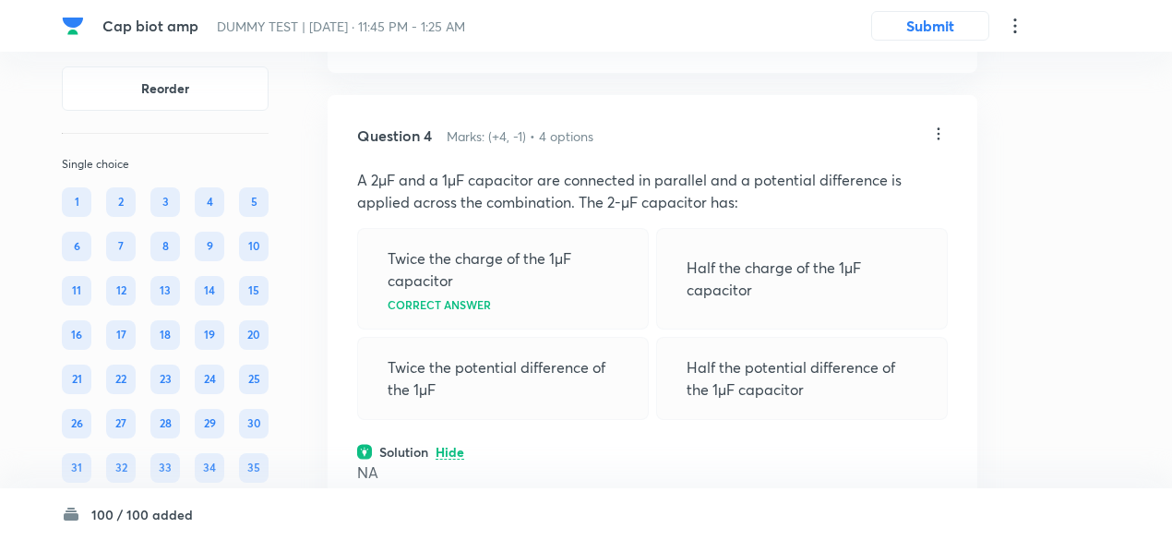
scroll to position [2718, 0]
click at [940, 144] on icon at bounding box center [938, 134] width 18 height 18
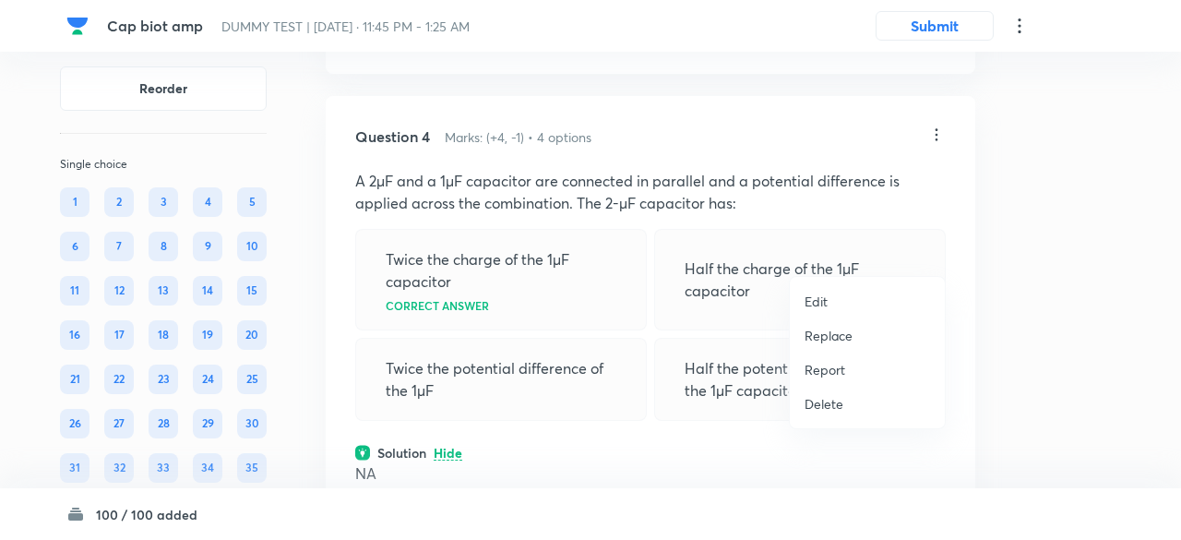
click at [839, 329] on p "Replace" at bounding box center [828, 335] width 48 height 19
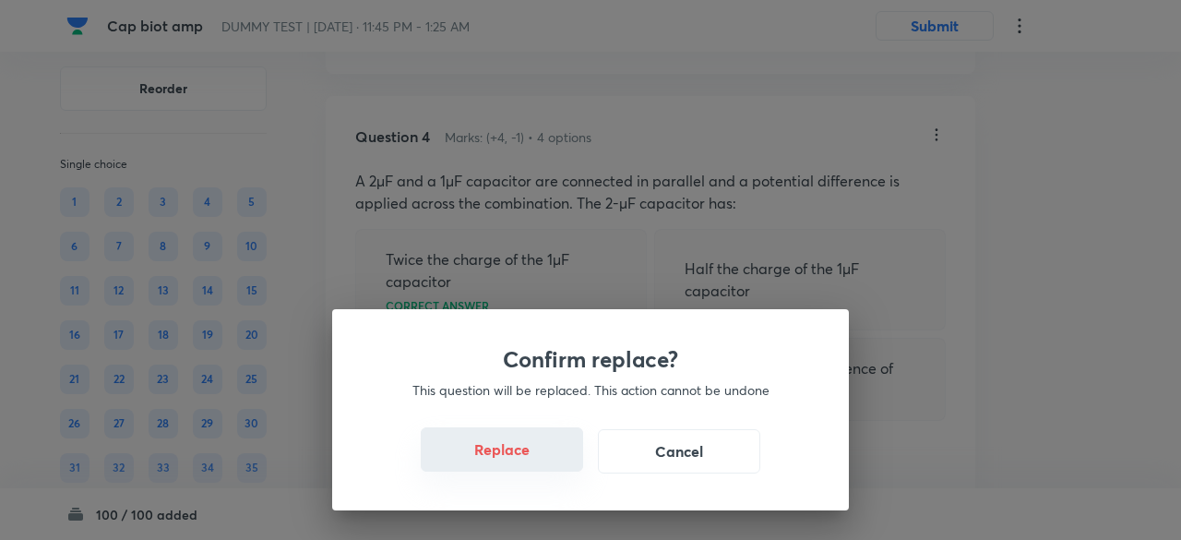
click at [530, 458] on button "Replace" at bounding box center [502, 449] width 162 height 44
click at [530, 458] on button "Replace" at bounding box center [502, 451] width 162 height 44
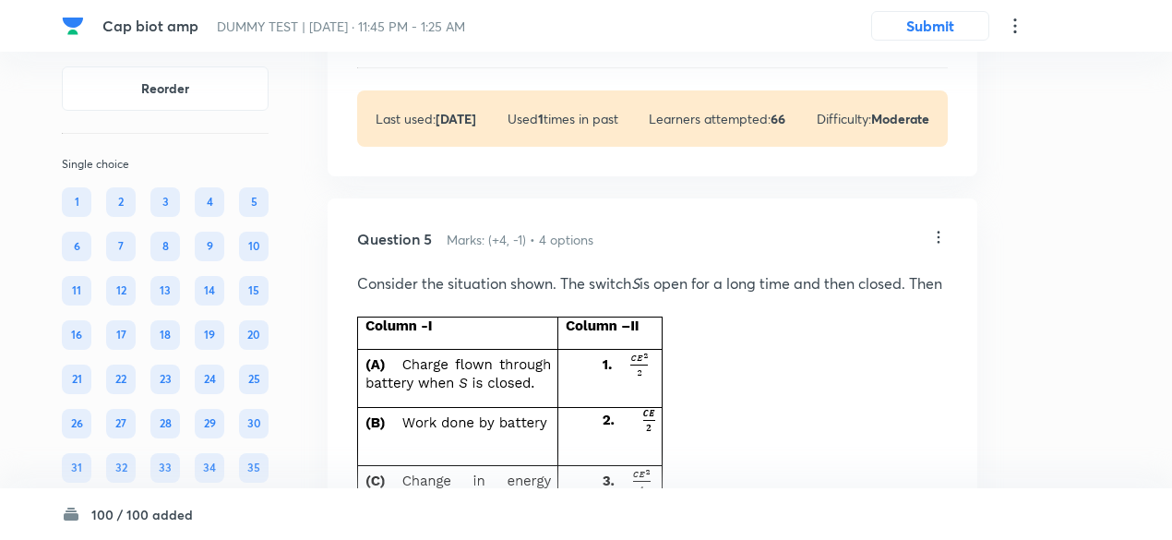
scroll to position [3298, 0]
click at [939, 248] on icon at bounding box center [938, 239] width 18 height 18
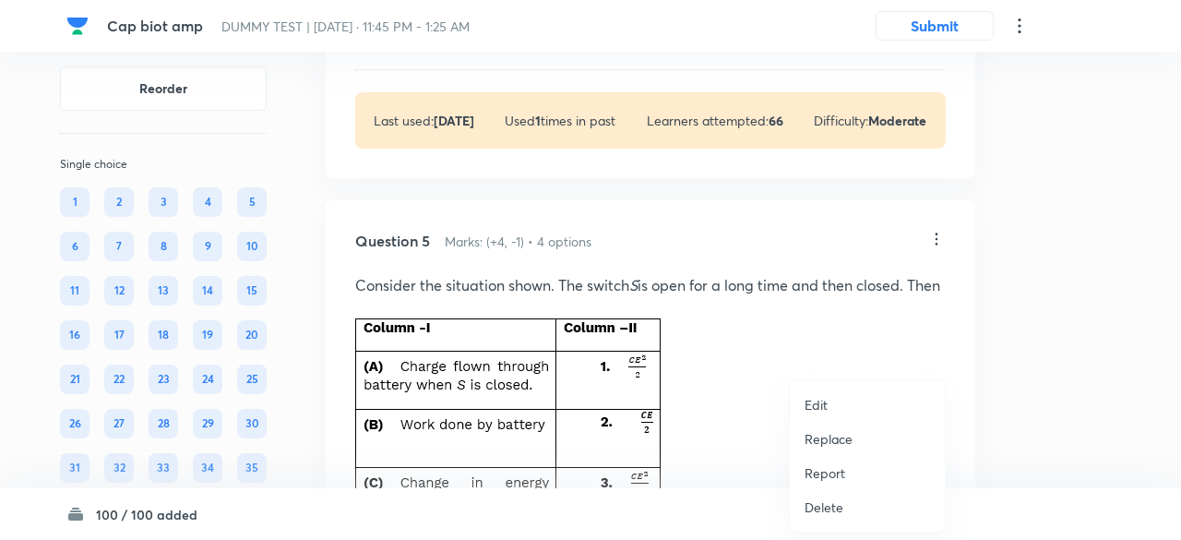
click at [837, 434] on p "Replace" at bounding box center [828, 438] width 48 height 19
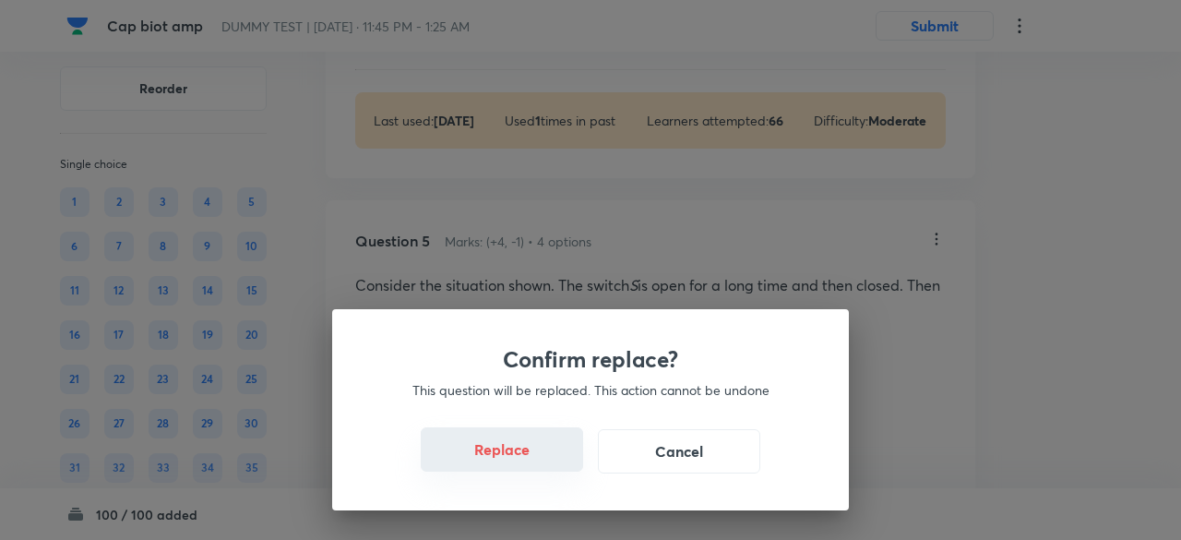
click at [531, 461] on button "Replace" at bounding box center [502, 449] width 162 height 44
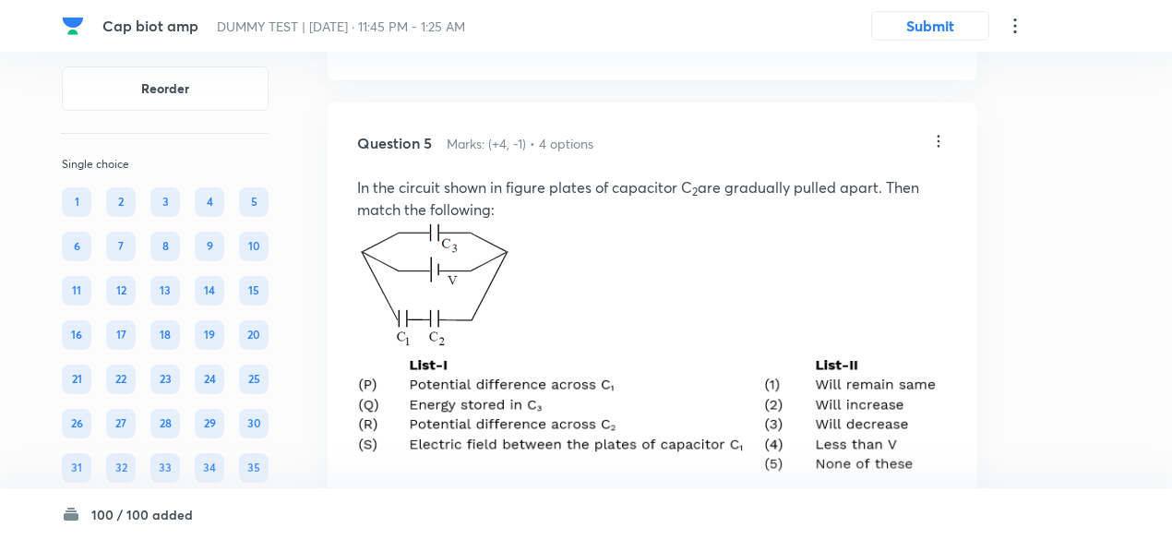
scroll to position [3394, 0]
click at [939, 152] on icon at bounding box center [938, 143] width 18 height 18
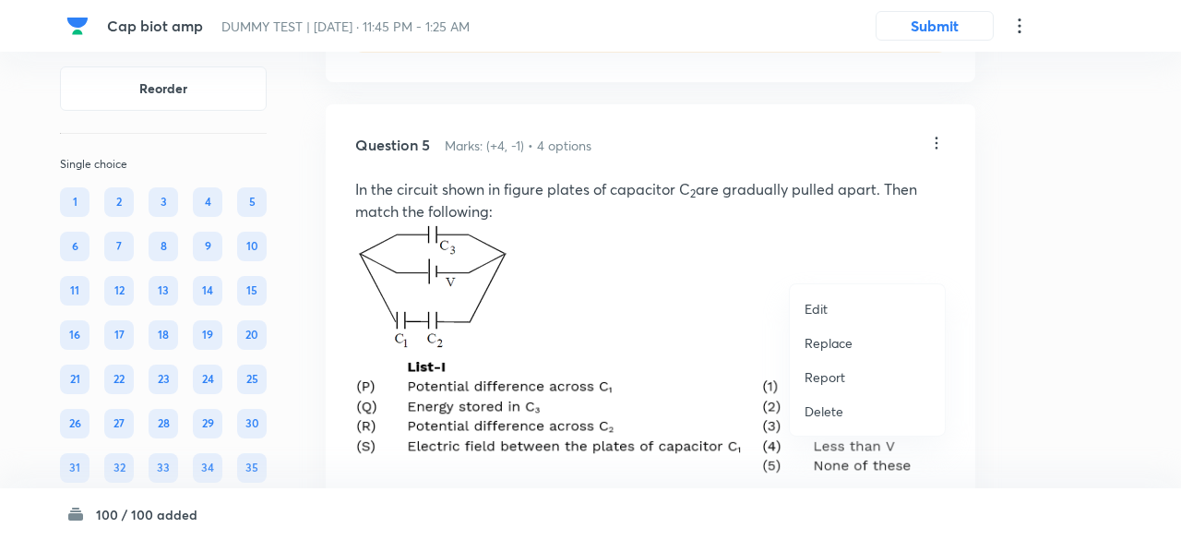
click at [831, 337] on p "Replace" at bounding box center [828, 342] width 48 height 19
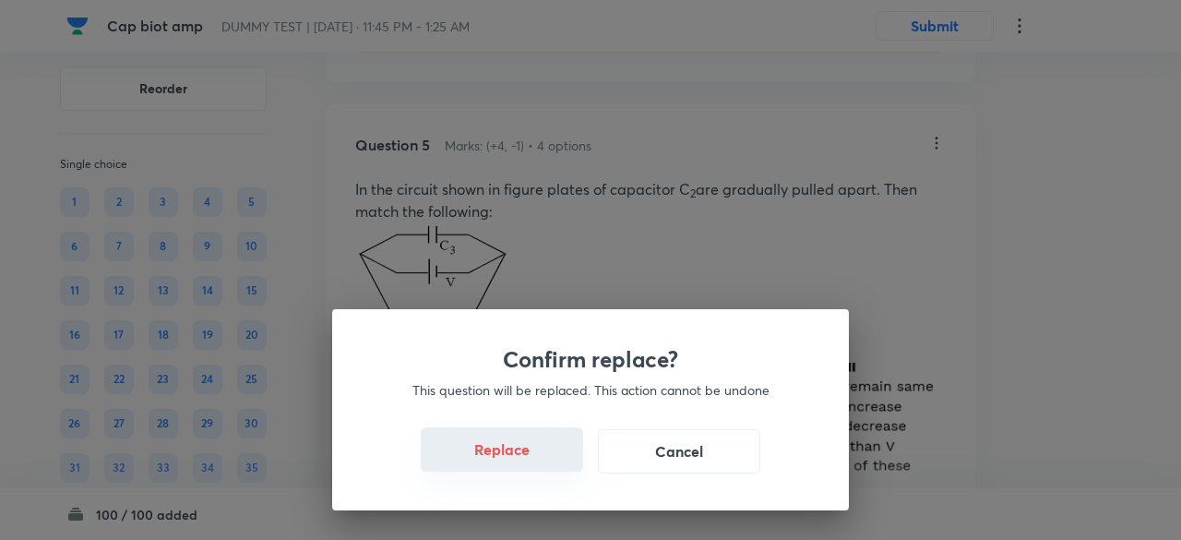
click at [528, 458] on button "Replace" at bounding box center [502, 449] width 162 height 44
click at [513, 464] on button "Replace" at bounding box center [502, 449] width 162 height 44
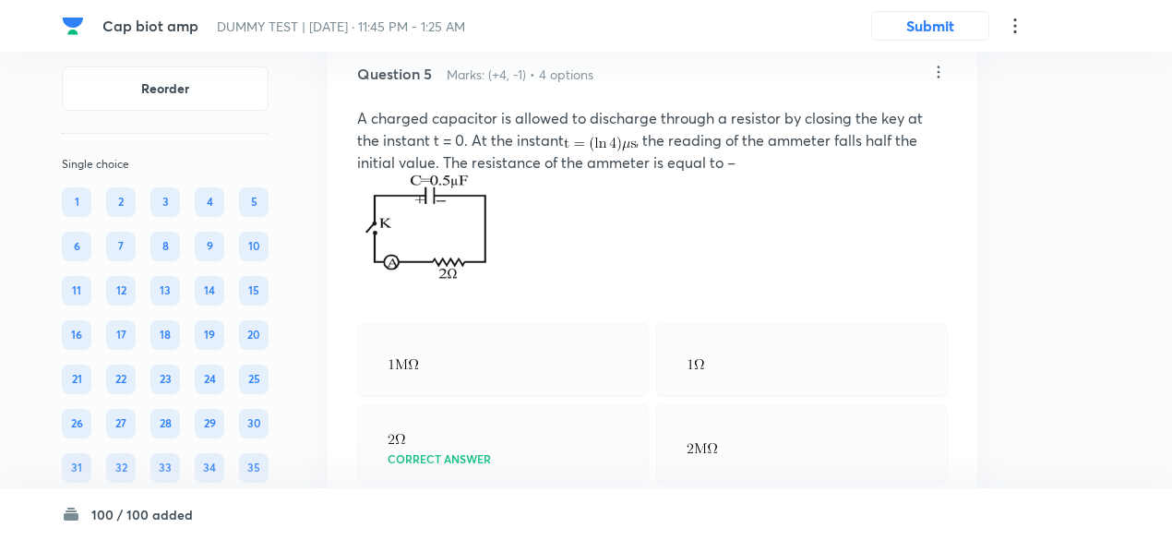
scroll to position [3464, 0]
click at [937, 82] on icon at bounding box center [938, 73] width 18 height 18
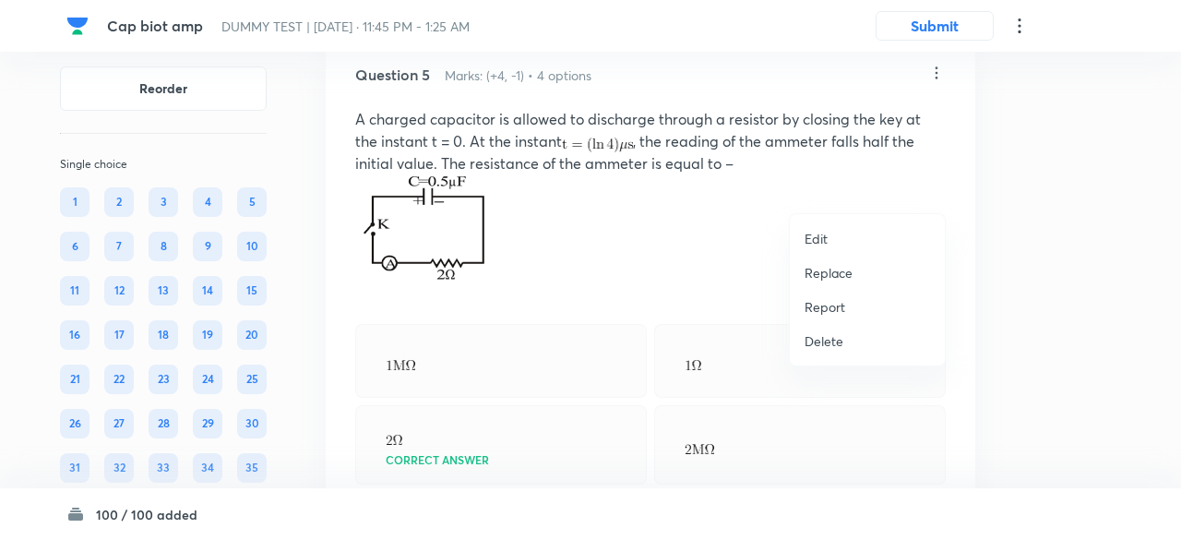
click at [821, 271] on p "Replace" at bounding box center [828, 272] width 48 height 19
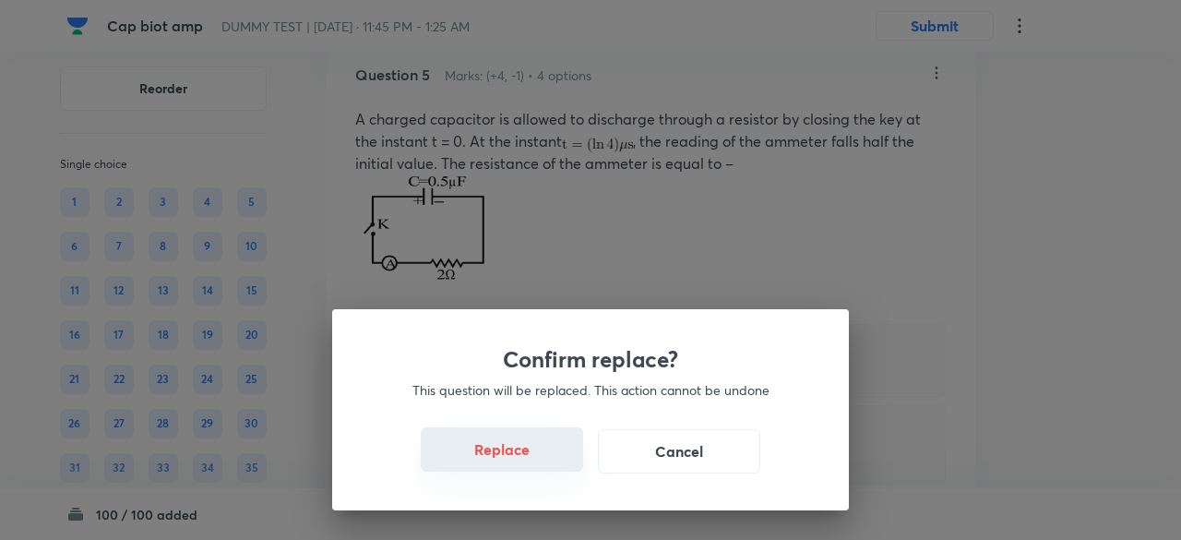
click at [520, 461] on button "Replace" at bounding box center [502, 449] width 162 height 44
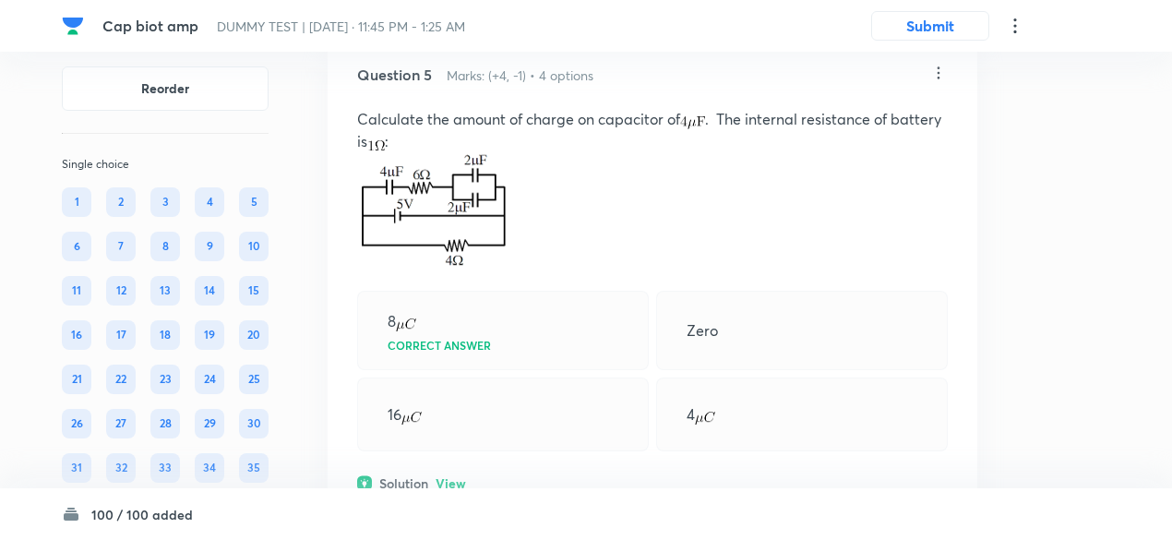
click at [939, 78] on icon at bounding box center [938, 72] width 3 height 12
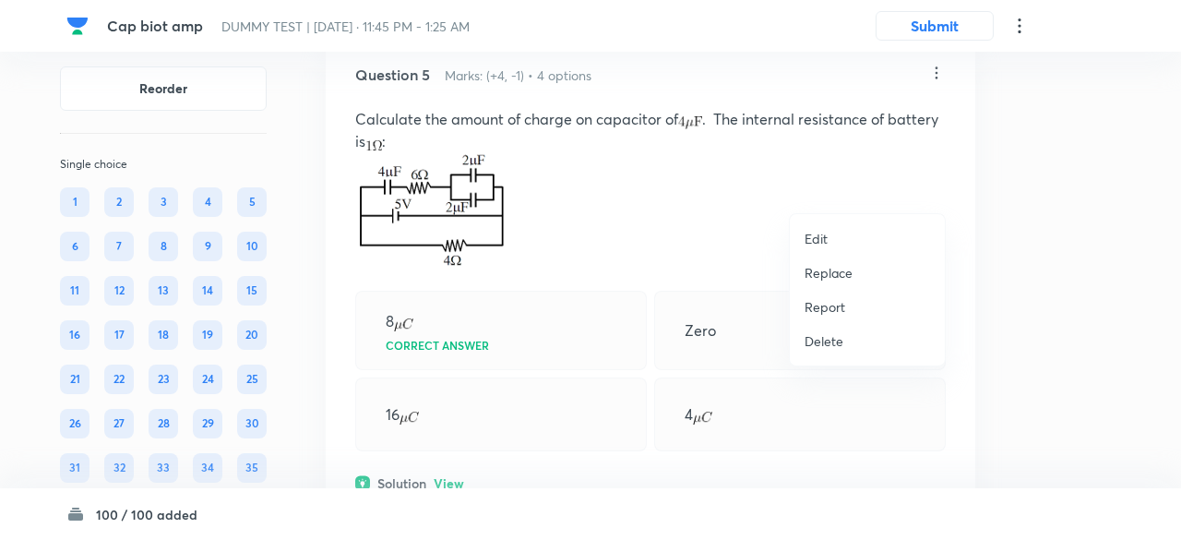
click at [821, 268] on p "Replace" at bounding box center [828, 272] width 48 height 19
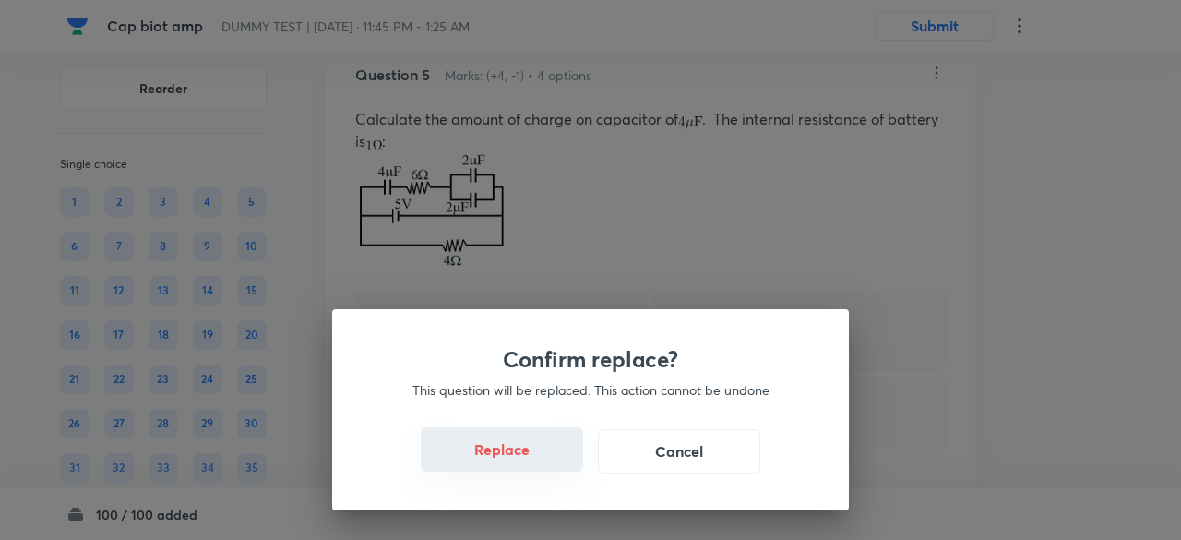
click at [512, 464] on button "Replace" at bounding box center [502, 449] width 162 height 44
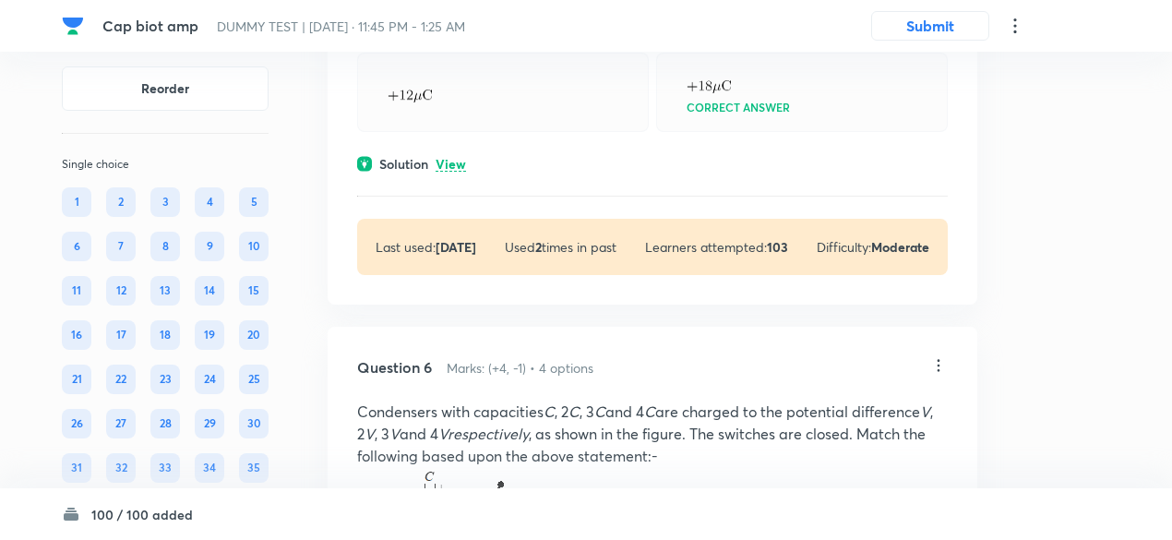
scroll to position [3750, 0]
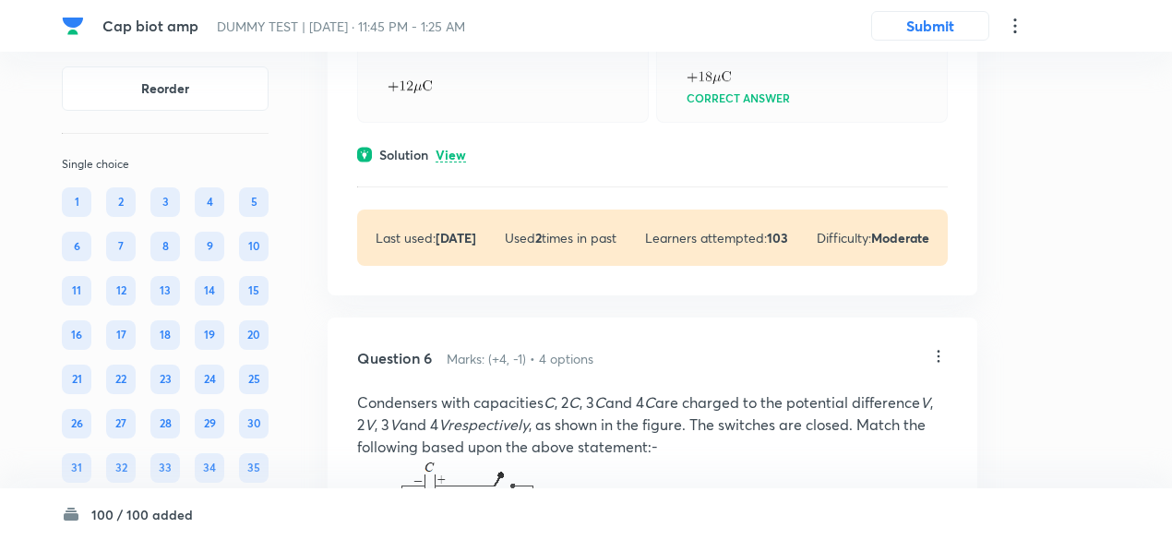
click at [450, 162] on p "View" at bounding box center [450, 156] width 30 height 14
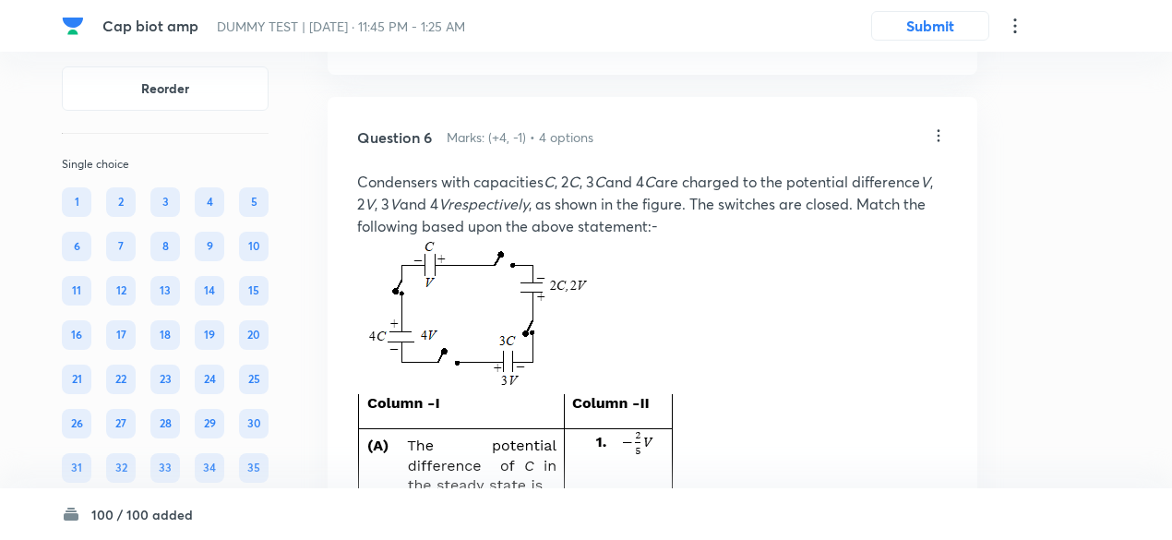
scroll to position [4238, 0]
click at [941, 146] on icon at bounding box center [938, 136] width 18 height 18
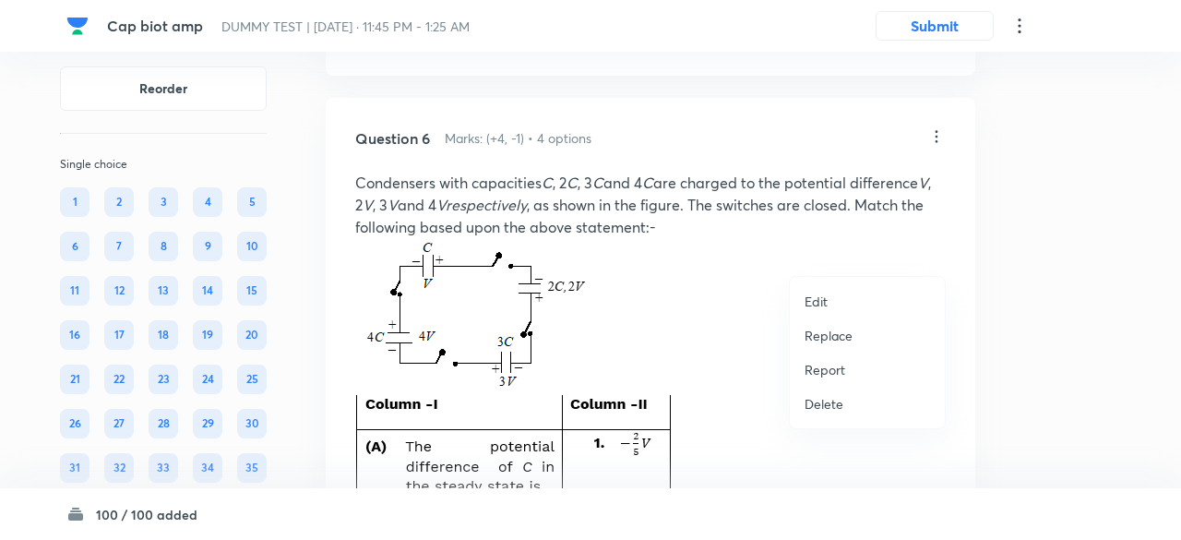
click at [823, 333] on p "Replace" at bounding box center [828, 335] width 48 height 19
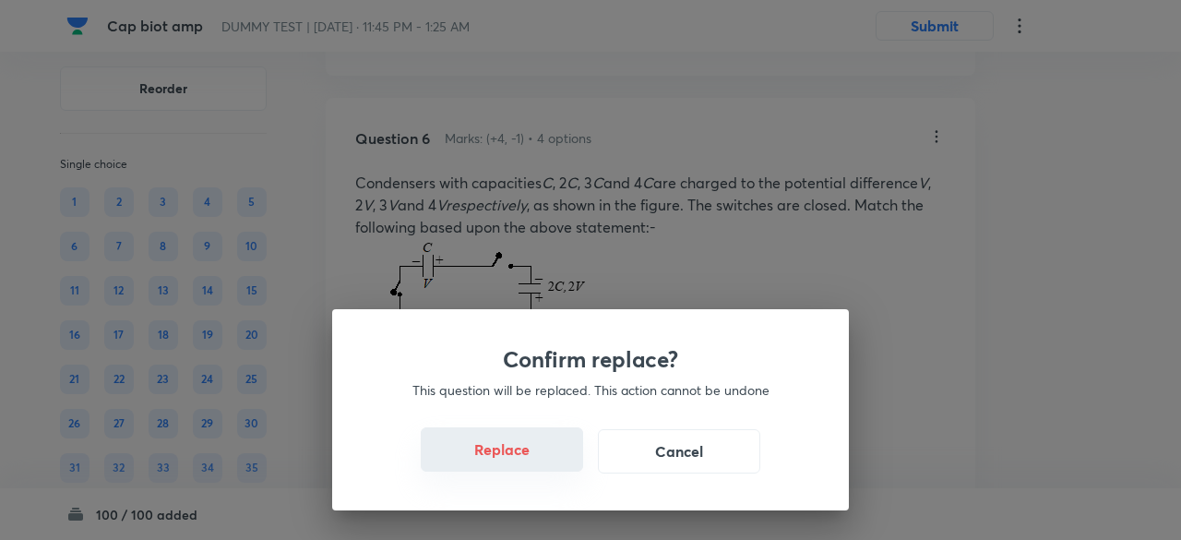
click at [513, 457] on button "Replace" at bounding box center [502, 449] width 162 height 44
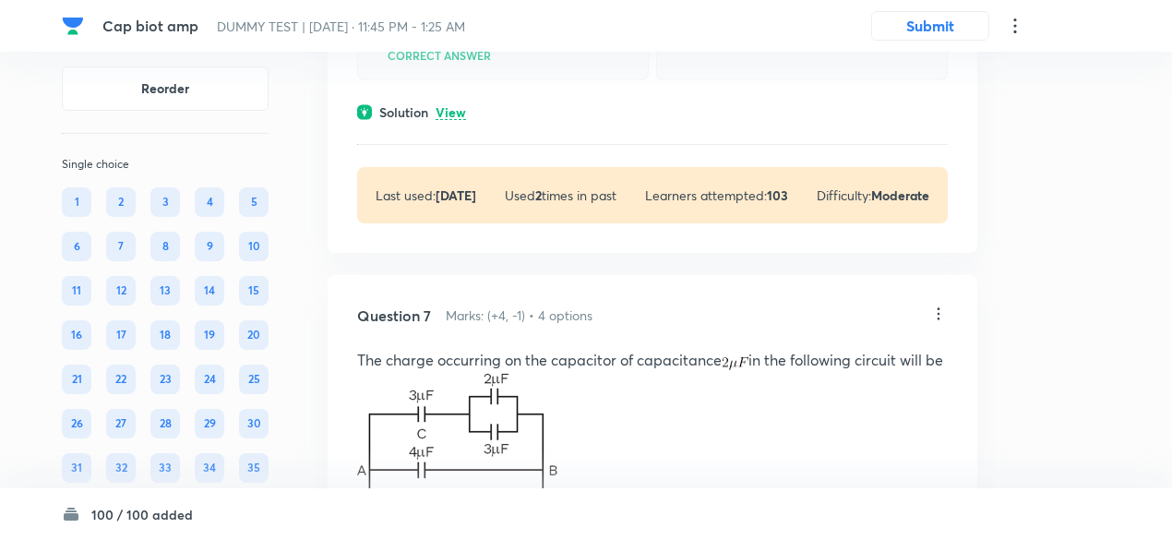
scroll to position [4594, 0]
click at [448, 119] on p "View" at bounding box center [450, 112] width 30 height 14
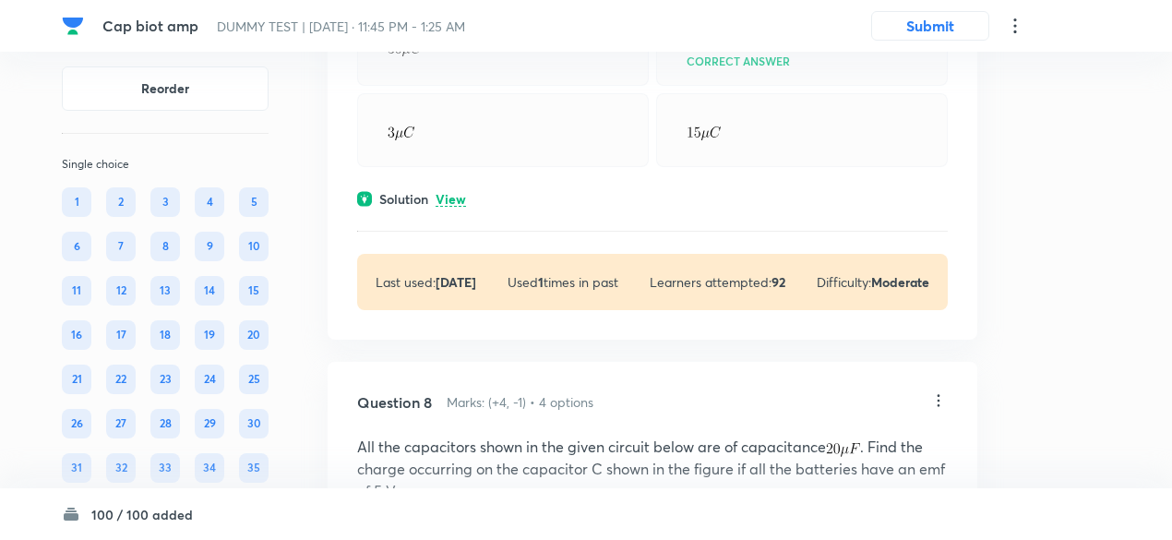
scroll to position [5461, 0]
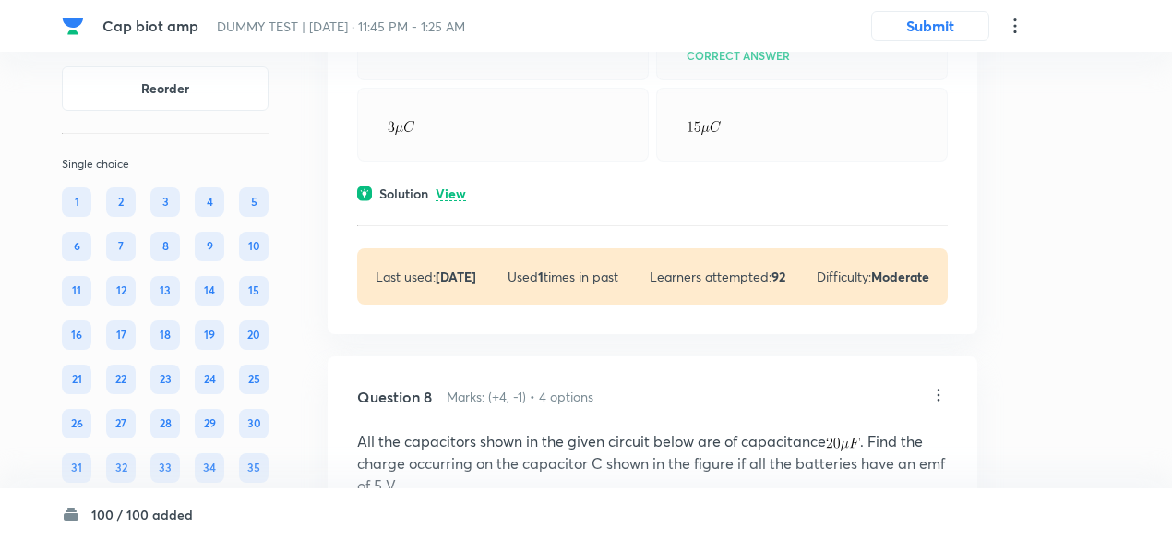
click at [456, 201] on p "View" at bounding box center [450, 194] width 30 height 14
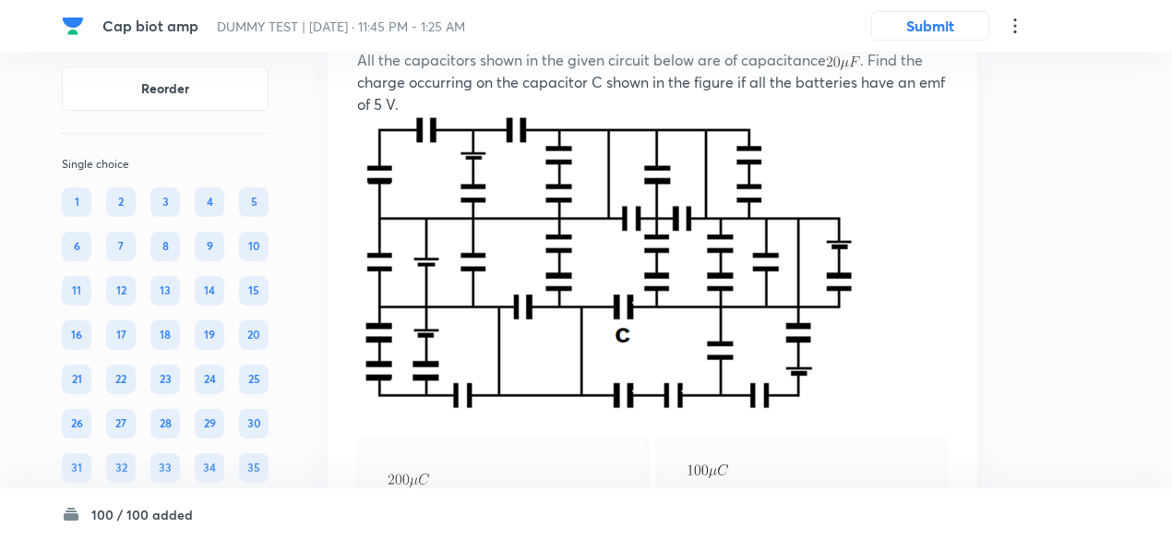
scroll to position [6248, 0]
click at [934, 24] on icon at bounding box center [938, 15] width 18 height 18
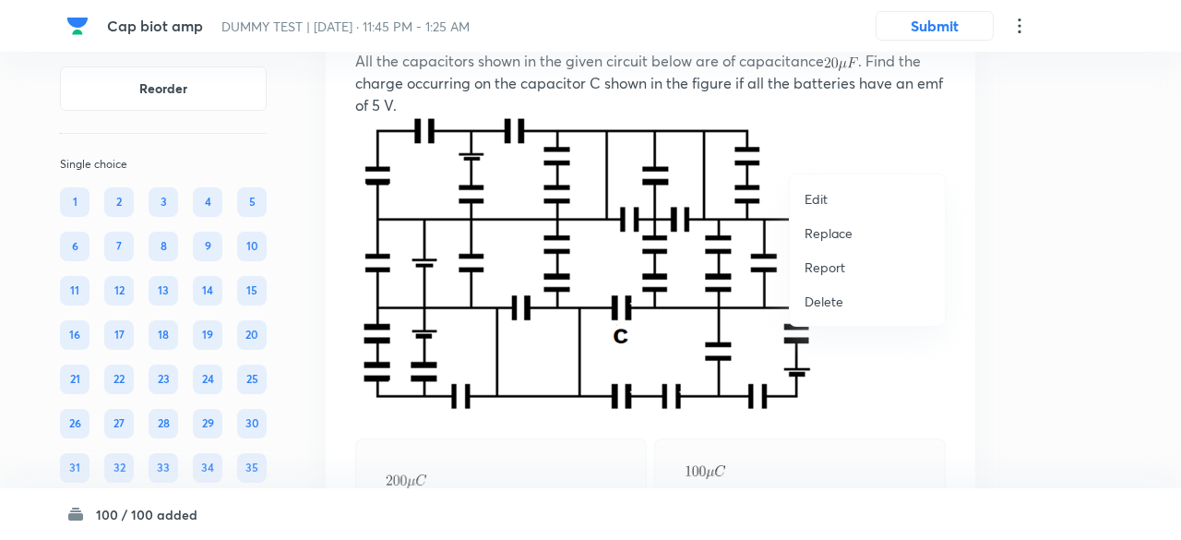
click at [823, 228] on p "Replace" at bounding box center [828, 232] width 48 height 19
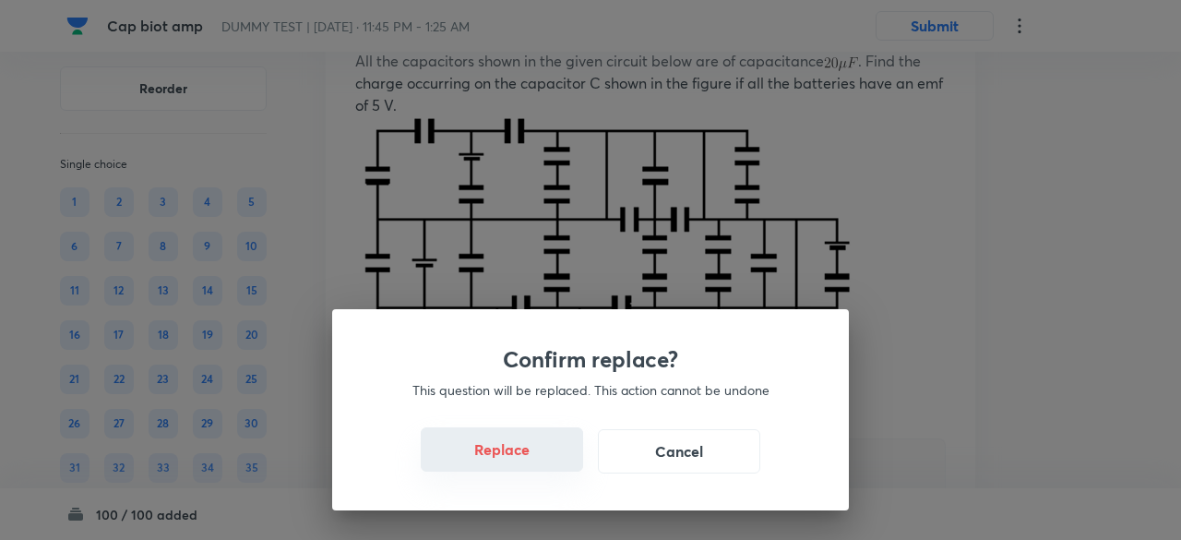
click at [520, 456] on button "Replace" at bounding box center [502, 449] width 162 height 44
click at [520, 456] on button "Replace" at bounding box center [502, 451] width 162 height 44
click at [520, 456] on button "Replace" at bounding box center [502, 449] width 162 height 44
click at [520, 456] on button "Replace" at bounding box center [502, 451] width 162 height 44
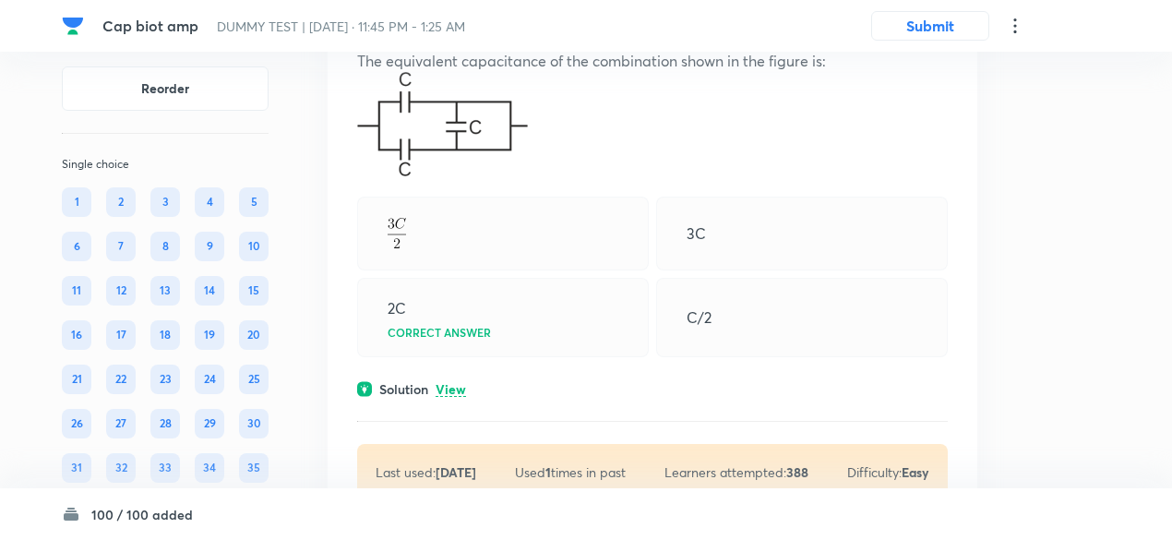
click at [520, 357] on div "2C Correct answer" at bounding box center [502, 317] width 291 height 79
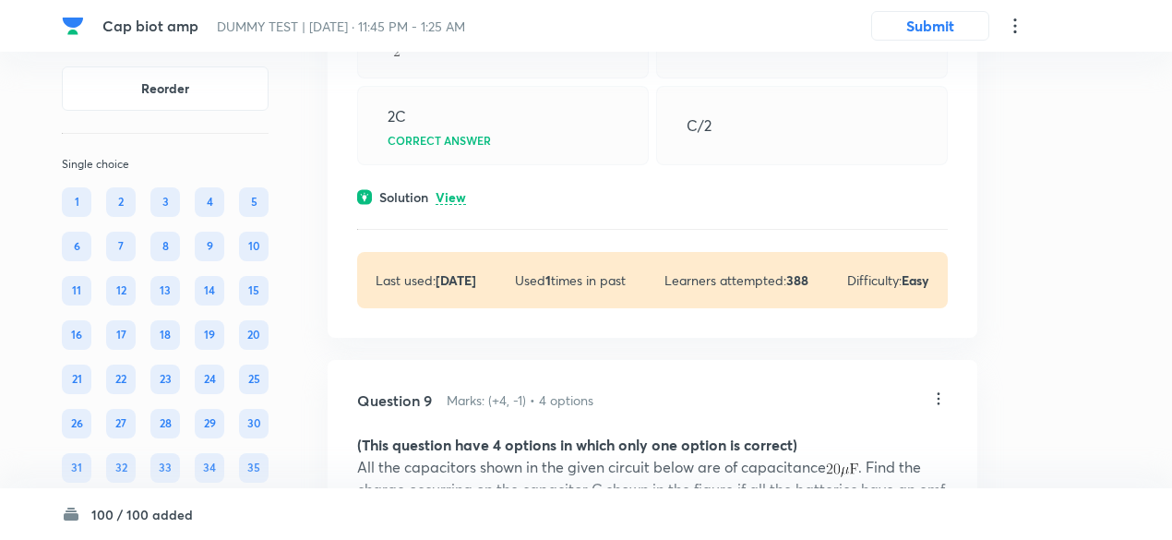
scroll to position [6443, 0]
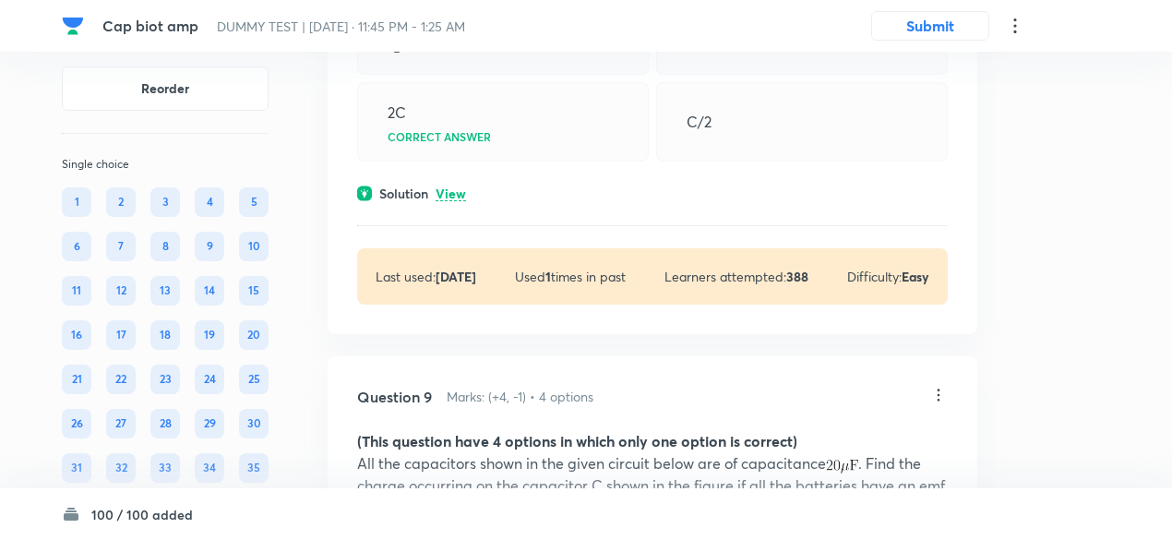
click at [458, 201] on p "View" at bounding box center [450, 194] width 30 height 14
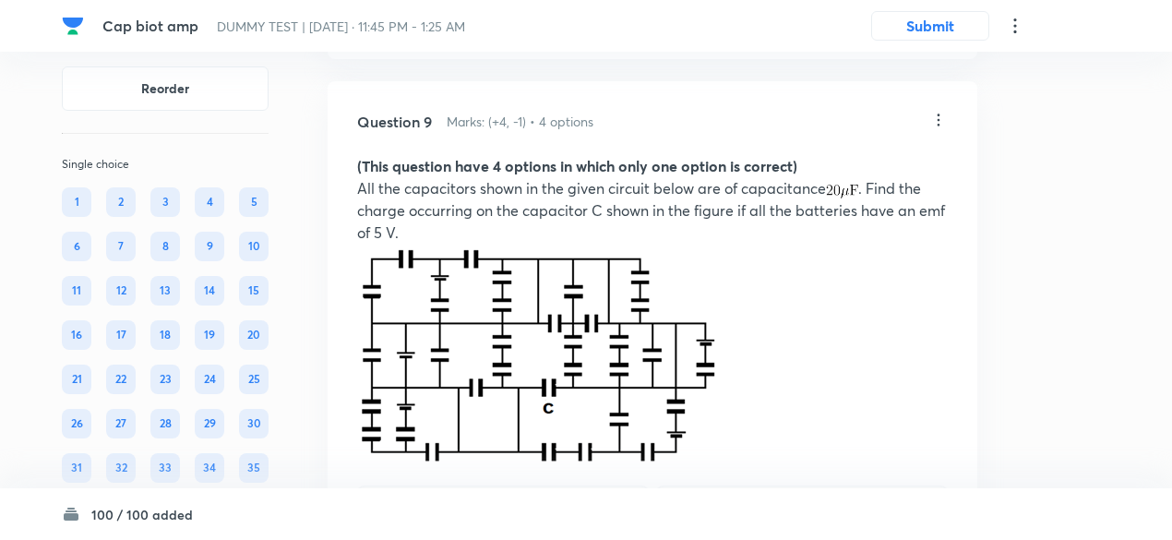
scroll to position [7024, 0]
click at [939, 128] on icon at bounding box center [938, 119] width 18 height 18
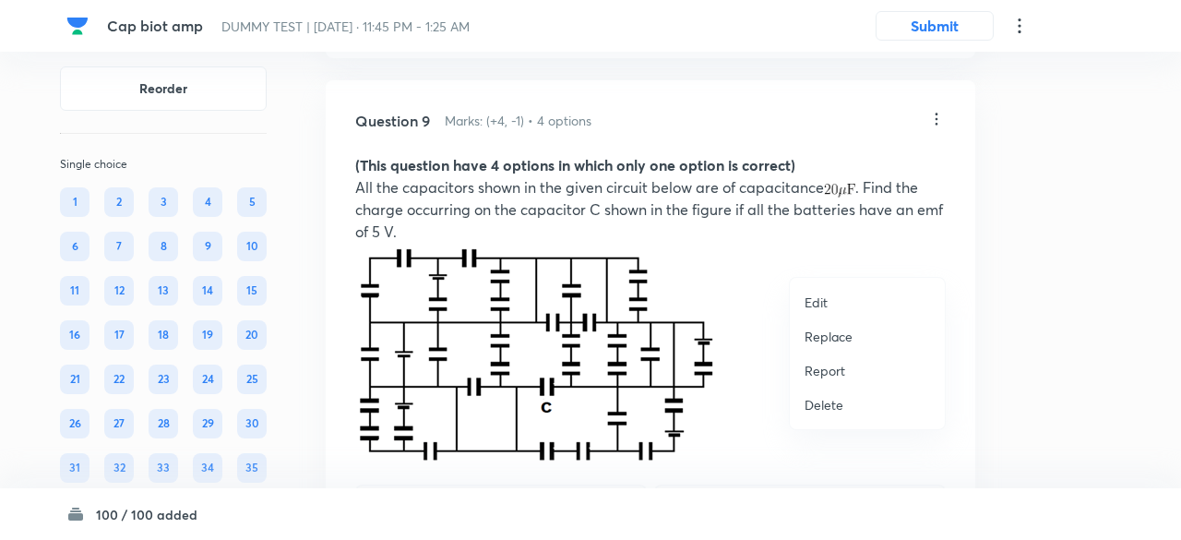
click at [816, 335] on p "Replace" at bounding box center [828, 336] width 48 height 19
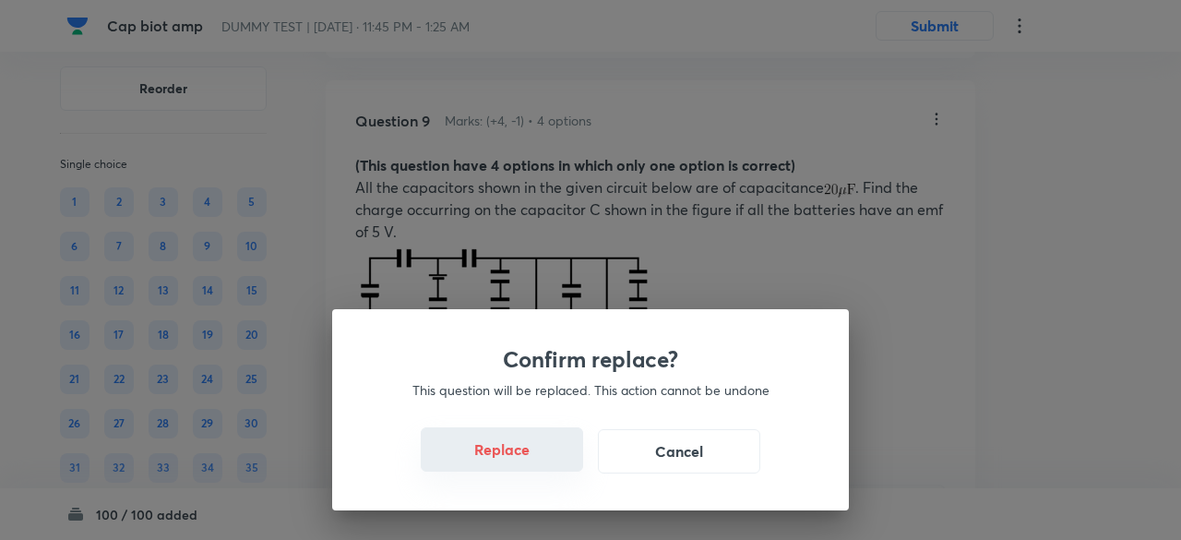
click at [533, 458] on button "Replace" at bounding box center [502, 449] width 162 height 44
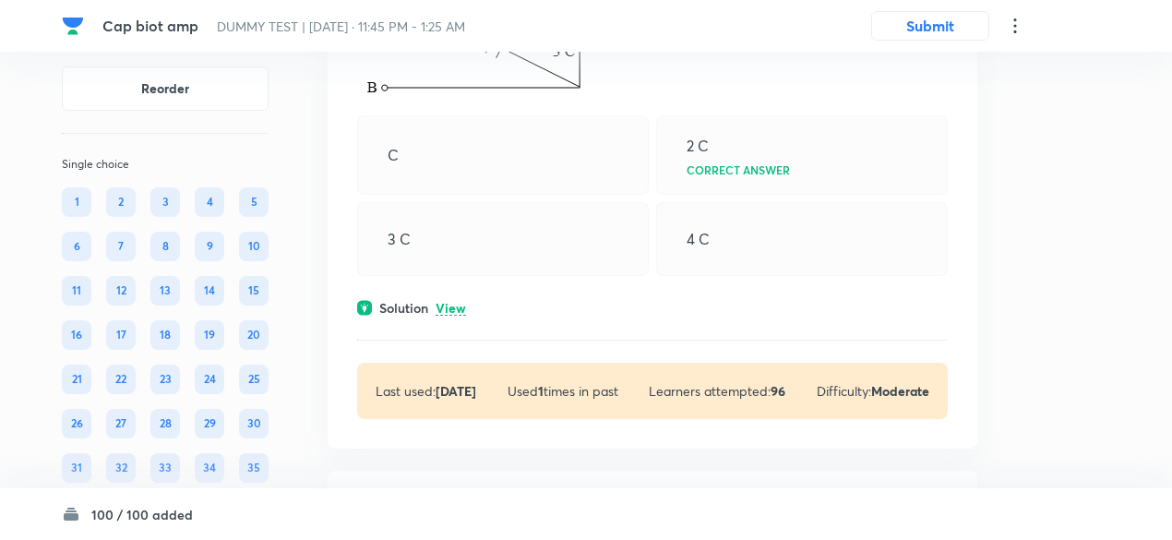
scroll to position [7224, 0]
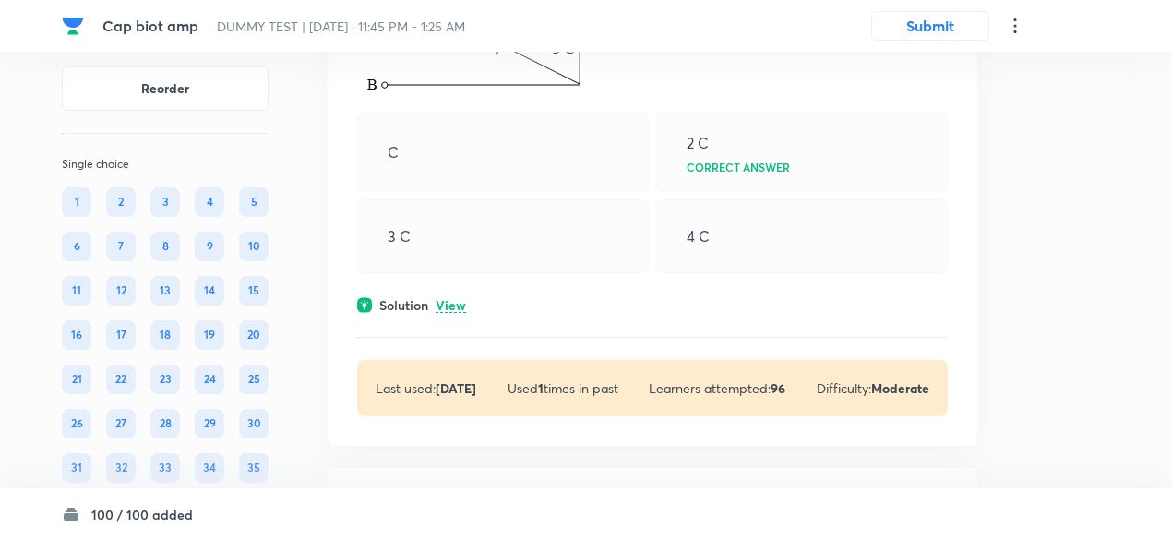
click at [443, 313] on p "View" at bounding box center [450, 306] width 30 height 14
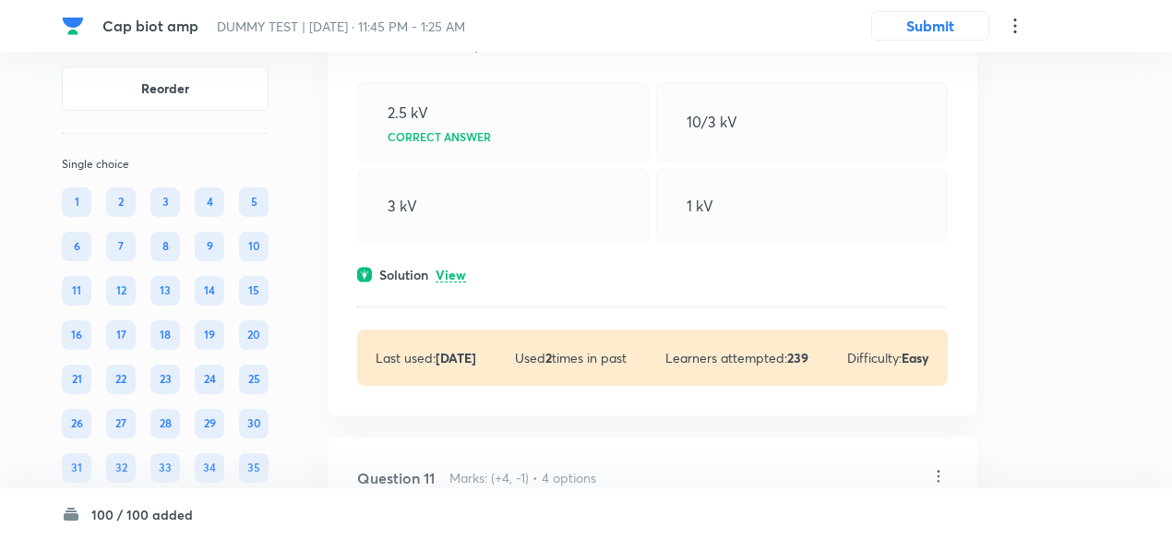
scroll to position [8048, 0]
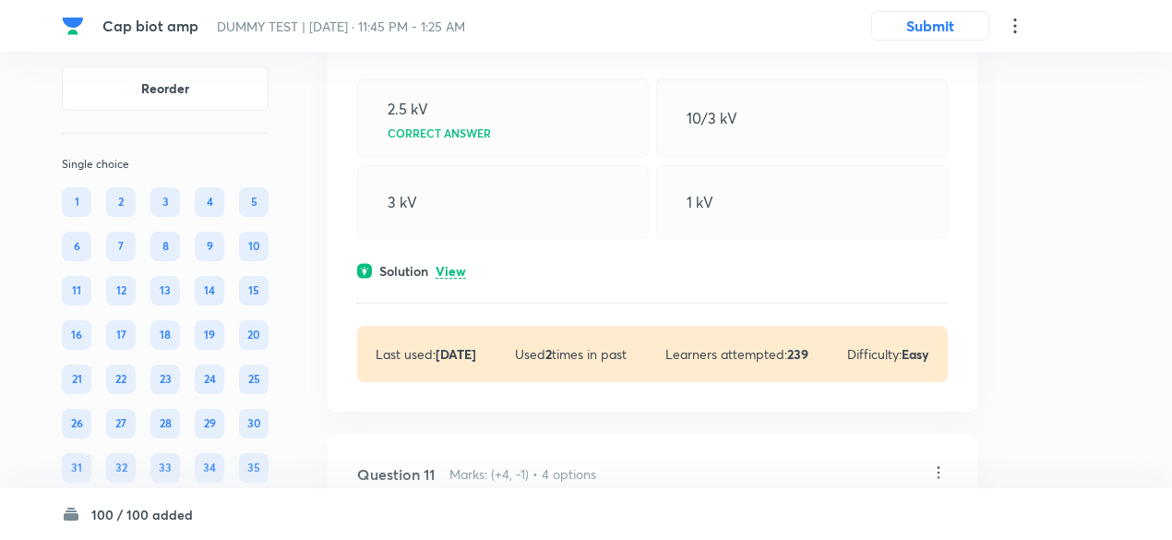
click at [448, 279] on p "View" at bounding box center [450, 272] width 30 height 14
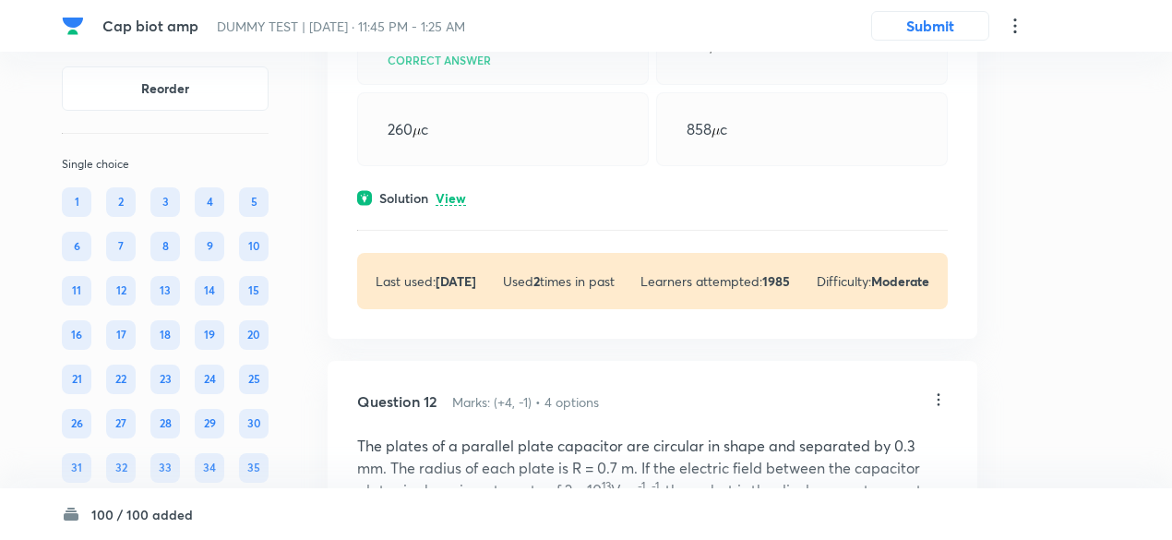
scroll to position [9339, 0]
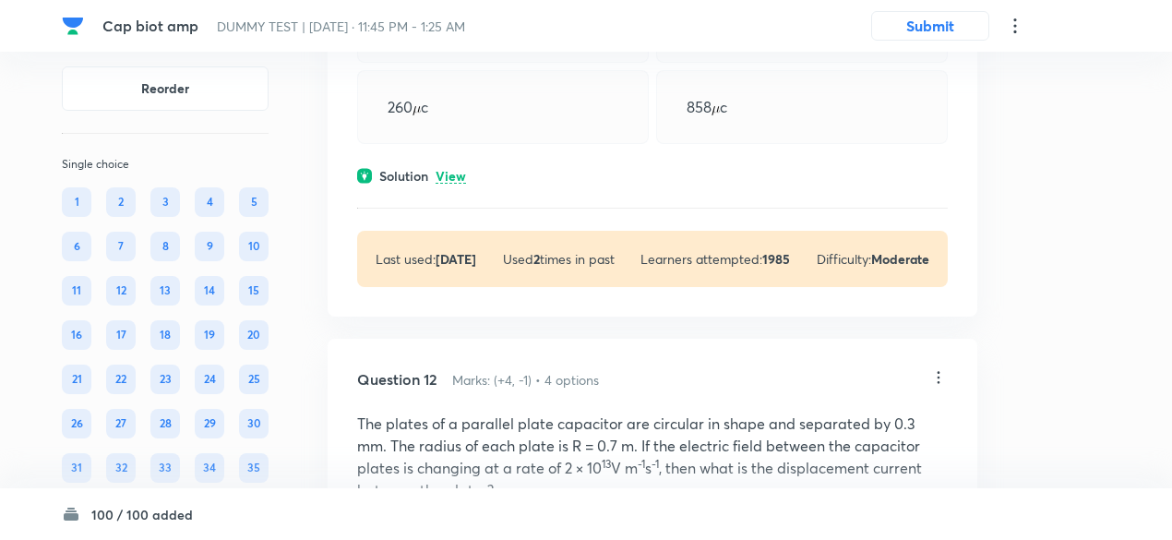
click at [456, 184] on p "View" at bounding box center [450, 177] width 30 height 14
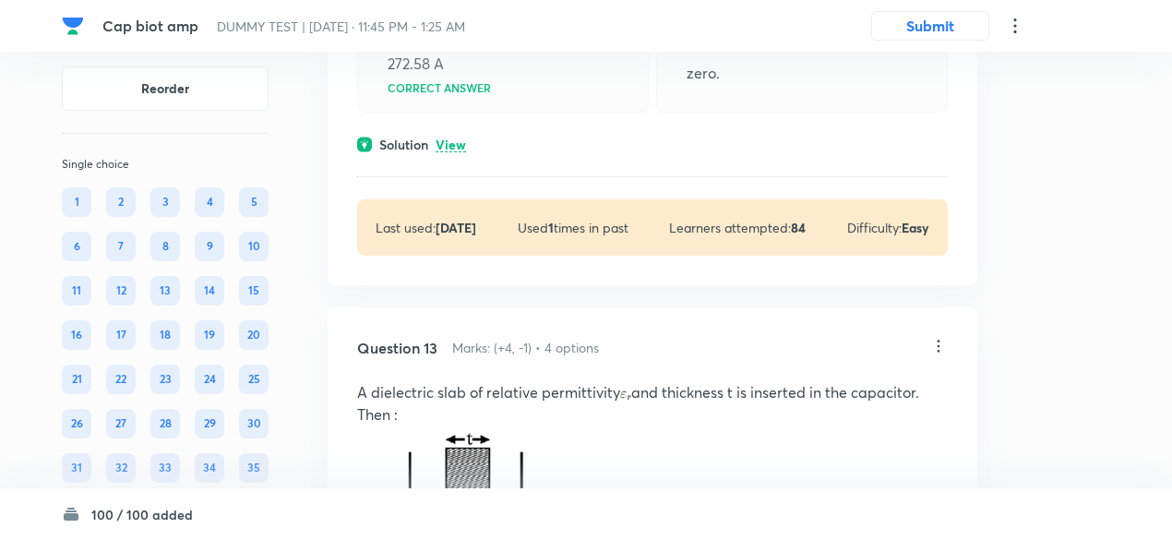
scroll to position [10224, 0]
click at [456, 151] on p "View" at bounding box center [450, 144] width 30 height 14
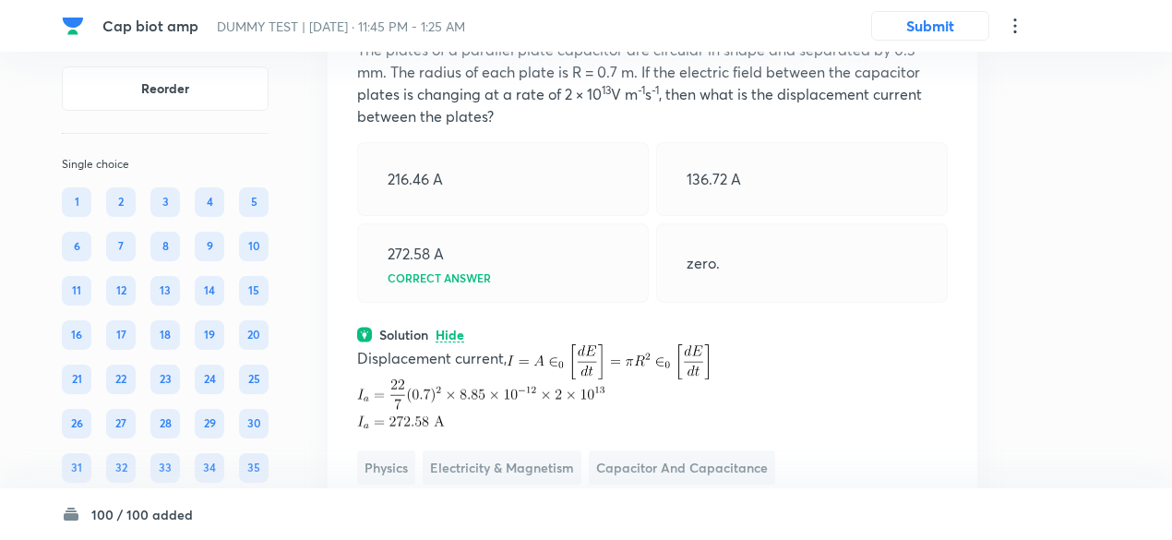
scroll to position [10029, 0]
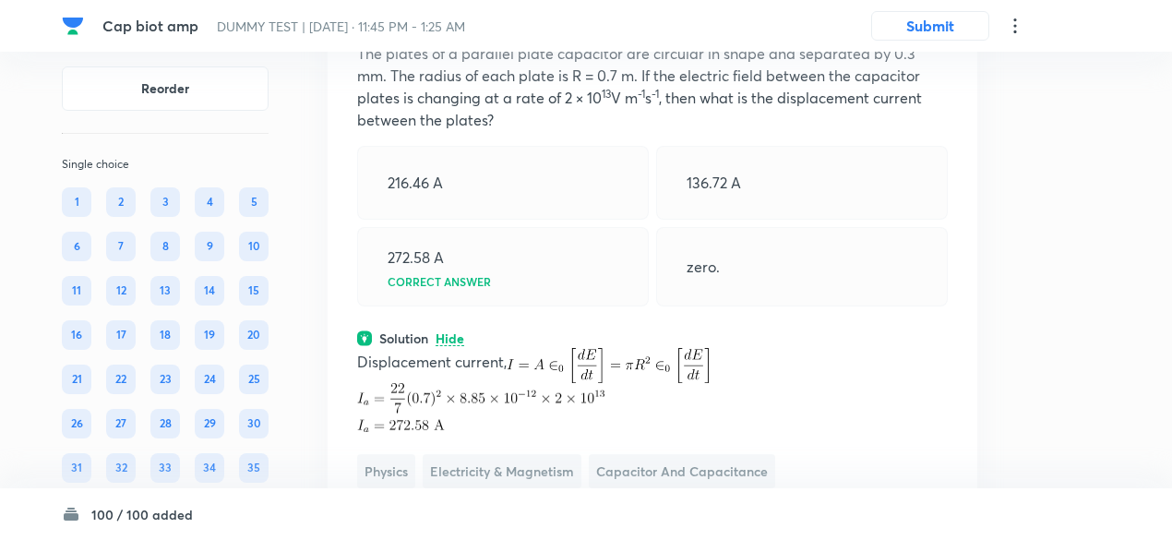
click at [939, 17] on icon at bounding box center [938, 7] width 18 height 18
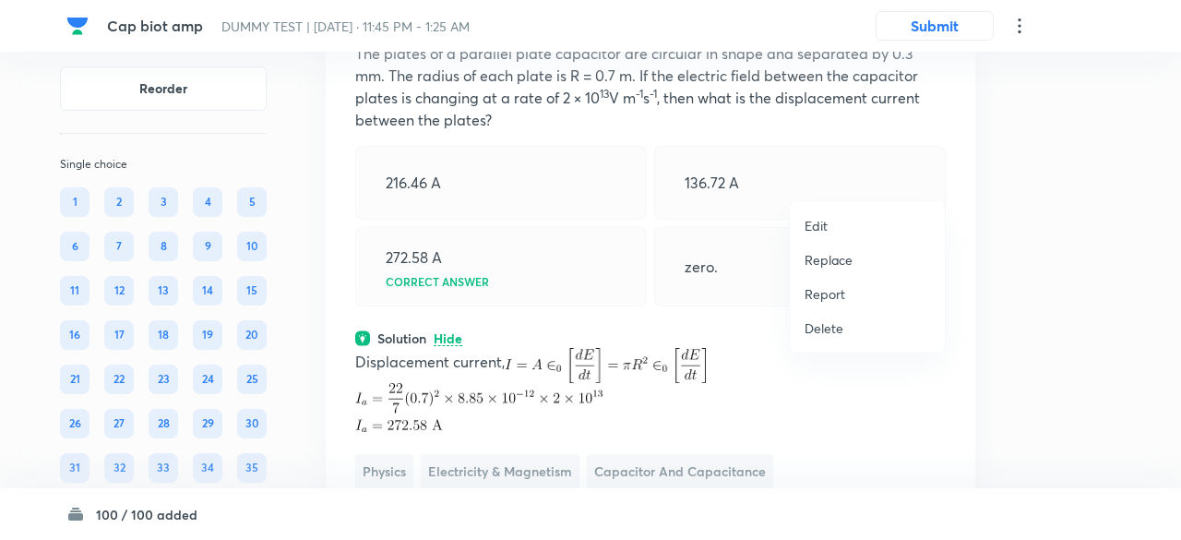
click at [832, 260] on p "Replace" at bounding box center [828, 259] width 48 height 19
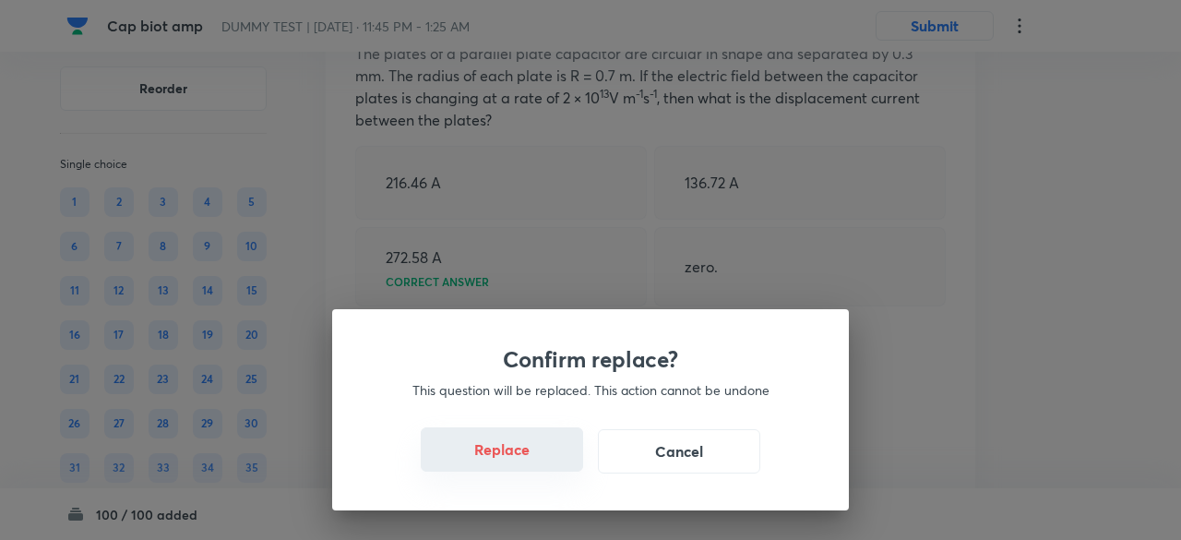
click at [520, 457] on button "Replace" at bounding box center [502, 449] width 162 height 44
click at [520, 464] on button "Replace" at bounding box center [502, 449] width 162 height 44
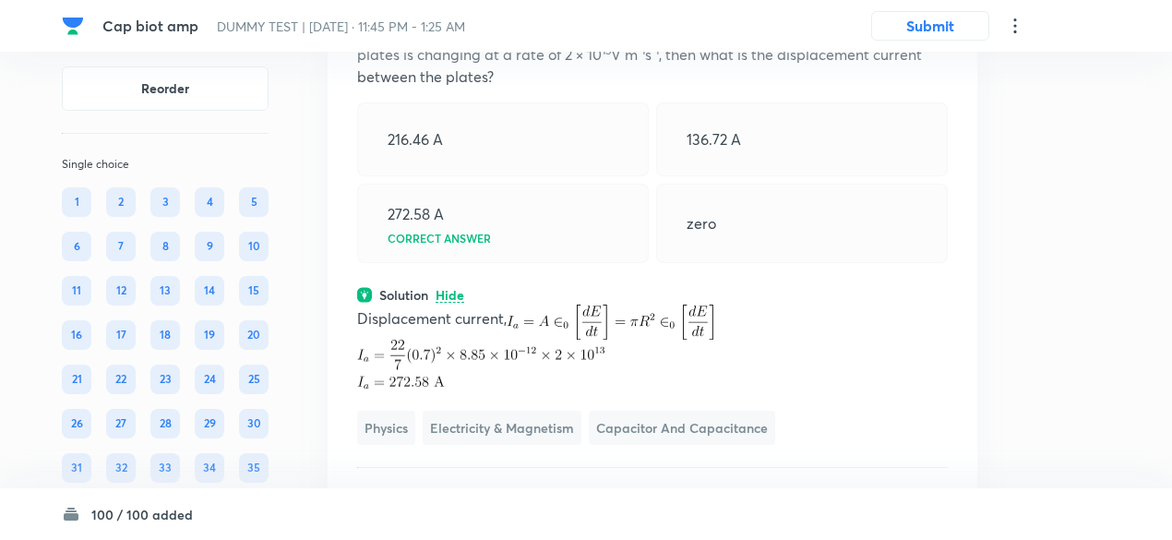
scroll to position [10066, 0]
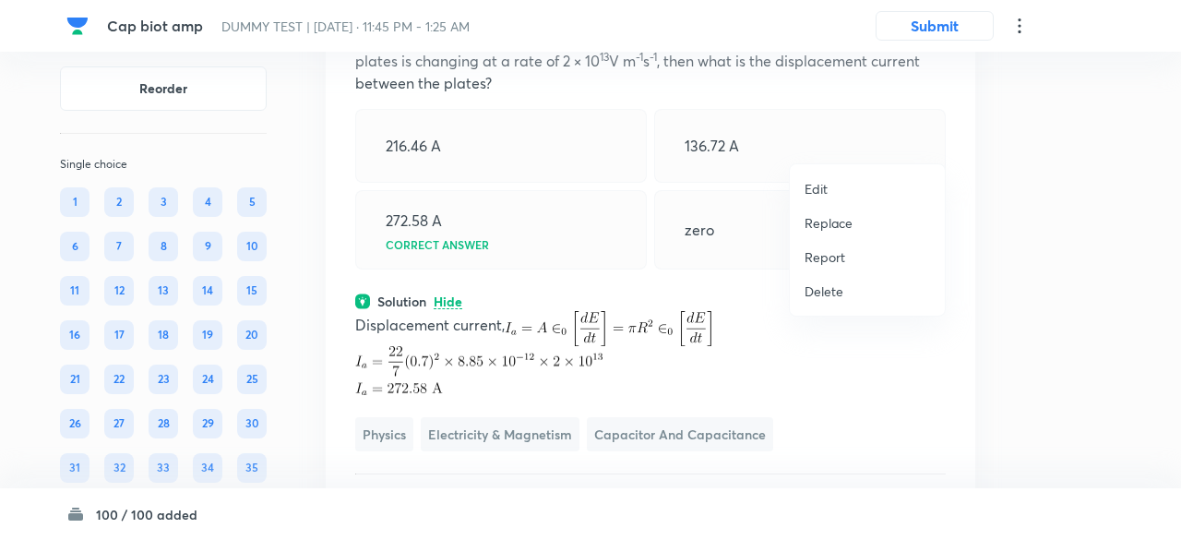
click at [814, 224] on p "Replace" at bounding box center [828, 222] width 48 height 19
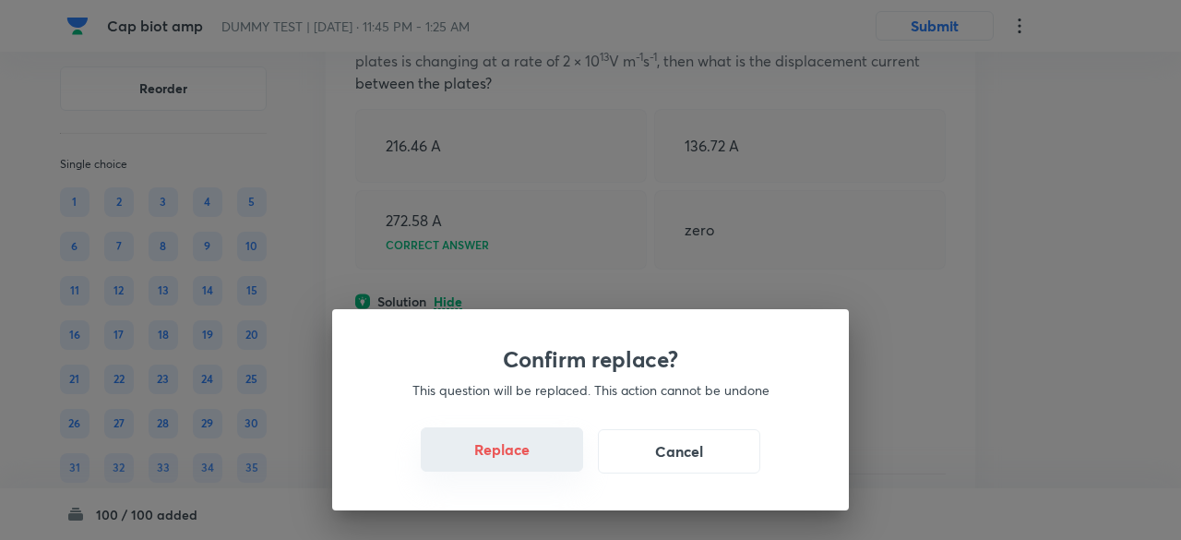
click at [532, 457] on button "Replace" at bounding box center [502, 449] width 162 height 44
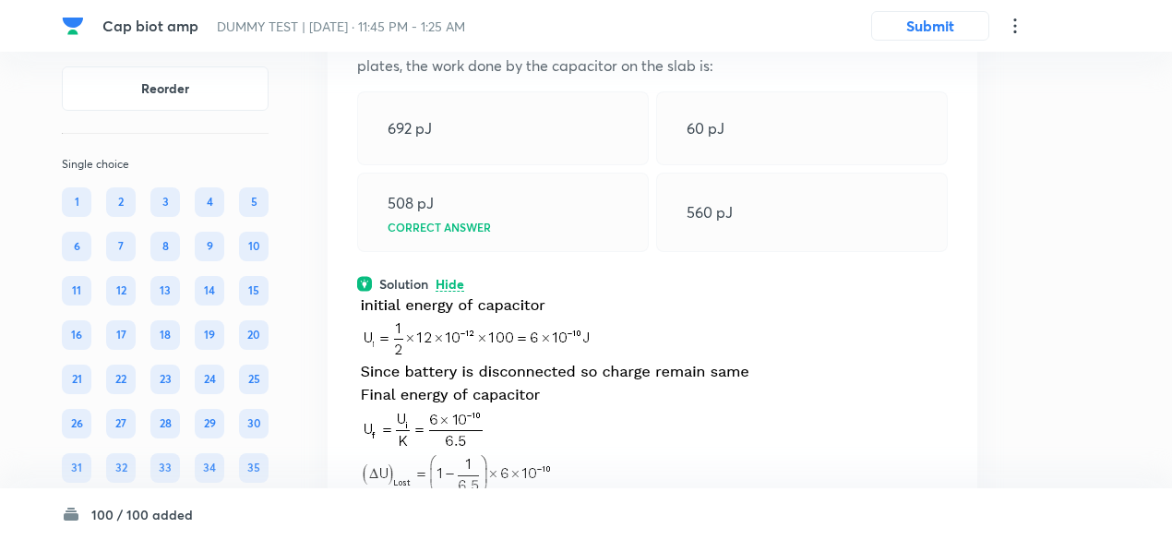
scroll to position [10057, 0]
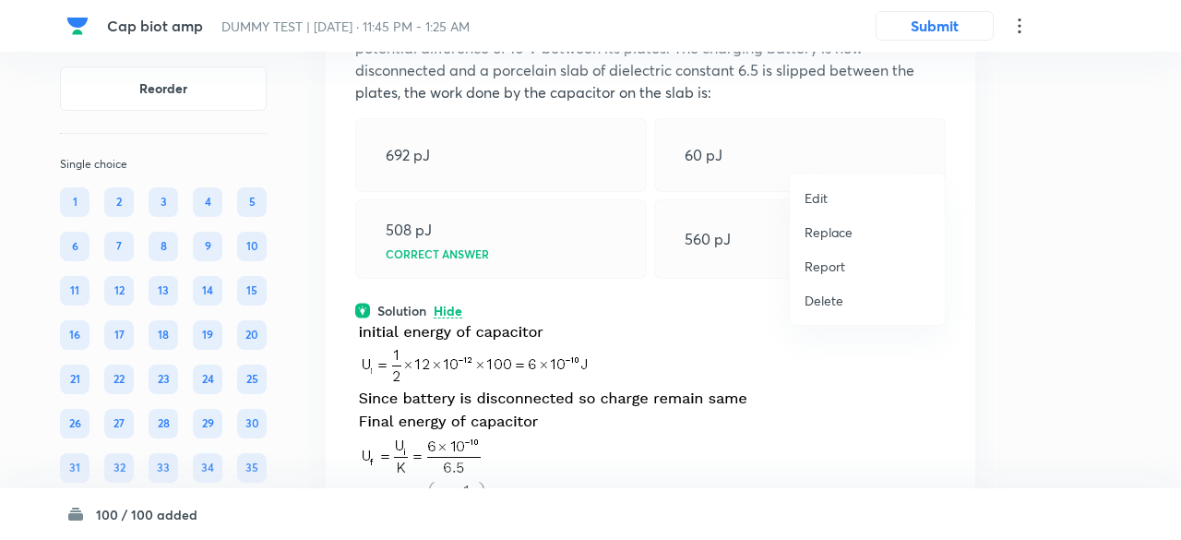
click at [827, 237] on p "Replace" at bounding box center [828, 231] width 48 height 19
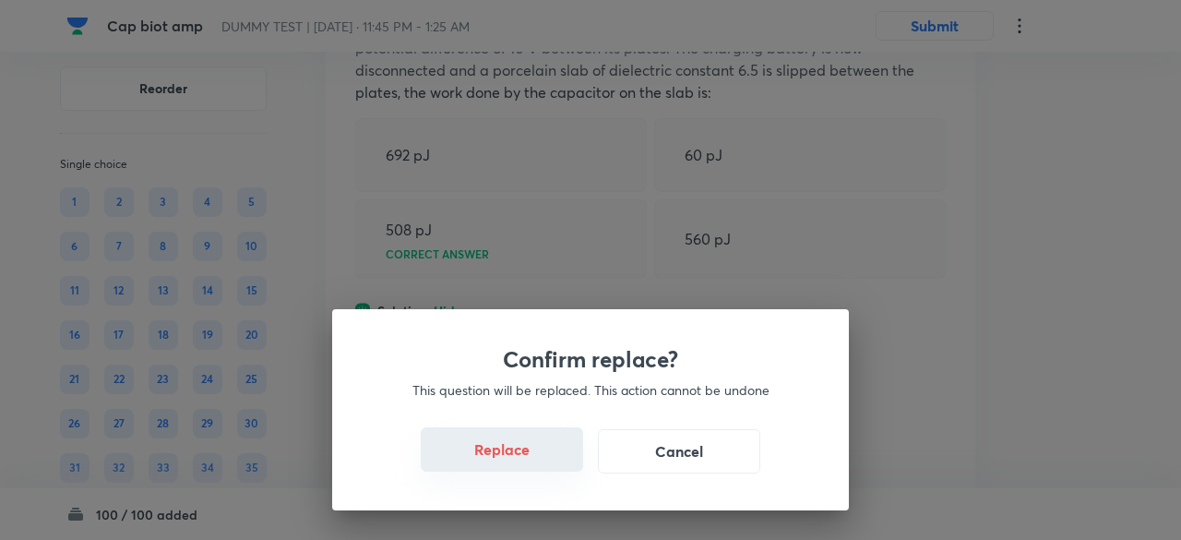
click at [529, 462] on button "Replace" at bounding box center [502, 449] width 162 height 44
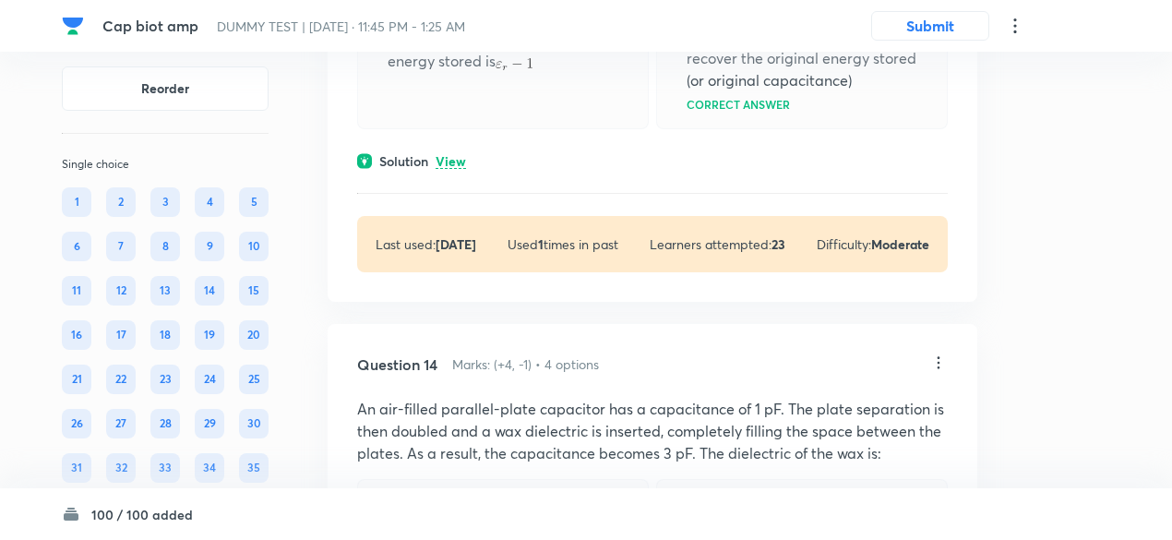
scroll to position [11685, 0]
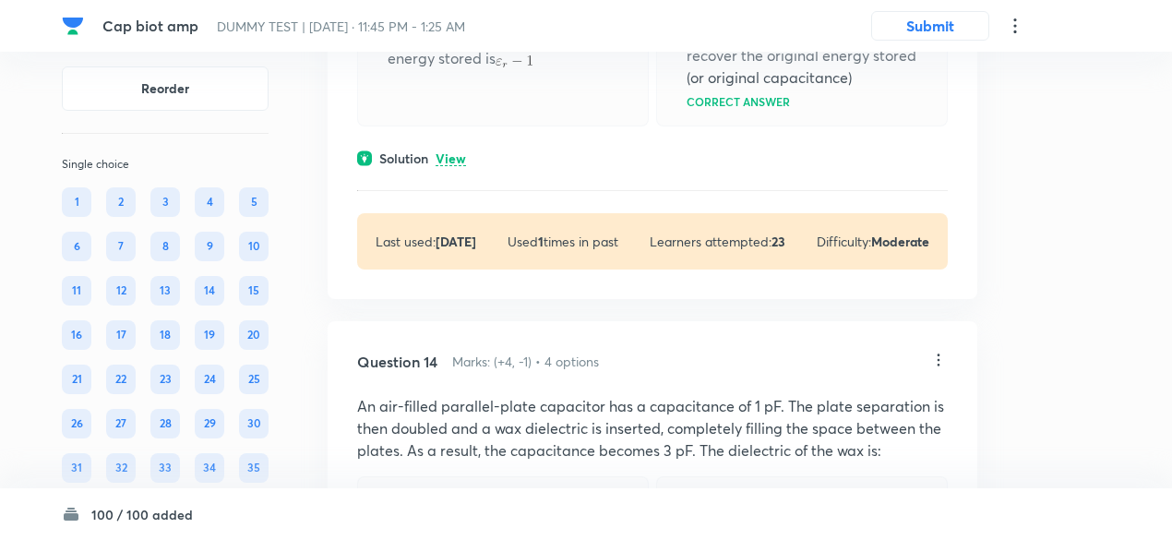
click at [465, 166] on p "View" at bounding box center [450, 159] width 30 height 14
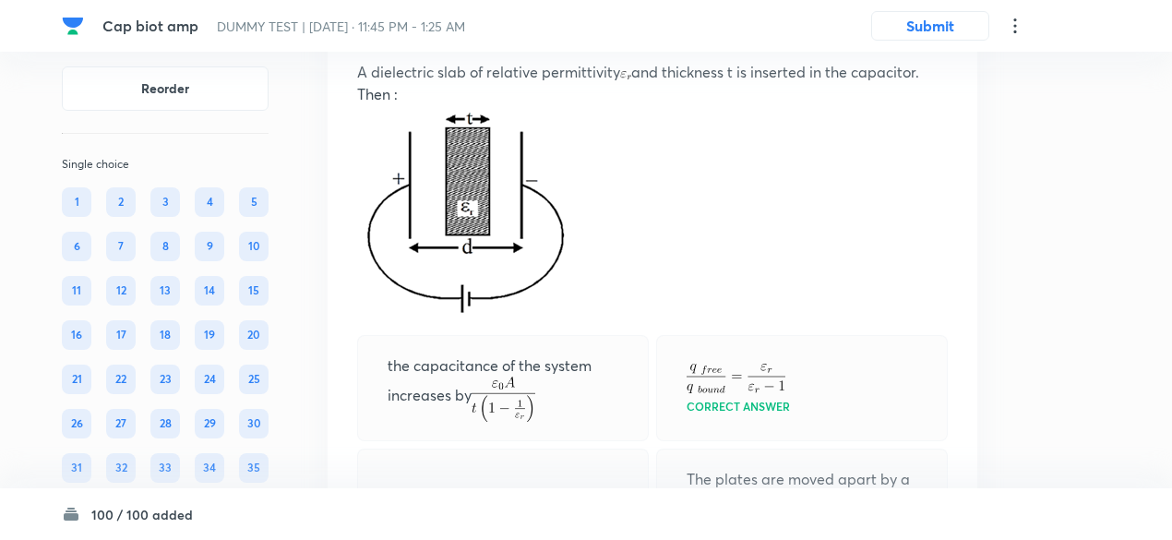
scroll to position [11203, 0]
click at [945, 36] on icon at bounding box center [938, 27] width 18 height 18
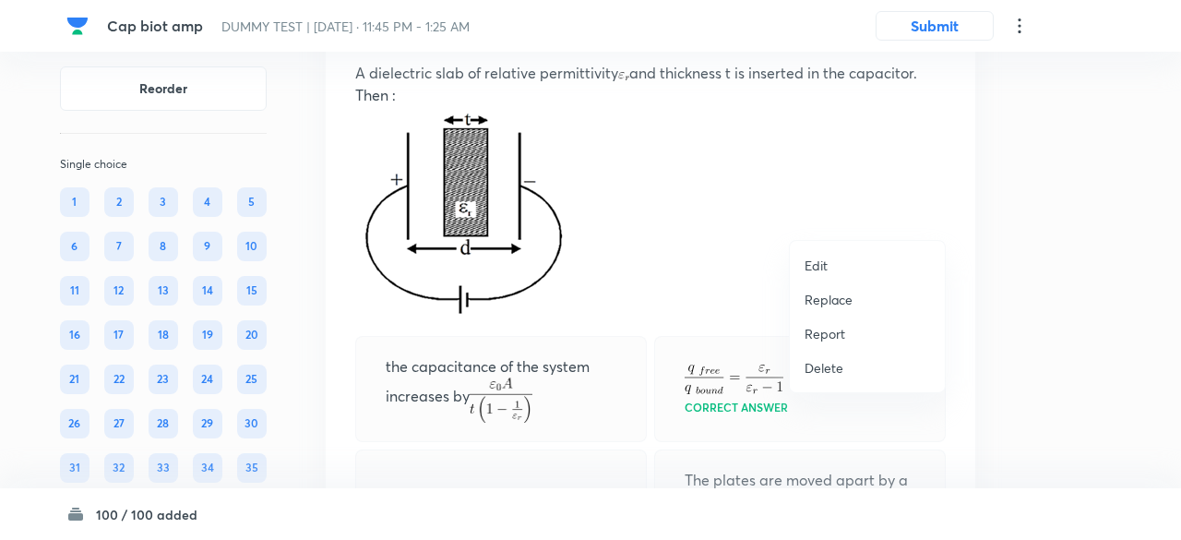
click at [834, 294] on p "Replace" at bounding box center [828, 299] width 48 height 19
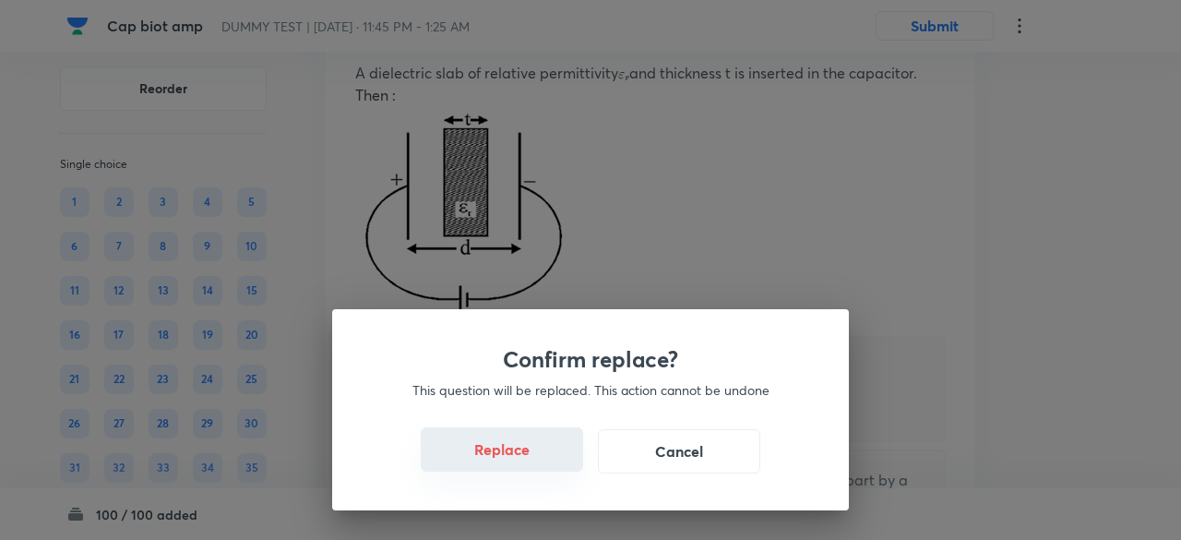
click at [509, 446] on button "Replace" at bounding box center [502, 449] width 162 height 44
click at [509, 446] on button "Replace" at bounding box center [502, 451] width 162 height 44
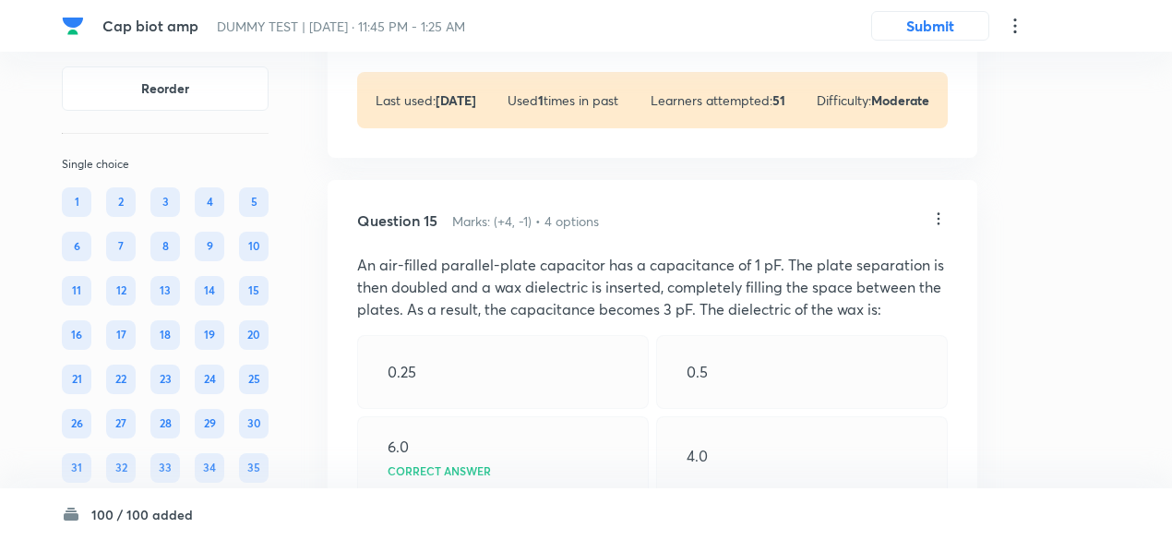
scroll to position [12447, 0]
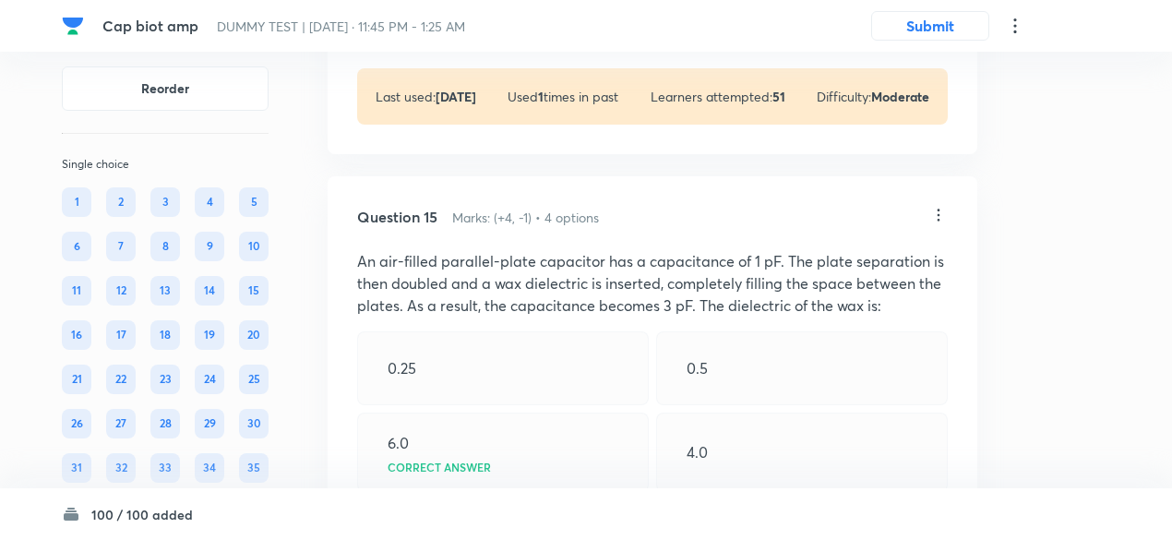
click at [458, 21] on p "View" at bounding box center [450, 14] width 30 height 14
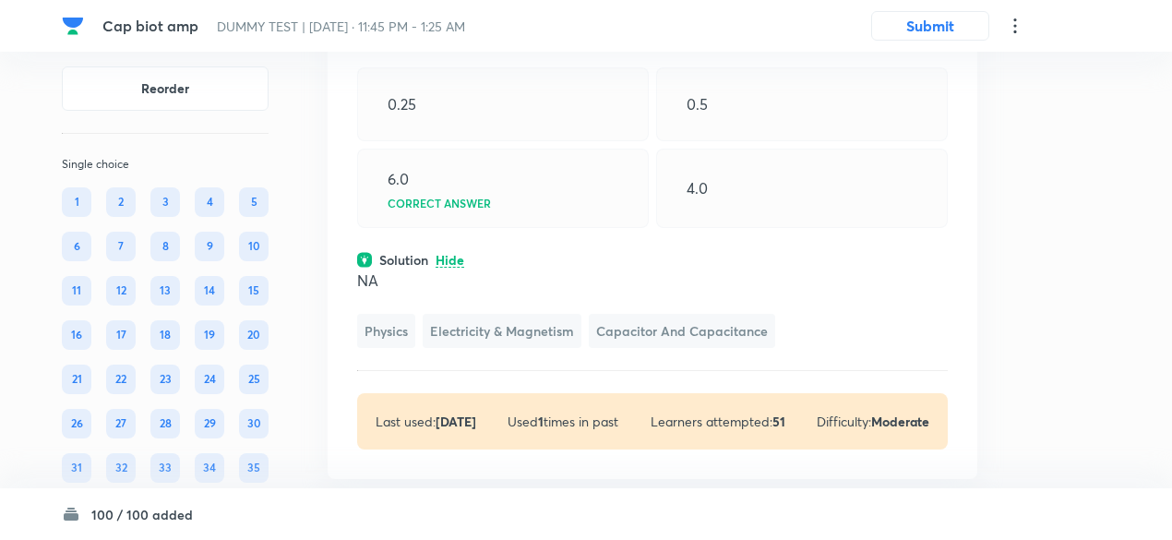
scroll to position [12199, 0]
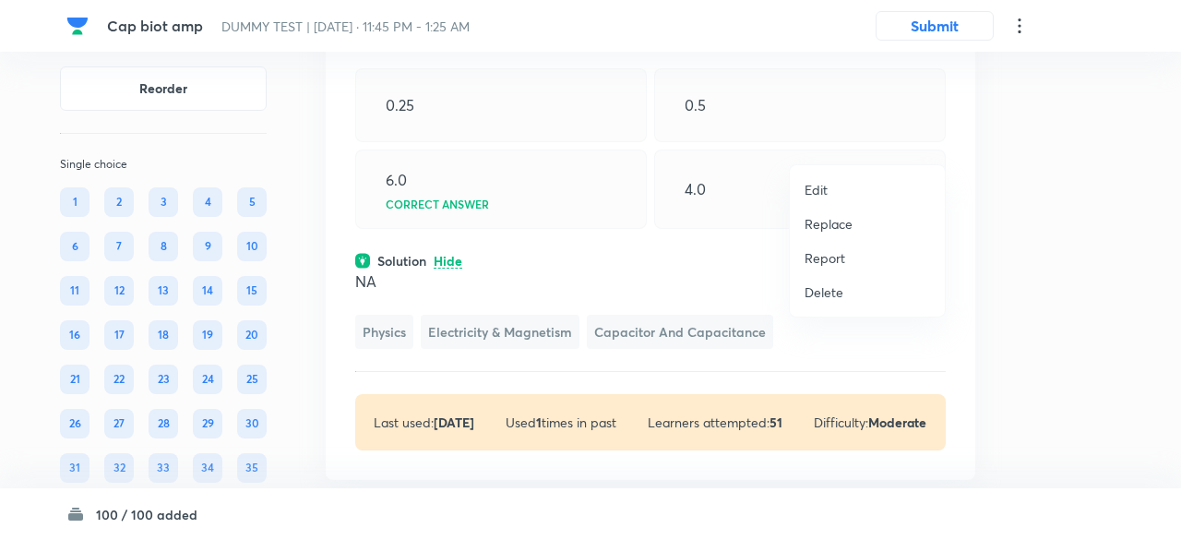
click at [827, 222] on p "Replace" at bounding box center [828, 223] width 48 height 19
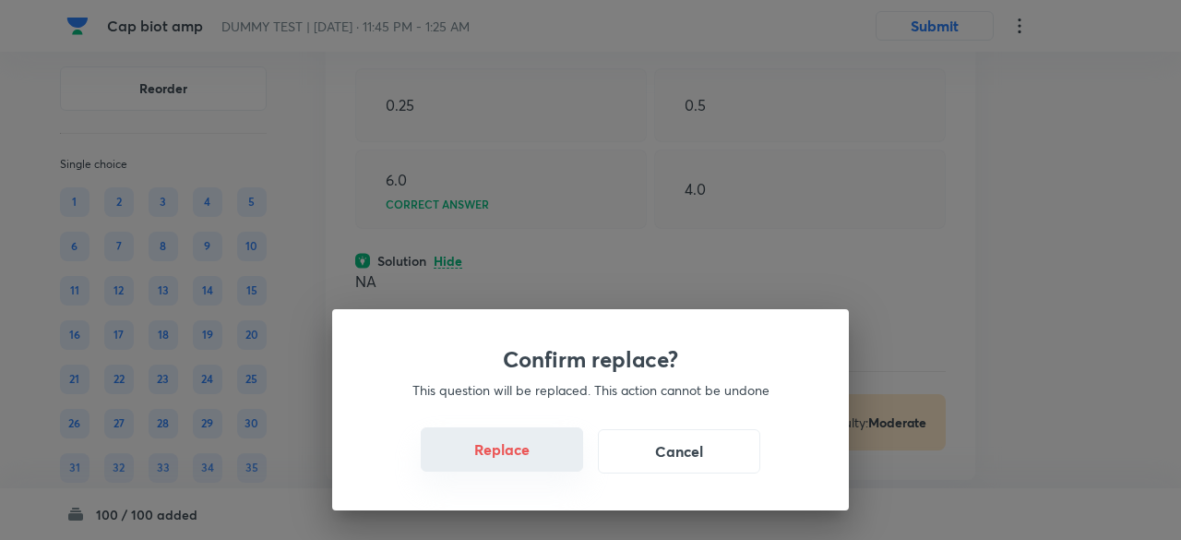
click at [535, 460] on button "Replace" at bounding box center [502, 449] width 162 height 44
click at [535, 460] on button "Replace" at bounding box center [502, 451] width 162 height 44
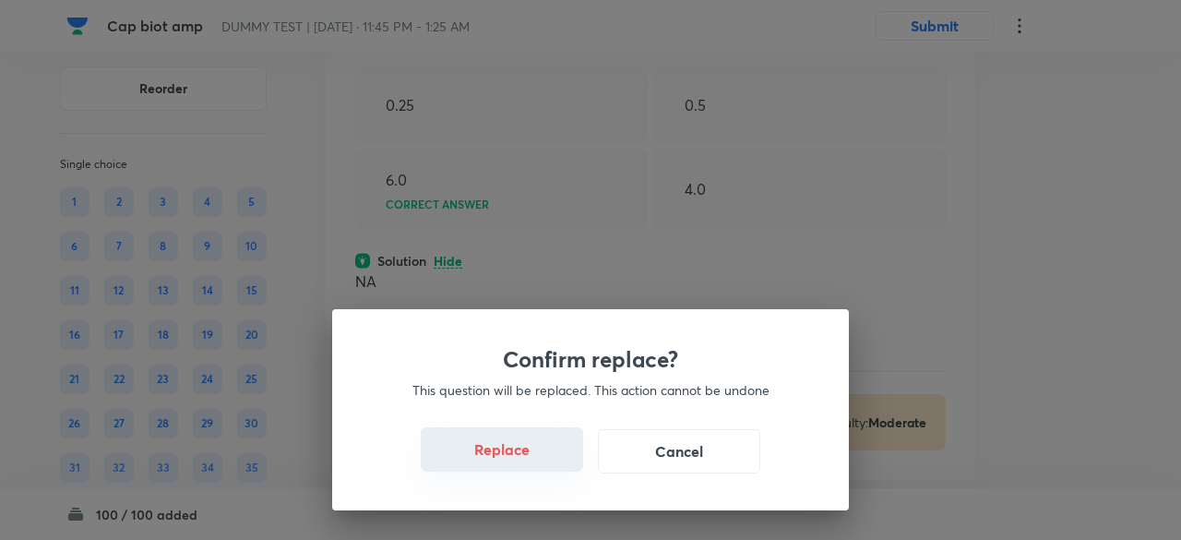
click at [535, 460] on button "Replace" at bounding box center [502, 449] width 162 height 44
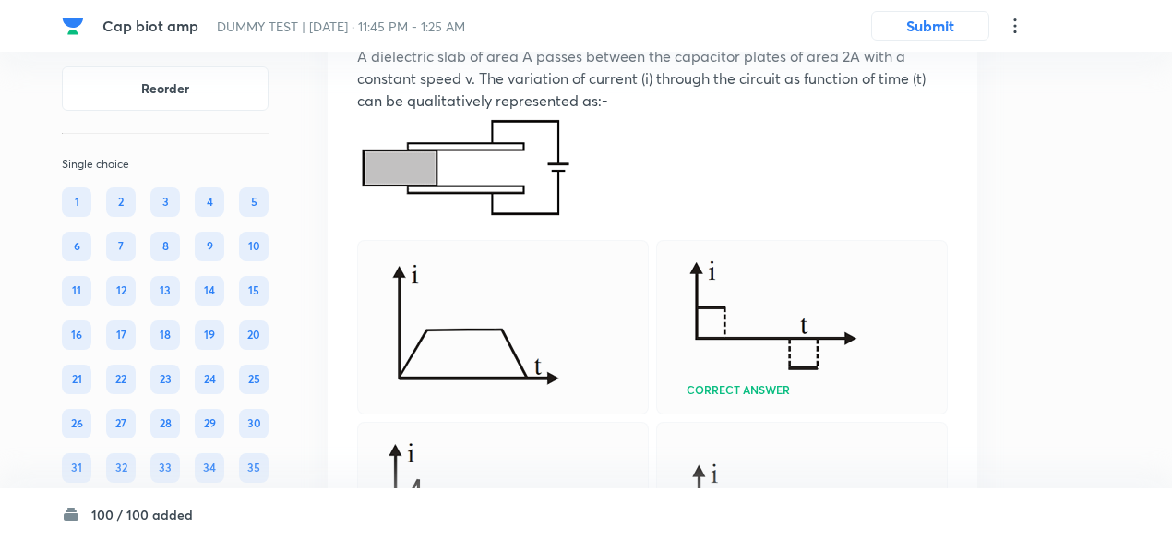
scroll to position [12103, 0]
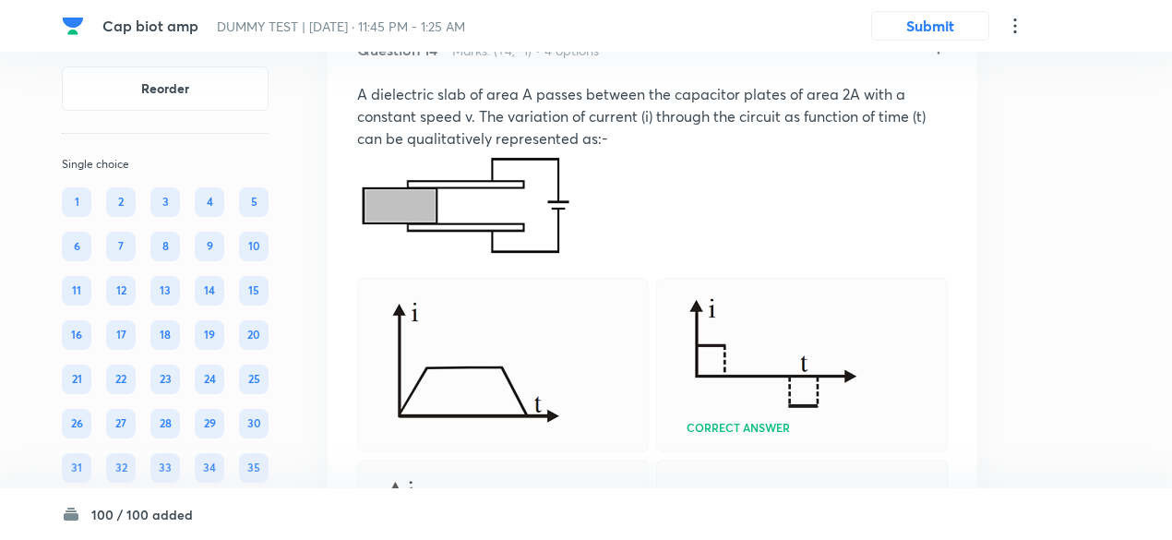
click at [939, 57] on icon at bounding box center [938, 48] width 18 height 18
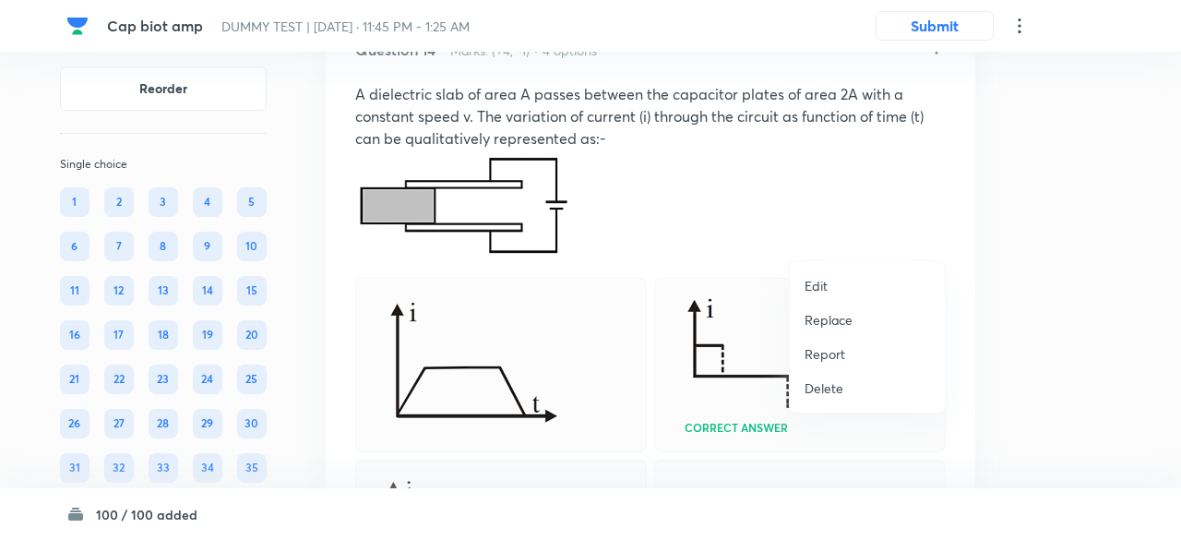
click at [567, 335] on div at bounding box center [590, 270] width 1181 height 540
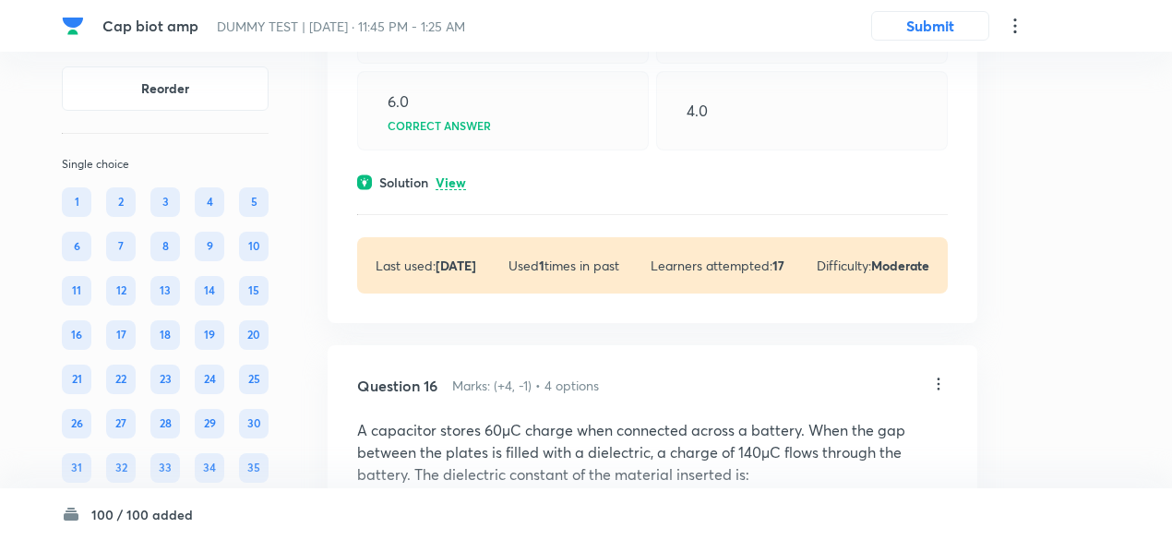
scroll to position [13238, 0]
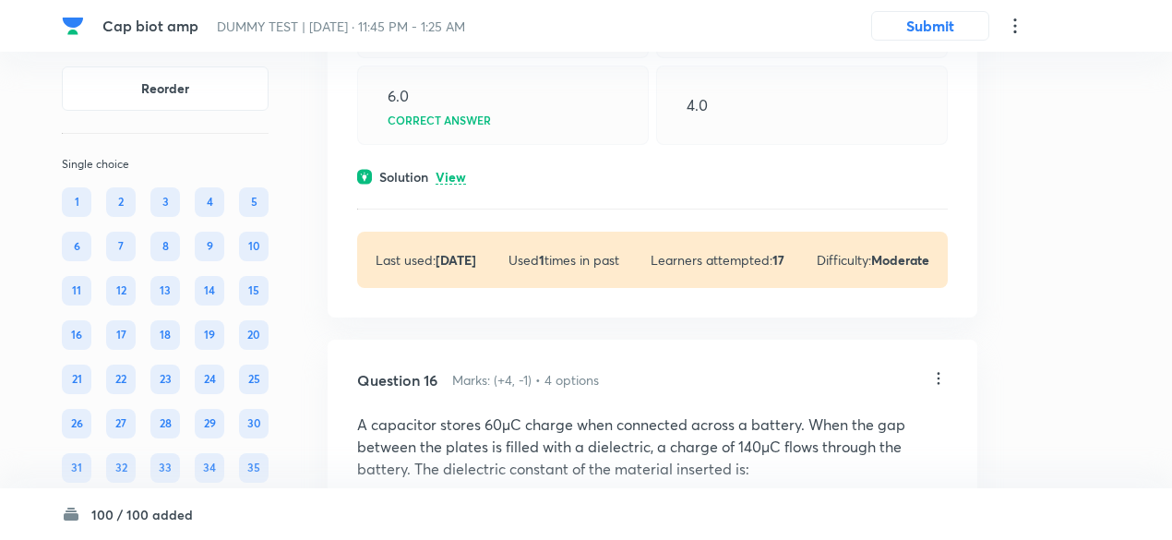
click at [447, 317] on div "Question 15 Marks: (+4, -1) • 4 options An air-filled parallel-plate capacitor …" at bounding box center [651, 73] width 649 height 488
click at [448, 184] on p "View" at bounding box center [450, 178] width 30 height 14
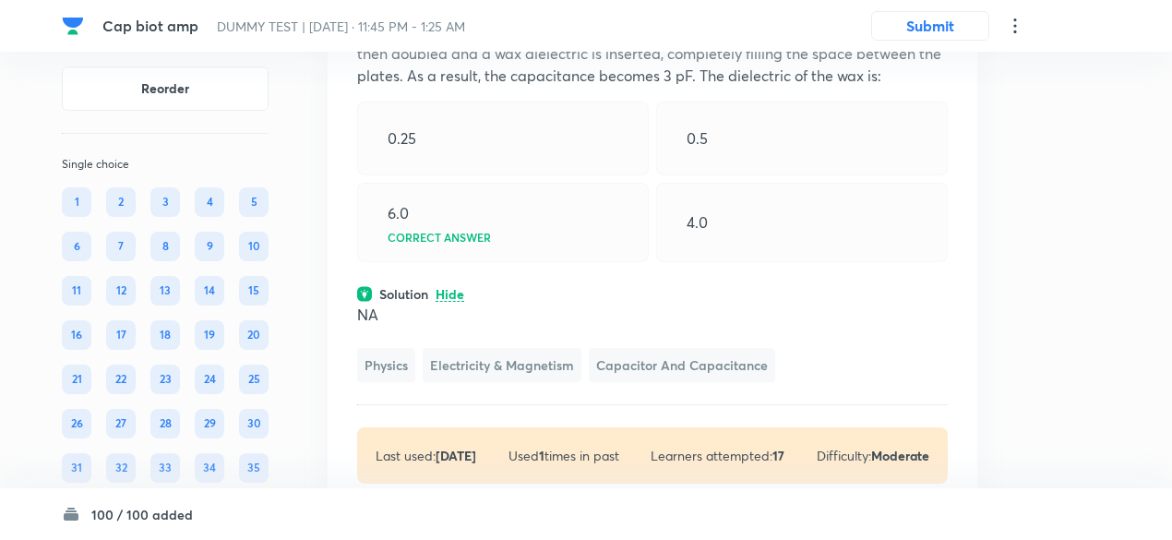
scroll to position [13120, 0]
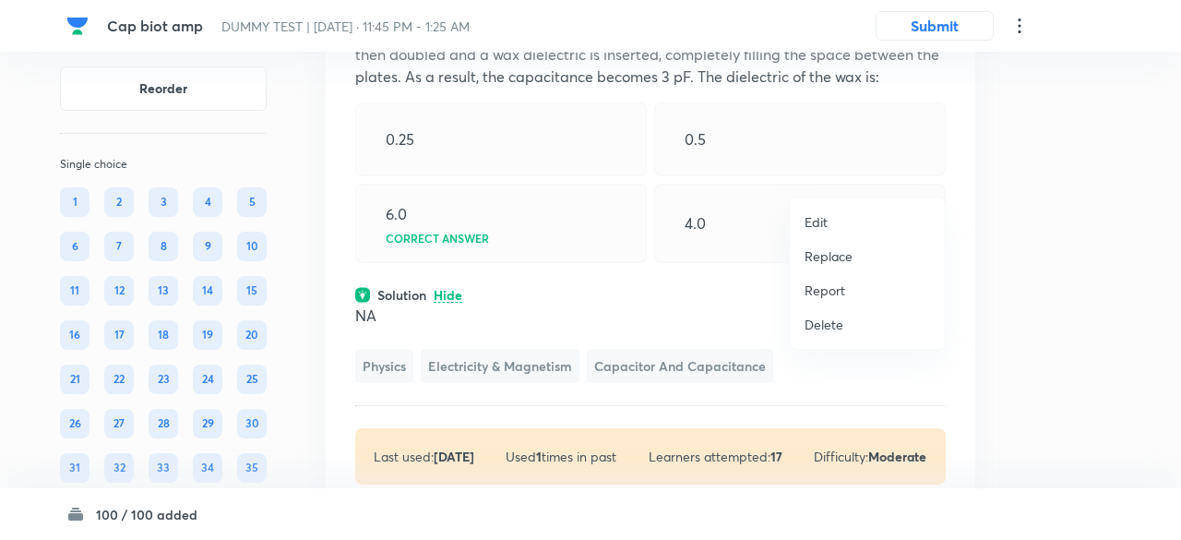
click at [839, 247] on p "Replace" at bounding box center [828, 255] width 48 height 19
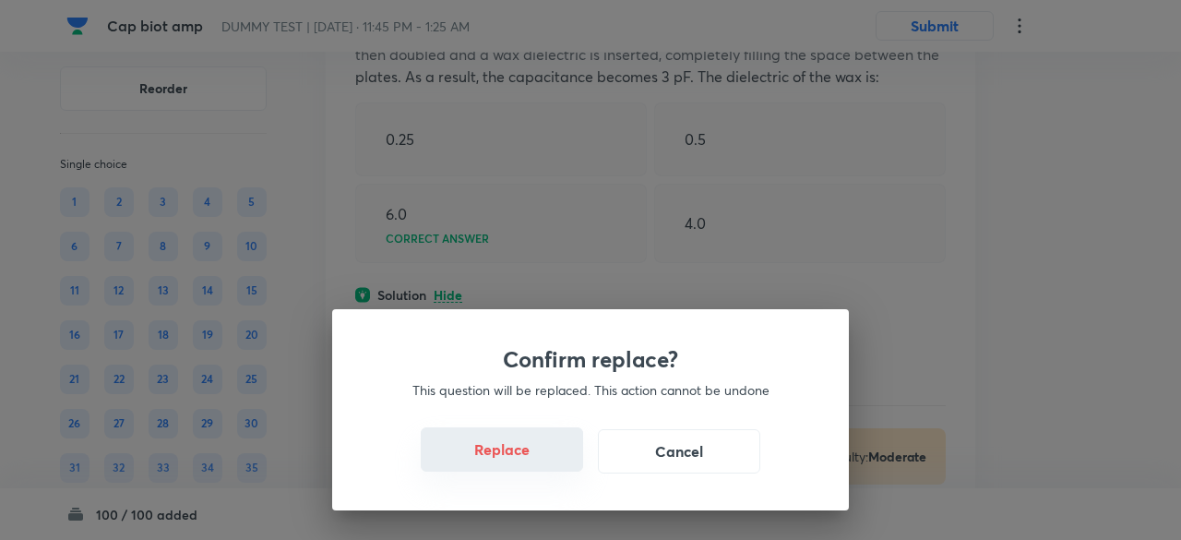
click at [523, 437] on button "Replace" at bounding box center [502, 449] width 162 height 44
click at [523, 437] on button "Replace" at bounding box center [502, 451] width 162 height 44
click at [523, 437] on button "Replace" at bounding box center [502, 449] width 162 height 44
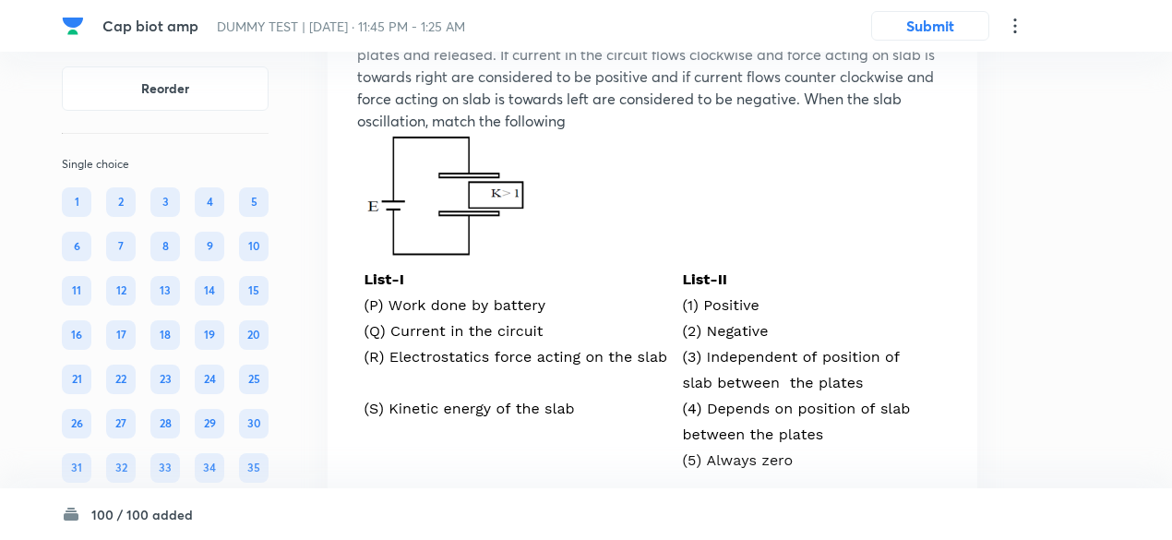
click at [523, 262] on img at bounding box center [459, 197] width 205 height 130
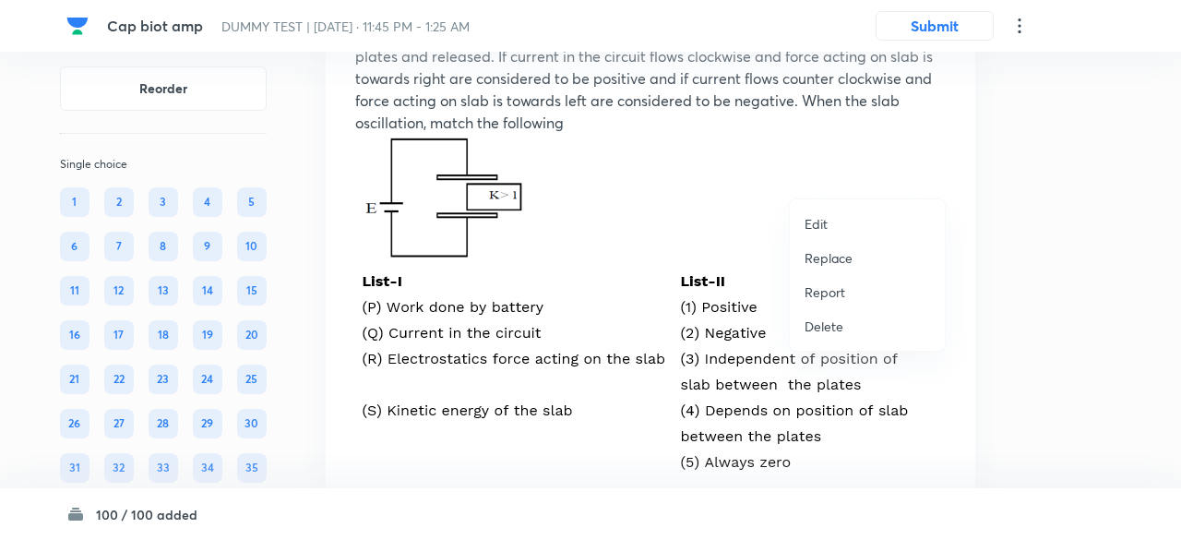
click at [839, 258] on p "Replace" at bounding box center [828, 257] width 48 height 19
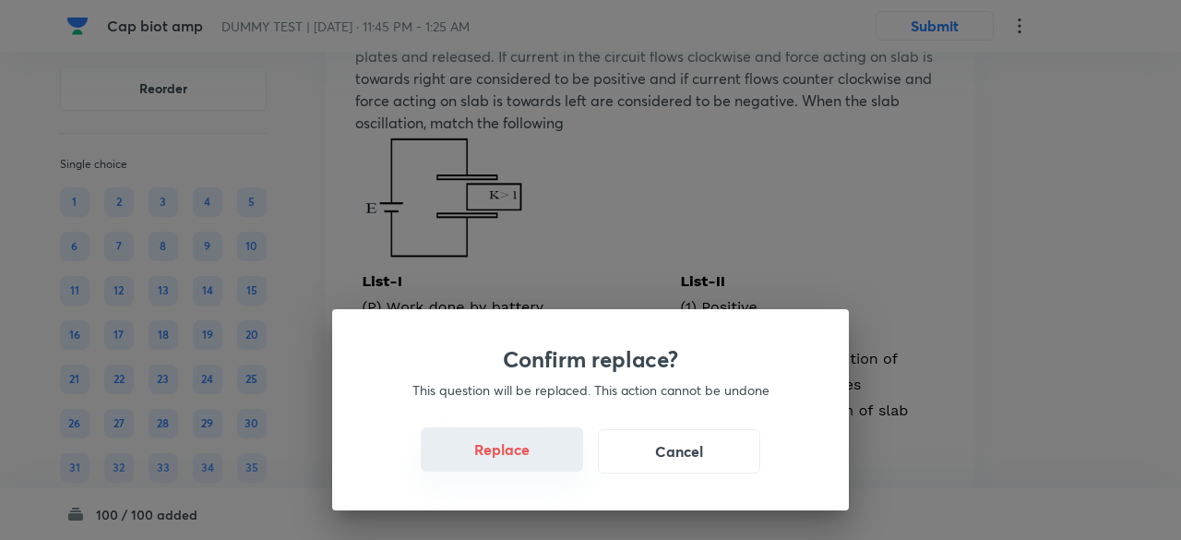
click at [517, 456] on button "Replace" at bounding box center [502, 449] width 162 height 44
click at [517, 456] on button "Replace" at bounding box center [502, 451] width 162 height 44
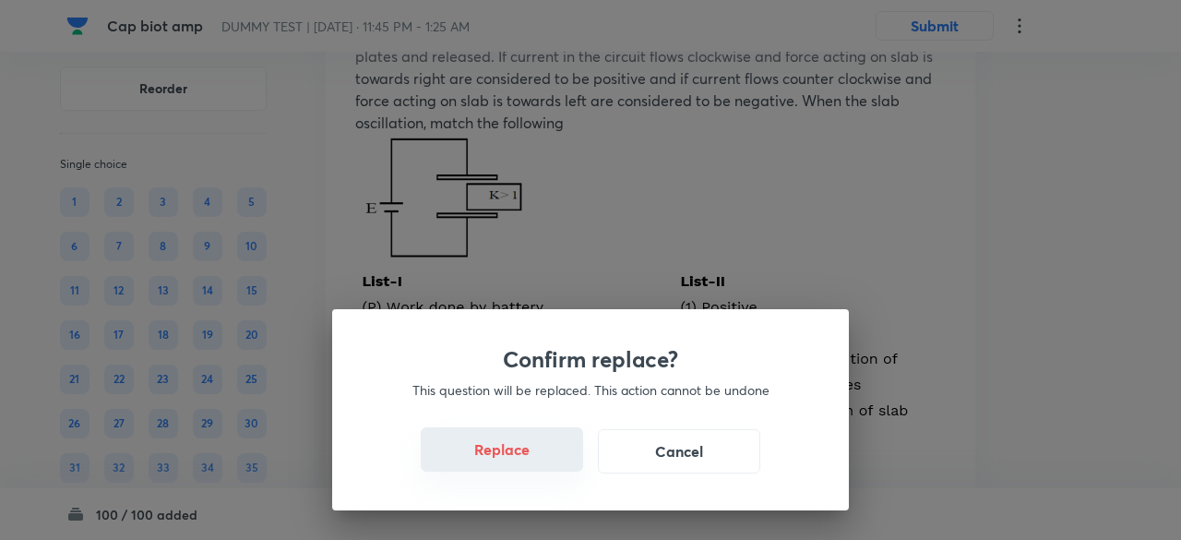
click at [517, 456] on button "Replace" at bounding box center [502, 449] width 162 height 44
click at [517, 456] on button "Replace" at bounding box center [502, 451] width 162 height 44
click at [517, 456] on div "Confirm replace? This question will be replaced. This action cannot be undone R…" at bounding box center [590, 270] width 1181 height 540
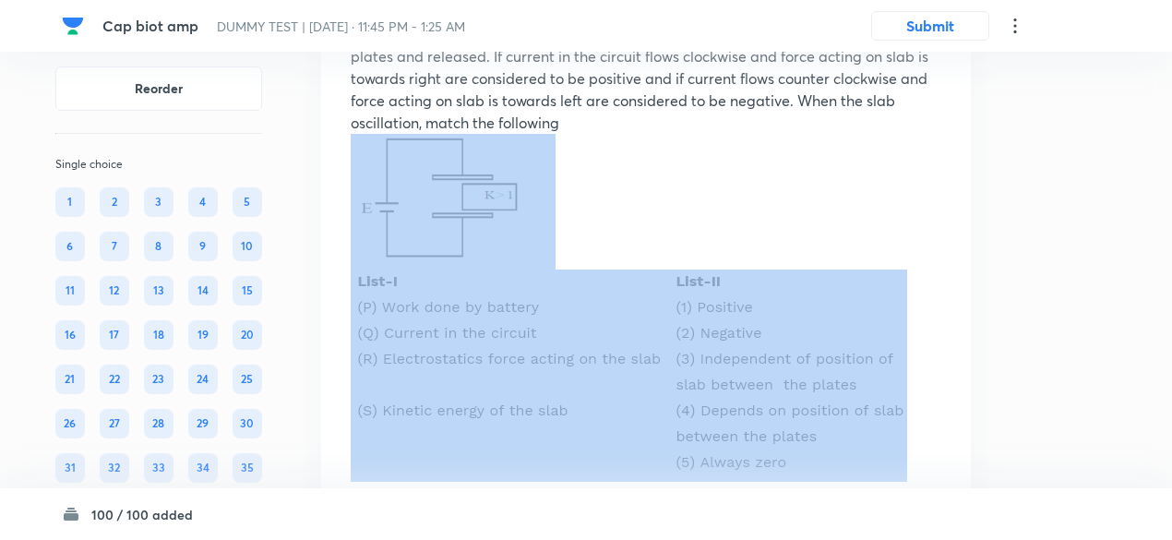
click at [517, 269] on p at bounding box center [646, 202] width 590 height 136
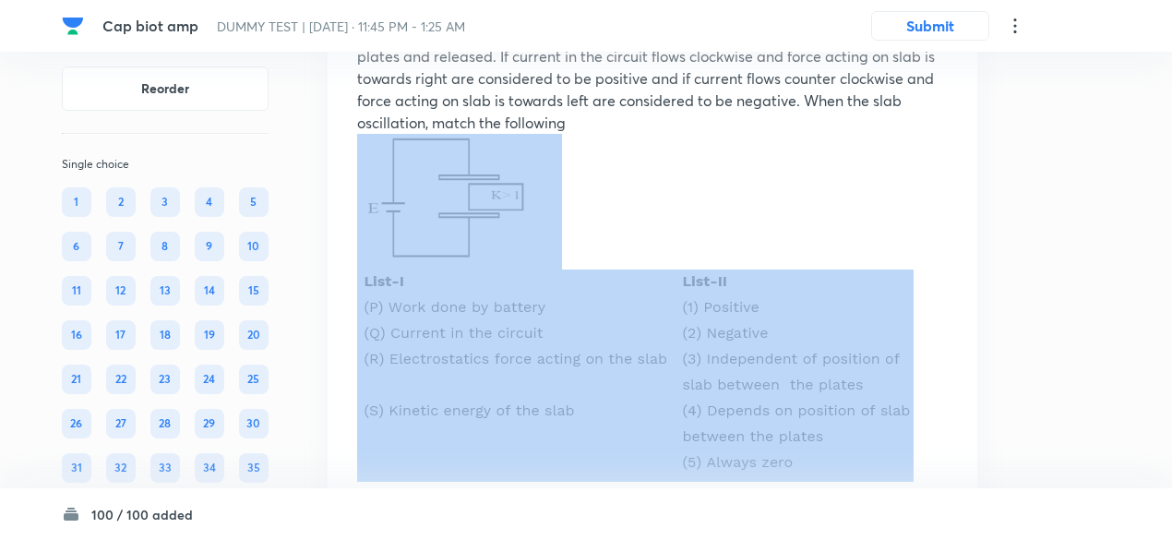
click at [517, 269] on p at bounding box center [652, 202] width 590 height 136
click at [589, 269] on p at bounding box center [652, 202] width 590 height 136
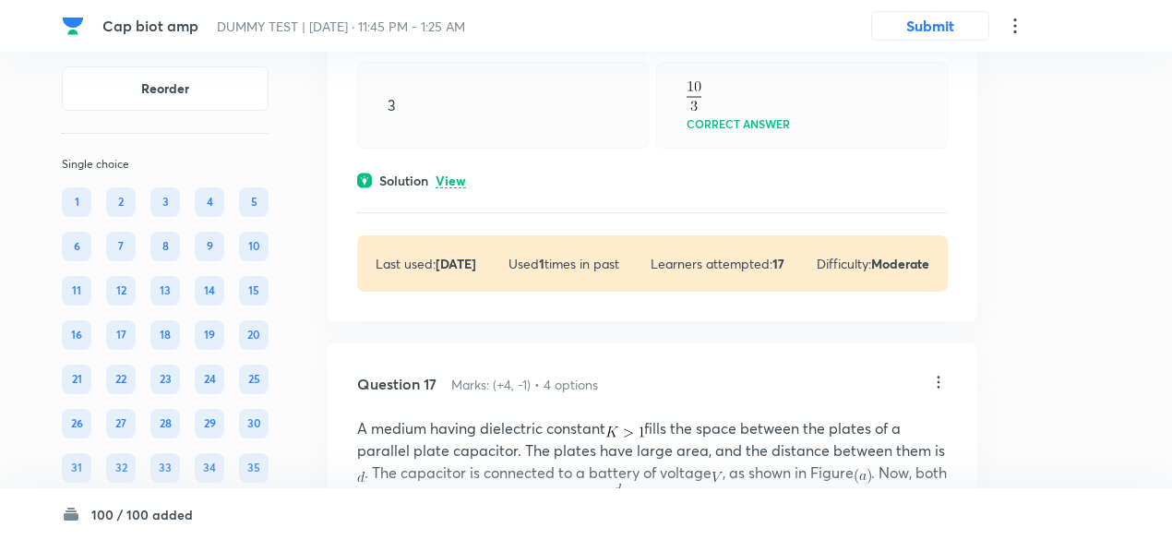
scroll to position [14055, 0]
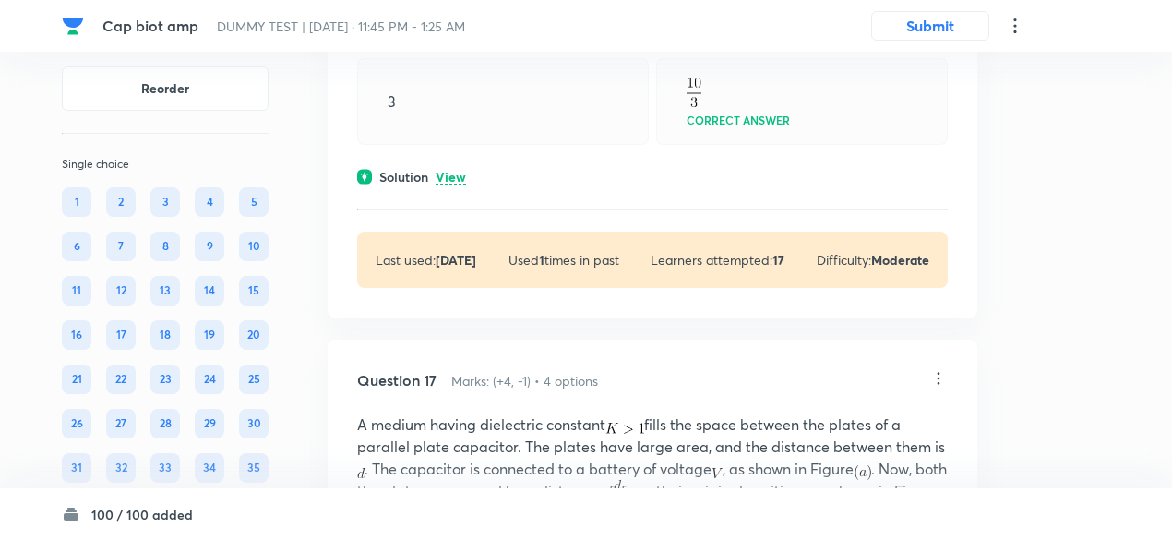
click at [452, 184] on p "View" at bounding box center [450, 178] width 30 height 14
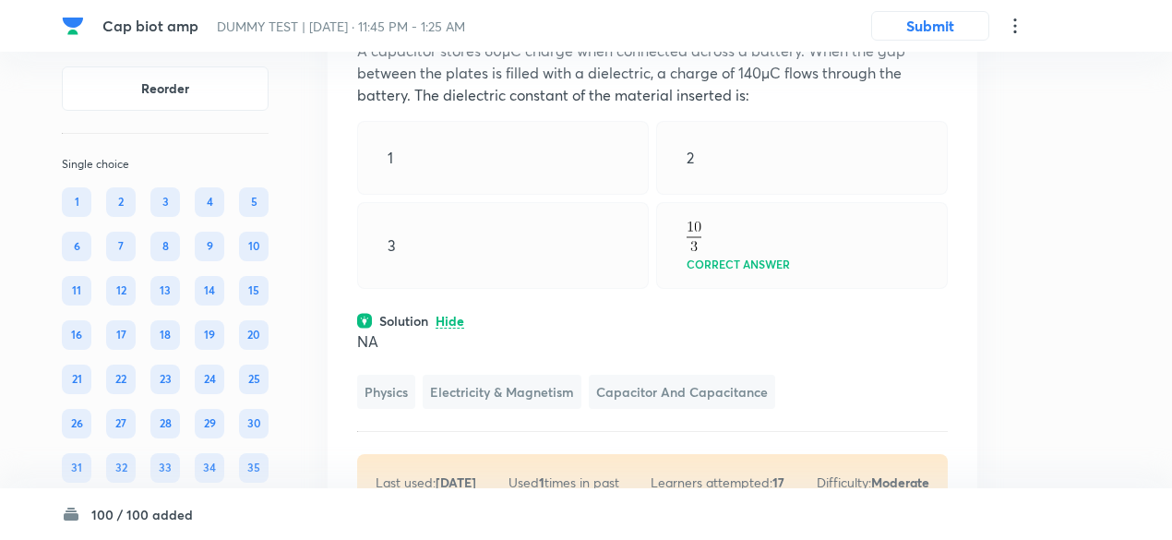
scroll to position [13910, 0]
click at [943, 16] on icon at bounding box center [938, 6] width 18 height 18
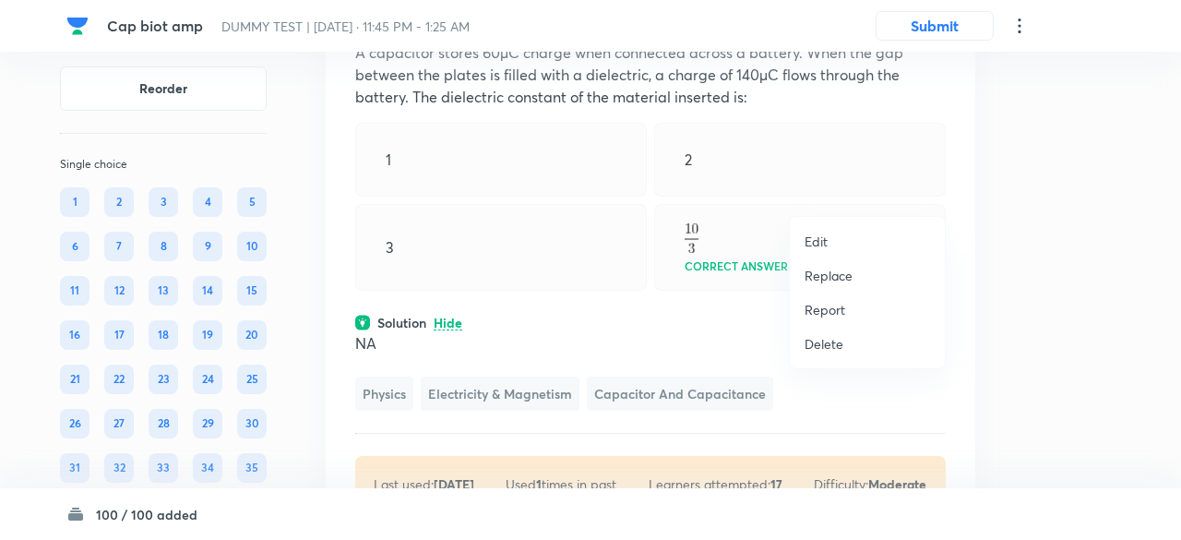
click at [824, 273] on p "Replace" at bounding box center [828, 275] width 48 height 19
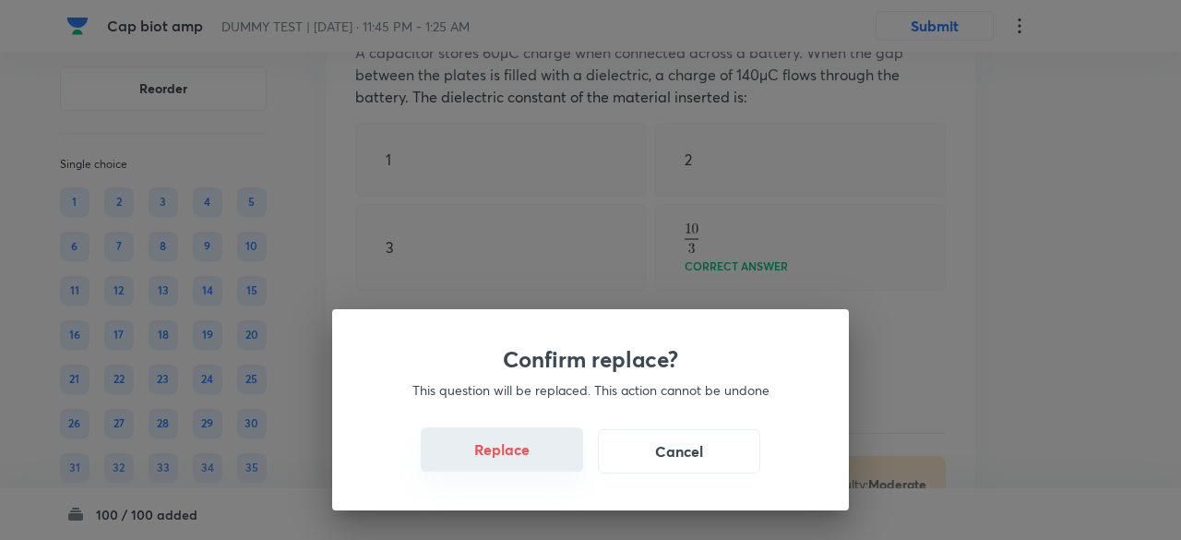
click at [523, 455] on button "Replace" at bounding box center [502, 449] width 162 height 44
click at [523, 455] on button "Replace" at bounding box center [502, 451] width 162 height 44
click at [523, 455] on button "Replace" at bounding box center [502, 449] width 162 height 44
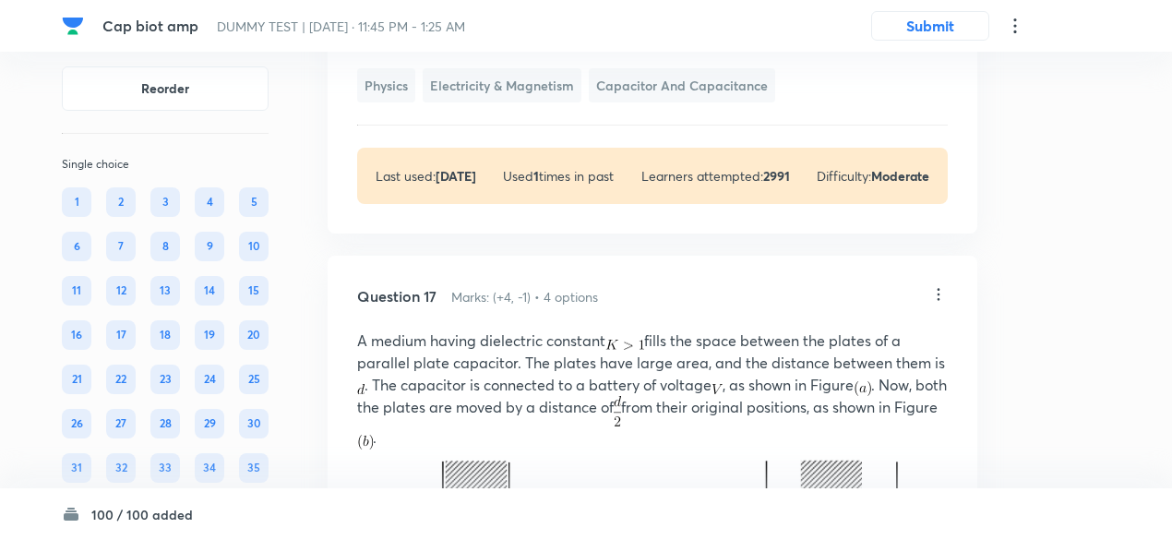
scroll to position [14373, 0]
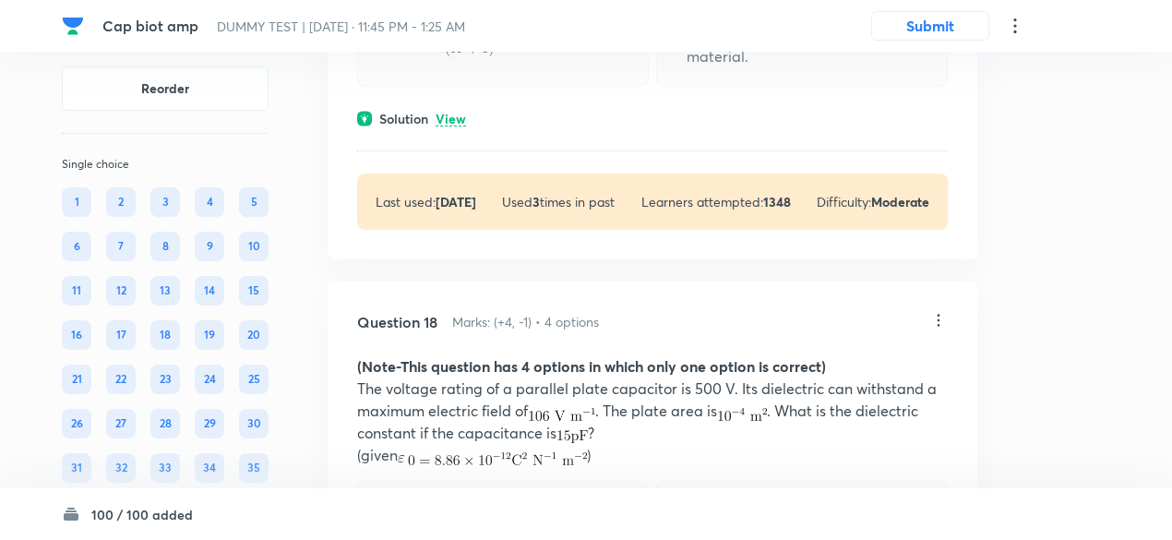
scroll to position [15339, 0]
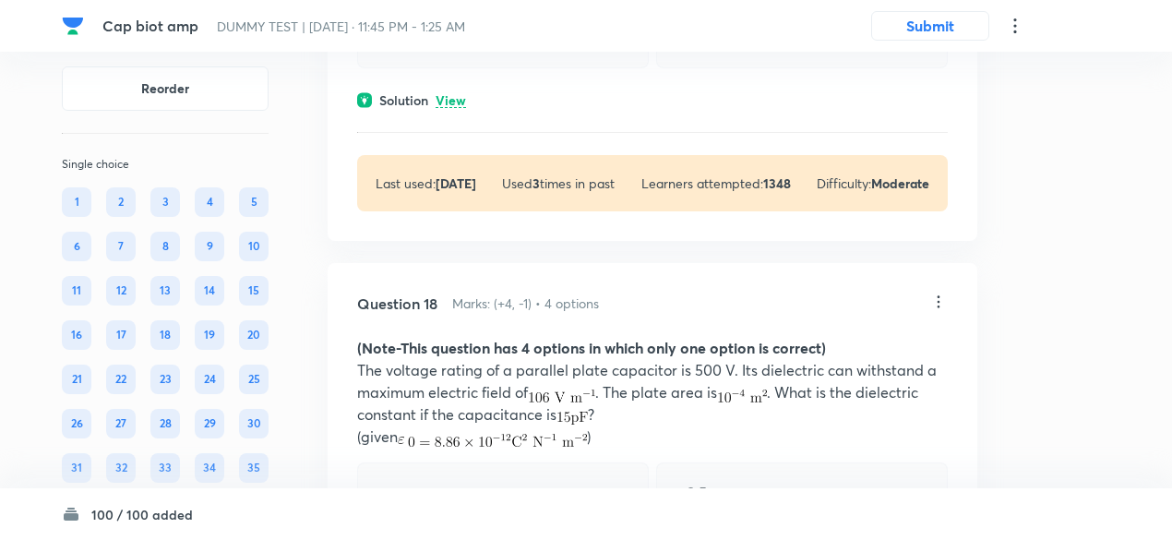
click at [467, 110] on div "Solution View" at bounding box center [652, 99] width 590 height 19
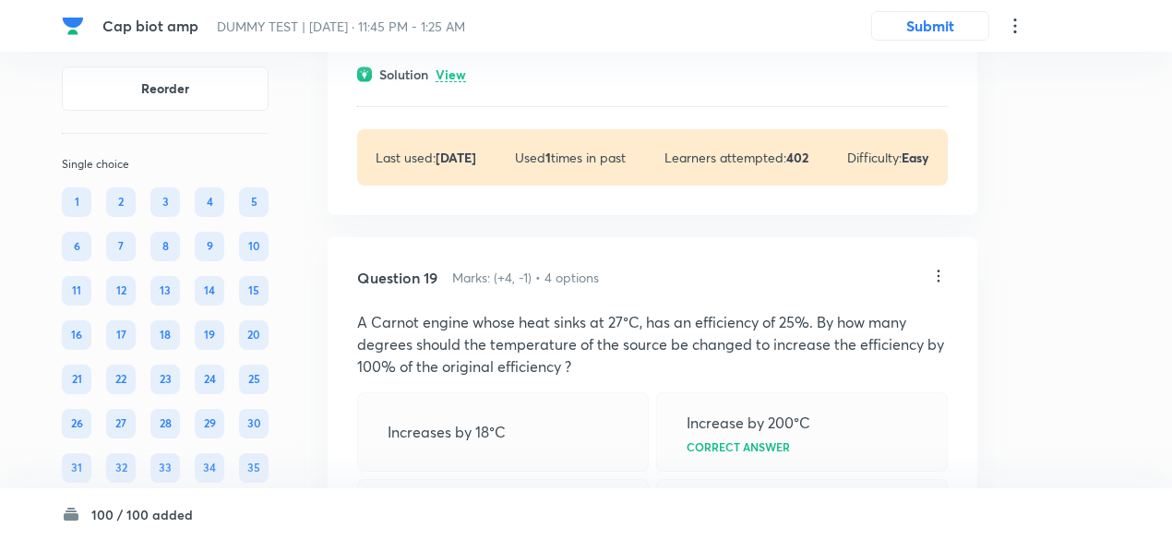
scroll to position [16836, 0]
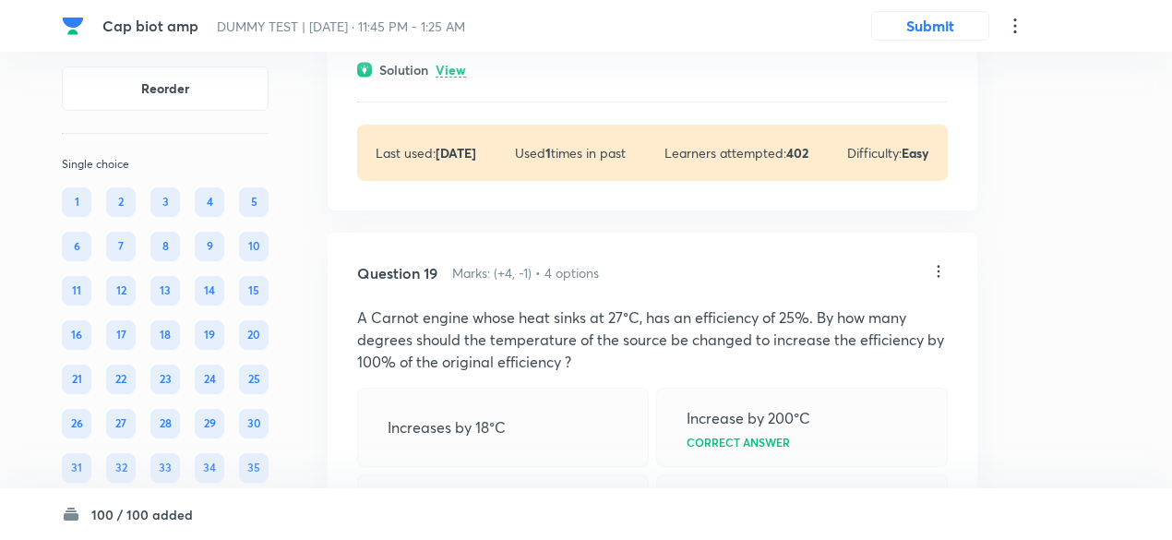
click at [450, 77] on p "View" at bounding box center [450, 71] width 30 height 14
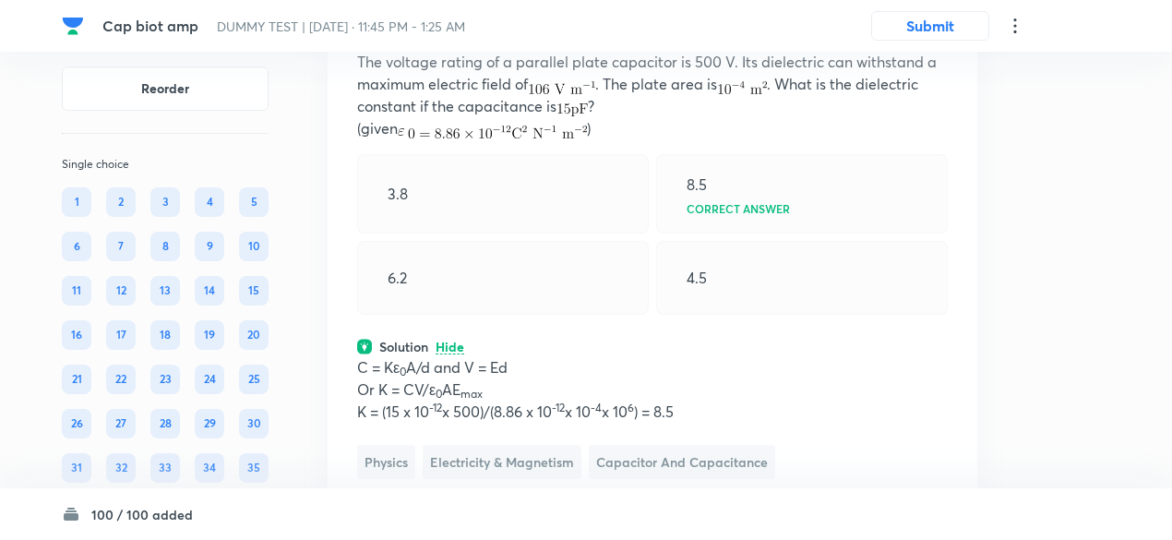
scroll to position [16556, 0]
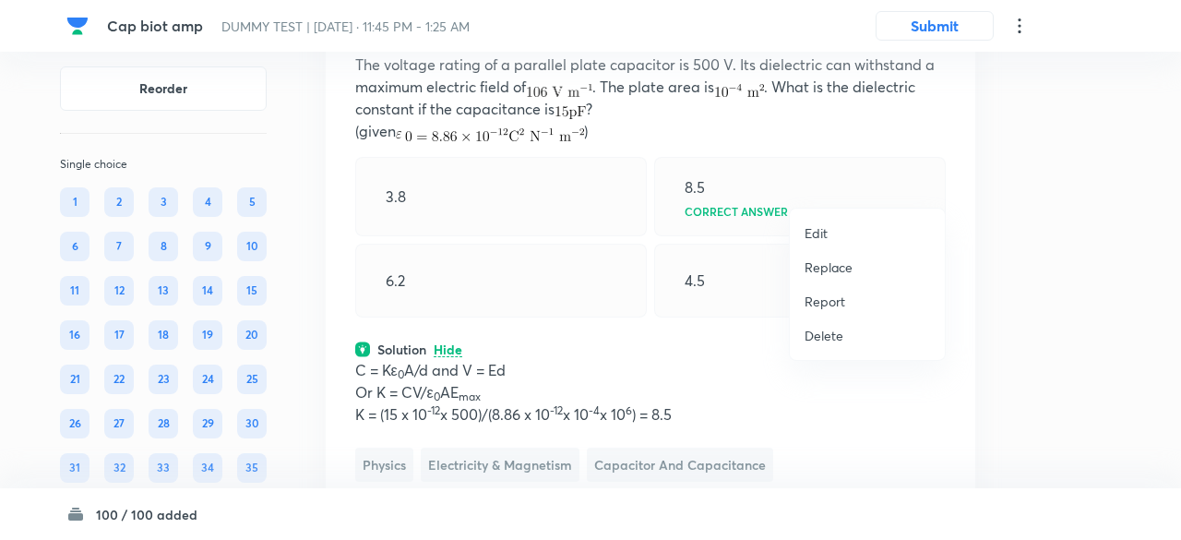
click at [832, 268] on p "Replace" at bounding box center [828, 266] width 48 height 19
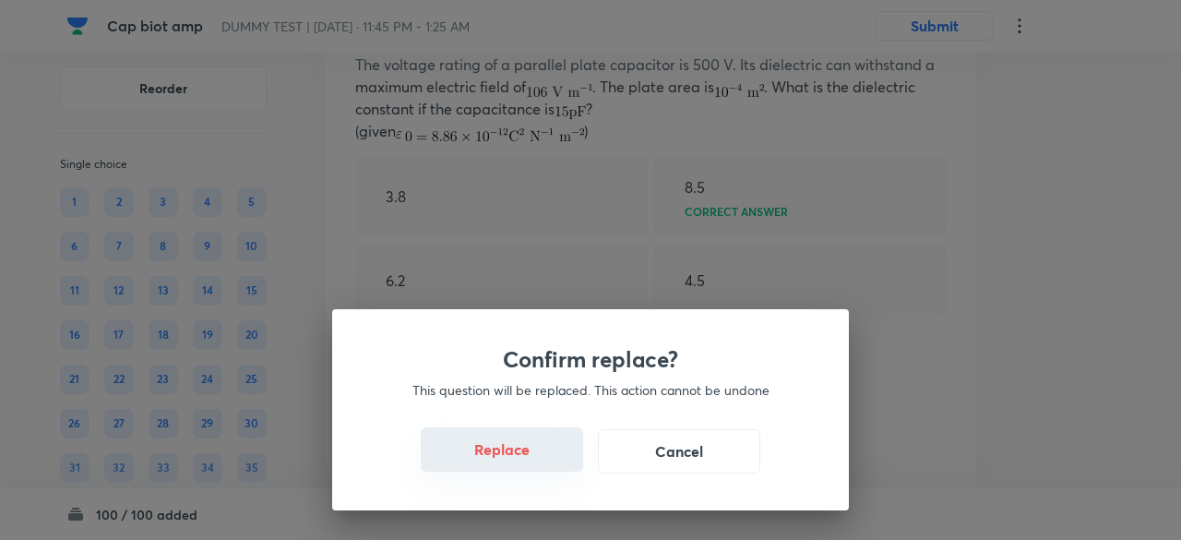
click at [520, 459] on button "Replace" at bounding box center [502, 449] width 162 height 44
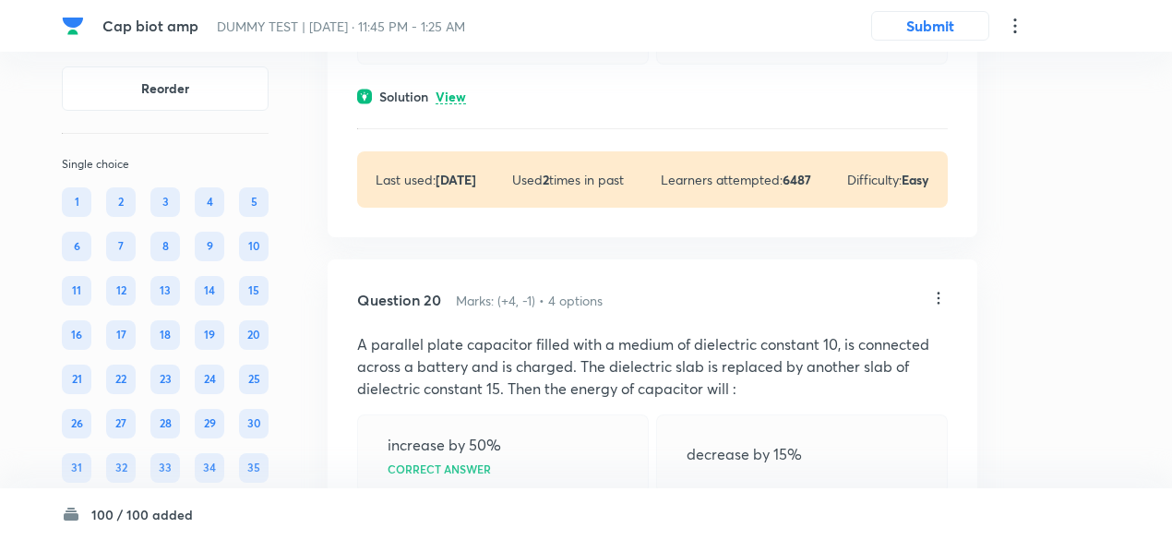
scroll to position [18326, 0]
click at [461, 103] on p "View" at bounding box center [450, 96] width 30 height 14
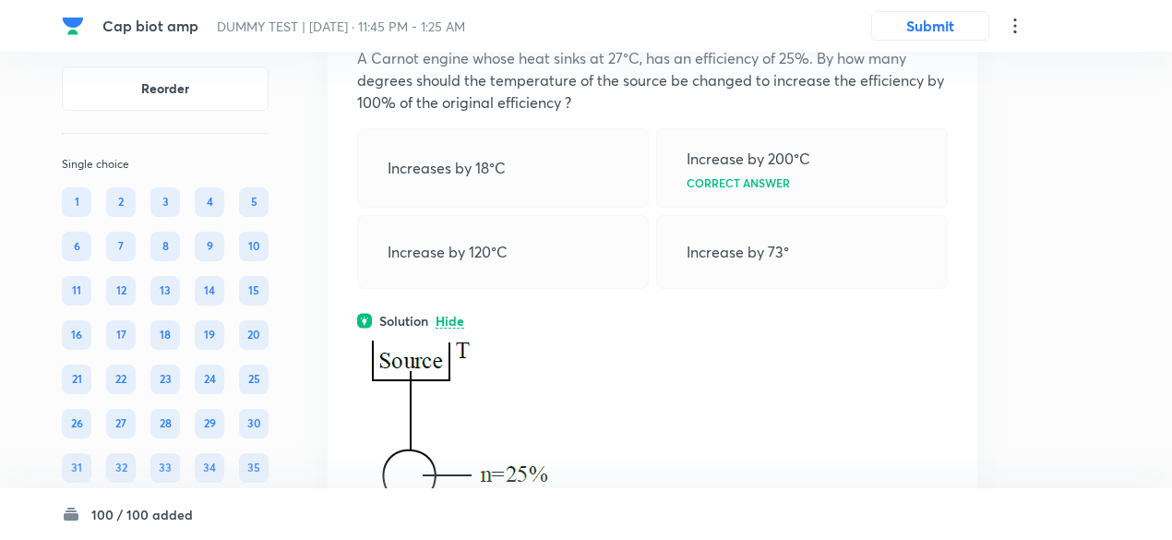
scroll to position [18100, 0]
click at [939, 22] on icon at bounding box center [938, 13] width 18 height 18
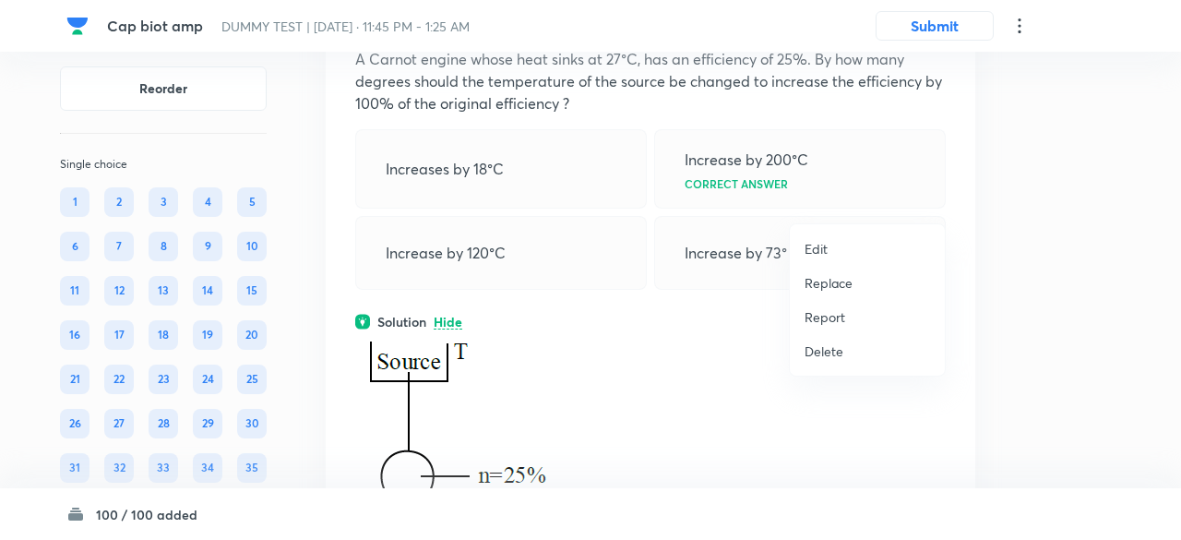
click at [823, 280] on p "Replace" at bounding box center [828, 282] width 48 height 19
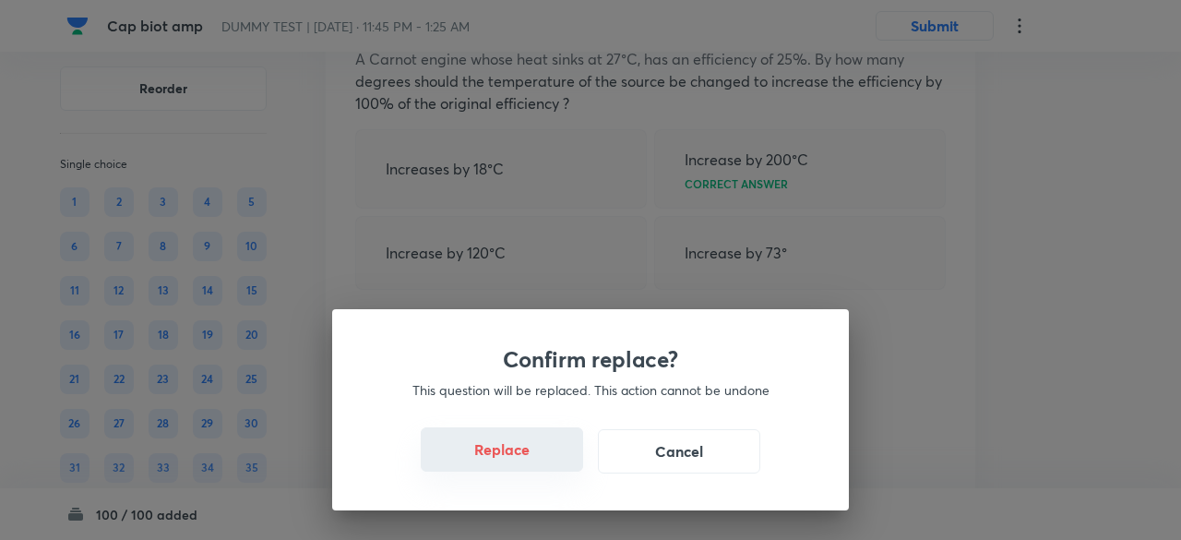
click at [520, 456] on button "Replace" at bounding box center [502, 449] width 162 height 44
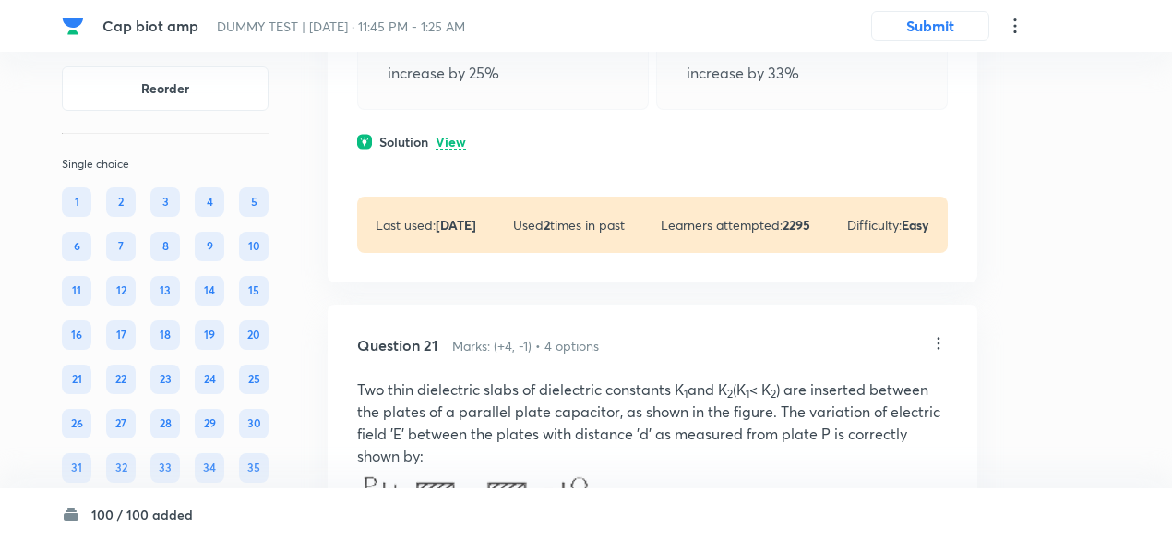
scroll to position [19408, 0]
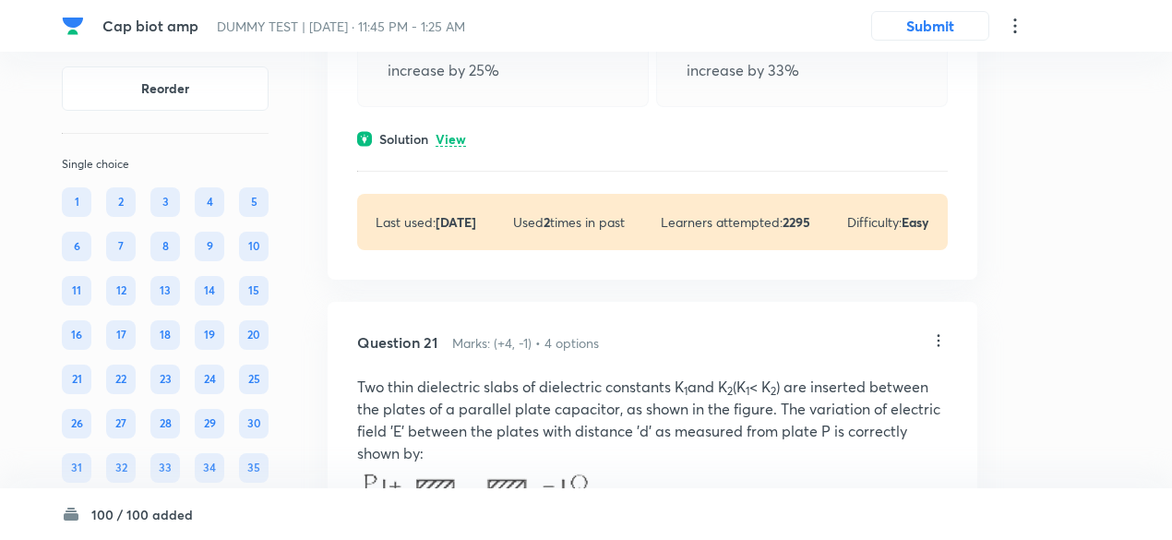
click at [454, 147] on p "View" at bounding box center [450, 140] width 30 height 14
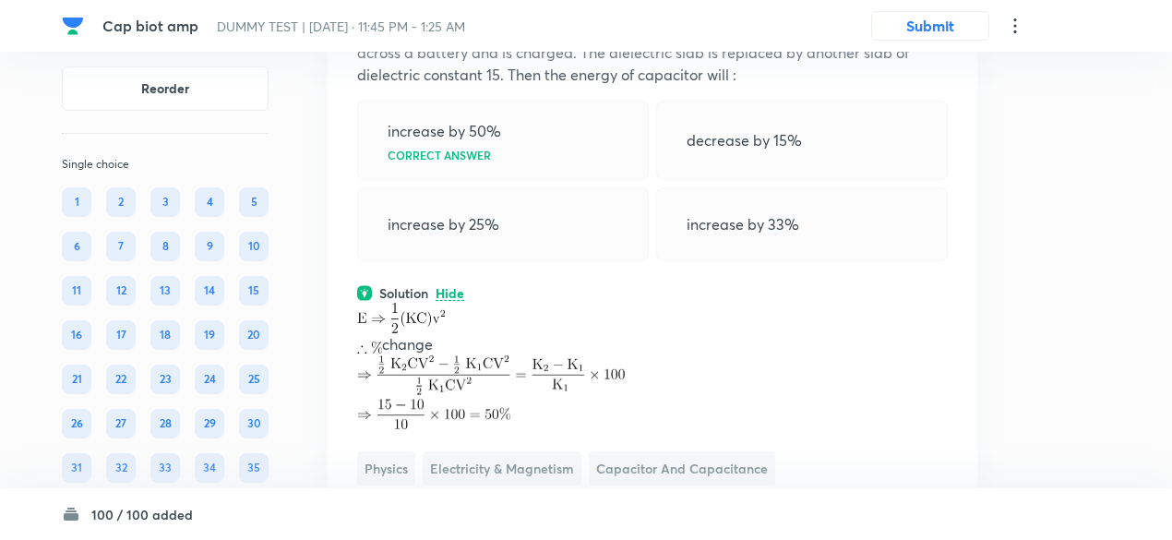
scroll to position [19253, 0]
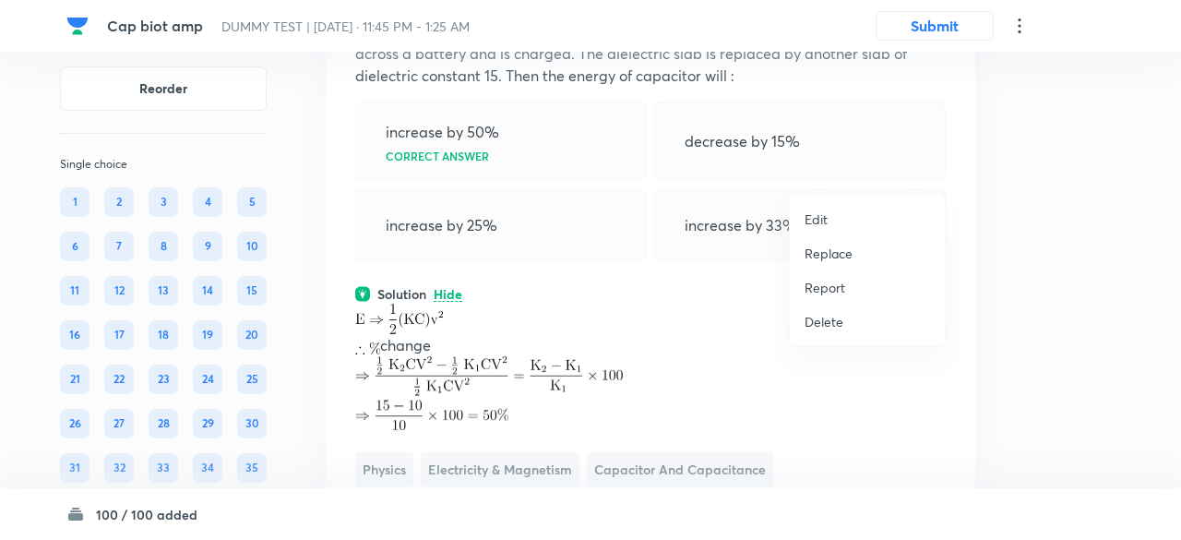
click at [847, 252] on p "Replace" at bounding box center [828, 253] width 48 height 19
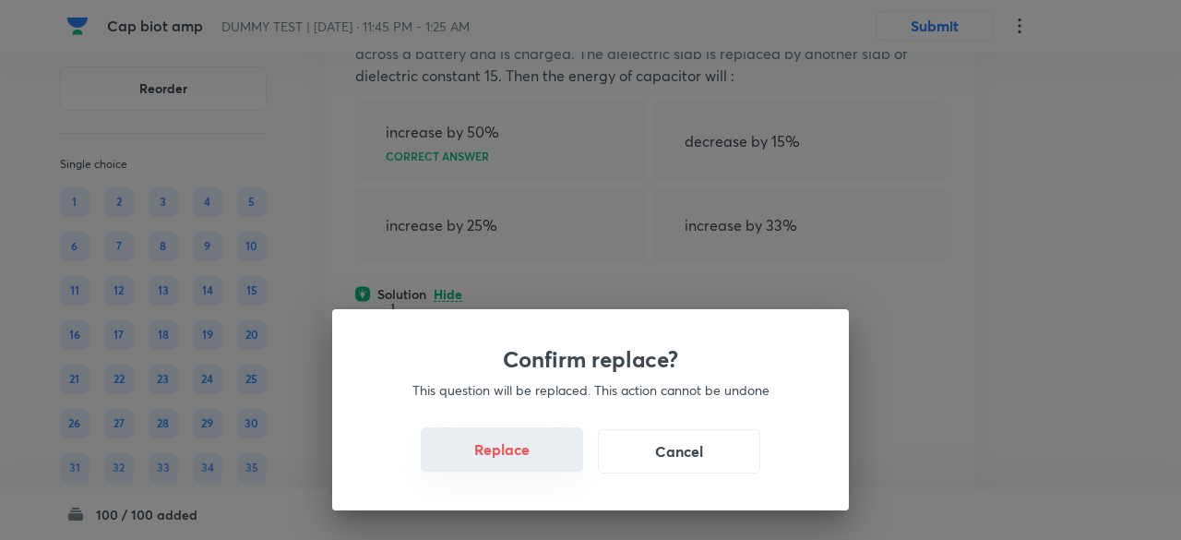
click at [534, 462] on button "Replace" at bounding box center [502, 449] width 162 height 44
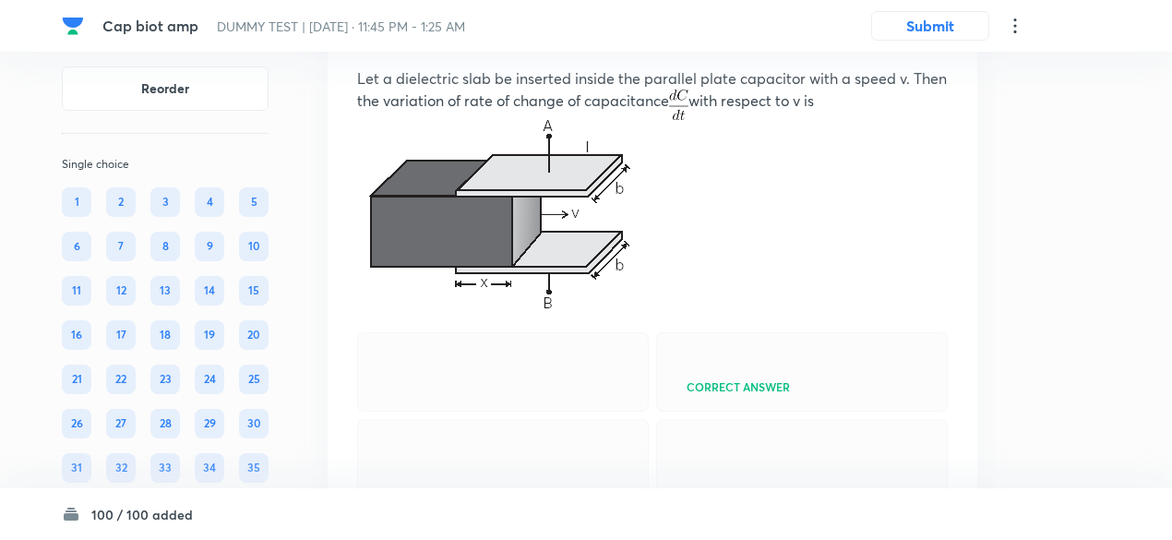
scroll to position [19204, 0]
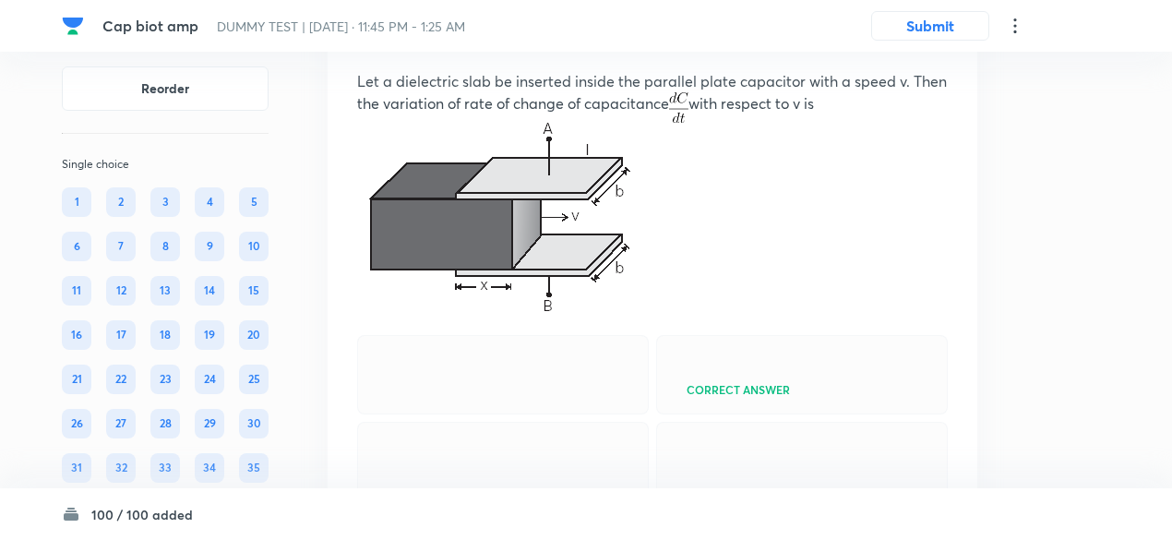
click at [939, 42] on icon at bounding box center [938, 36] width 3 height 12
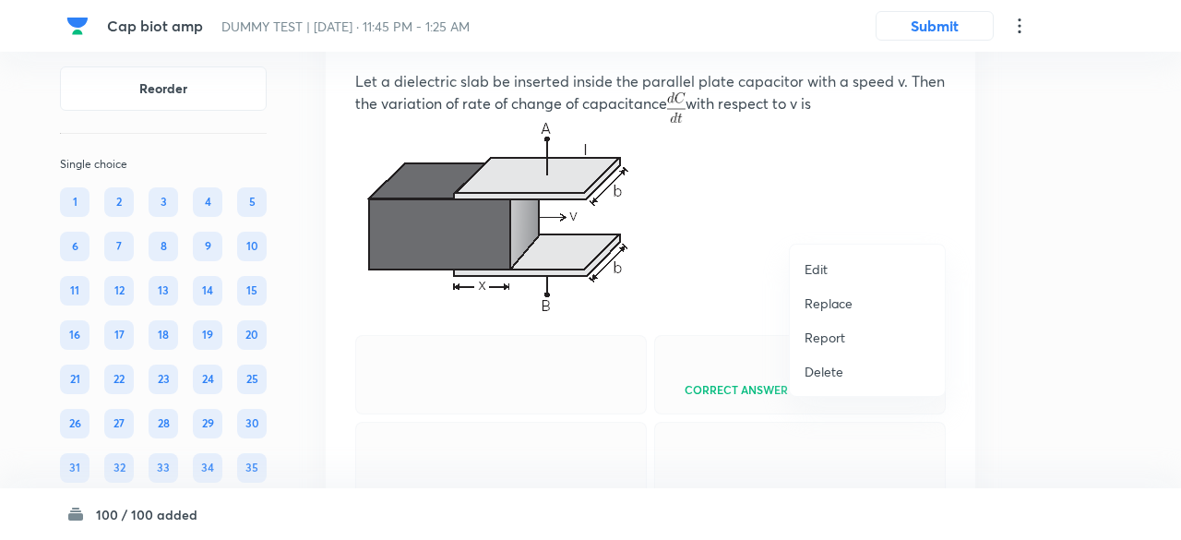
click at [834, 305] on p "Replace" at bounding box center [828, 302] width 48 height 19
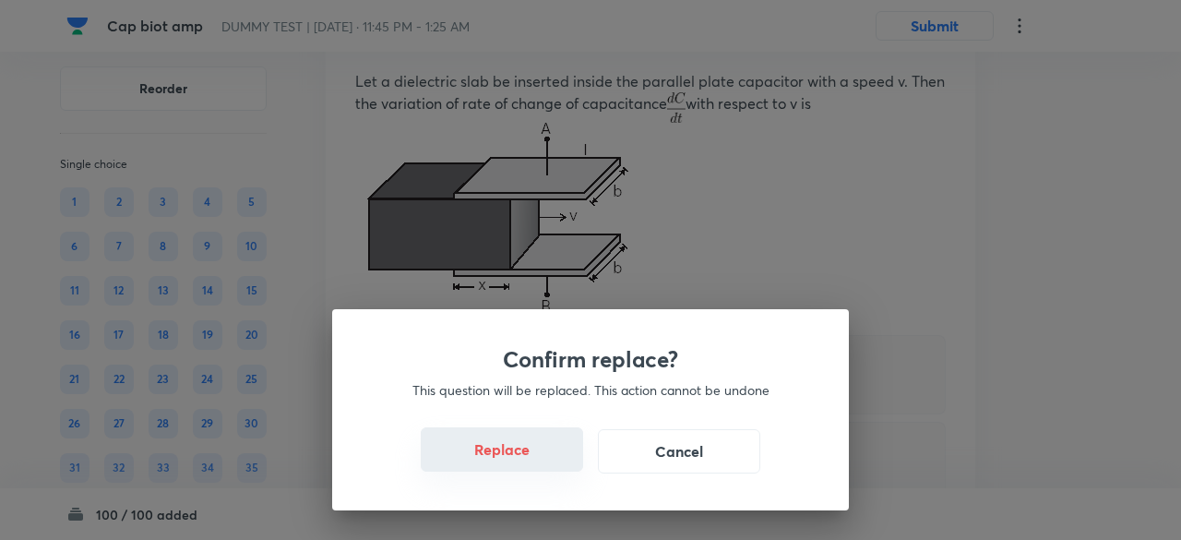
click at [517, 460] on button "Replace" at bounding box center [502, 449] width 162 height 44
click at [517, 460] on button "Replace" at bounding box center [502, 451] width 162 height 44
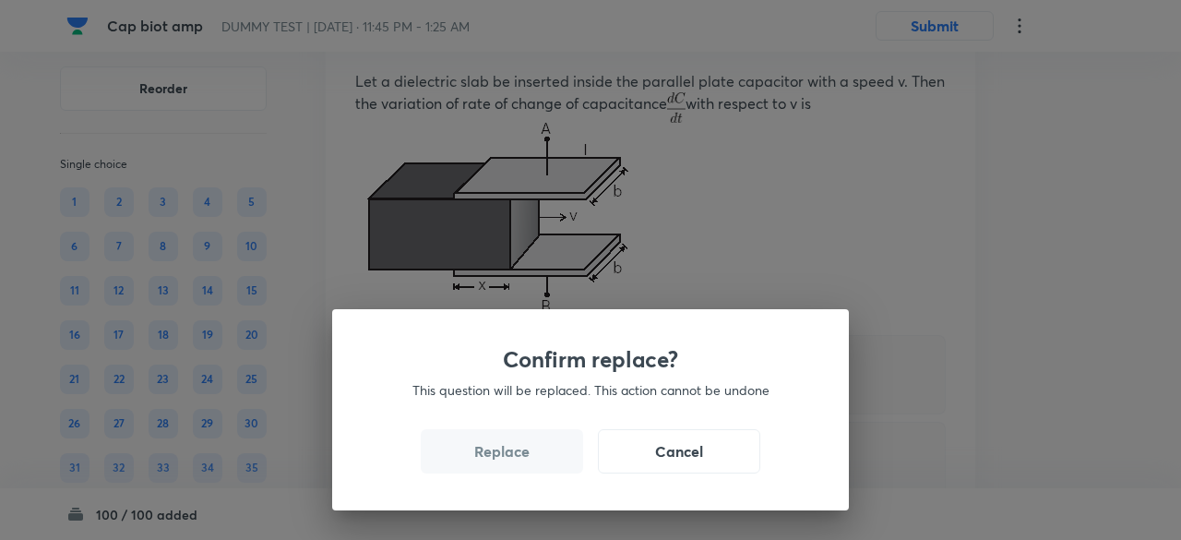
click at [517, 460] on button "Replace" at bounding box center [502, 451] width 162 height 44
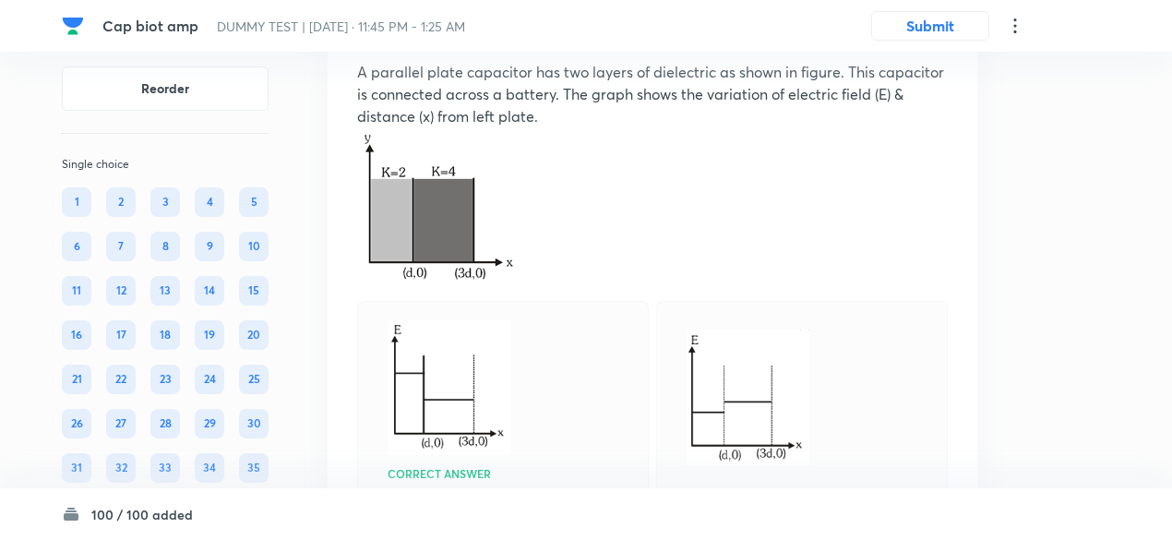
scroll to position [19212, 0]
click at [876, 128] on p "A parallel plate capacitor has two layers of dielectric as shown in figure. Thi…" at bounding box center [652, 95] width 590 height 66
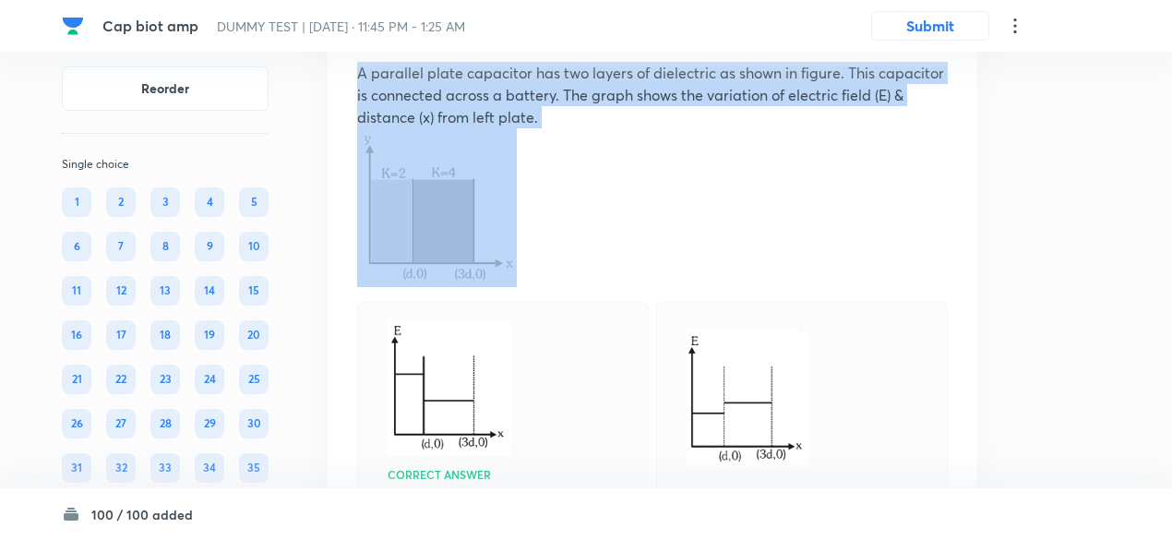
click at [876, 128] on p "A parallel plate capacitor has two layers of dielectric as shown in figure. Thi…" at bounding box center [652, 95] width 590 height 66
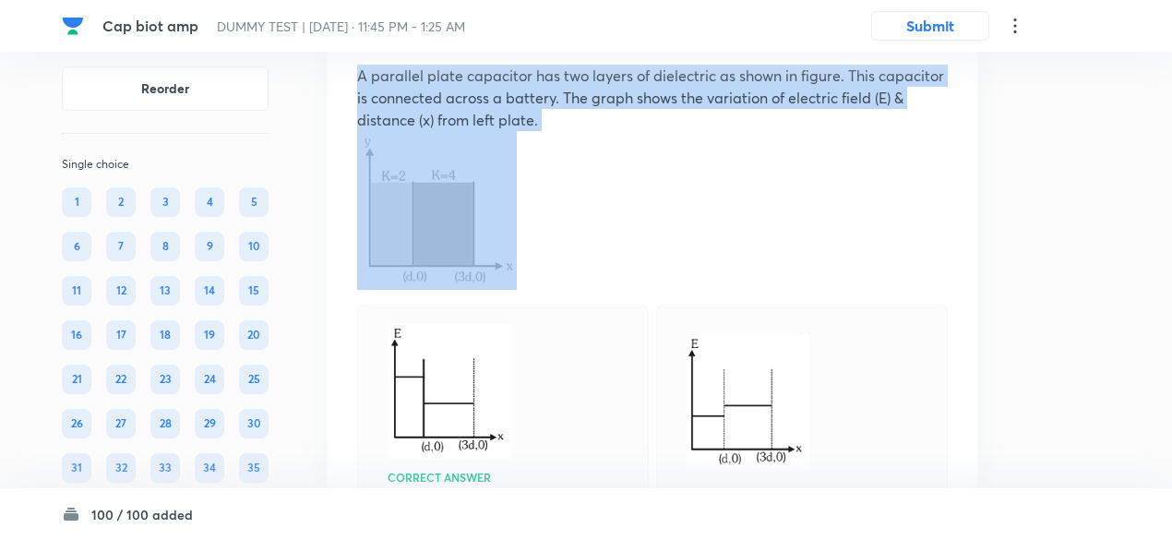
scroll to position [19208, 0]
copy p "A parallel plate capacitor has two layers of dielectric as shown in figure. Thi…"
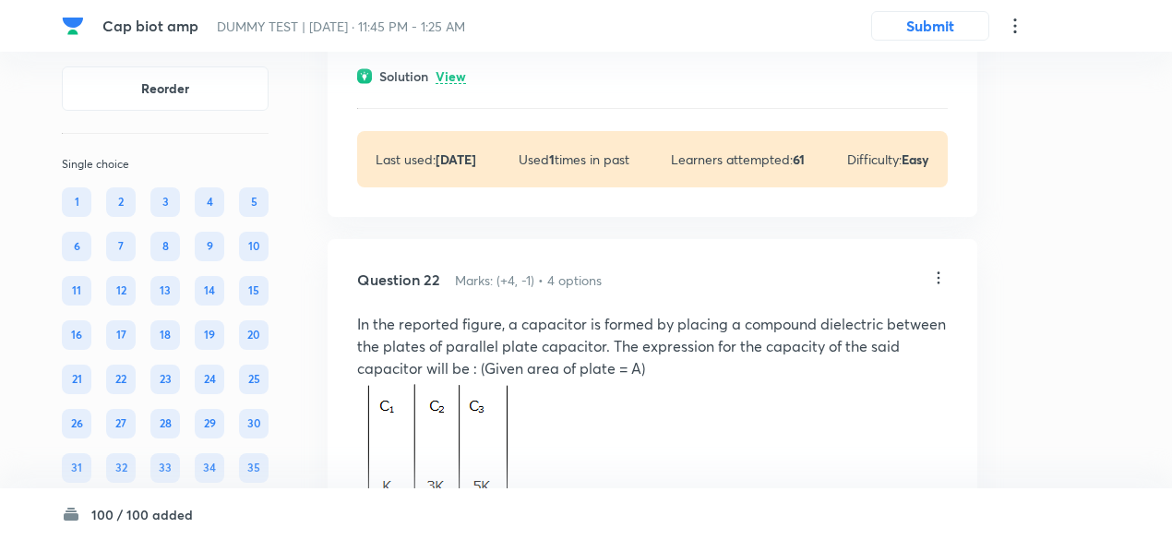
scroll to position [20870, 0]
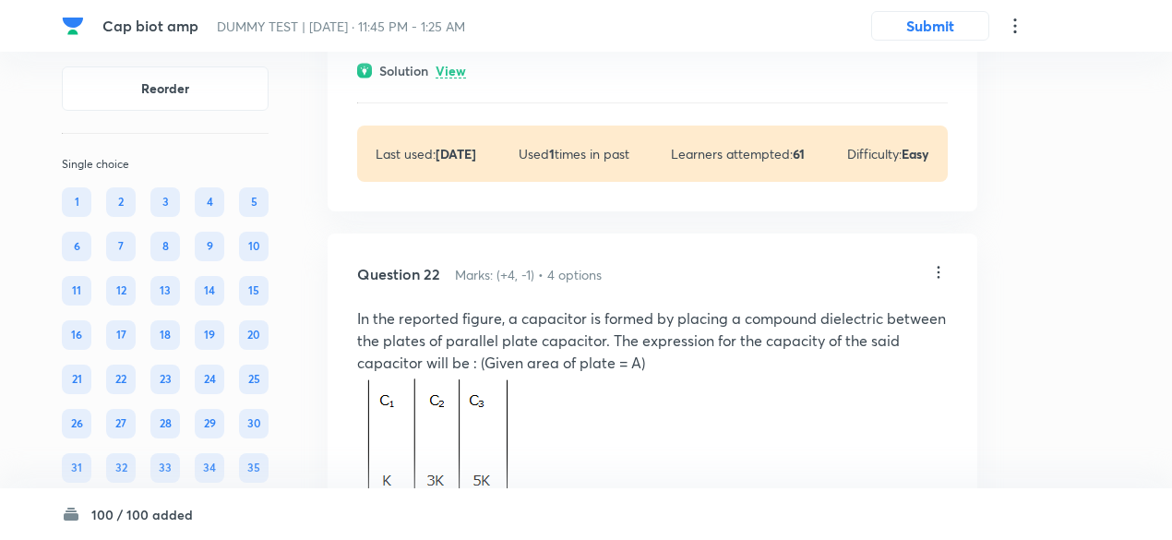
click at [454, 78] on p "View" at bounding box center [450, 72] width 30 height 14
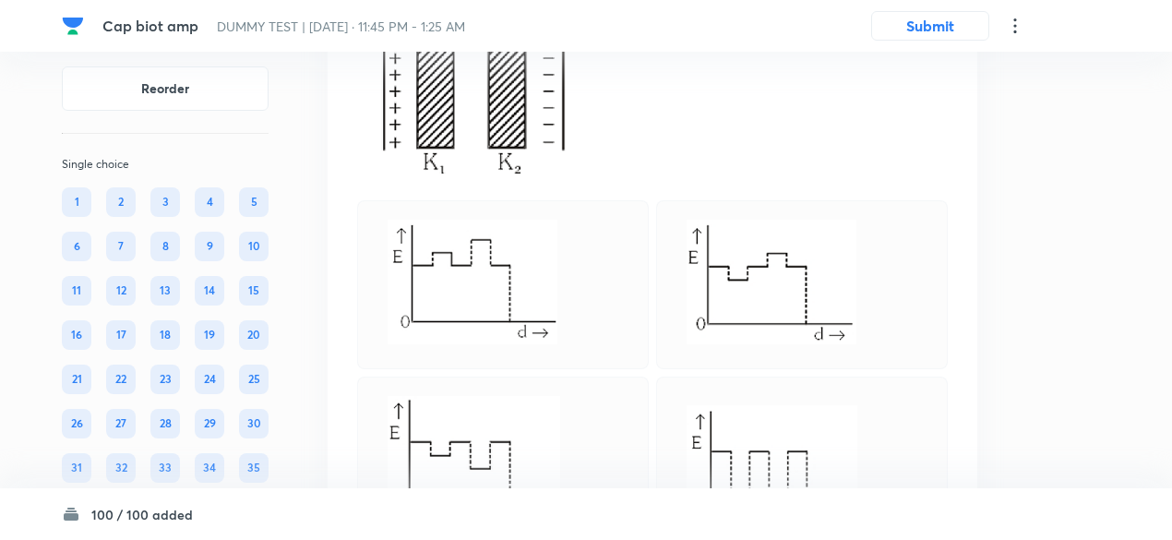
scroll to position [20345, 0]
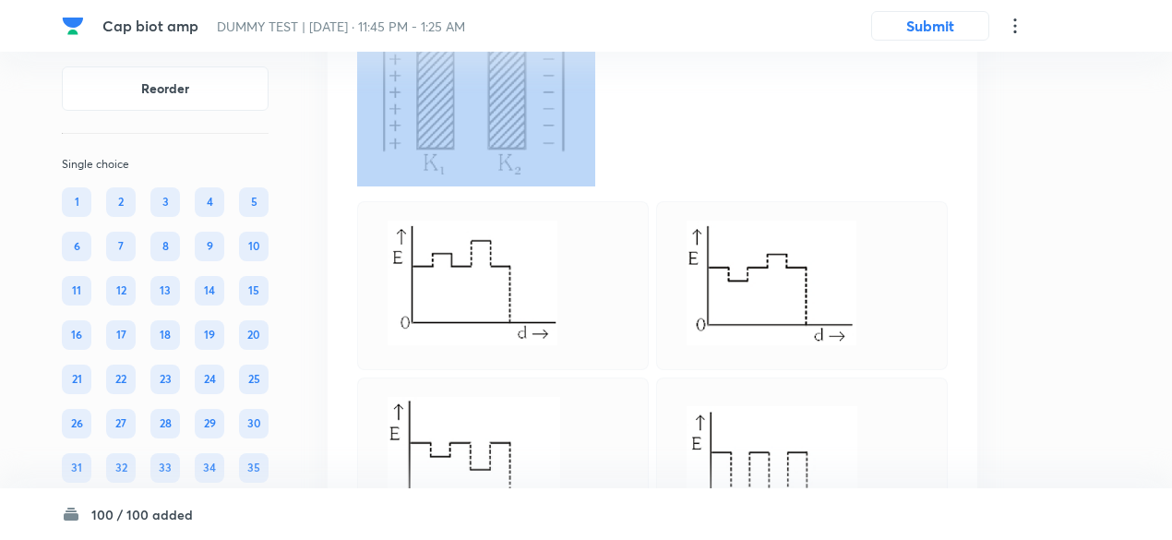
copy p "Two thin dielectric slabs of dielectric constants K 1 and K 2 (K 1 < K 2 ) are …"
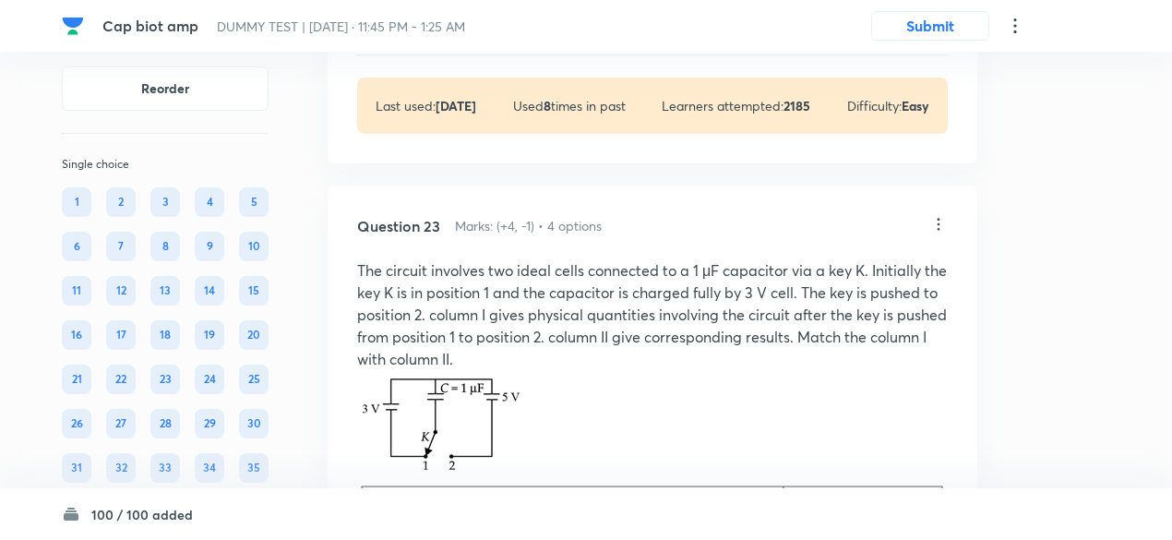
scroll to position [21784, 0]
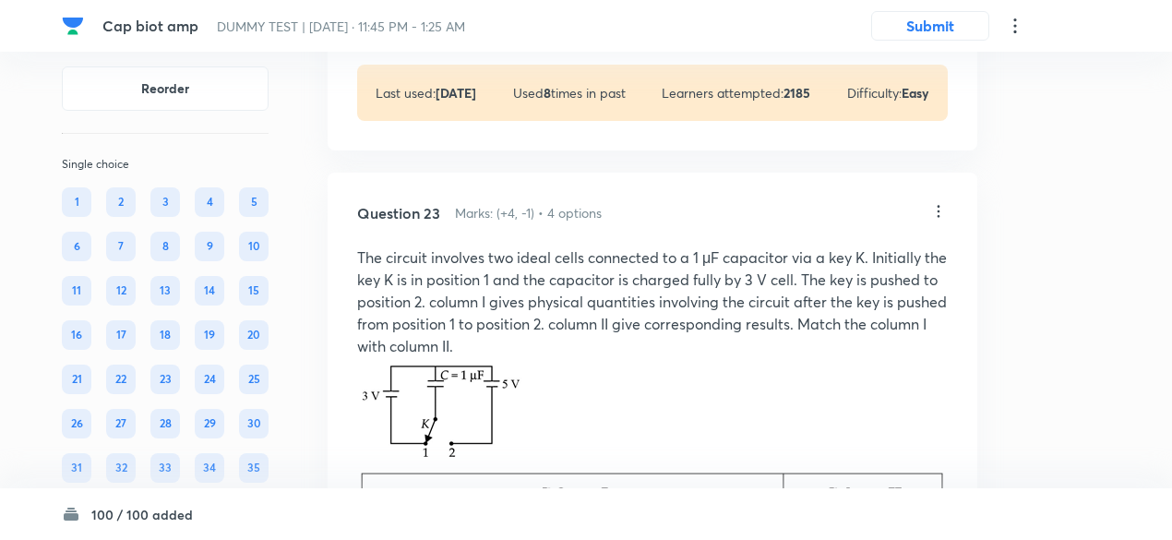
click at [467, 19] on div "Solution View" at bounding box center [652, 9] width 590 height 19
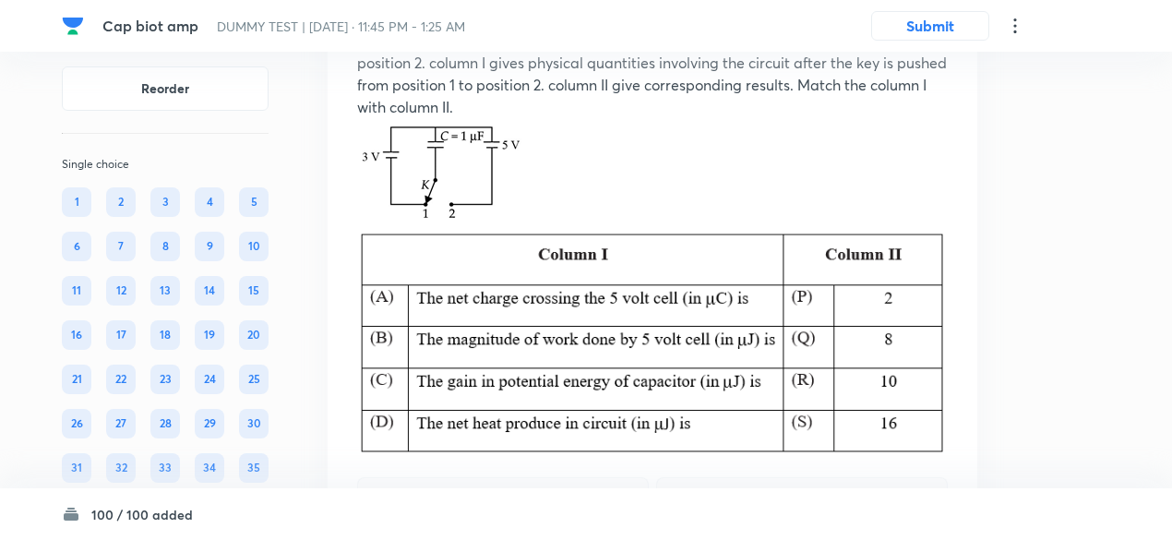
scroll to position [22142, 0]
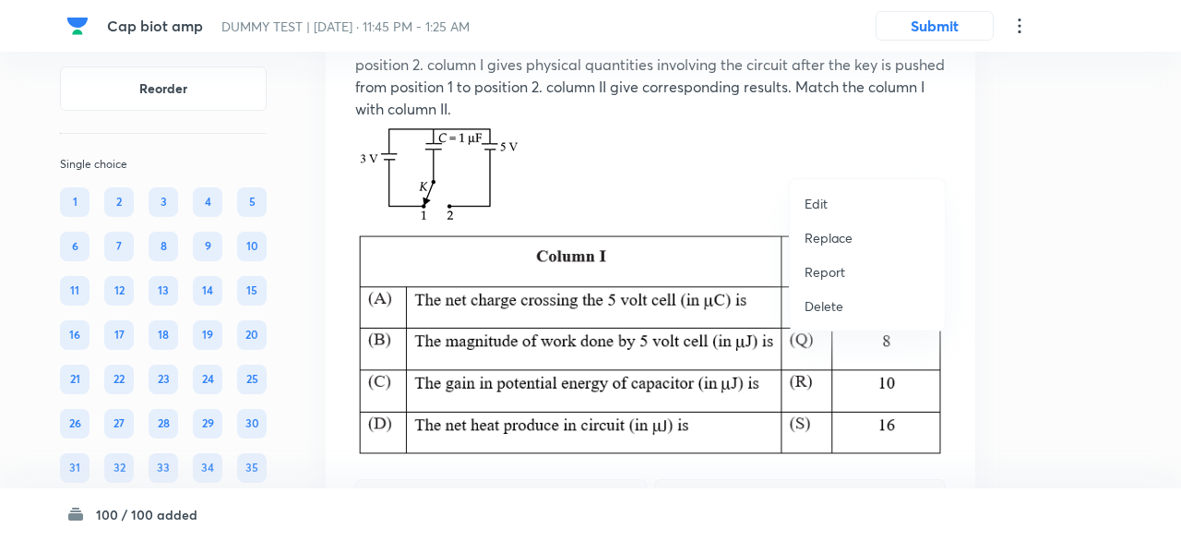
click at [806, 242] on p "Replace" at bounding box center [828, 237] width 48 height 19
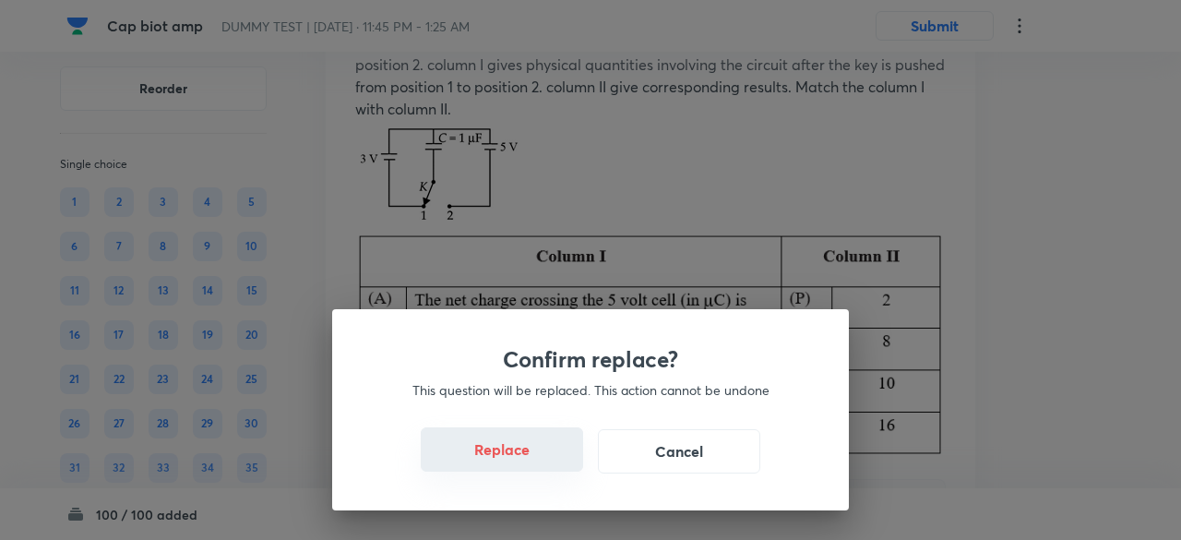
click at [507, 446] on button "Replace" at bounding box center [502, 449] width 162 height 44
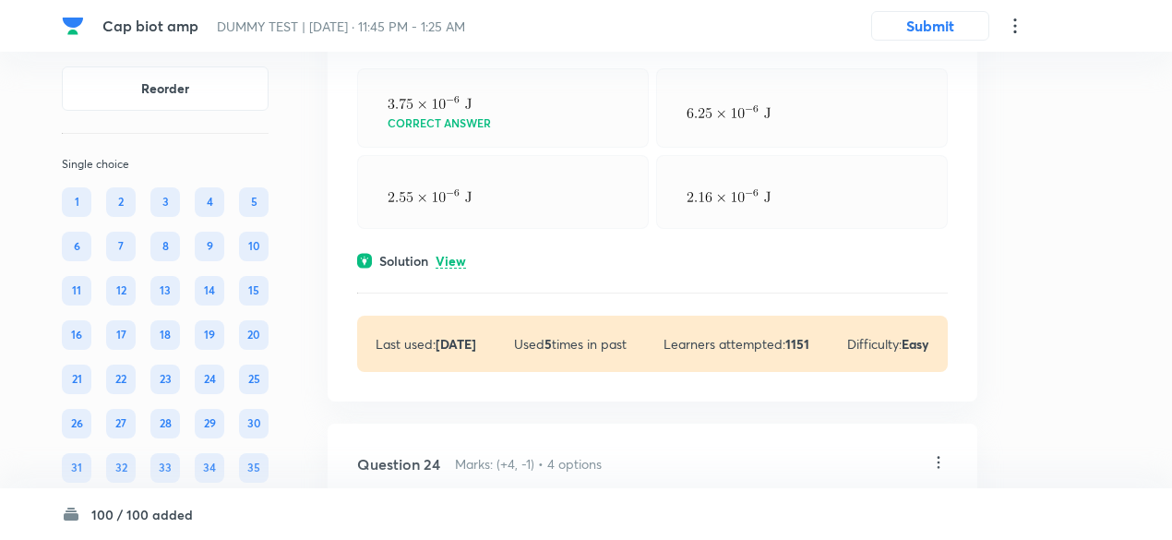
click at [439, 268] on p "View" at bounding box center [450, 262] width 30 height 14
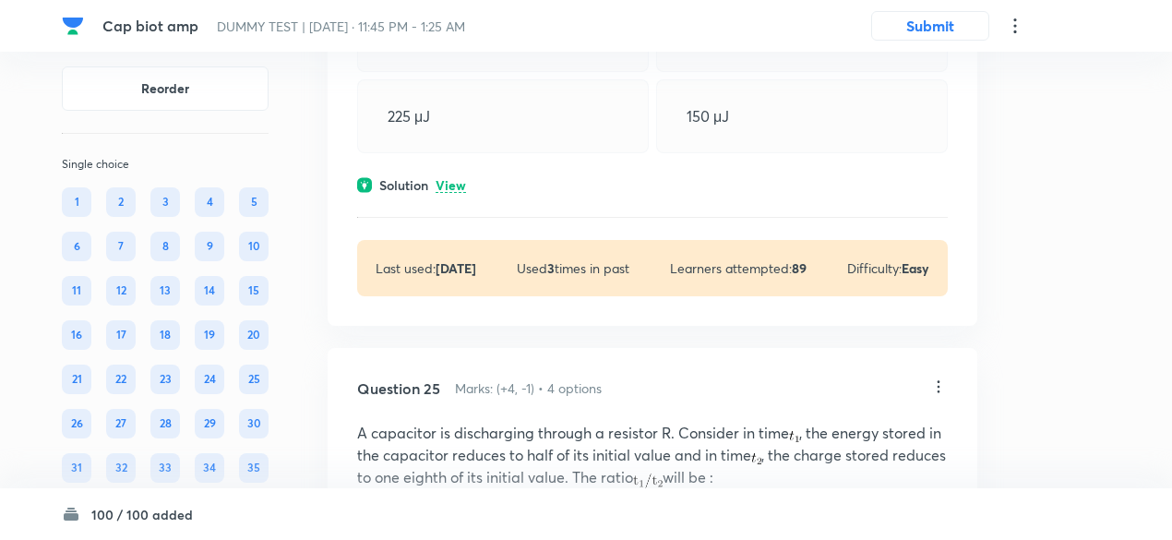
scroll to position [23198, 0]
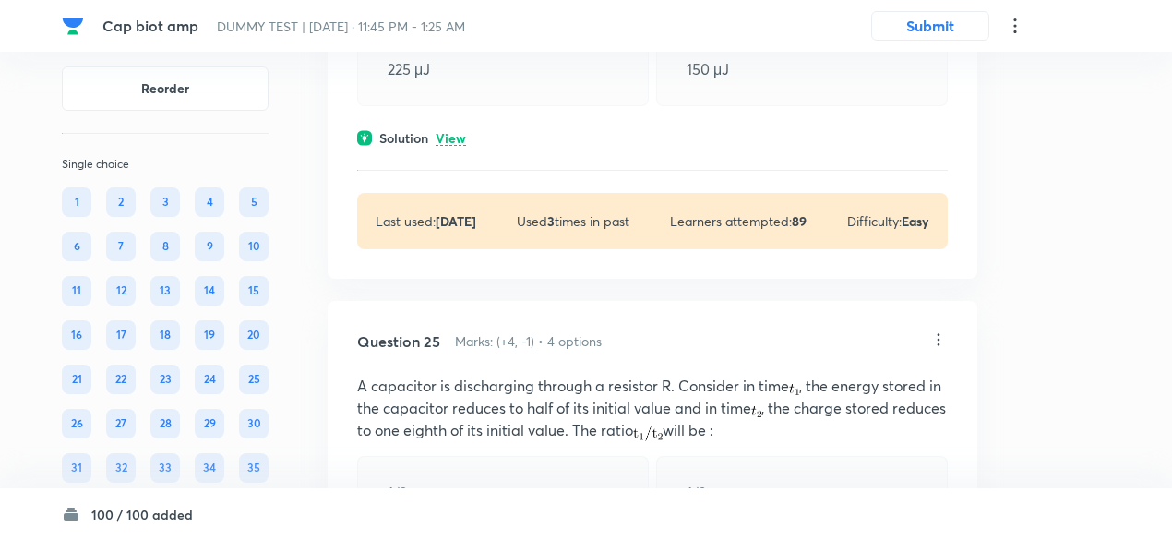
click at [457, 146] on p "View" at bounding box center [450, 139] width 30 height 14
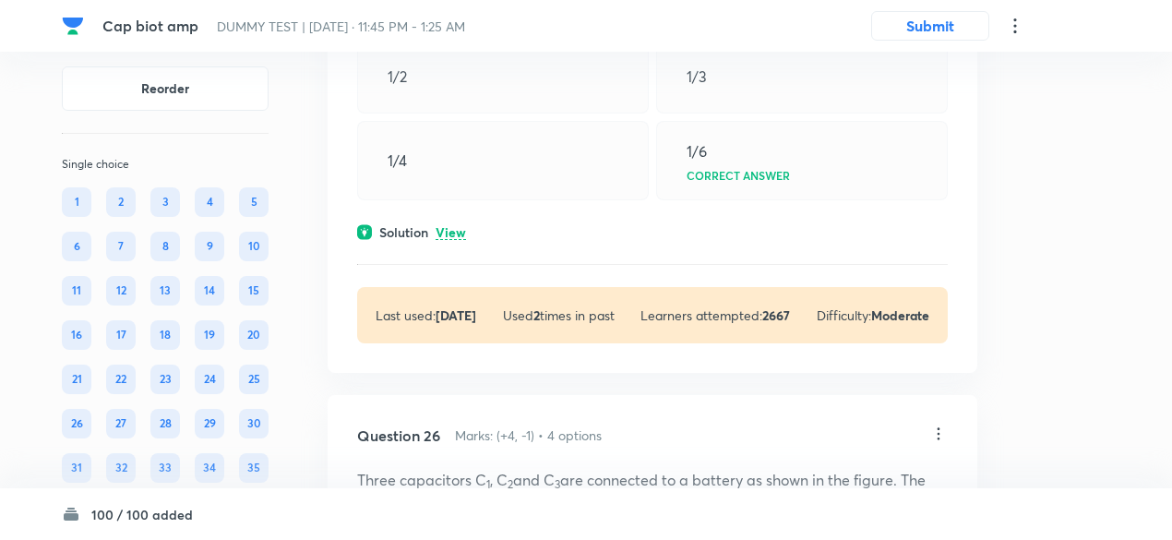
scroll to position [23878, 0]
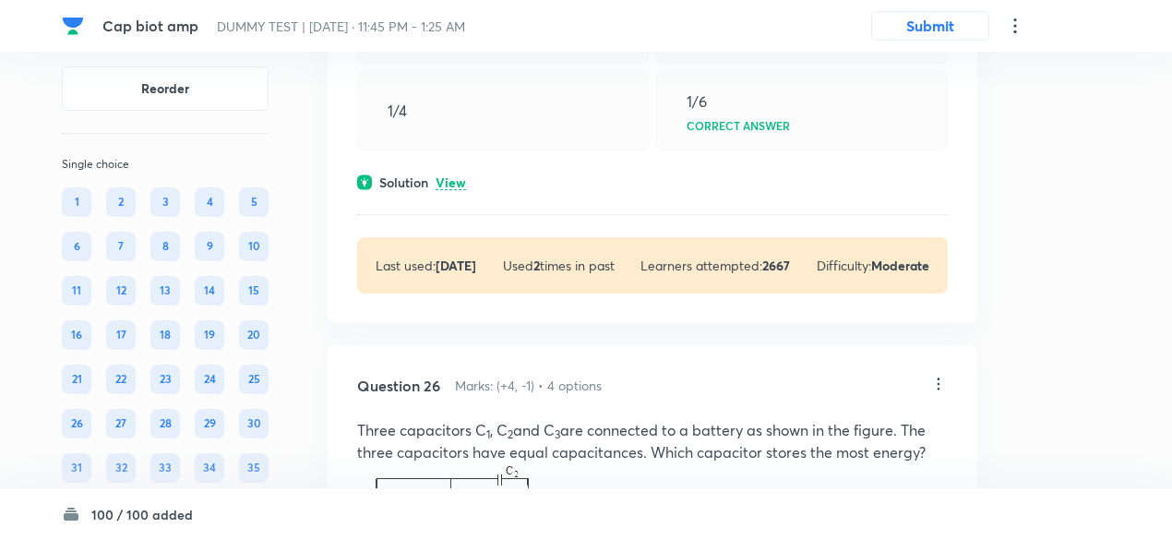
click at [456, 190] on p "View" at bounding box center [450, 183] width 30 height 14
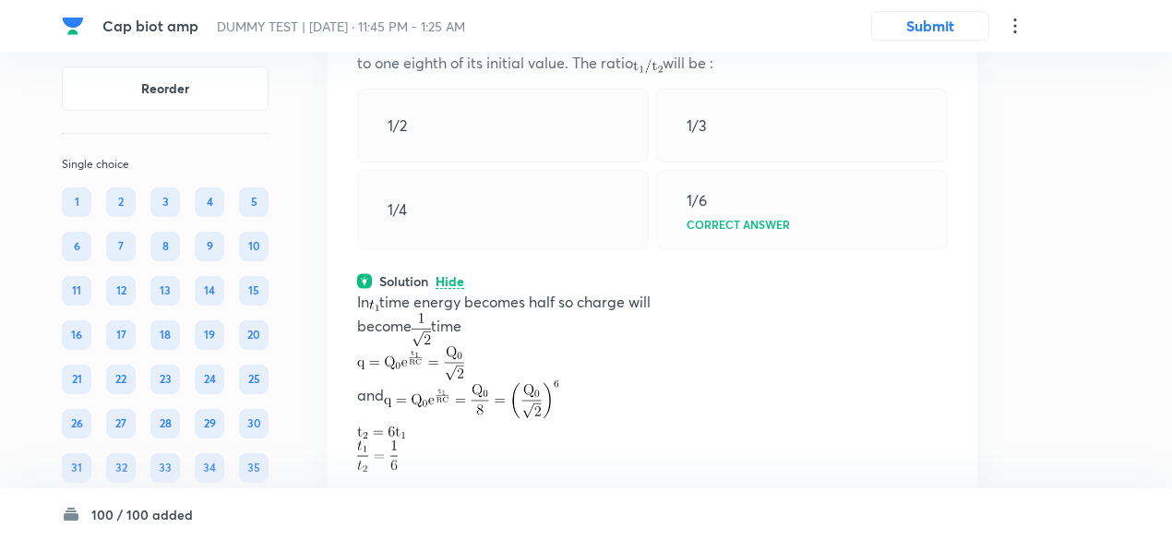
scroll to position [23772, 0]
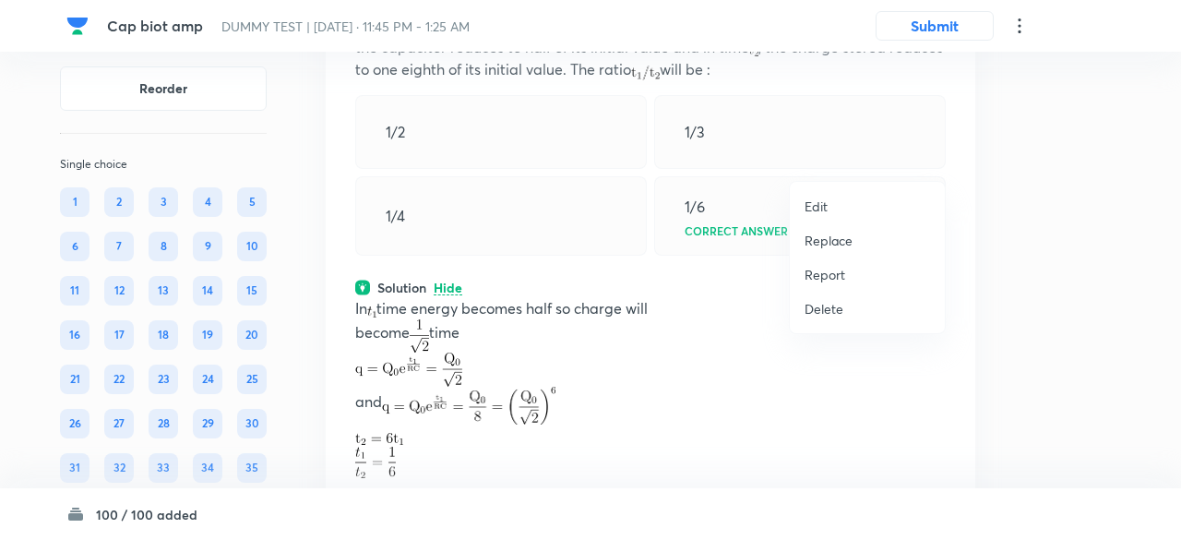
click at [833, 243] on p "Replace" at bounding box center [828, 240] width 48 height 19
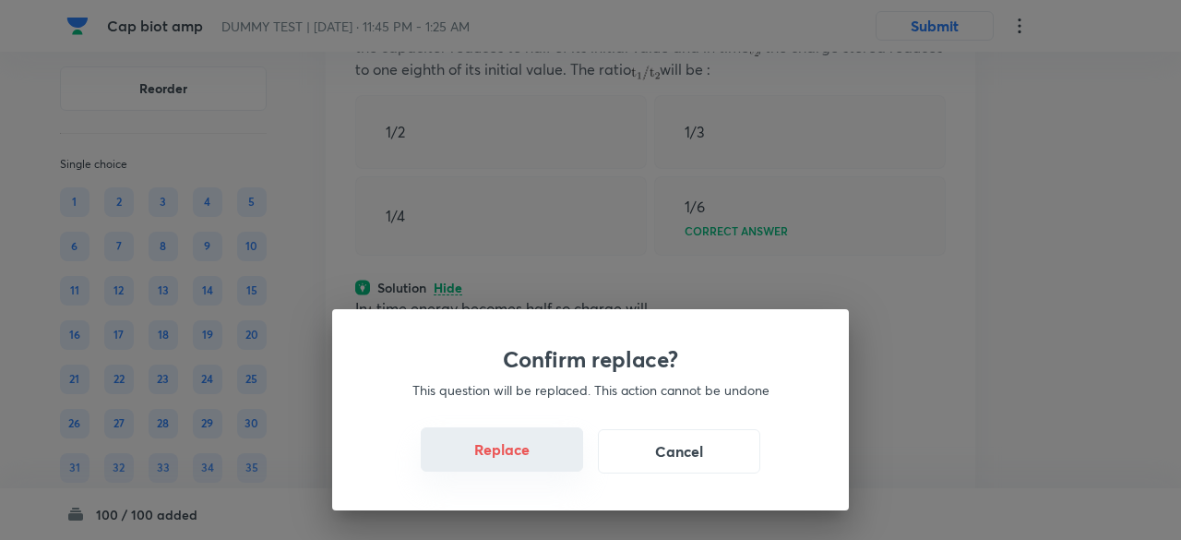
click at [509, 458] on button "Replace" at bounding box center [502, 449] width 162 height 44
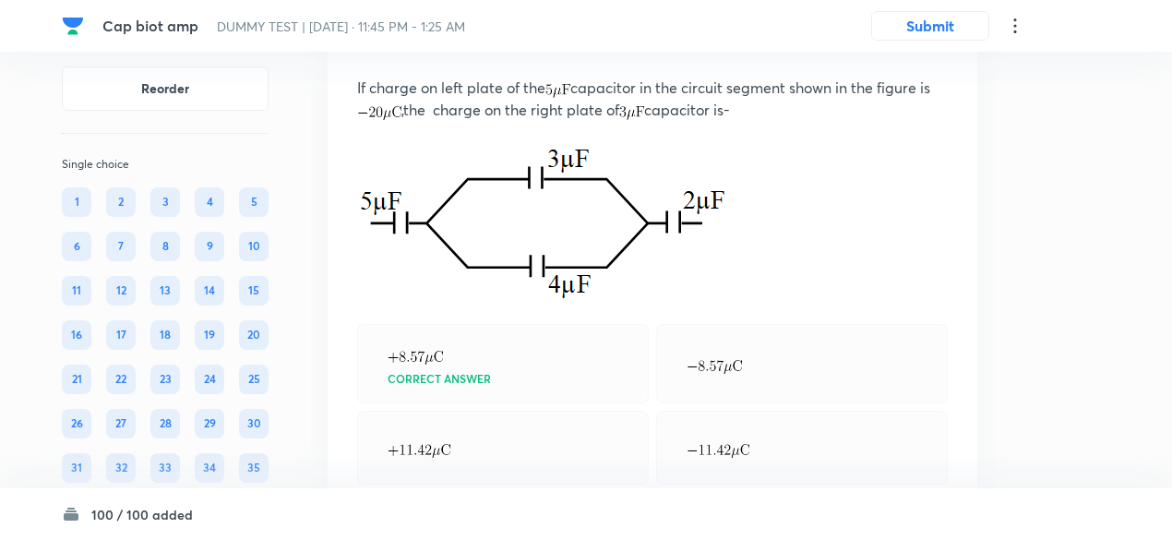
scroll to position [23709, 0]
click at [935, 52] on icon at bounding box center [938, 42] width 18 height 18
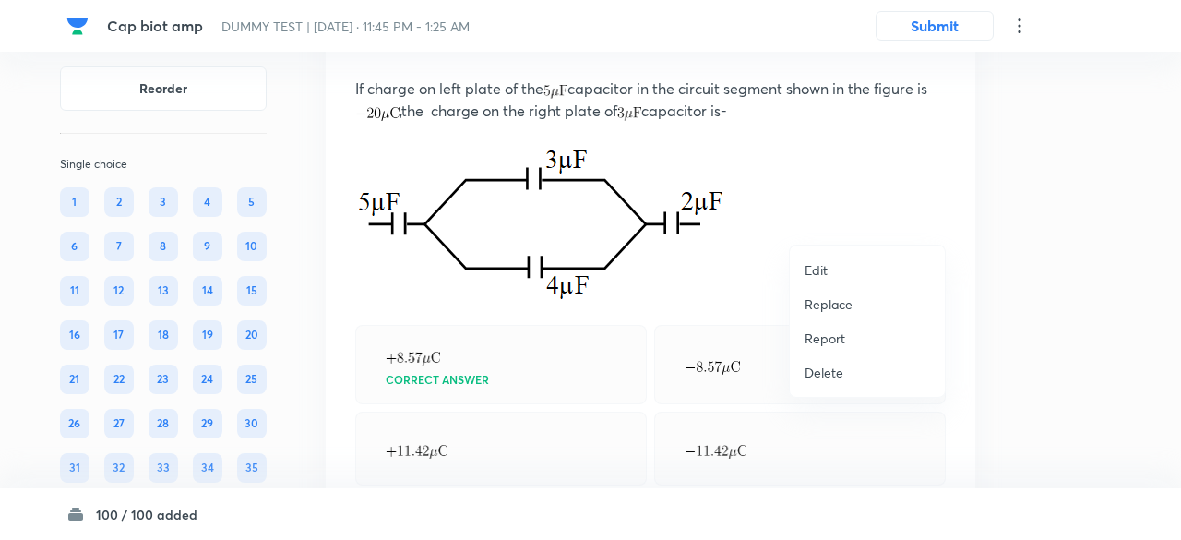
click at [803, 308] on li "Replace" at bounding box center [867, 304] width 155 height 34
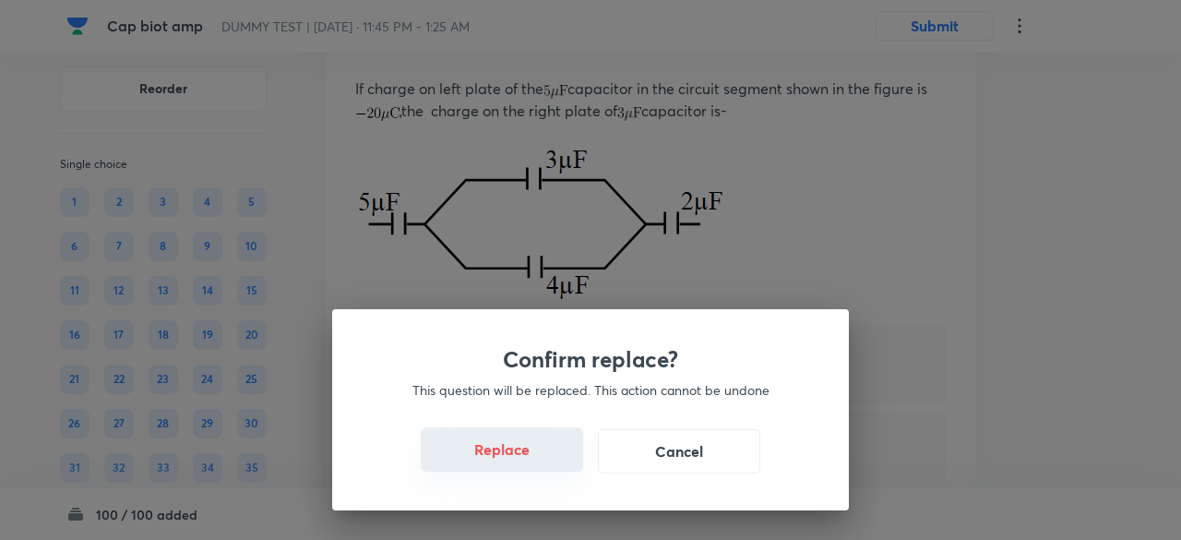
click at [500, 436] on button "Replace" at bounding box center [502, 449] width 162 height 44
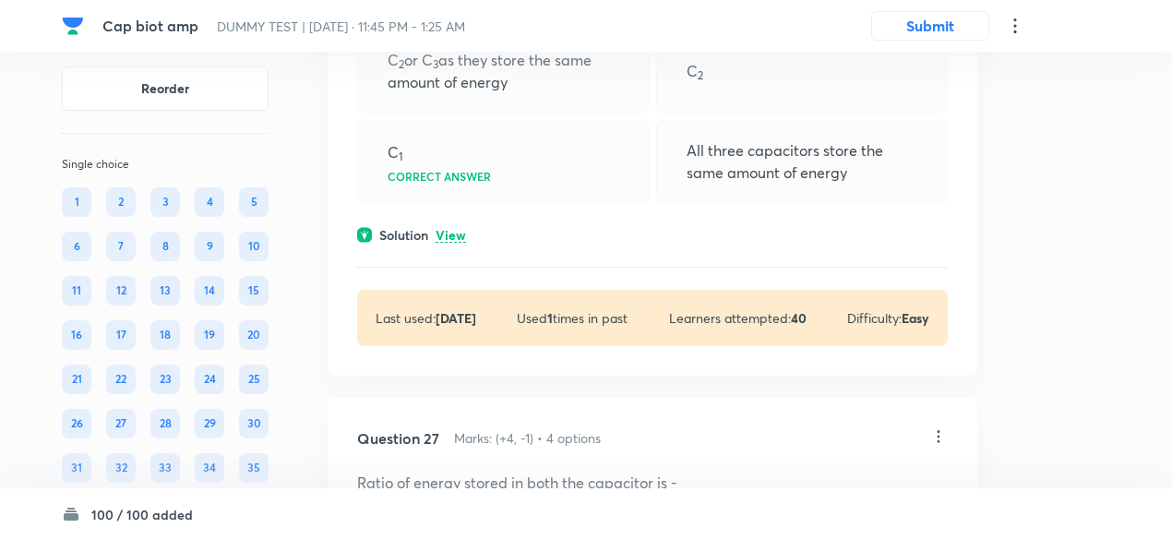
scroll to position [24696, 0]
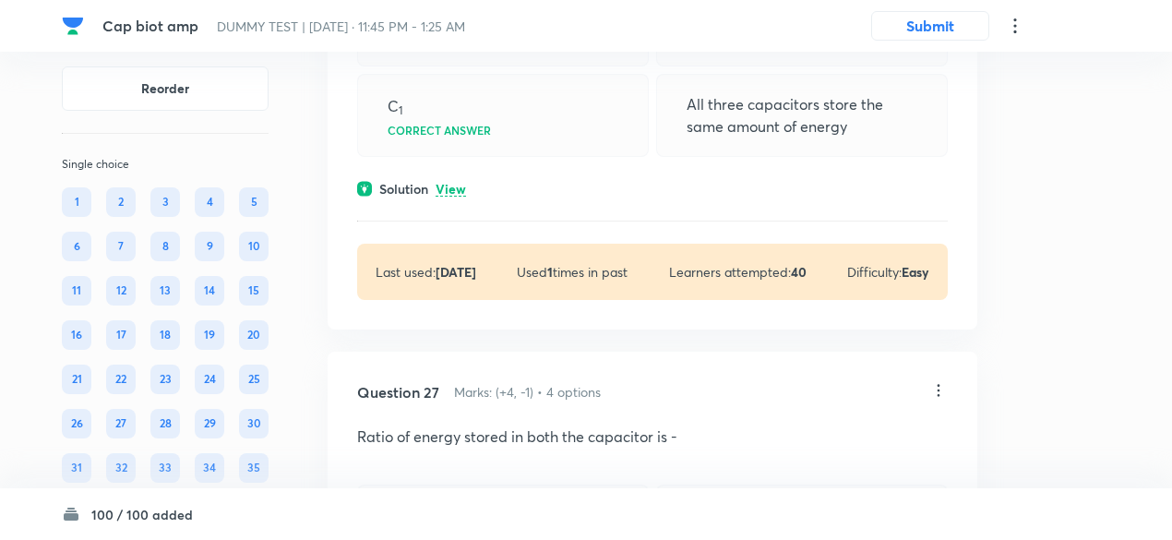
click at [459, 196] on p "View" at bounding box center [450, 190] width 30 height 14
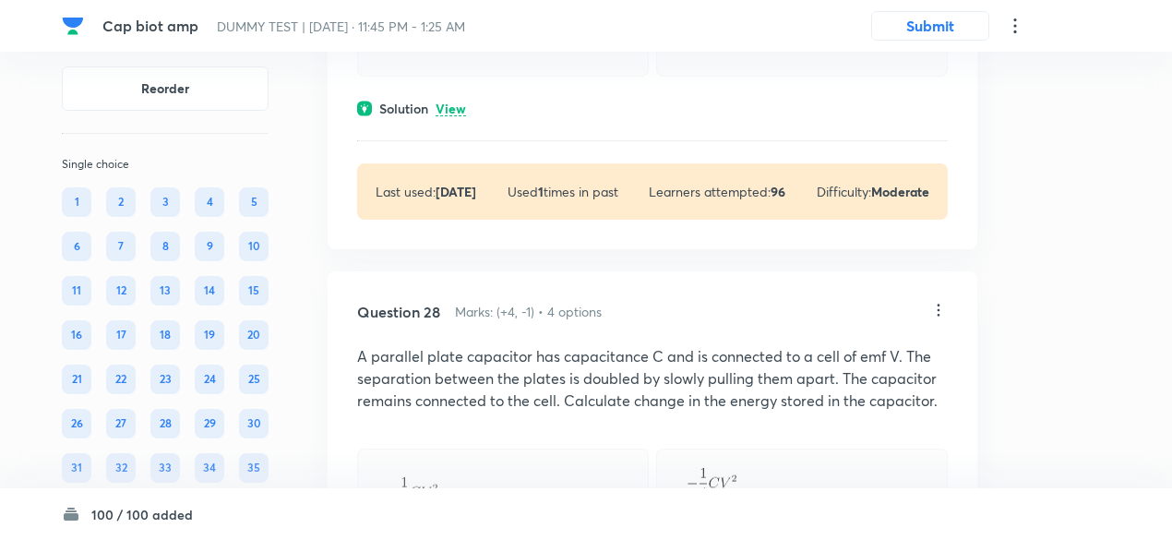
scroll to position [25432, 0]
click at [456, 115] on p "View" at bounding box center [450, 108] width 30 height 14
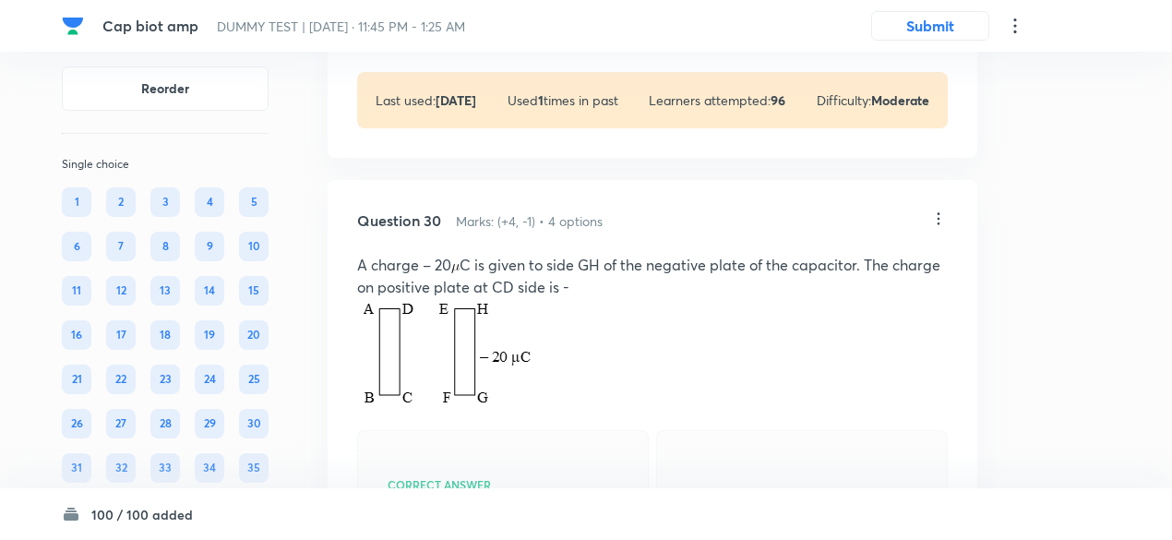
scroll to position [26850, 0]
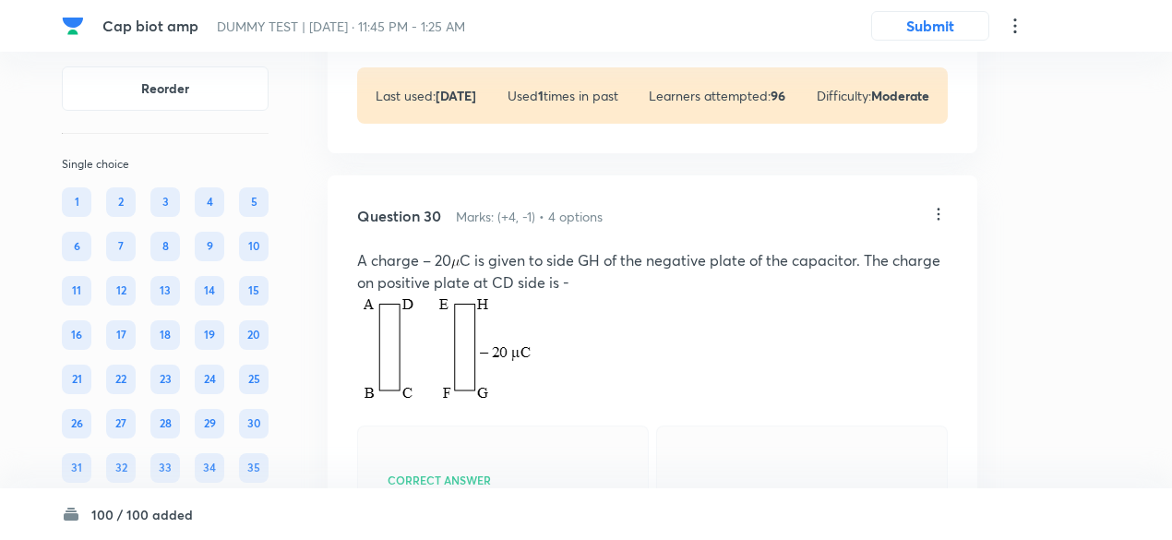
click at [454, 20] on p "View" at bounding box center [450, 13] width 30 height 14
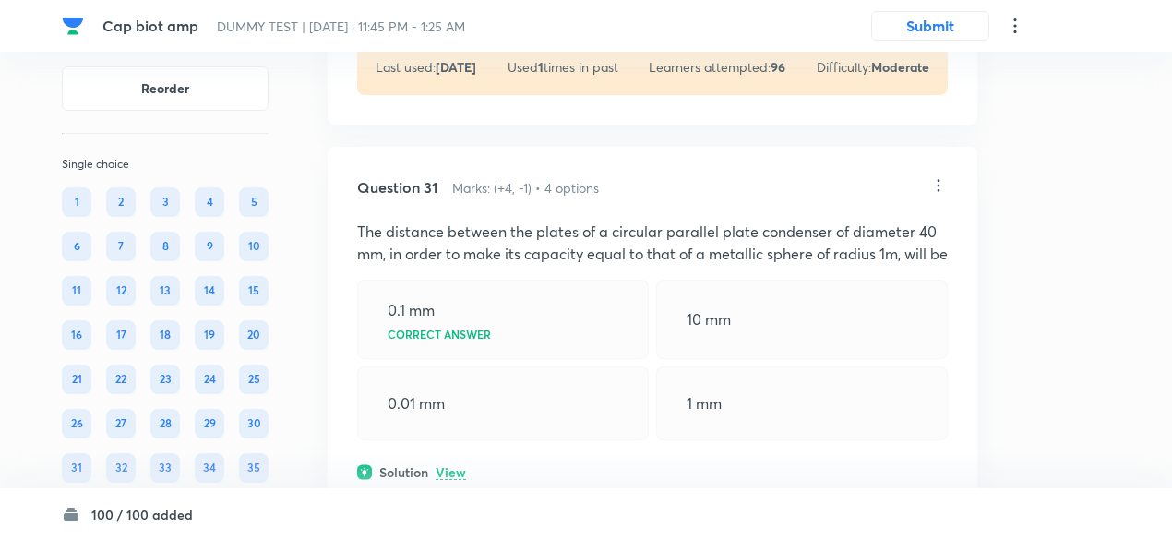
scroll to position [27837, 0]
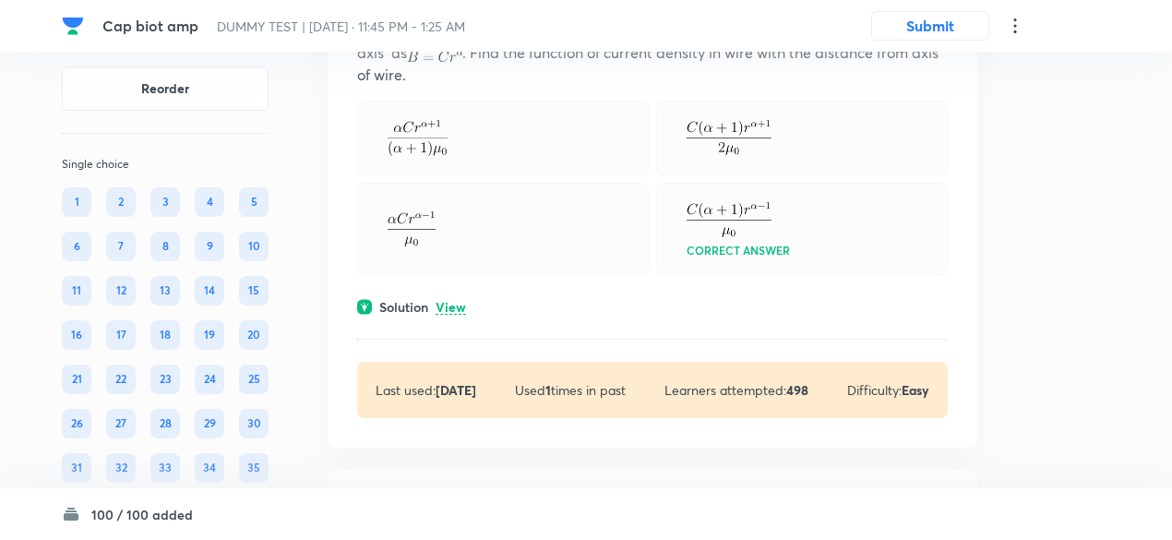
scroll to position [28656, 0]
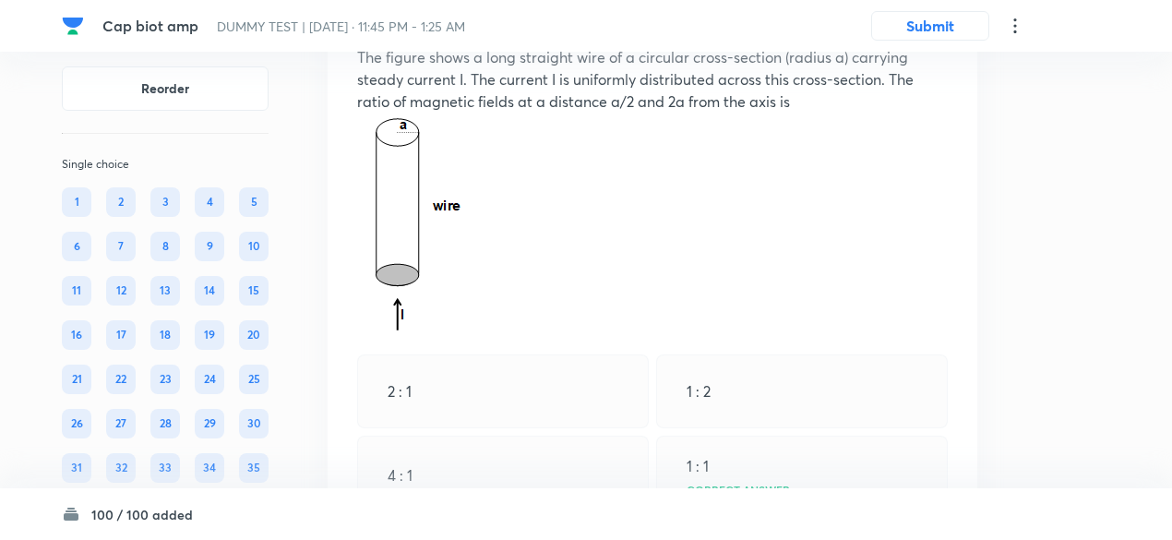
scroll to position [29347, 0]
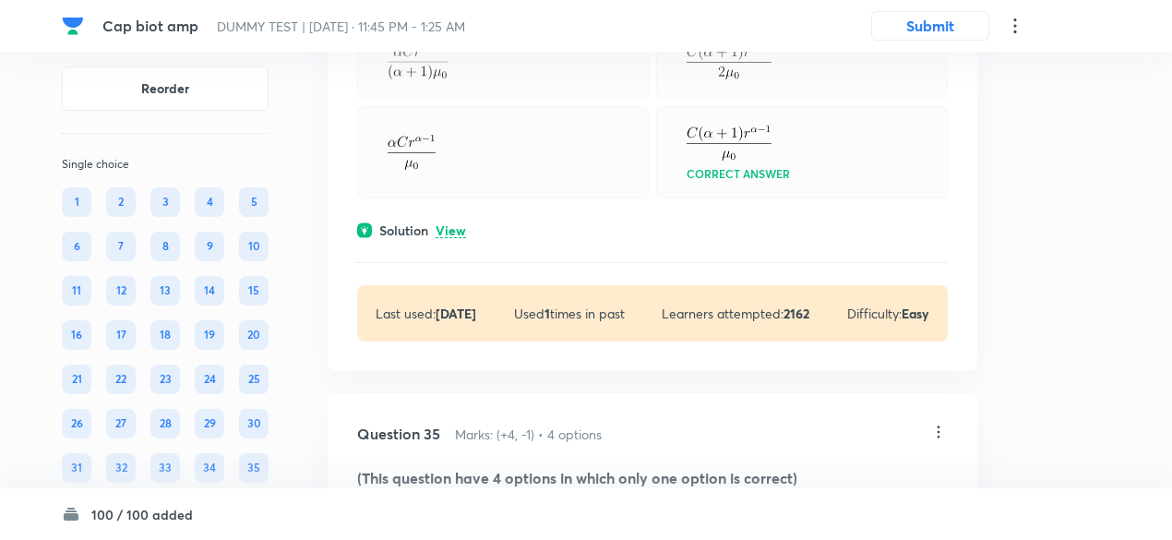
scroll to position [30607, 0]
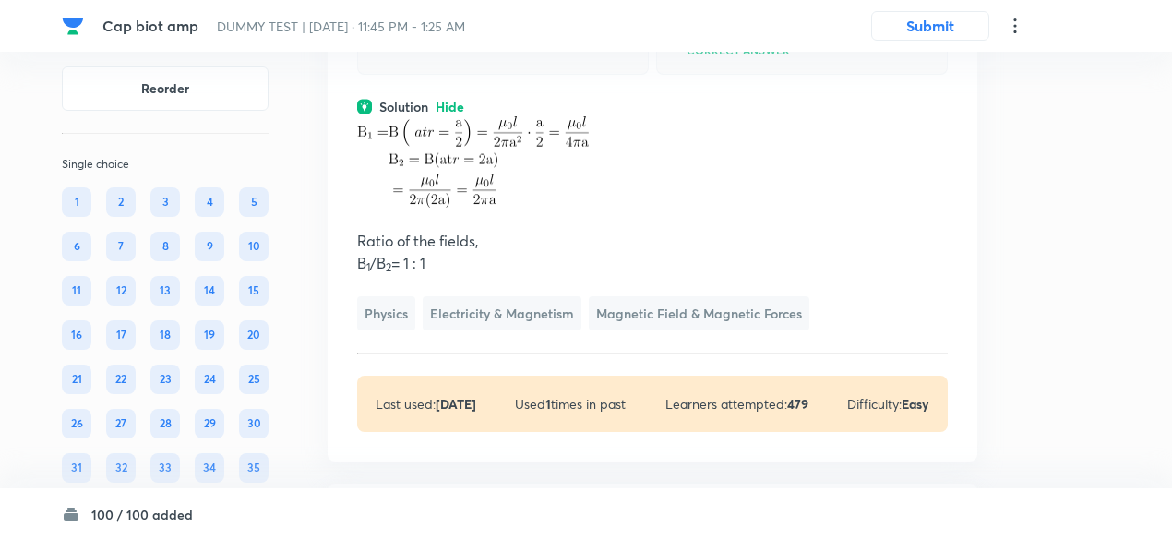
scroll to position [30179, 0]
copy p "The figure shows a long straight wire of a circular cross-section (radius a) ca…"
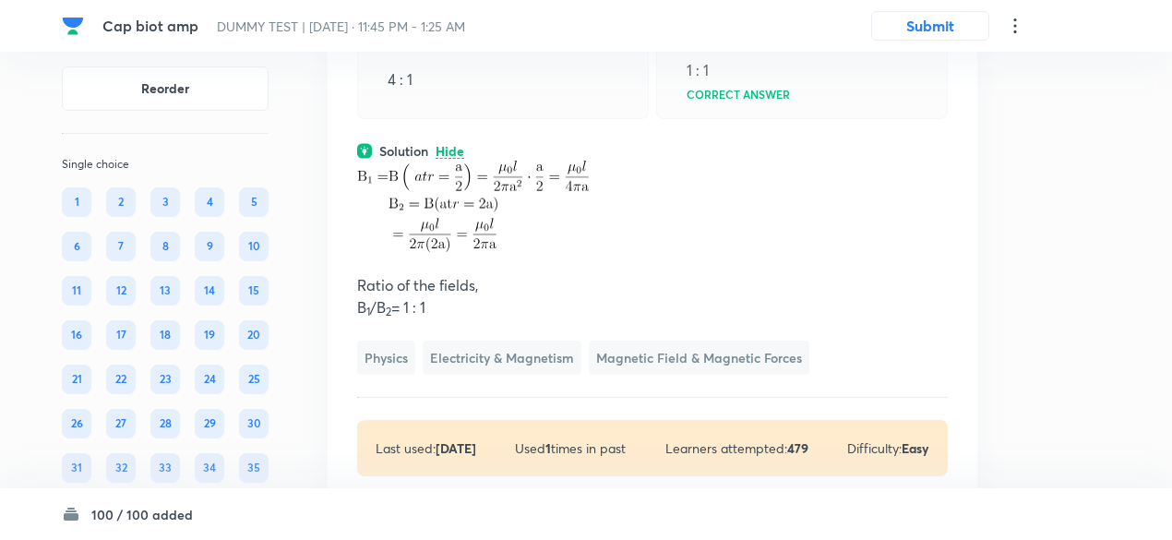
scroll to position [30135, 0]
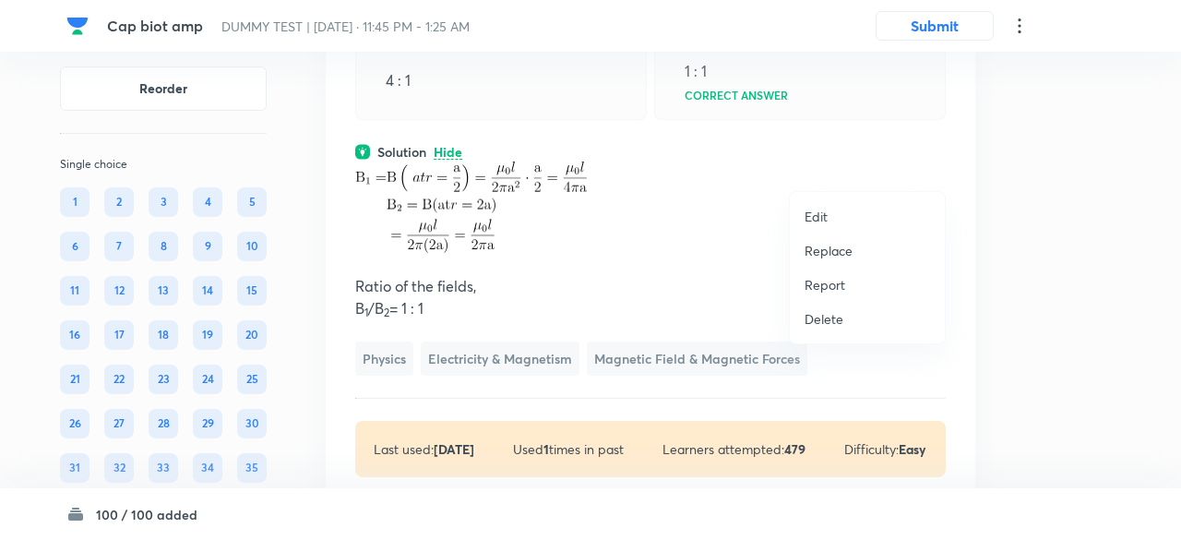
click at [832, 247] on p "Replace" at bounding box center [828, 250] width 48 height 19
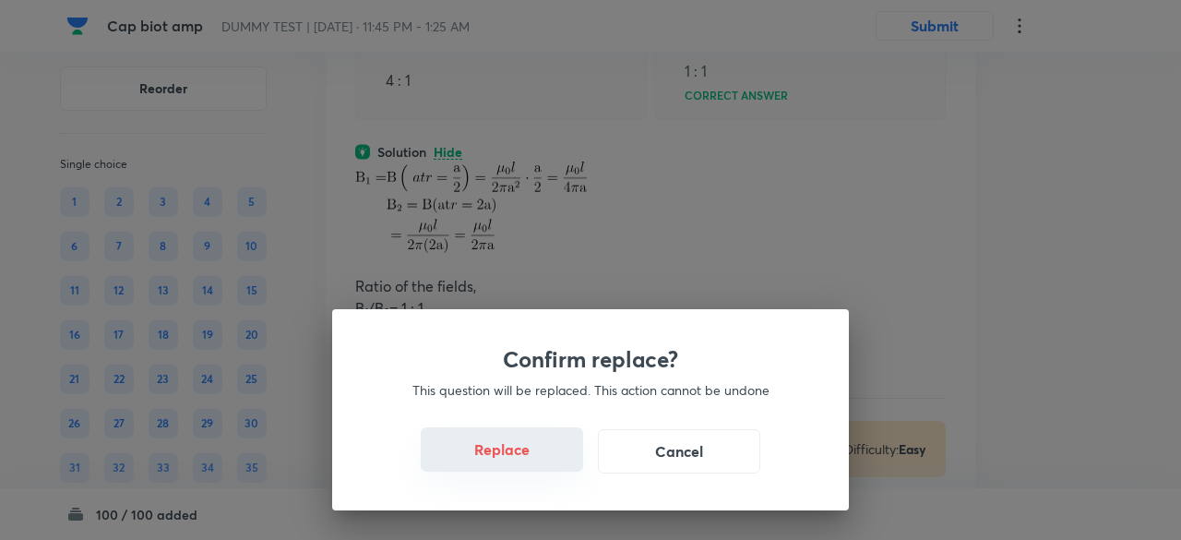
click at [540, 462] on button "Replace" at bounding box center [502, 449] width 162 height 44
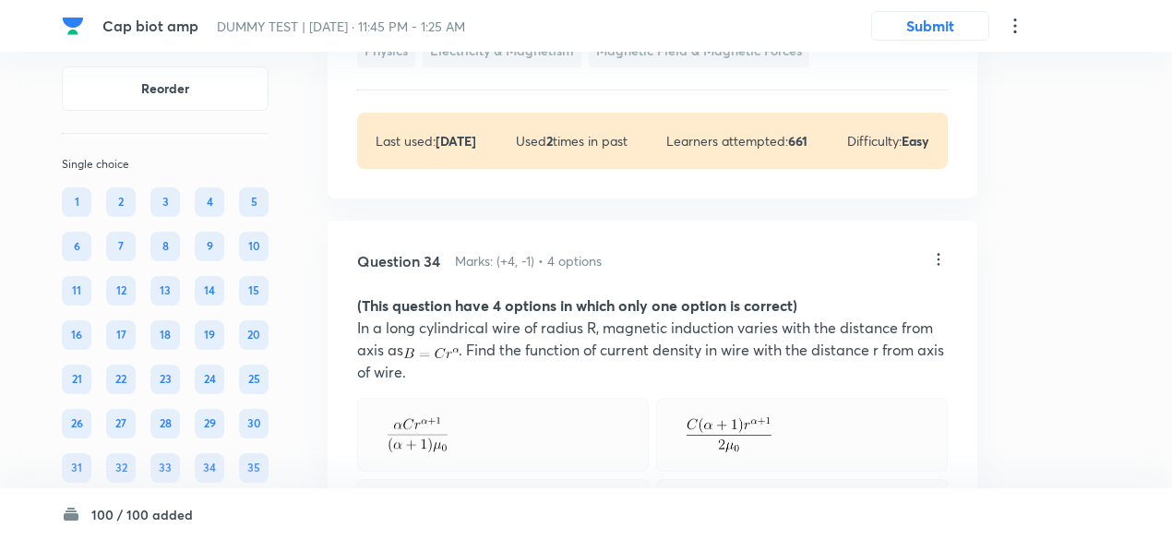
scroll to position [30042, 0]
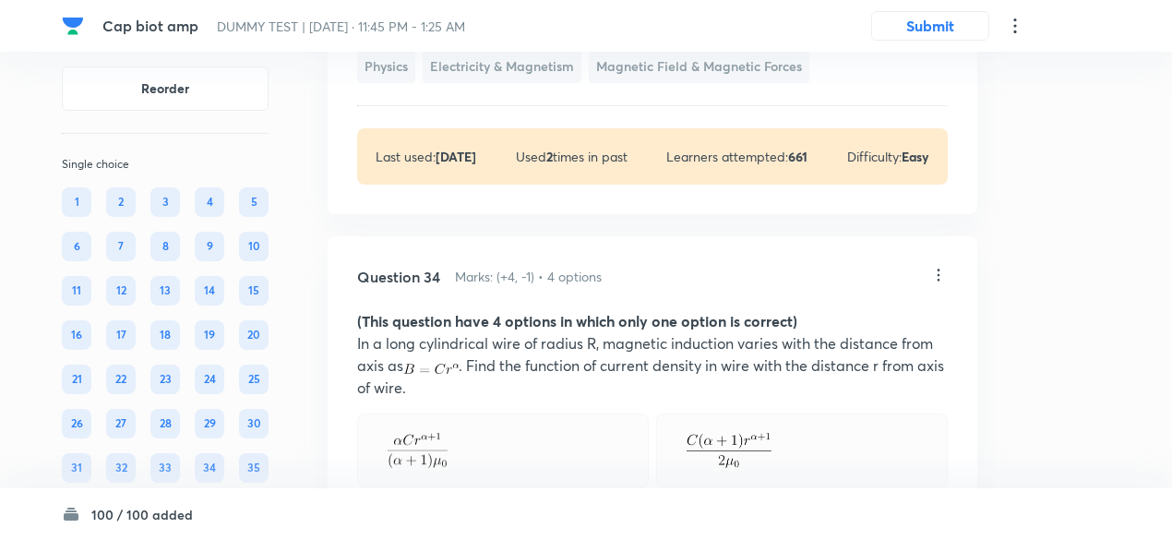
copy p "Which of the following graphs represent variation of magnetic field B with dist…"
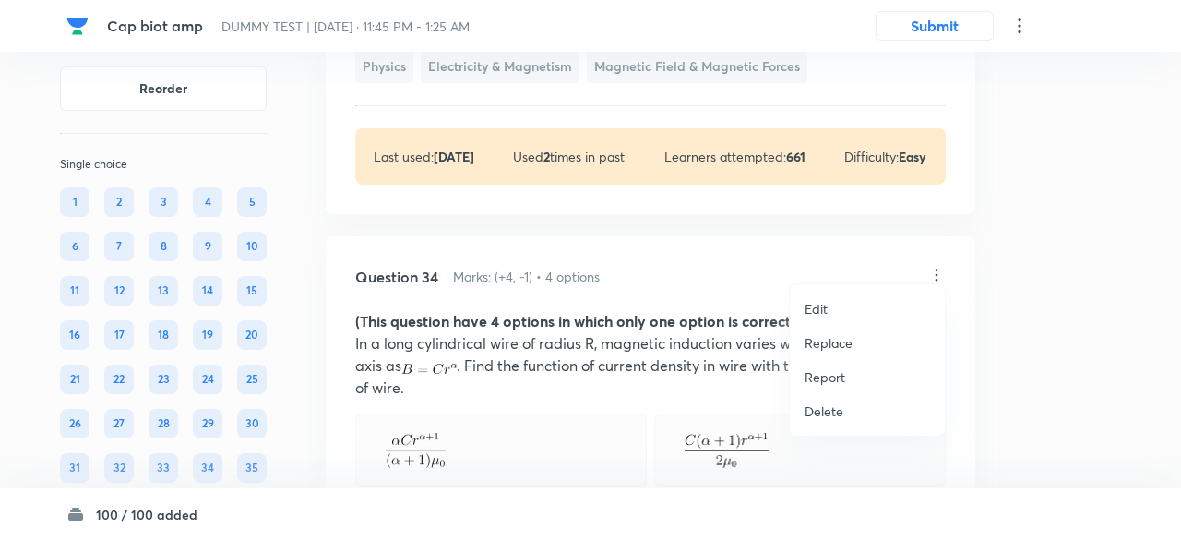
click at [829, 342] on p "Replace" at bounding box center [828, 342] width 48 height 19
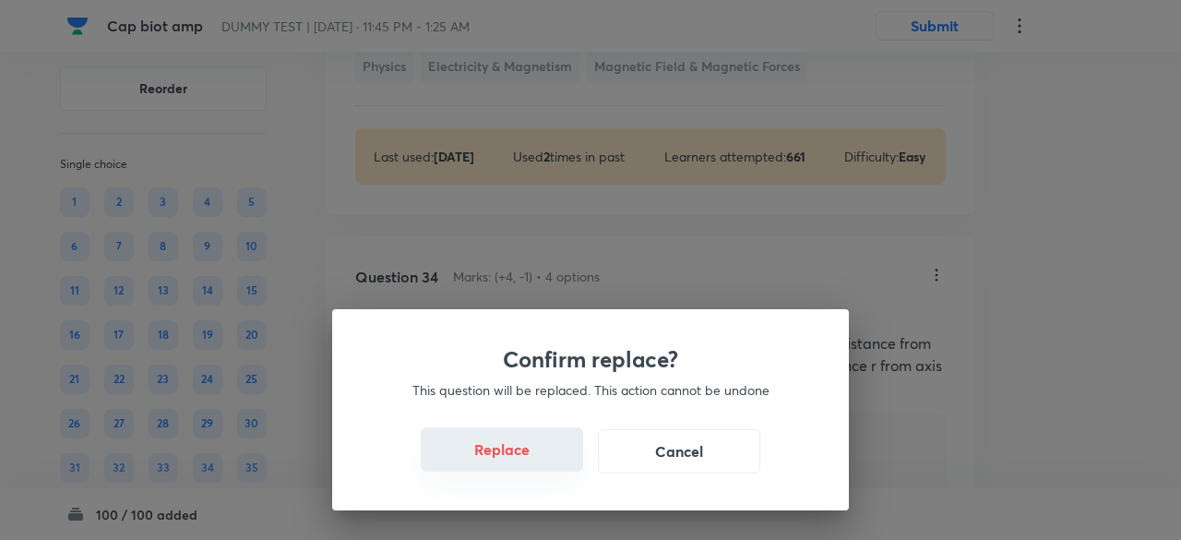
click at [529, 458] on button "Replace" at bounding box center [502, 449] width 162 height 44
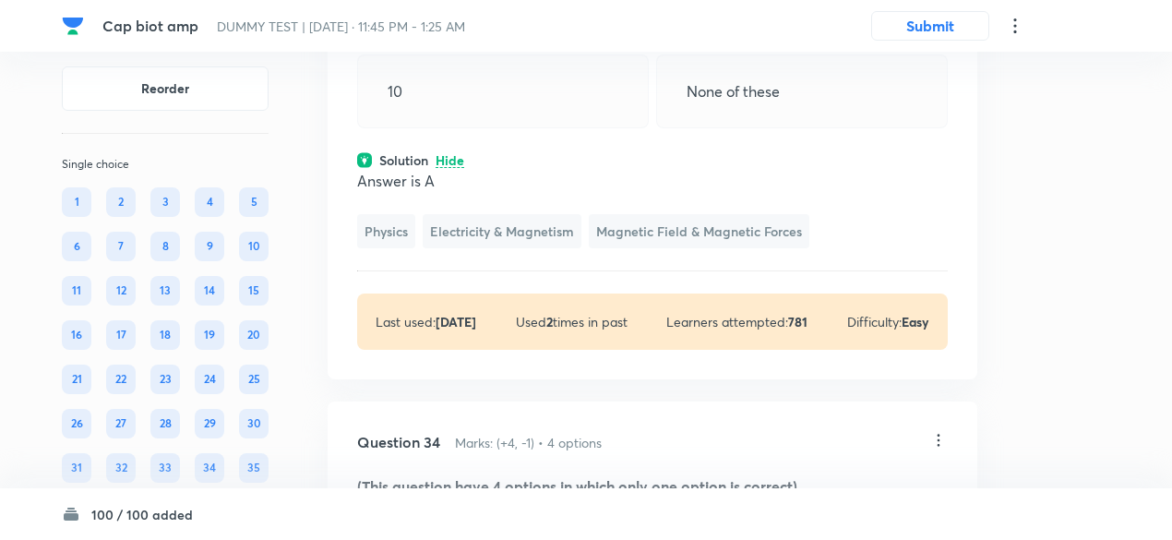
scroll to position [30159, 0]
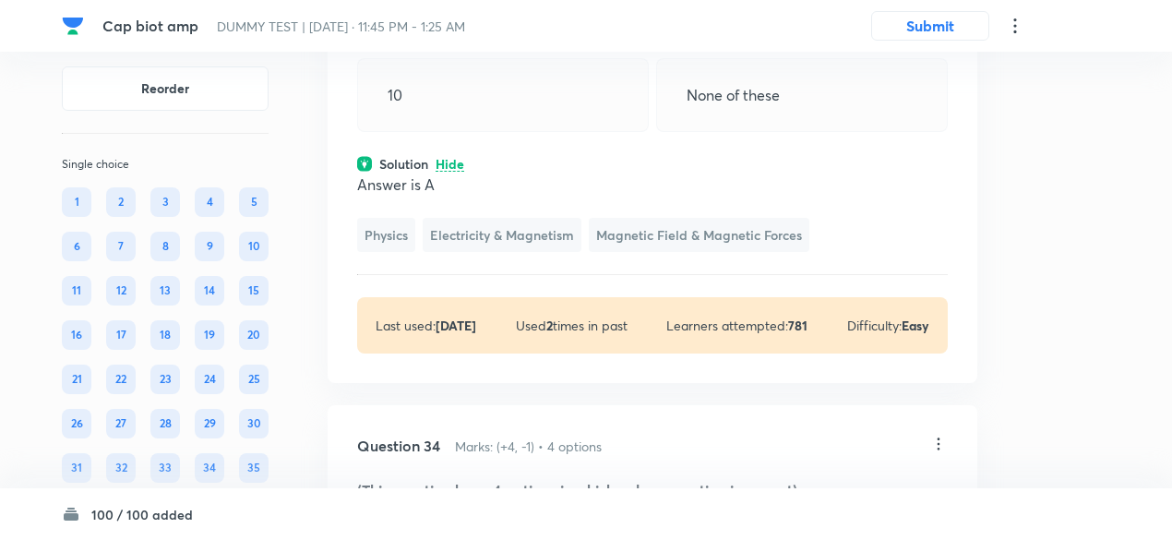
copy p "Let and be the magnetic field produced by the wire P and Q which are plaed symm…"
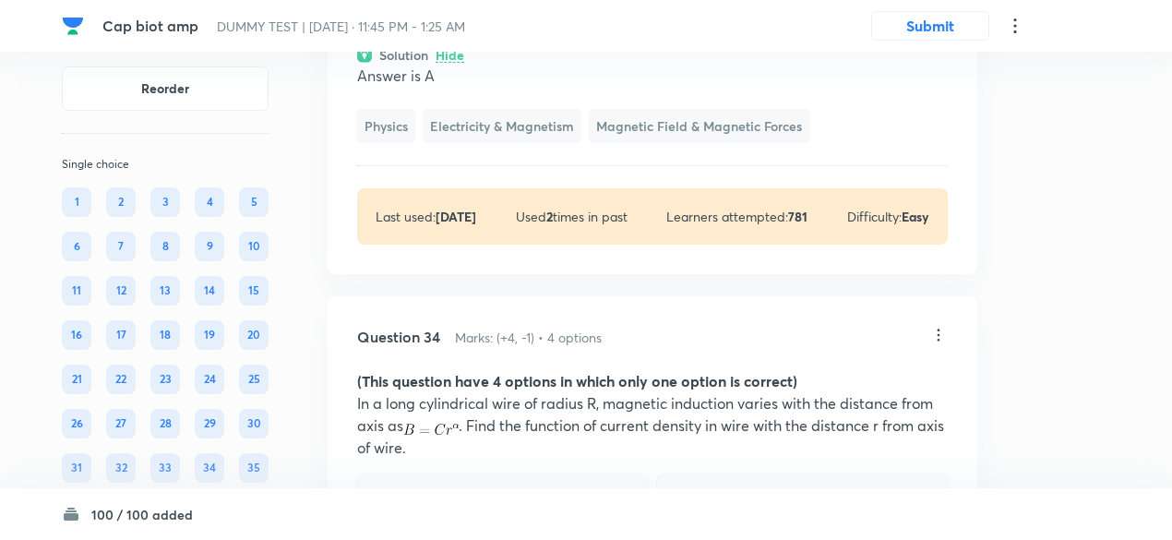
scroll to position [30261, 0]
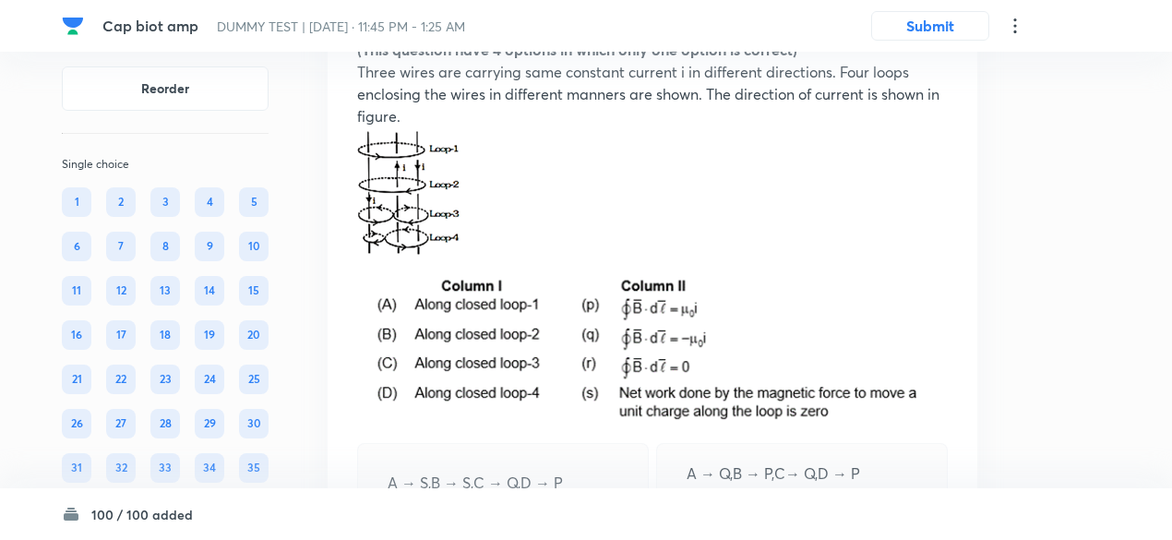
scroll to position [31147, 0]
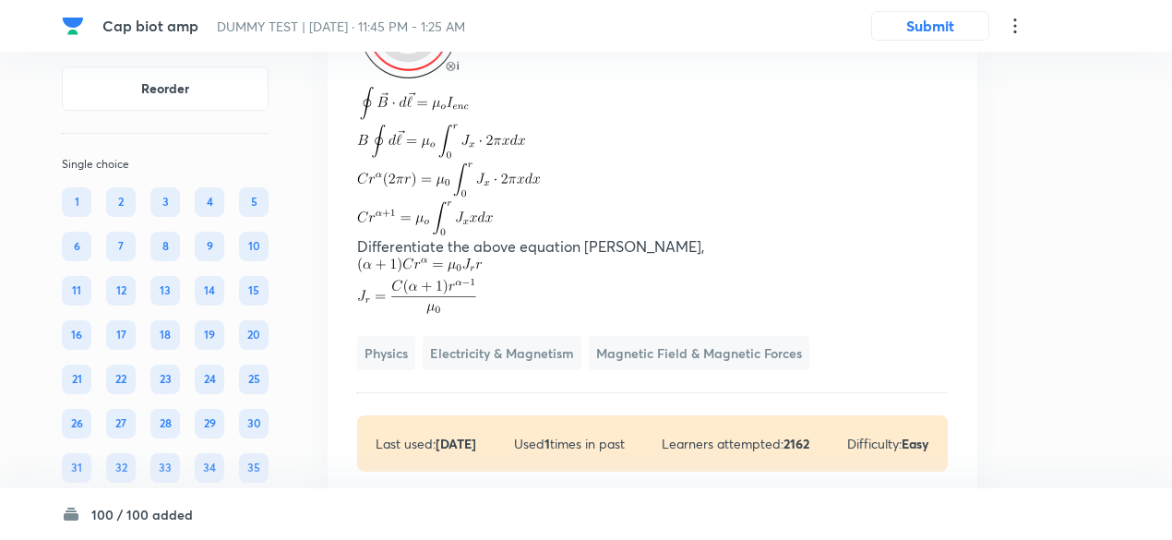
scroll to position [31012, 0]
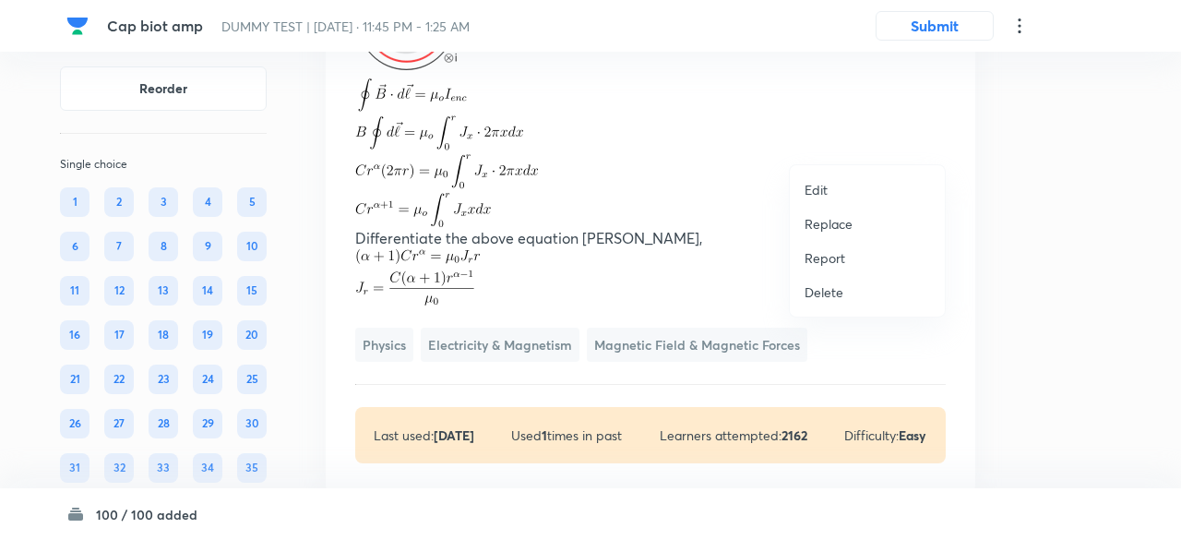
click at [841, 222] on p "Replace" at bounding box center [828, 223] width 48 height 19
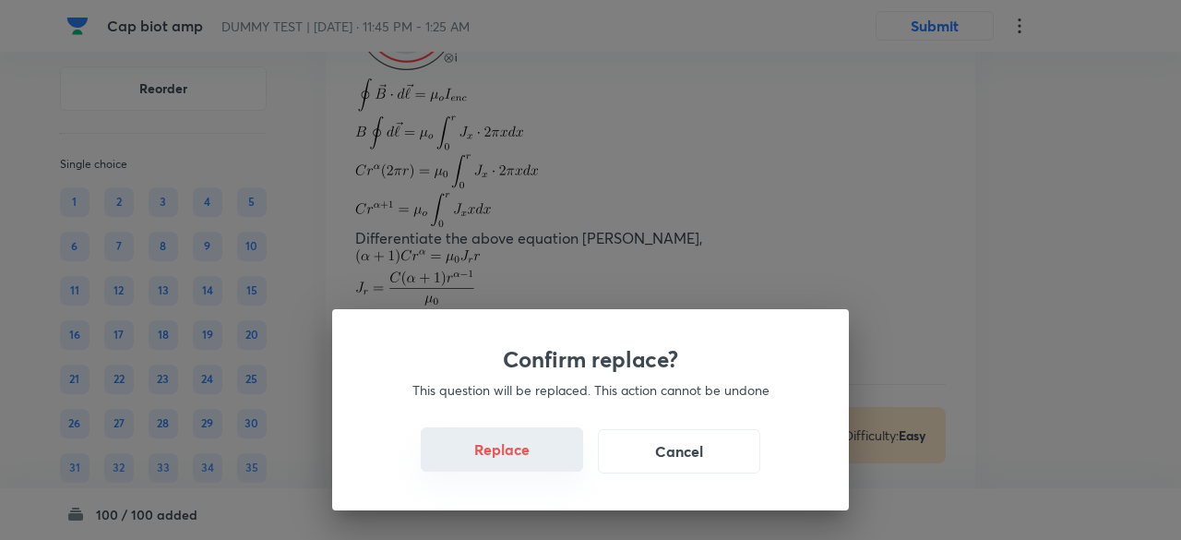
click at [517, 459] on button "Replace" at bounding box center [502, 449] width 162 height 44
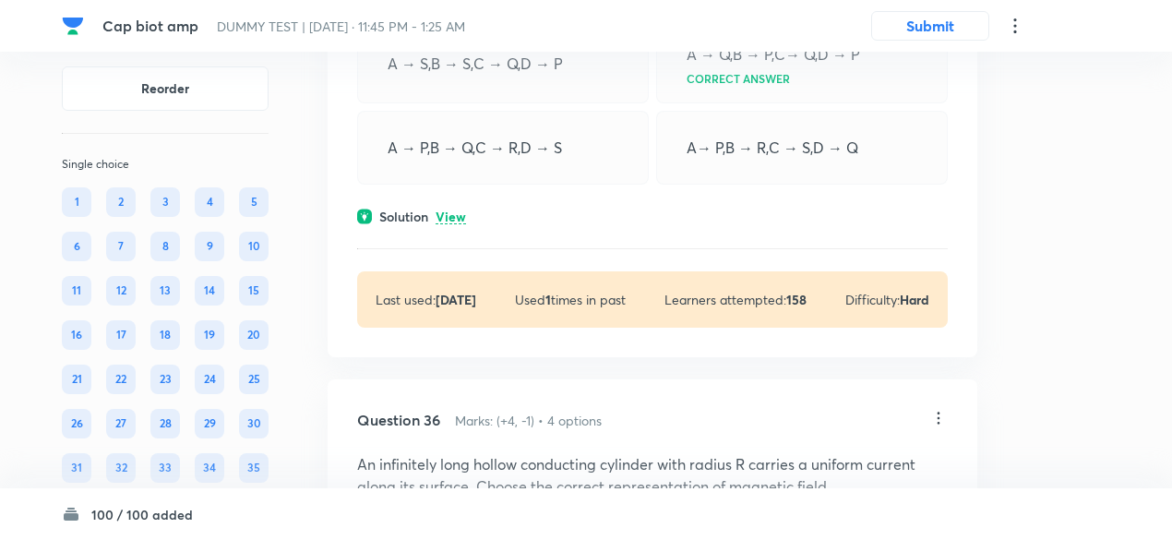
scroll to position [31608, 0]
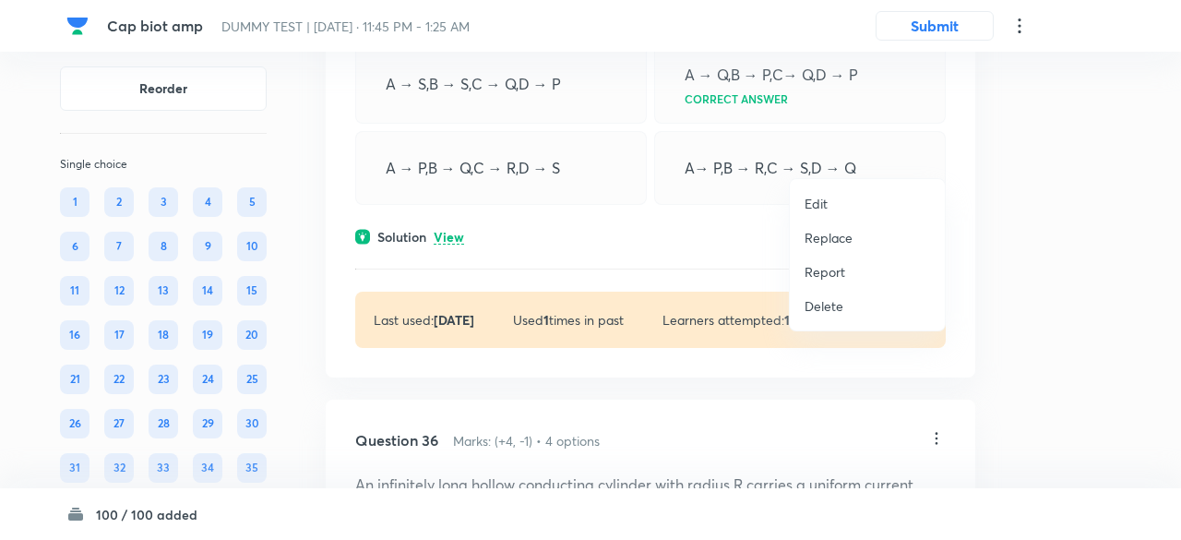
click at [834, 235] on p "Replace" at bounding box center [828, 237] width 48 height 19
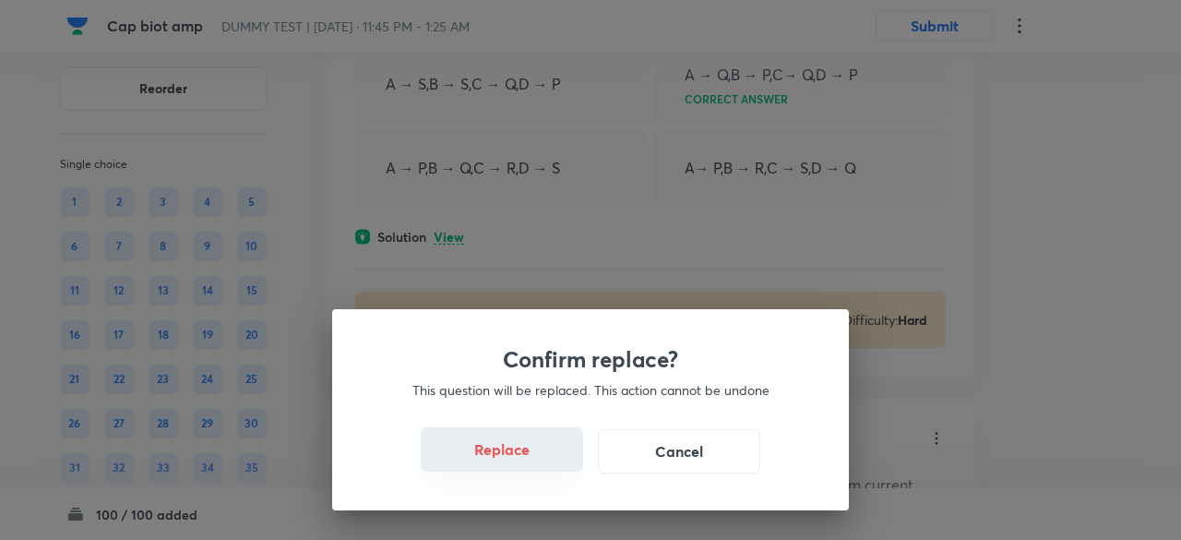
click at [509, 459] on button "Replace" at bounding box center [502, 449] width 162 height 44
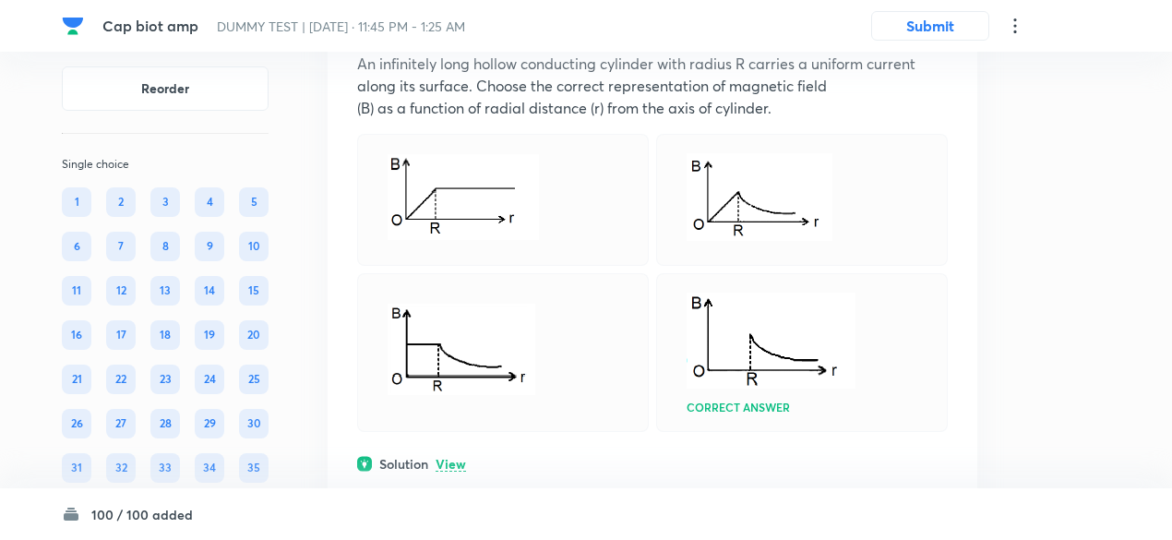
scroll to position [31844, 0]
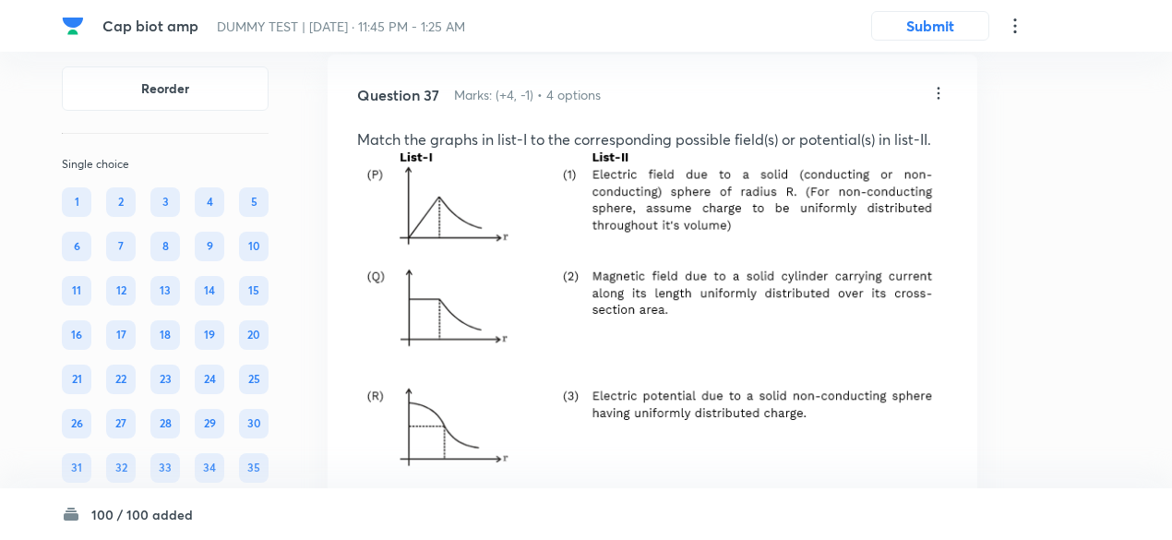
scroll to position [32688, 0]
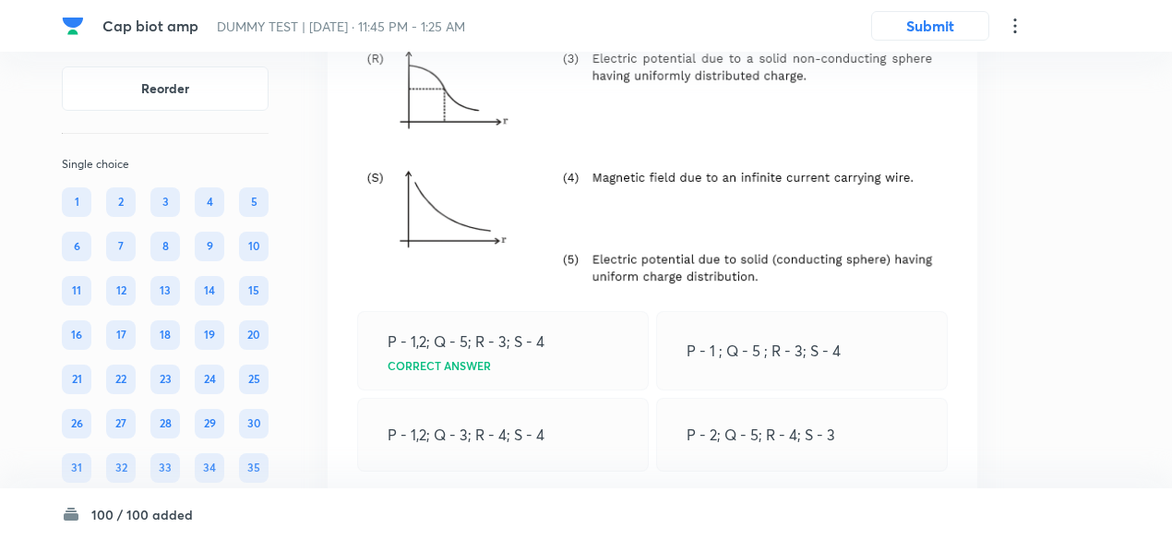
scroll to position [33387, 0]
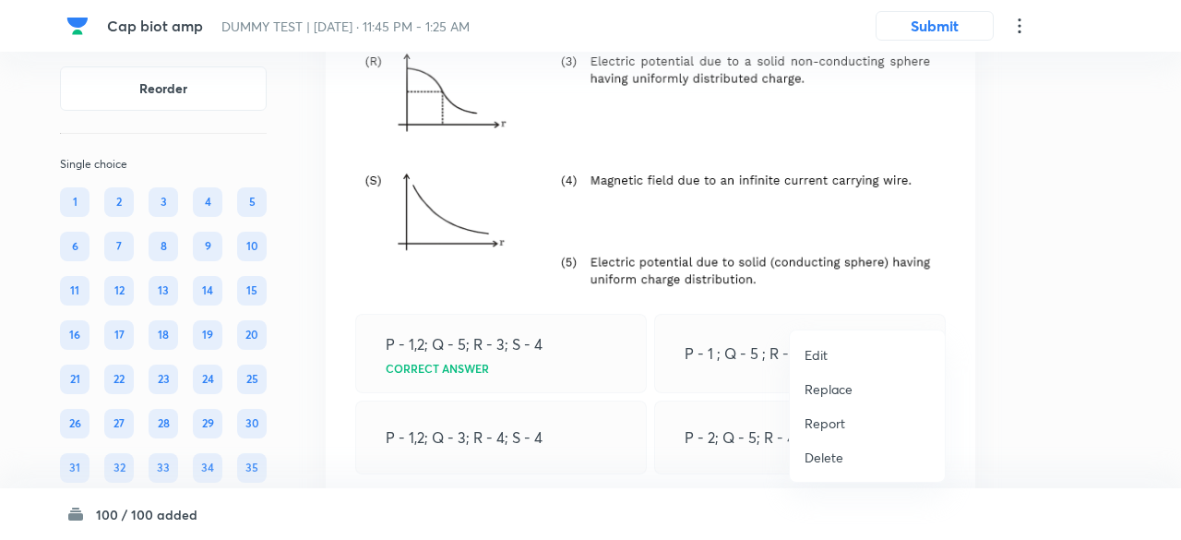
click at [842, 391] on p "Replace" at bounding box center [828, 388] width 48 height 19
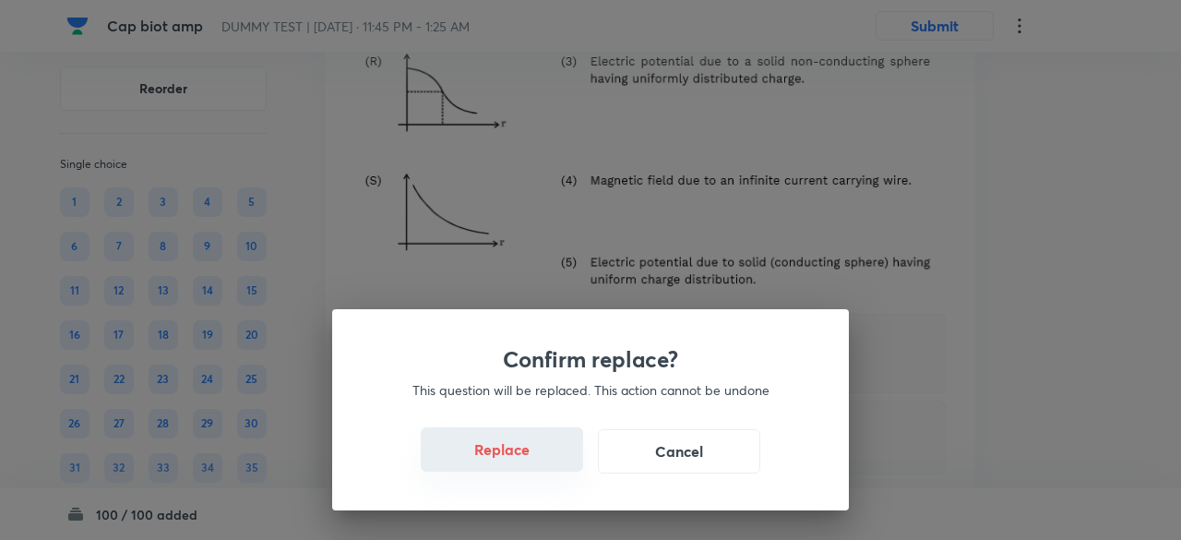
click at [533, 467] on button "Replace" at bounding box center [502, 449] width 162 height 44
click at [526, 458] on button "Replace" at bounding box center [502, 449] width 162 height 44
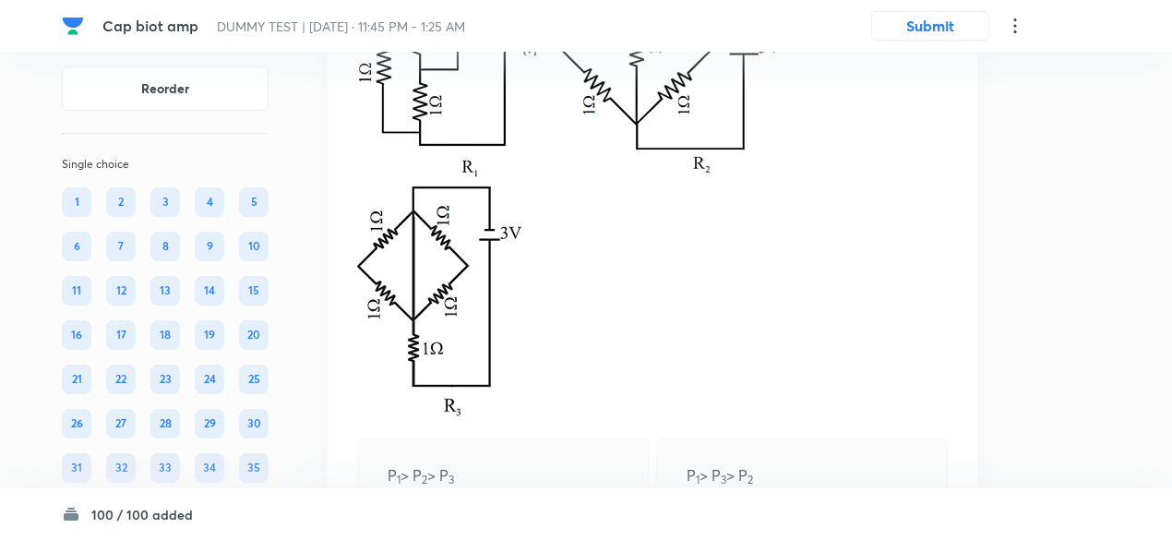
scroll to position [34203, 0]
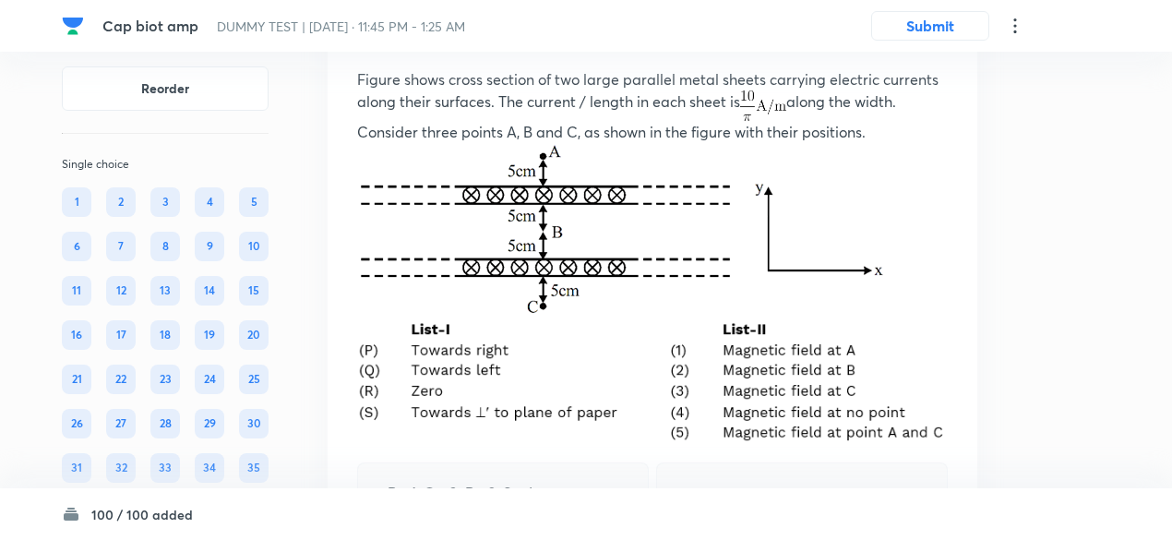
scroll to position [35602, 0]
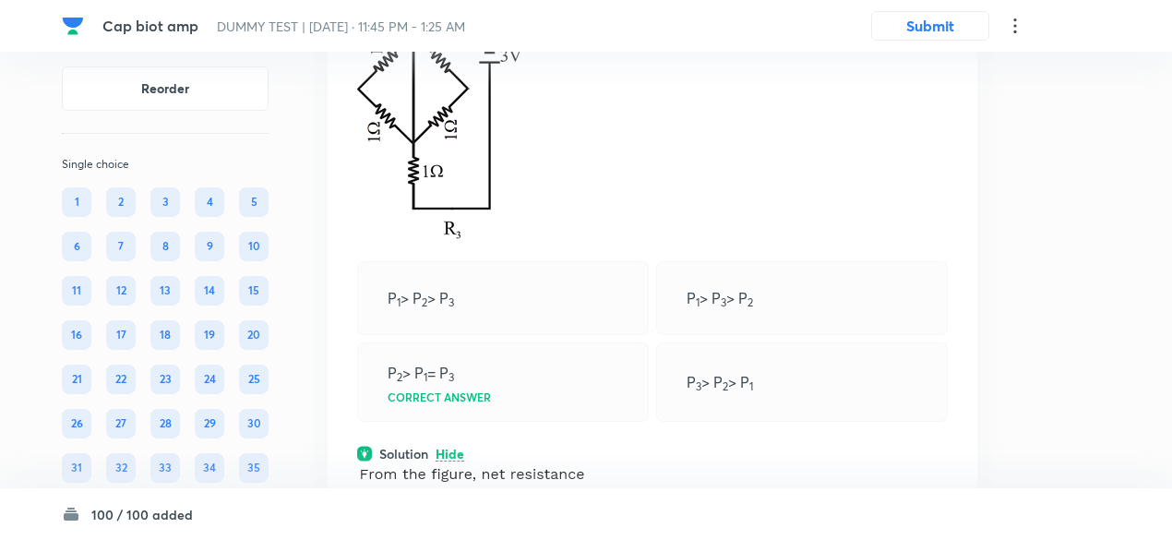
scroll to position [34977, 0]
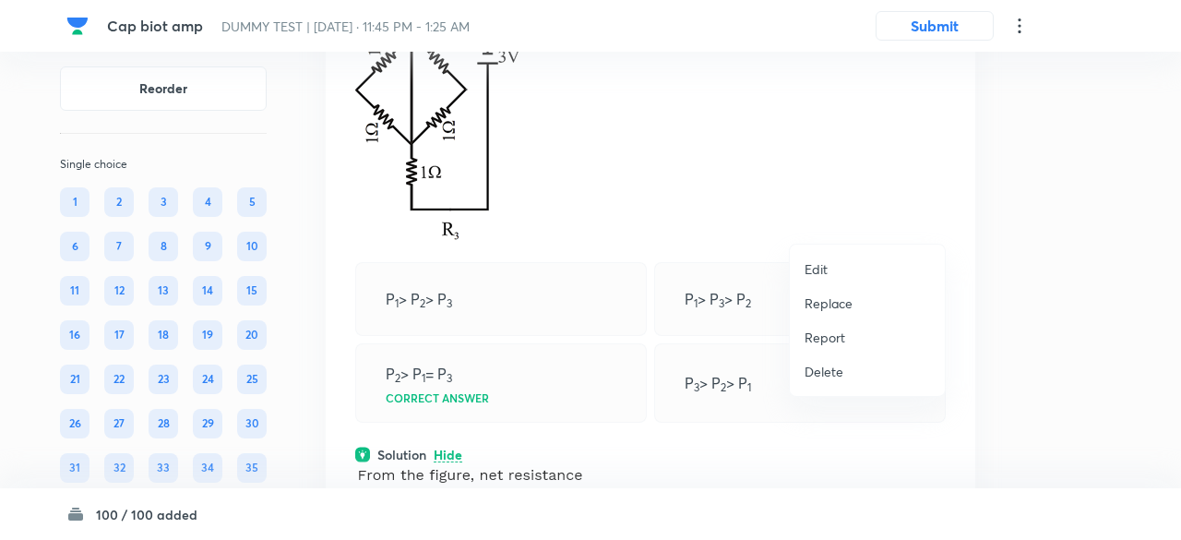
click at [838, 298] on p "Replace" at bounding box center [828, 302] width 48 height 19
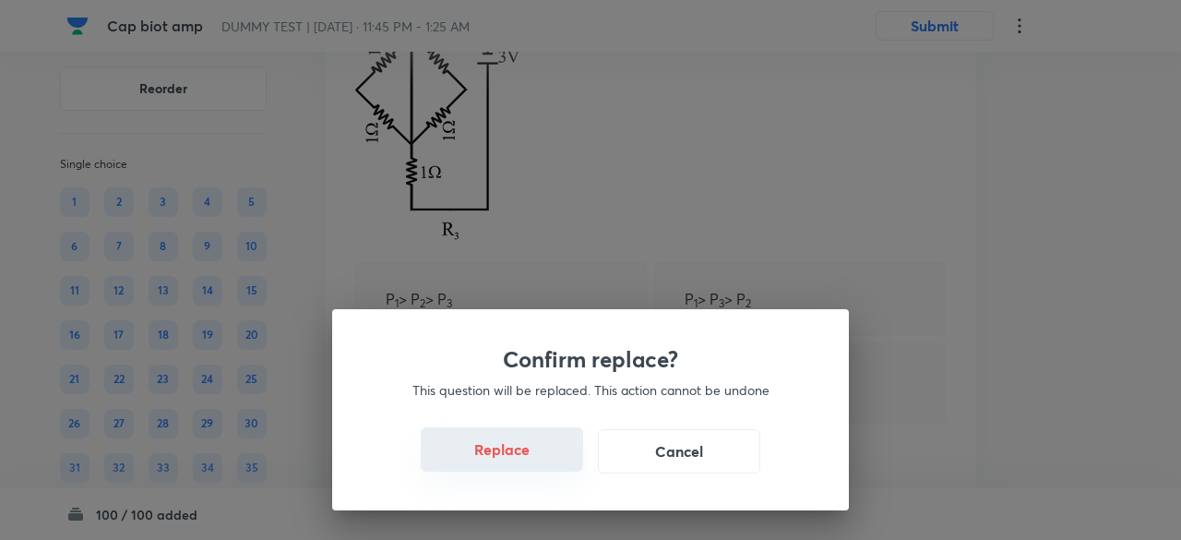
click at [521, 460] on button "Replace" at bounding box center [502, 449] width 162 height 44
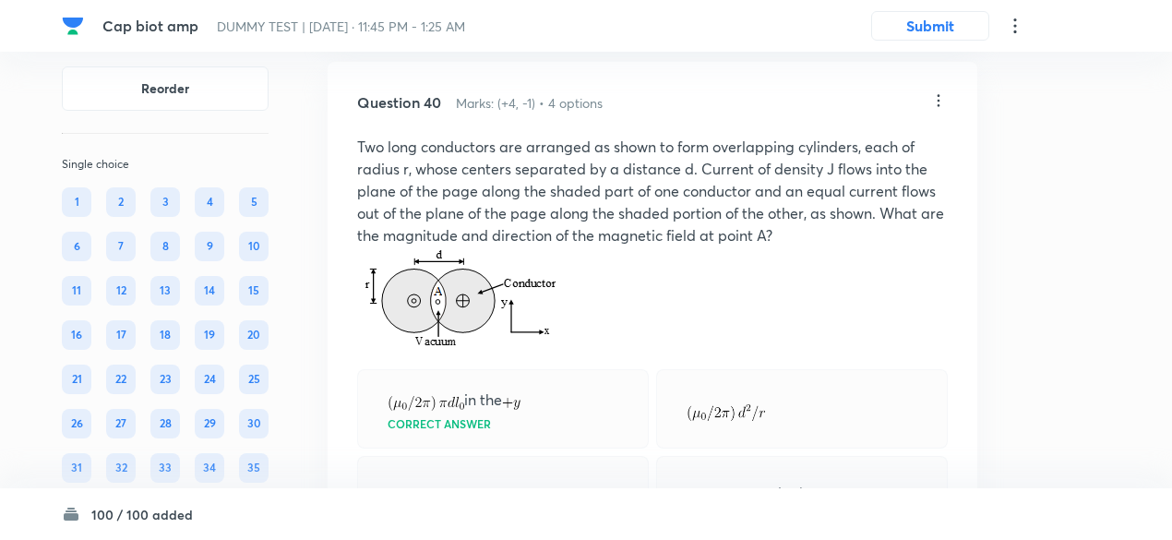
scroll to position [36356, 0]
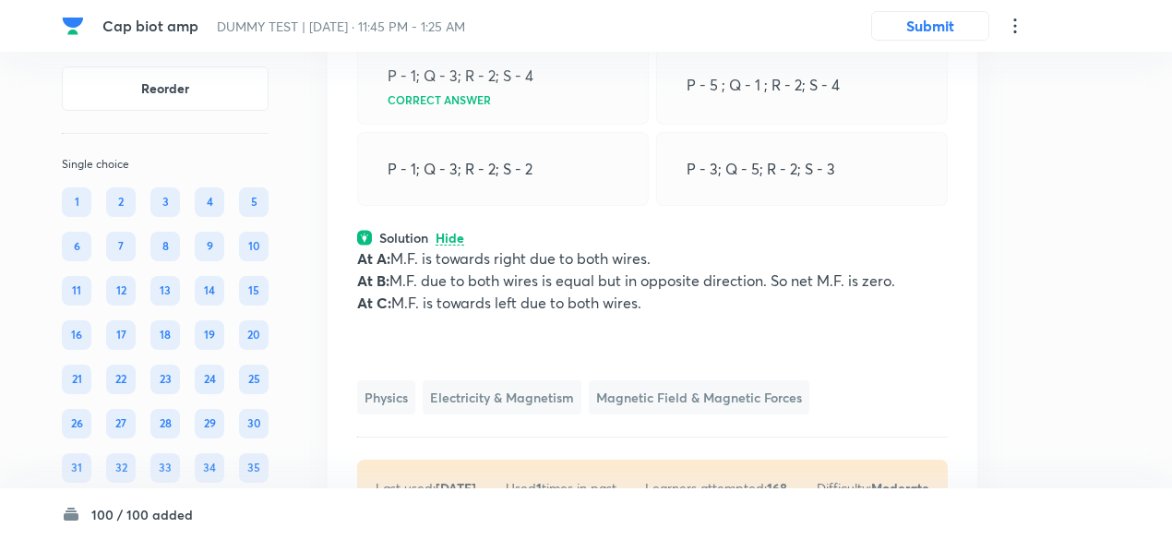
scroll to position [36015, 0]
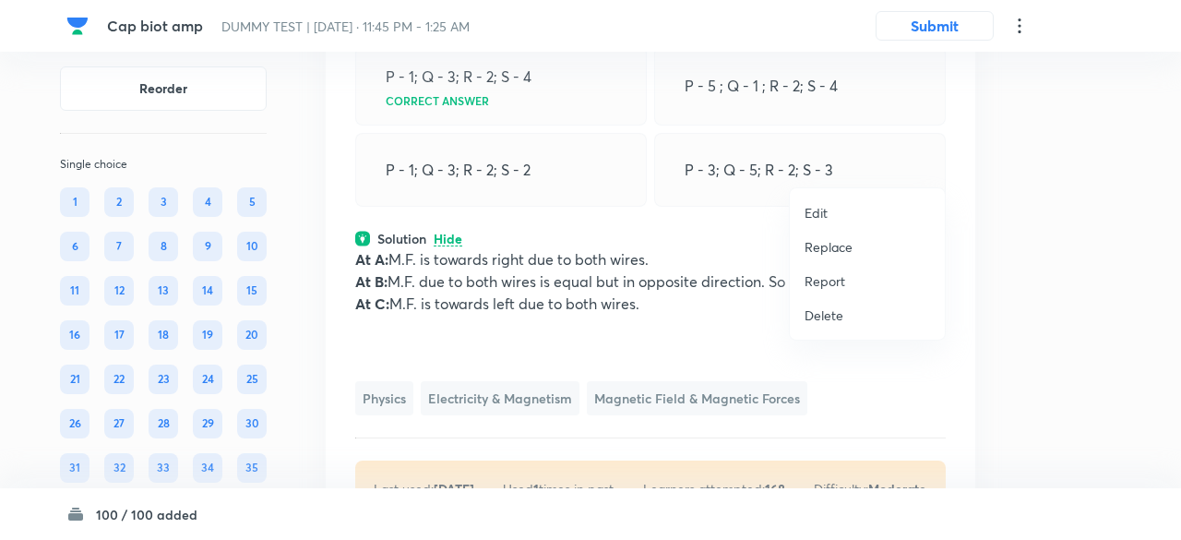
click at [841, 248] on p "Replace" at bounding box center [828, 246] width 48 height 19
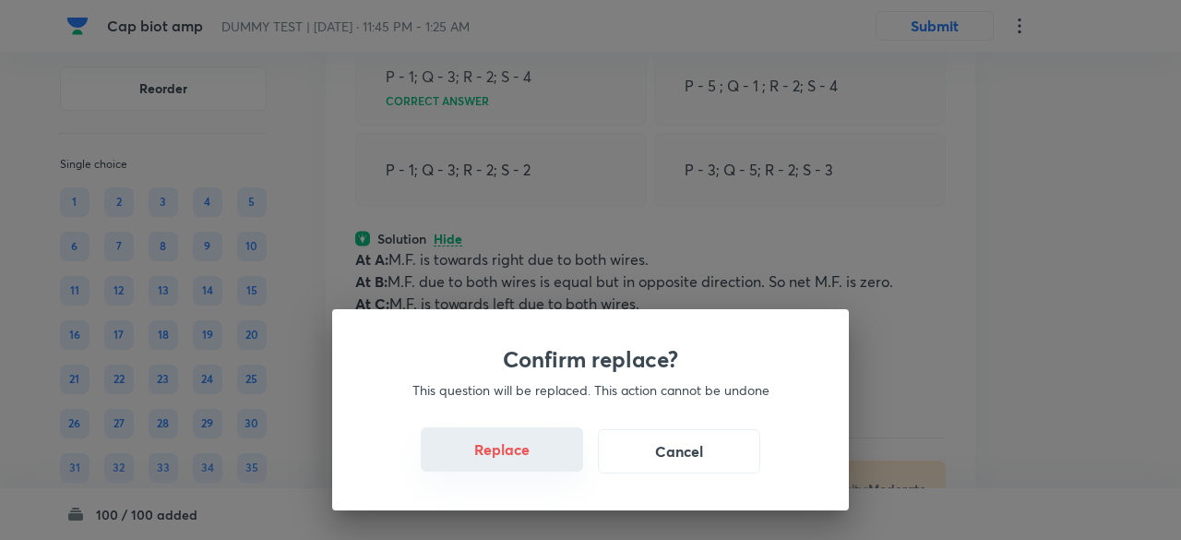
click at [518, 465] on button "Replace" at bounding box center [502, 449] width 162 height 44
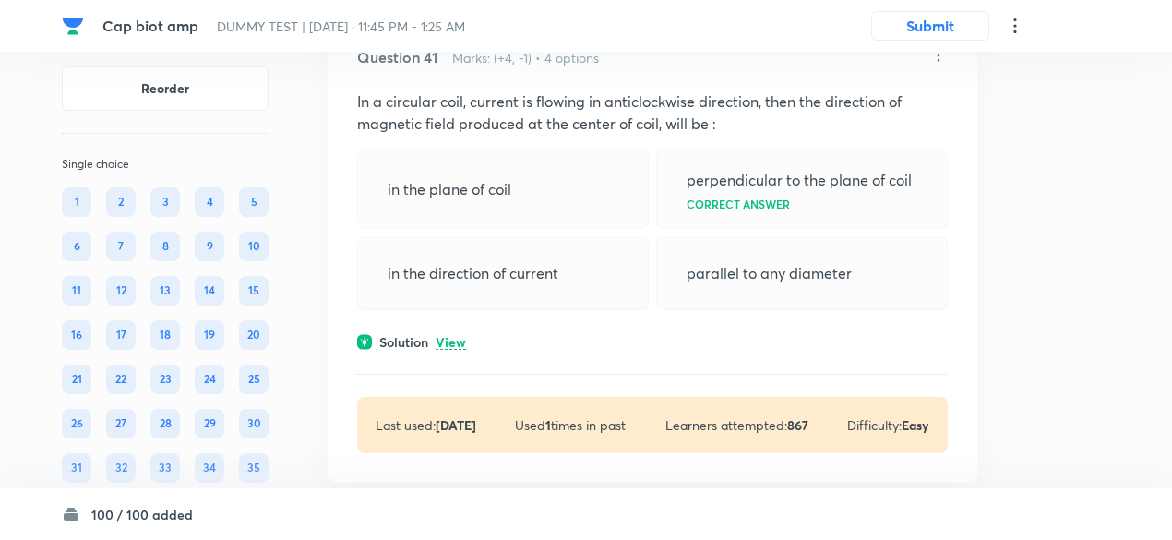
scroll to position [37111, 0]
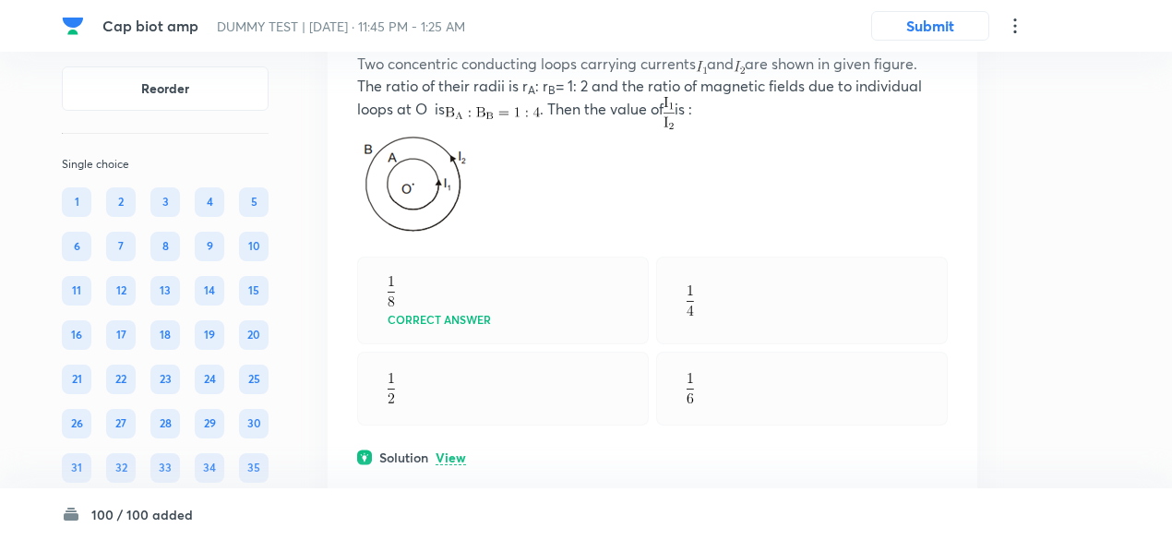
scroll to position [38149, 0]
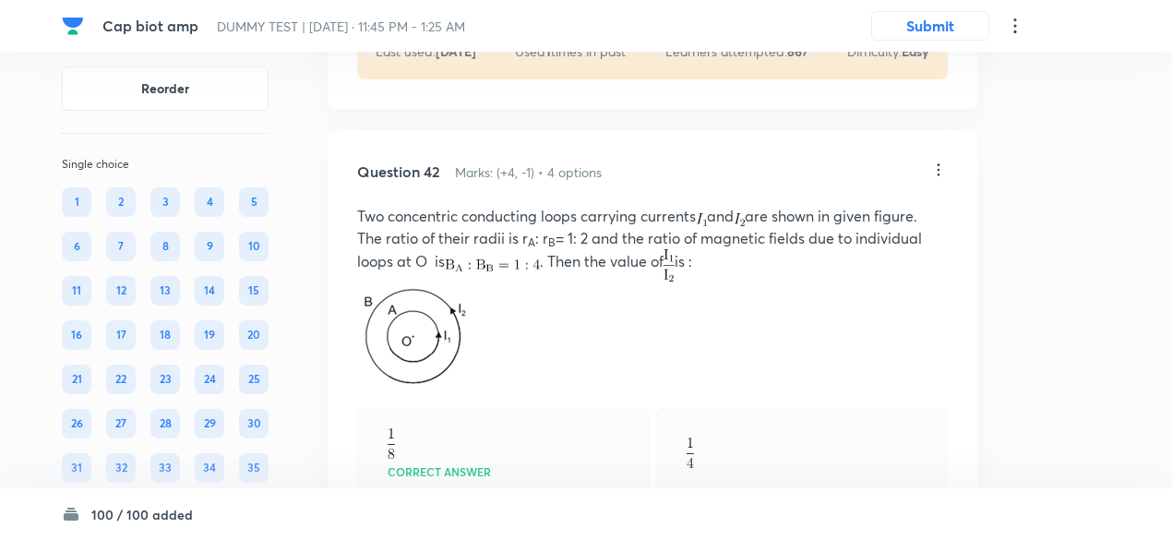
scroll to position [38082, 0]
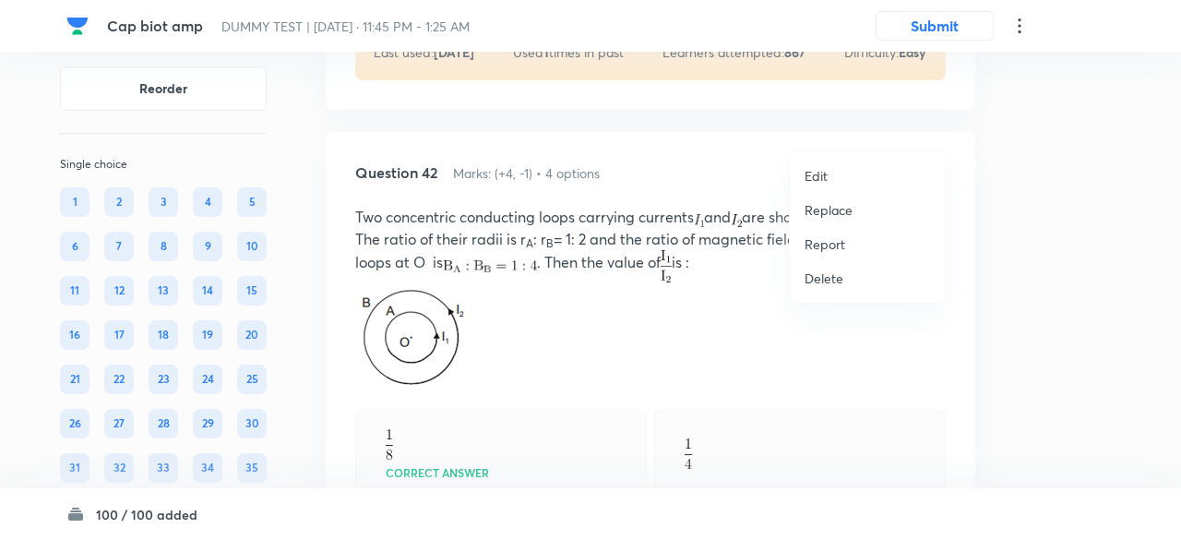
click at [838, 208] on p "Replace" at bounding box center [828, 209] width 48 height 19
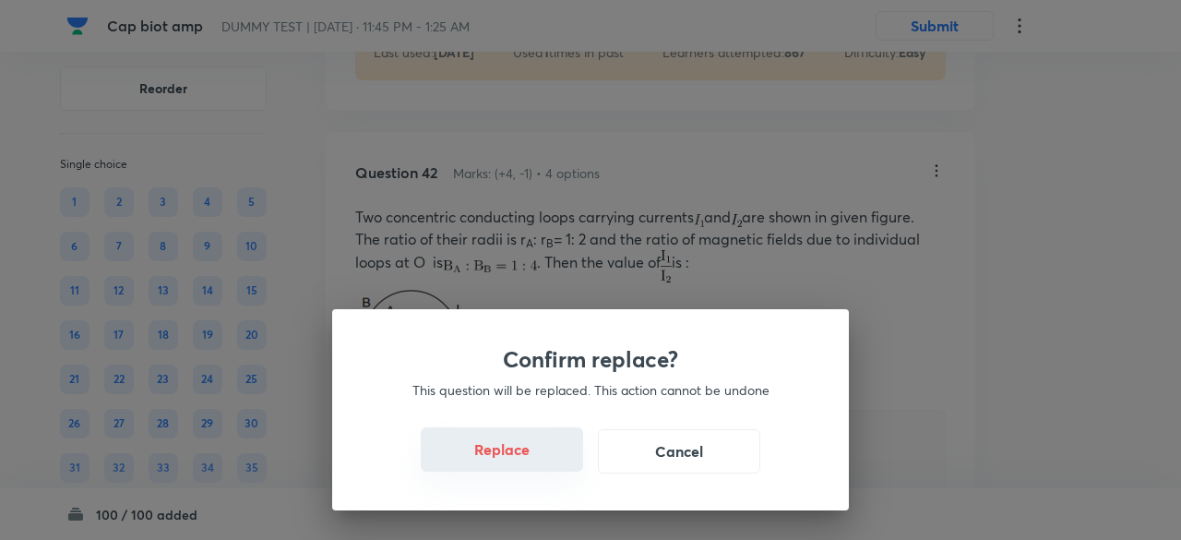
click at [541, 462] on button "Replace" at bounding box center [502, 449] width 162 height 44
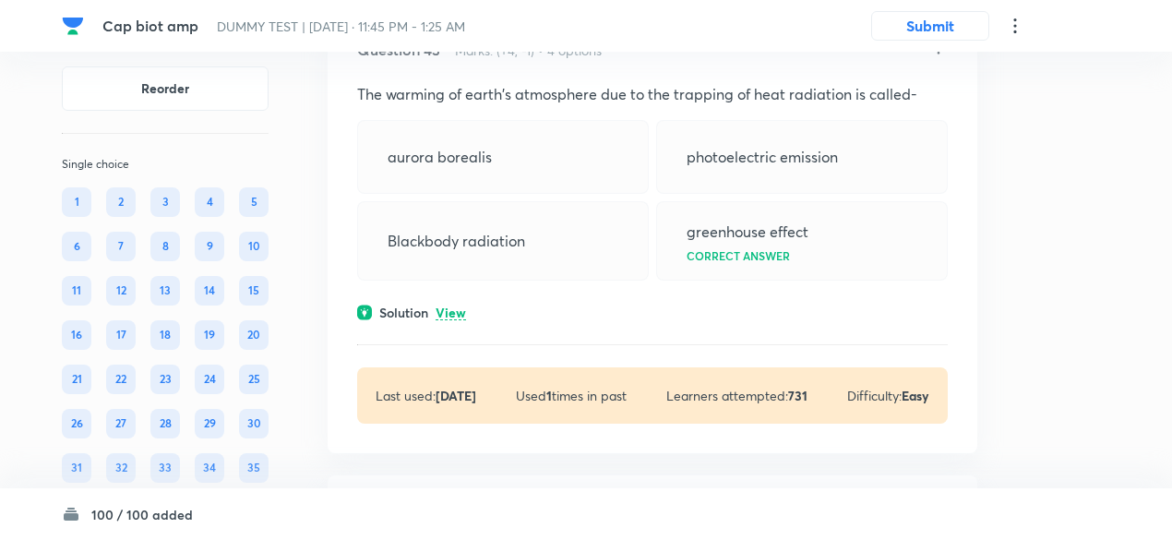
scroll to position [39075, 0]
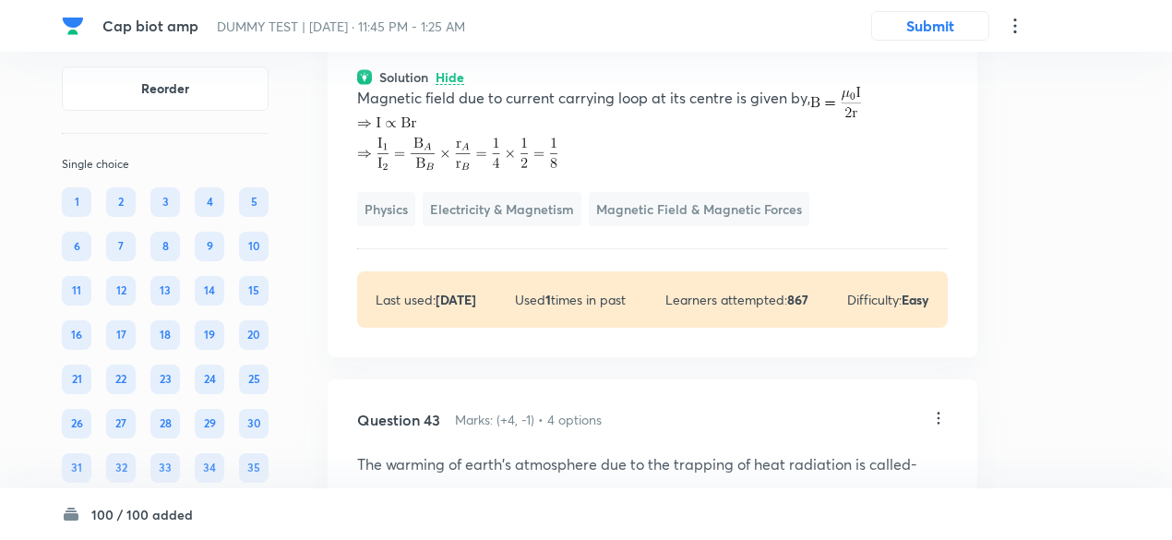
scroll to position [38838, 0]
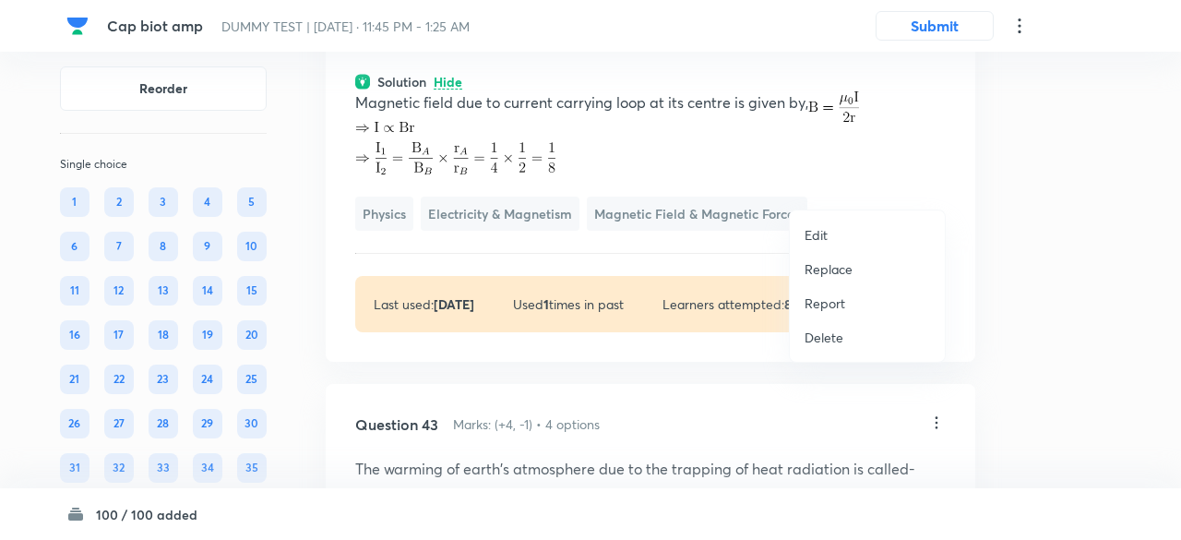
click at [821, 268] on p "Replace" at bounding box center [828, 268] width 48 height 19
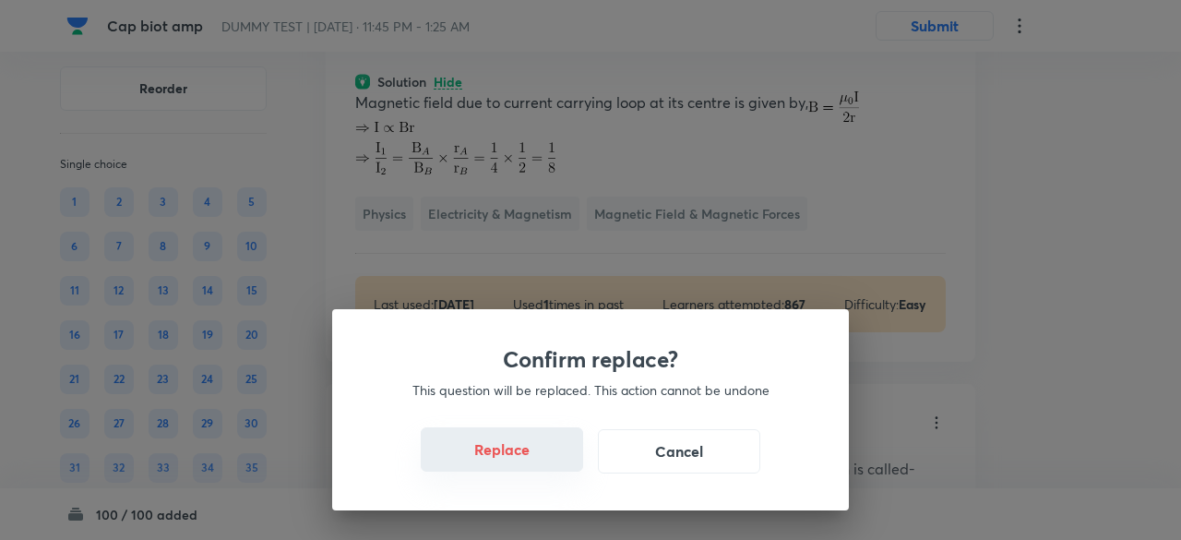
click at [527, 451] on button "Replace" at bounding box center [502, 449] width 162 height 44
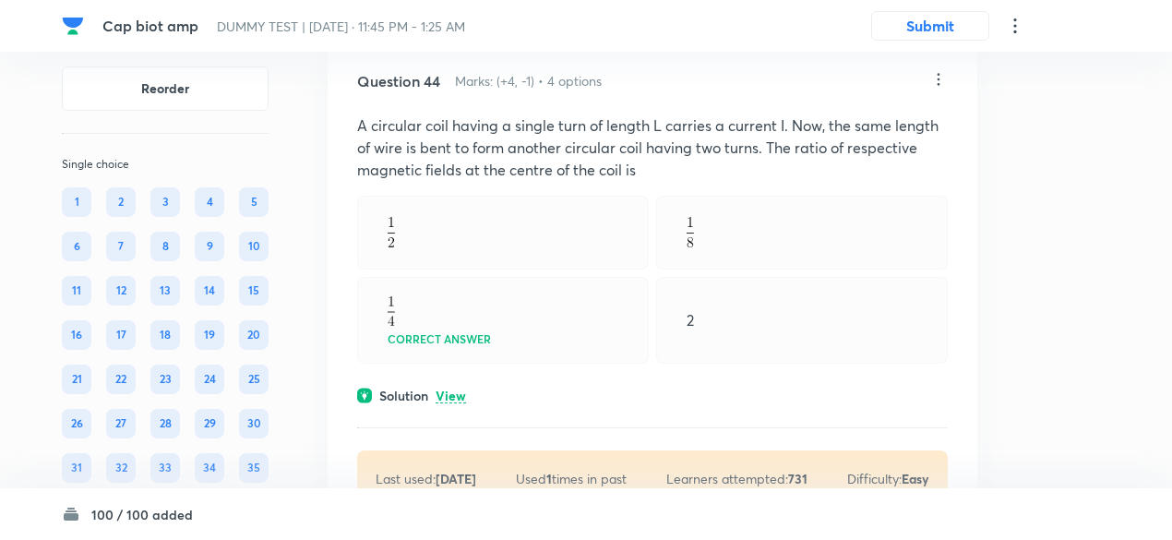
scroll to position [39707, 0]
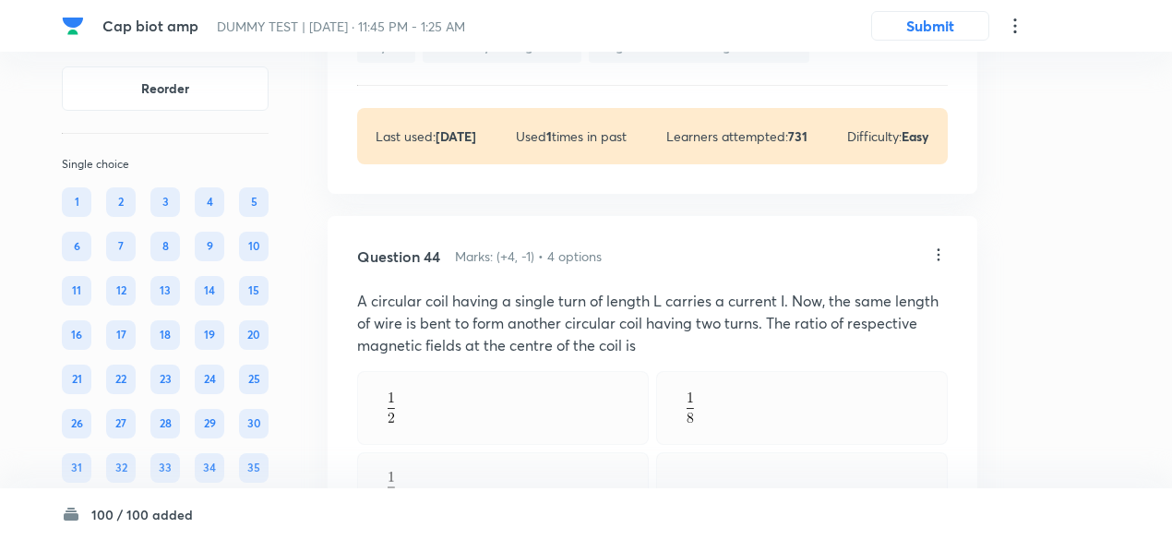
scroll to position [39629, 0]
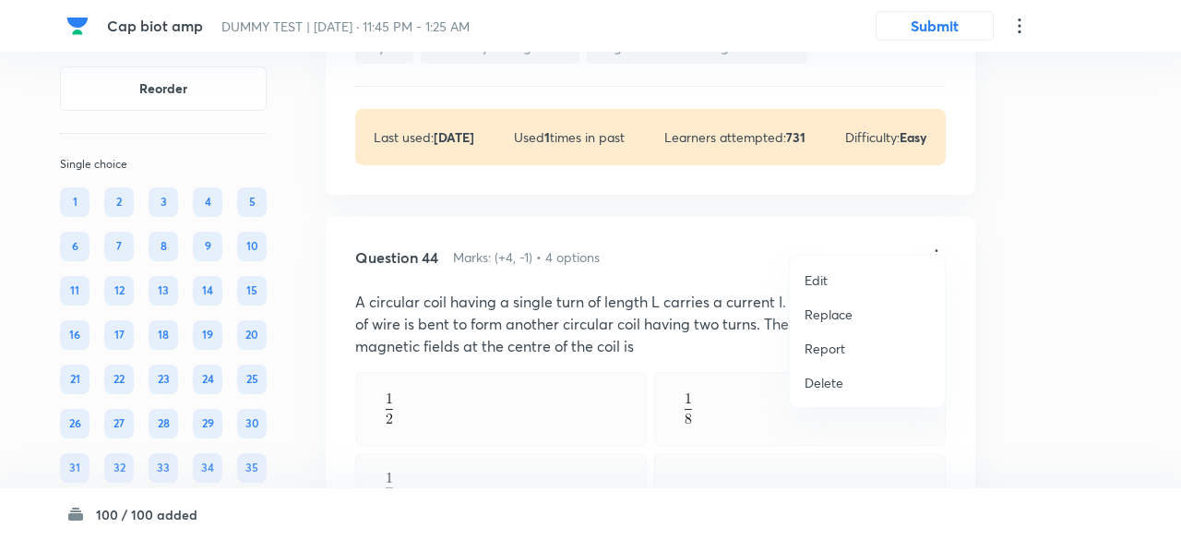
click at [823, 308] on p "Replace" at bounding box center [828, 313] width 48 height 19
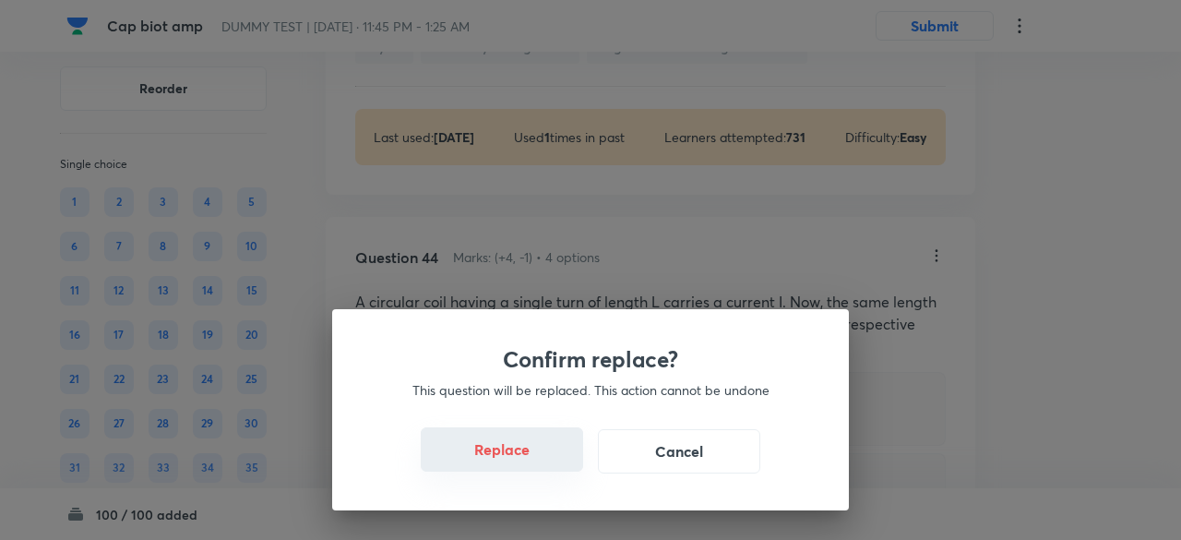
click at [529, 466] on button "Replace" at bounding box center [502, 449] width 162 height 44
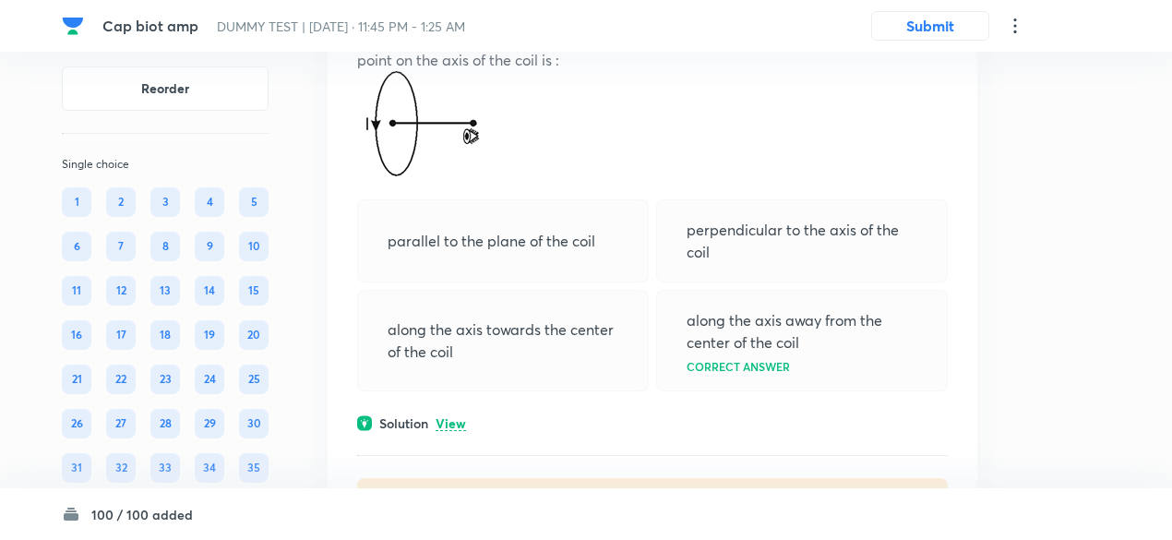
scroll to position [40857, 0]
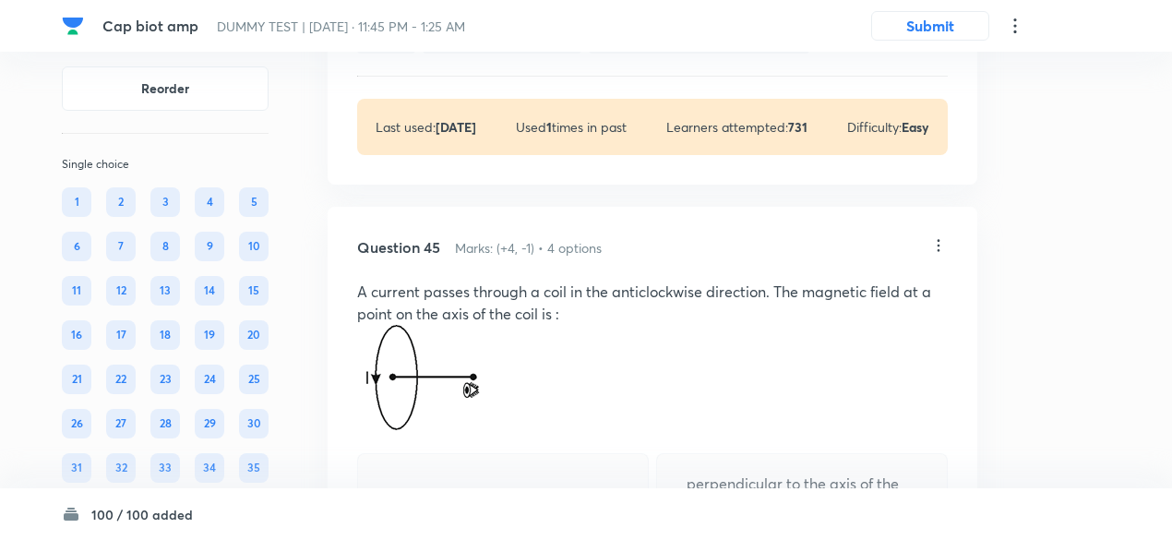
scroll to position [40883, 0]
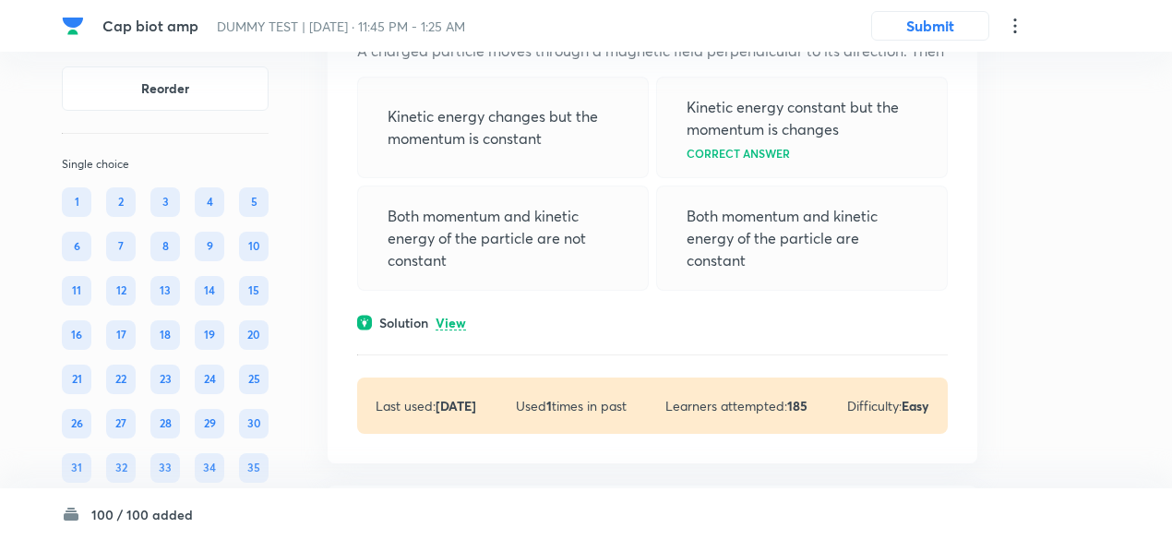
scroll to position [41758, 0]
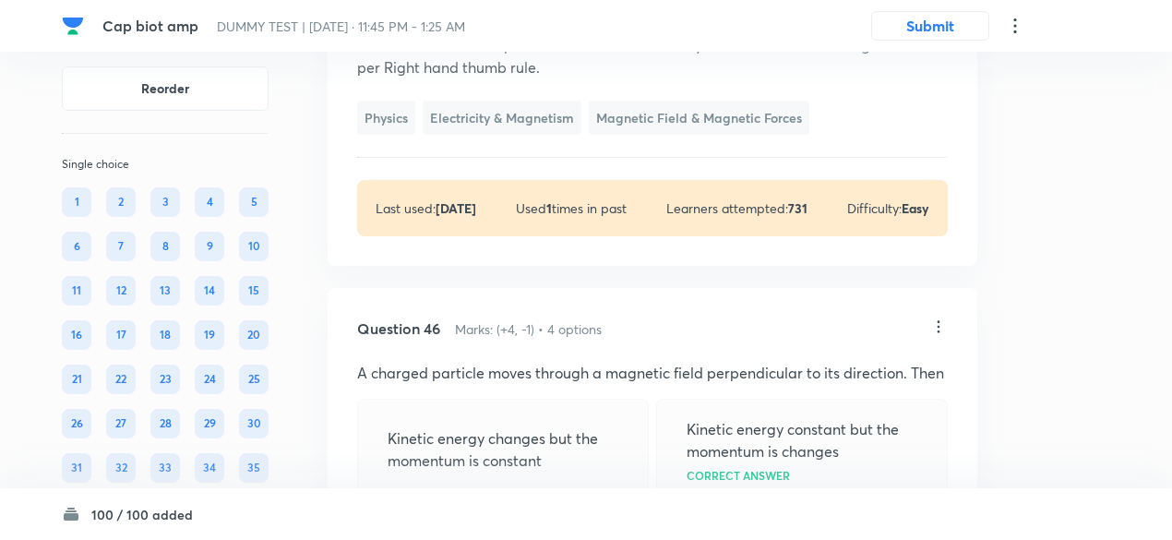
scroll to position [41519, 0]
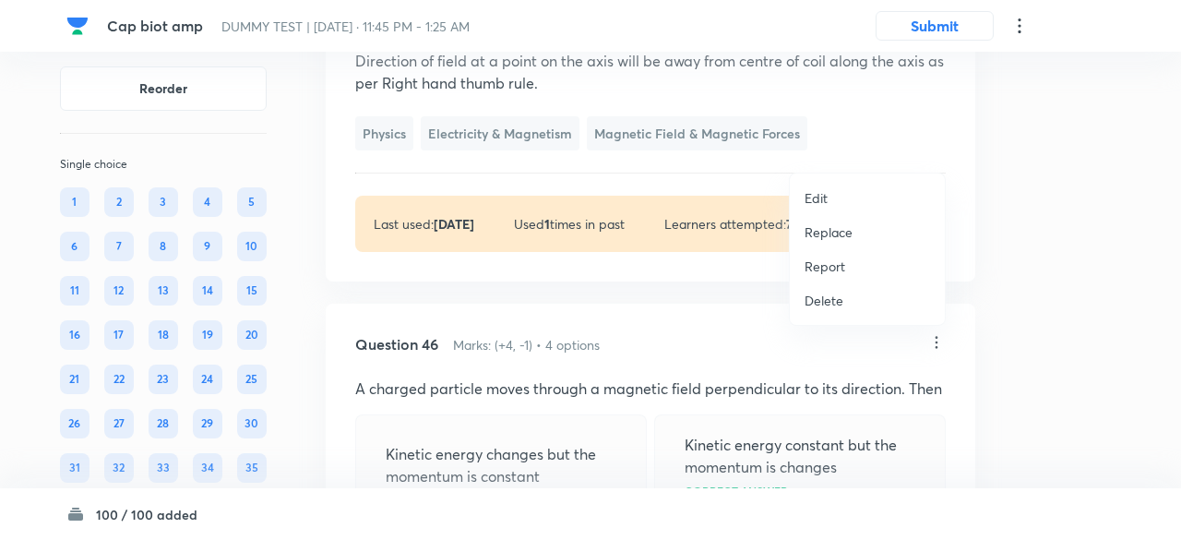
click at [834, 235] on p "Replace" at bounding box center [828, 231] width 48 height 19
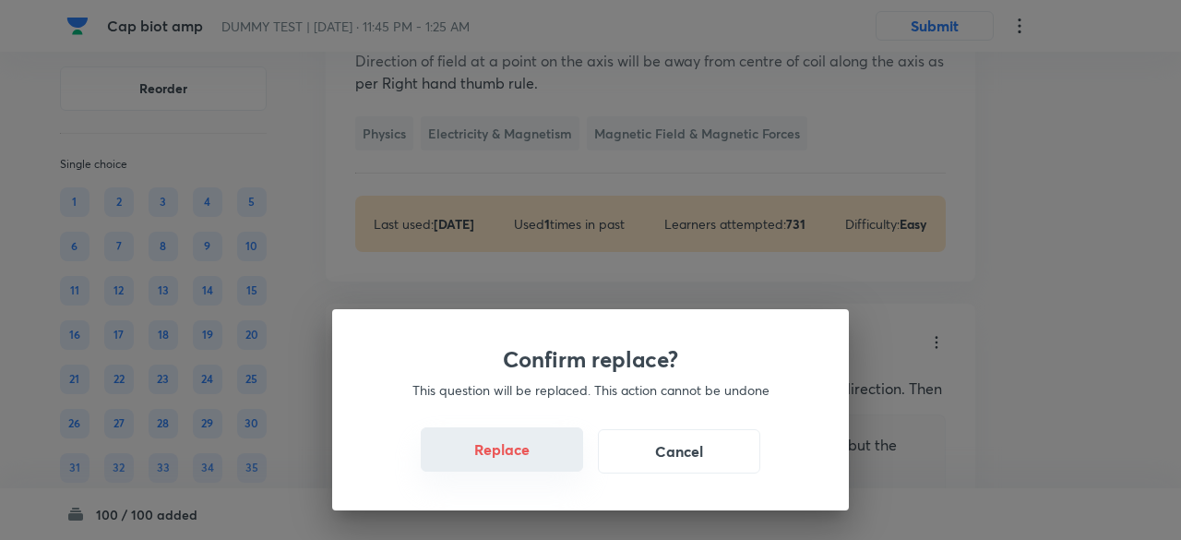
click at [517, 460] on button "Replace" at bounding box center [502, 449] width 162 height 44
click at [530, 460] on button "Replace" at bounding box center [502, 449] width 162 height 44
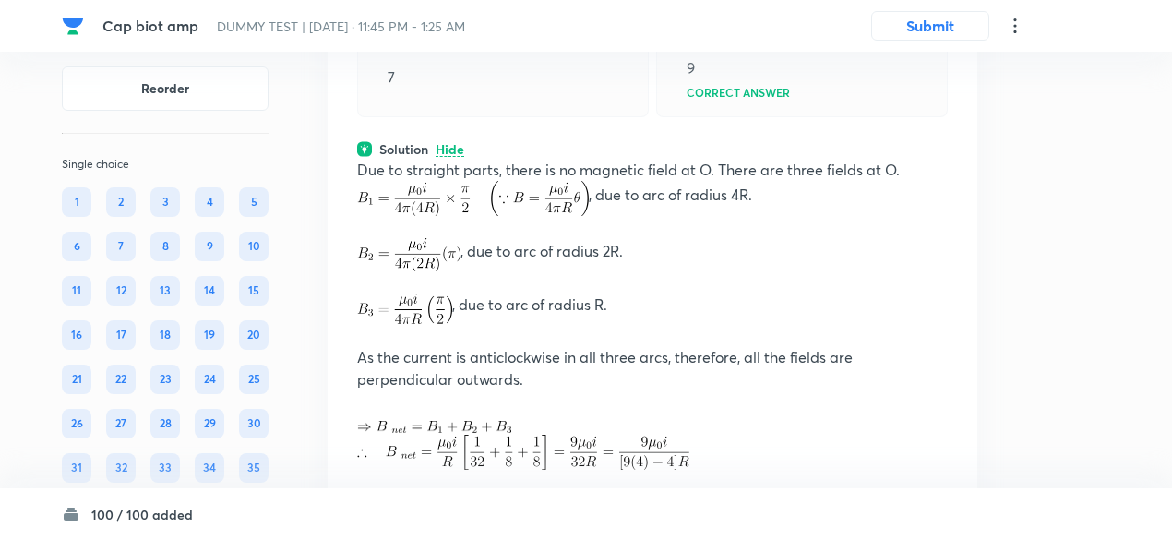
scroll to position [41489, 0]
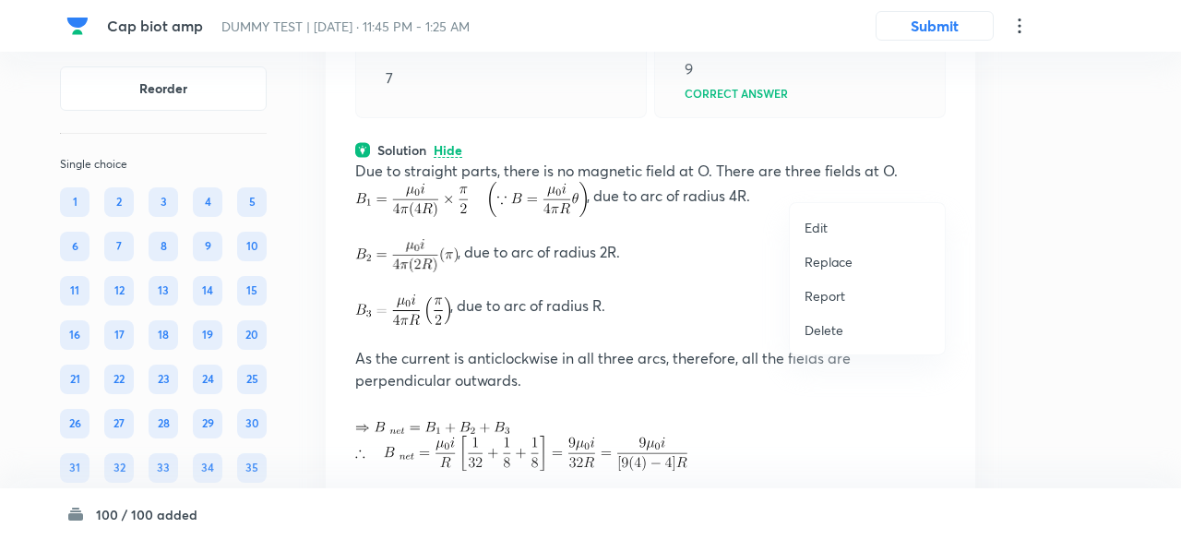
click at [839, 263] on p "Replace" at bounding box center [828, 261] width 48 height 19
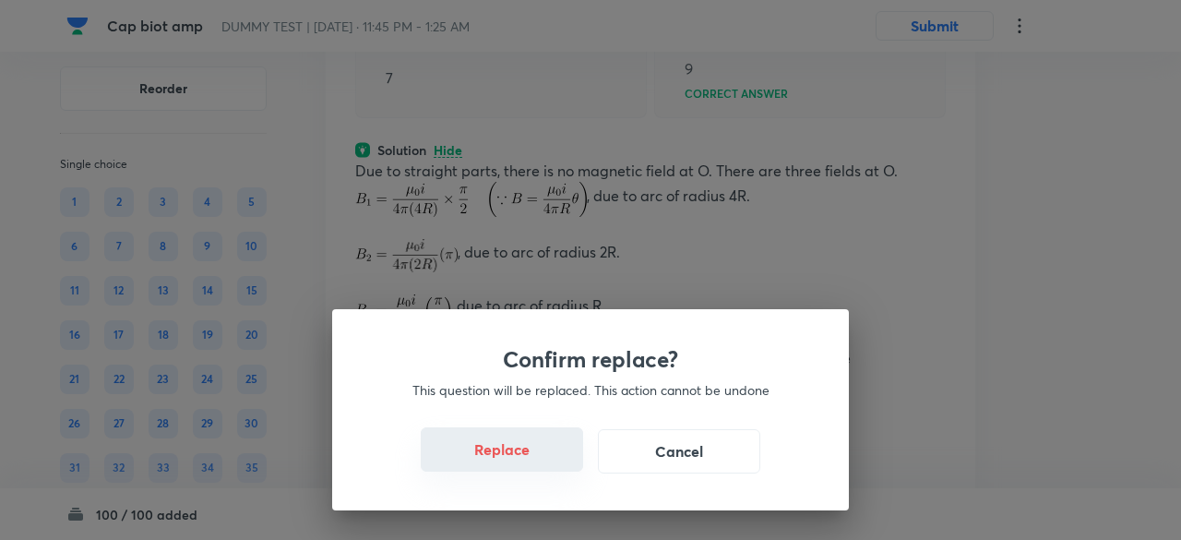
click at [540, 458] on button "Replace" at bounding box center [502, 449] width 162 height 44
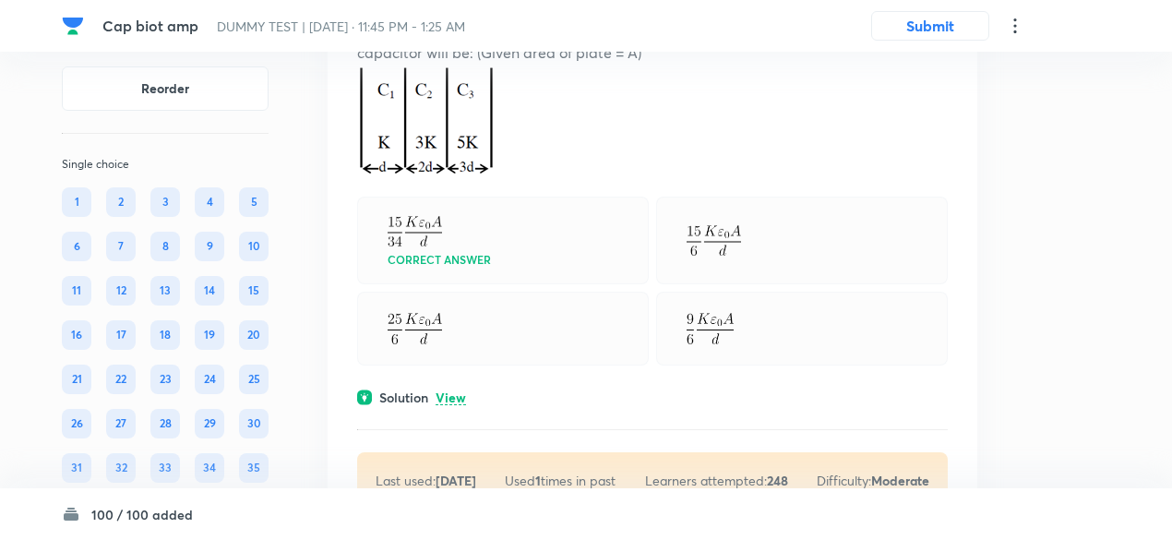
scroll to position [43024, 0]
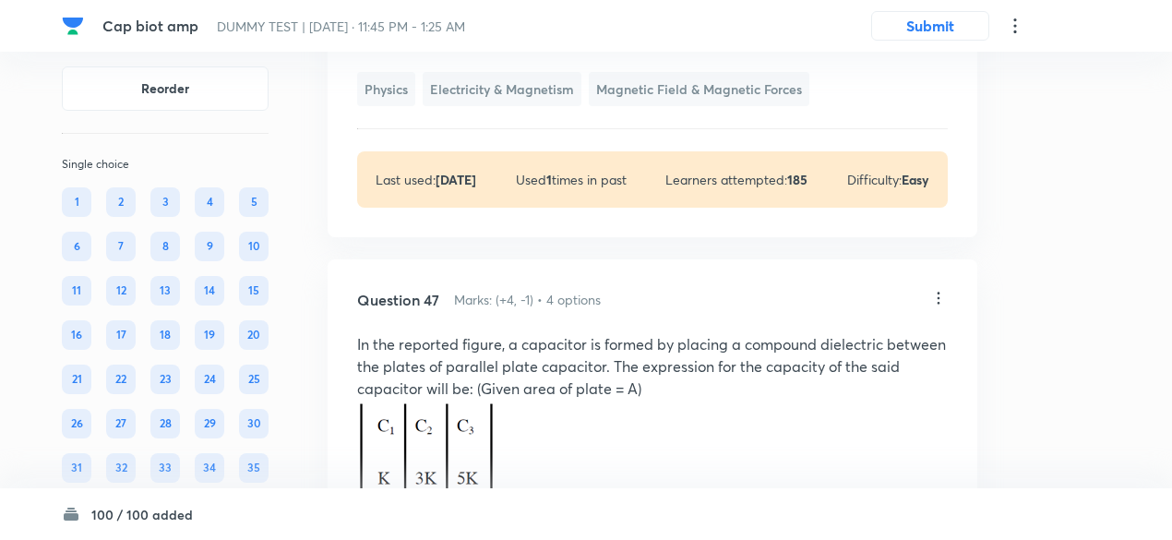
scroll to position [42796, 0]
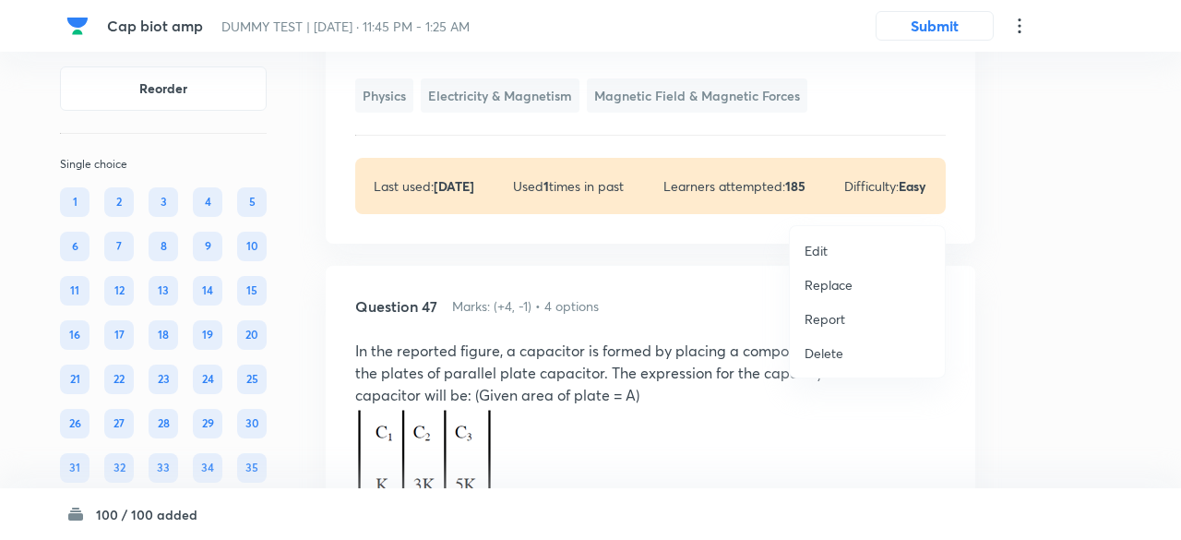
click at [835, 281] on p "Replace" at bounding box center [828, 284] width 48 height 19
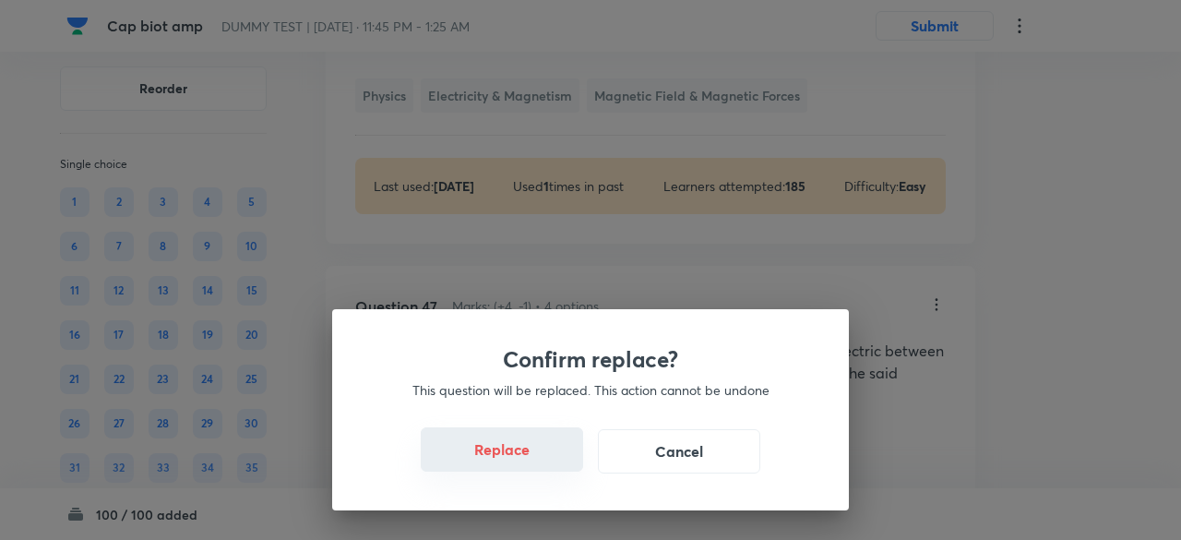
click at [545, 459] on button "Replace" at bounding box center [502, 449] width 162 height 44
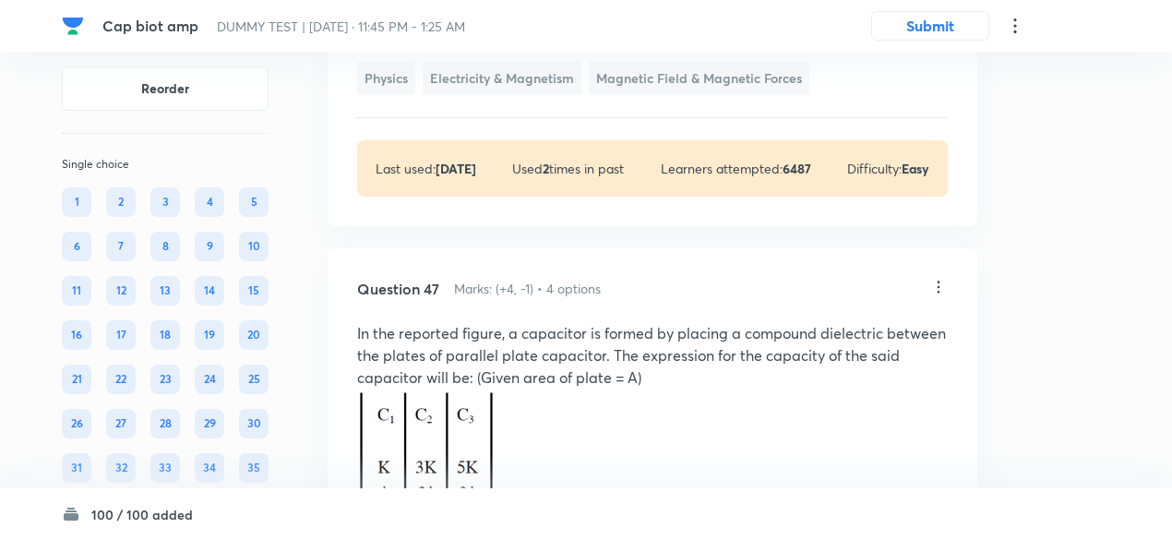
scroll to position [42866, 0]
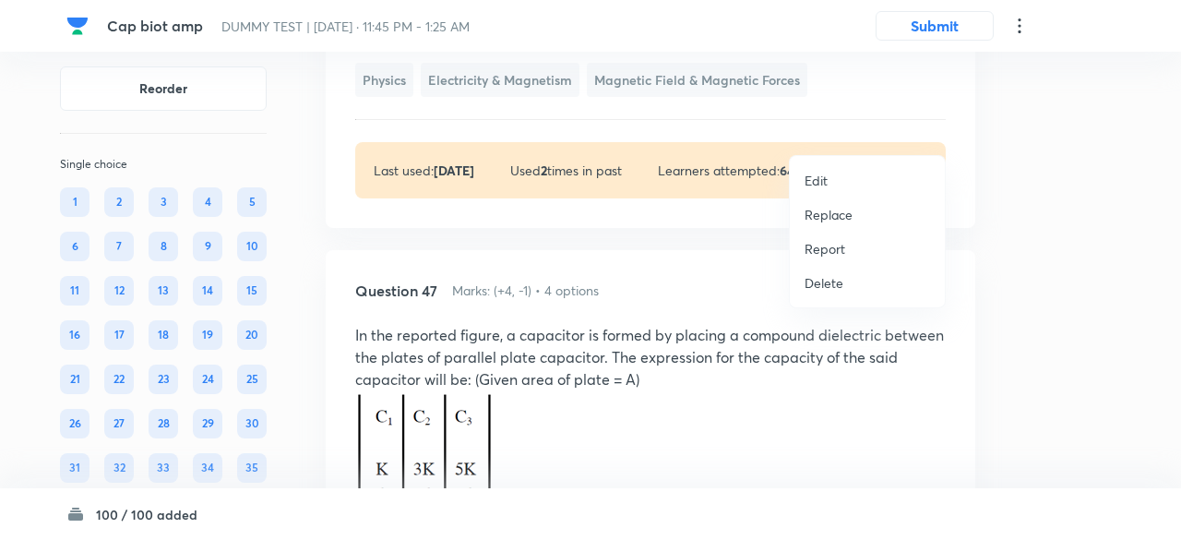
click at [831, 213] on p "Replace" at bounding box center [828, 214] width 48 height 19
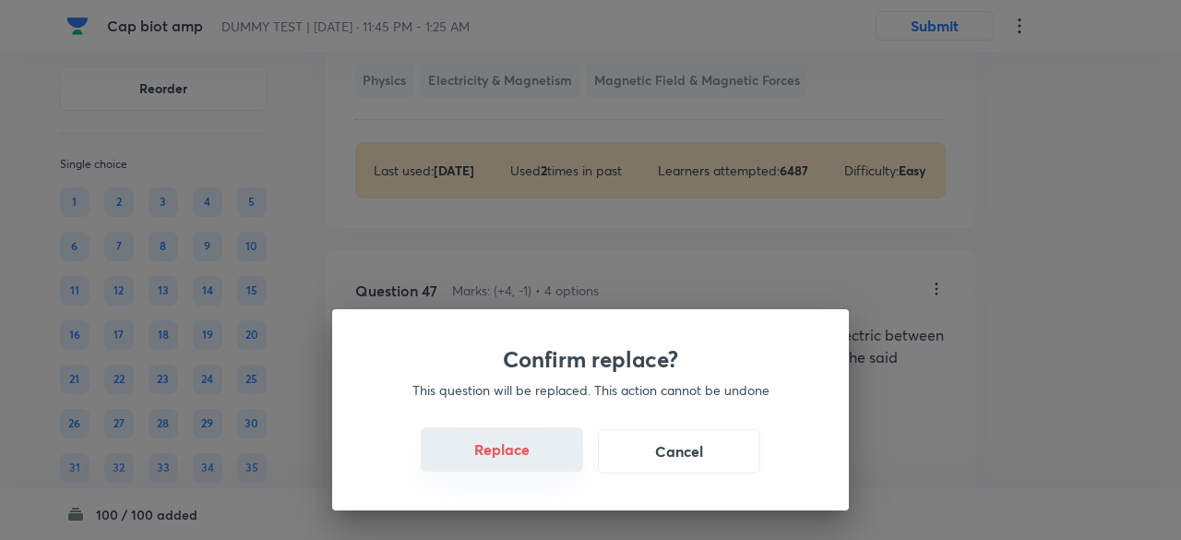
click at [518, 465] on button "Replace" at bounding box center [502, 449] width 162 height 44
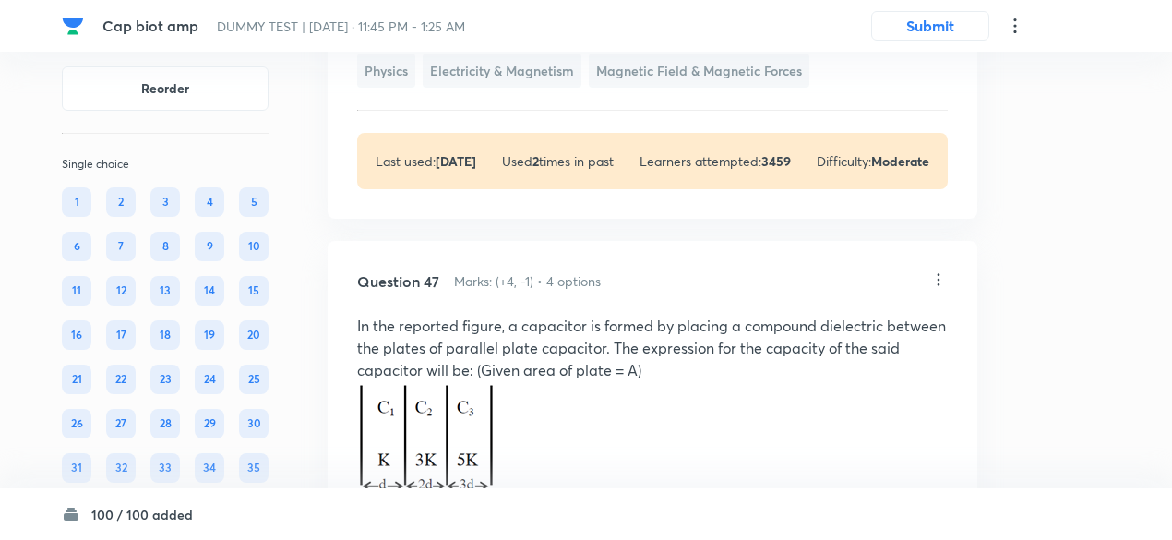
scroll to position [42849, 0]
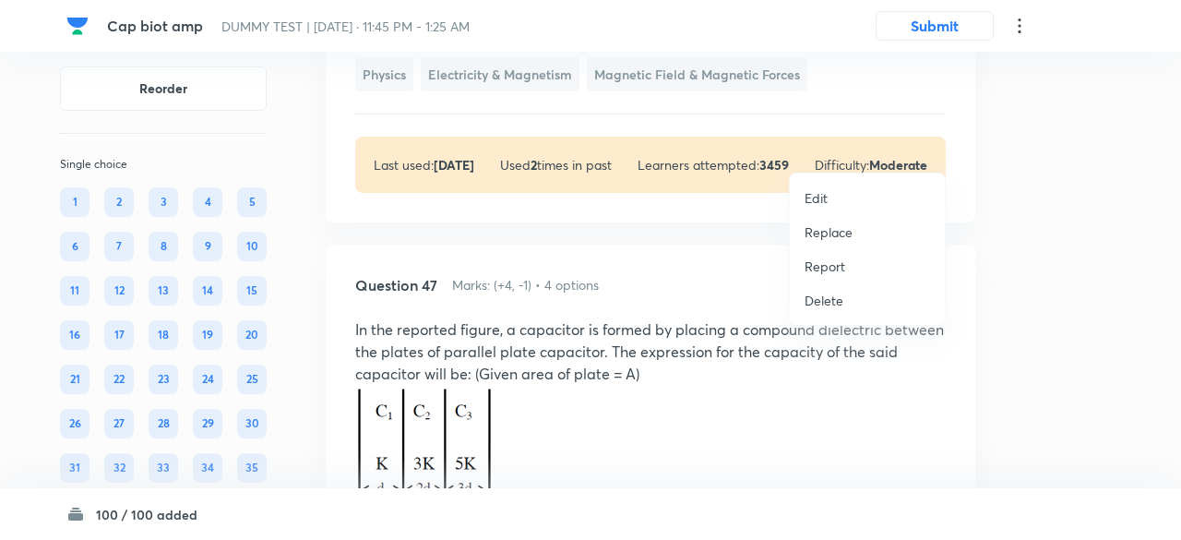
click at [839, 233] on p "Replace" at bounding box center [828, 231] width 48 height 19
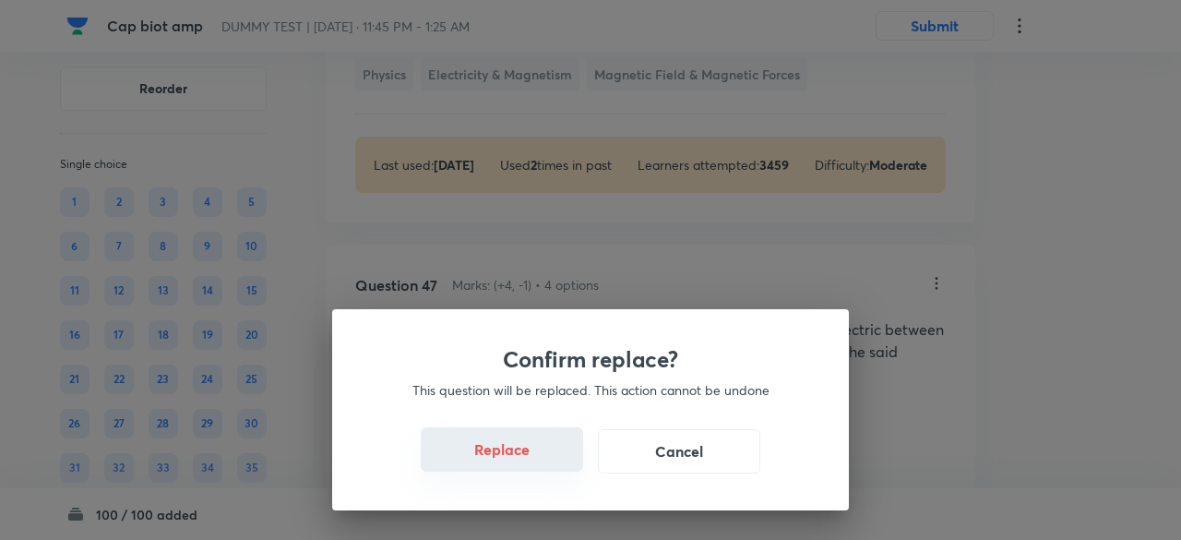
click at [515, 457] on button "Replace" at bounding box center [502, 449] width 162 height 44
click at [528, 458] on button "Replace" at bounding box center [502, 449] width 162 height 44
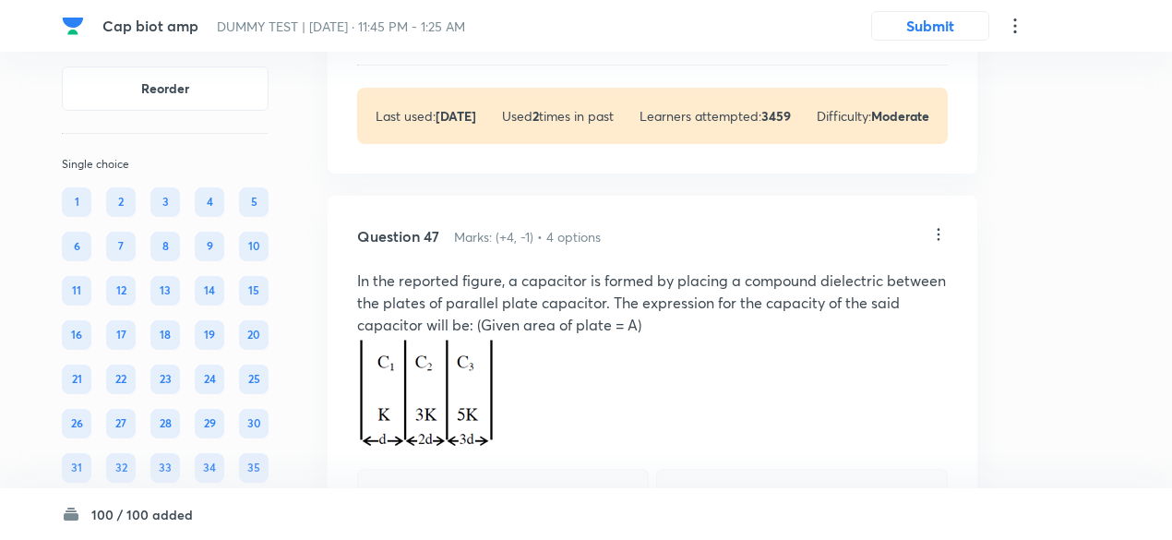
scroll to position [42878, 0]
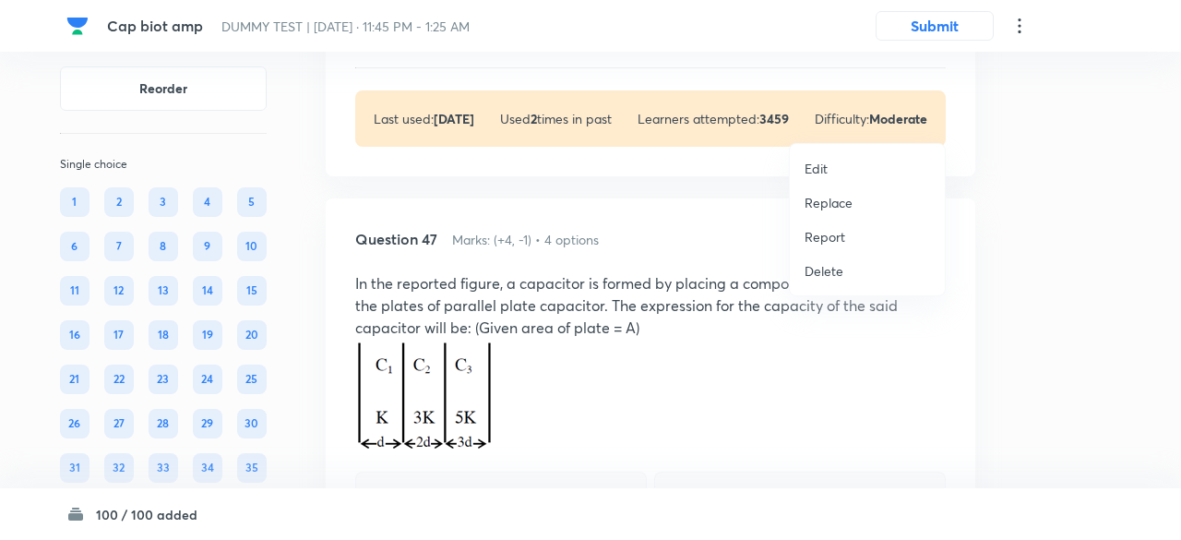
click at [843, 200] on p "Replace" at bounding box center [828, 202] width 48 height 19
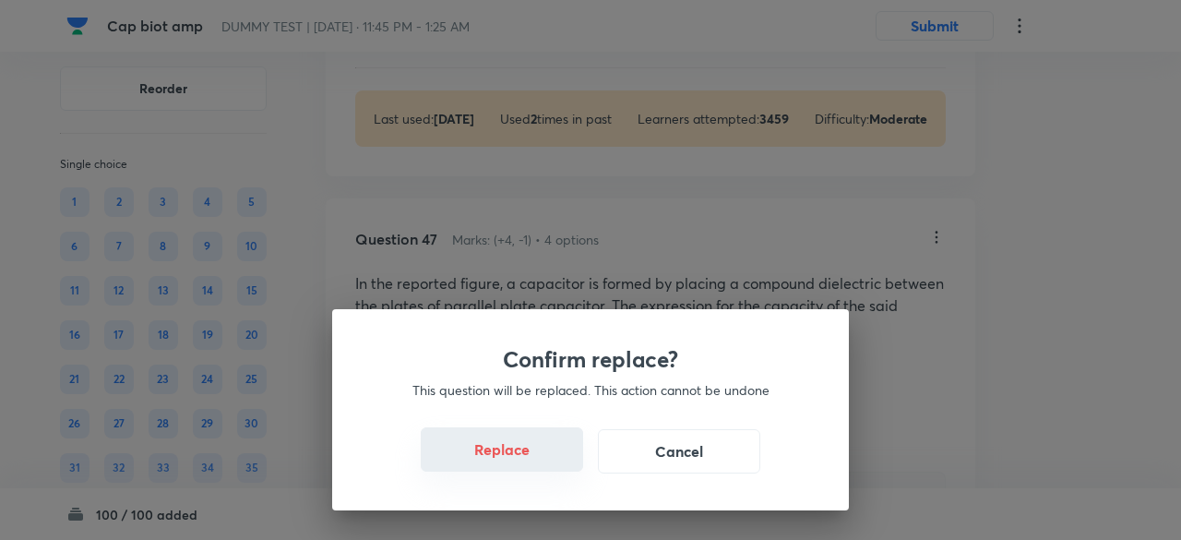
click at [517, 461] on button "Replace" at bounding box center [502, 449] width 162 height 44
click at [537, 462] on button "Replace" at bounding box center [502, 449] width 162 height 44
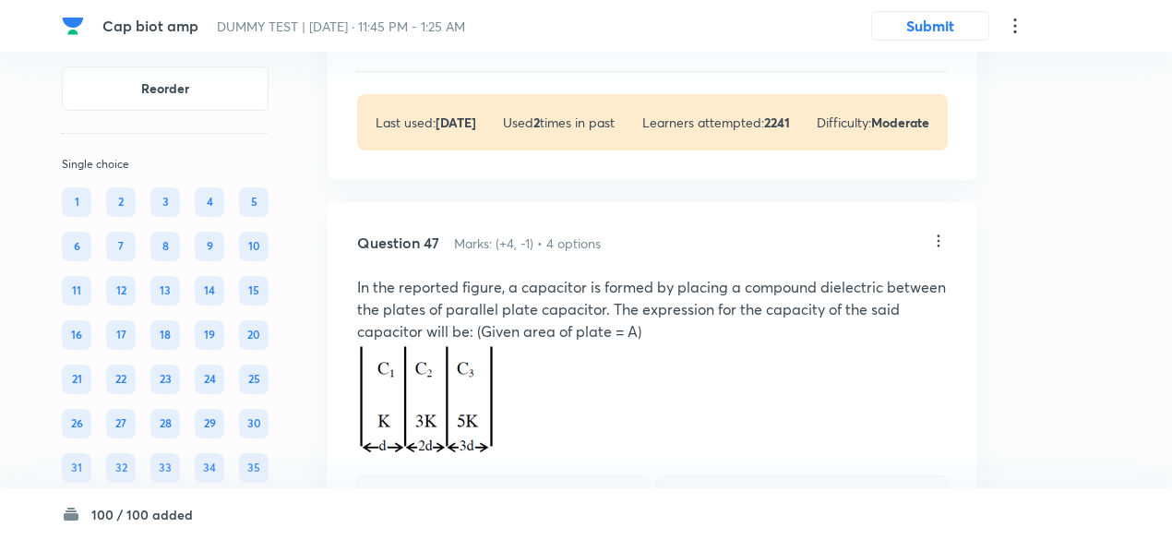
scroll to position [42850, 0]
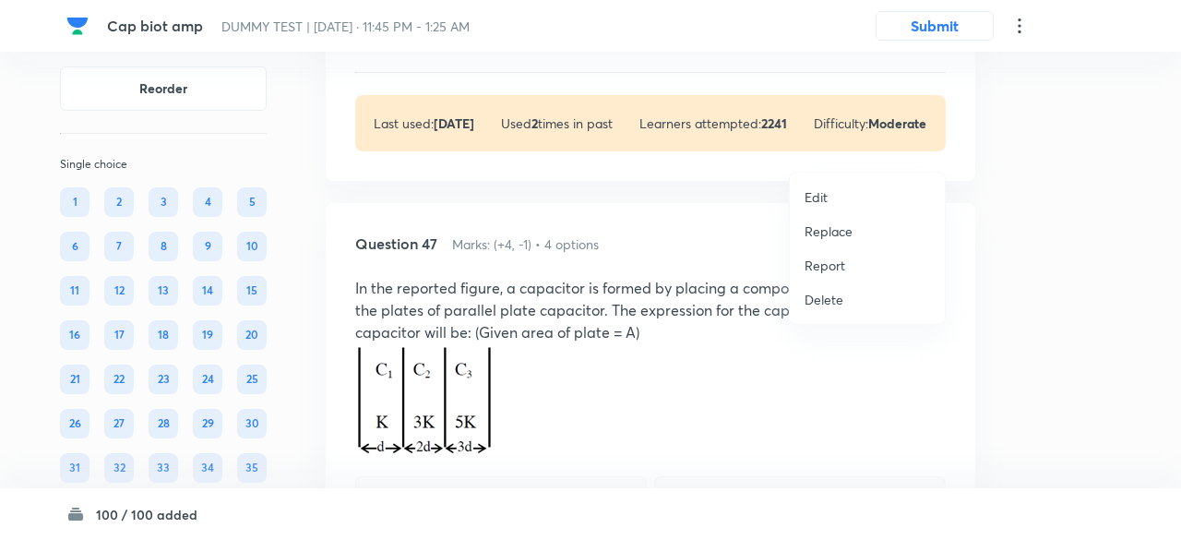
click at [838, 233] on p "Replace" at bounding box center [828, 230] width 48 height 19
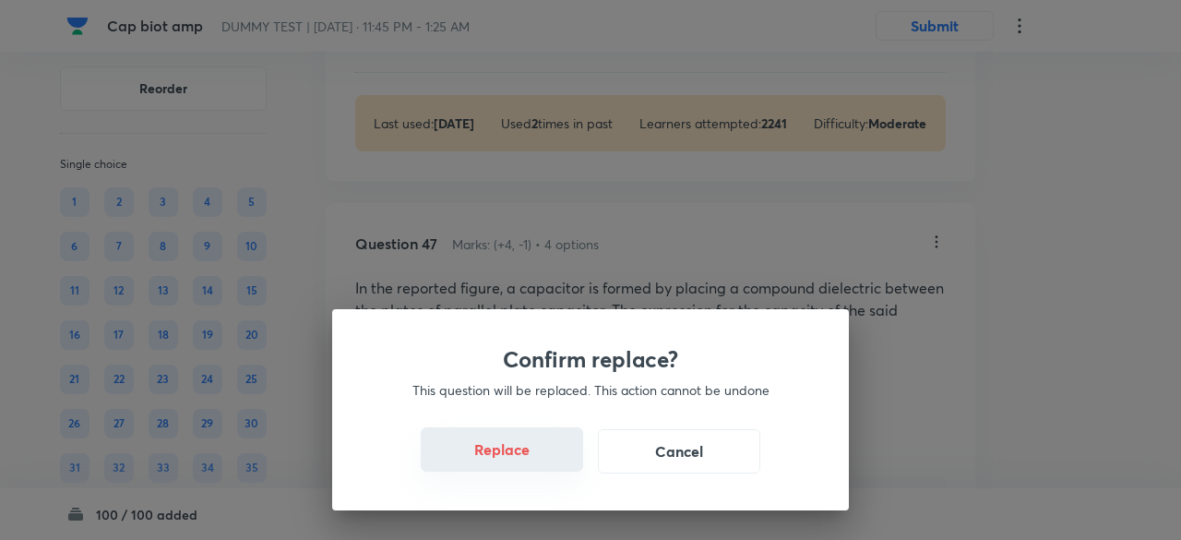
click at [513, 457] on button "Replace" at bounding box center [502, 449] width 162 height 44
click at [522, 462] on button "Replace" at bounding box center [502, 449] width 162 height 44
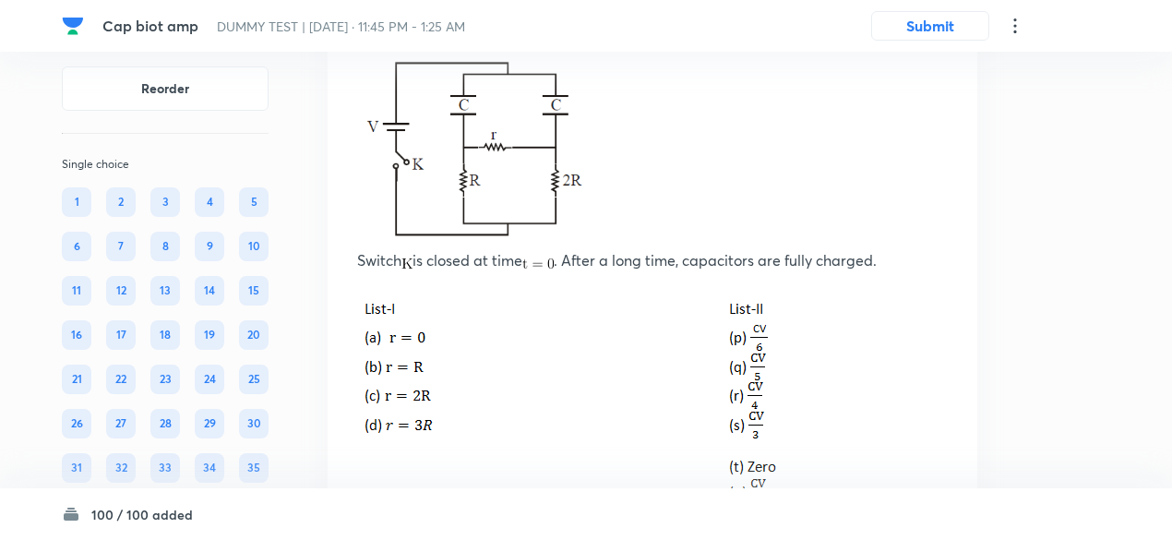
scroll to position [44573, 0]
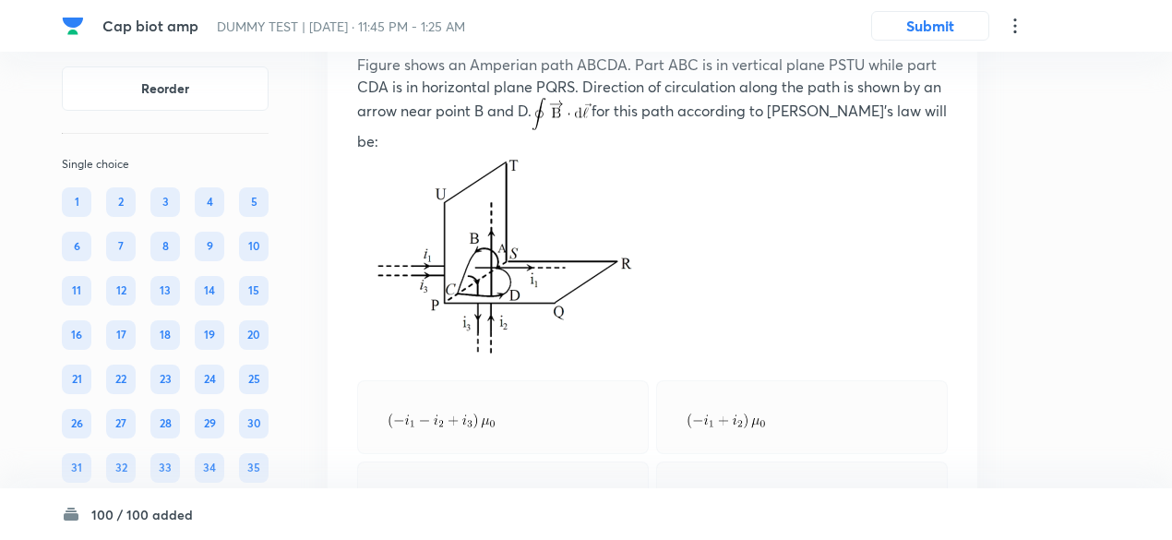
scroll to position [45824, 0]
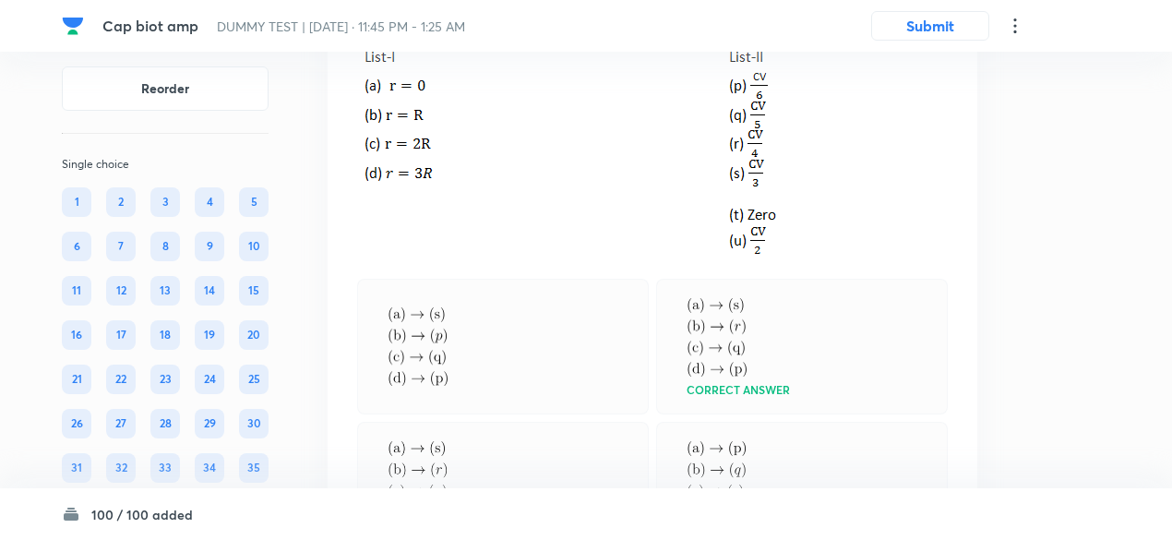
scroll to position [44992, 0]
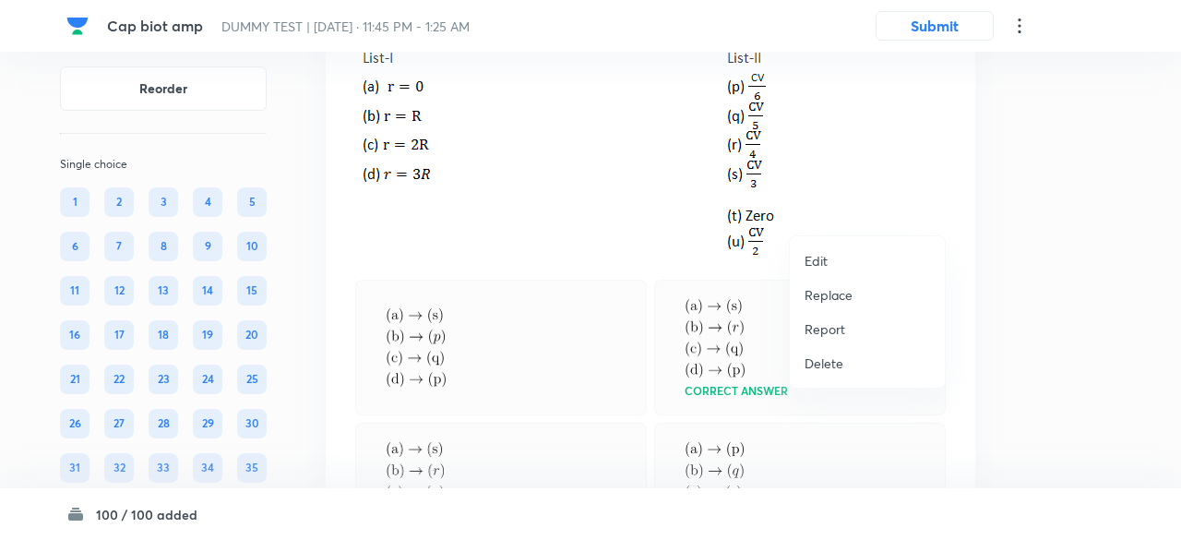
click at [836, 292] on p "Replace" at bounding box center [828, 294] width 48 height 19
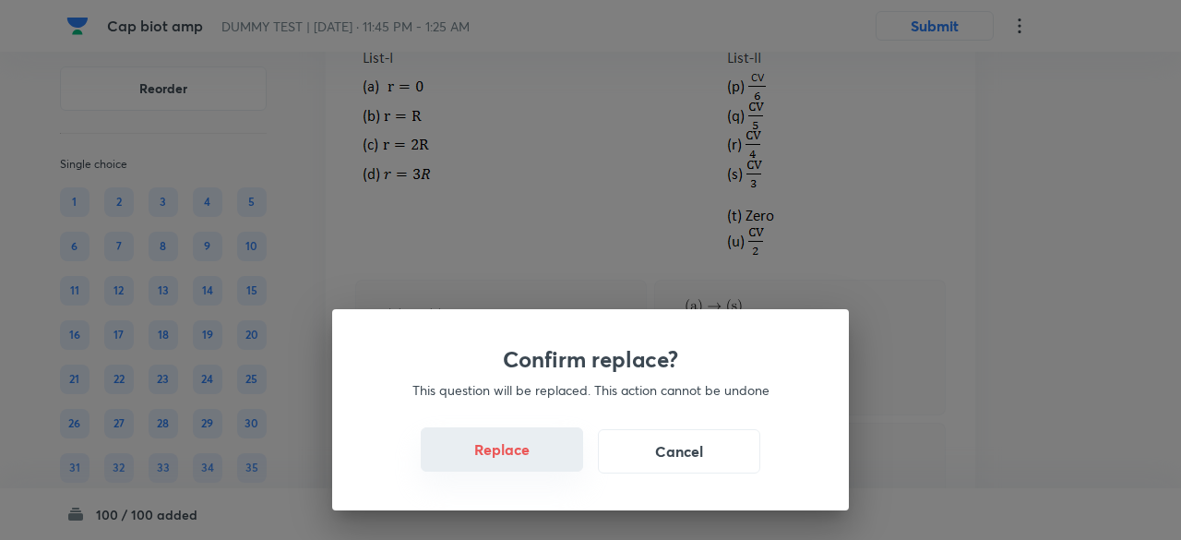
click at [526, 464] on button "Replace" at bounding box center [502, 449] width 162 height 44
click at [528, 460] on button "Replace" at bounding box center [502, 449] width 162 height 44
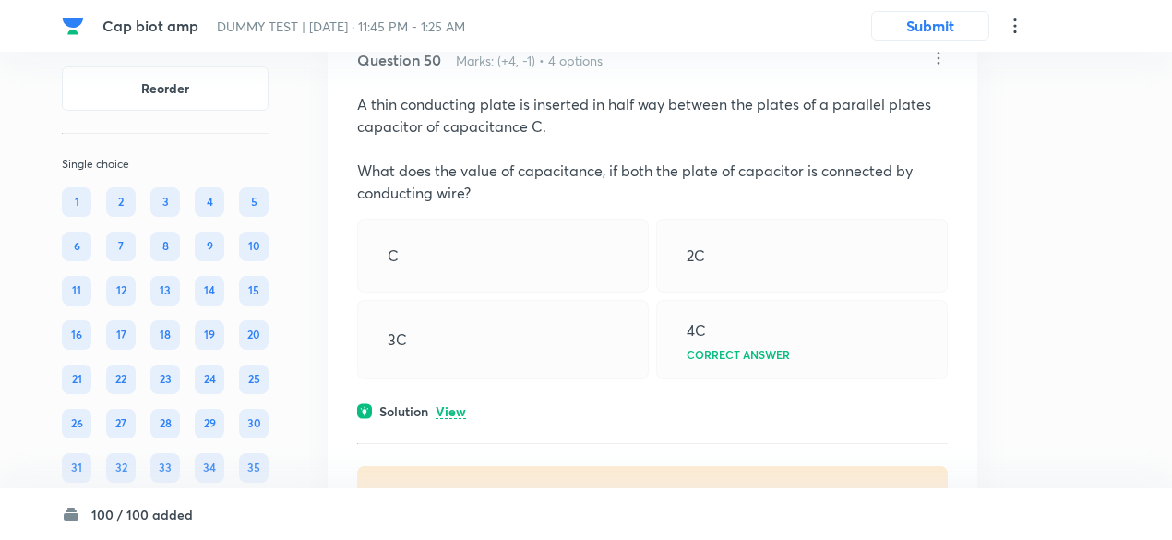
scroll to position [46249, 0]
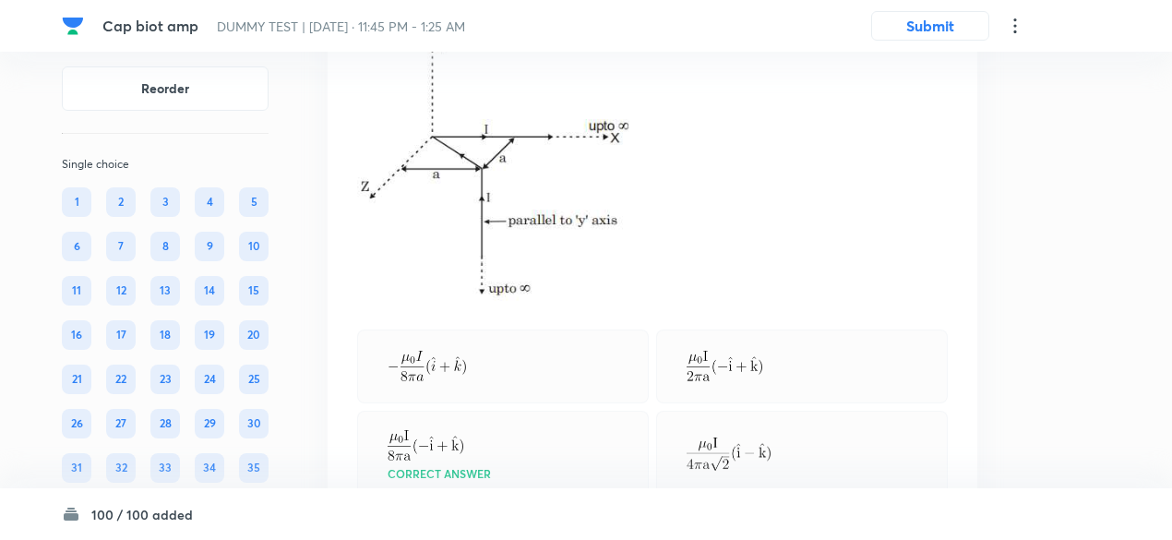
scroll to position [47057, 0]
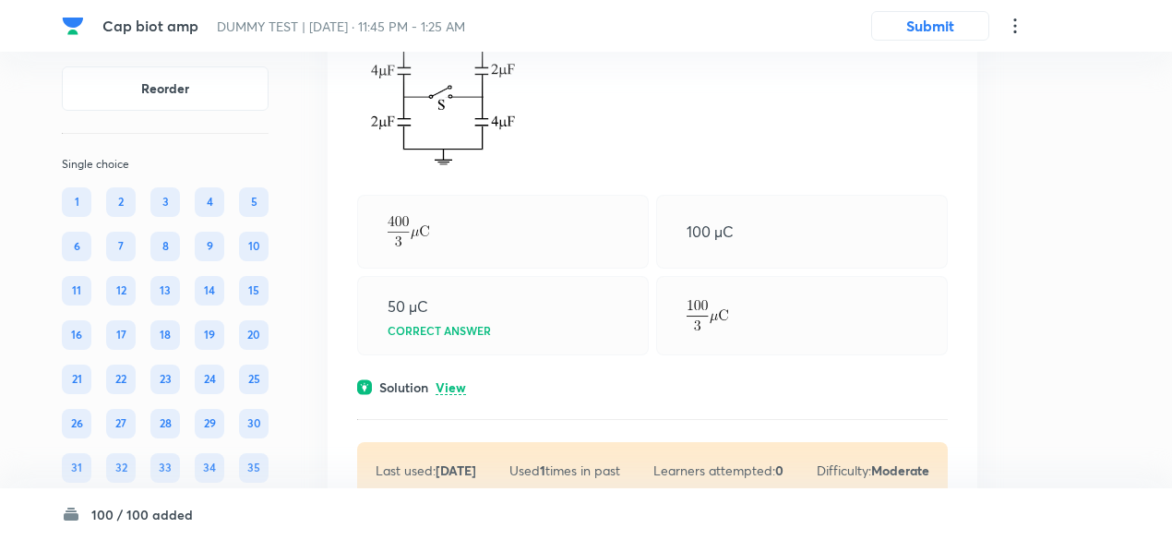
scroll to position [48121, 0]
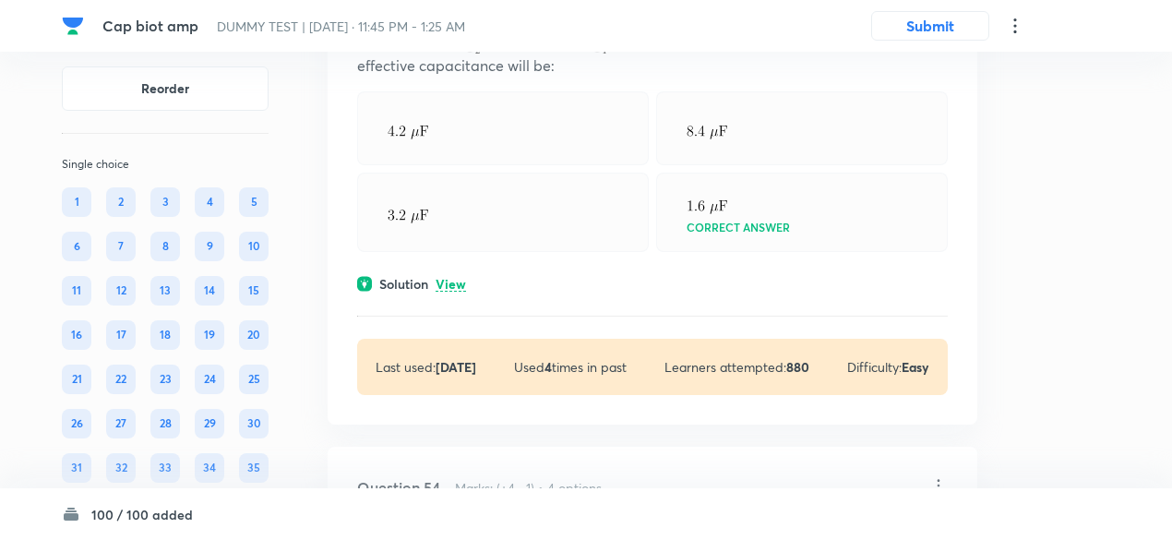
scroll to position [49096, 0]
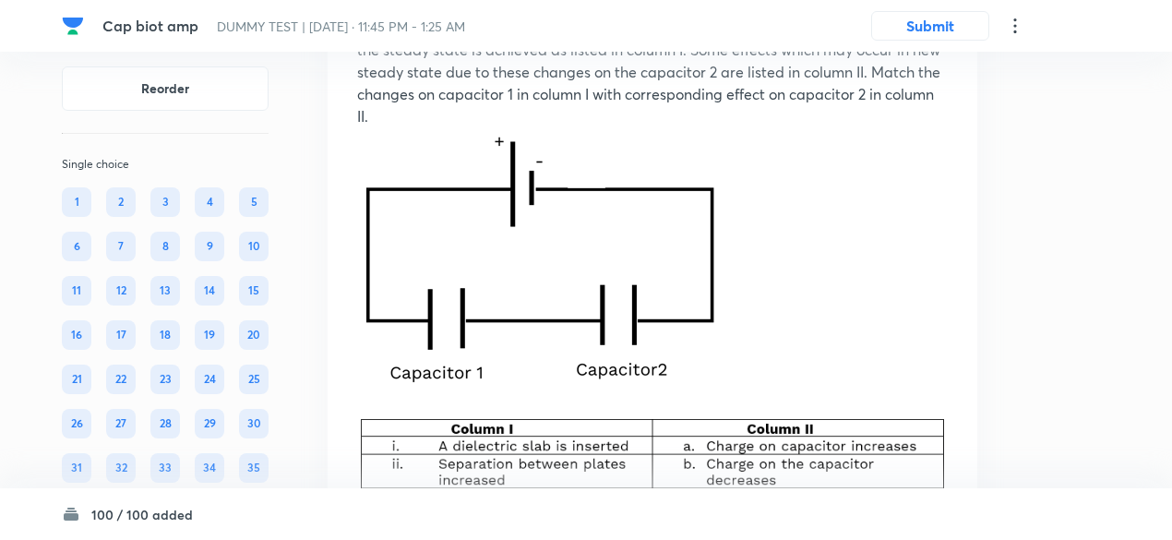
scroll to position [50127, 0]
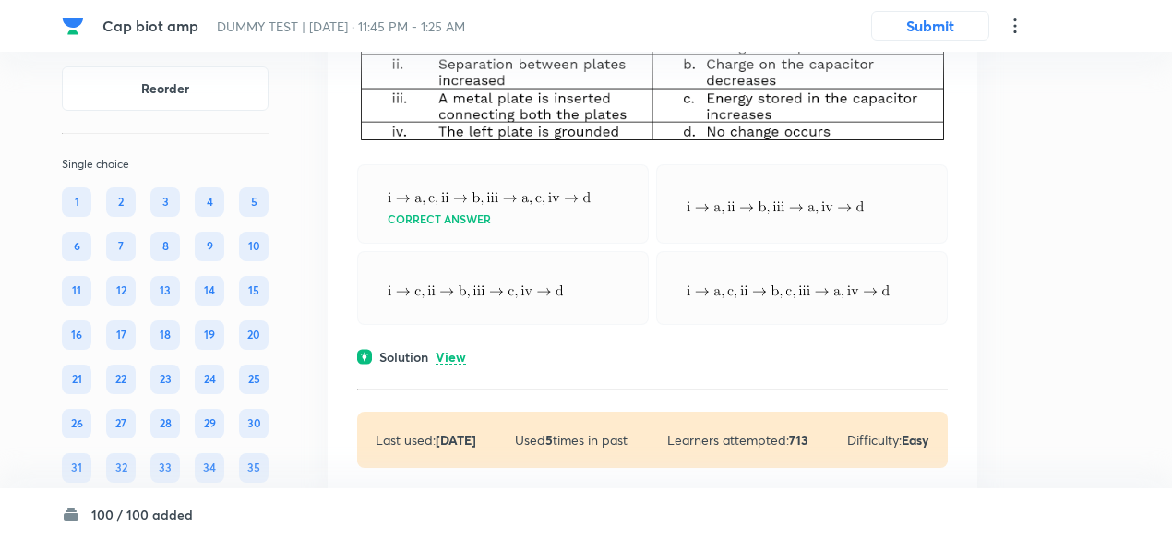
scroll to position [50744, 0]
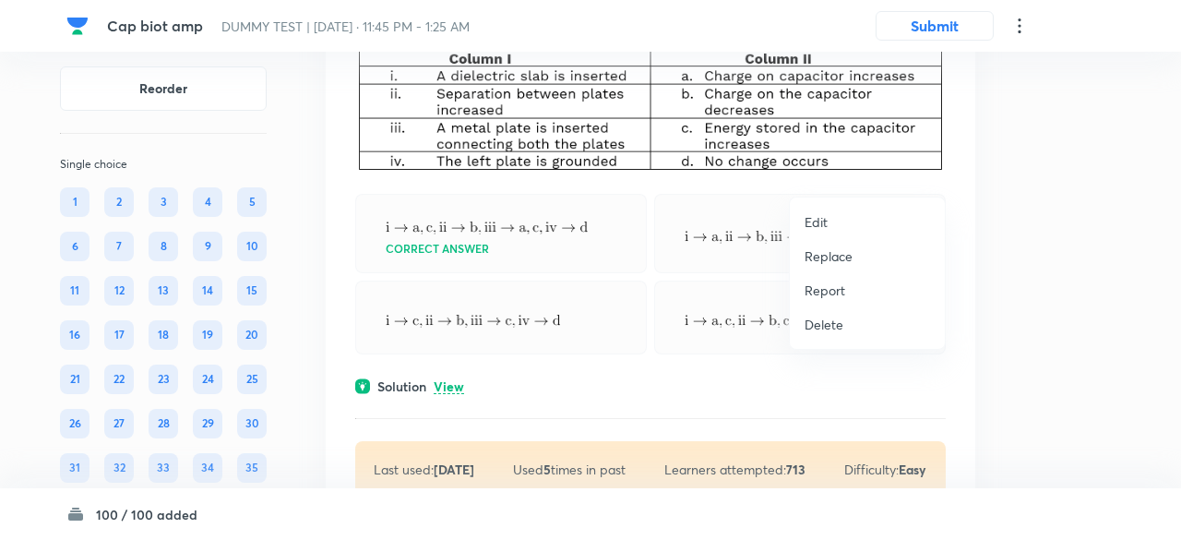
click at [836, 252] on p "Replace" at bounding box center [828, 255] width 48 height 19
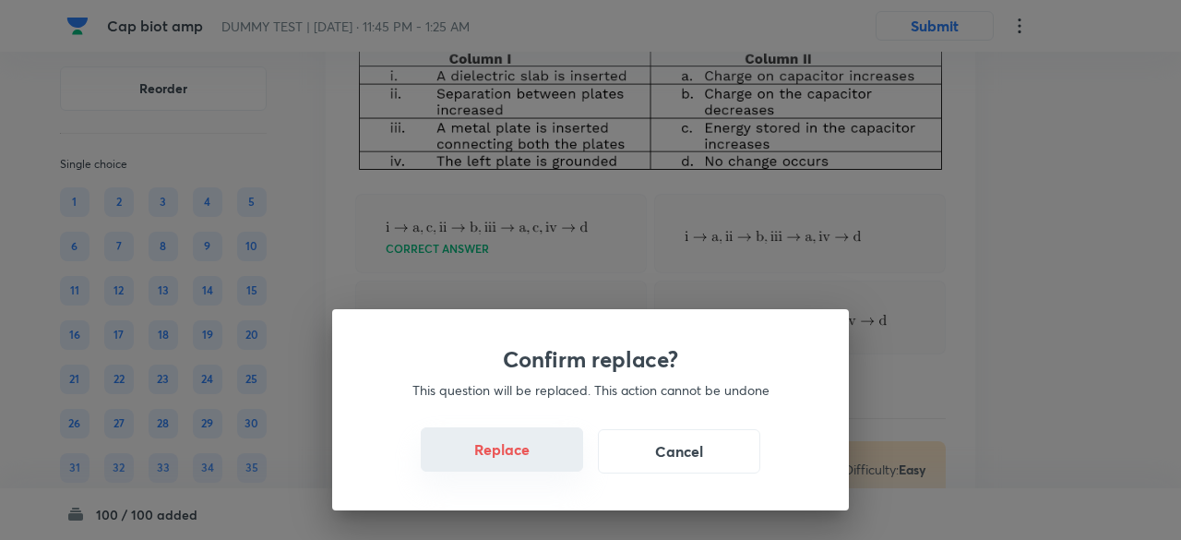
click at [524, 464] on button "Replace" at bounding box center [502, 449] width 162 height 44
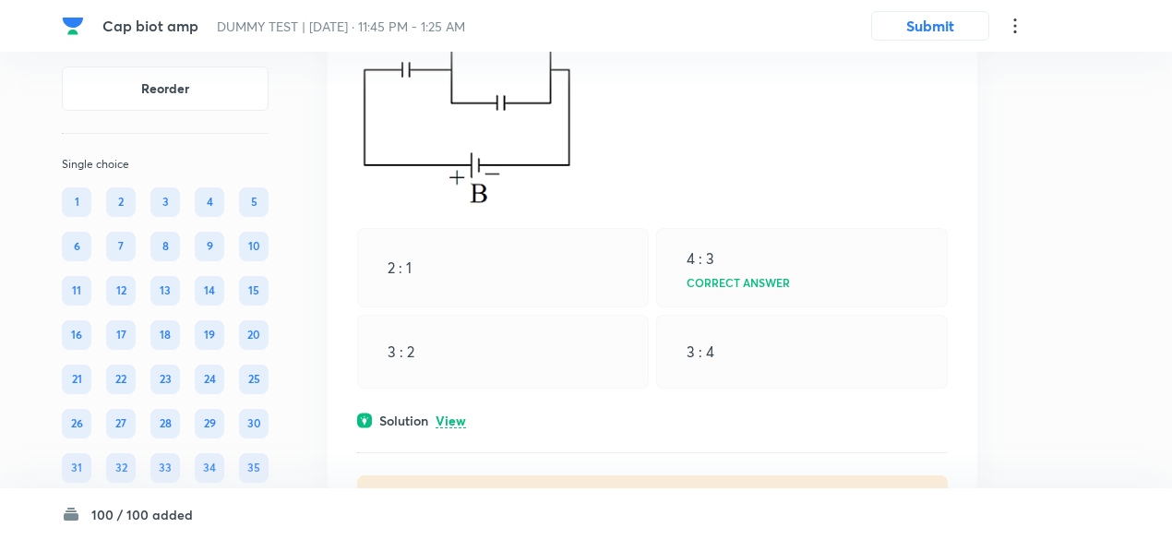
scroll to position [51171, 0]
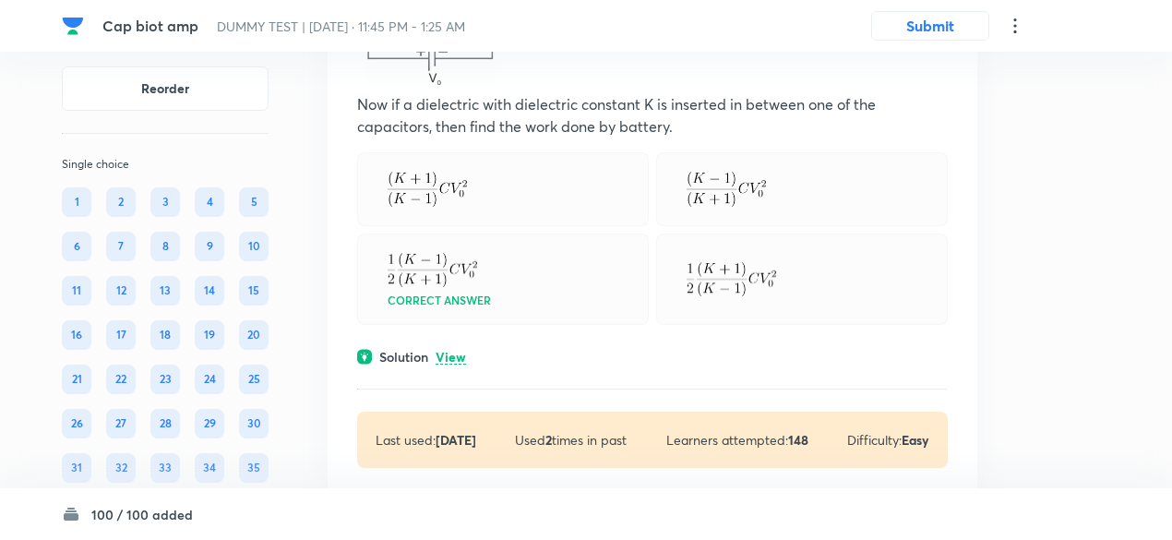
scroll to position [52186, 0]
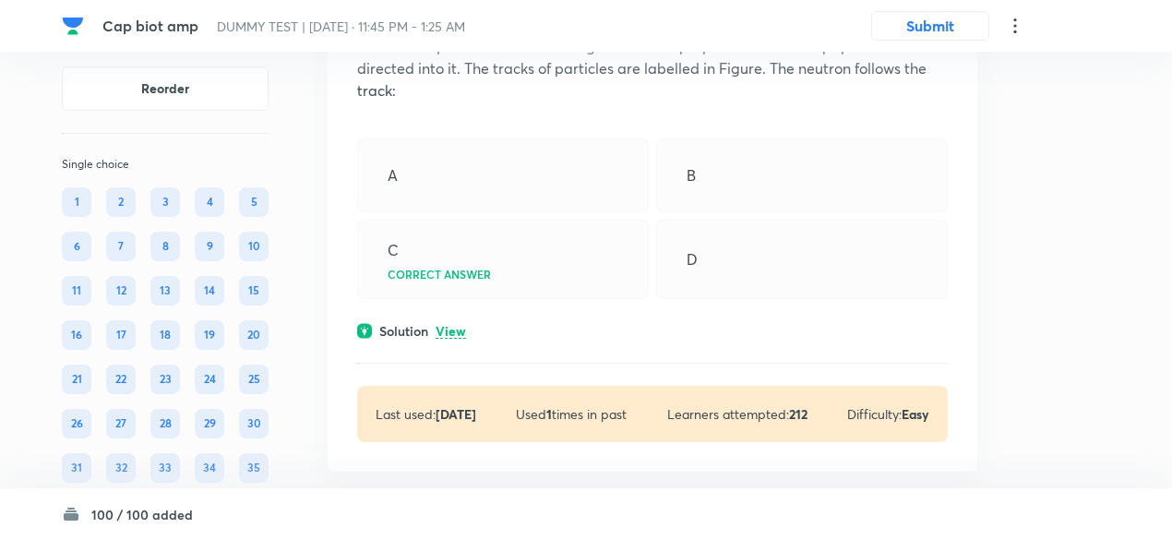
scroll to position [52991, 0]
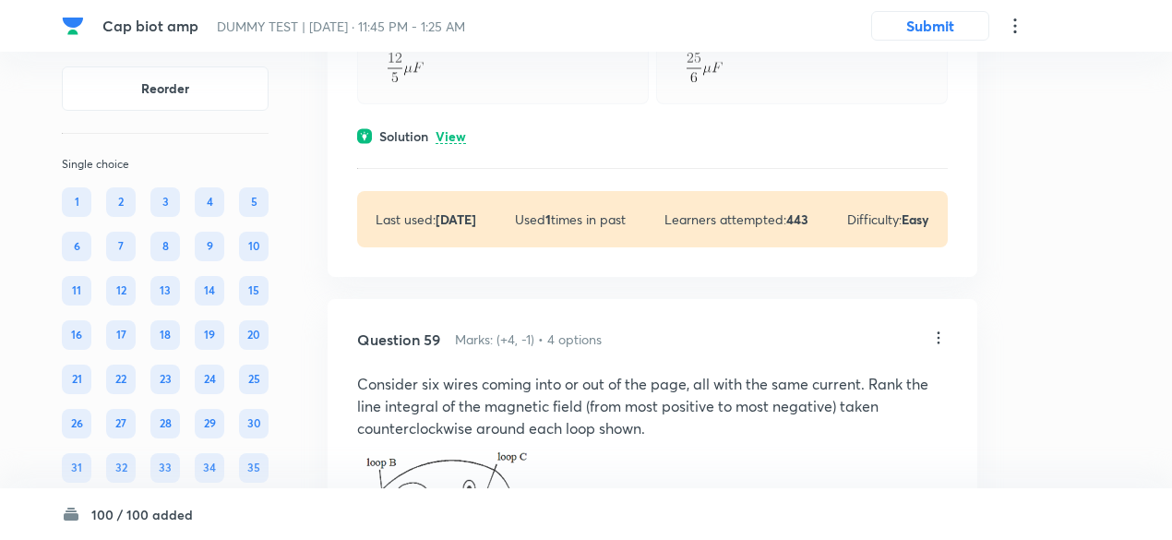
scroll to position [54408, 0]
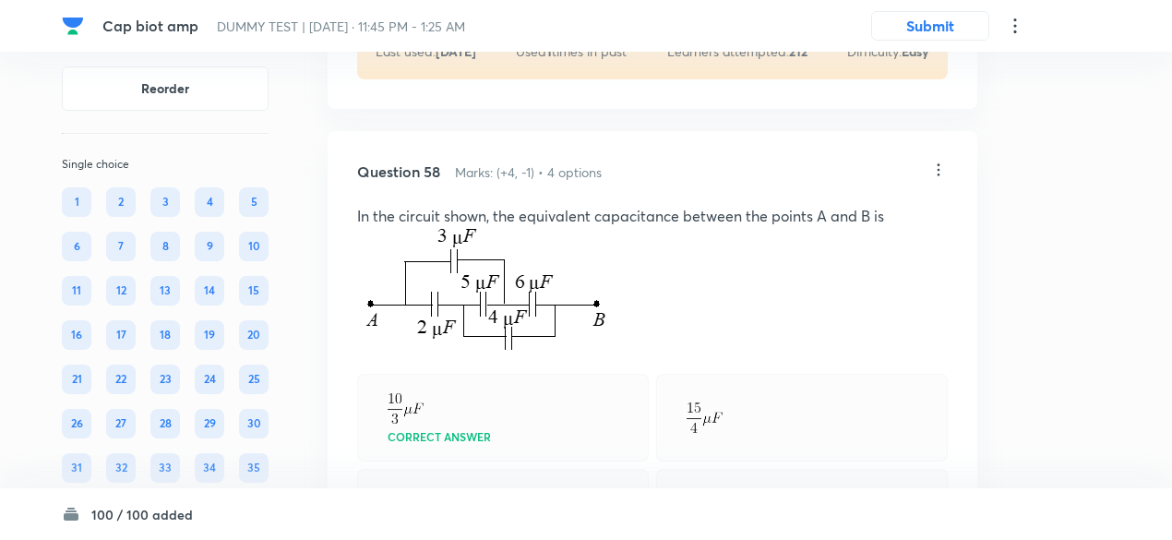
scroll to position [54066, 0]
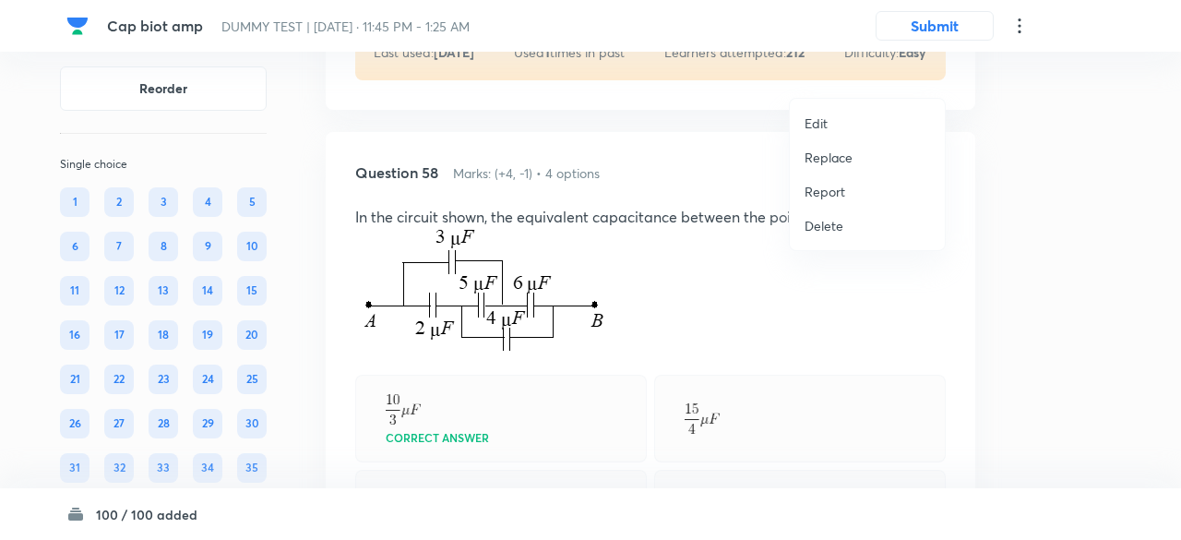
click at [825, 165] on p "Replace" at bounding box center [828, 157] width 48 height 19
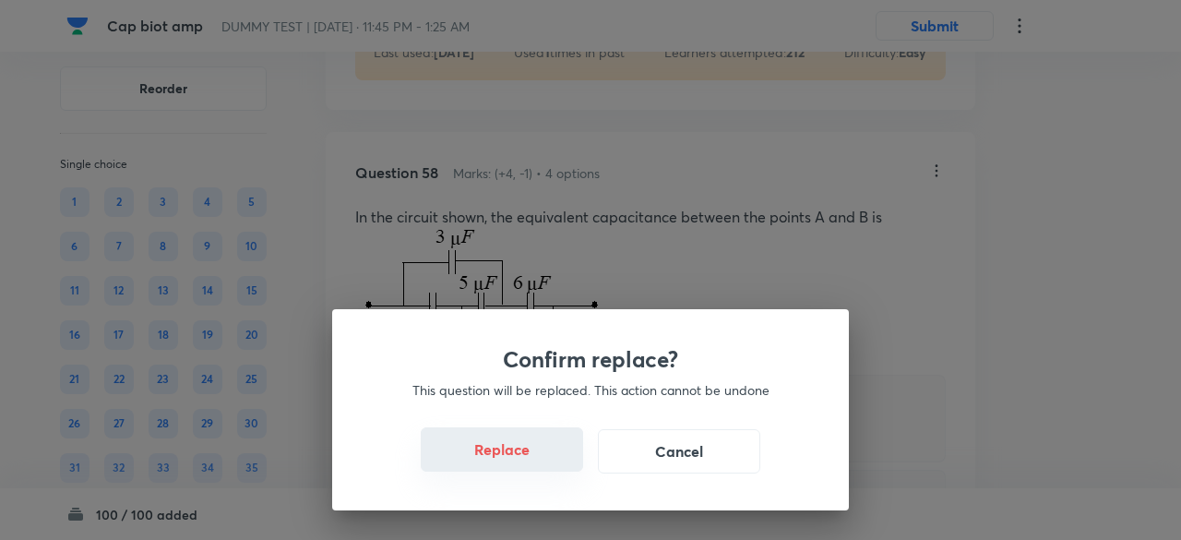
click at [512, 458] on button "Replace" at bounding box center [502, 449] width 162 height 44
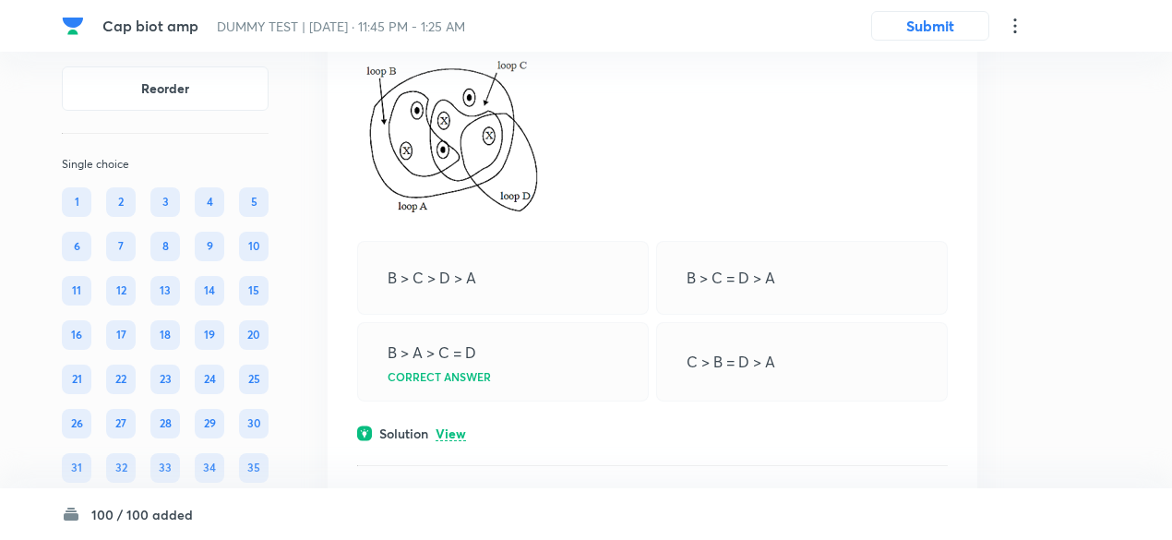
scroll to position [55549, 0]
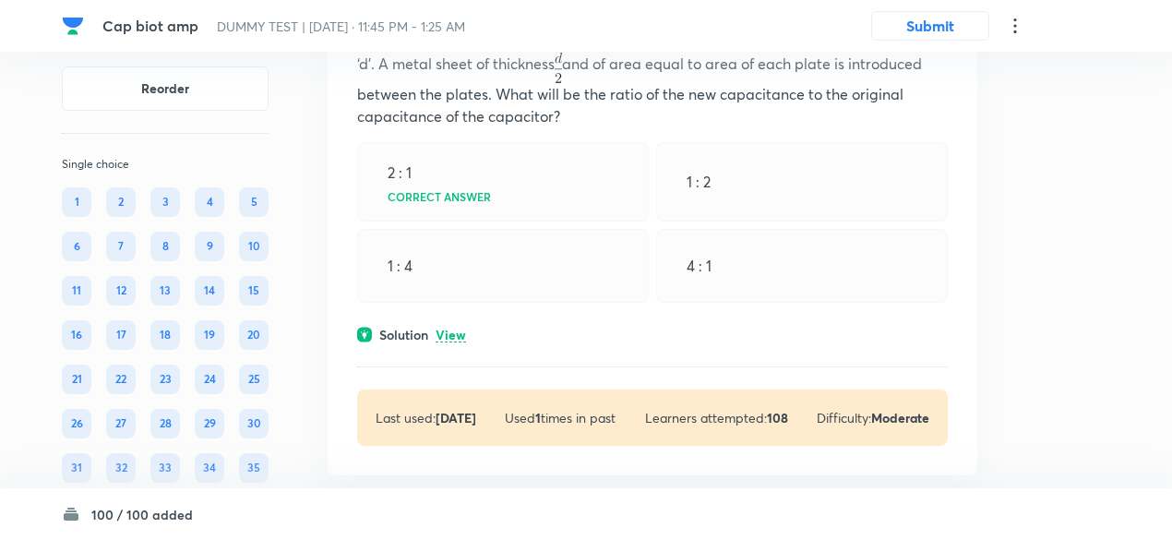
scroll to position [56339, 0]
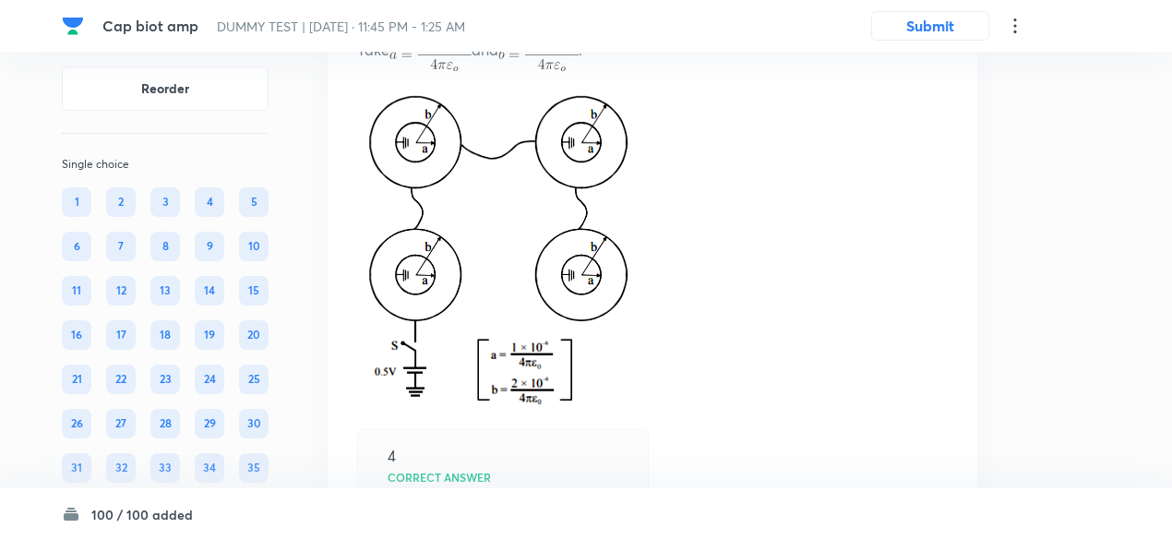
scroll to position [57077, 0]
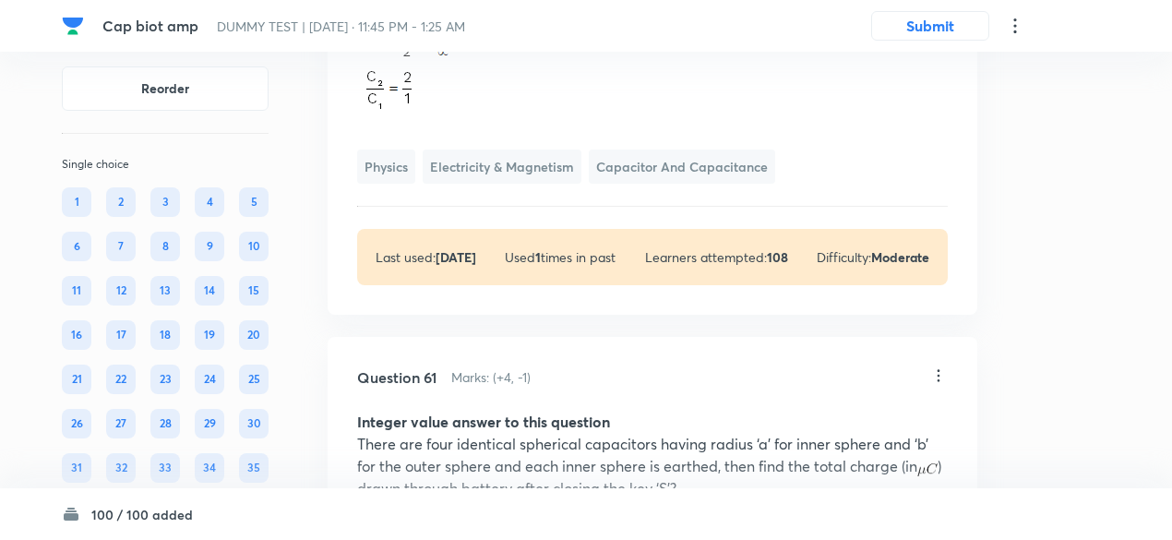
scroll to position [56804, 0]
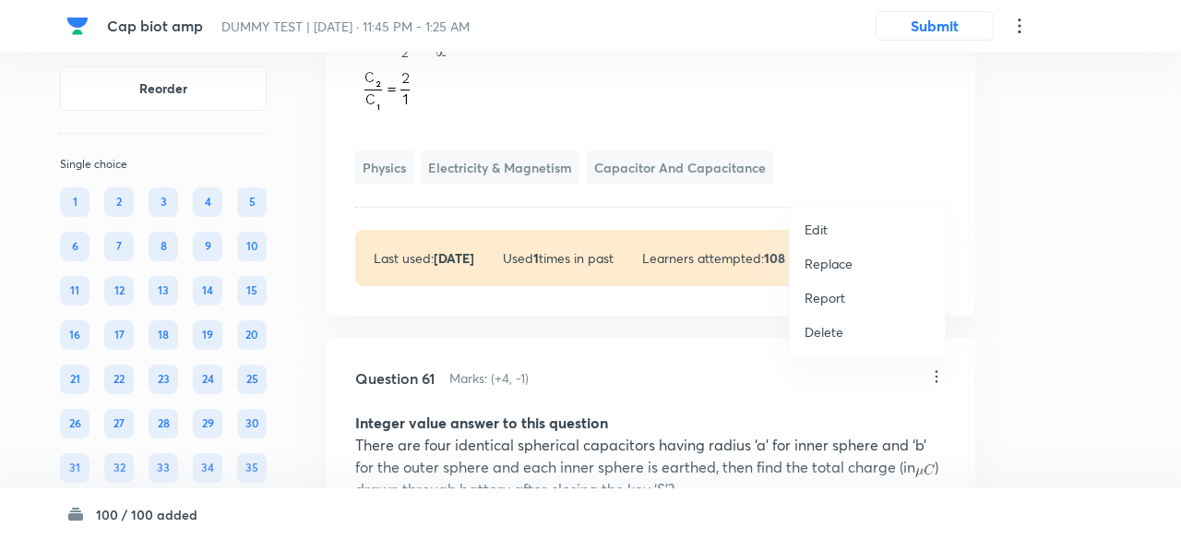
click at [844, 259] on p "Replace" at bounding box center [828, 263] width 48 height 19
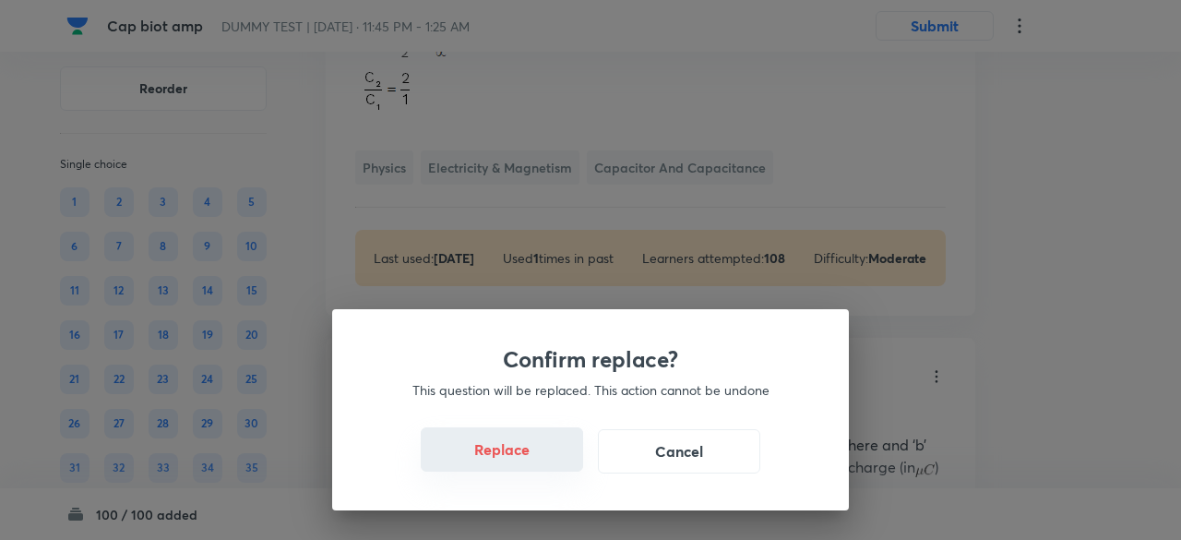
click at [537, 460] on button "Replace" at bounding box center [502, 449] width 162 height 44
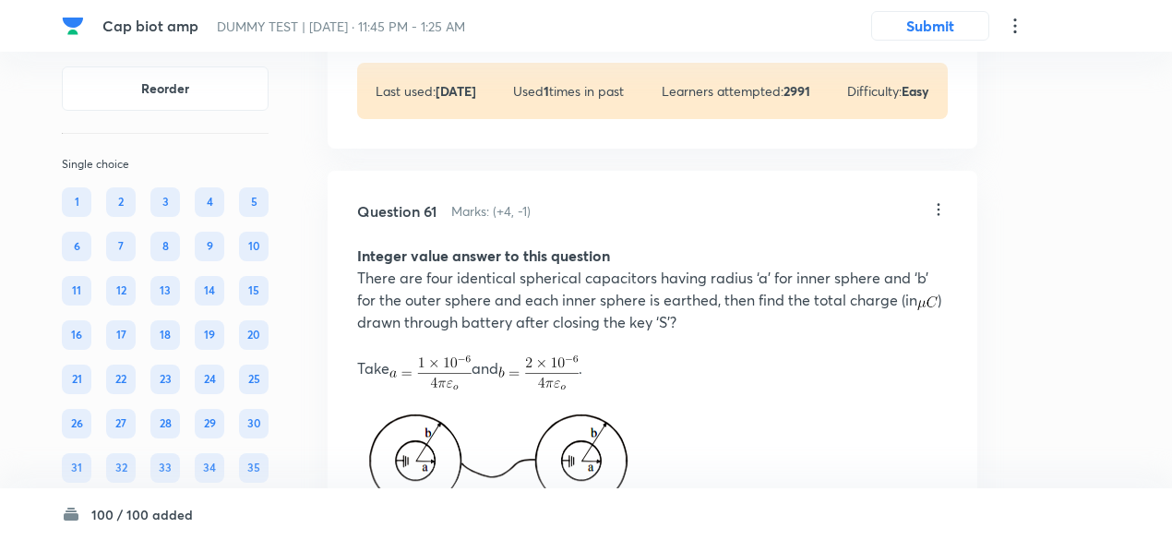
scroll to position [56759, 0]
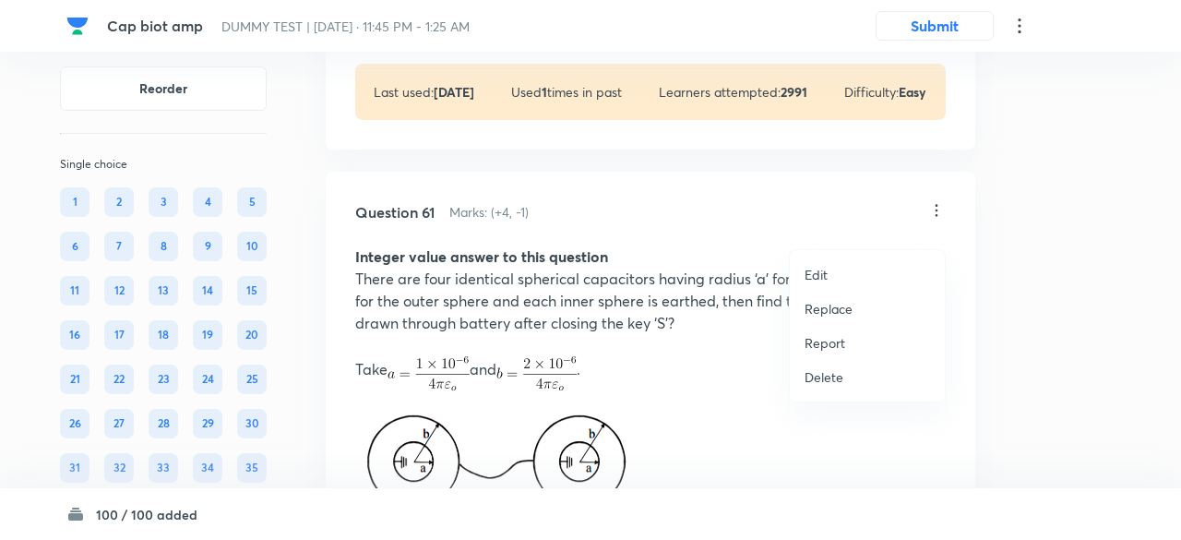
click at [835, 305] on p "Replace" at bounding box center [828, 308] width 48 height 19
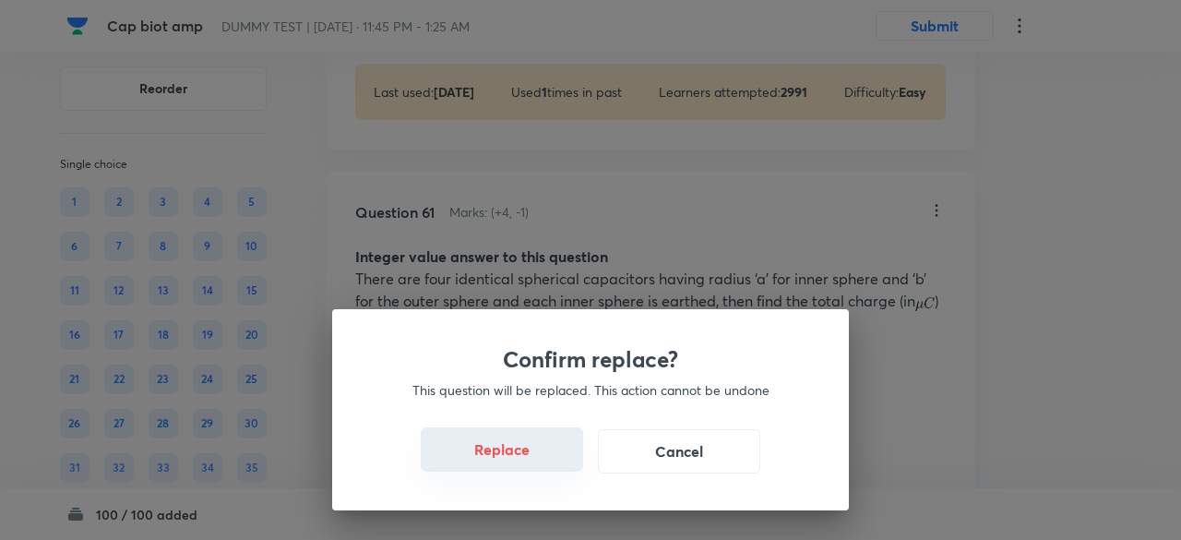
click at [535, 466] on button "Replace" at bounding box center [502, 449] width 162 height 44
click at [537, 457] on button "Replace" at bounding box center [502, 449] width 162 height 44
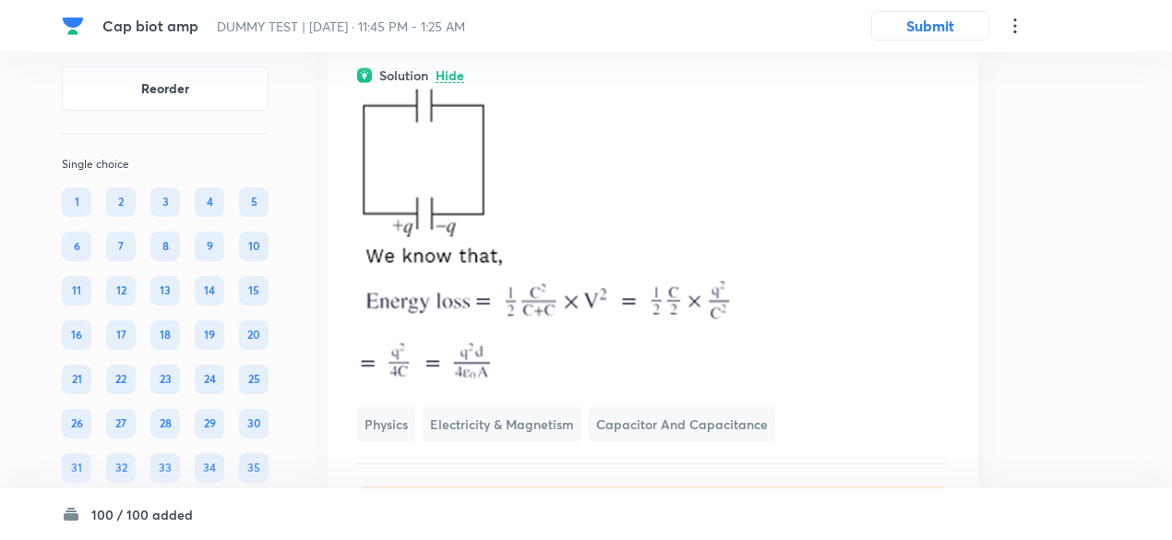
scroll to position [56810, 0]
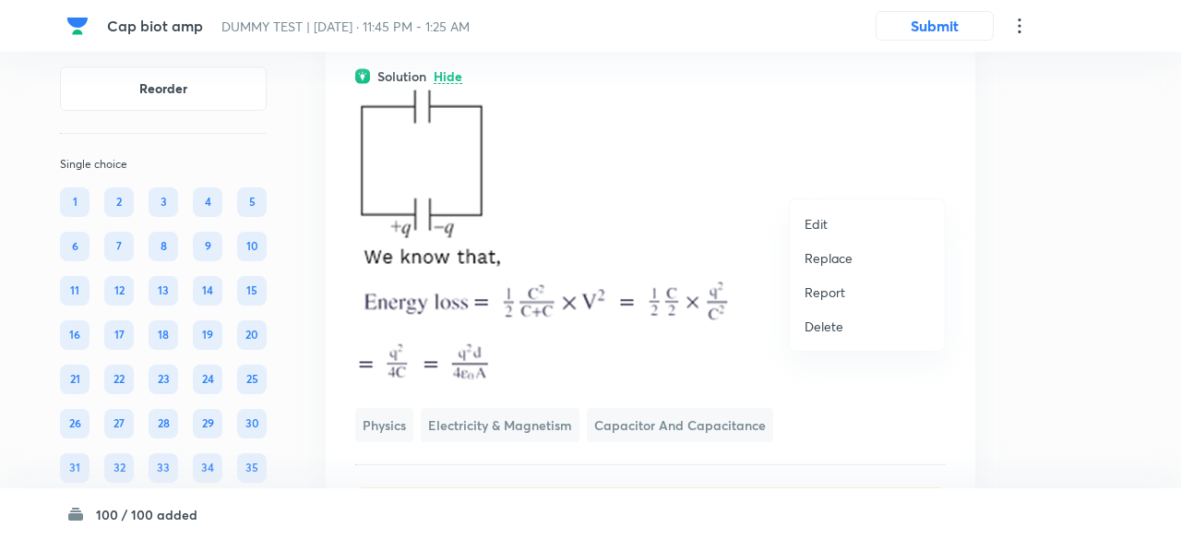
click at [839, 255] on p "Replace" at bounding box center [828, 257] width 48 height 19
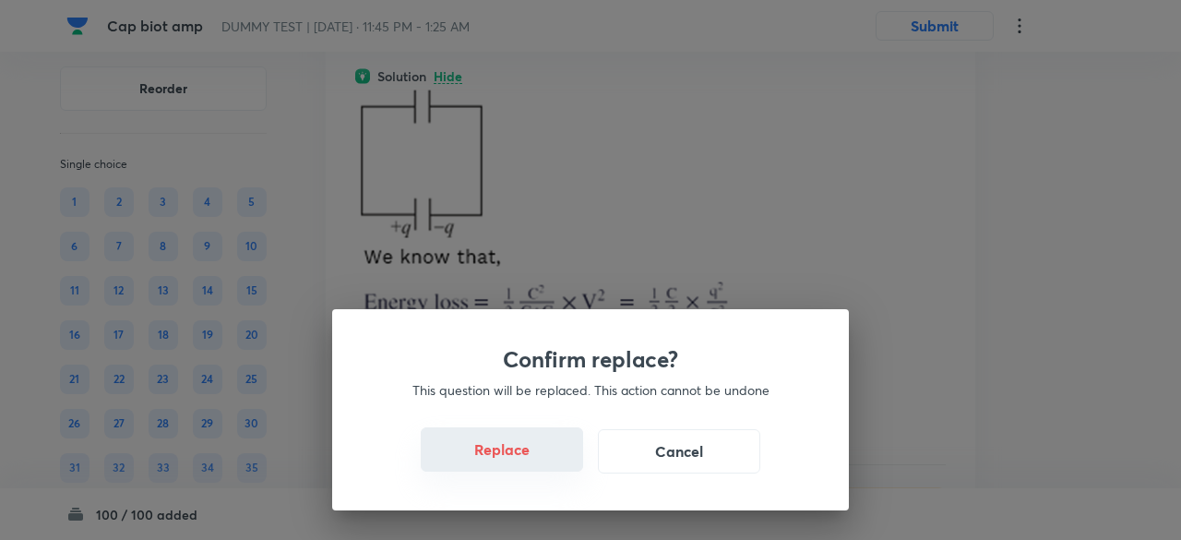
click at [537, 465] on button "Replace" at bounding box center [502, 449] width 162 height 44
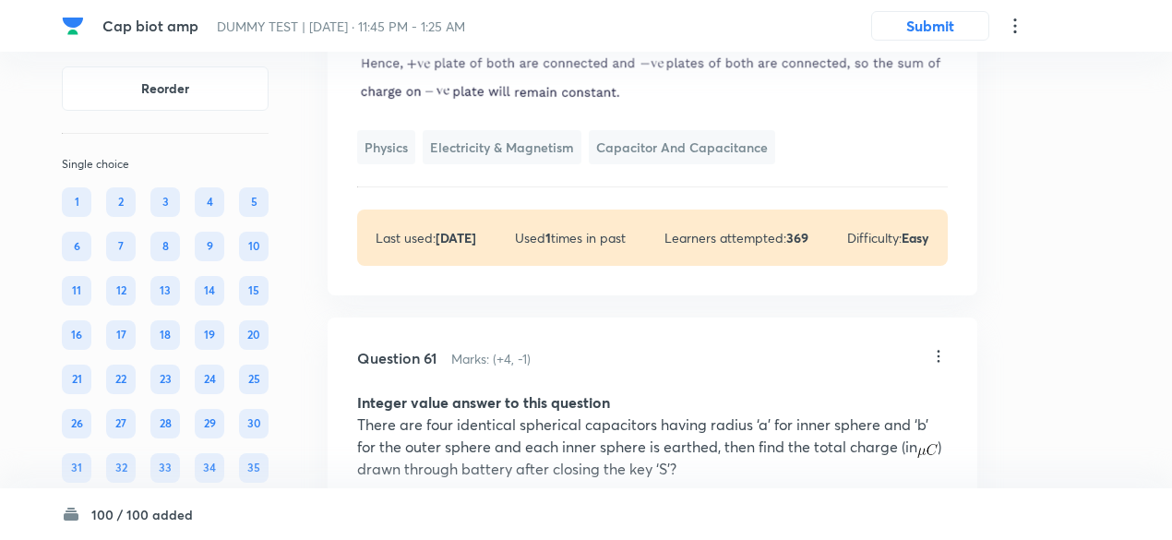
scroll to position [56816, 0]
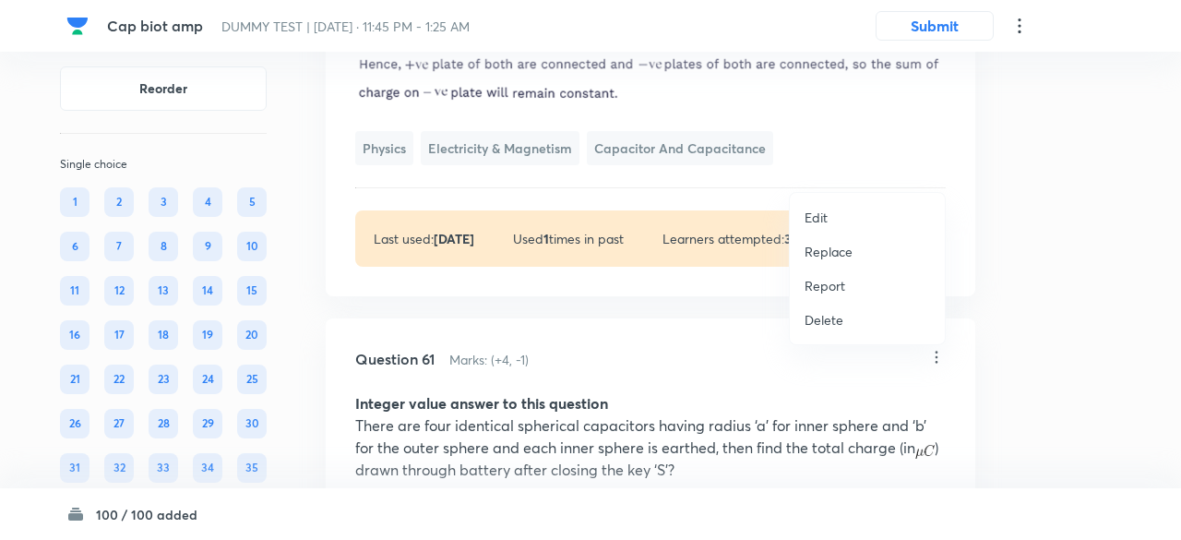
click at [841, 251] on p "Replace" at bounding box center [828, 251] width 48 height 19
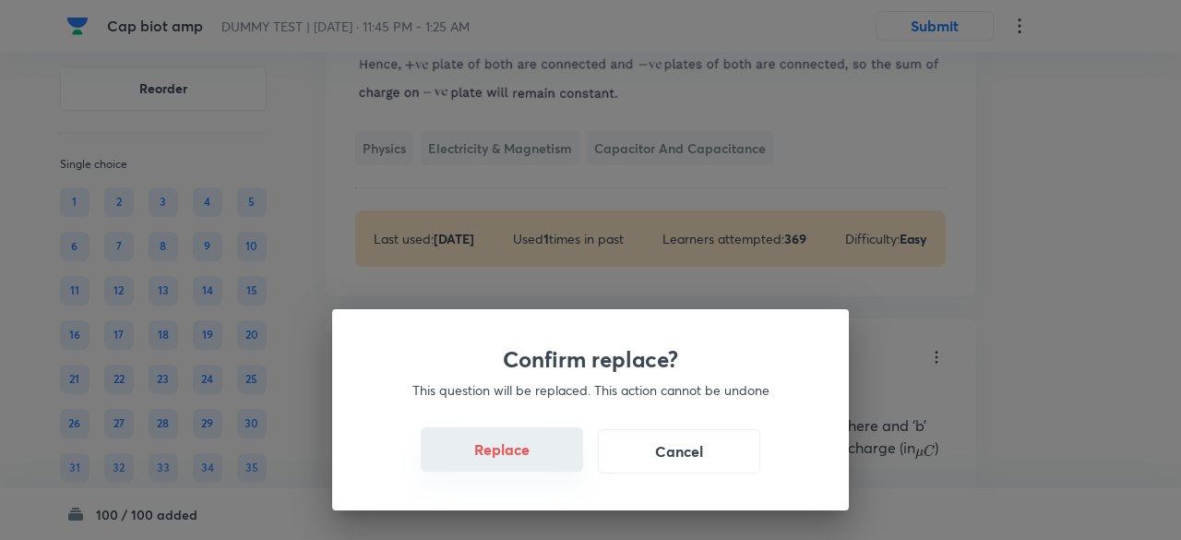
click at [526, 456] on button "Replace" at bounding box center [502, 449] width 162 height 44
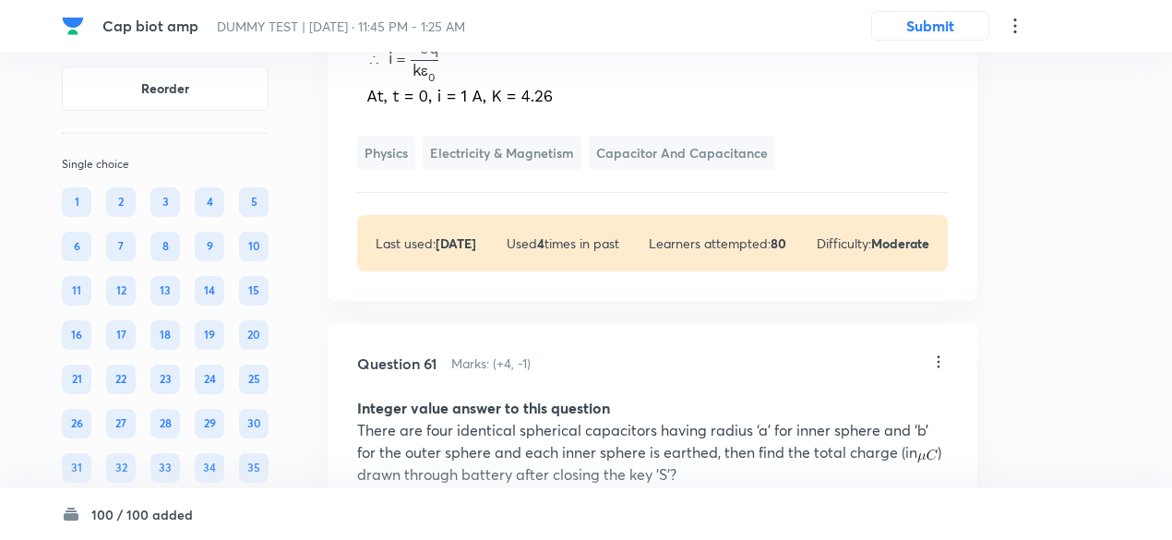
scroll to position [56807, 0]
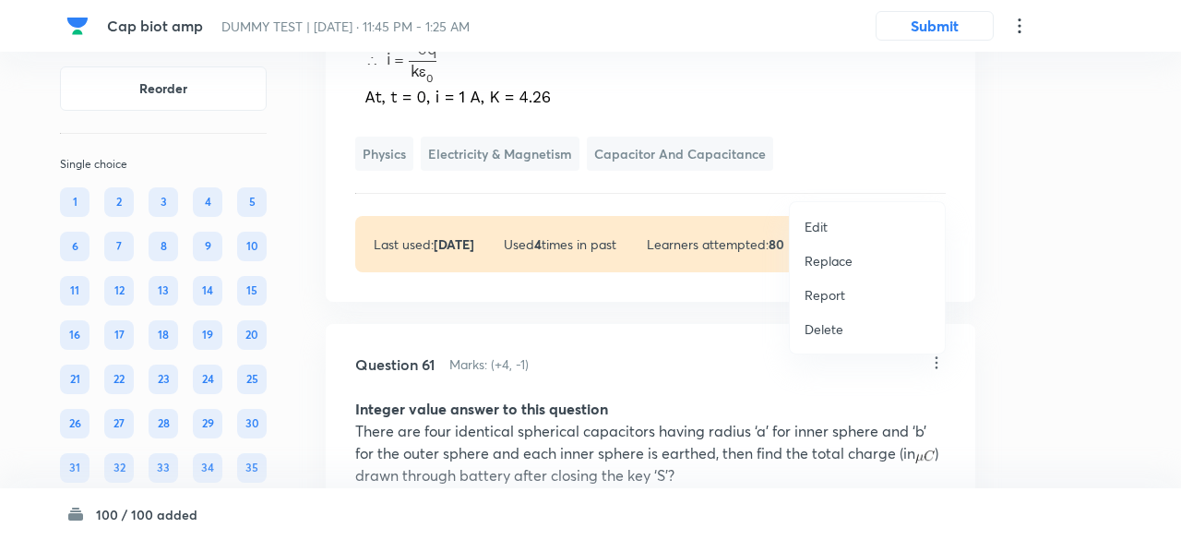
click at [834, 257] on p "Replace" at bounding box center [828, 260] width 48 height 19
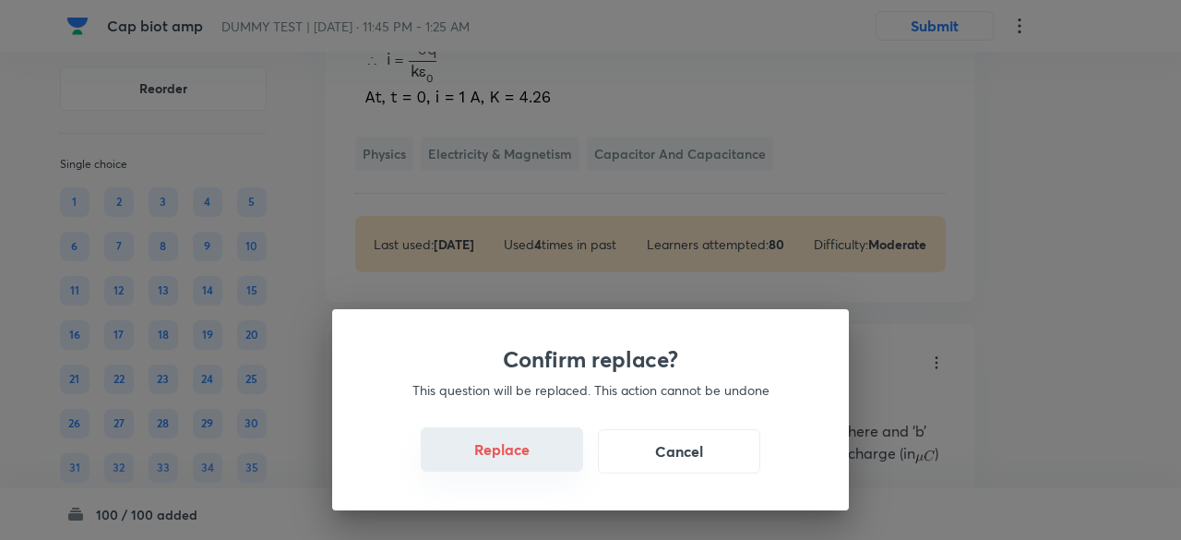
click at [518, 451] on button "Replace" at bounding box center [502, 449] width 162 height 44
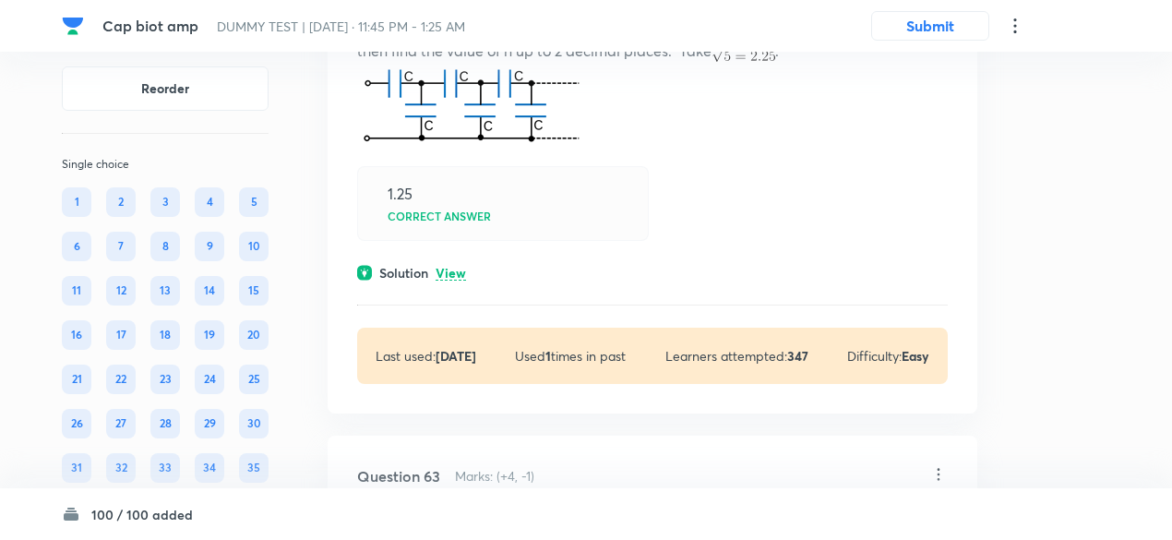
scroll to position [58075, 0]
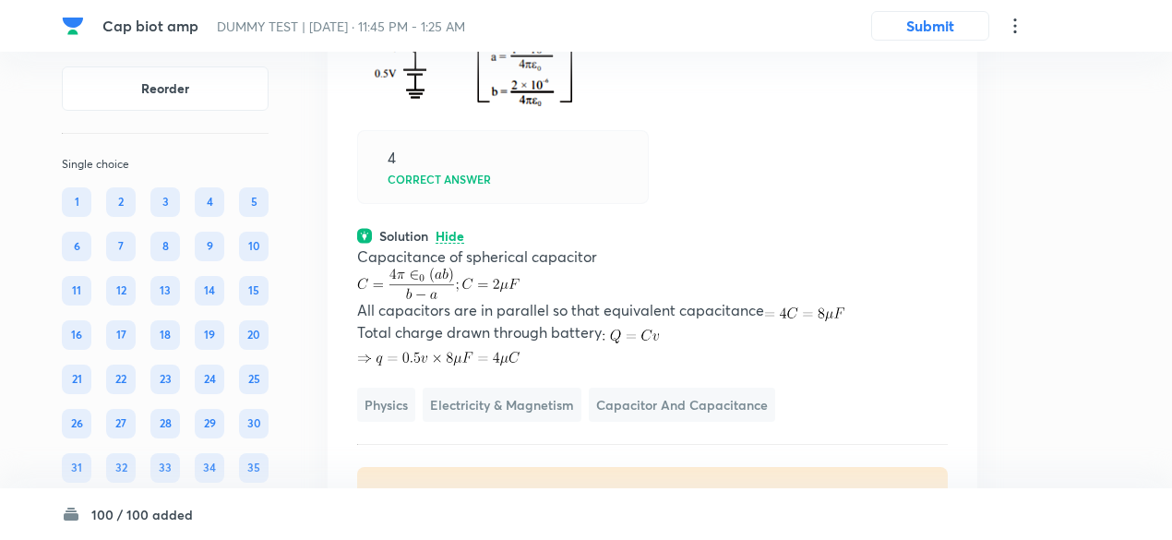
scroll to position [57573, 0]
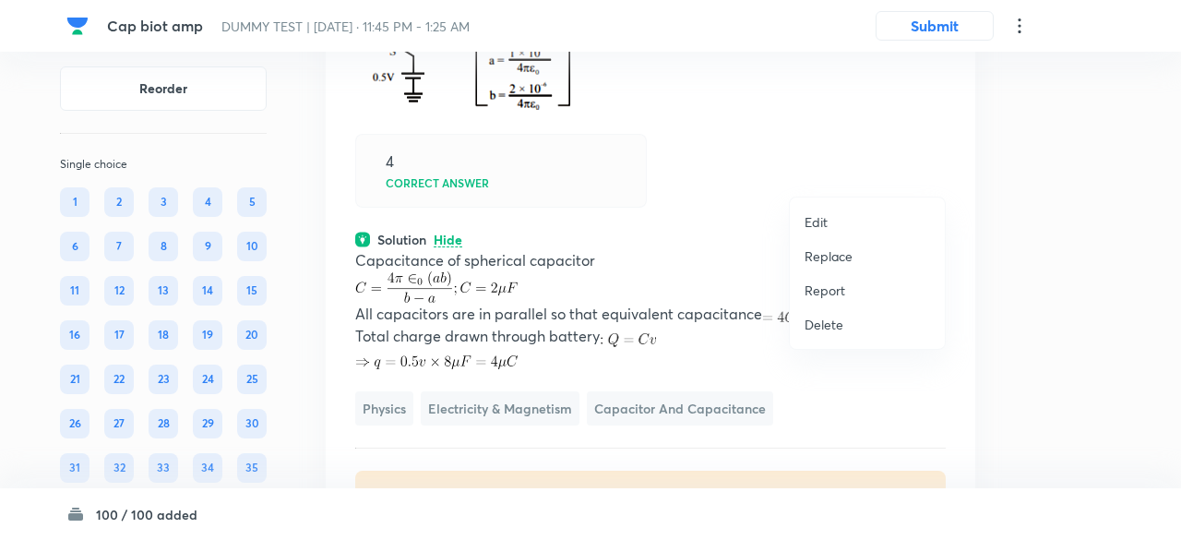
click at [838, 256] on p "Replace" at bounding box center [828, 255] width 48 height 19
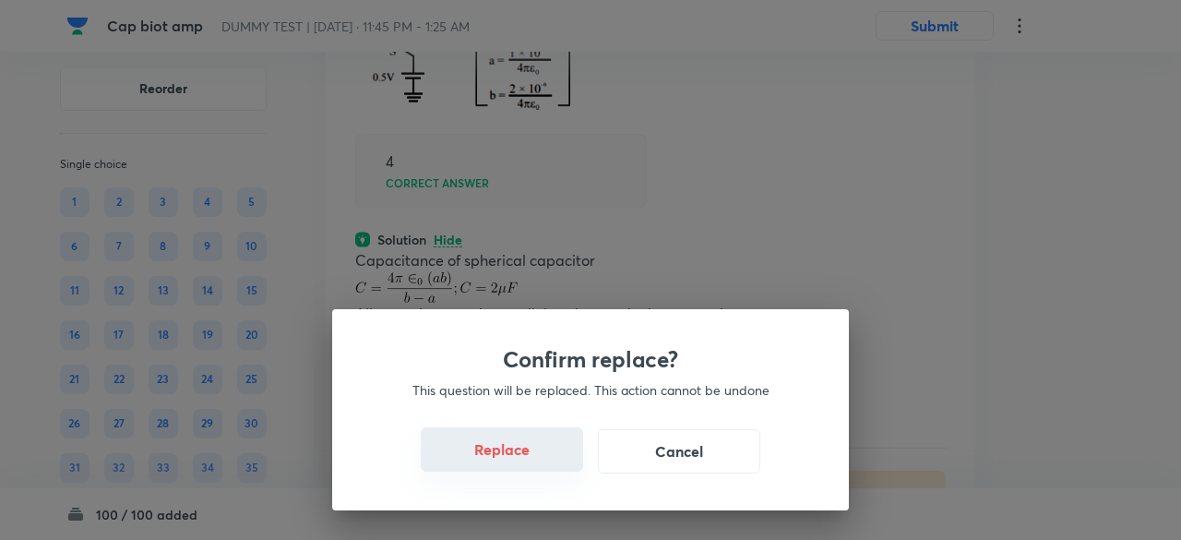
click at [517, 456] on button "Replace" at bounding box center [502, 449] width 162 height 44
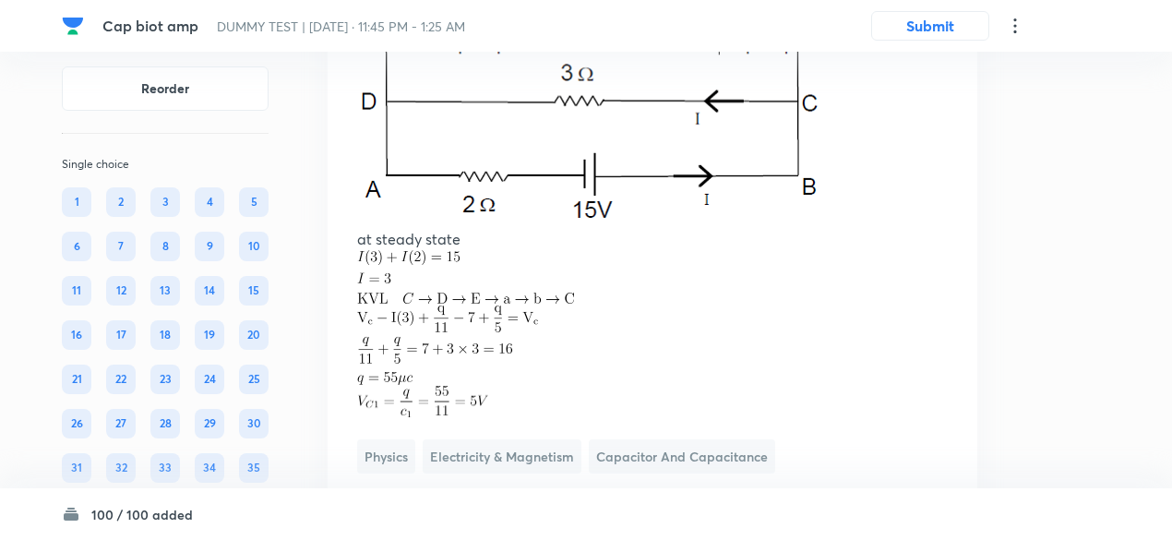
scroll to position [57650, 0]
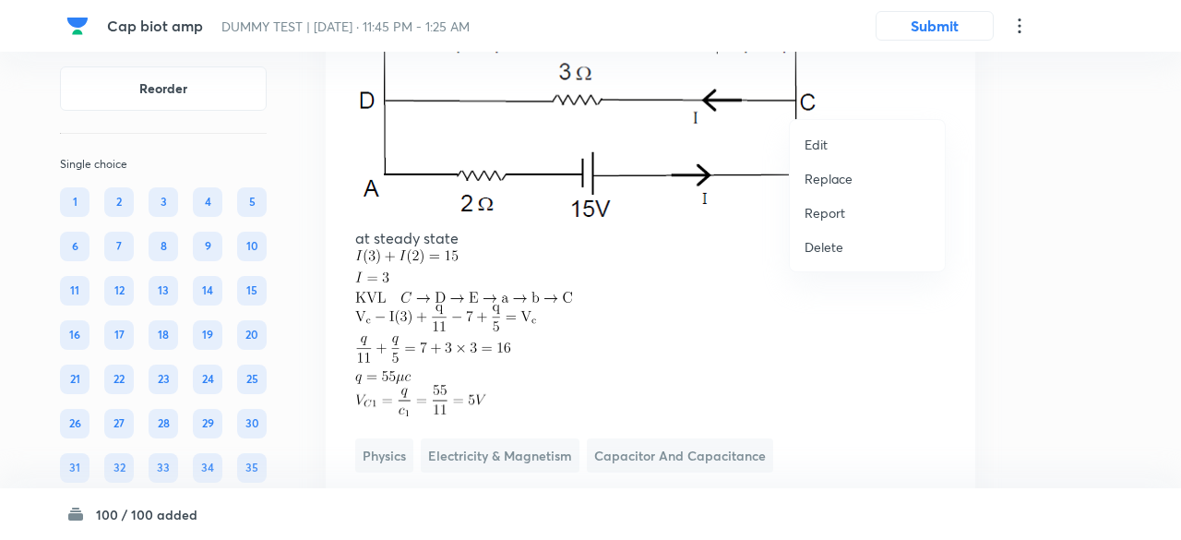
click at [834, 176] on p "Replace" at bounding box center [828, 178] width 48 height 19
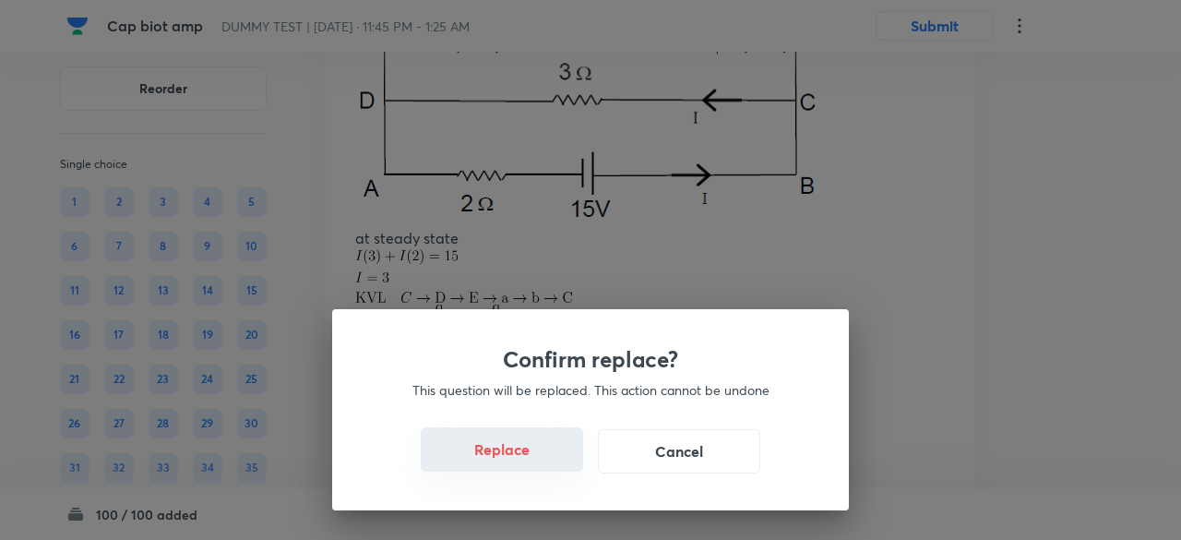
click at [533, 458] on button "Replace" at bounding box center [502, 449] width 162 height 44
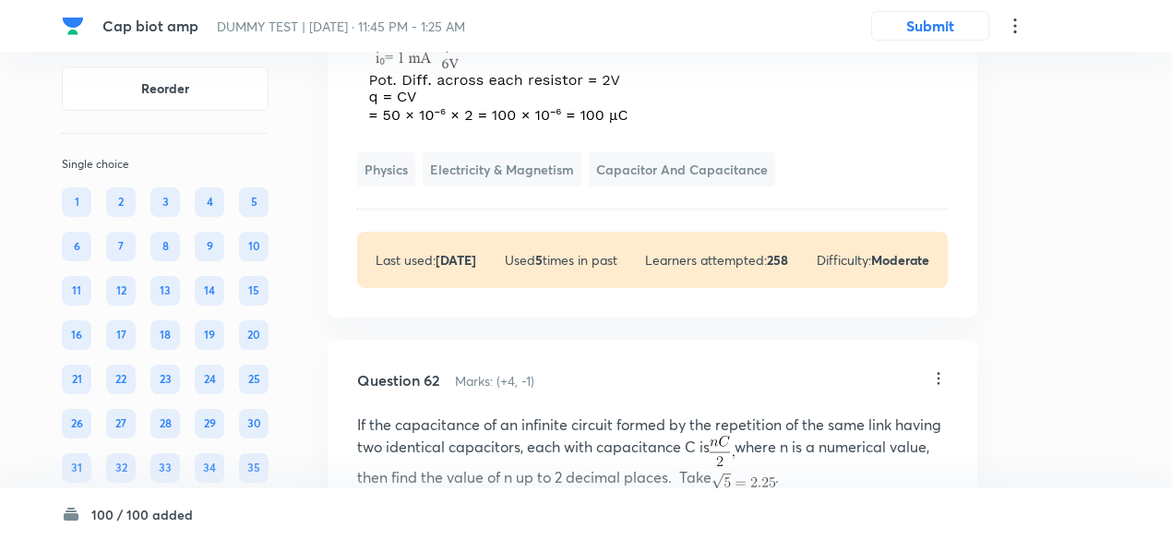
scroll to position [57640, 0]
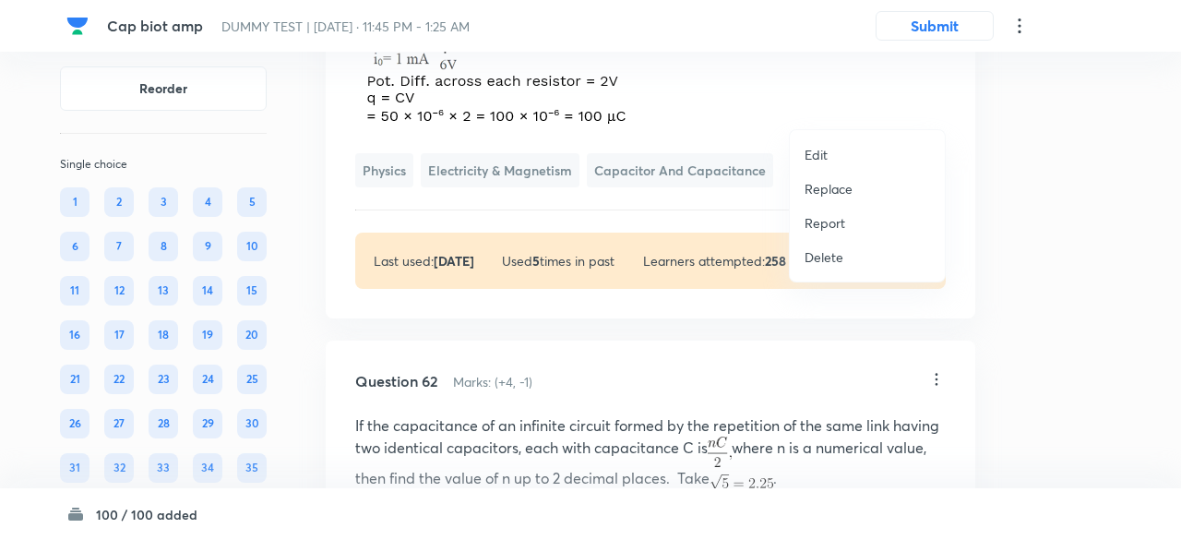
click at [839, 183] on p "Replace" at bounding box center [828, 188] width 48 height 19
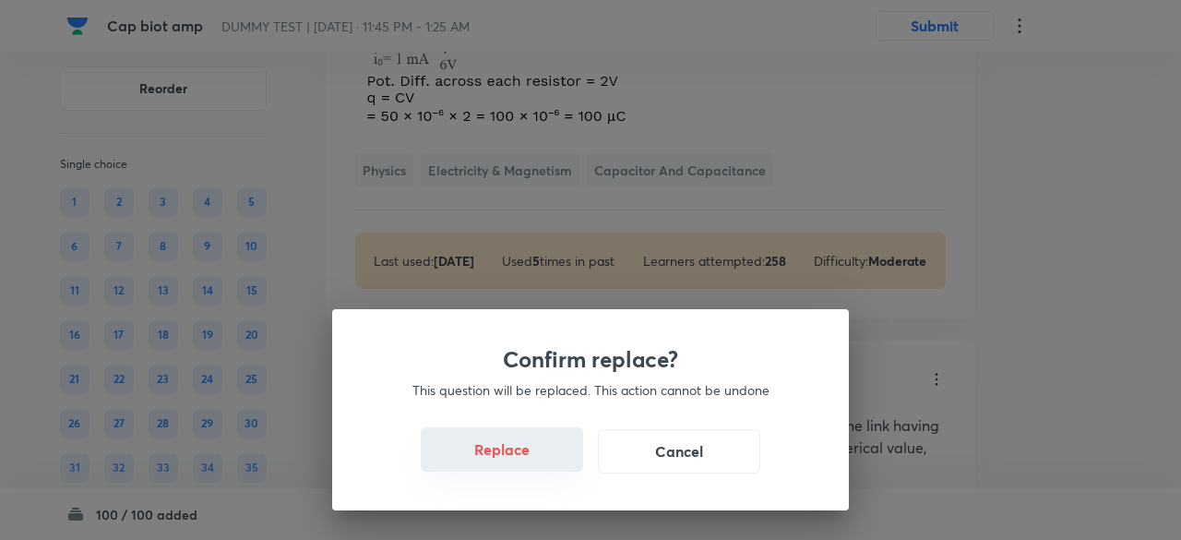
click at [517, 464] on button "Replace" at bounding box center [502, 449] width 162 height 44
click at [518, 461] on button "Replace" at bounding box center [502, 449] width 162 height 44
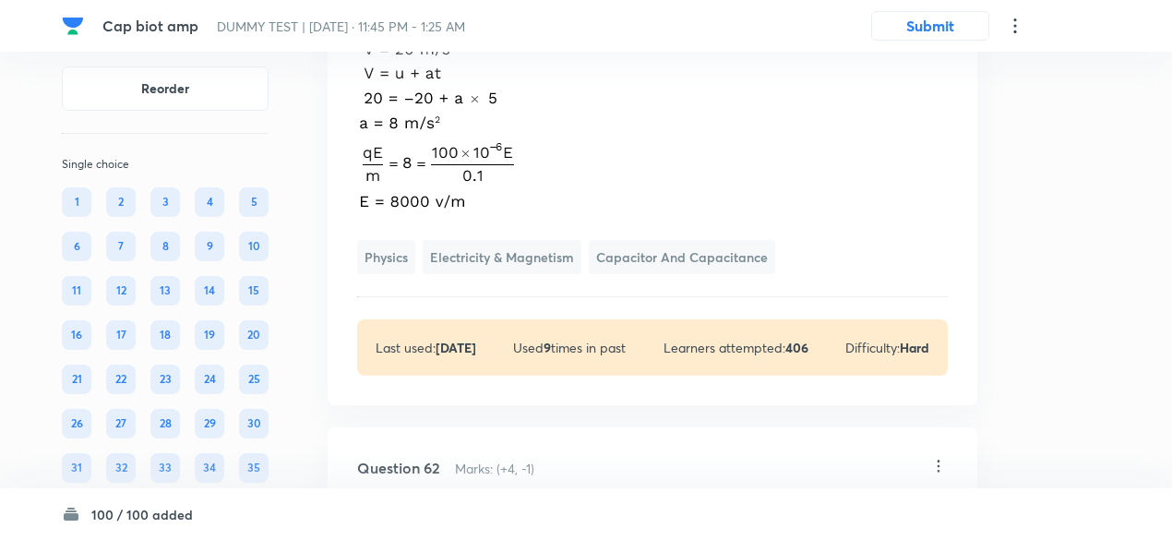
scroll to position [57552, 0]
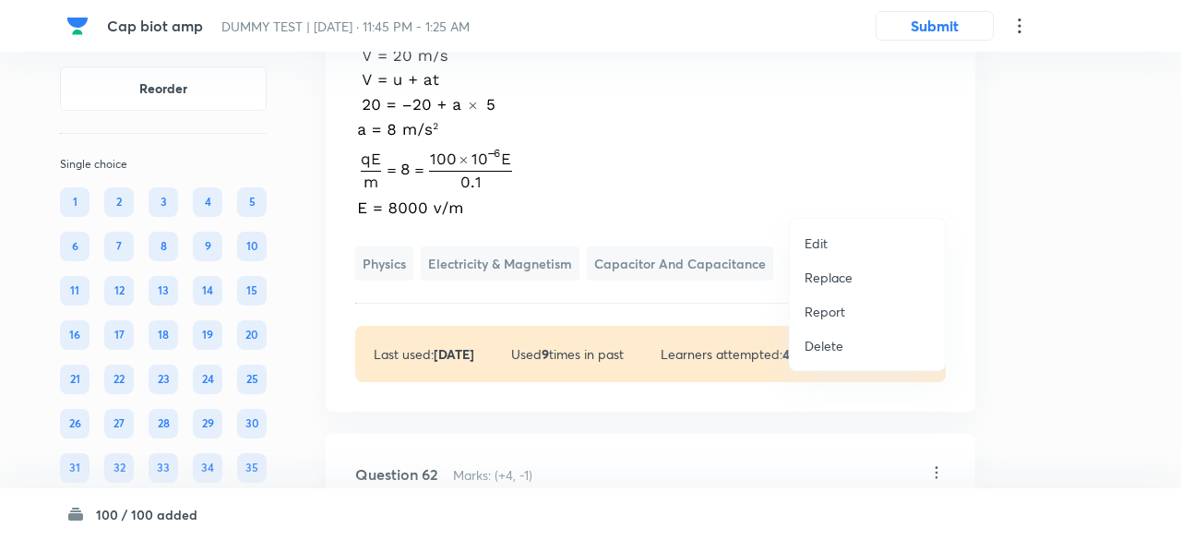
click at [825, 280] on p "Replace" at bounding box center [828, 277] width 48 height 19
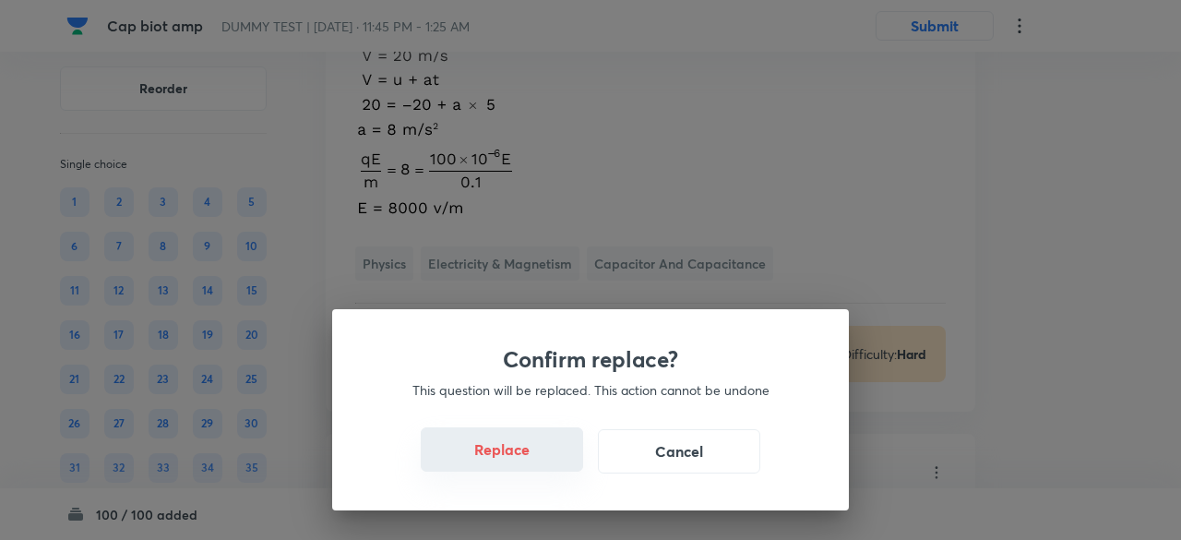
click at [529, 462] on button "Replace" at bounding box center [502, 449] width 162 height 44
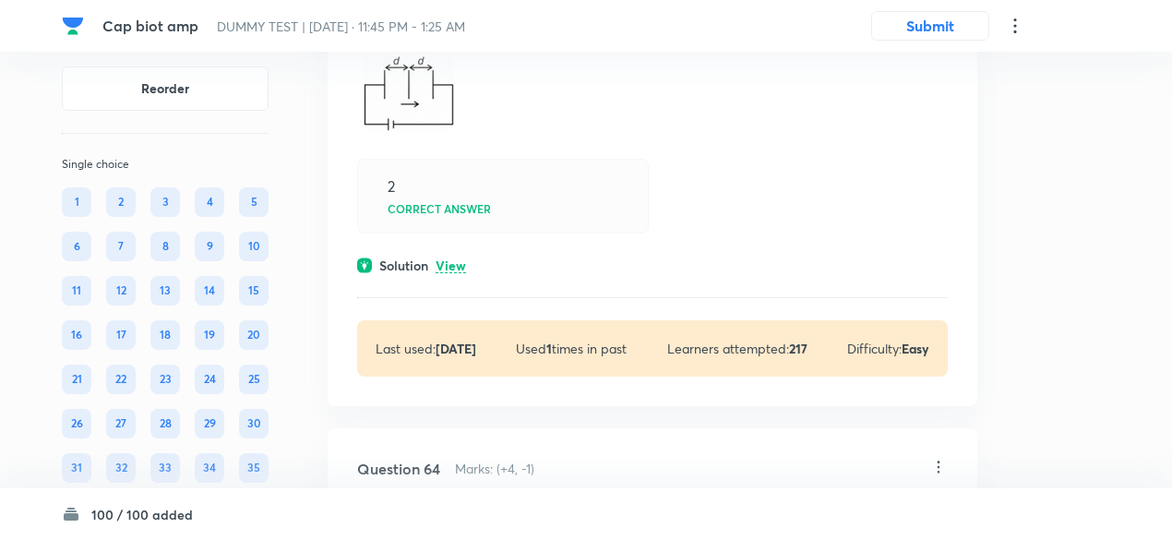
scroll to position [58629, 0]
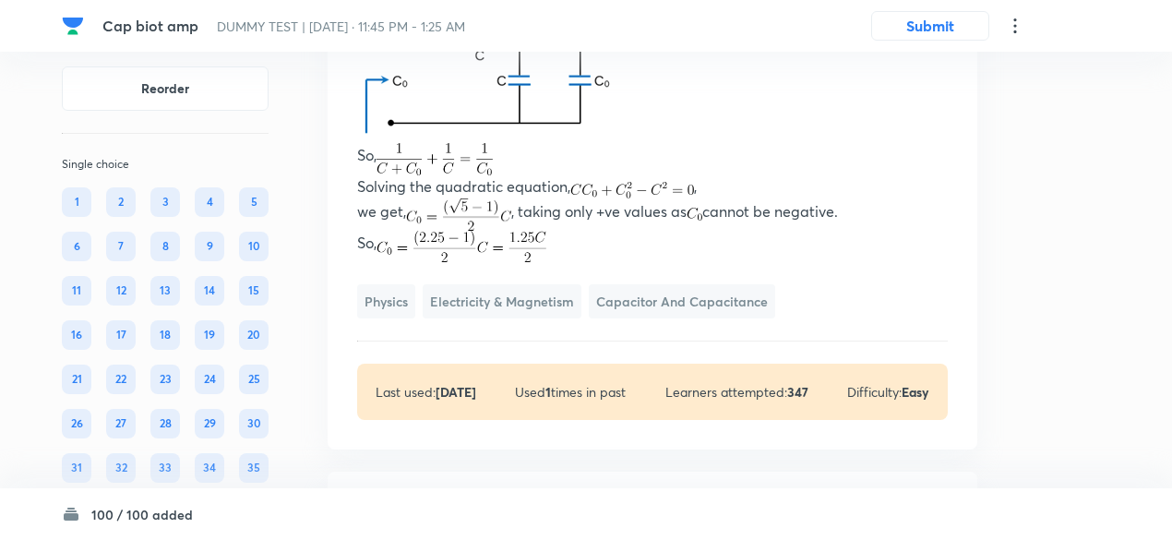
scroll to position [58436, 0]
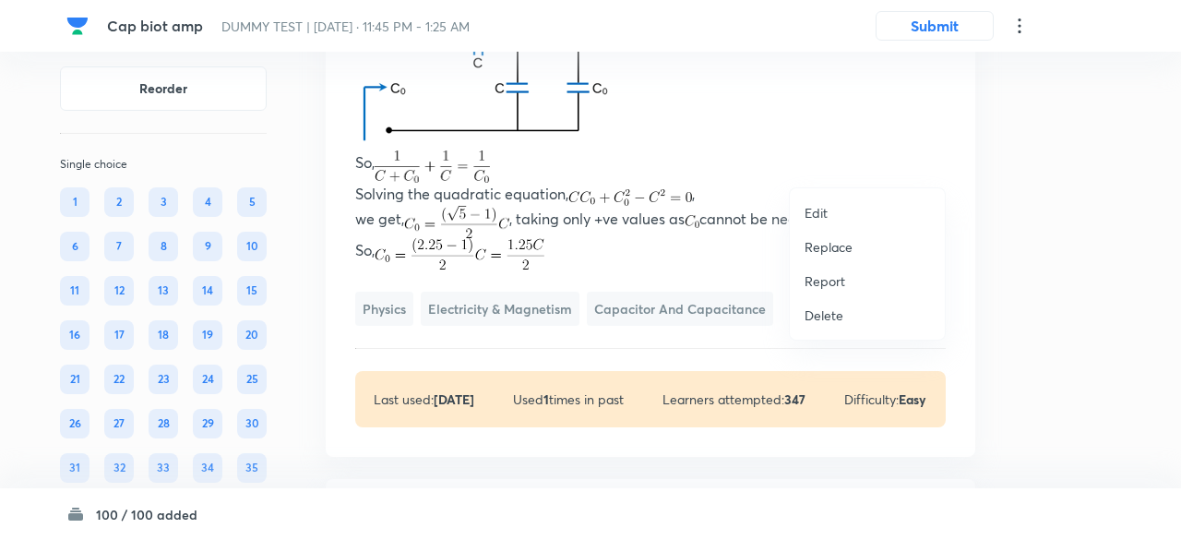
click at [838, 243] on p "Replace" at bounding box center [828, 246] width 48 height 19
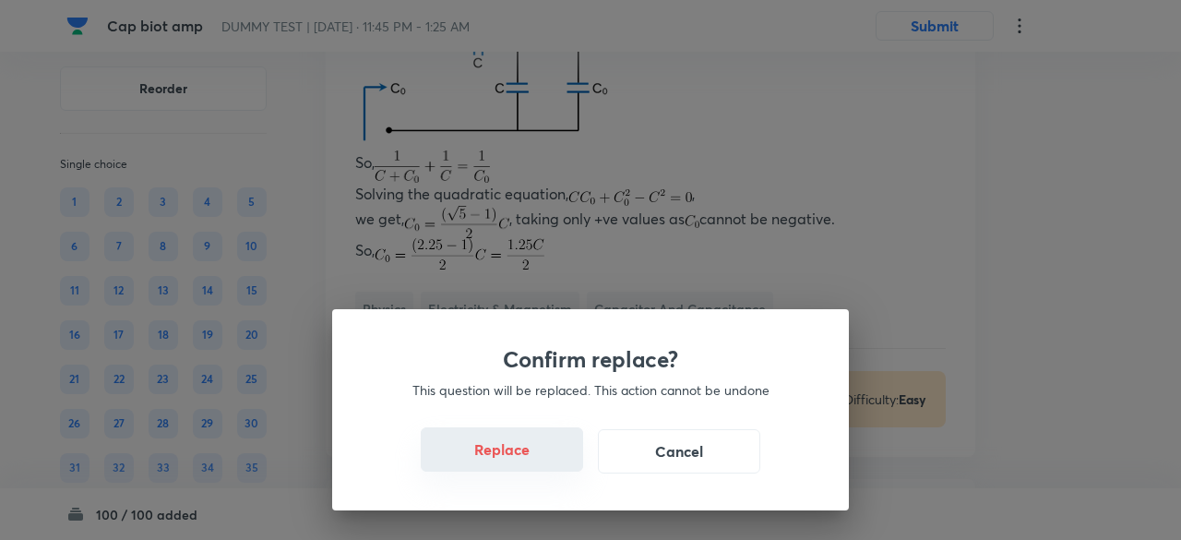
click at [509, 455] on button "Replace" at bounding box center [502, 449] width 162 height 44
click at [543, 466] on button "Replace" at bounding box center [502, 449] width 162 height 44
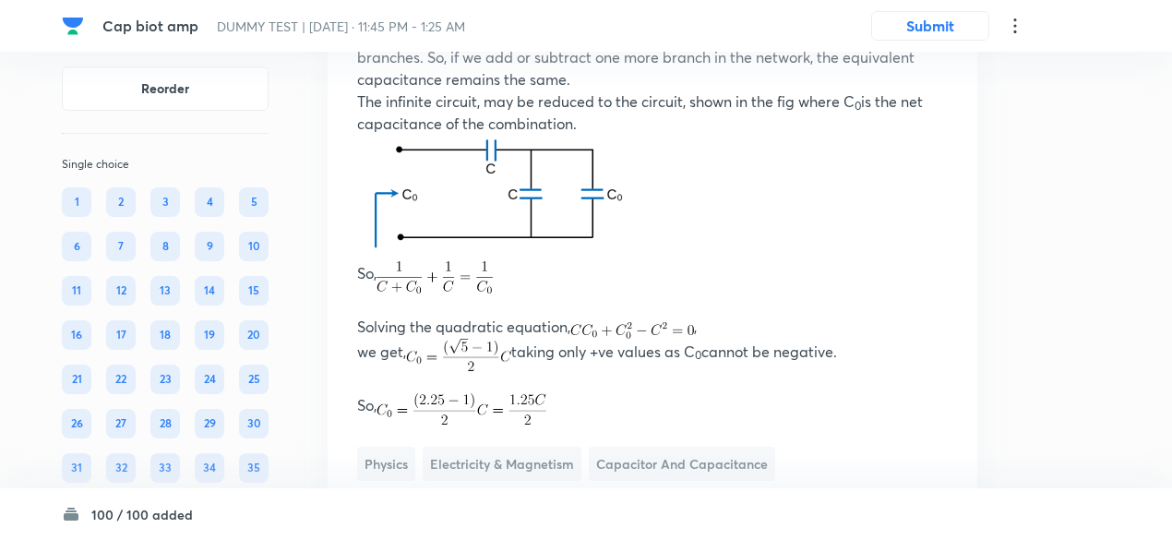
scroll to position [58390, 0]
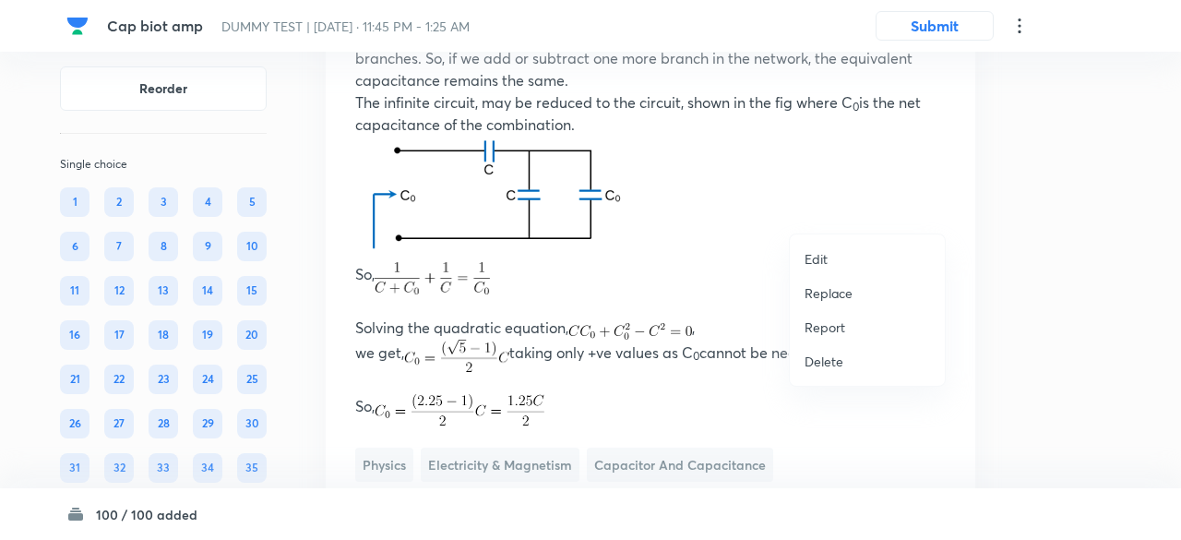
click at [833, 294] on p "Replace" at bounding box center [828, 292] width 48 height 19
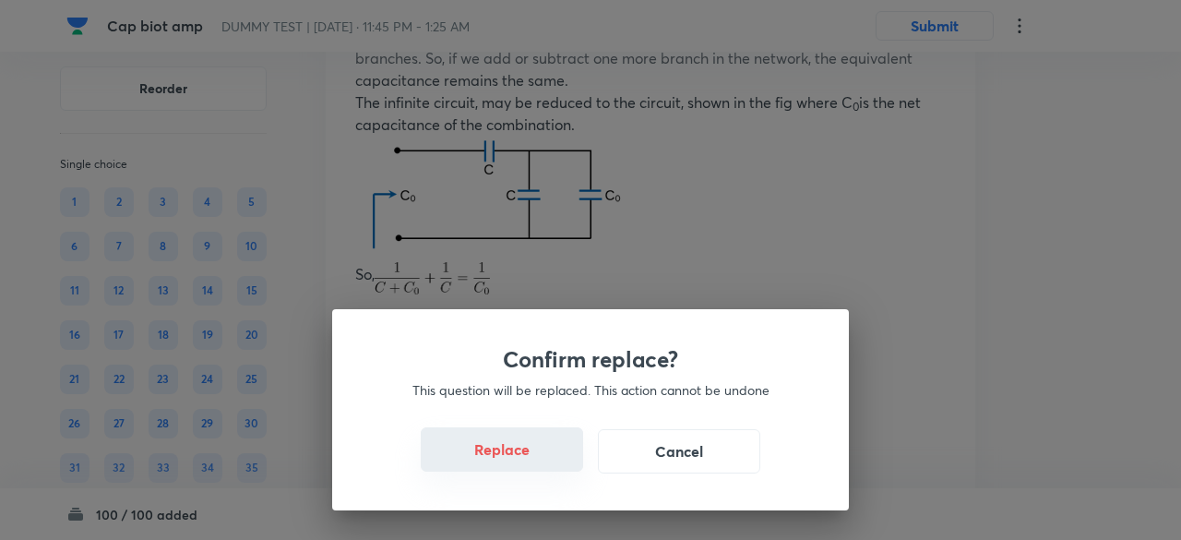
click at [526, 464] on button "Replace" at bounding box center [502, 449] width 162 height 44
click at [529, 458] on button "Replace" at bounding box center [502, 449] width 162 height 44
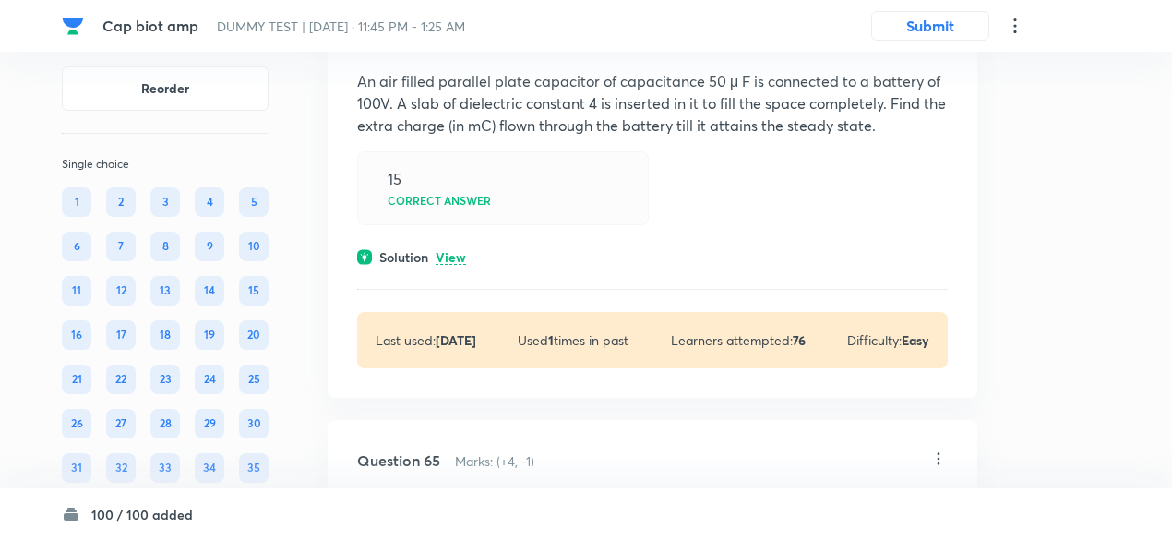
scroll to position [59394, 0]
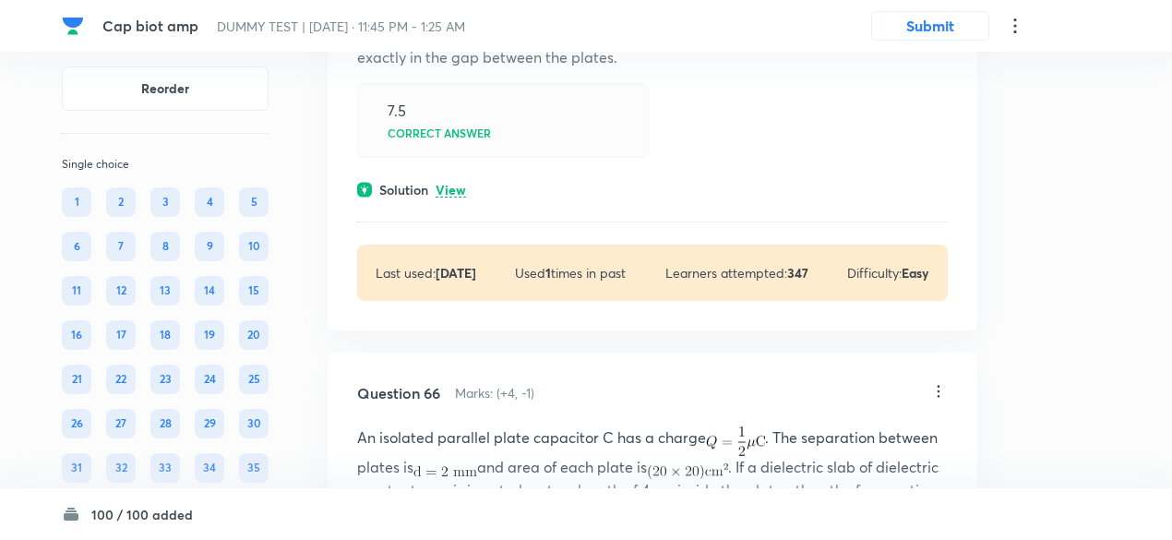
scroll to position [60202, 0]
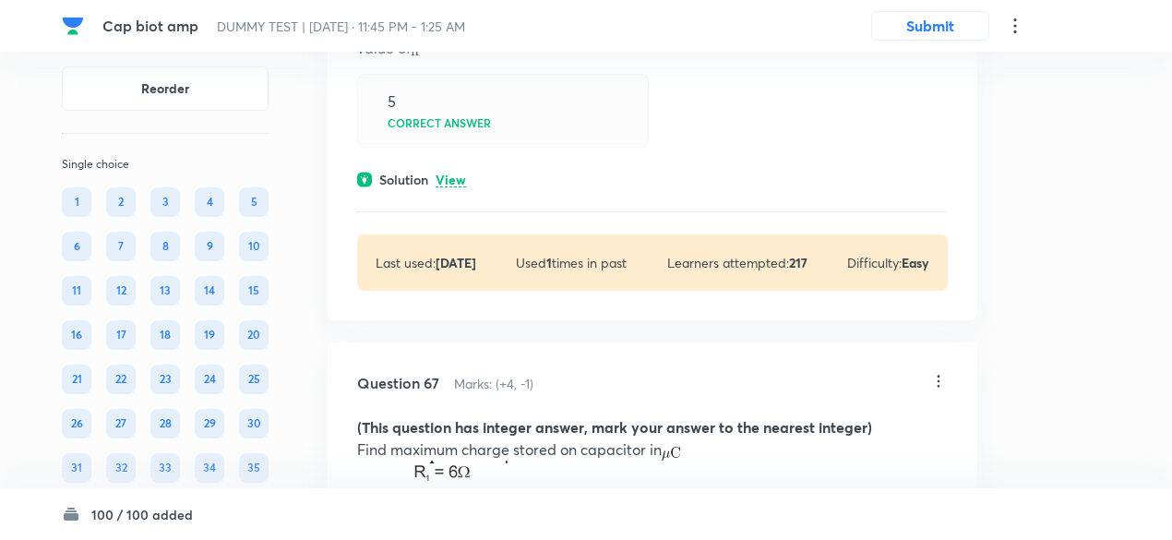
scroll to position [61671, 0]
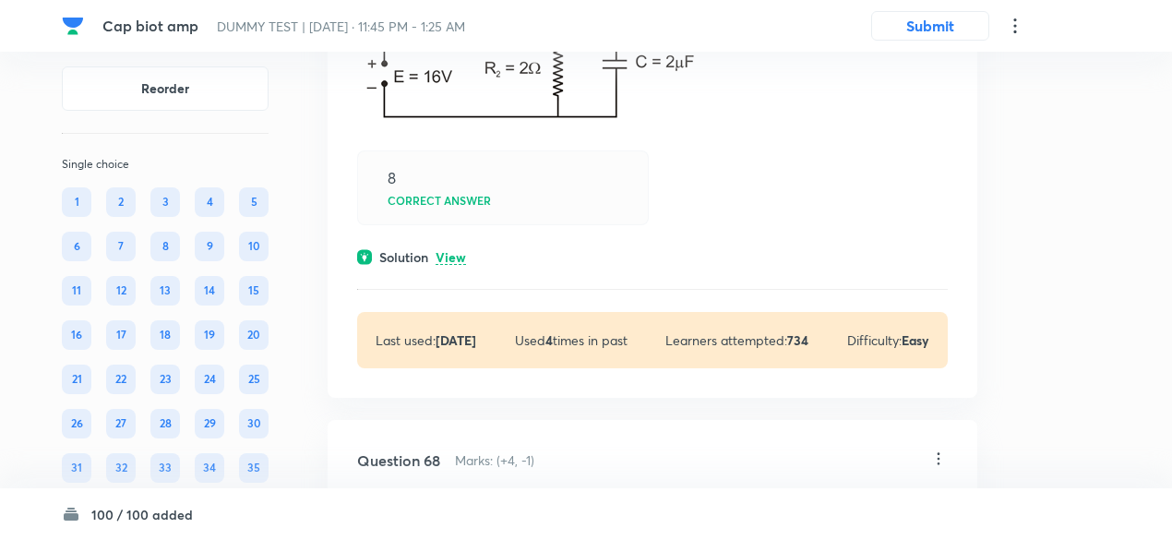
scroll to position [62710, 0]
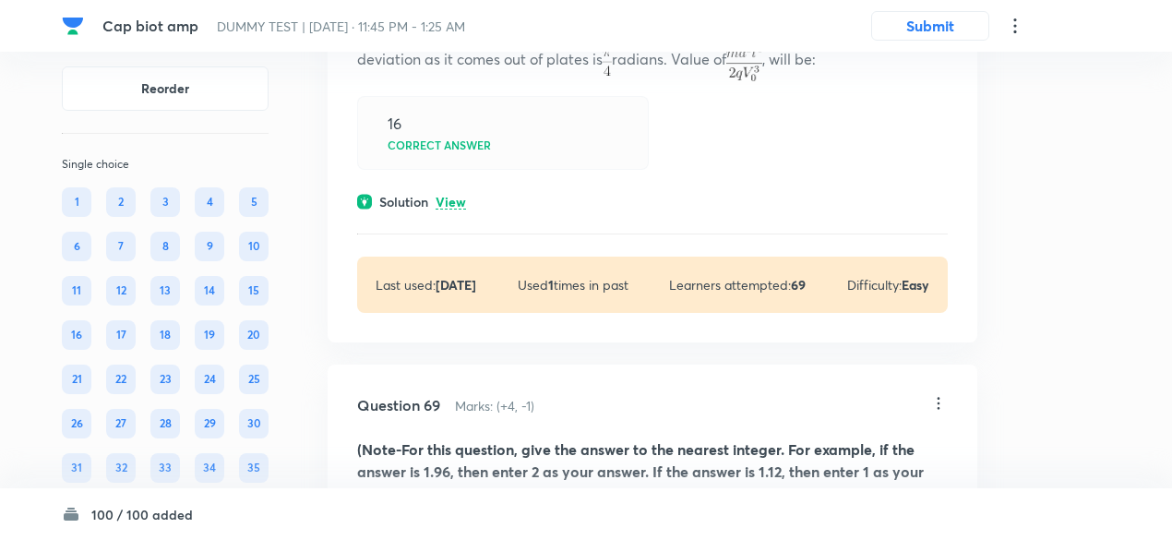
scroll to position [63636, 0]
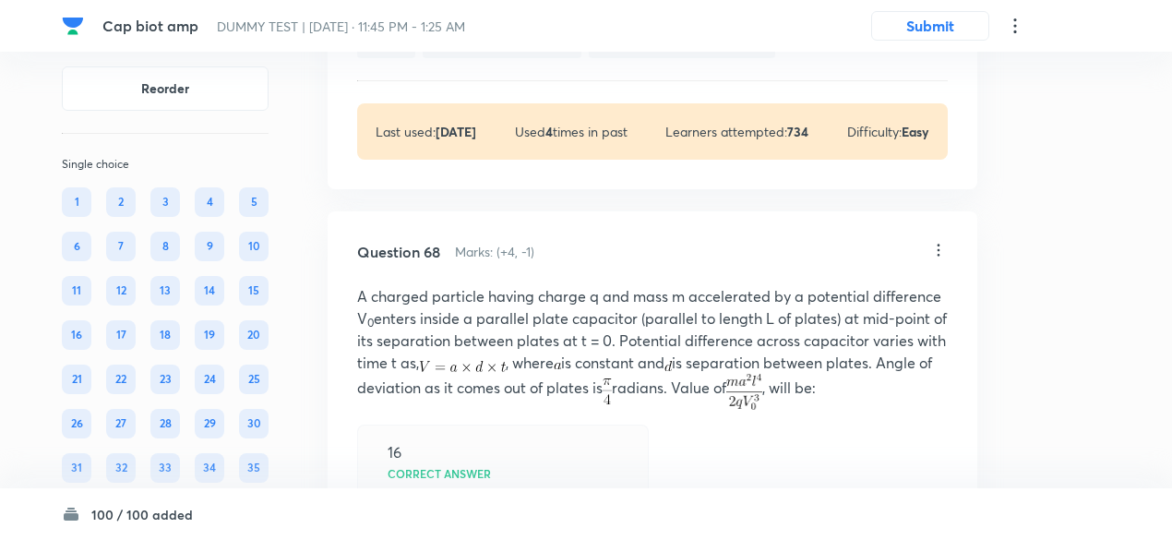
scroll to position [63400, 0]
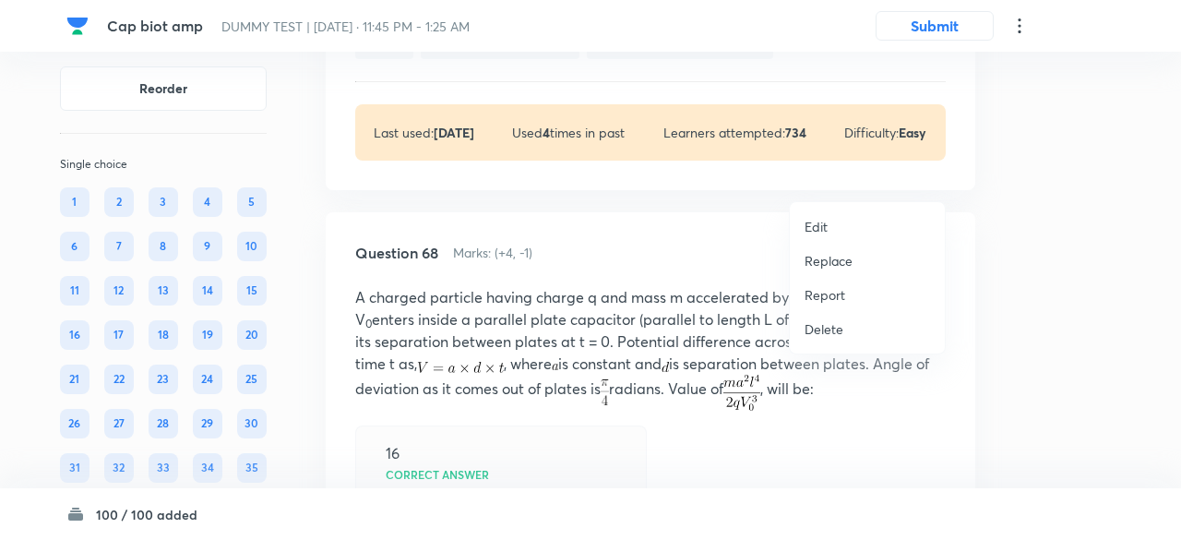
click at [845, 256] on p "Replace" at bounding box center [828, 260] width 48 height 19
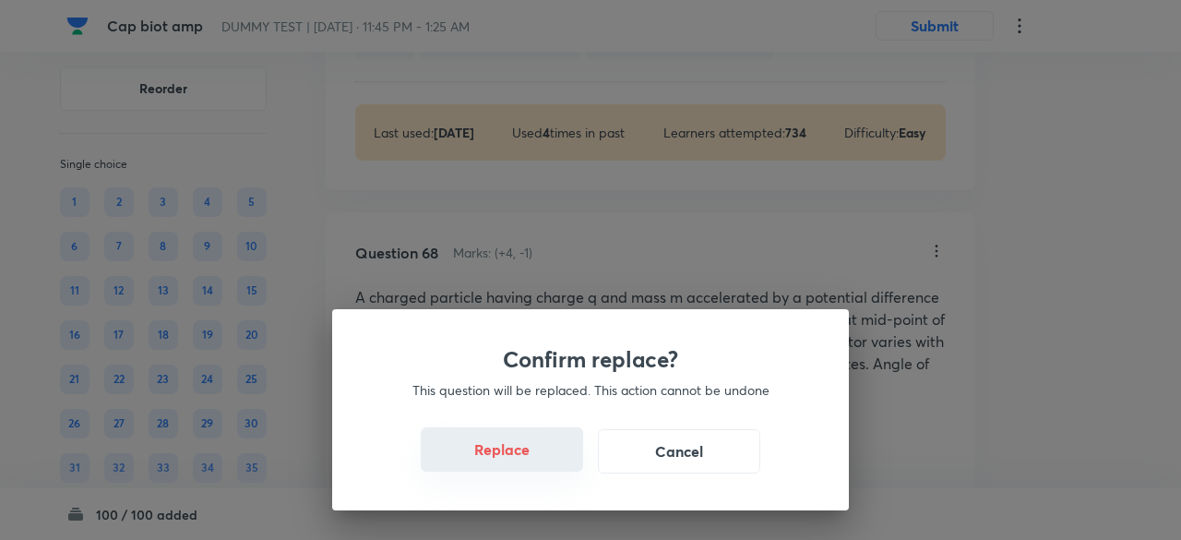
click at [530, 458] on button "Replace" at bounding box center [502, 449] width 162 height 44
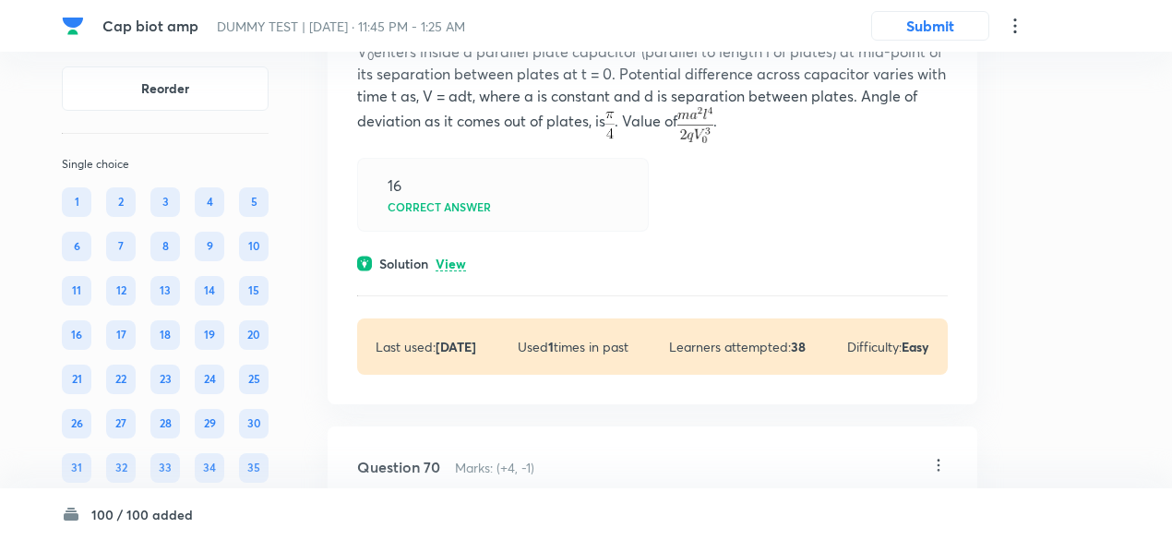
scroll to position [64714, 0]
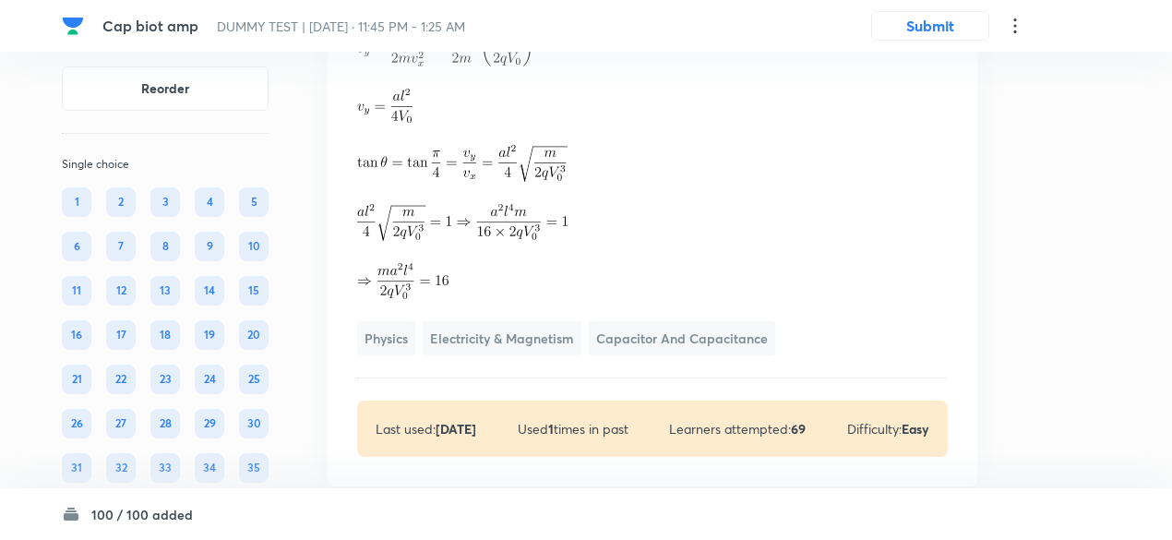
scroll to position [64528, 0]
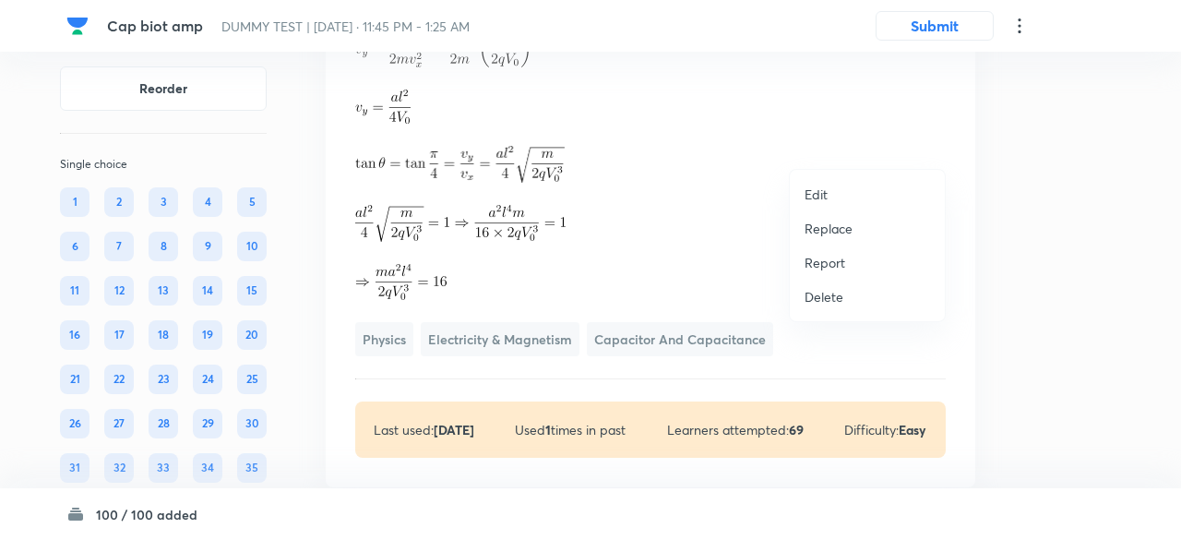
click at [839, 229] on p "Replace" at bounding box center [828, 228] width 48 height 19
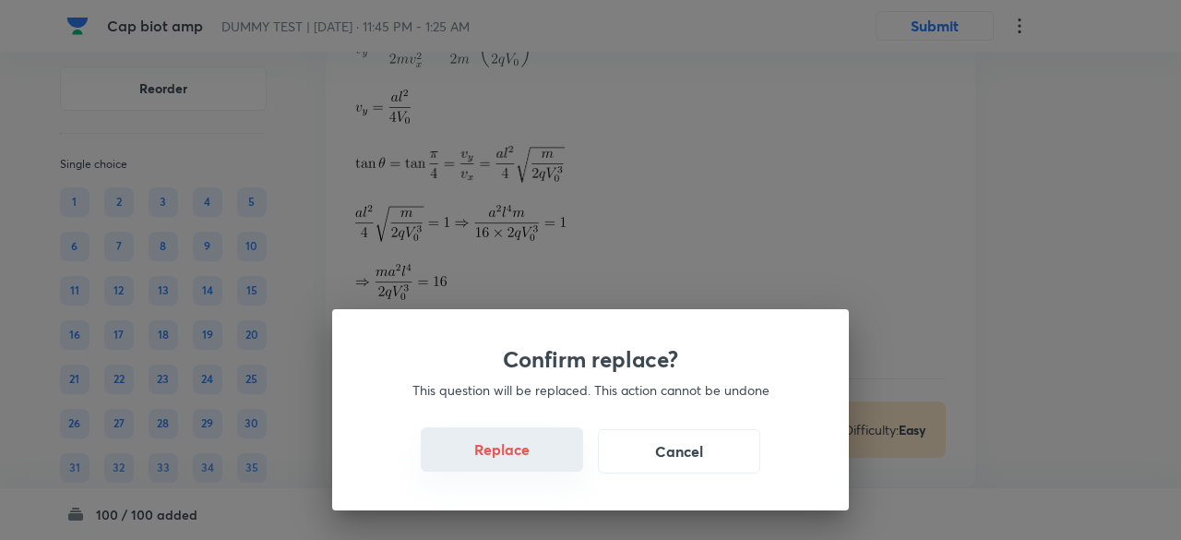
click at [533, 460] on button "Replace" at bounding box center [502, 449] width 162 height 44
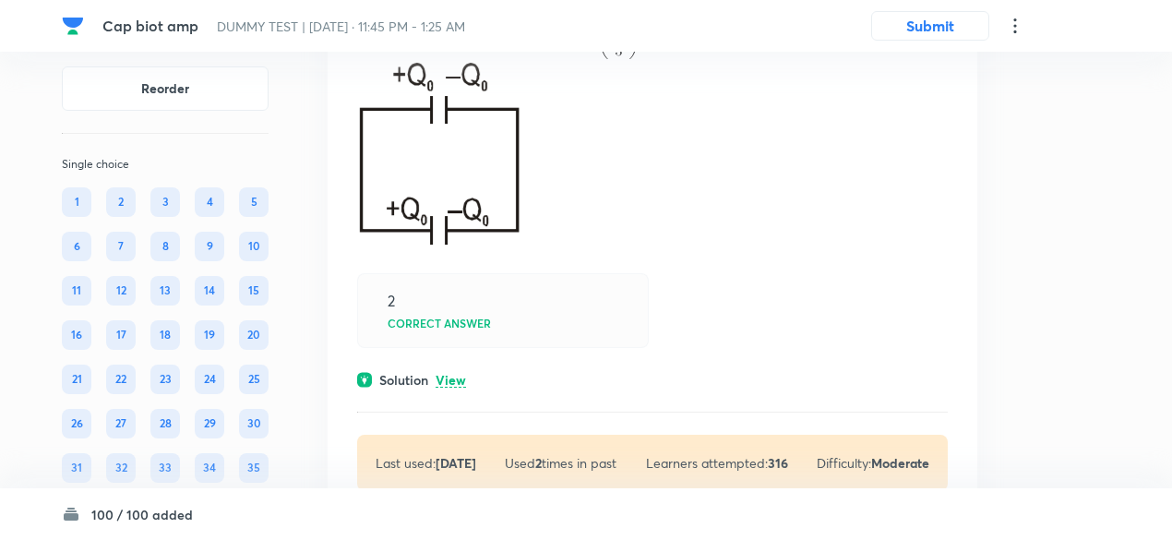
scroll to position [65499, 0]
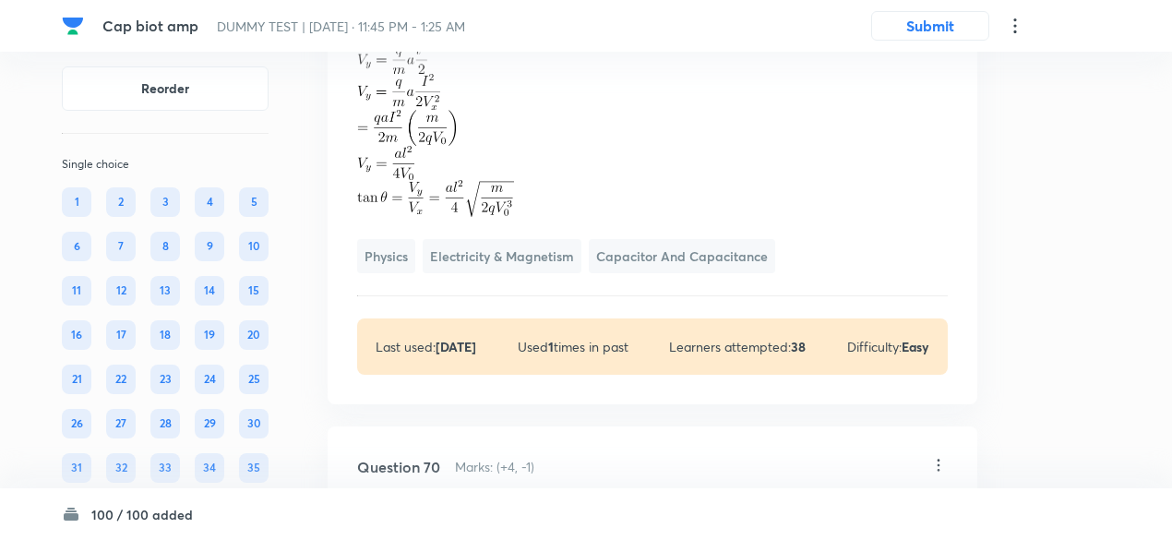
scroll to position [65254, 0]
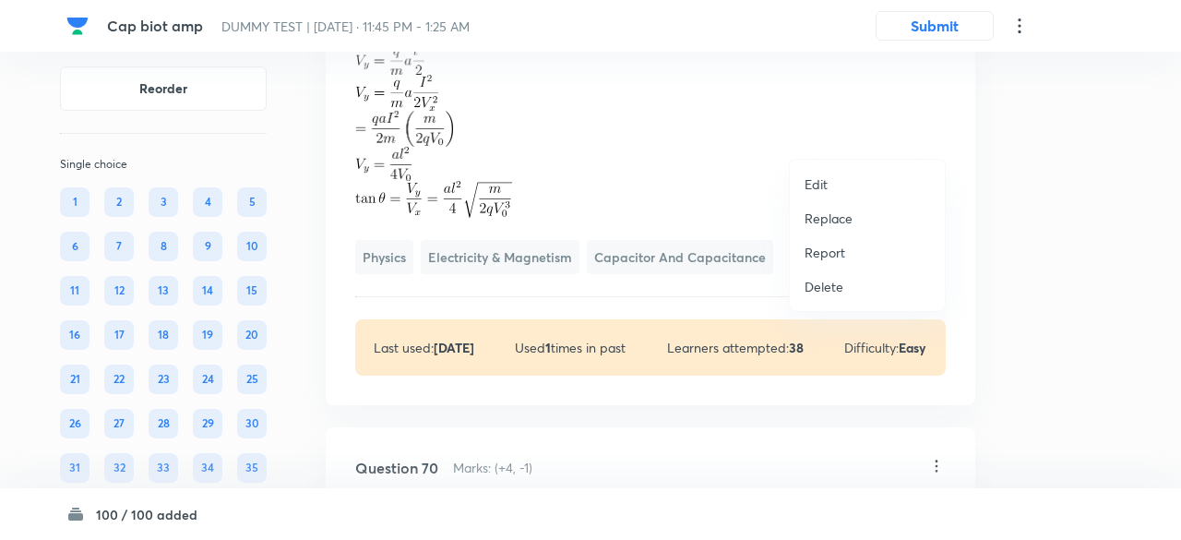
click at [834, 217] on p "Replace" at bounding box center [828, 217] width 48 height 19
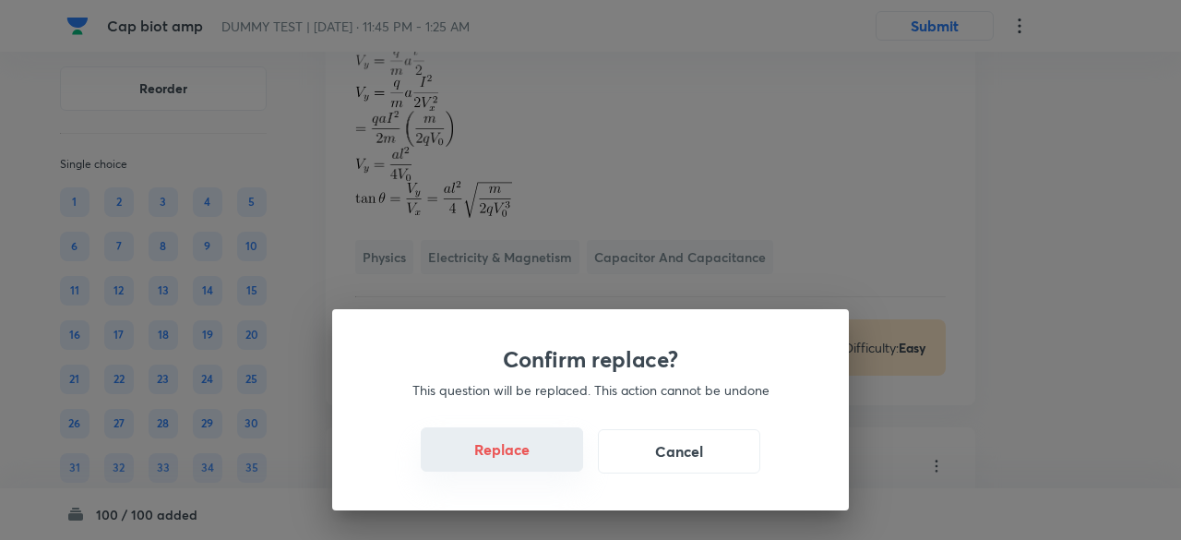
click at [539, 462] on button "Replace" at bounding box center [502, 449] width 162 height 44
click at [539, 462] on button "Replace" at bounding box center [502, 451] width 162 height 44
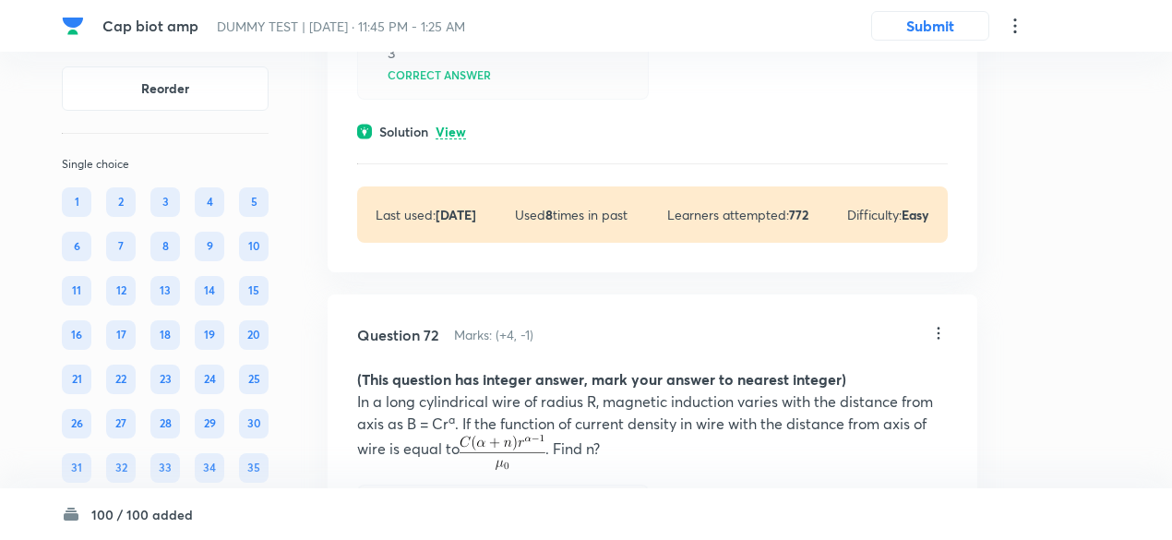
scroll to position [66752, 0]
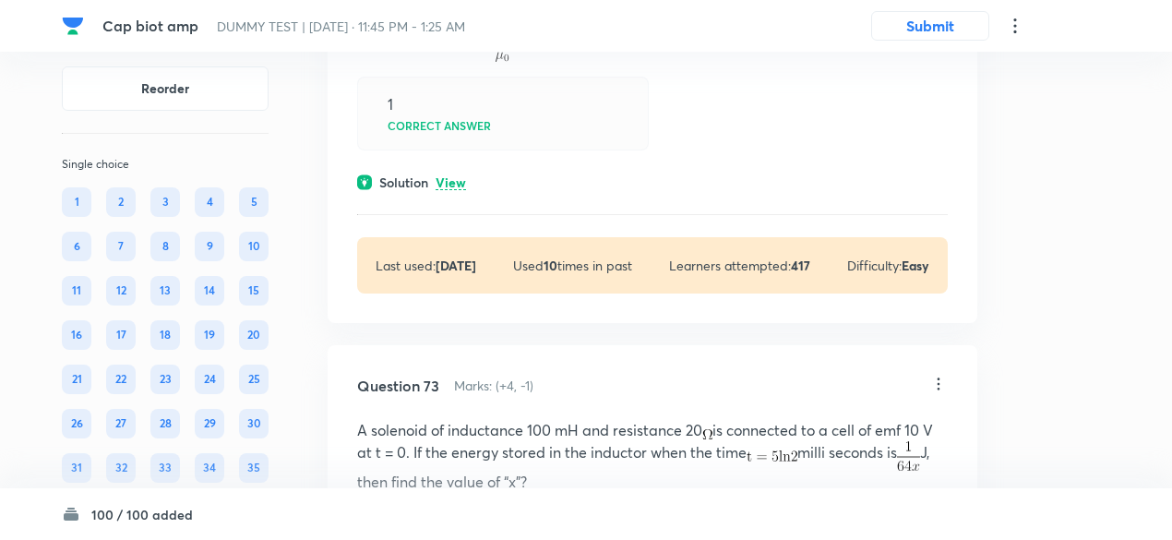
scroll to position [67353, 0]
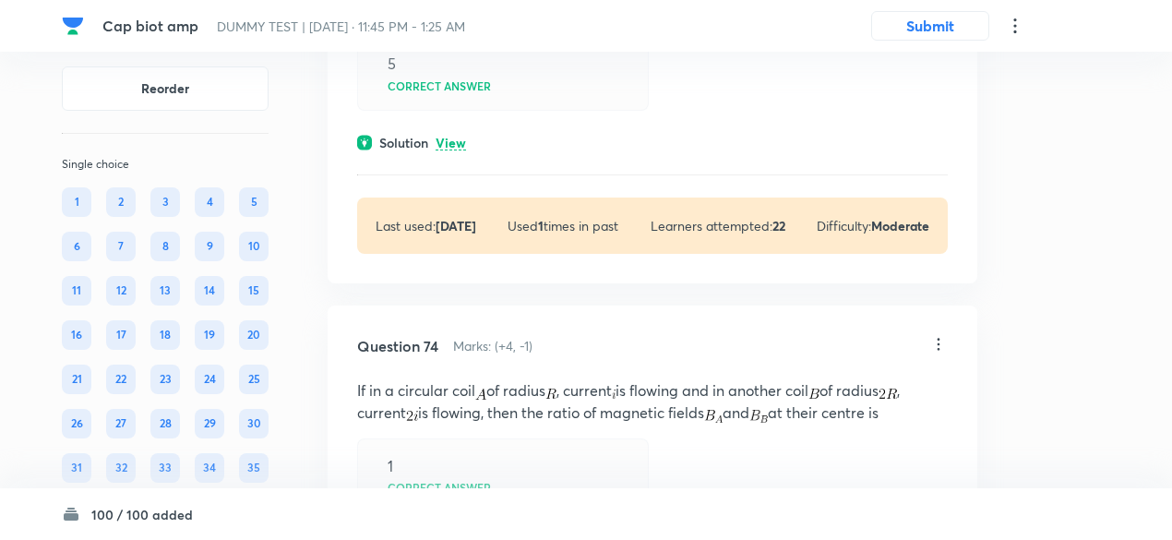
scroll to position [68045, 0]
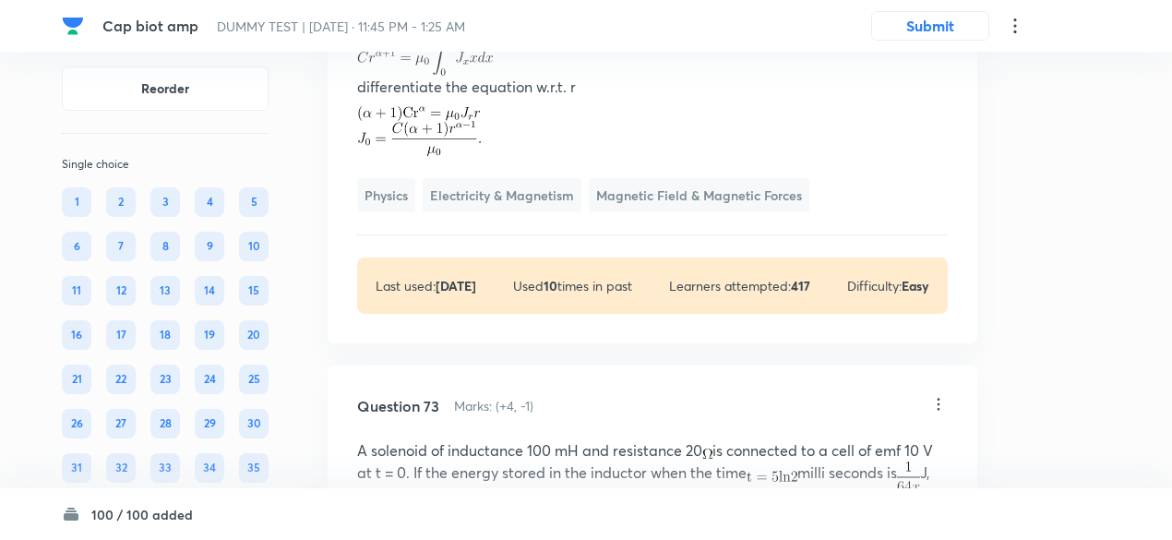
scroll to position [67968, 0]
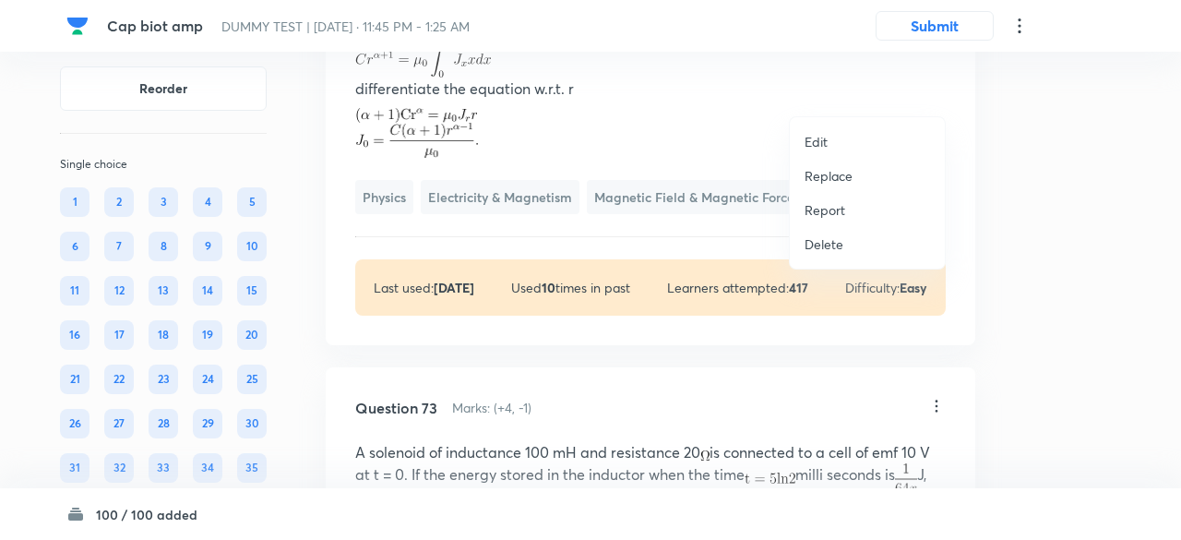
click at [831, 179] on p "Replace" at bounding box center [828, 175] width 48 height 19
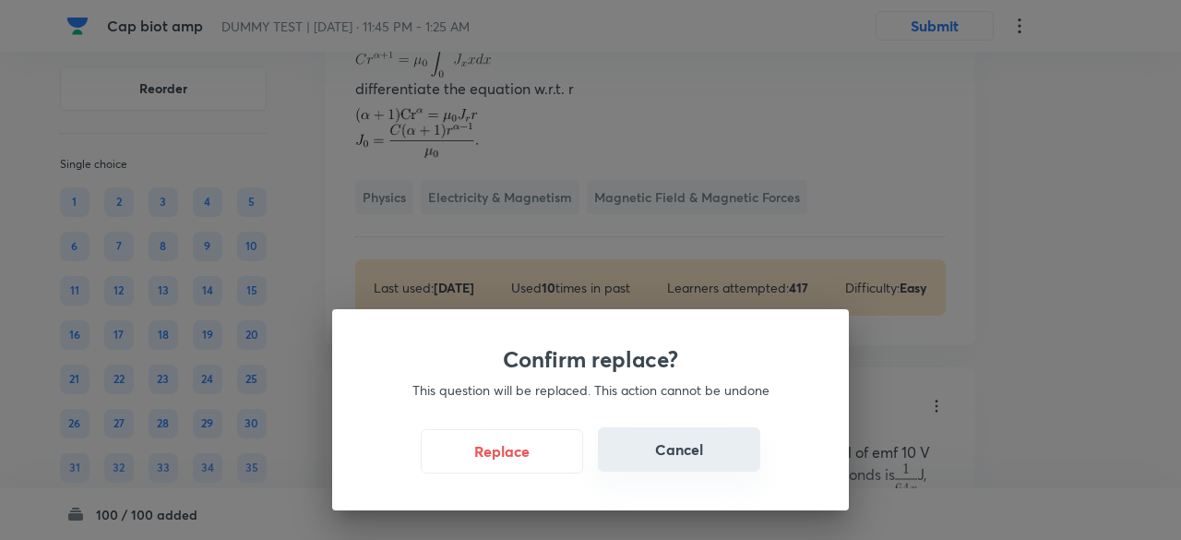
click at [677, 447] on button "Cancel" at bounding box center [679, 449] width 162 height 44
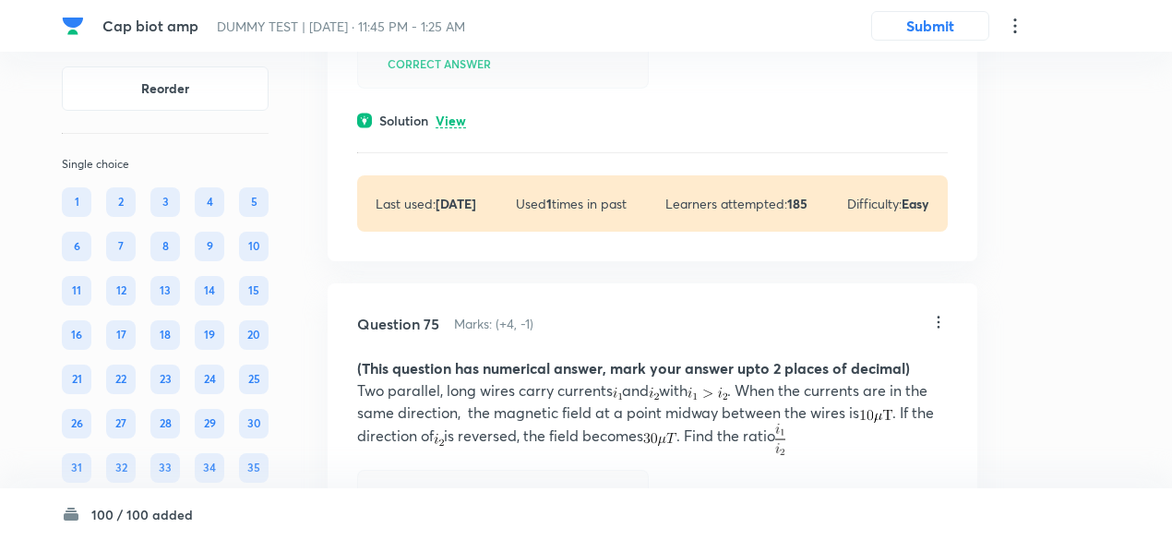
scroll to position [68889, 0]
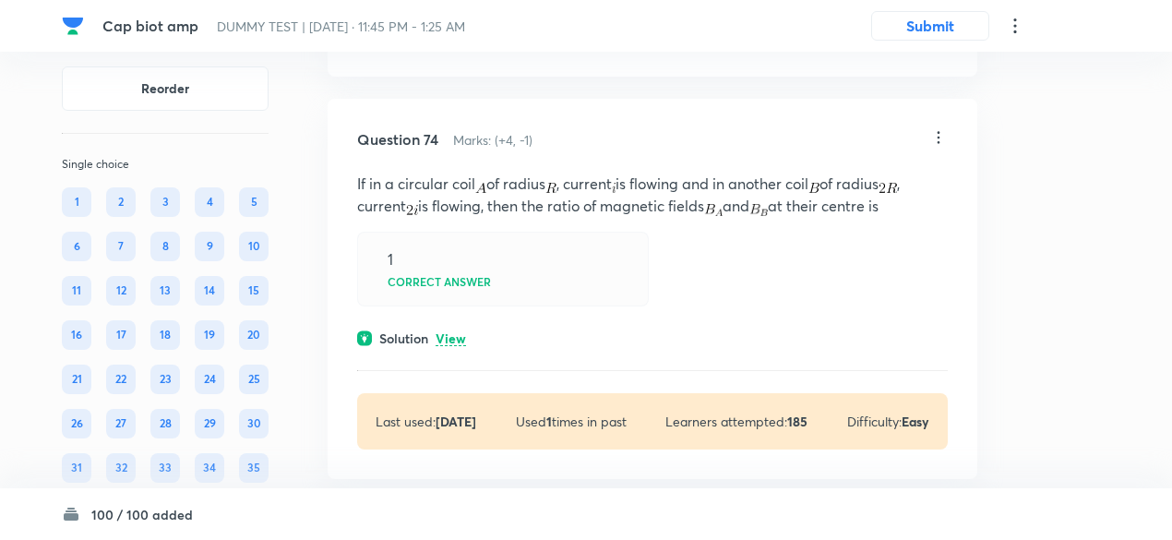
scroll to position [68745, 0]
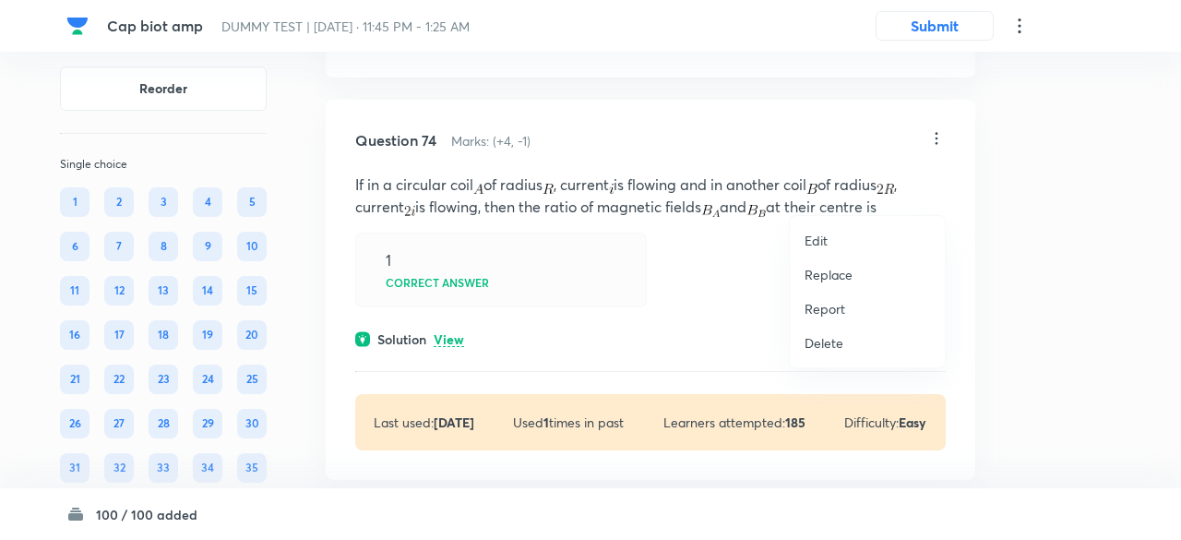
click at [843, 271] on p "Replace" at bounding box center [828, 274] width 48 height 19
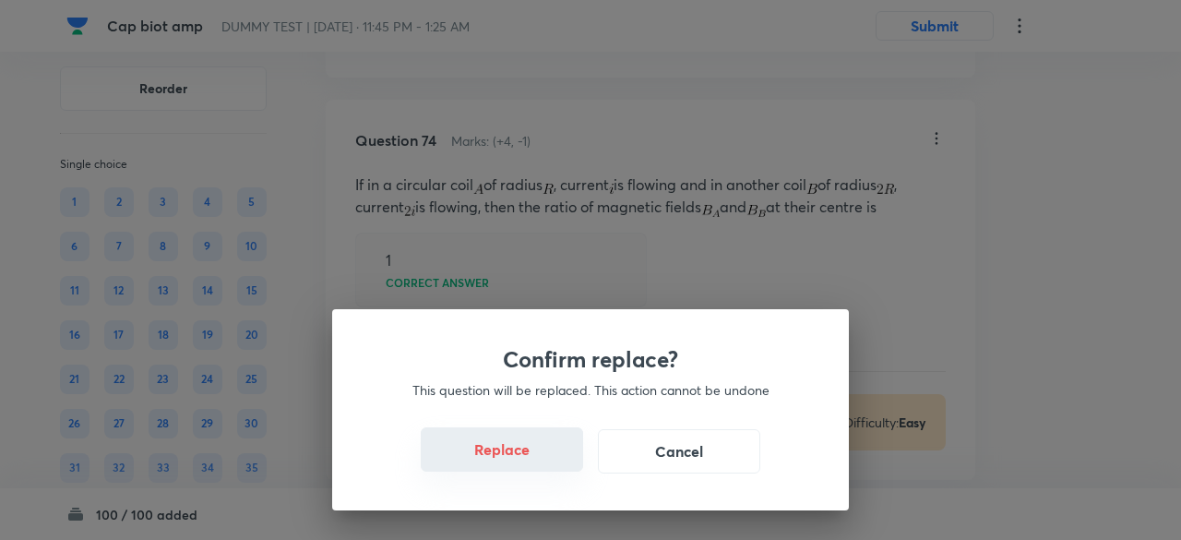
click at [532, 457] on button "Replace" at bounding box center [502, 449] width 162 height 44
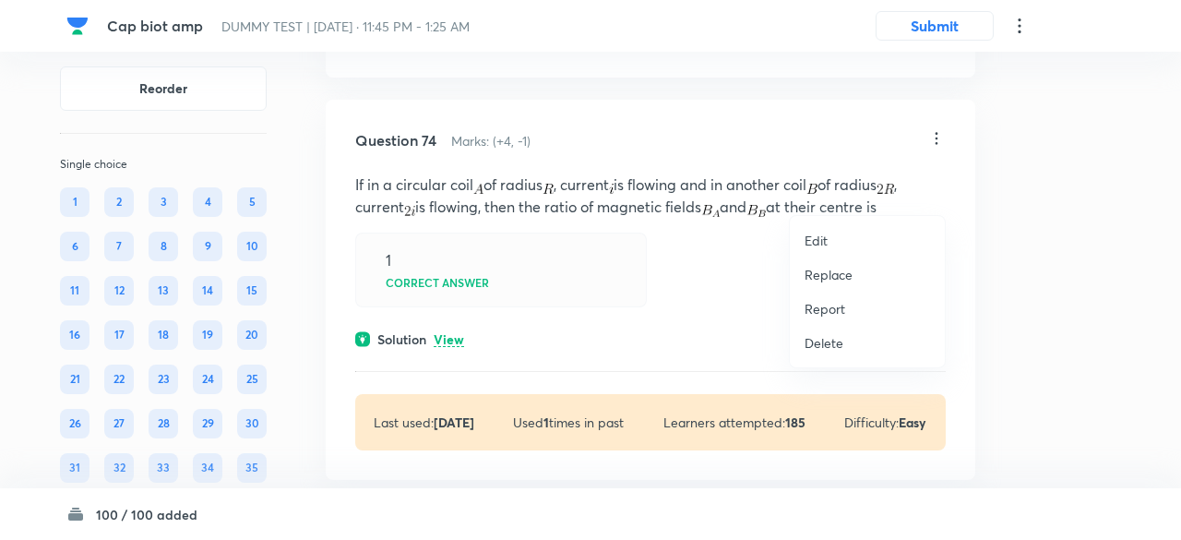
click at [841, 278] on p "Replace" at bounding box center [828, 274] width 48 height 19
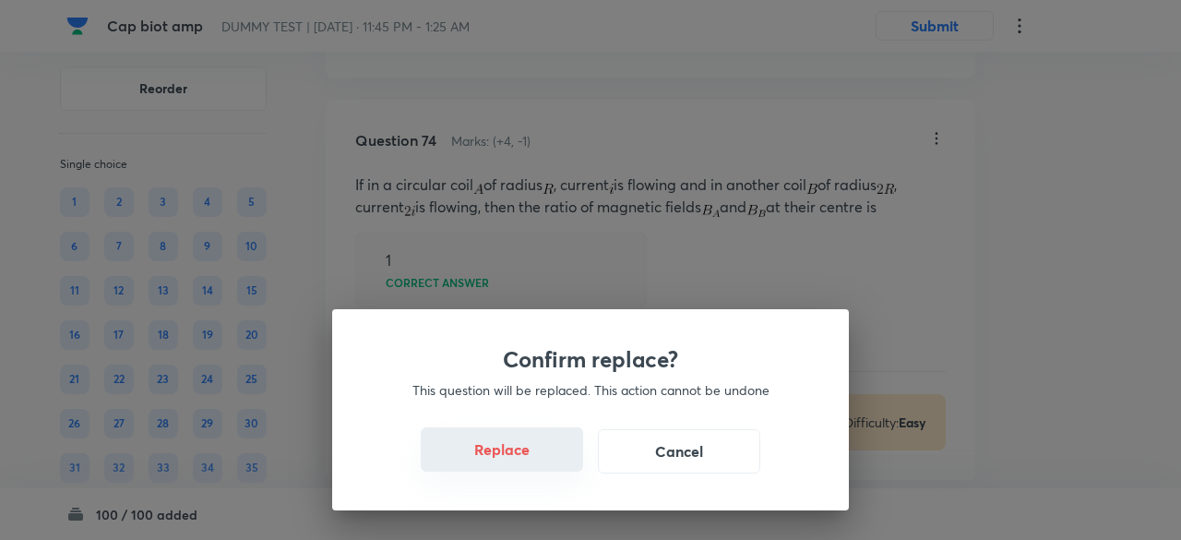
click at [534, 458] on button "Replace" at bounding box center [502, 449] width 162 height 44
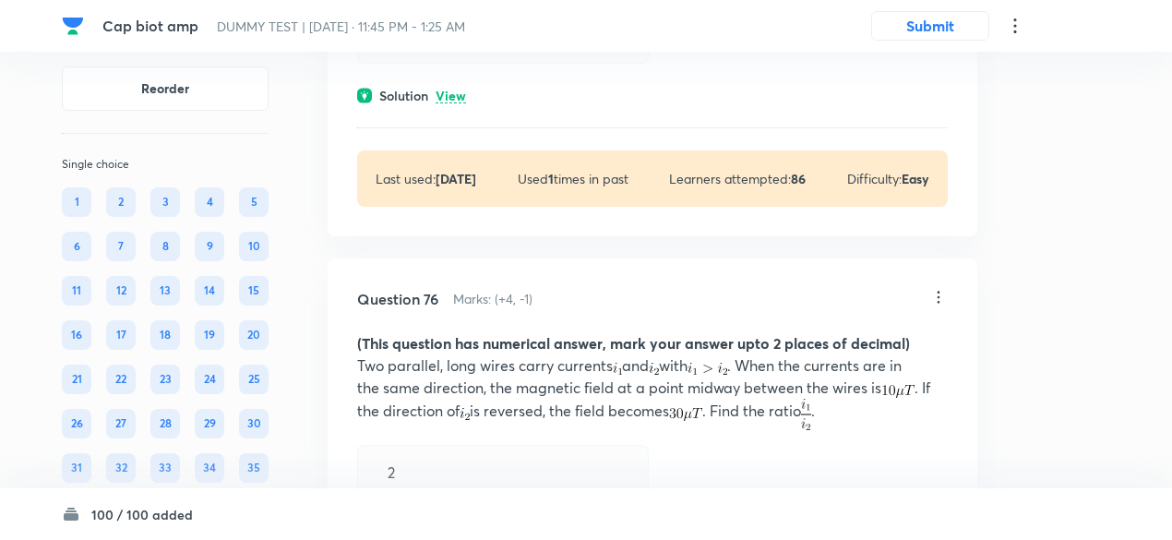
scroll to position [69451, 0]
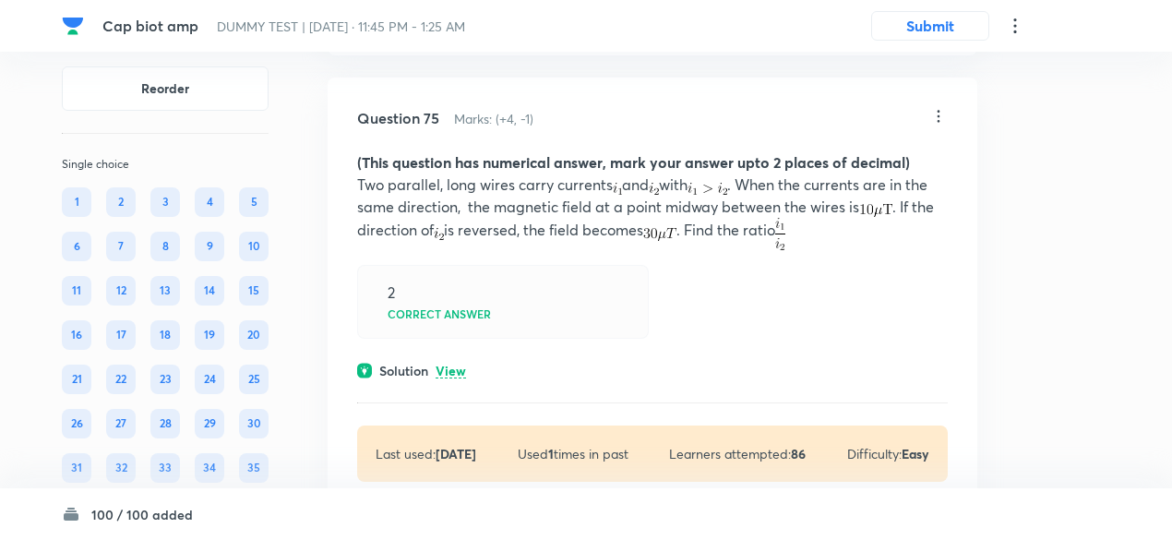
scroll to position [69291, 0]
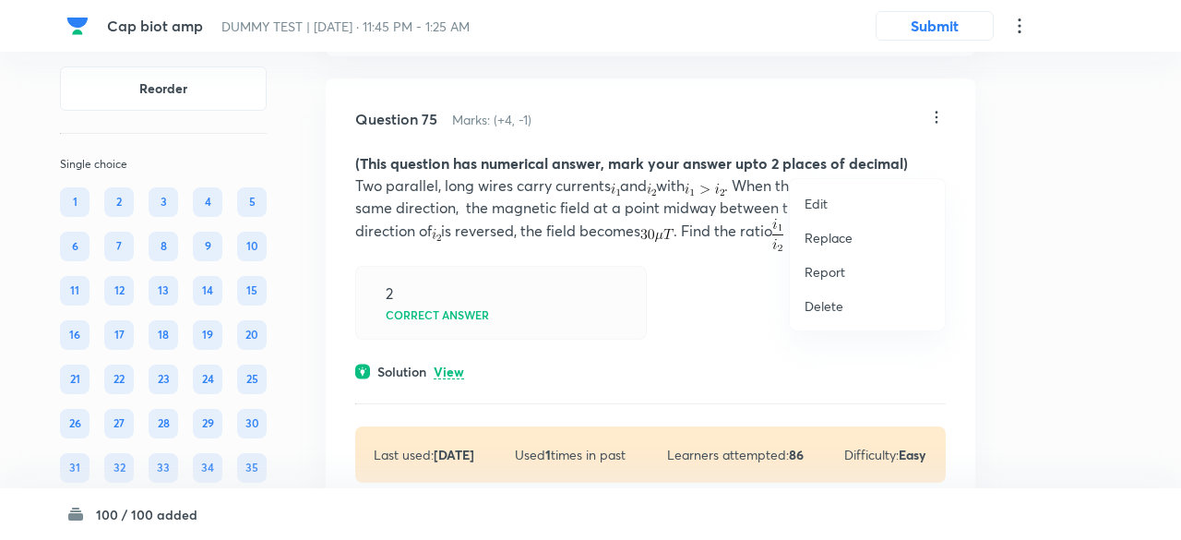
click at [841, 241] on p "Replace" at bounding box center [828, 237] width 48 height 19
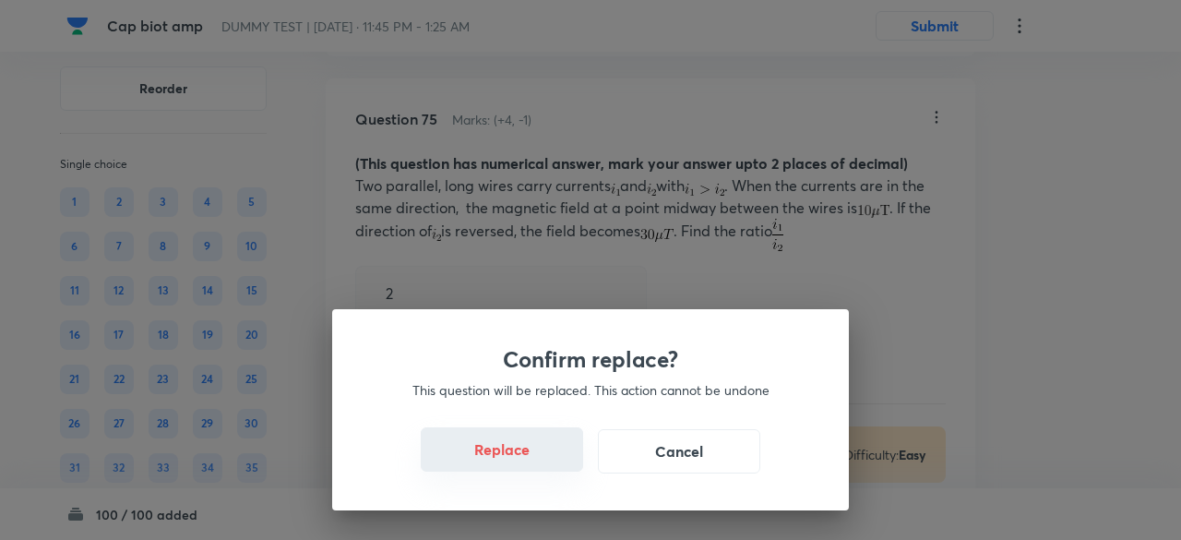
click at [530, 462] on button "Replace" at bounding box center [502, 449] width 162 height 44
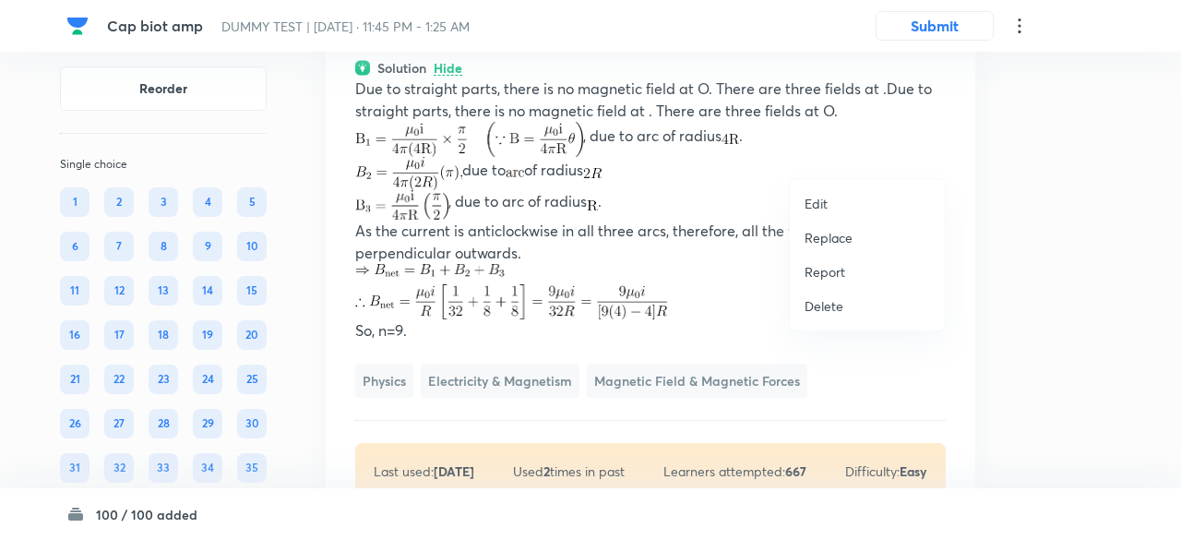
click at [842, 234] on p "Replace" at bounding box center [828, 237] width 48 height 19
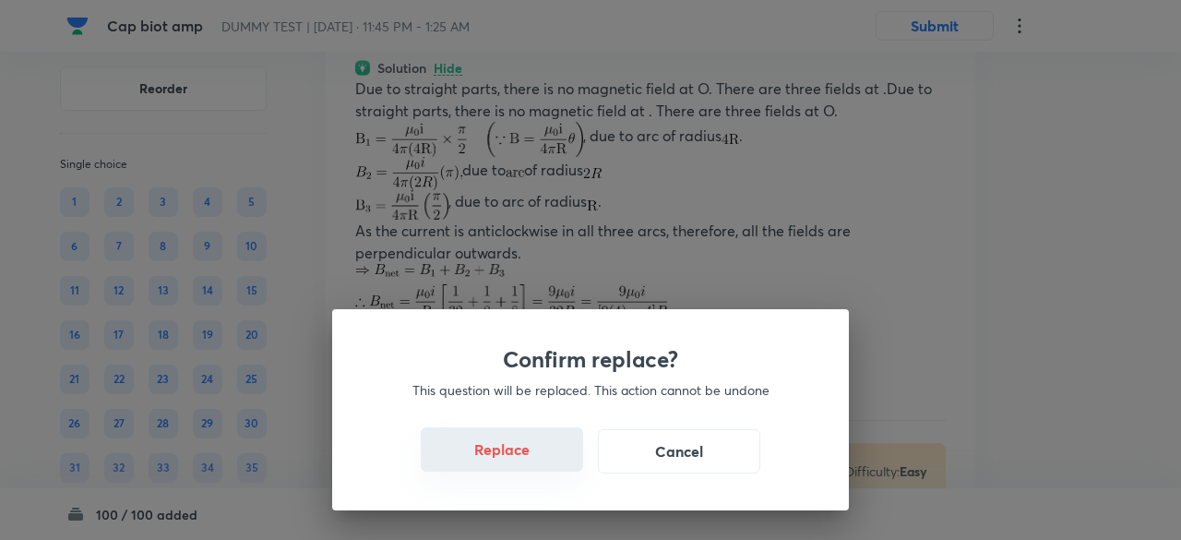
click at [528, 456] on button "Replace" at bounding box center [502, 449] width 162 height 44
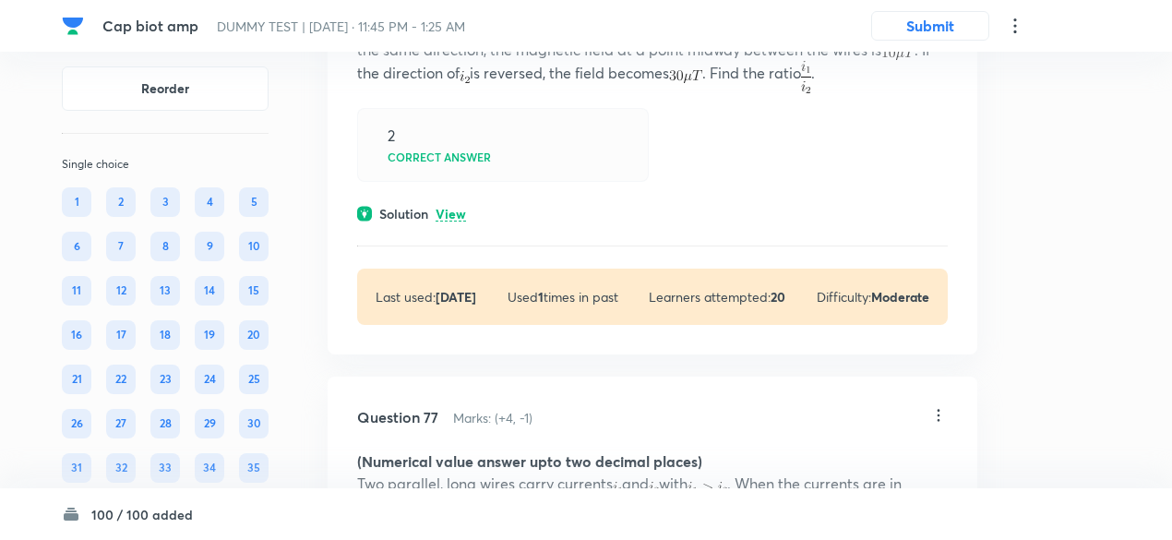
scroll to position [70255, 0]
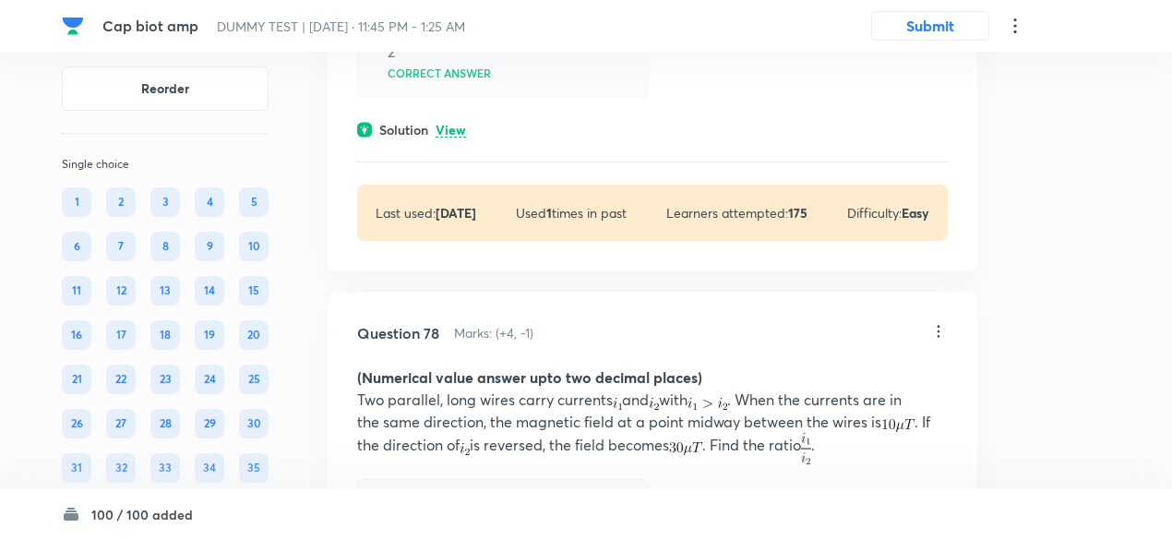
scroll to position [71003, 0]
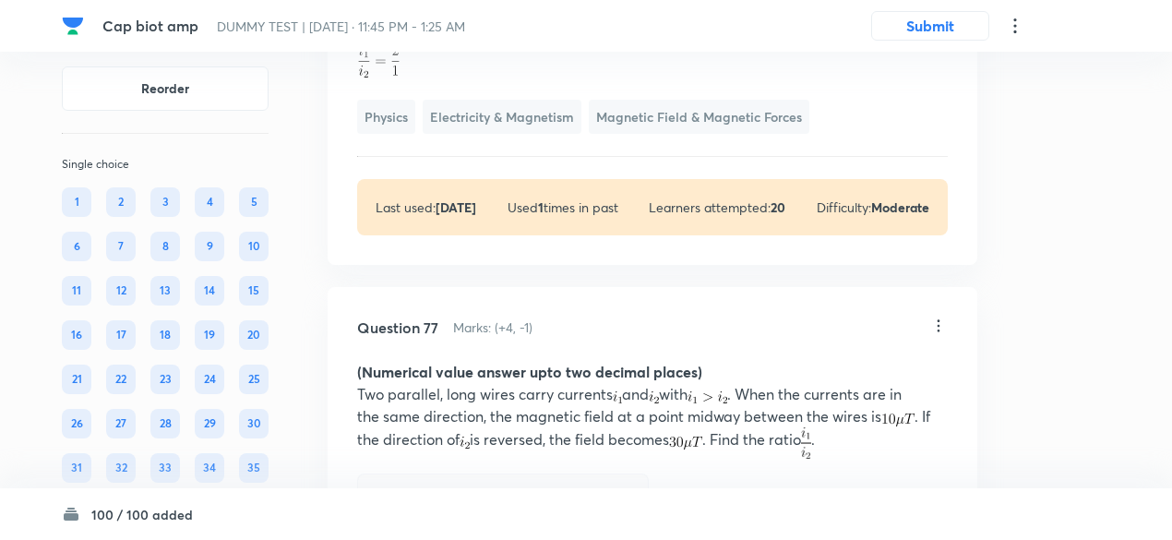
scroll to position [70805, 0]
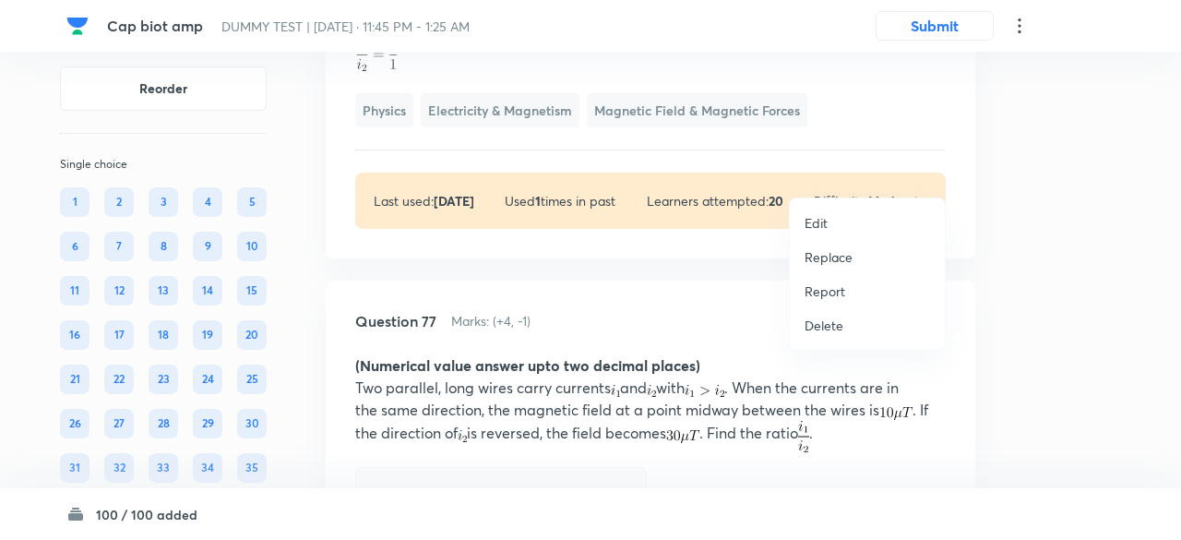
click at [830, 257] on p "Replace" at bounding box center [828, 256] width 48 height 19
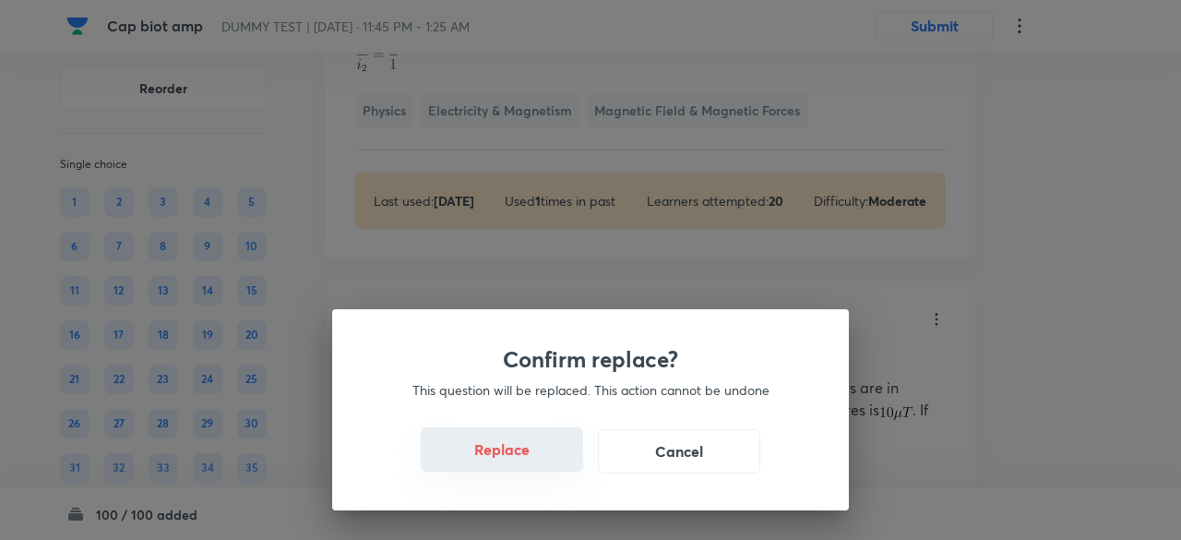
click at [526, 460] on button "Replace" at bounding box center [502, 449] width 162 height 44
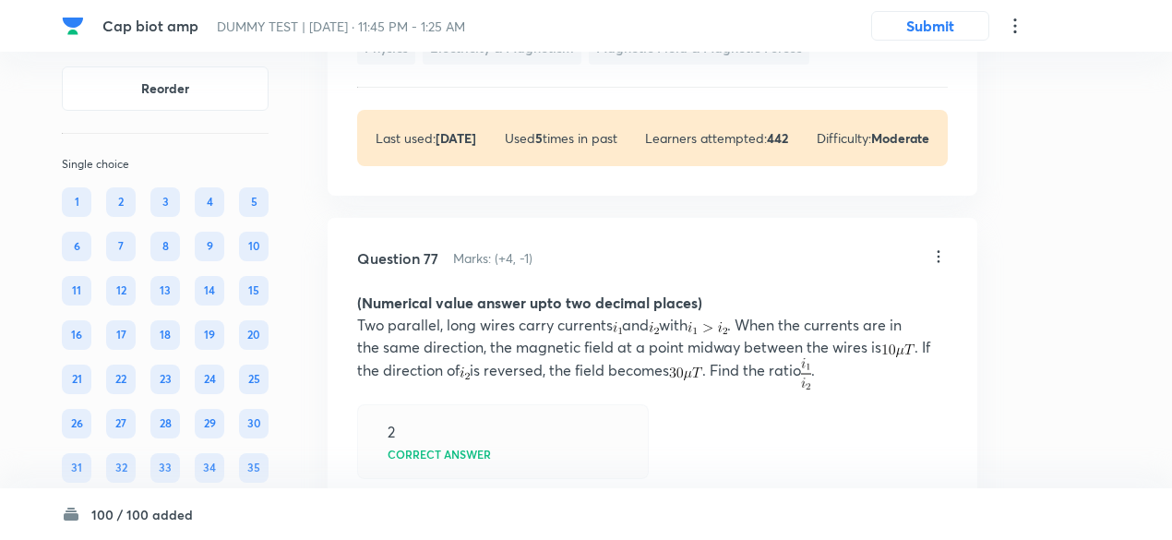
drag, startPoint x: 601, startPoint y: 232, endPoint x: 529, endPoint y: 257, distance: 77.3
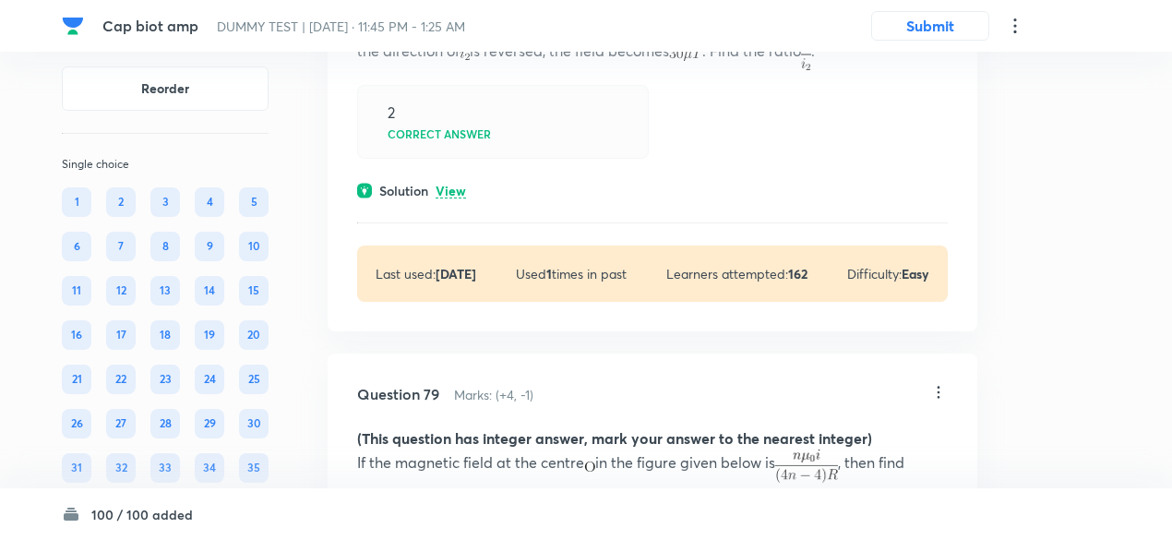
scroll to position [71581, 0]
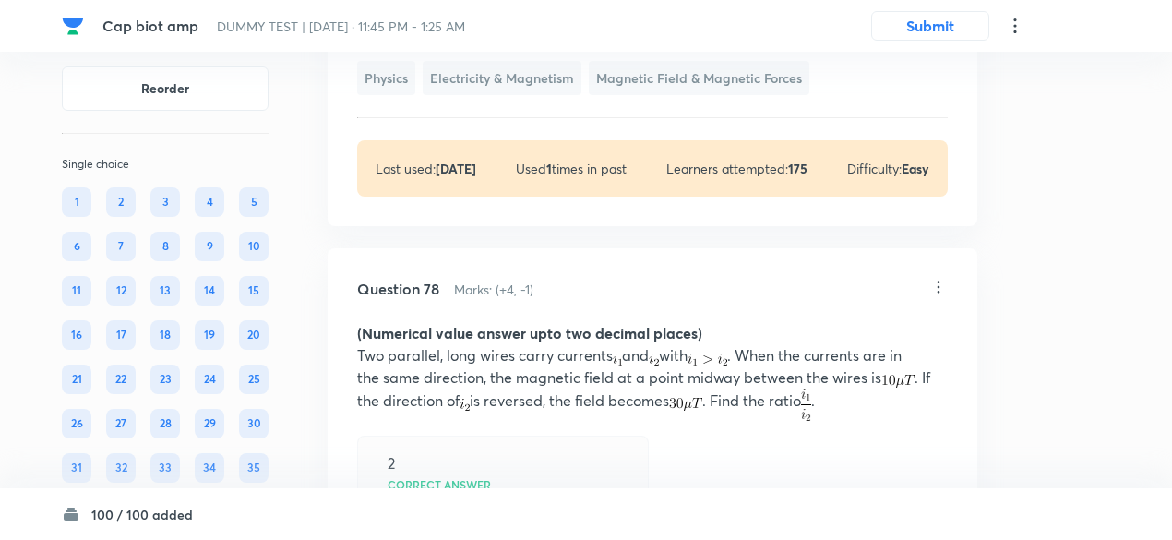
scroll to position [71477, 0]
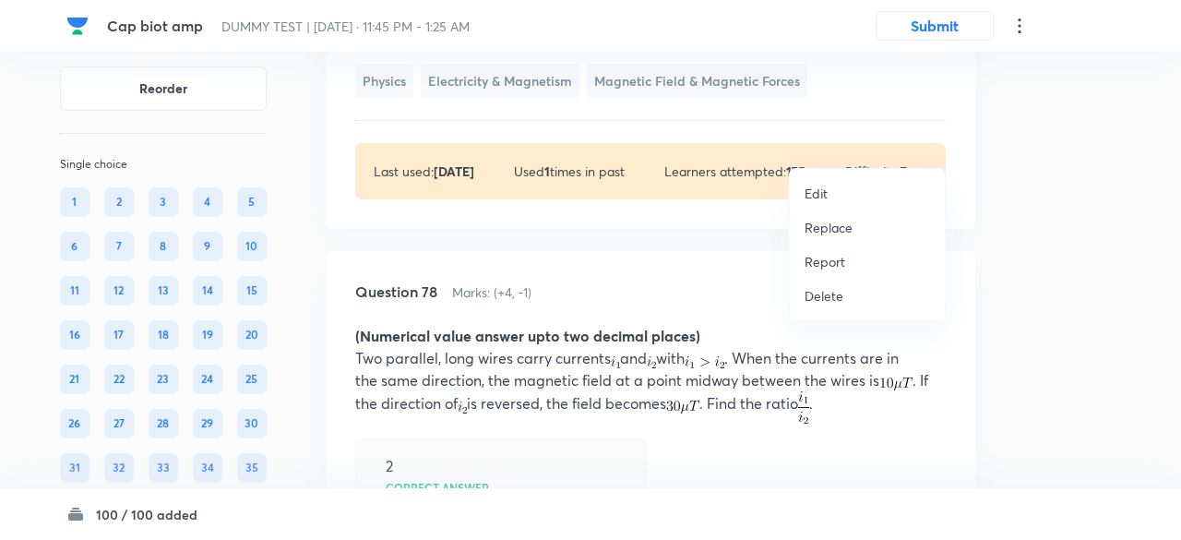
click at [842, 215] on li "Replace" at bounding box center [867, 227] width 155 height 34
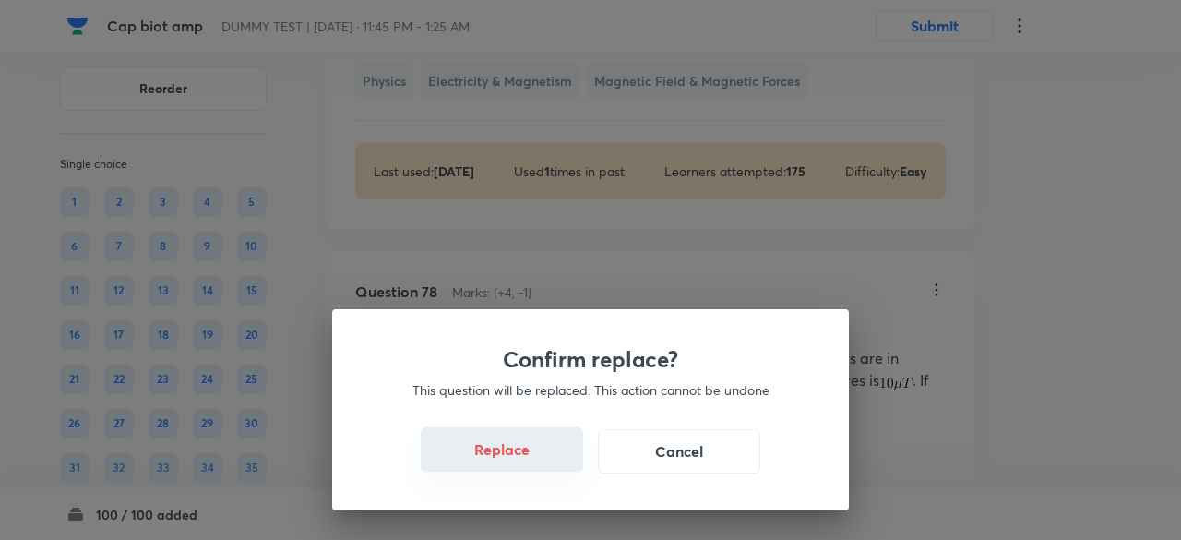
click at [527, 459] on button "Replace" at bounding box center [502, 449] width 162 height 44
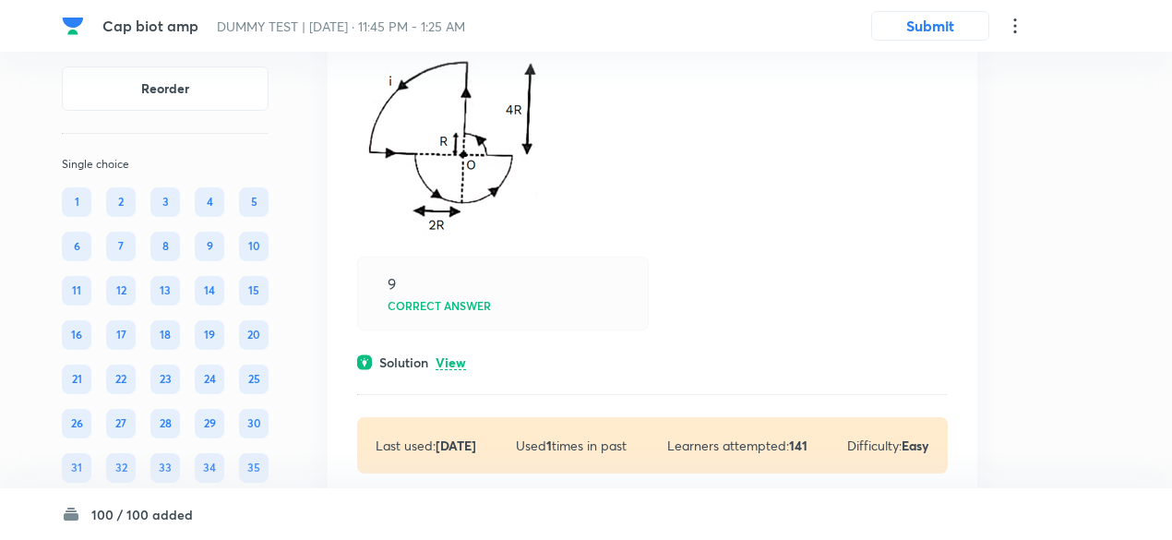
scroll to position [72779, 0]
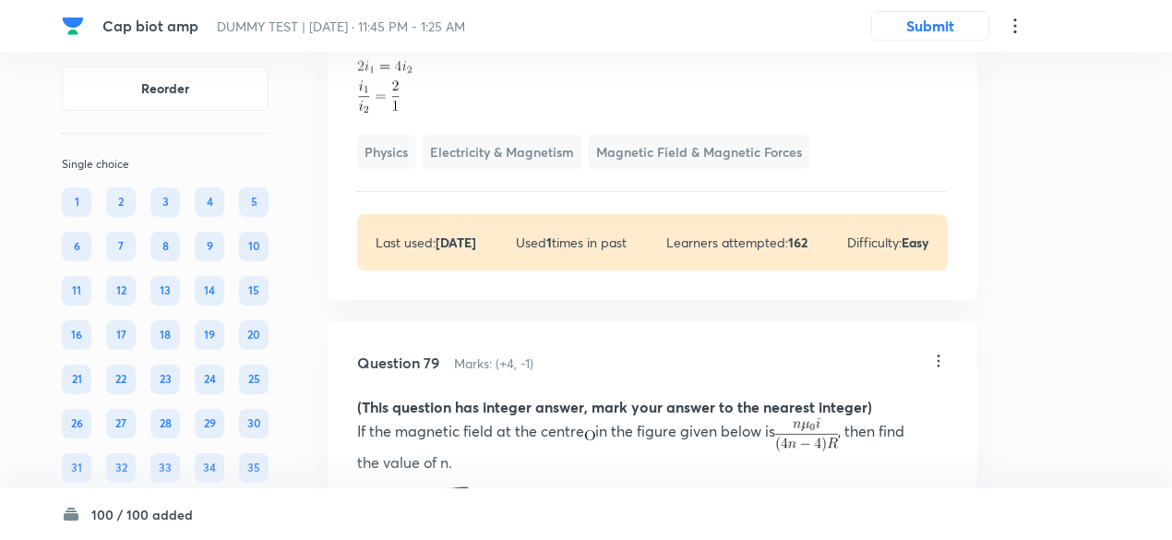
scroll to position [72593, 0]
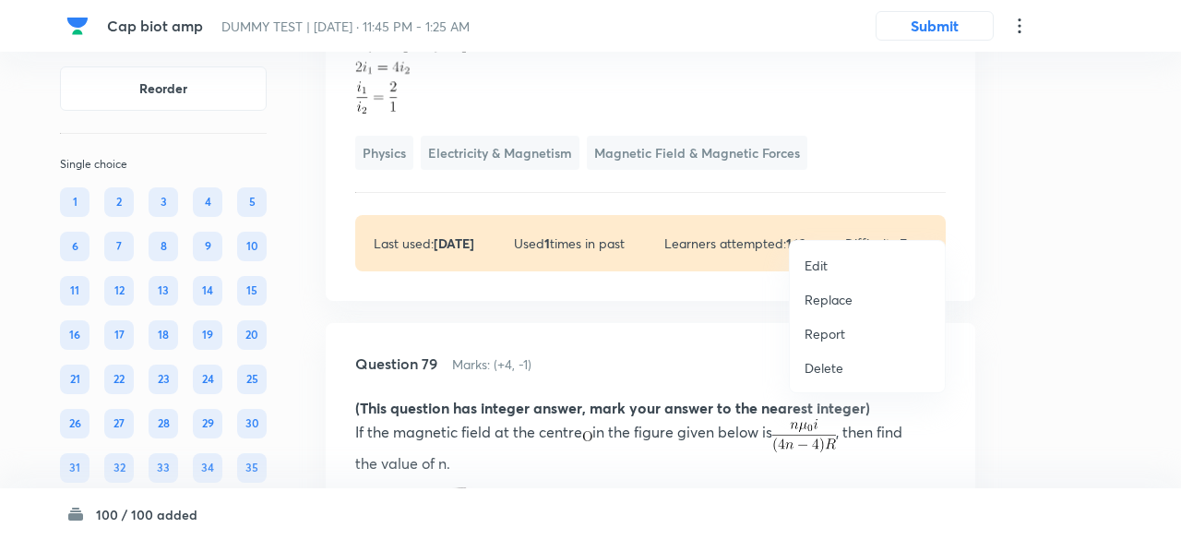
click at [825, 297] on p "Replace" at bounding box center [828, 299] width 48 height 19
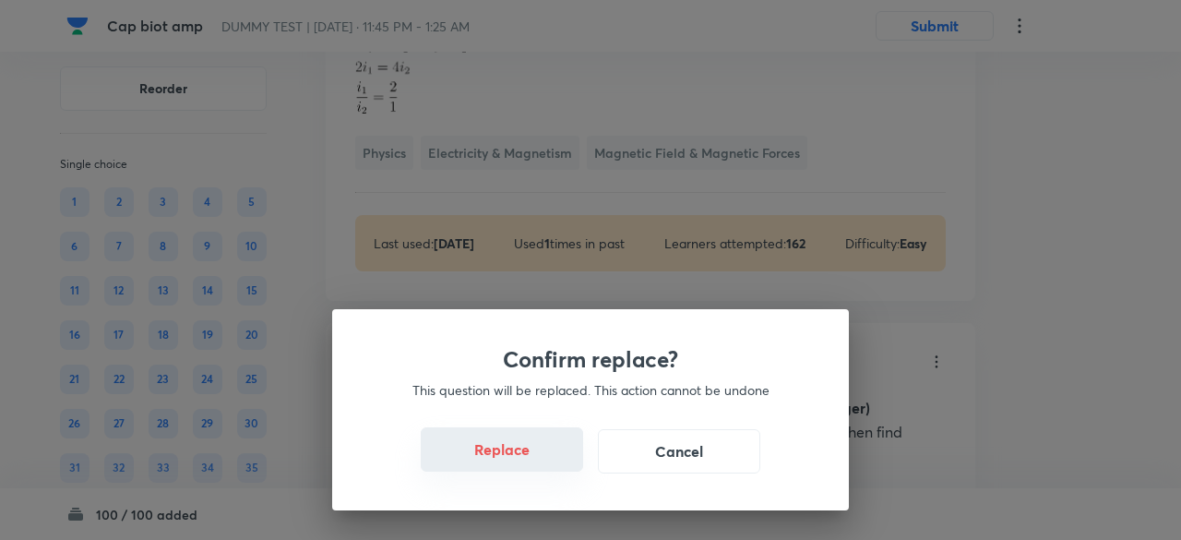
click at [522, 455] on button "Replace" at bounding box center [502, 449] width 162 height 44
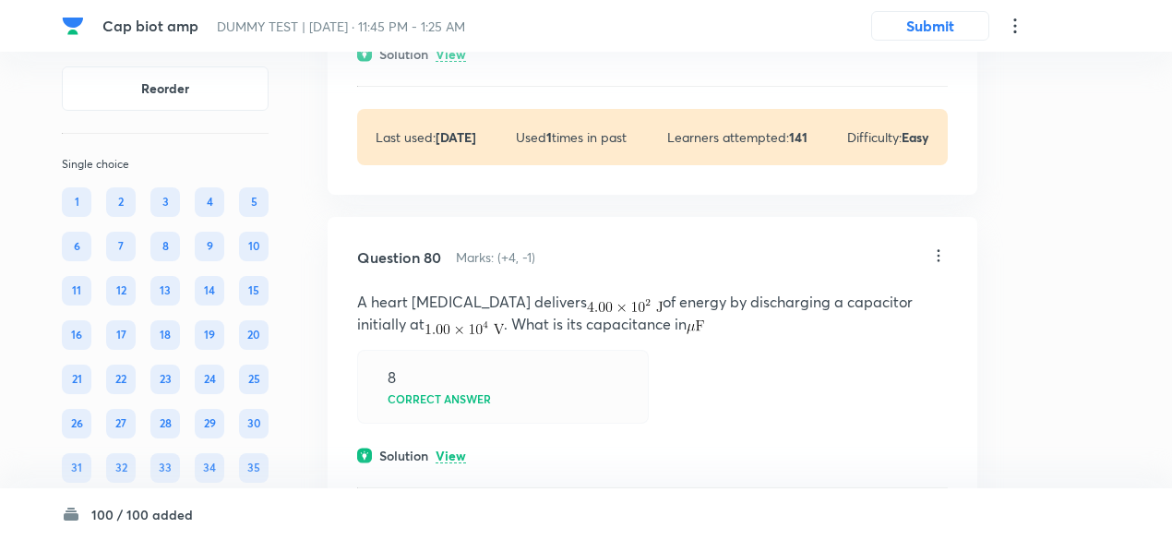
scroll to position [73324, 0]
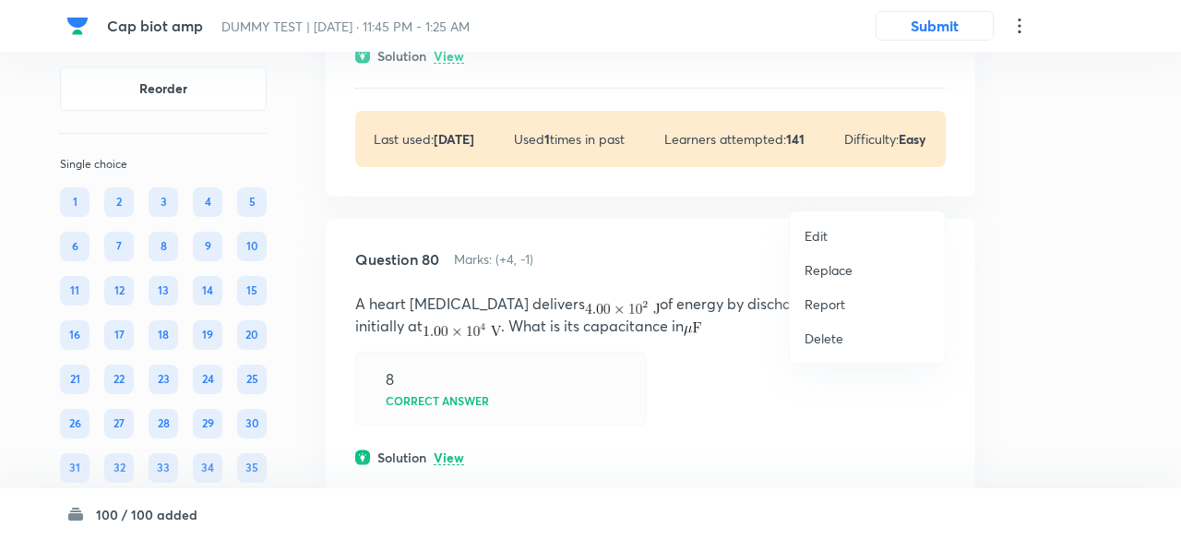
click at [810, 276] on p "Replace" at bounding box center [828, 269] width 48 height 19
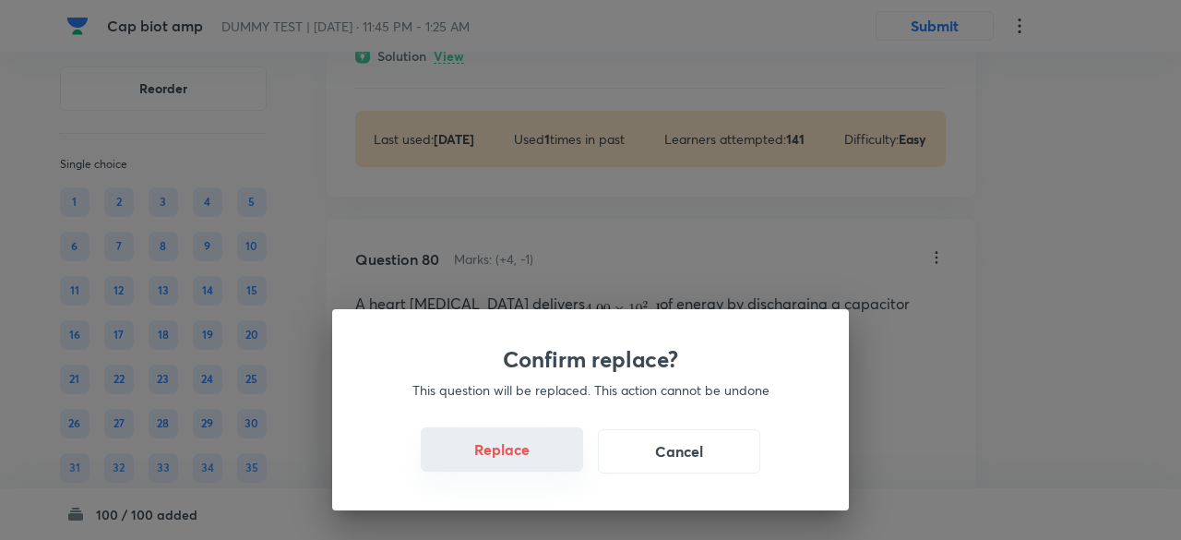
click at [517, 458] on button "Replace" at bounding box center [502, 449] width 162 height 44
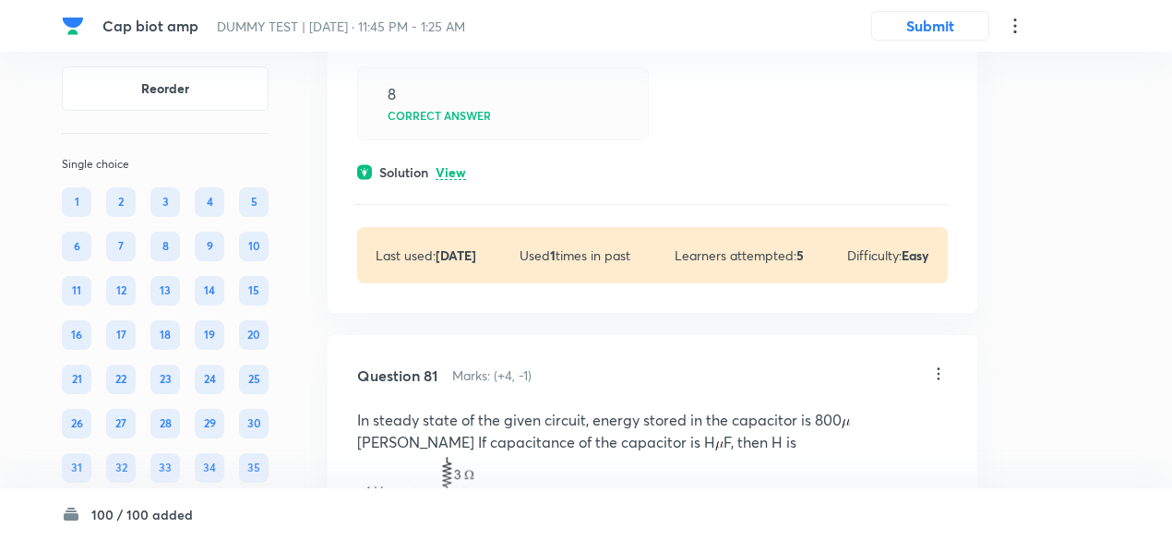
scroll to position [73465, 0]
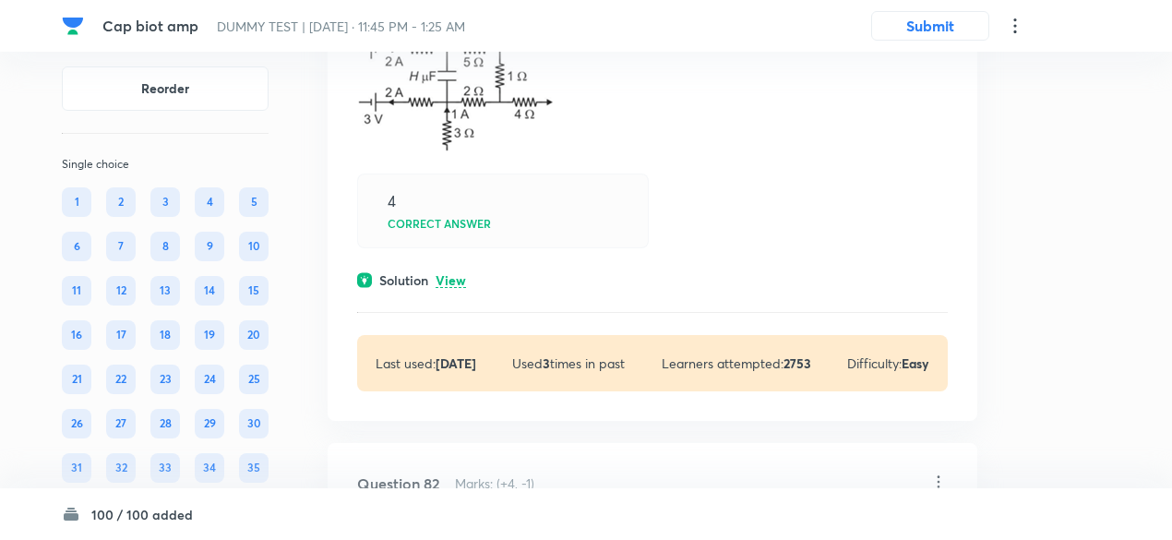
scroll to position [74136, 0]
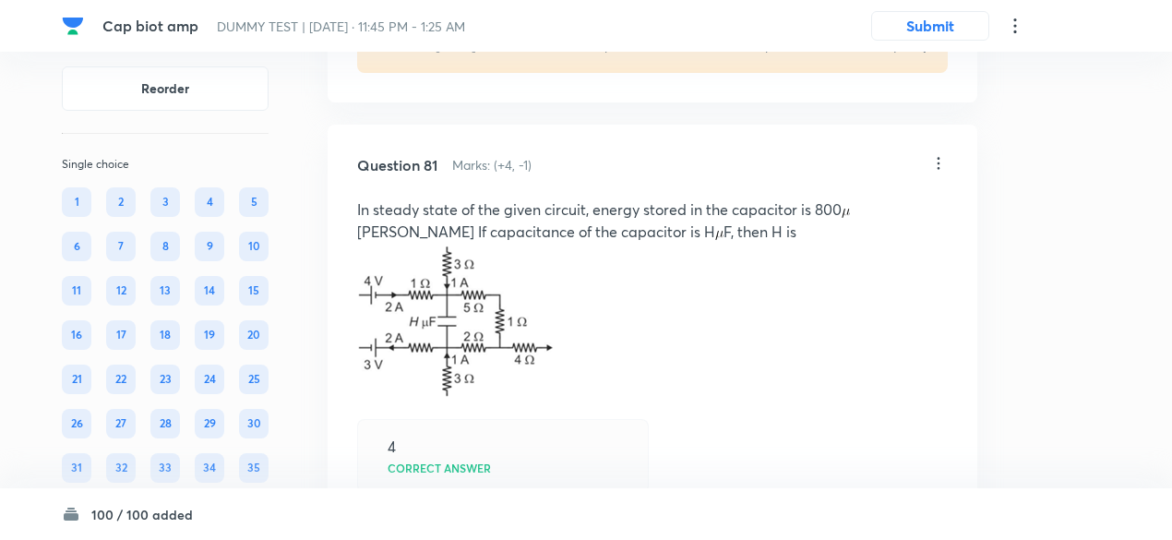
scroll to position [74002, 0]
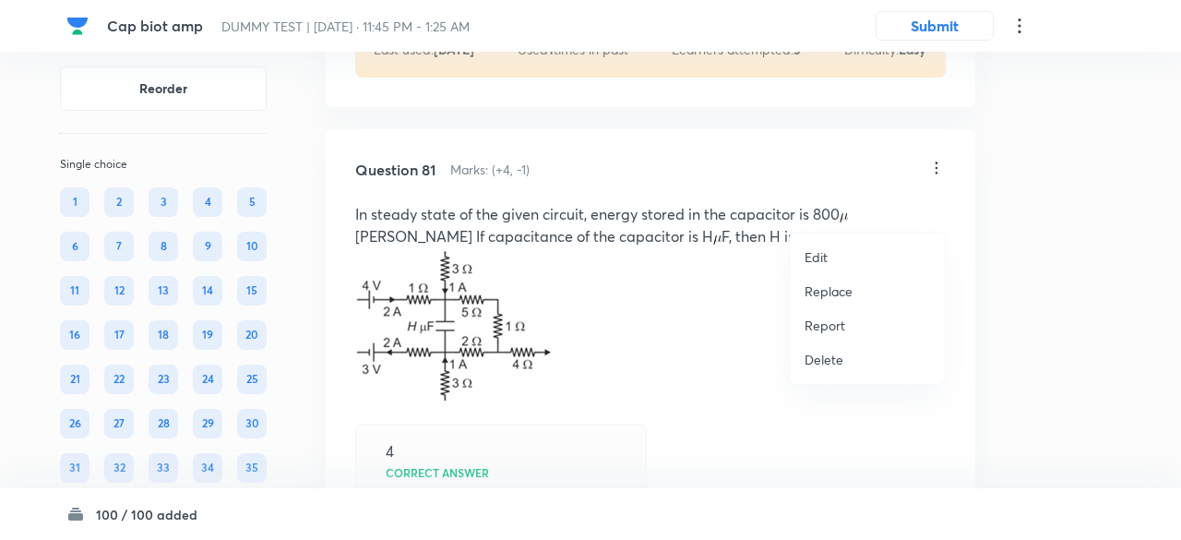
click at [825, 287] on p "Replace" at bounding box center [828, 290] width 48 height 19
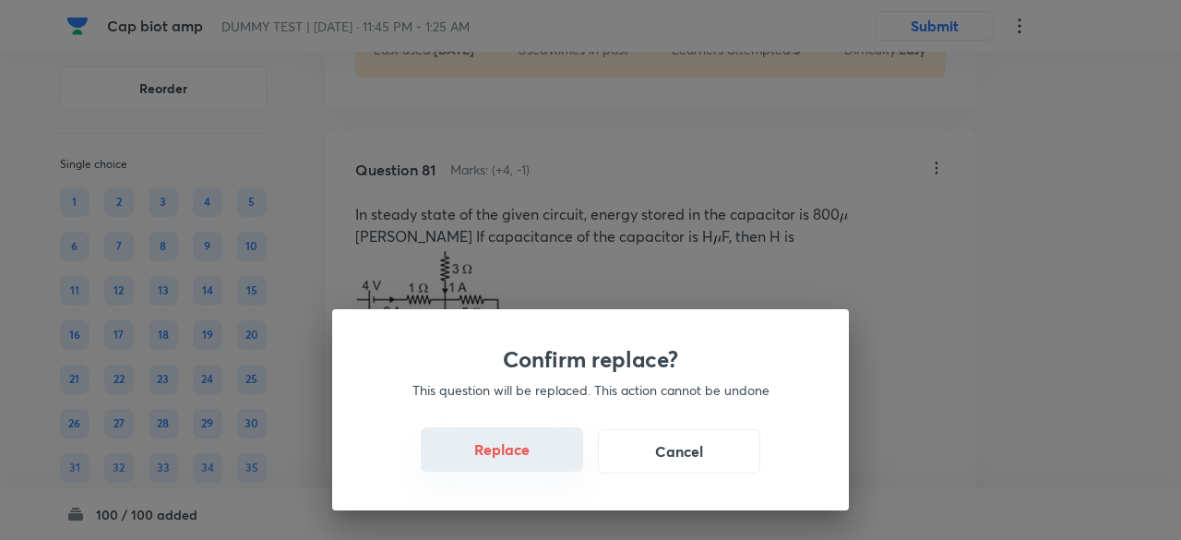
click at [531, 453] on button "Replace" at bounding box center [502, 449] width 162 height 44
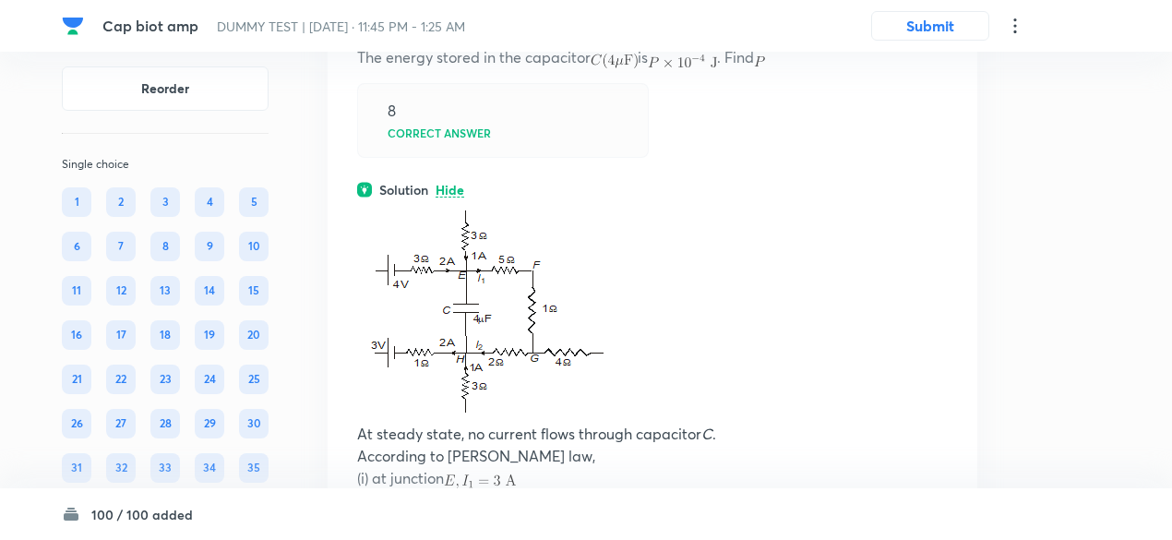
scroll to position [73956, 0]
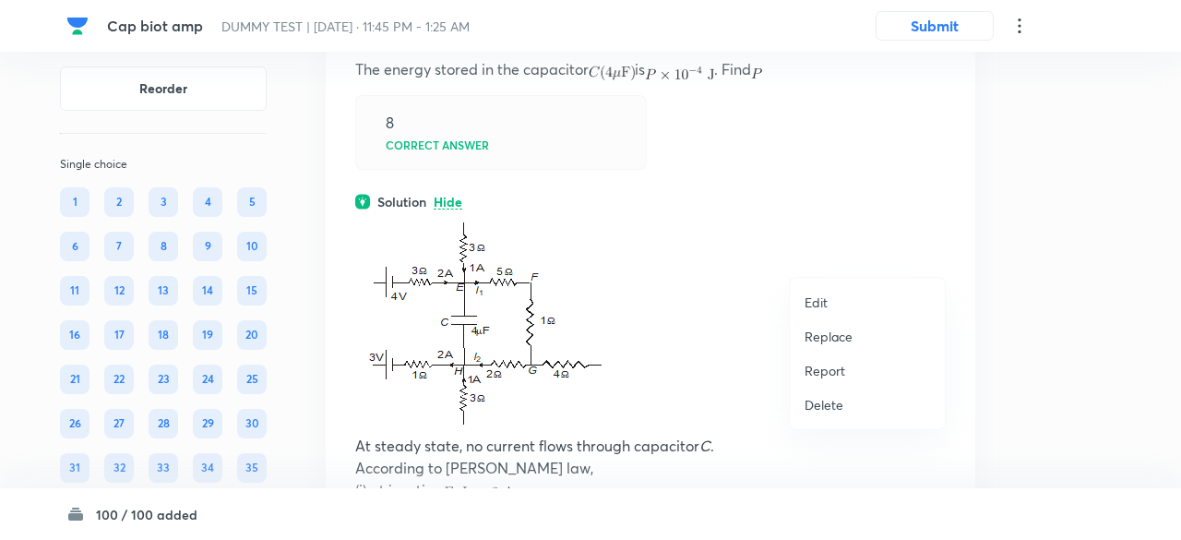
click at [842, 344] on p "Replace" at bounding box center [828, 336] width 48 height 19
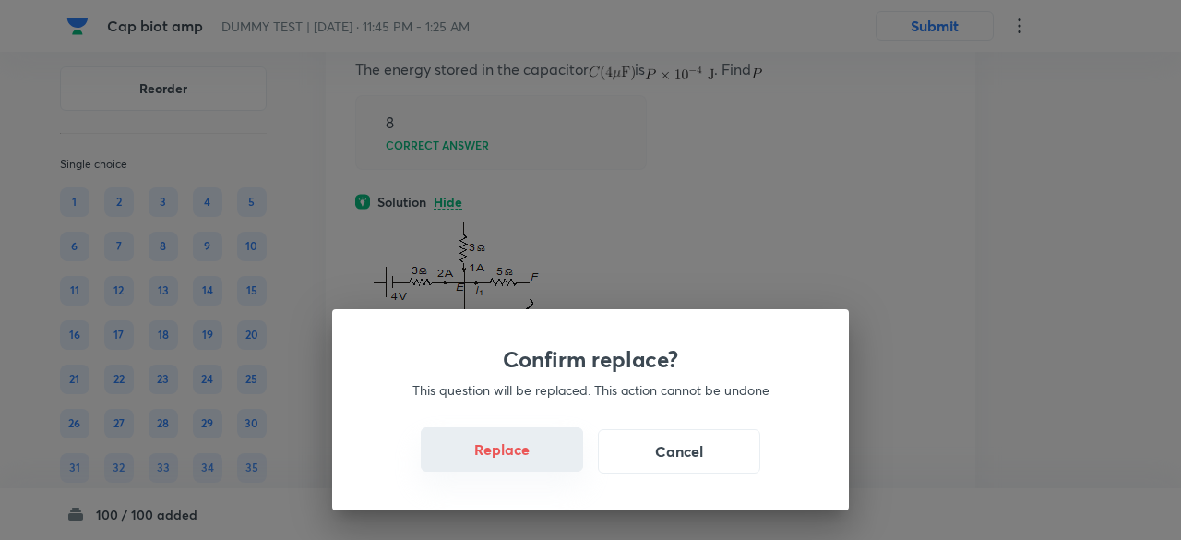
click at [523, 456] on button "Replace" at bounding box center [502, 449] width 162 height 44
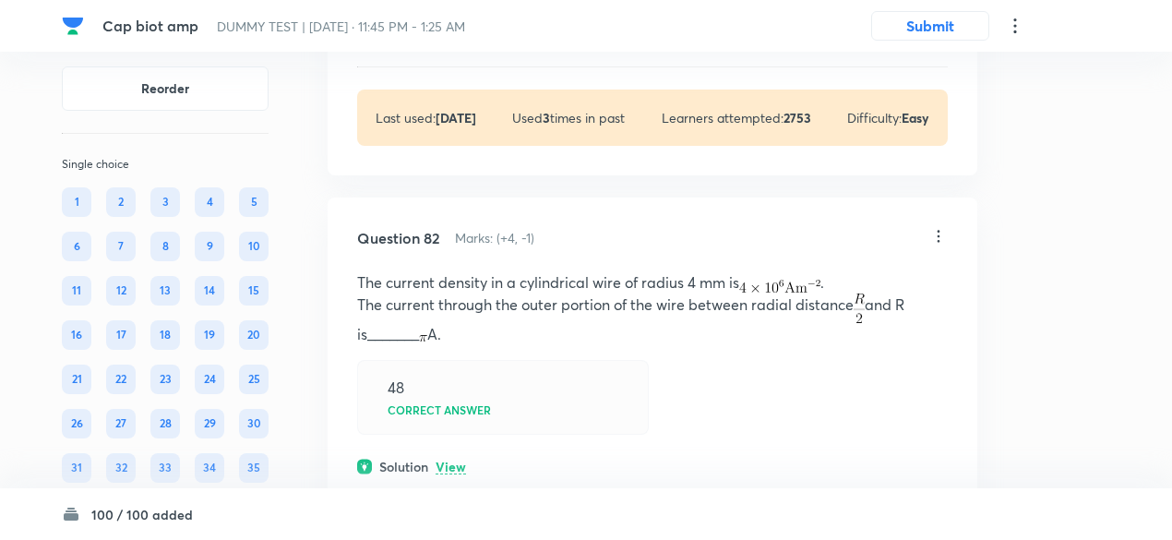
scroll to position [74518, 0]
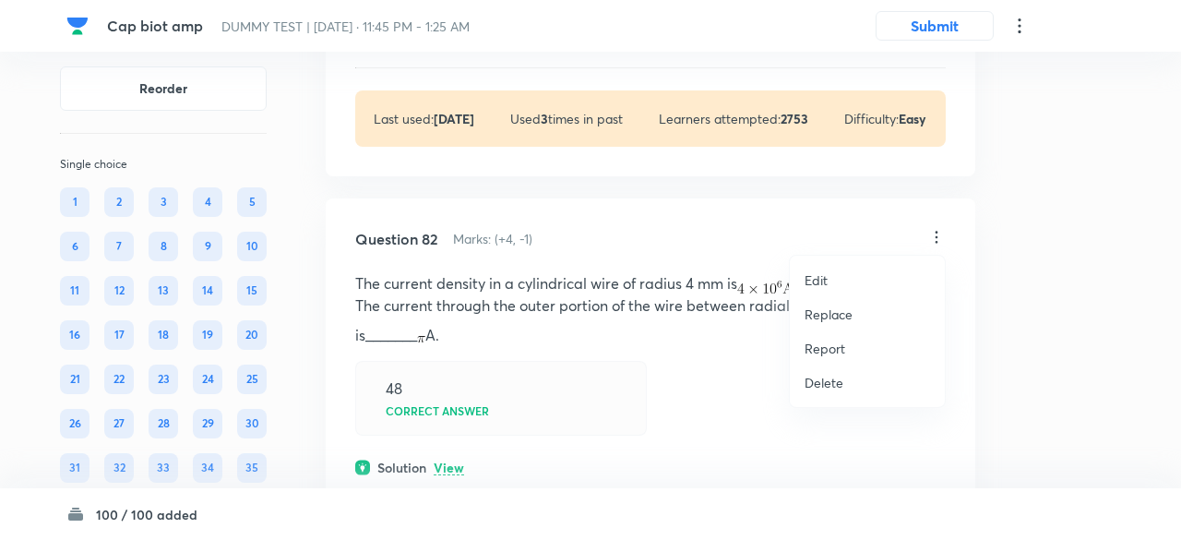
click at [834, 315] on p "Replace" at bounding box center [828, 313] width 48 height 19
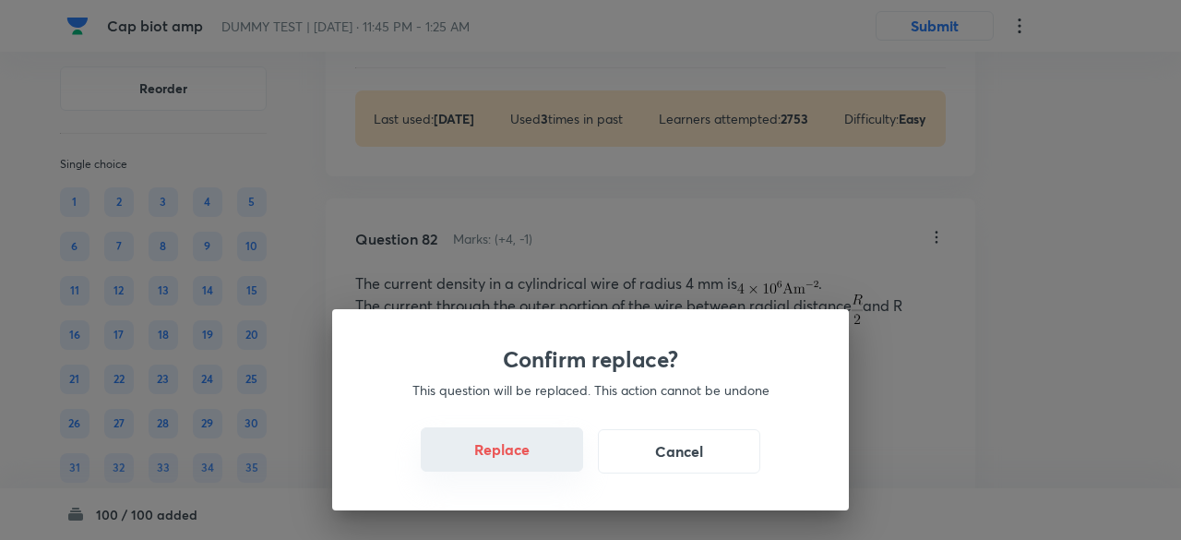
click at [515, 456] on button "Replace" at bounding box center [502, 449] width 162 height 44
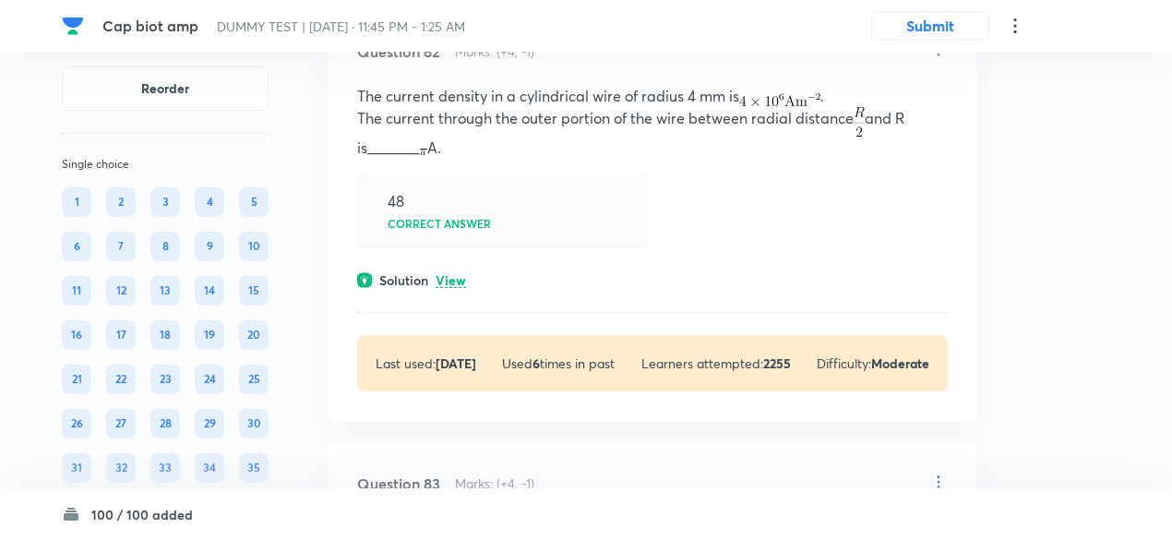
scroll to position [74767, 0]
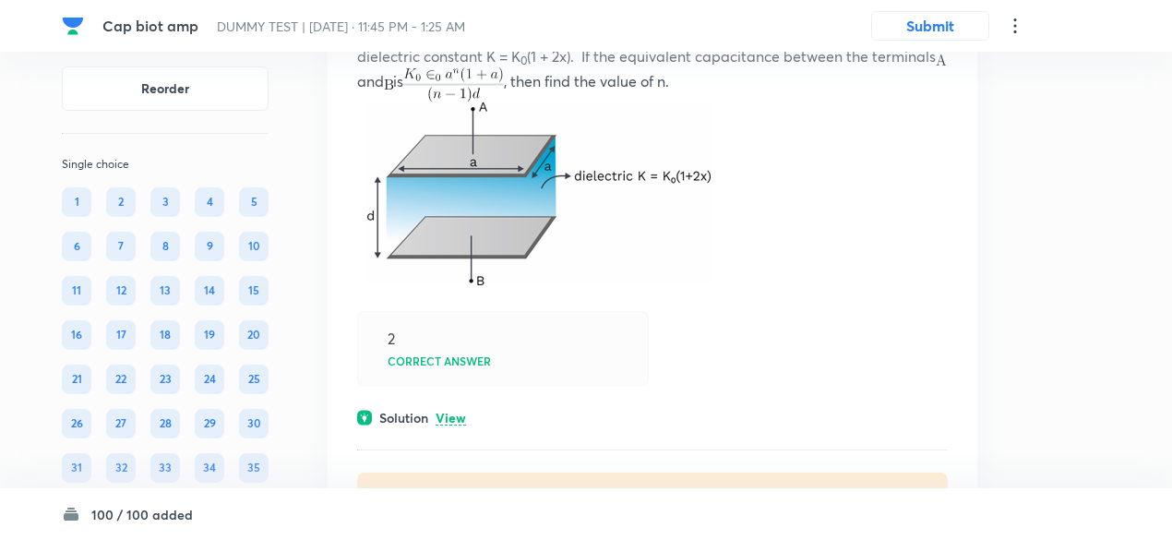
scroll to position [75488, 0]
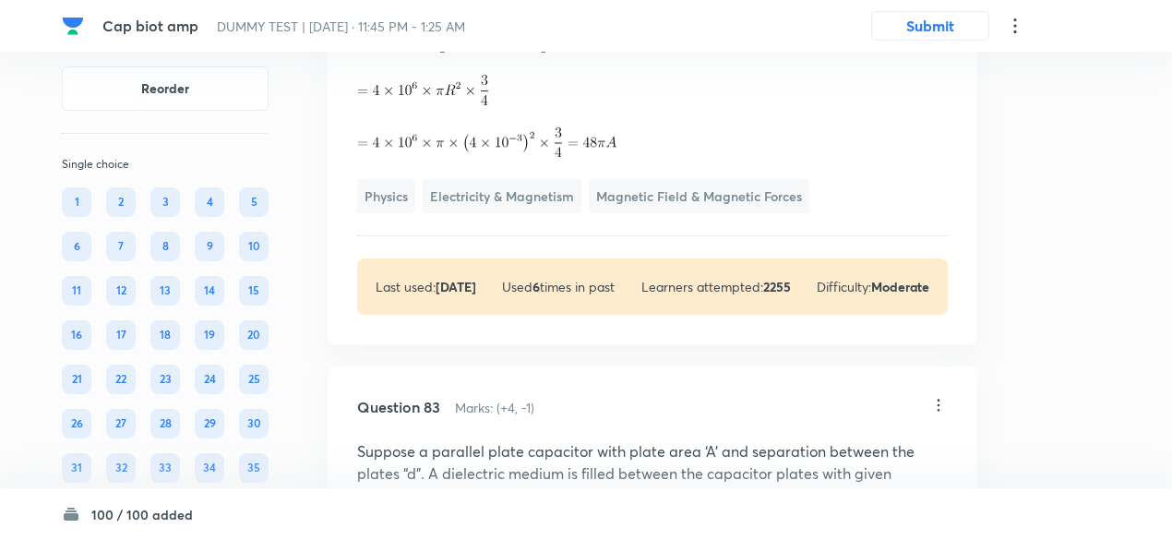
scroll to position [75346, 0]
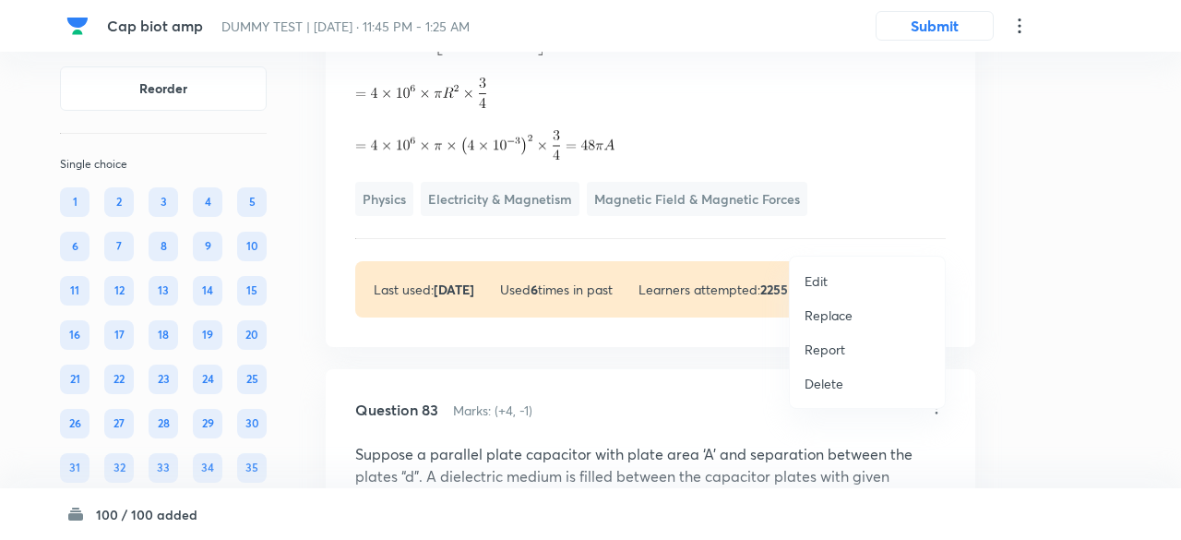
click at [824, 313] on p "Replace" at bounding box center [828, 314] width 48 height 19
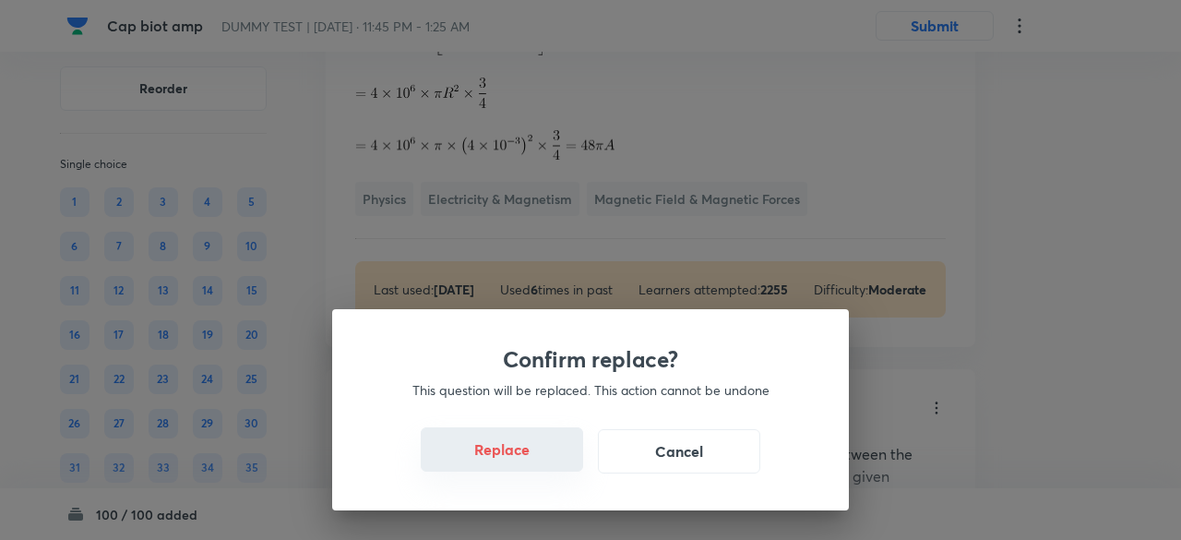
click at [557, 464] on button "Replace" at bounding box center [502, 449] width 162 height 44
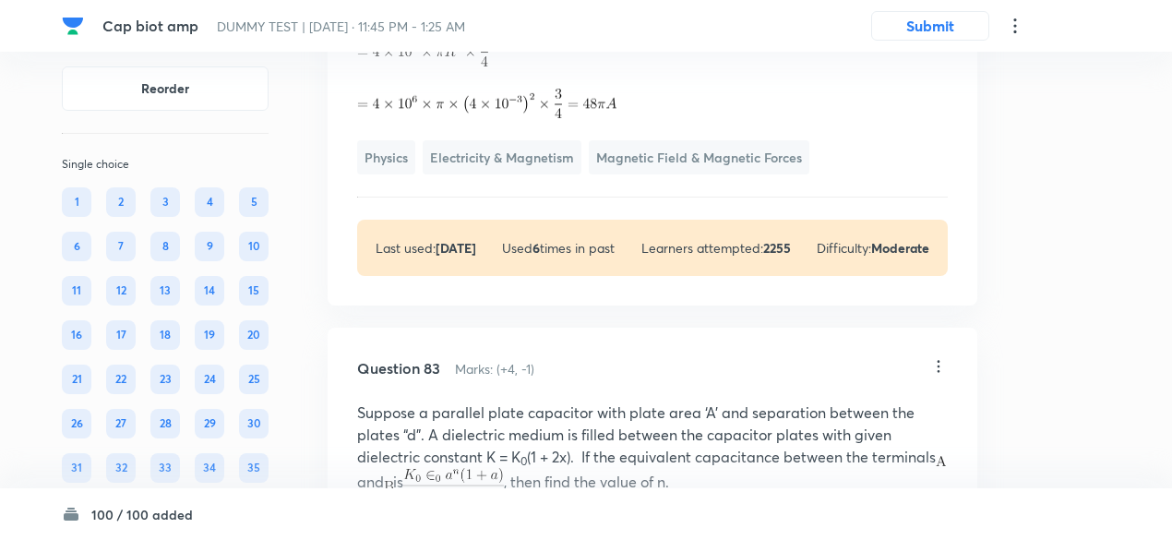
scroll to position [75378, 0]
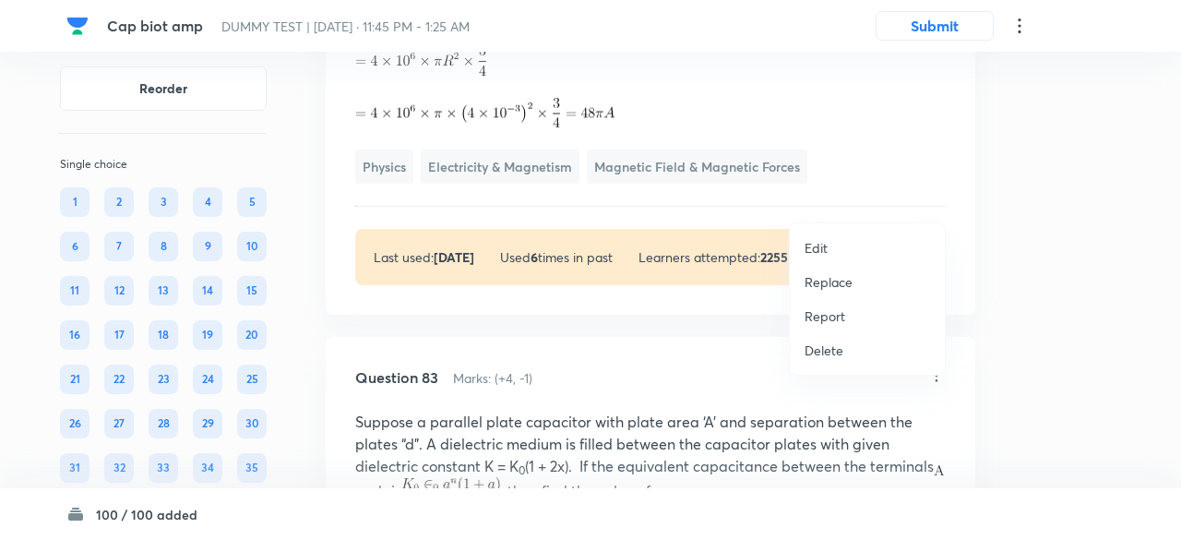
click at [833, 287] on p "Replace" at bounding box center [828, 281] width 48 height 19
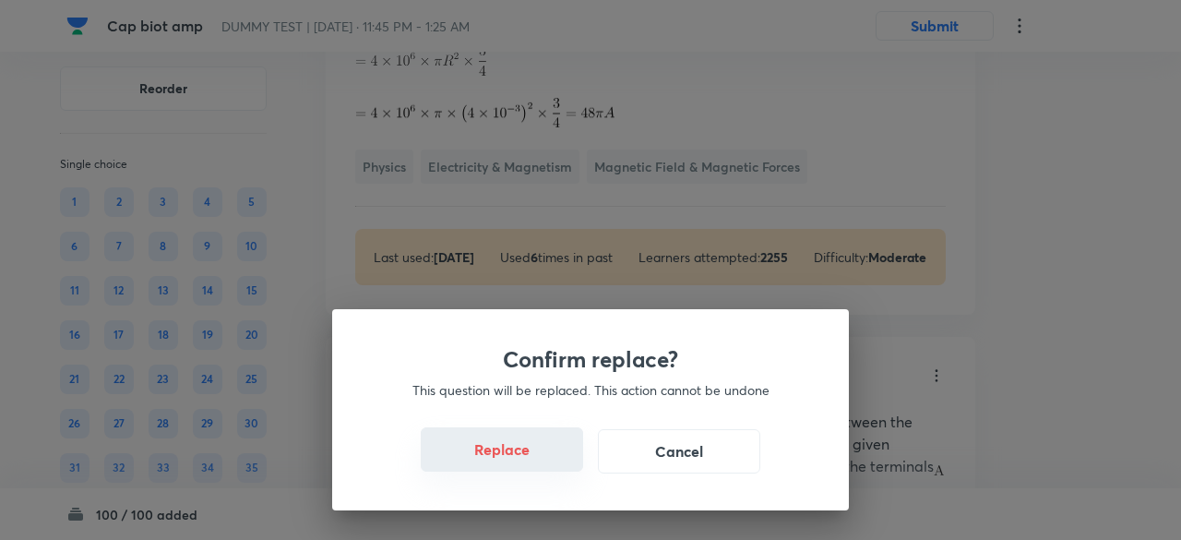
click at [535, 457] on button "Replace" at bounding box center [502, 449] width 162 height 44
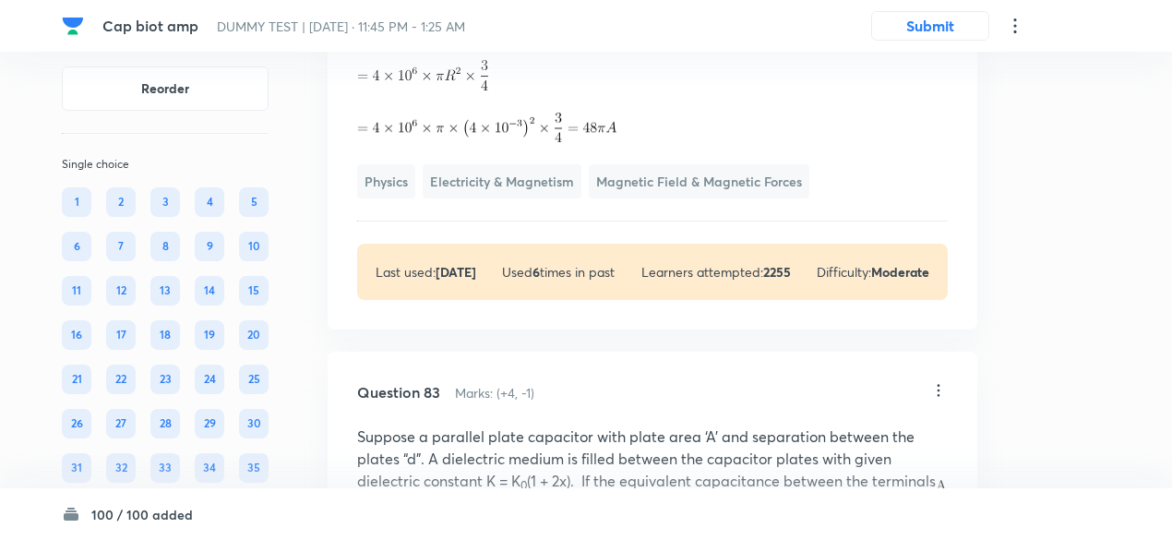
scroll to position [75358, 0]
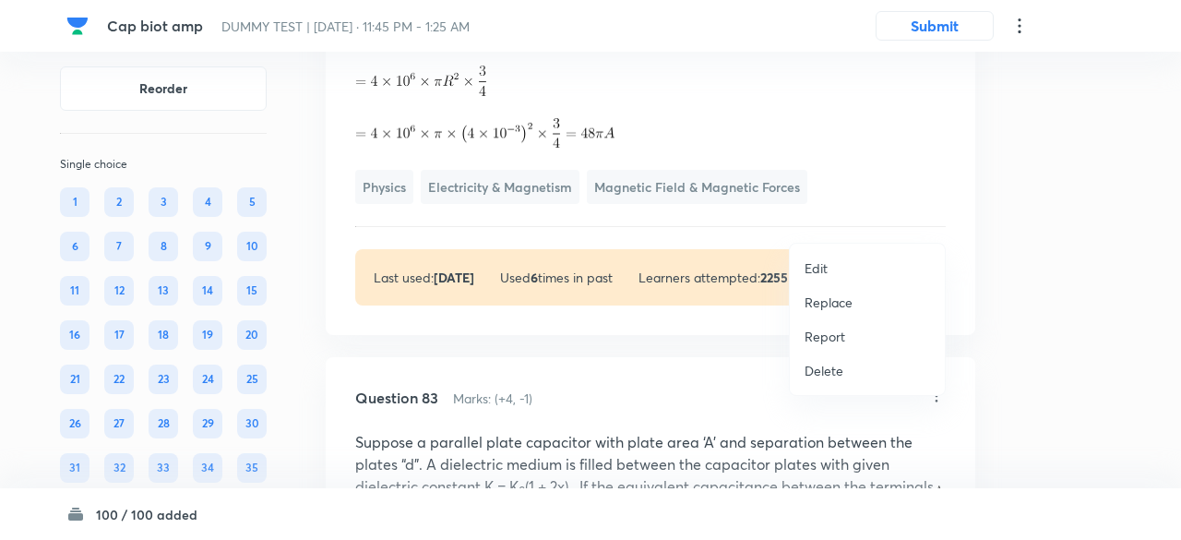
click at [850, 299] on p "Replace" at bounding box center [828, 301] width 48 height 19
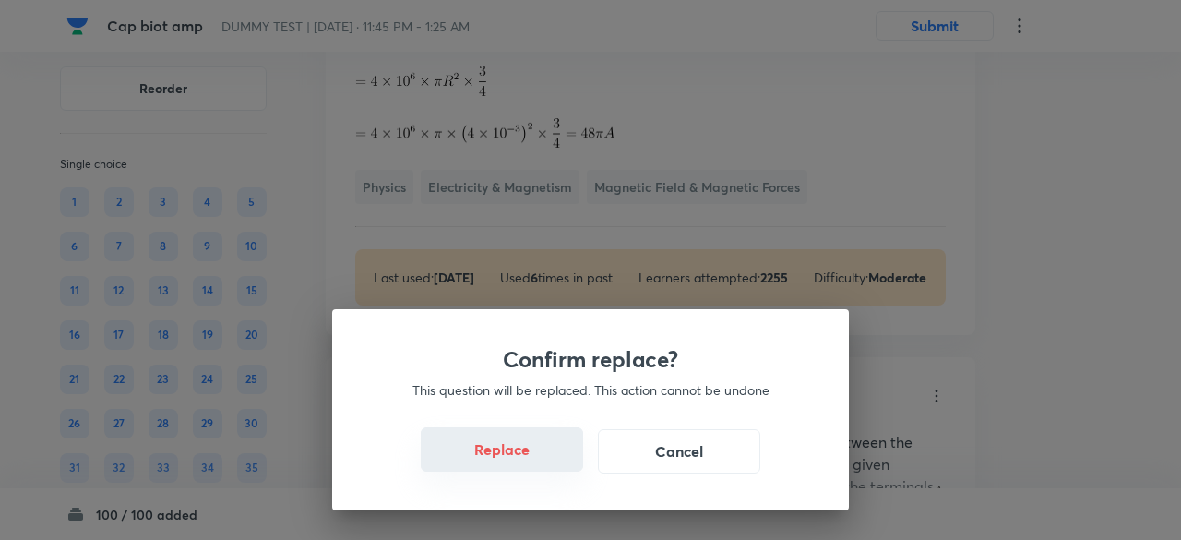
click at [522, 457] on button "Replace" at bounding box center [502, 449] width 162 height 44
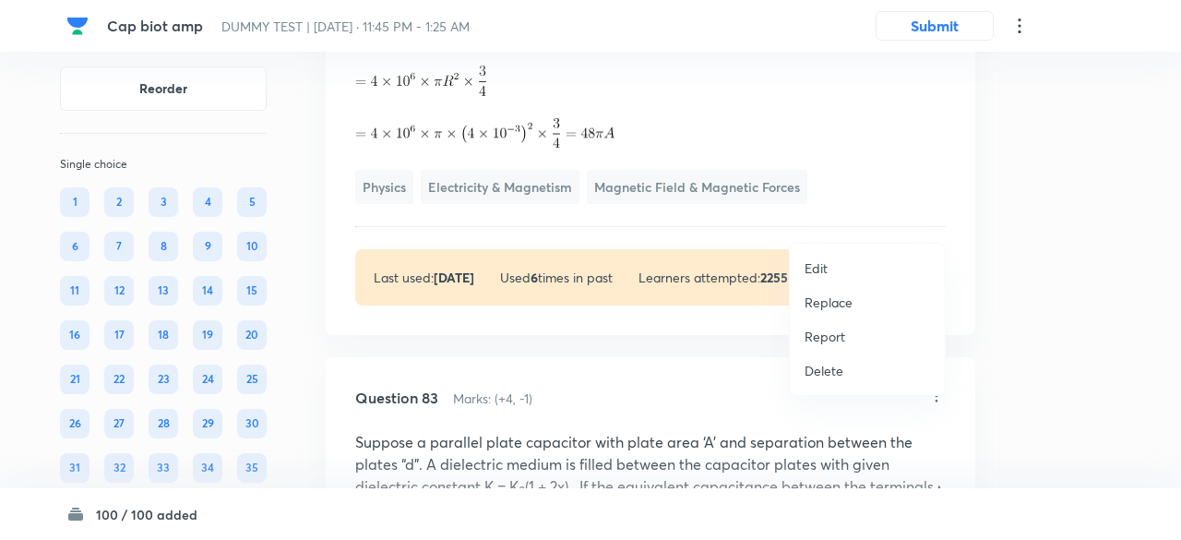
click at [839, 294] on p "Replace" at bounding box center [828, 301] width 48 height 19
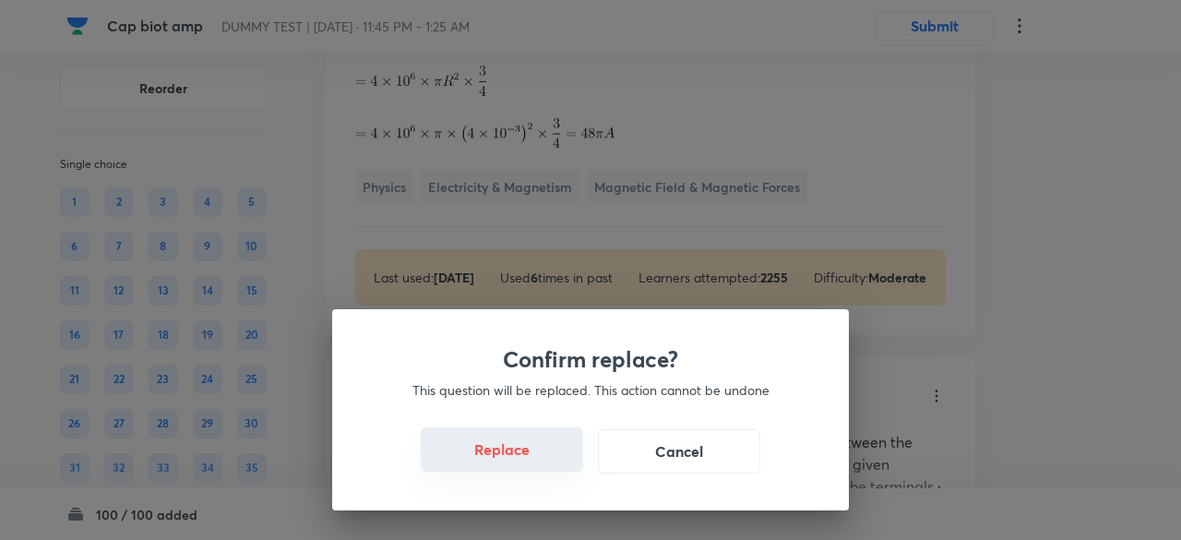
click at [527, 464] on button "Replace" at bounding box center [502, 449] width 162 height 44
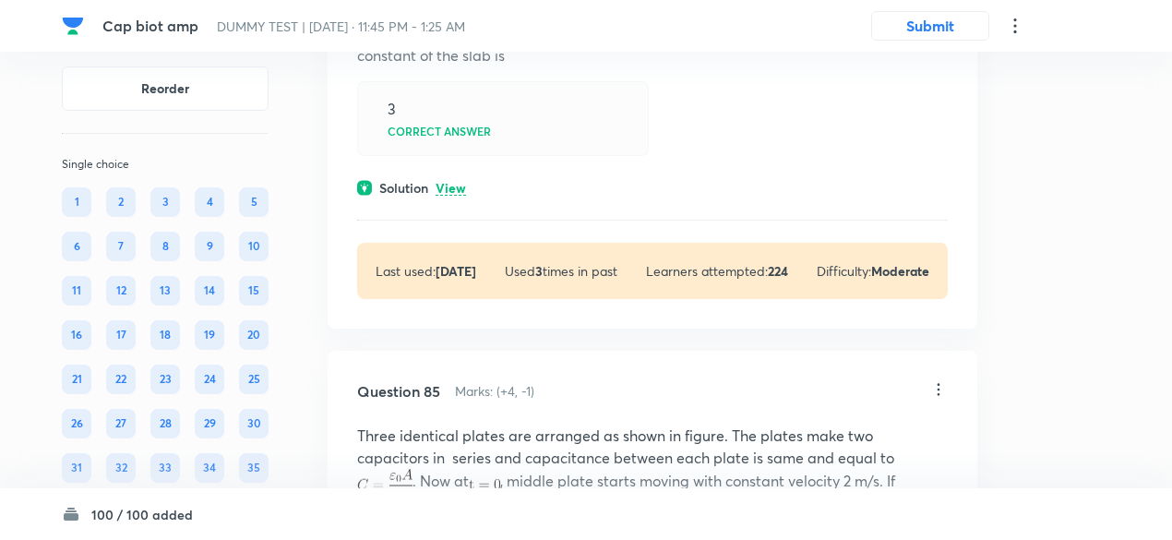
scroll to position [76549, 0]
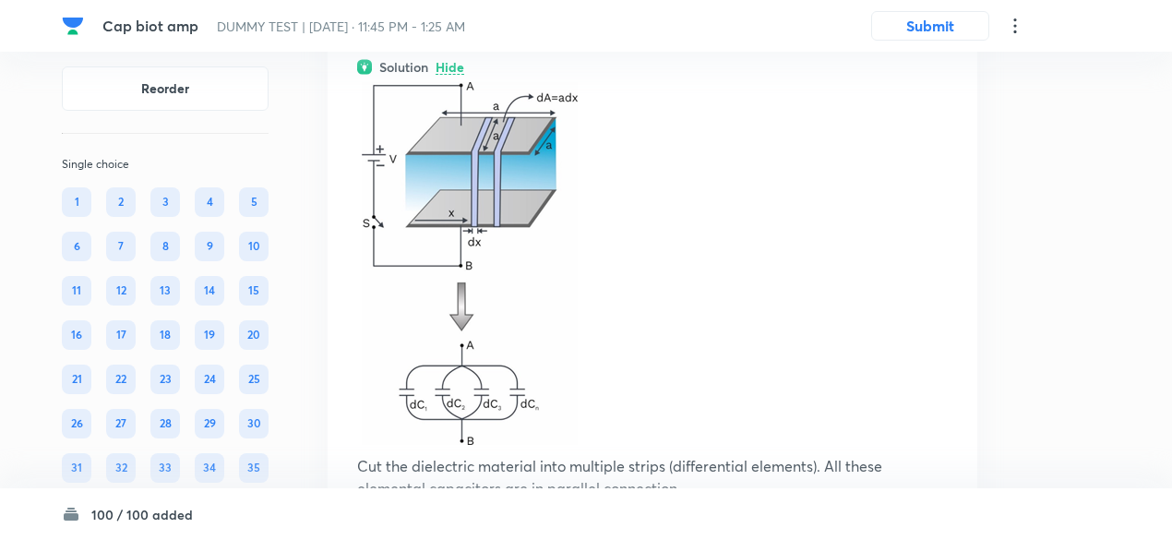
scroll to position [76109, 0]
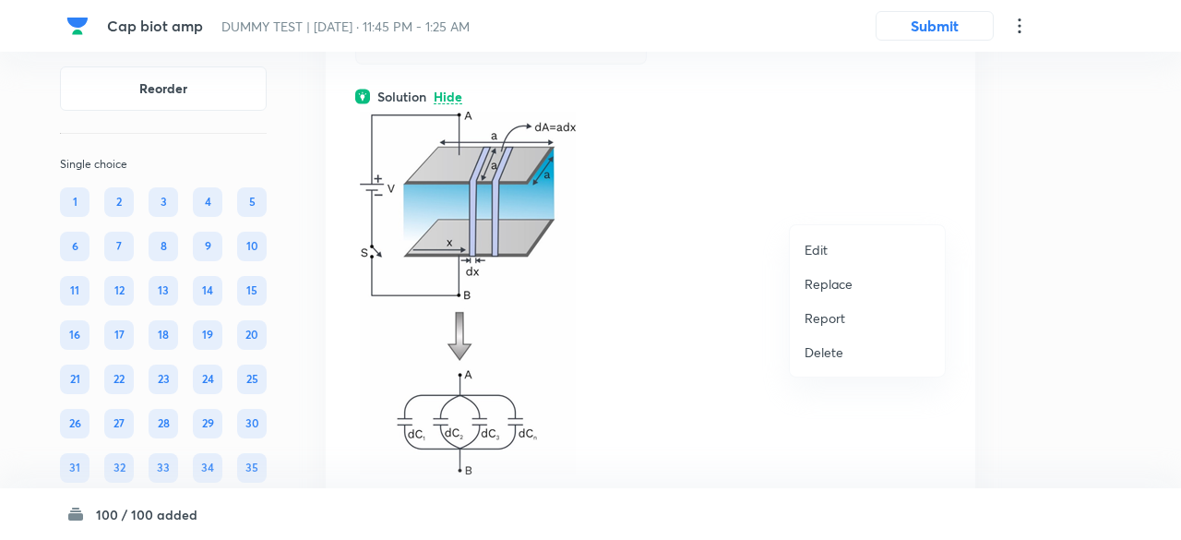
click at [839, 280] on p "Replace" at bounding box center [828, 283] width 48 height 19
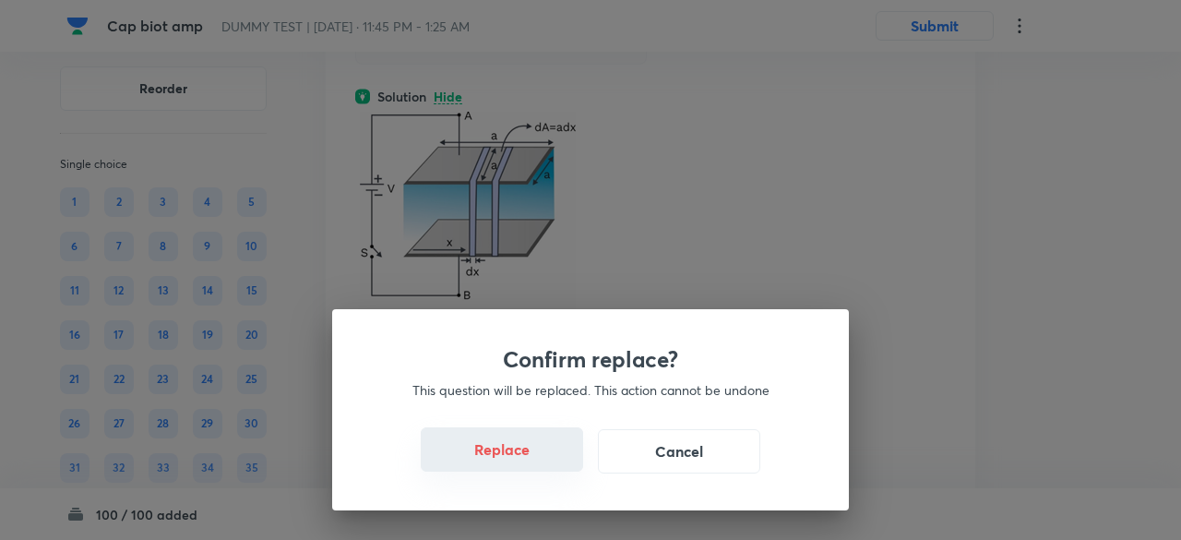
click at [523, 458] on button "Replace" at bounding box center [502, 449] width 162 height 44
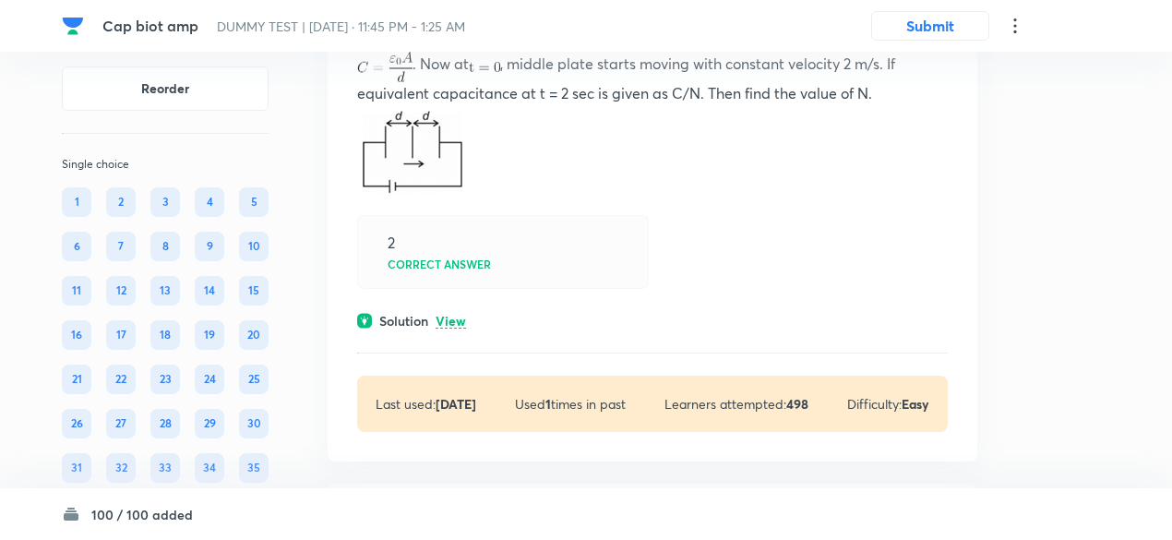
scroll to position [76835, 0]
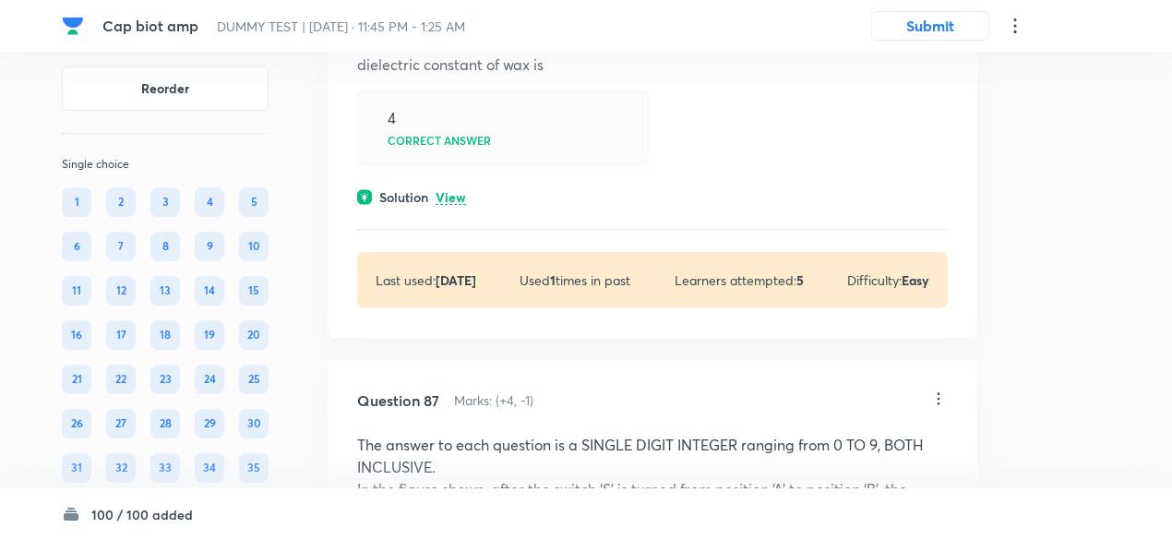
scroll to position [77559, 0]
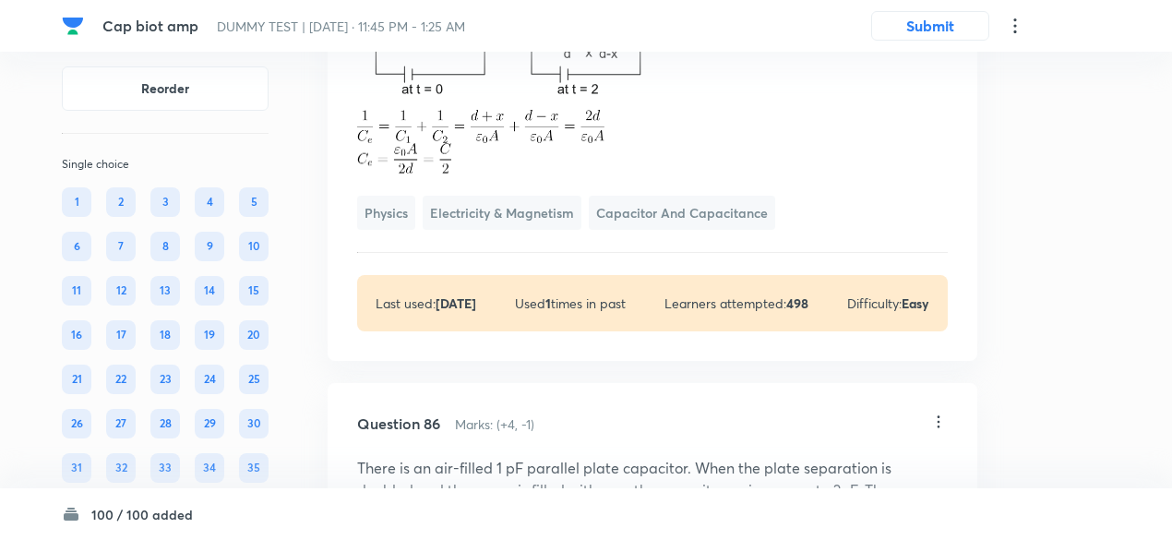
scroll to position [77335, 0]
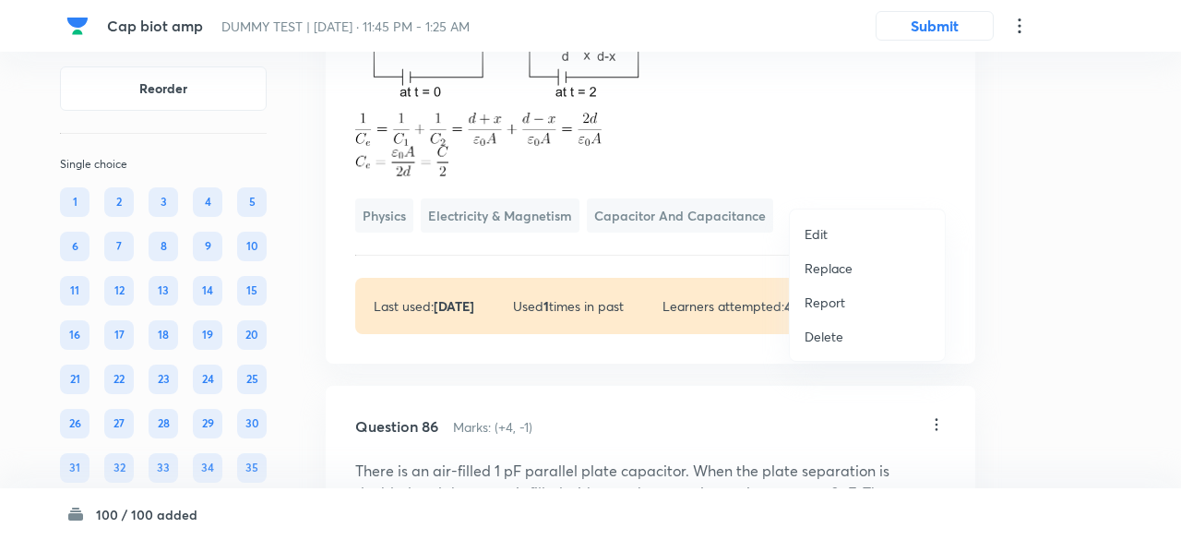
click at [839, 269] on p "Replace" at bounding box center [828, 267] width 48 height 19
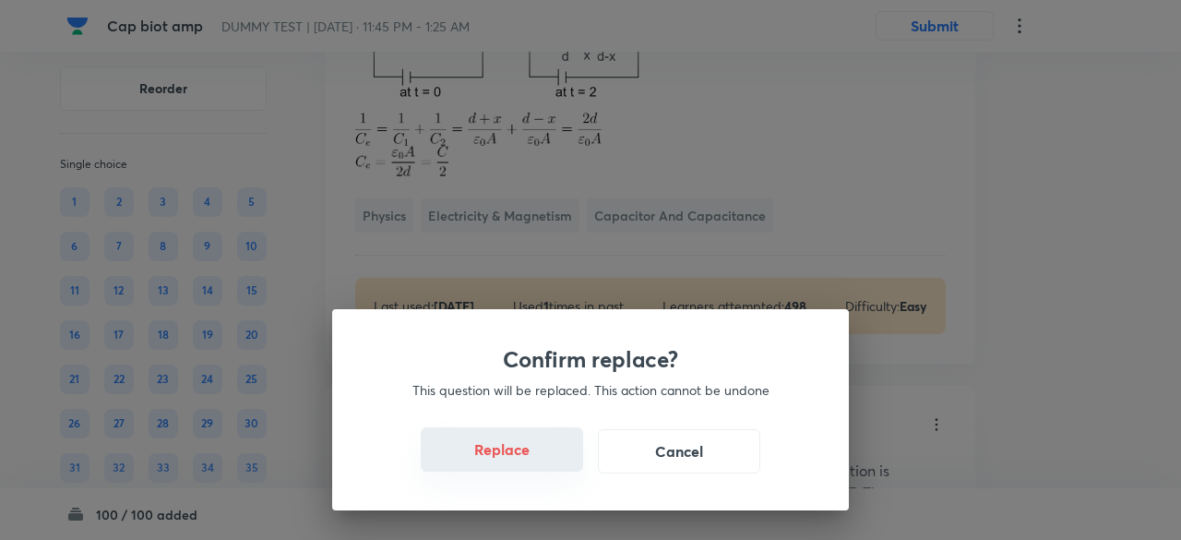
click at [529, 464] on button "Replace" at bounding box center [502, 449] width 162 height 44
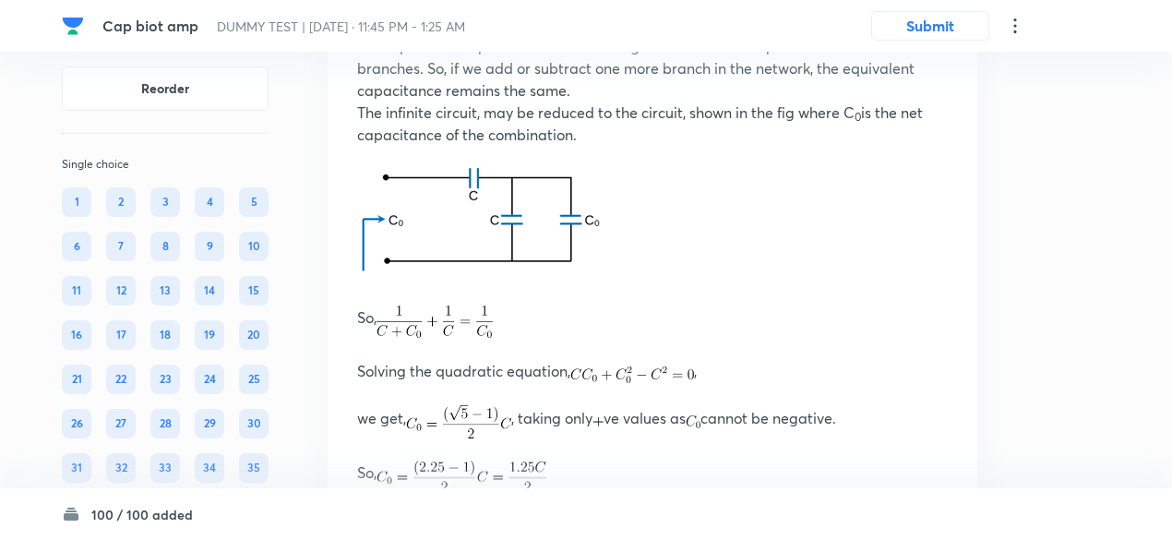
scroll to position [77311, 0]
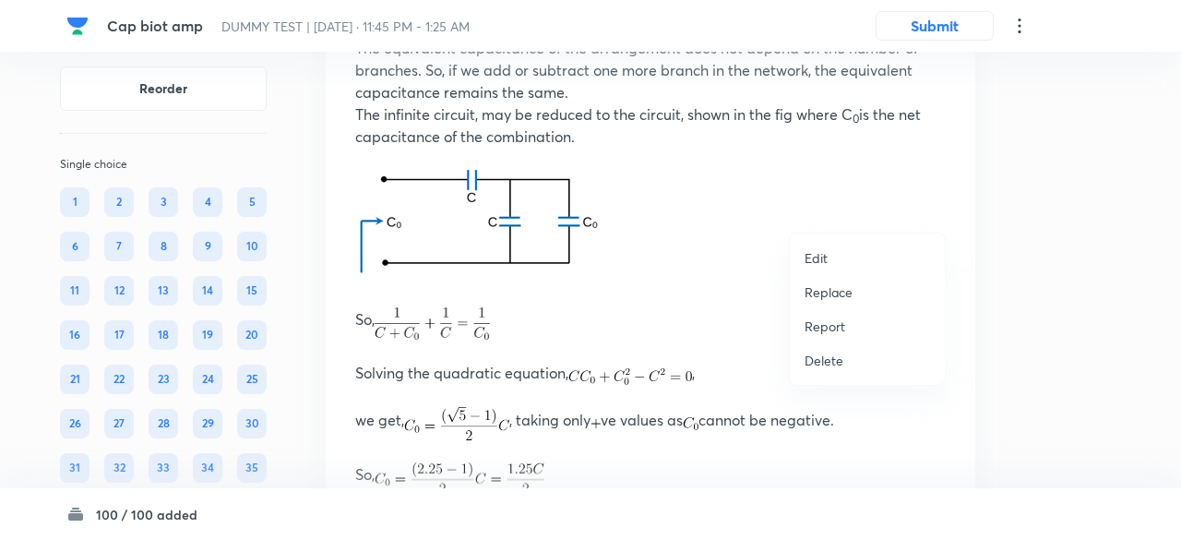
click at [837, 285] on p "Replace" at bounding box center [828, 291] width 48 height 19
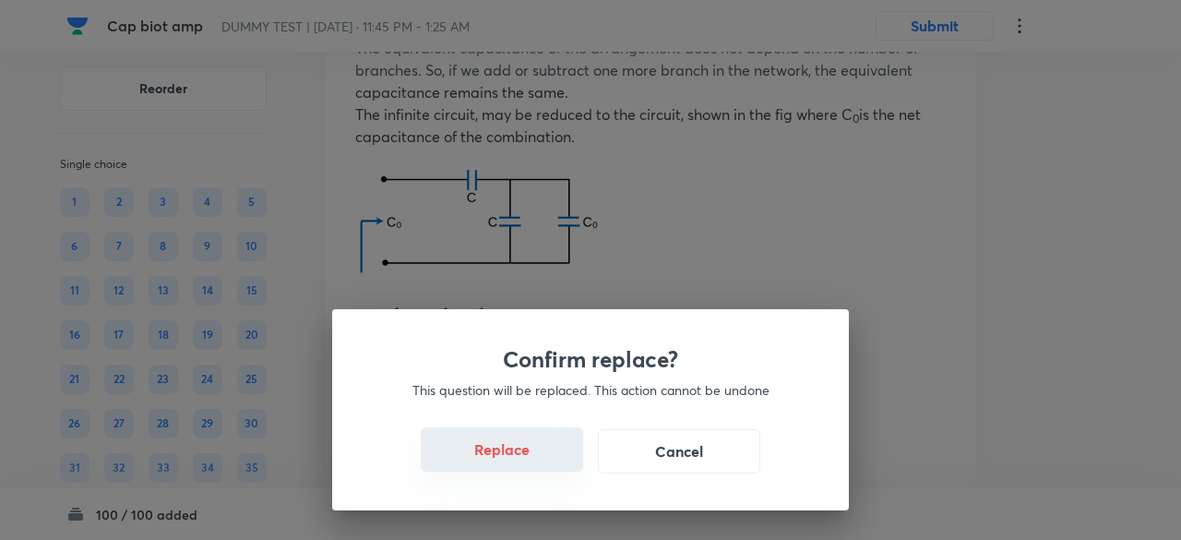
click at [524, 452] on button "Replace" at bounding box center [502, 449] width 162 height 44
click at [529, 461] on button "Replace" at bounding box center [502, 449] width 162 height 44
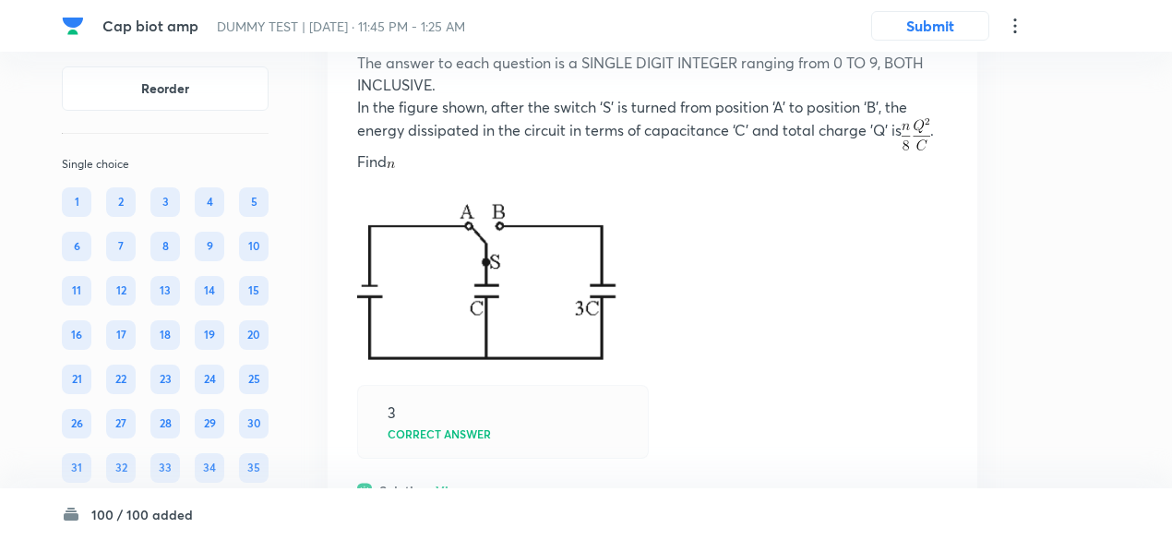
scroll to position [78614, 0]
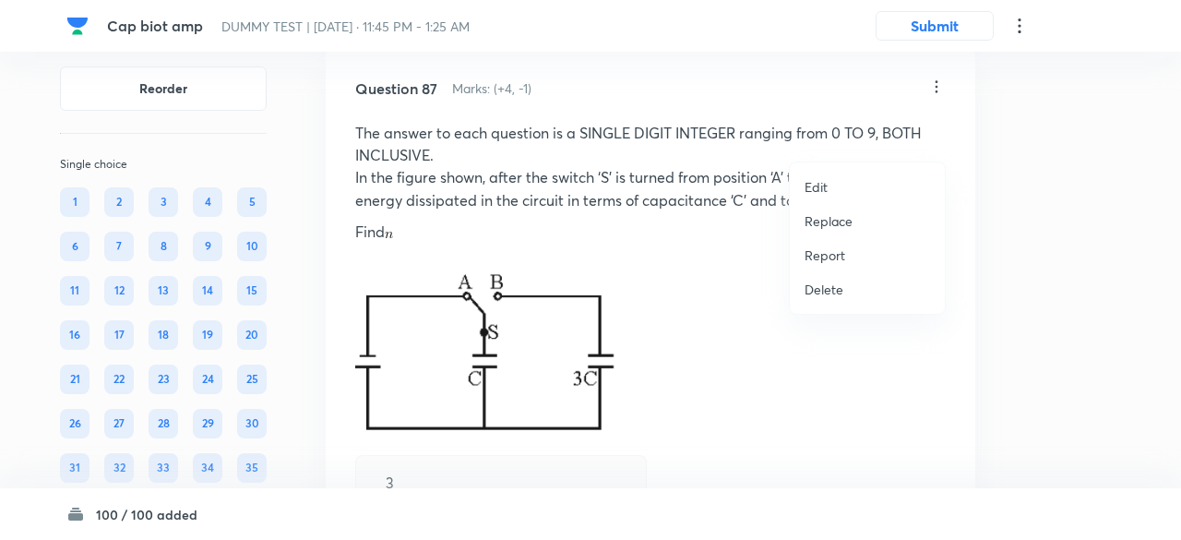
click at [836, 217] on p "Replace" at bounding box center [828, 220] width 48 height 19
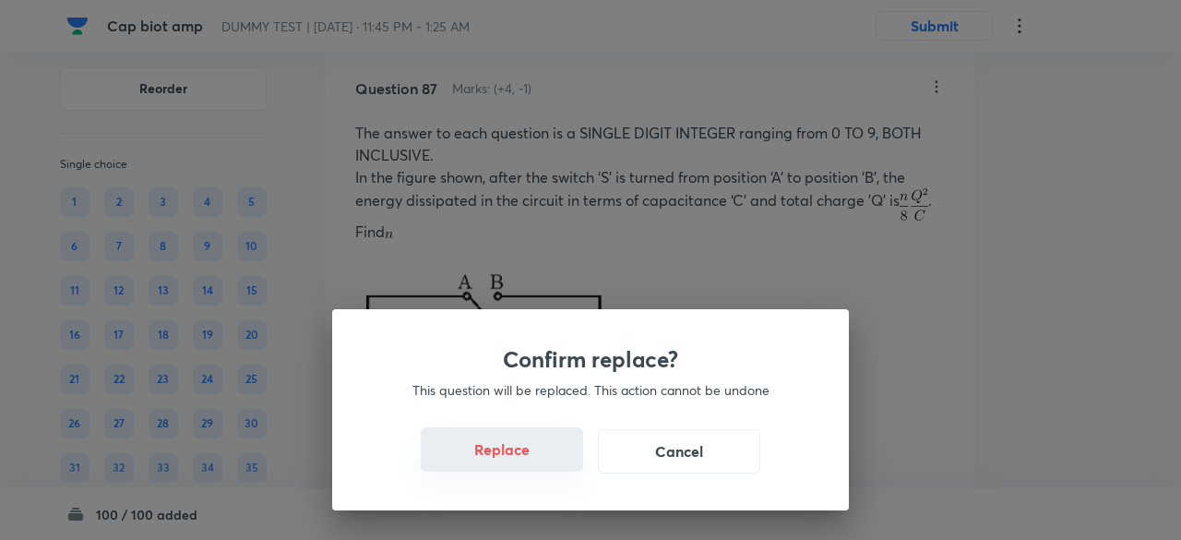
click at [523, 458] on button "Replace" at bounding box center [502, 449] width 162 height 44
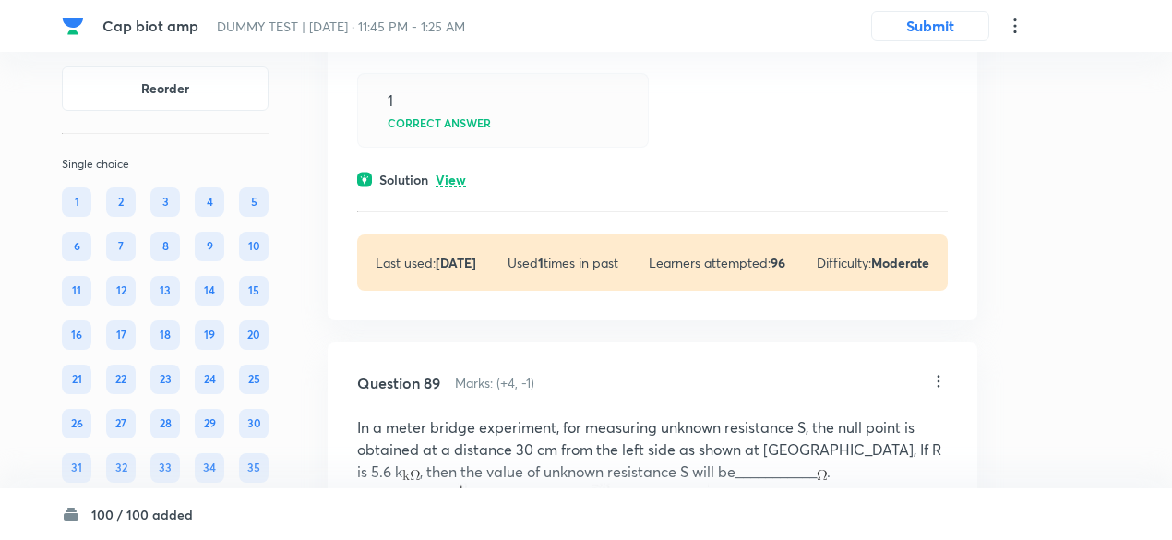
scroll to position [79857, 0]
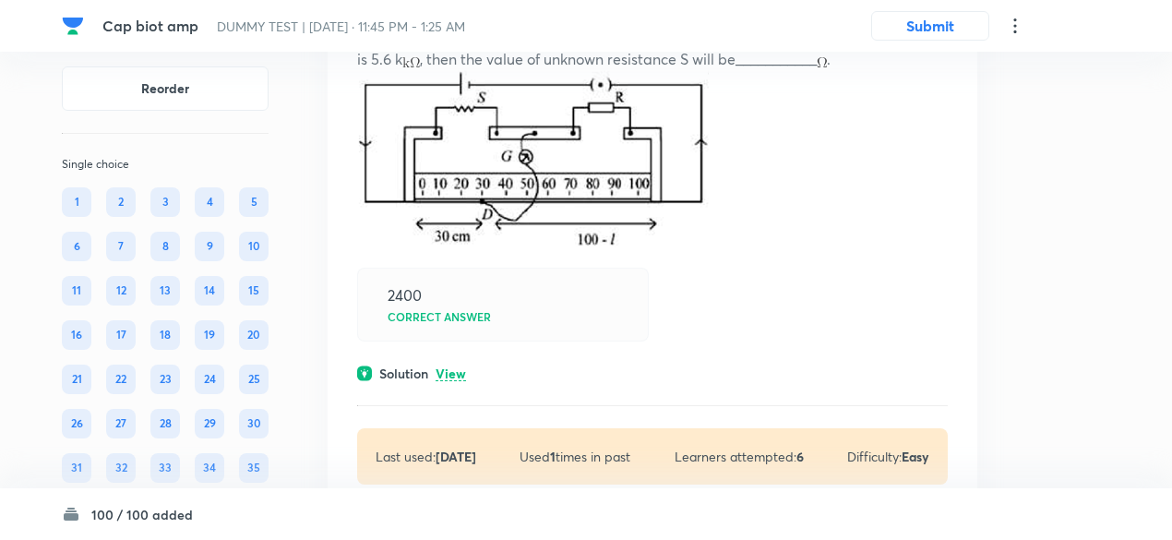
scroll to position [80451, 0]
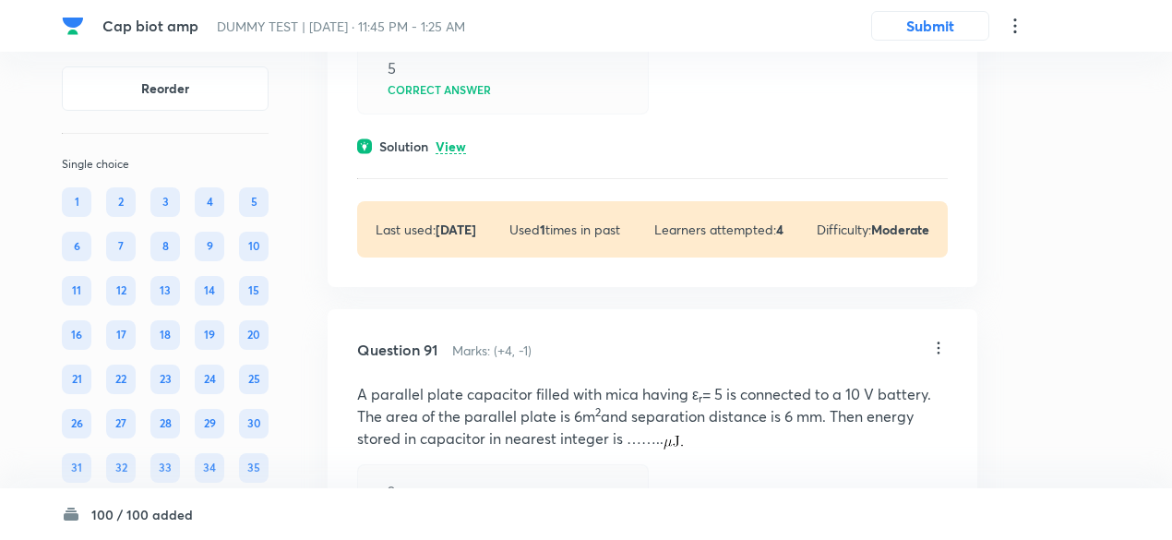
scroll to position [81545, 0]
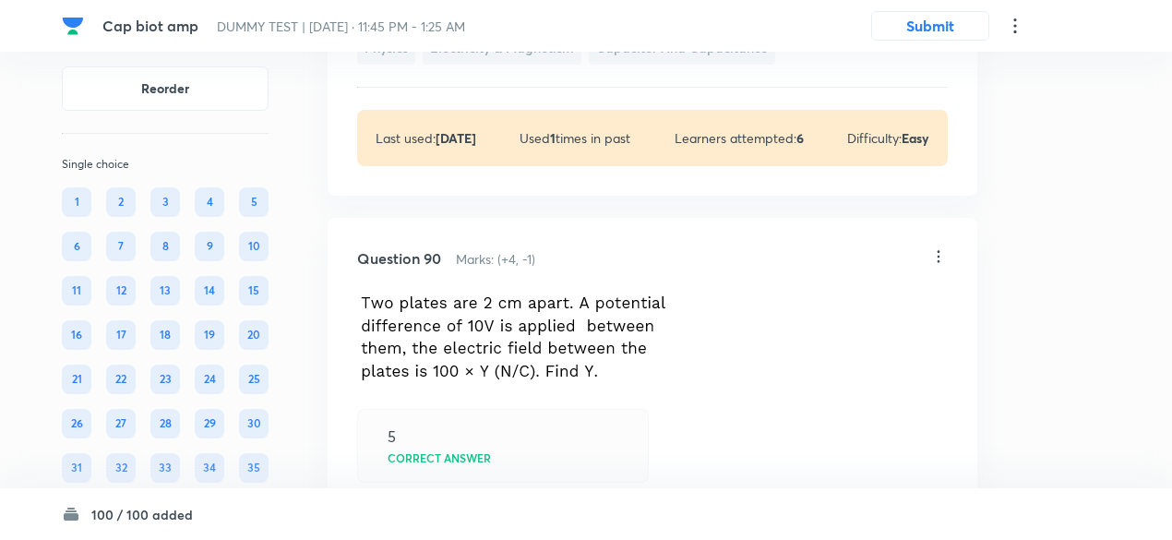
scroll to position [81317, 0]
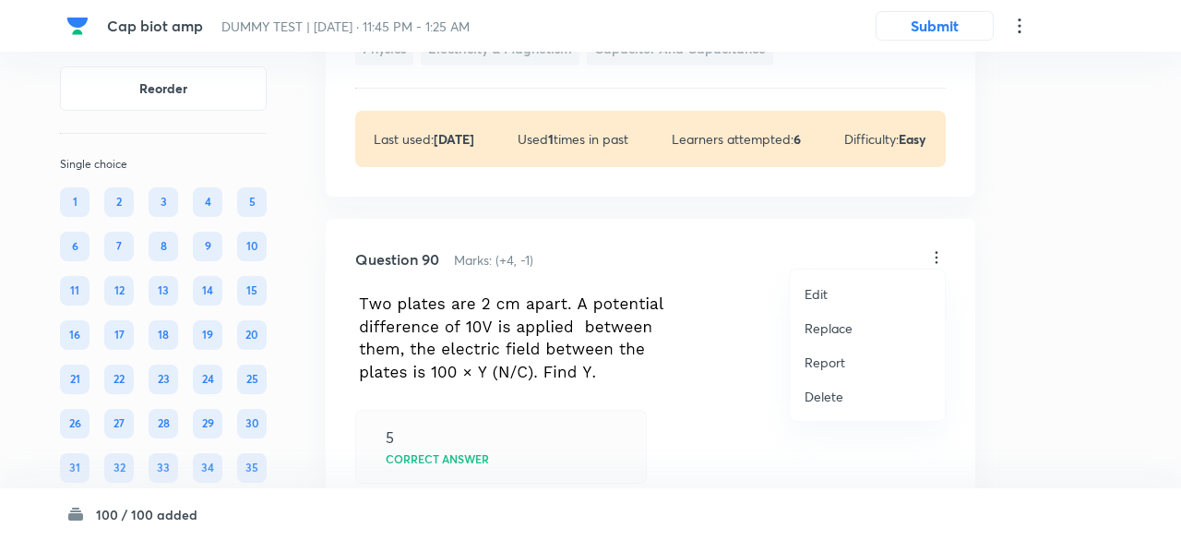
click at [841, 322] on p "Replace" at bounding box center [828, 327] width 48 height 19
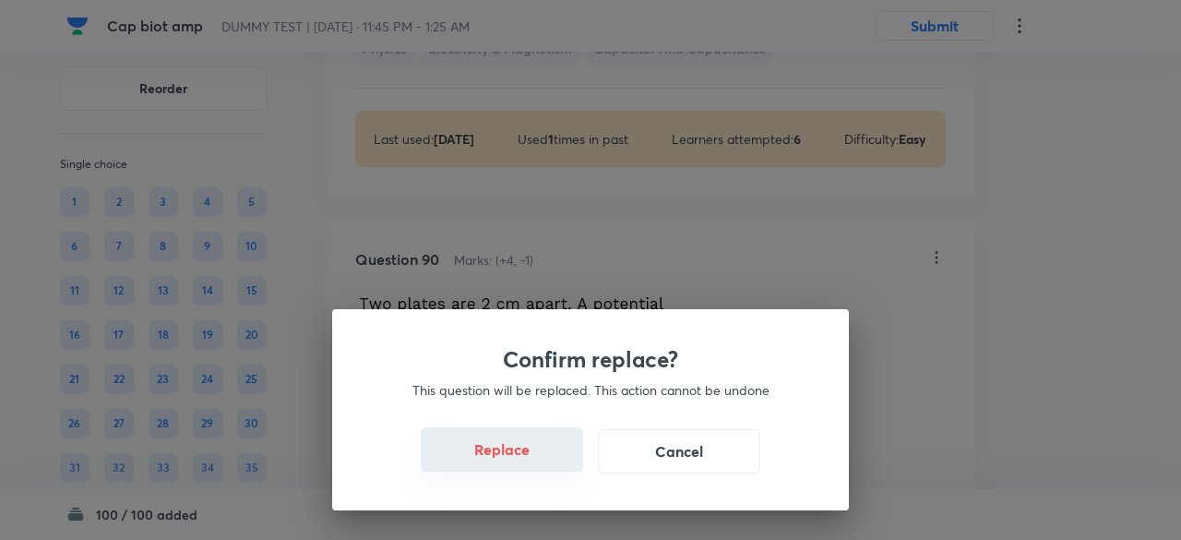
click at [520, 458] on button "Replace" at bounding box center [502, 449] width 162 height 44
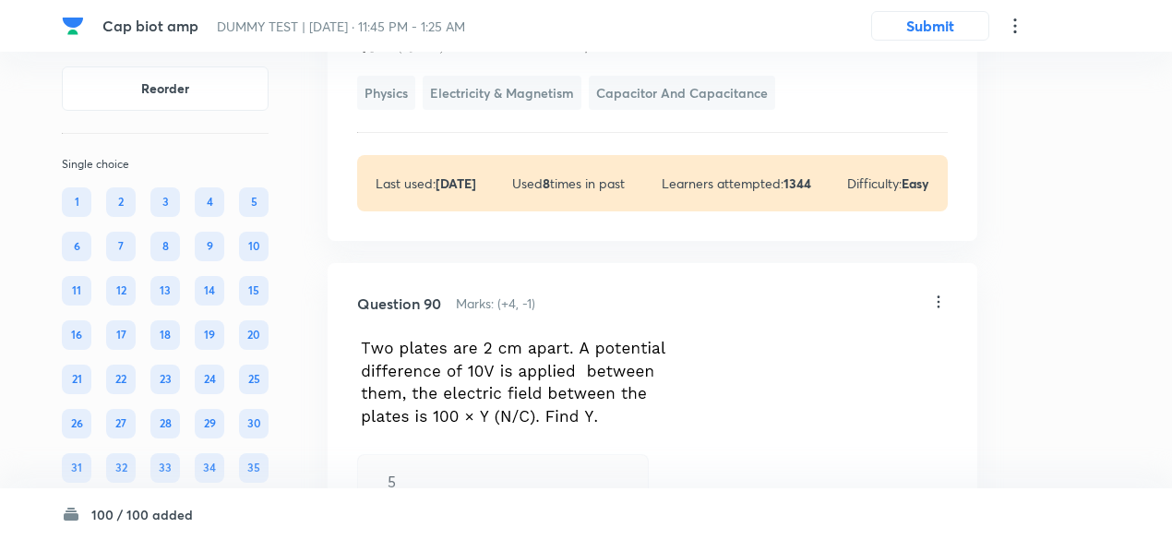
scroll to position [81318, 0]
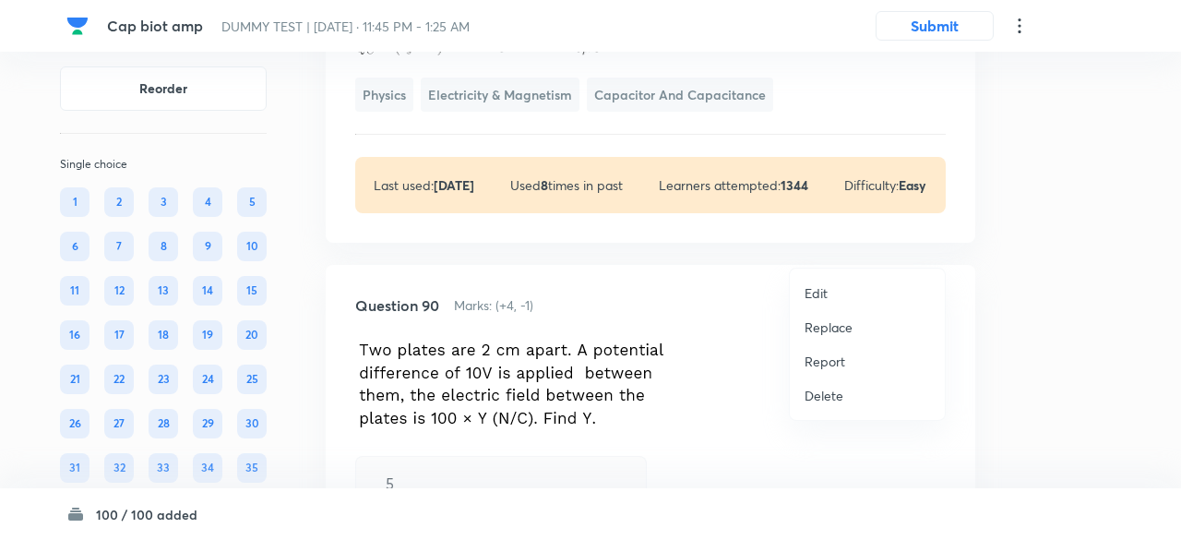
click at [837, 324] on p "Replace" at bounding box center [828, 326] width 48 height 19
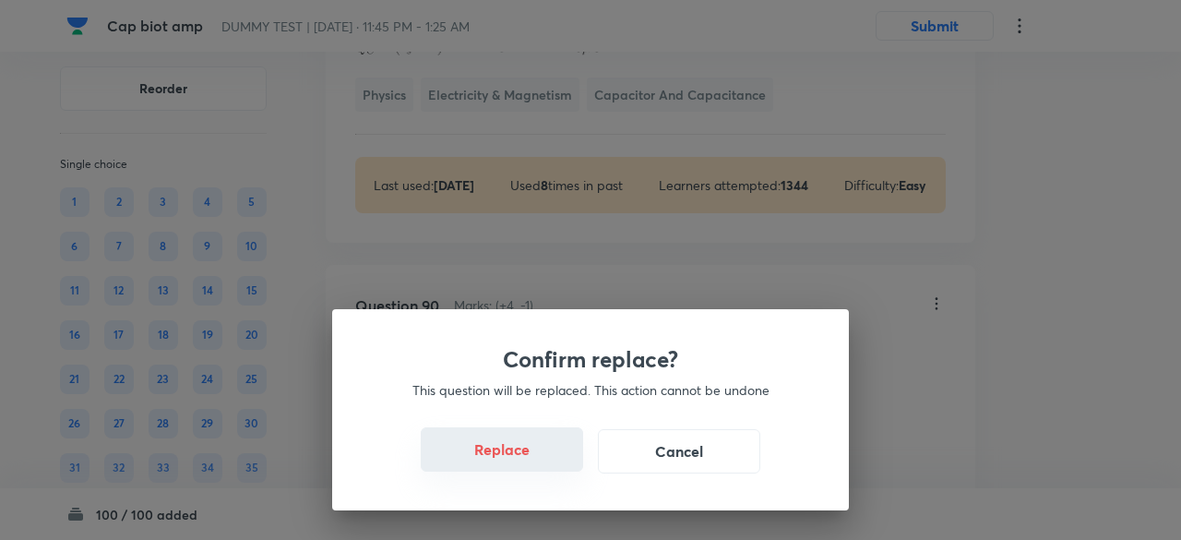
click at [537, 460] on button "Replace" at bounding box center [502, 449] width 162 height 44
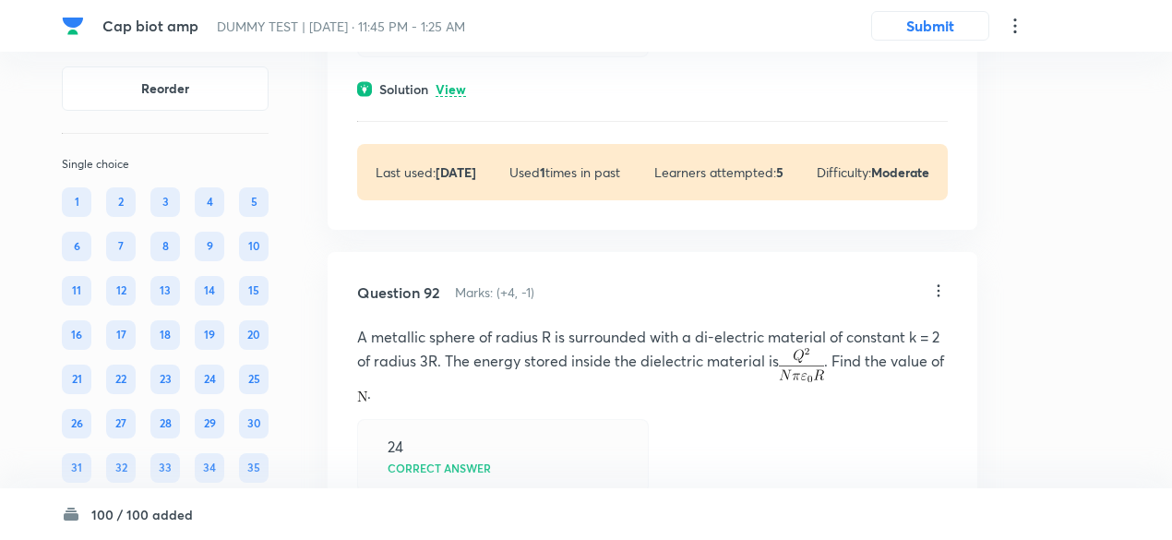
scroll to position [82263, 0]
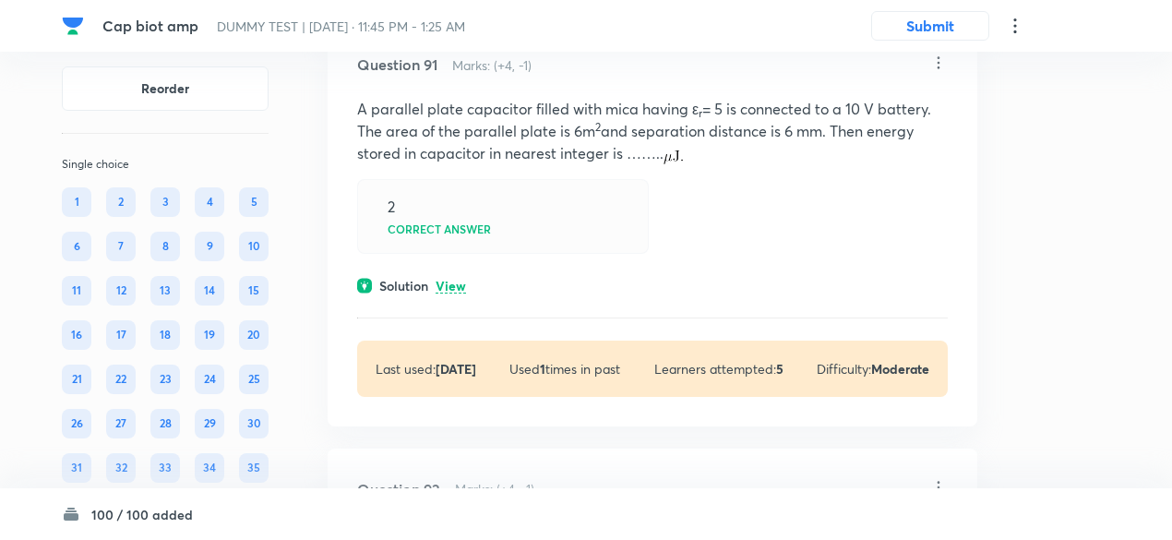
scroll to position [82209, 0]
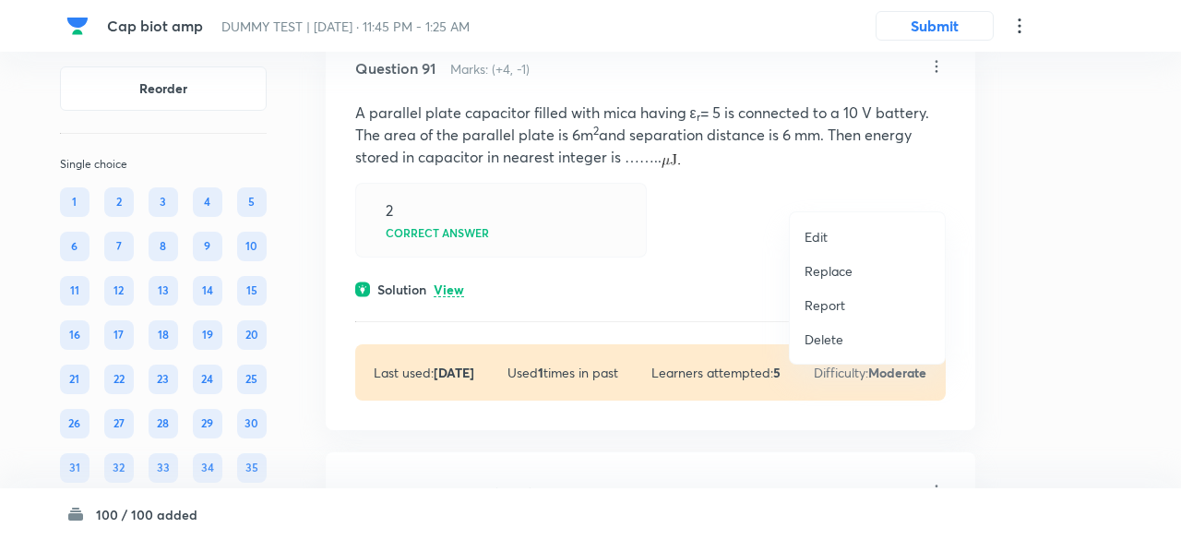
click at [834, 272] on p "Replace" at bounding box center [828, 270] width 48 height 19
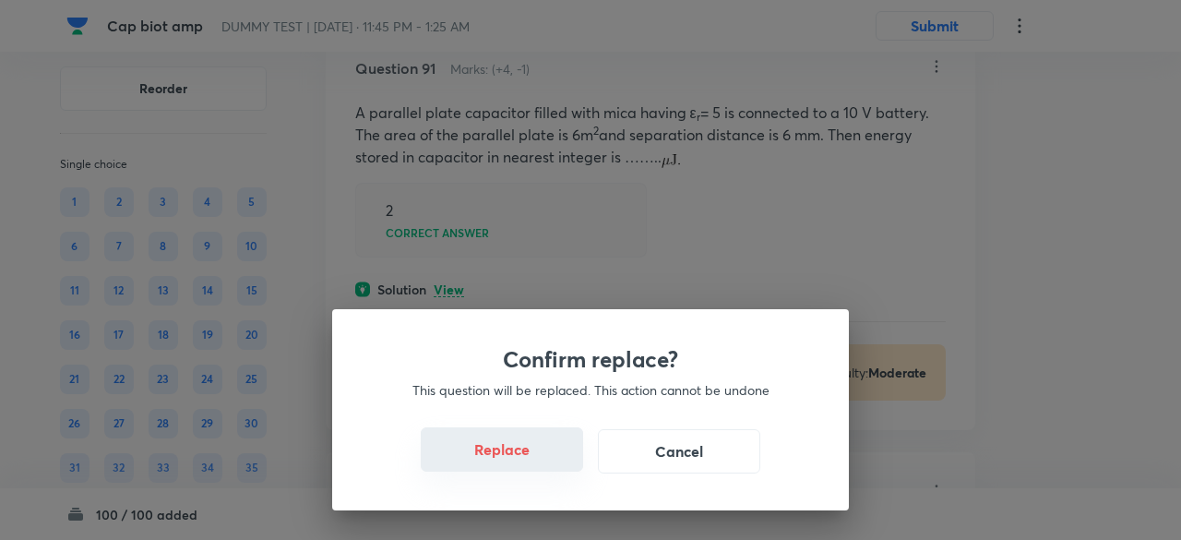
click at [533, 462] on button "Replace" at bounding box center [502, 449] width 162 height 44
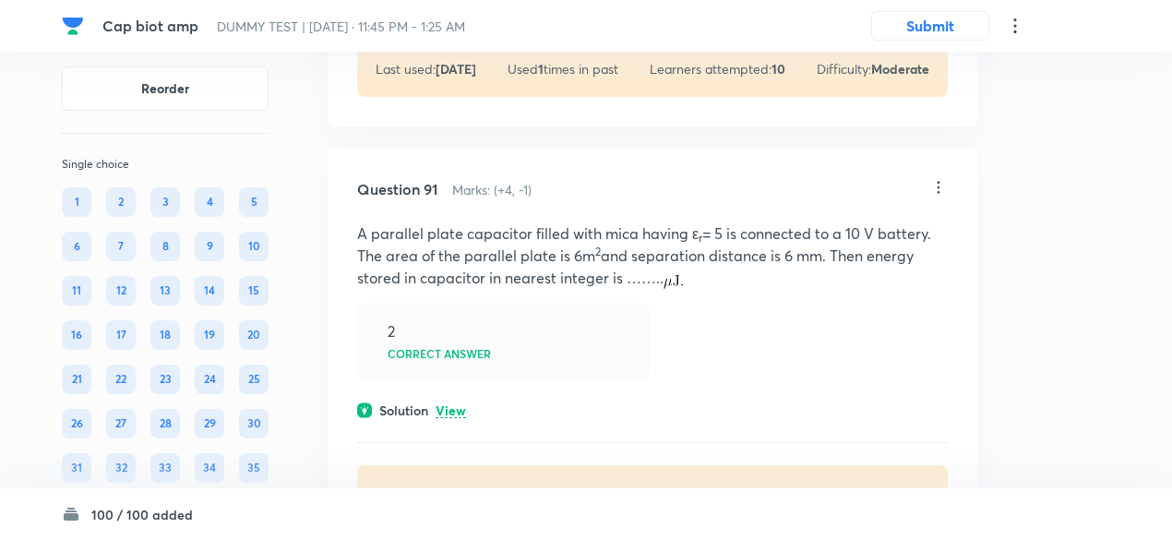
scroll to position [82189, 0]
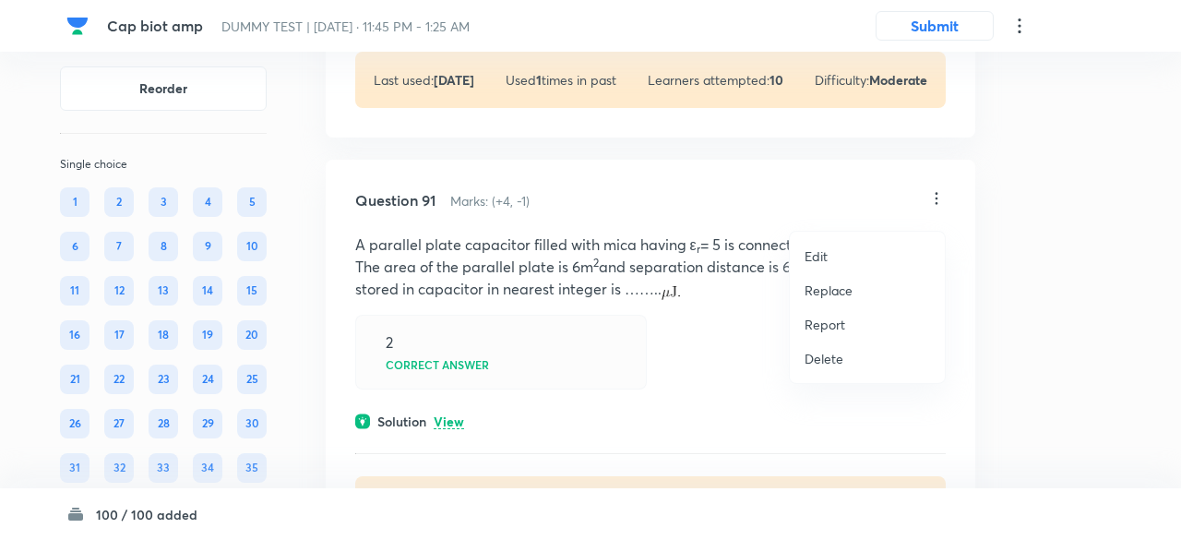
click at [837, 286] on p "Replace" at bounding box center [828, 289] width 48 height 19
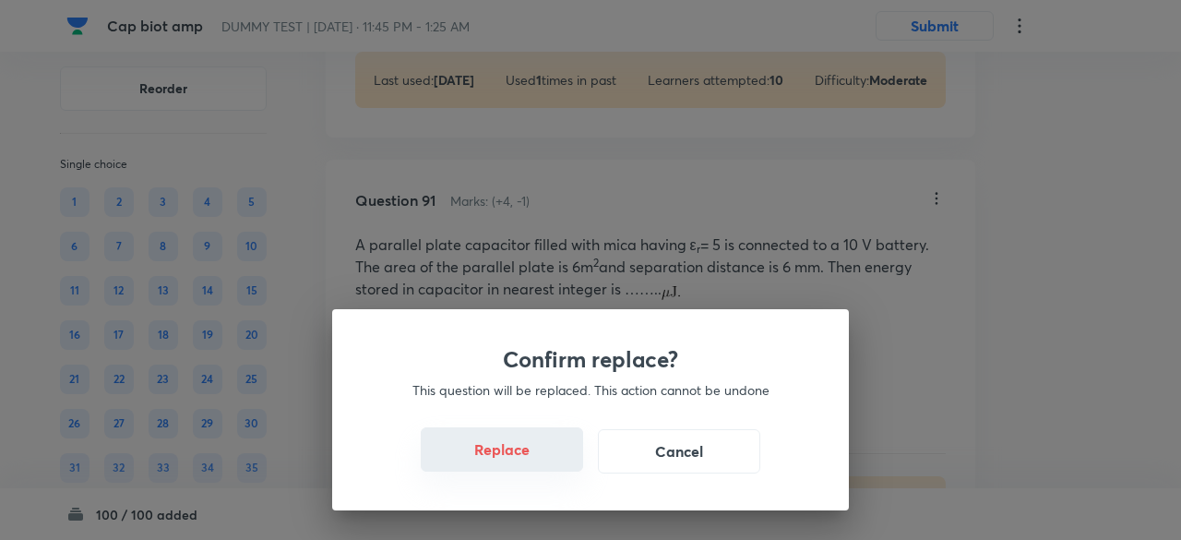
click at [518, 456] on button "Replace" at bounding box center [502, 449] width 162 height 44
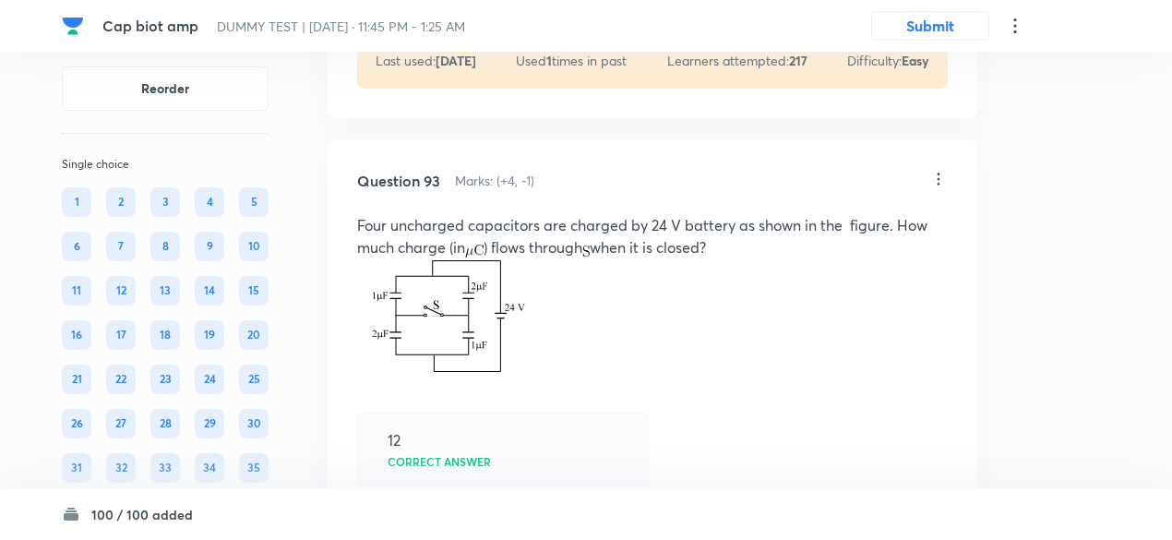
scroll to position [83307, 0]
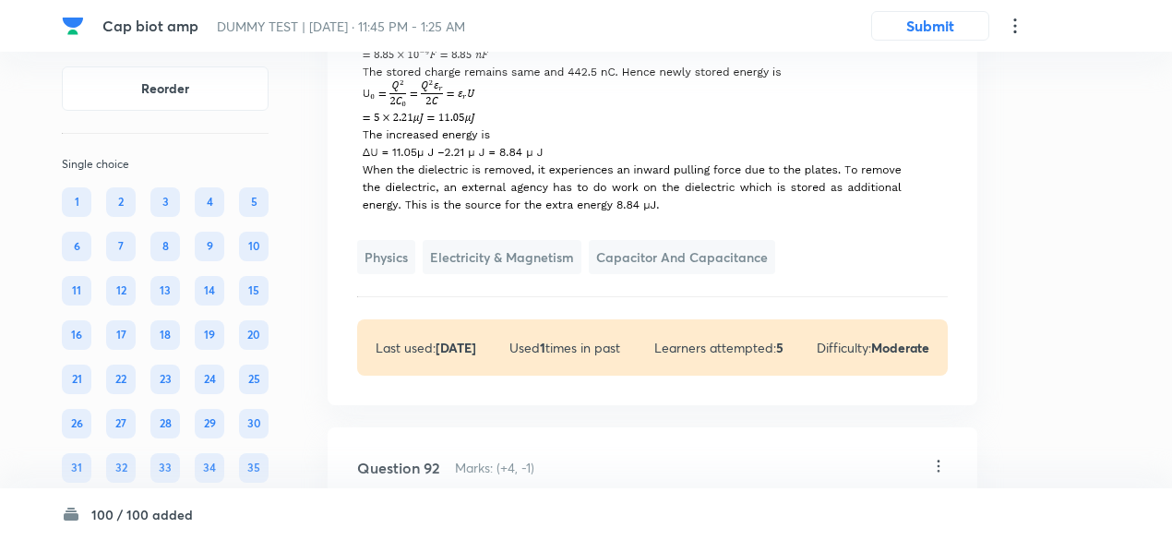
scroll to position [83088, 0]
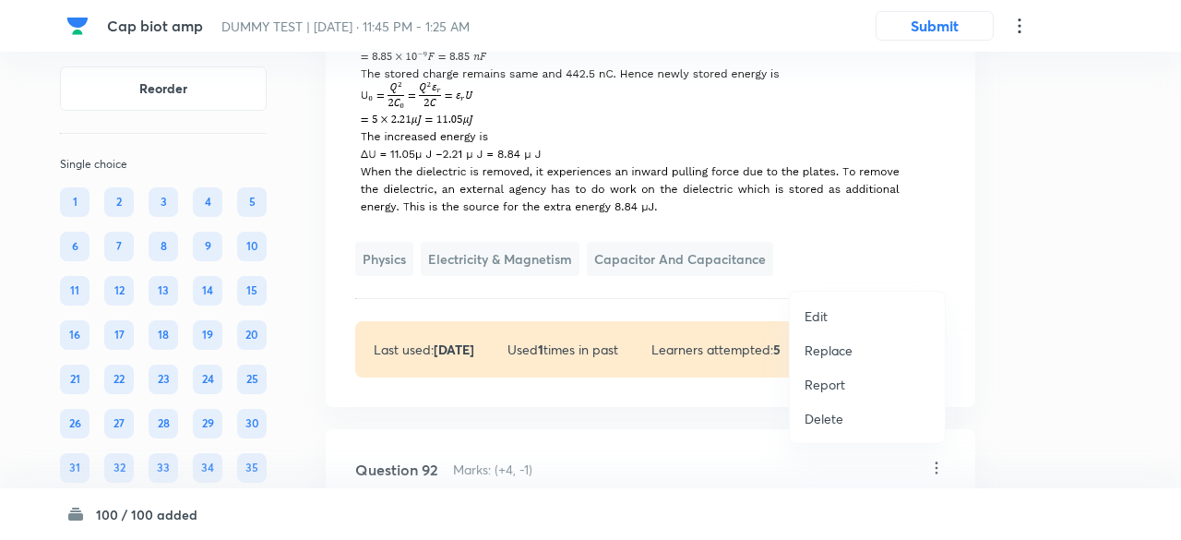
click at [828, 348] on p "Replace" at bounding box center [828, 349] width 48 height 19
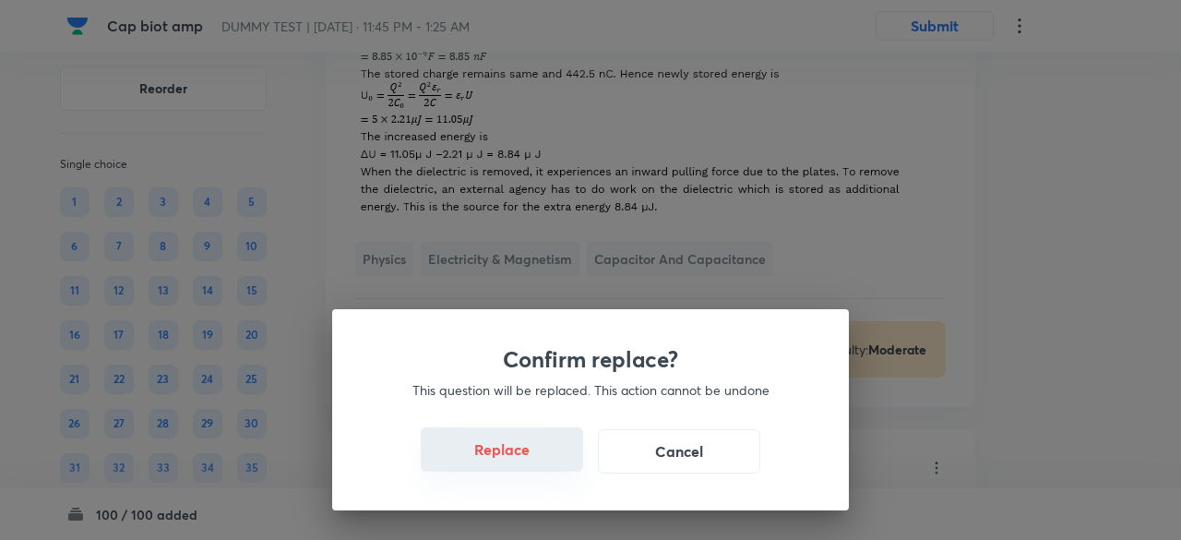
click at [509, 455] on button "Replace" at bounding box center [502, 449] width 162 height 44
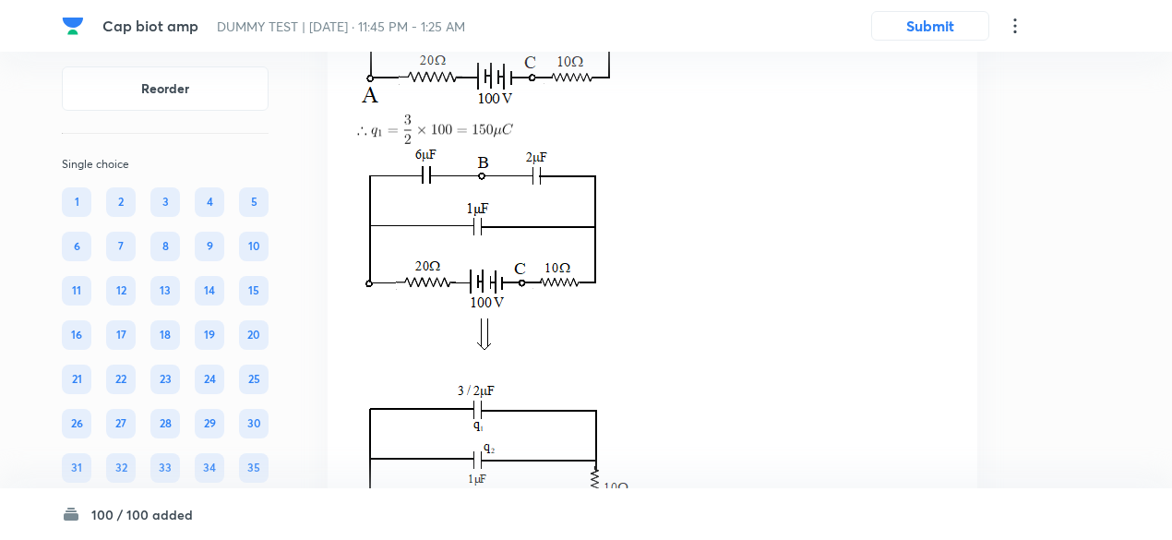
scroll to position [83160, 0]
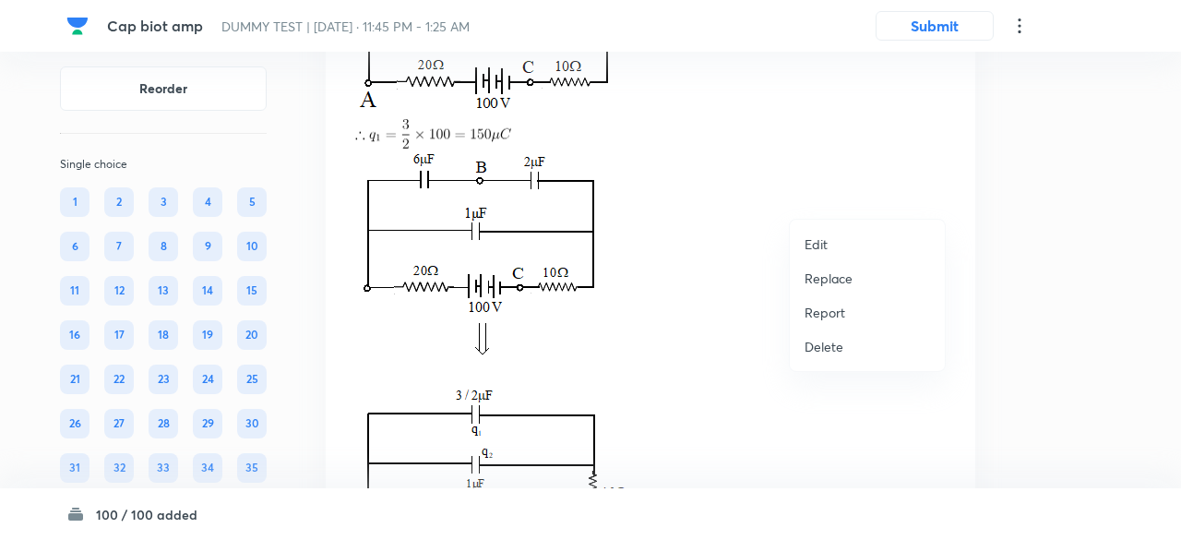
click at [831, 278] on p "Replace" at bounding box center [828, 277] width 48 height 19
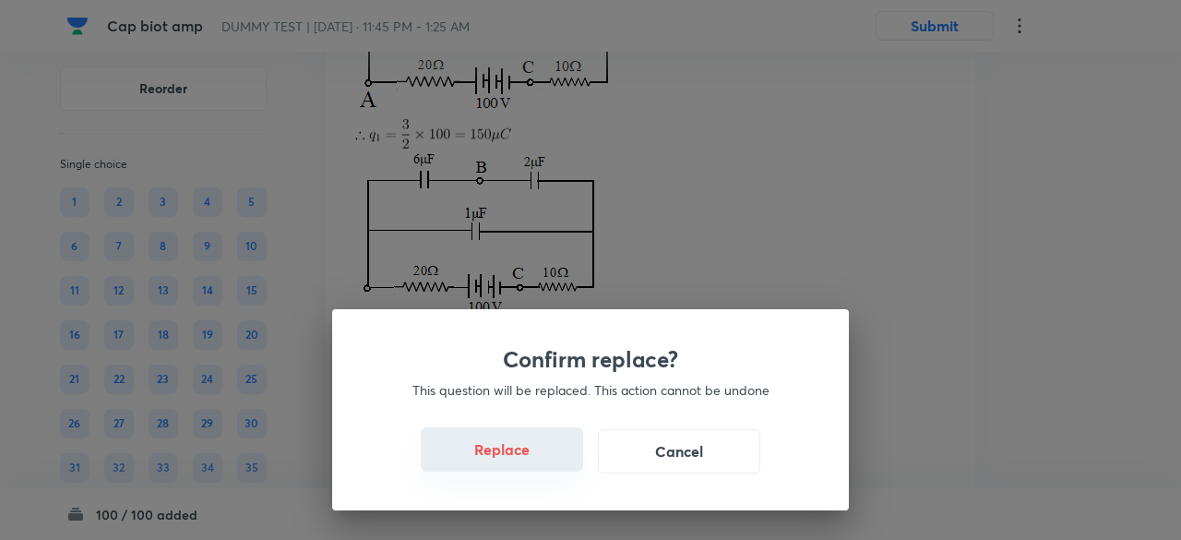
click at [519, 465] on button "Replace" at bounding box center [502, 449] width 162 height 44
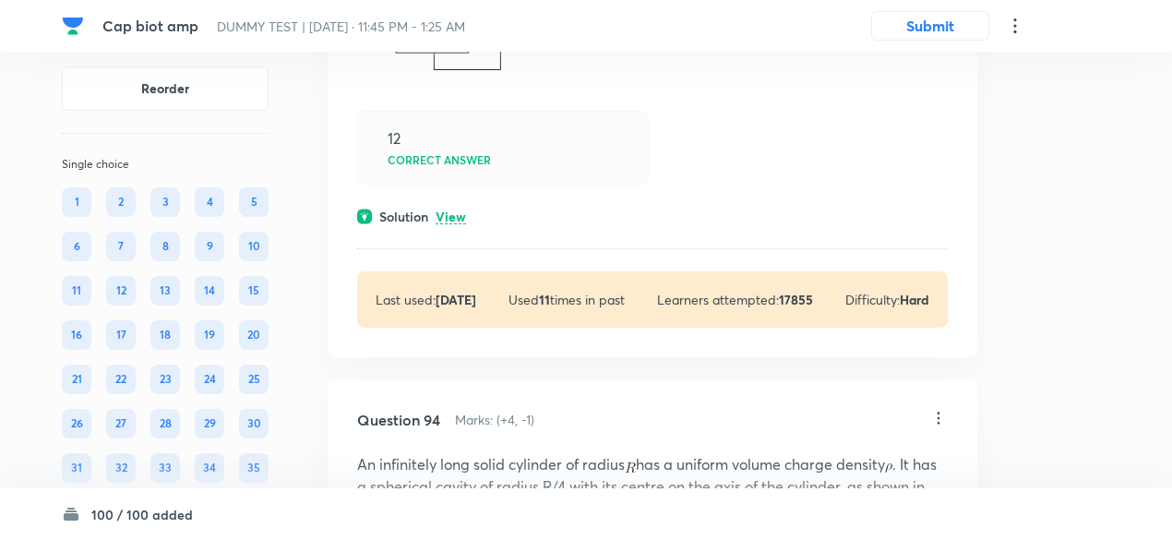
scroll to position [83880, 0]
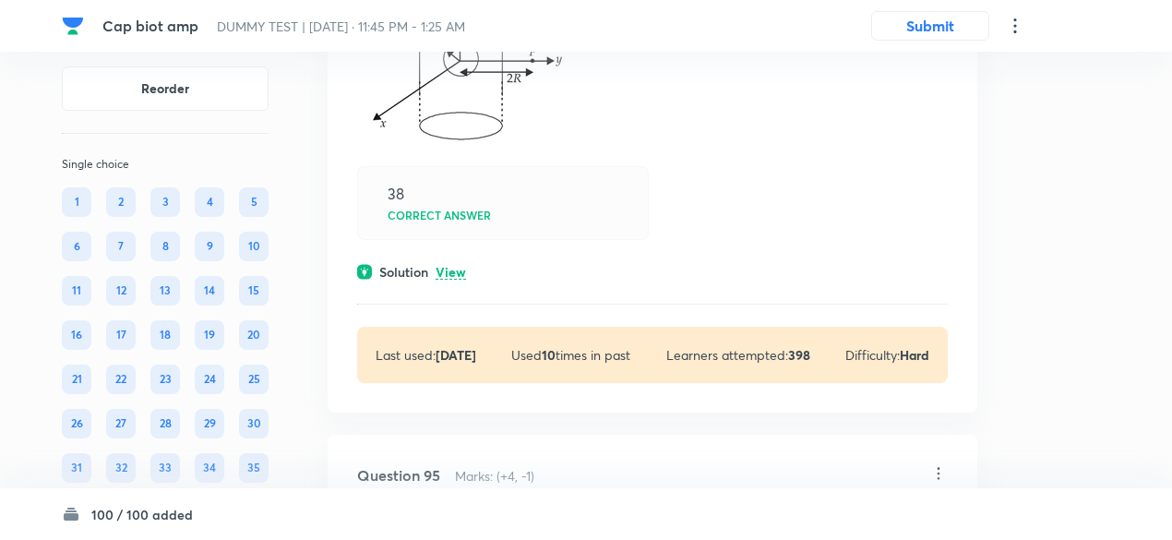
scroll to position [84832, 0]
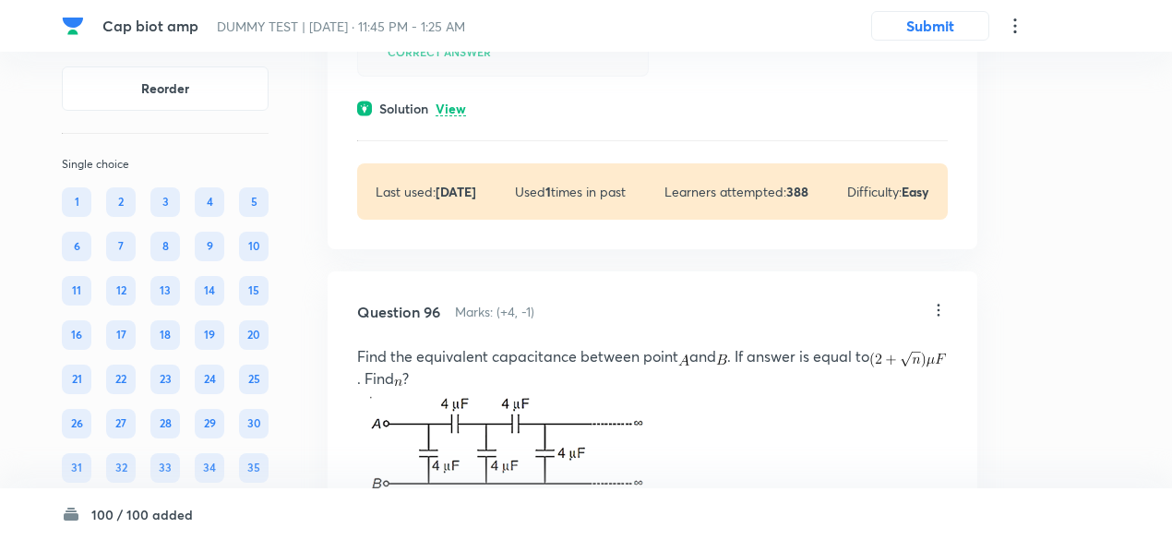
scroll to position [86207, 0]
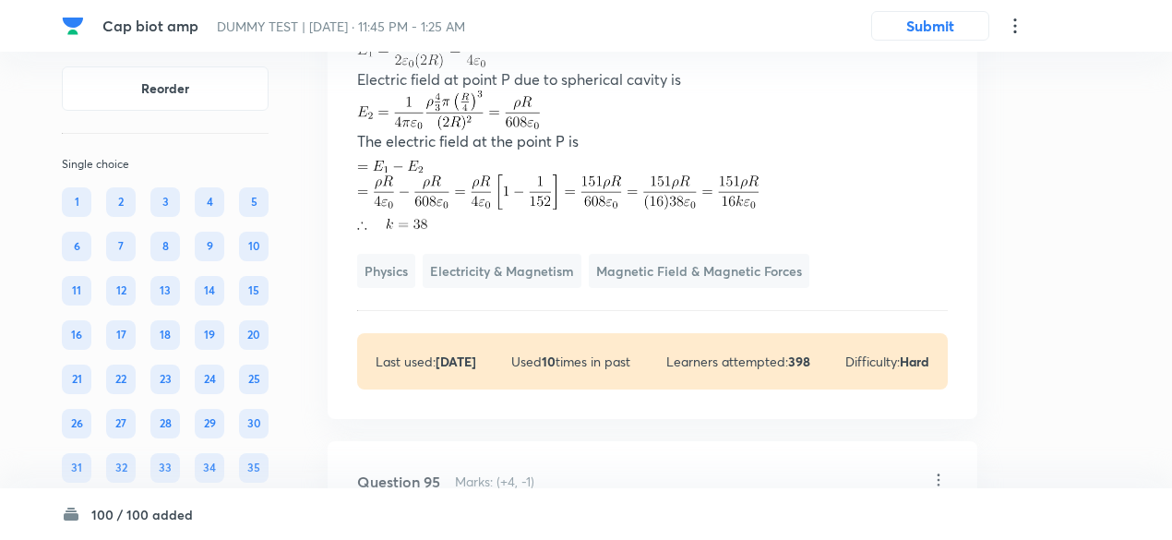
scroll to position [85910, 0]
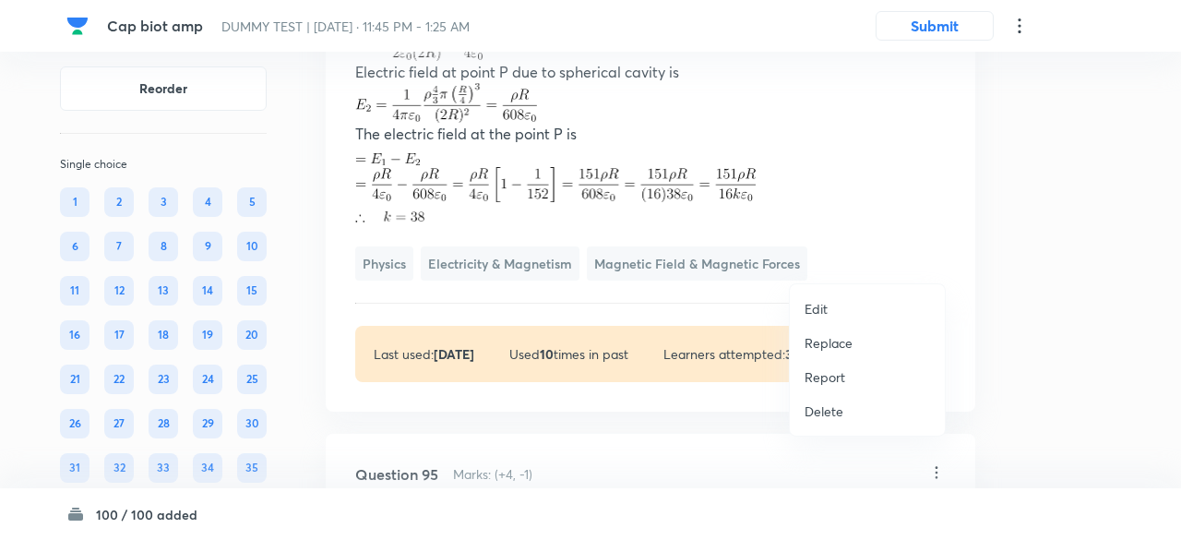
click at [832, 333] on p "Replace" at bounding box center [828, 342] width 48 height 19
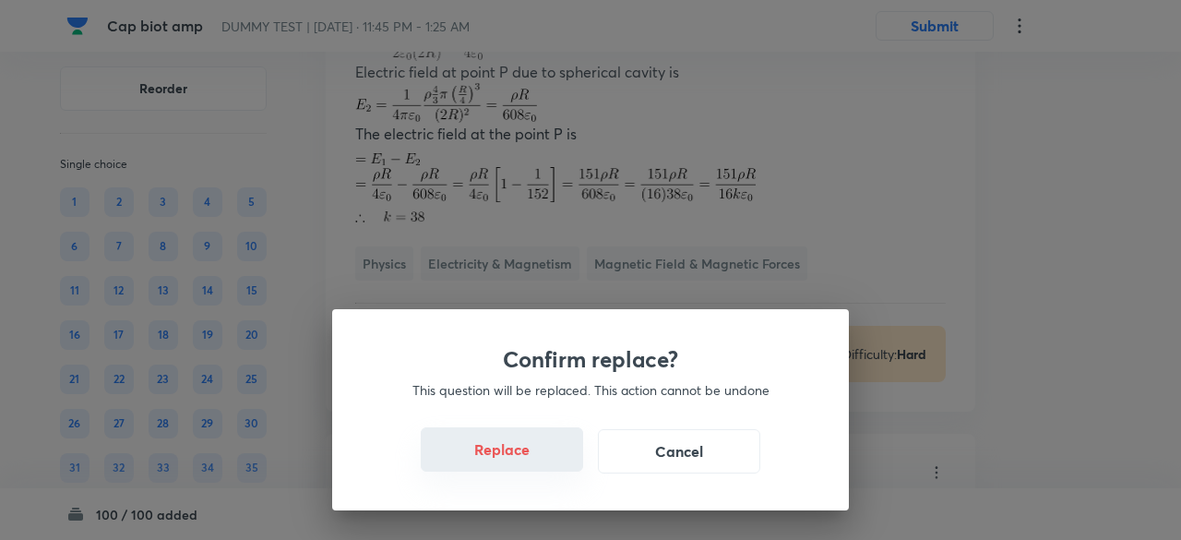
click at [506, 452] on button "Replace" at bounding box center [502, 449] width 162 height 44
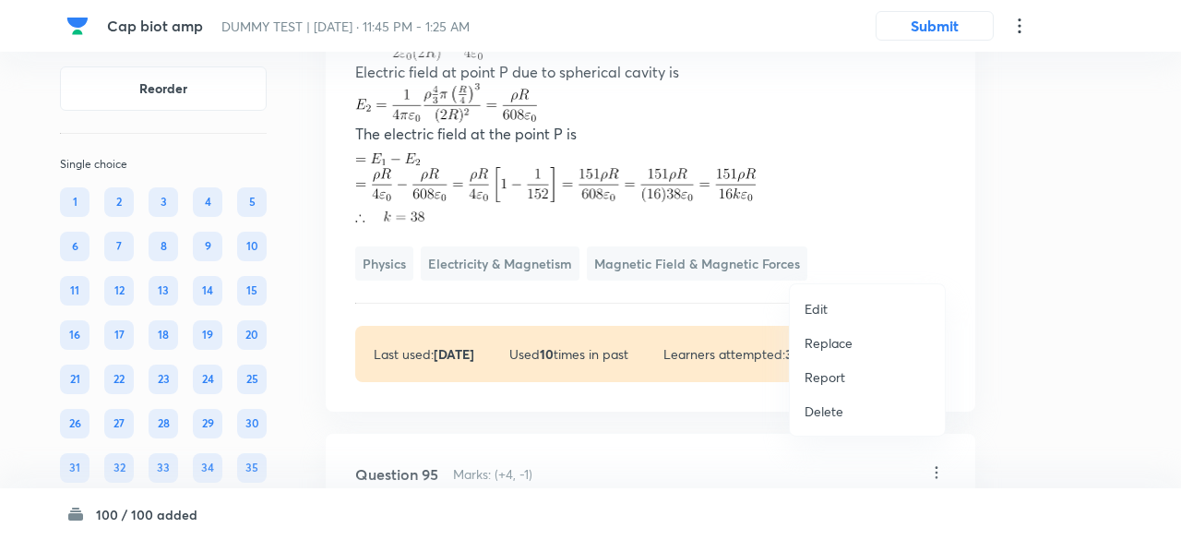
click at [828, 333] on p "Replace" at bounding box center [828, 342] width 48 height 19
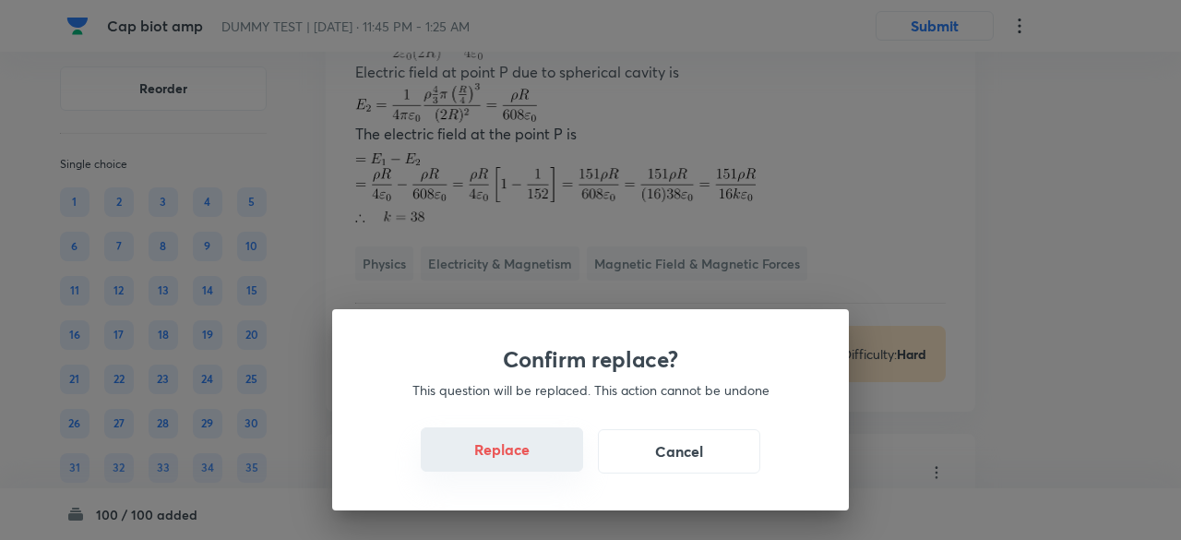
click at [511, 456] on button "Replace" at bounding box center [502, 449] width 162 height 44
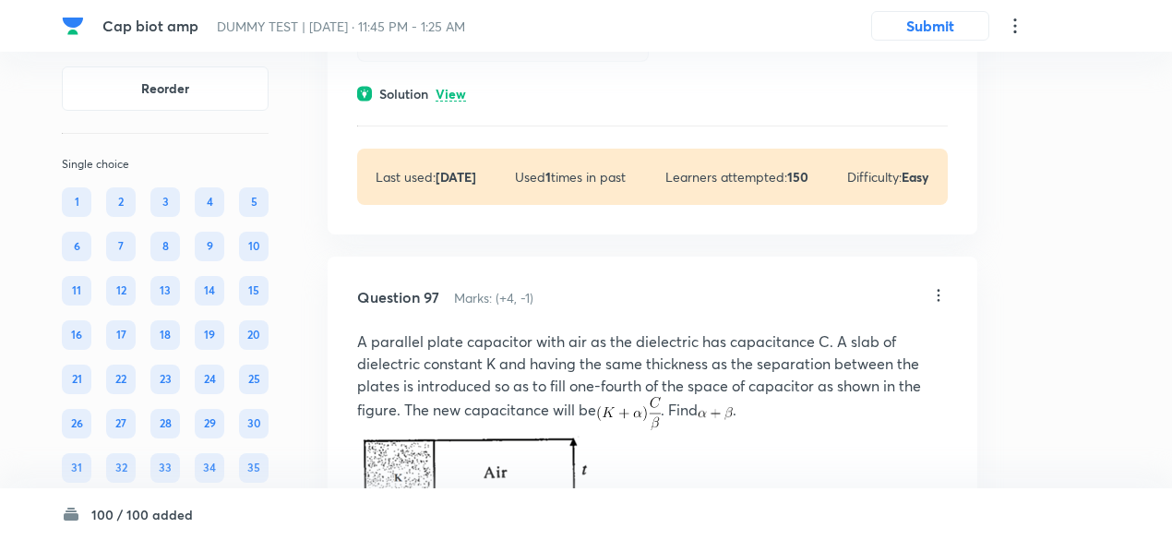
scroll to position [87010, 0]
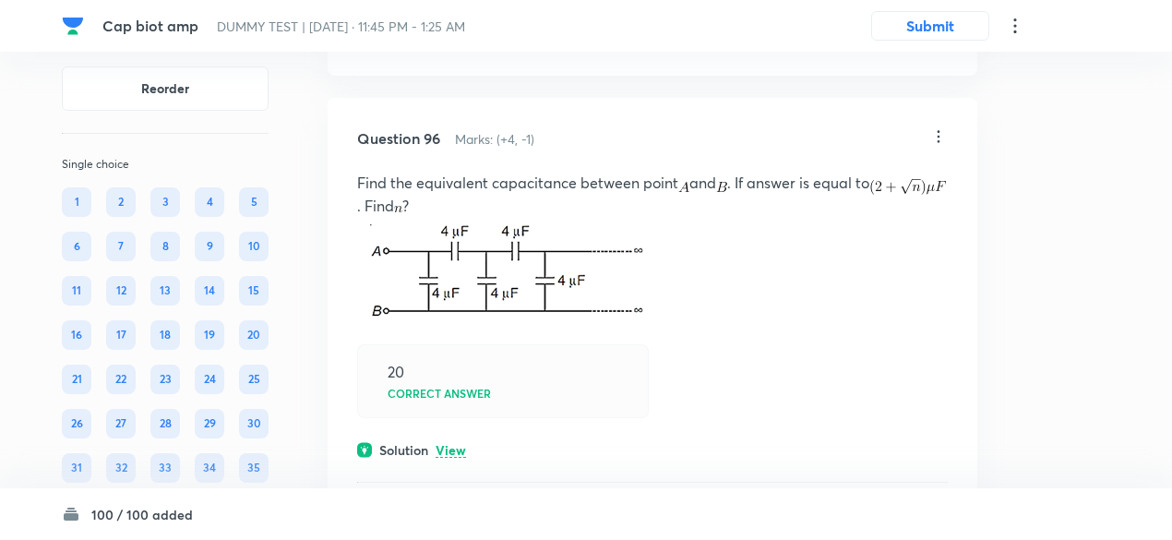
scroll to position [86938, 0]
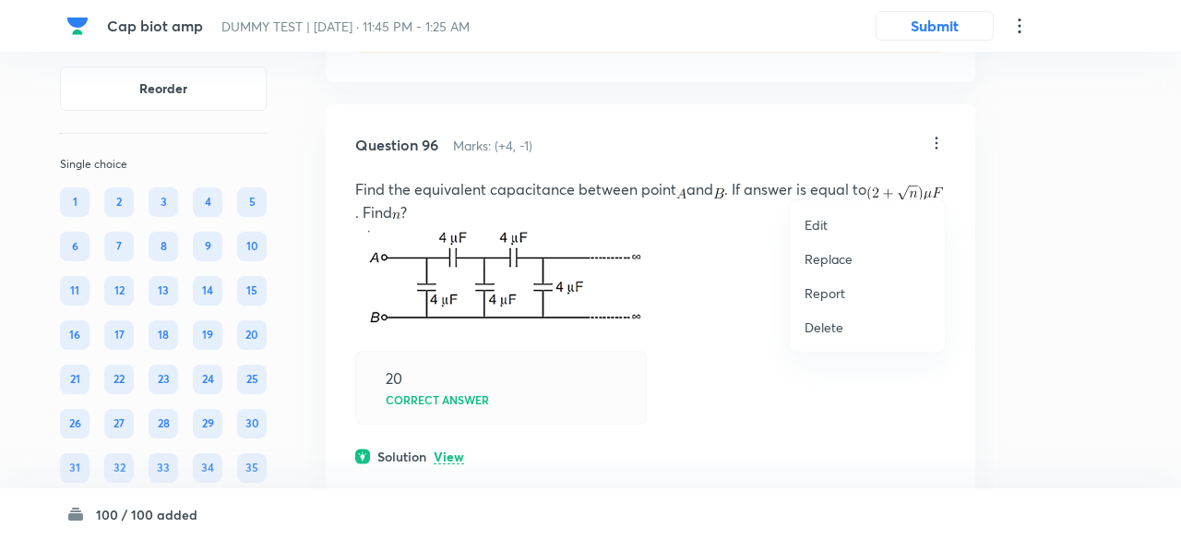
click at [822, 257] on p "Replace" at bounding box center [828, 258] width 48 height 19
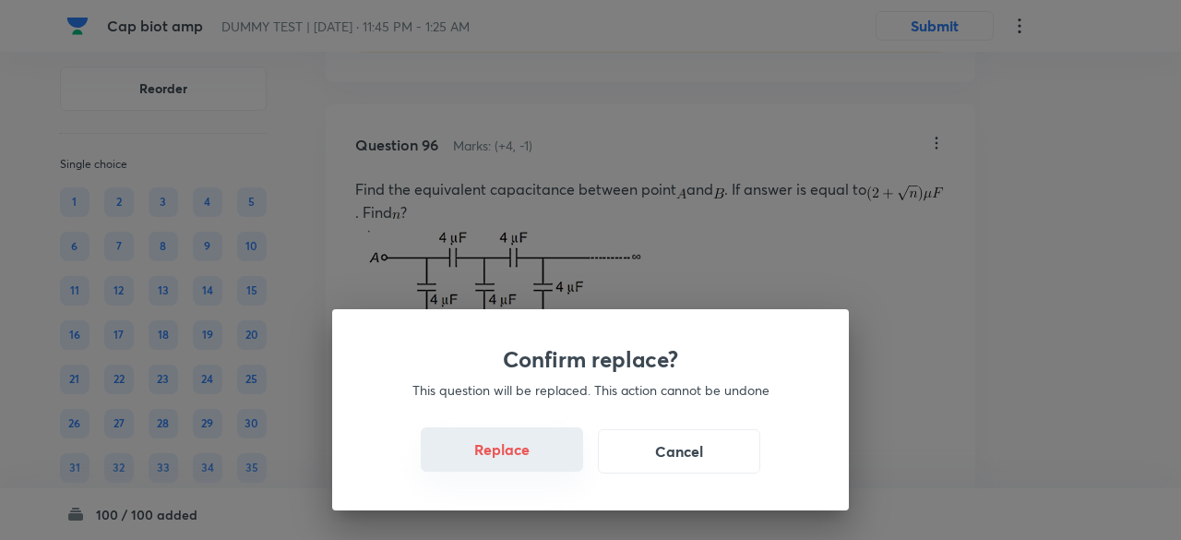
click at [521, 461] on button "Replace" at bounding box center [502, 449] width 162 height 44
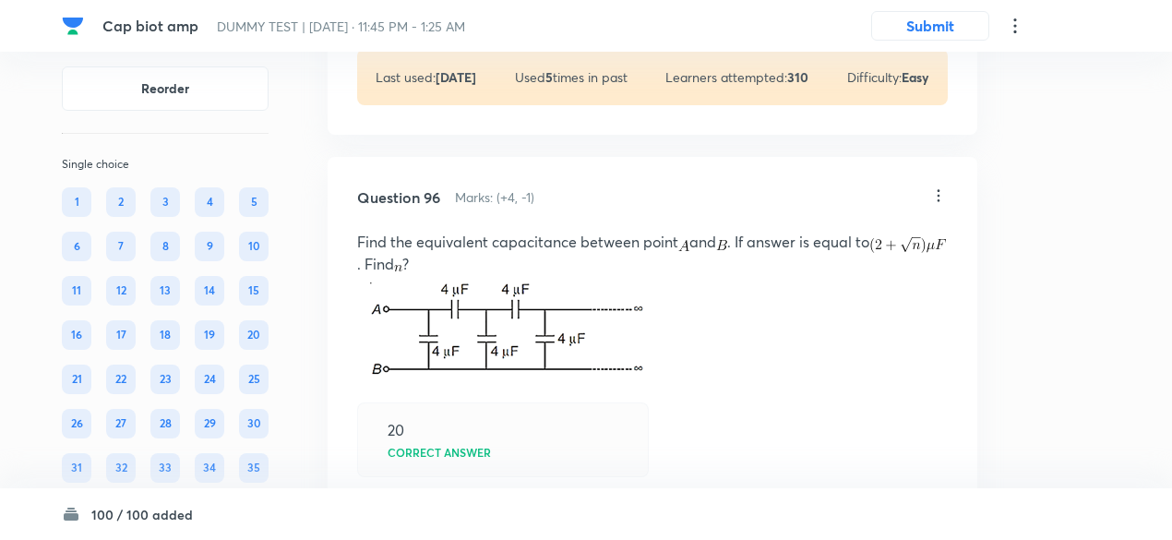
scroll to position [87014, 0]
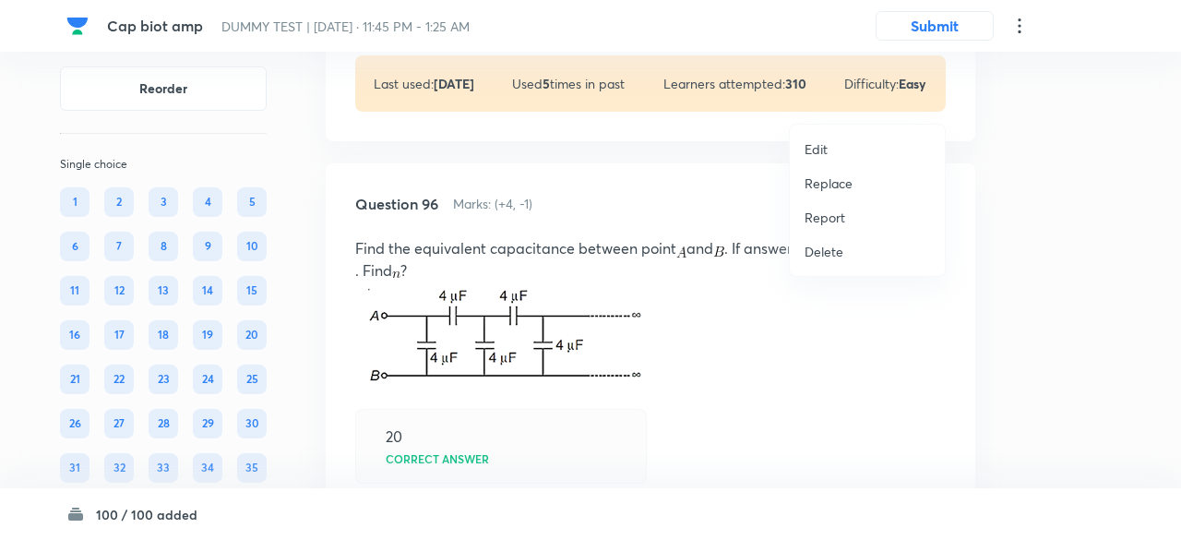
click at [827, 183] on p "Replace" at bounding box center [828, 182] width 48 height 19
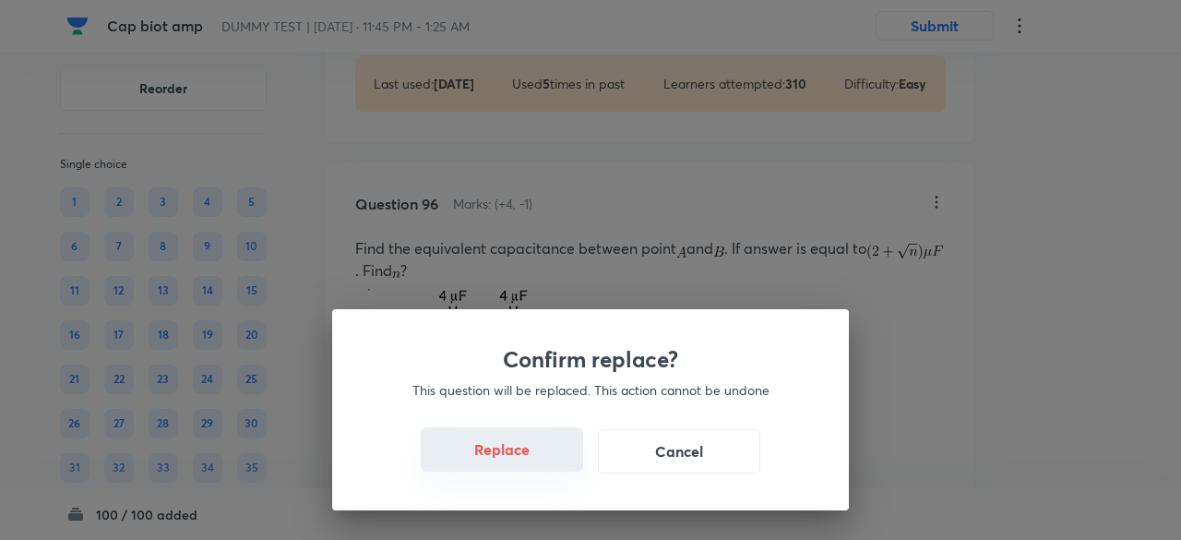
click at [518, 455] on button "Replace" at bounding box center [502, 449] width 162 height 44
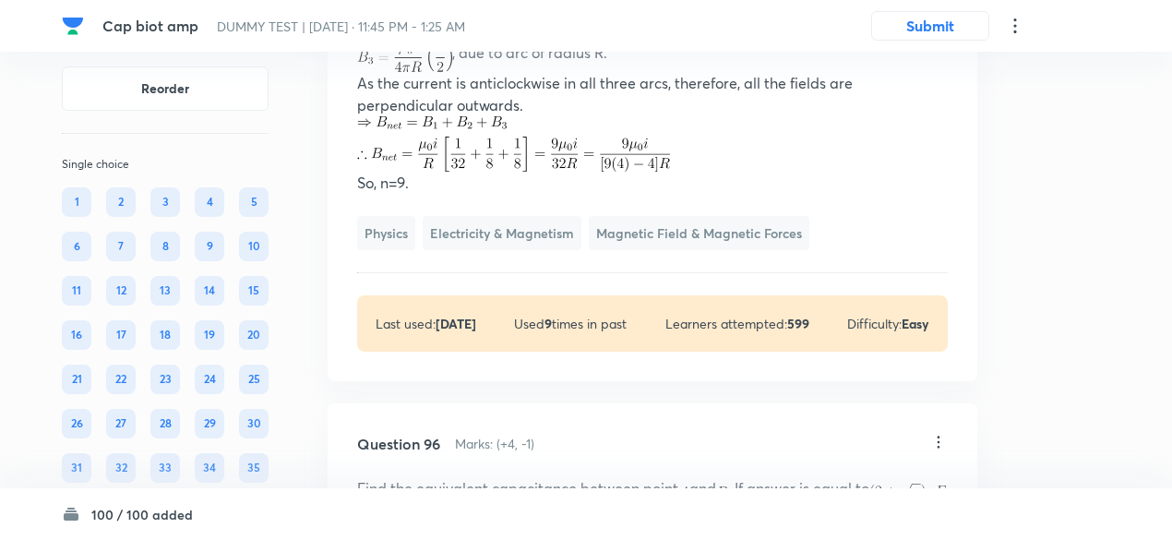
scroll to position [86906, 0]
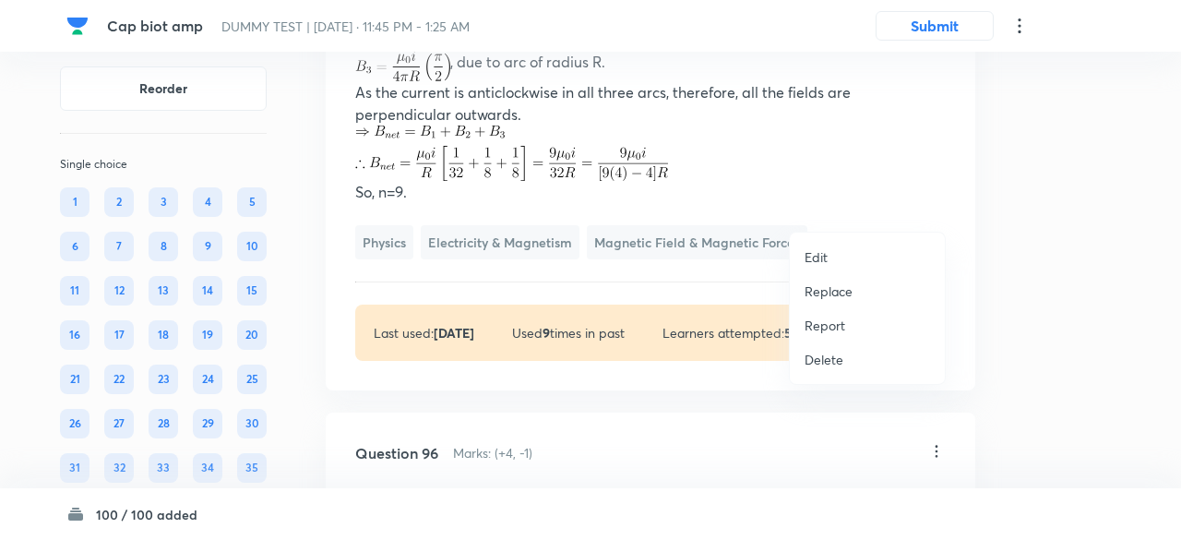
click at [836, 291] on p "Replace" at bounding box center [828, 290] width 48 height 19
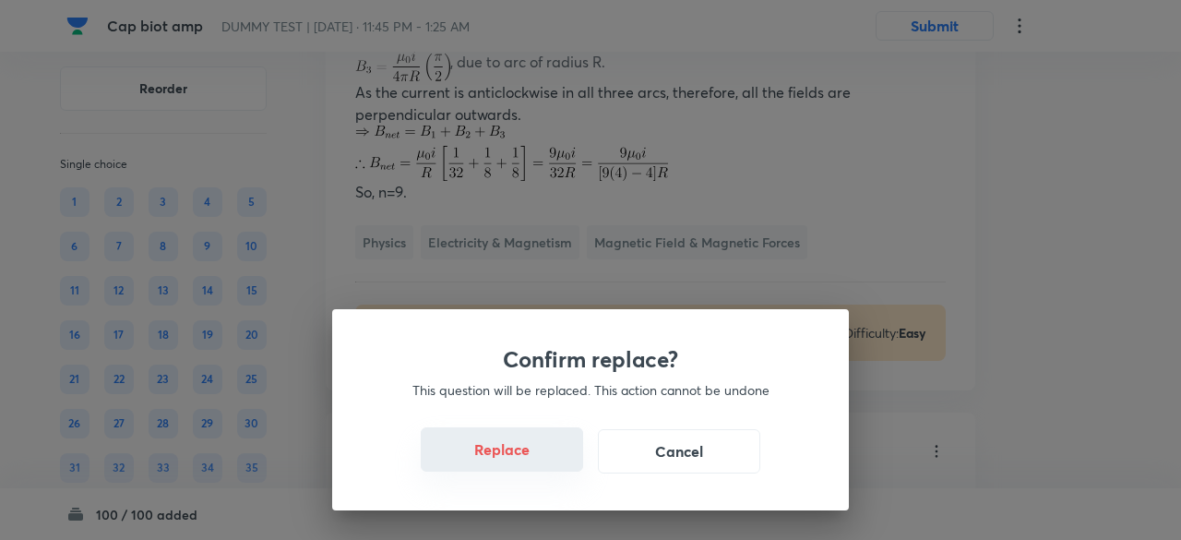
click at [526, 460] on button "Replace" at bounding box center [502, 449] width 162 height 44
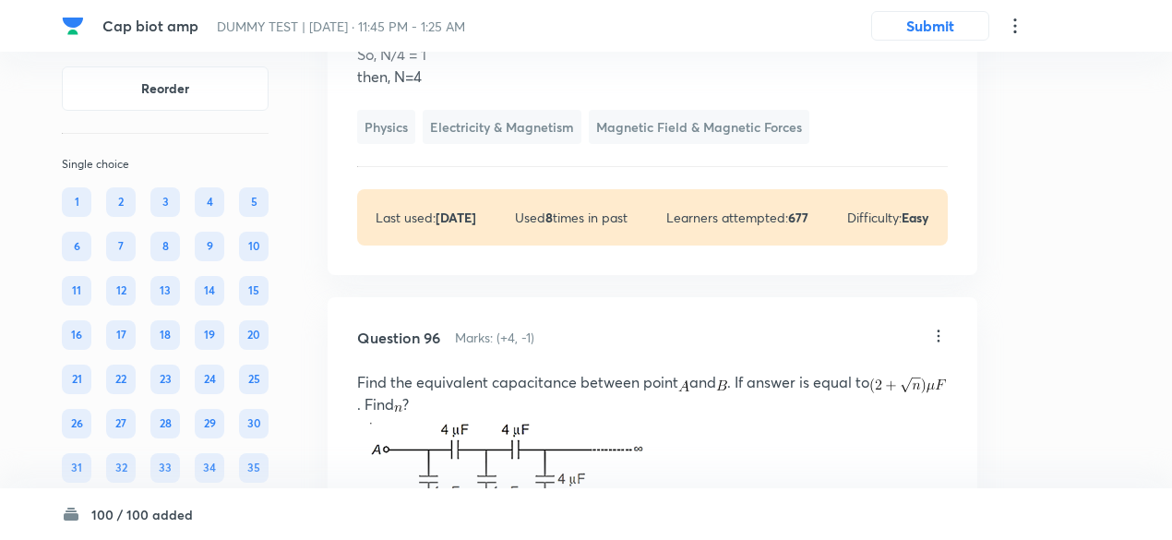
scroll to position [86883, 0]
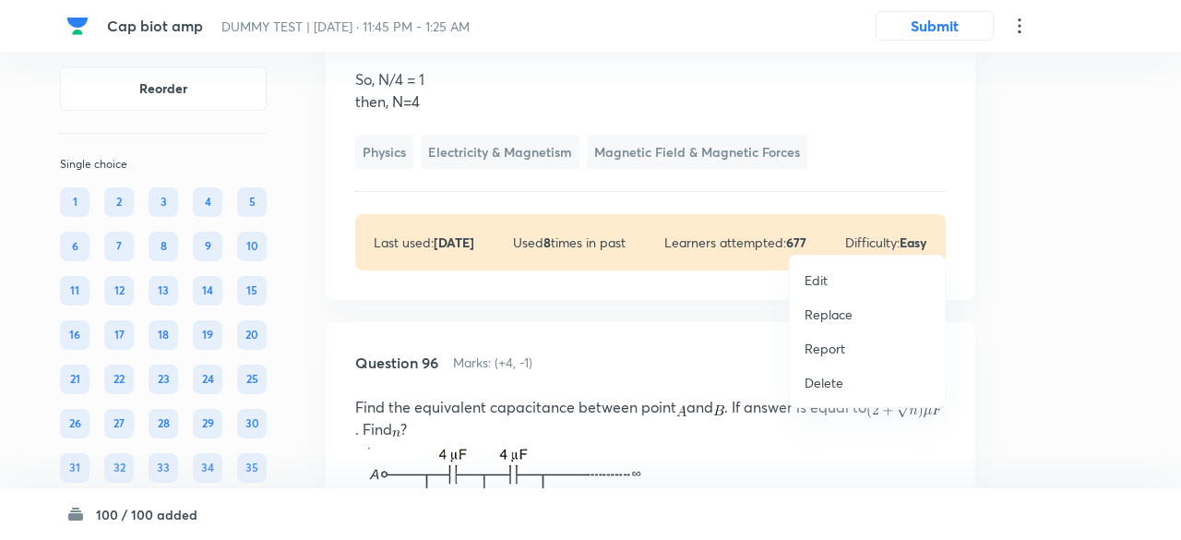
click at [819, 315] on p "Replace" at bounding box center [828, 313] width 48 height 19
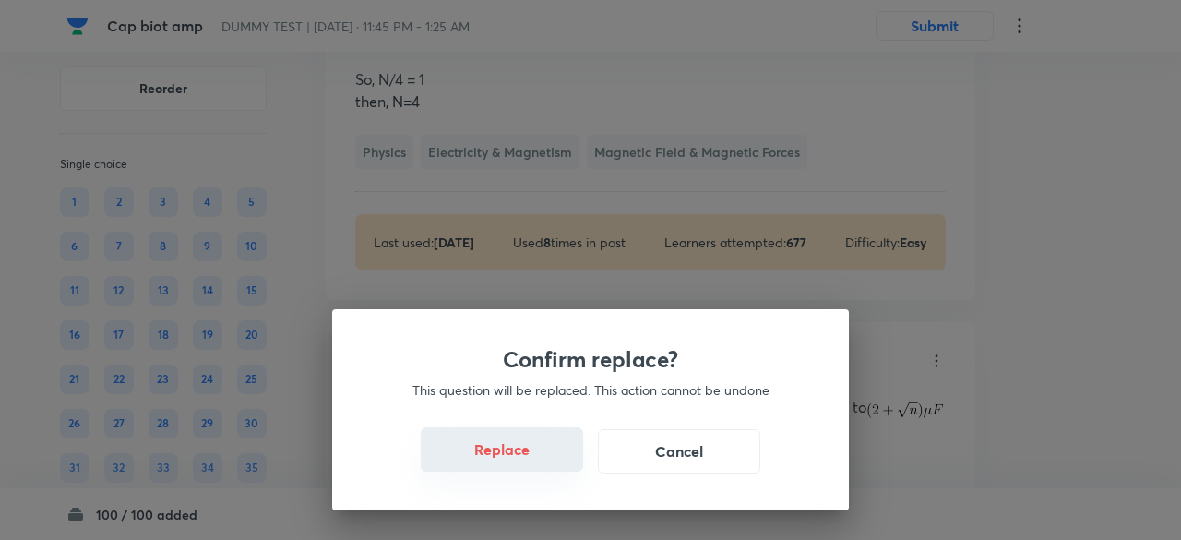
click at [519, 458] on button "Replace" at bounding box center [502, 449] width 162 height 44
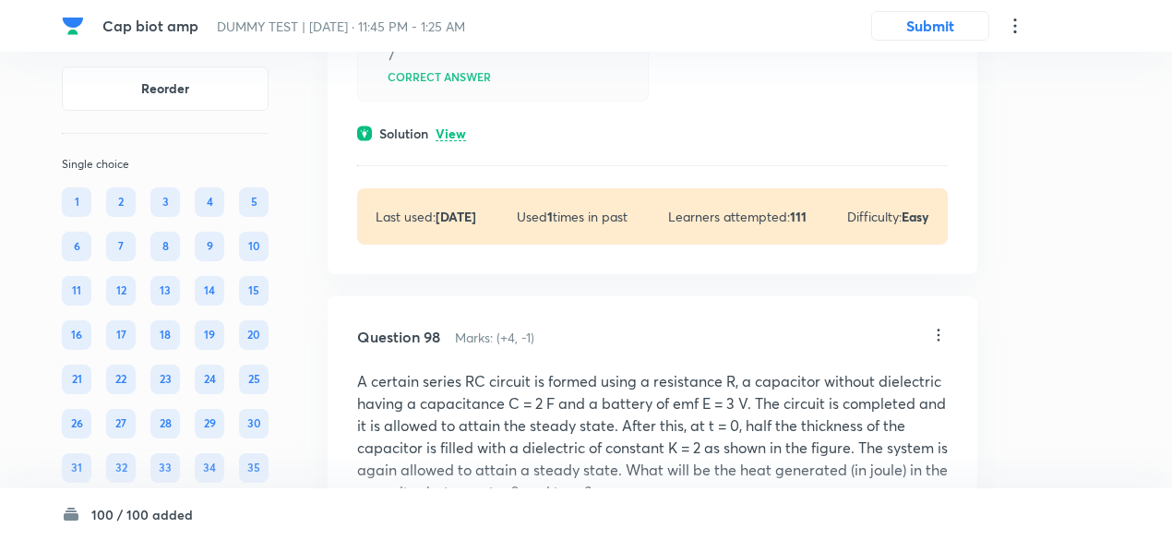
scroll to position [88003, 0]
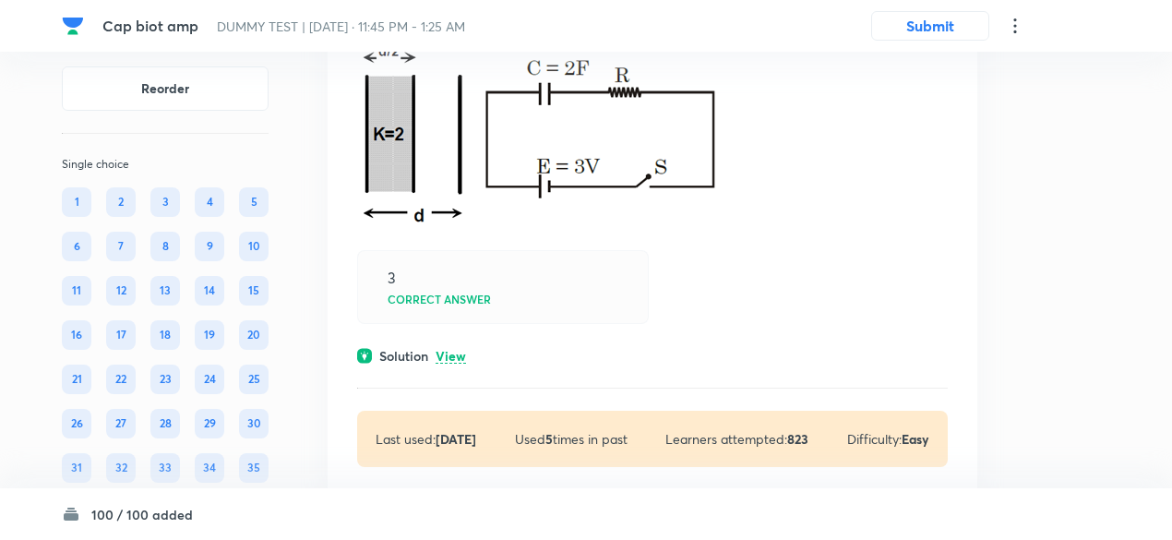
scroll to position [88805, 0]
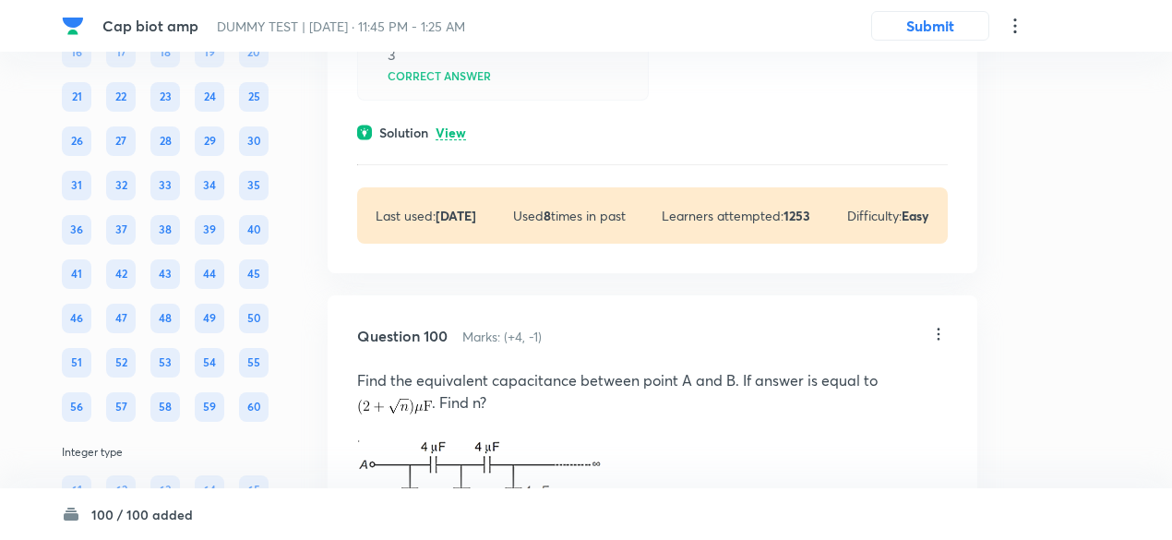
scroll to position [89587, 0]
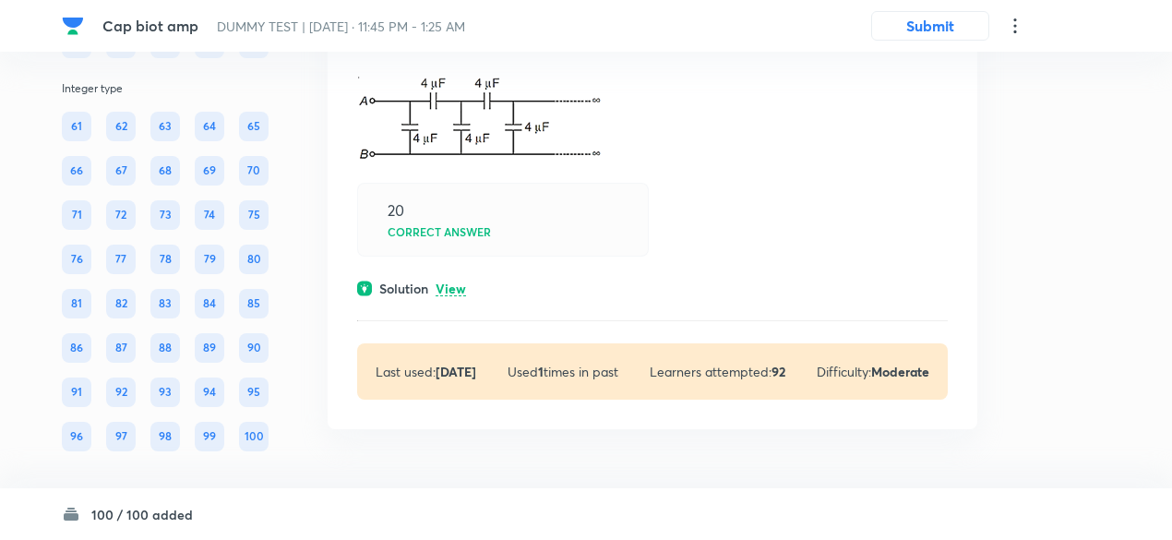
scroll to position [90434, 0]
click at [458, 296] on p "View" at bounding box center [450, 289] width 30 height 14
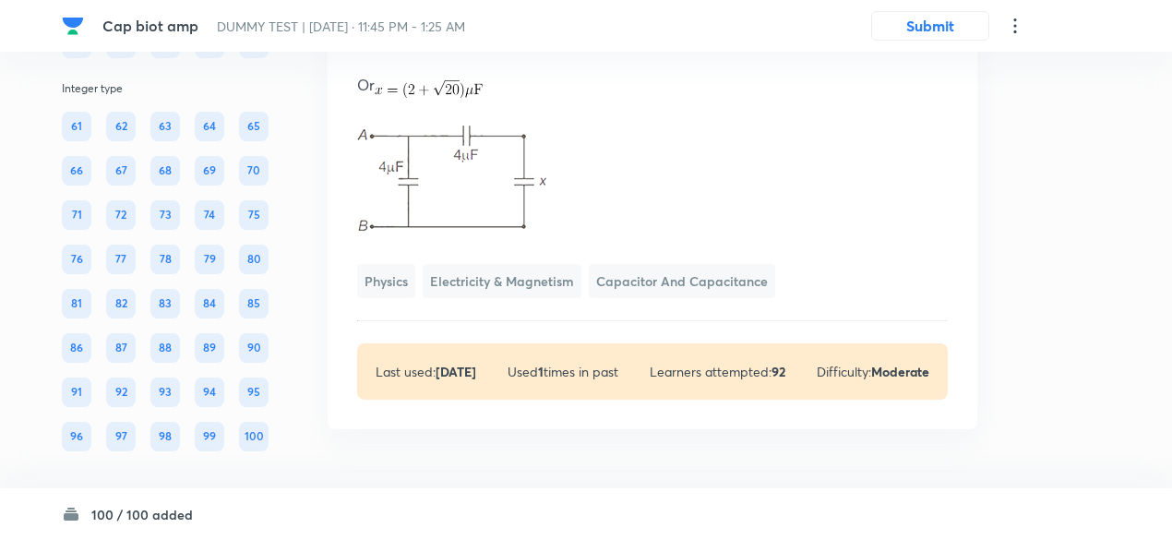
scroll to position [91026, 0]
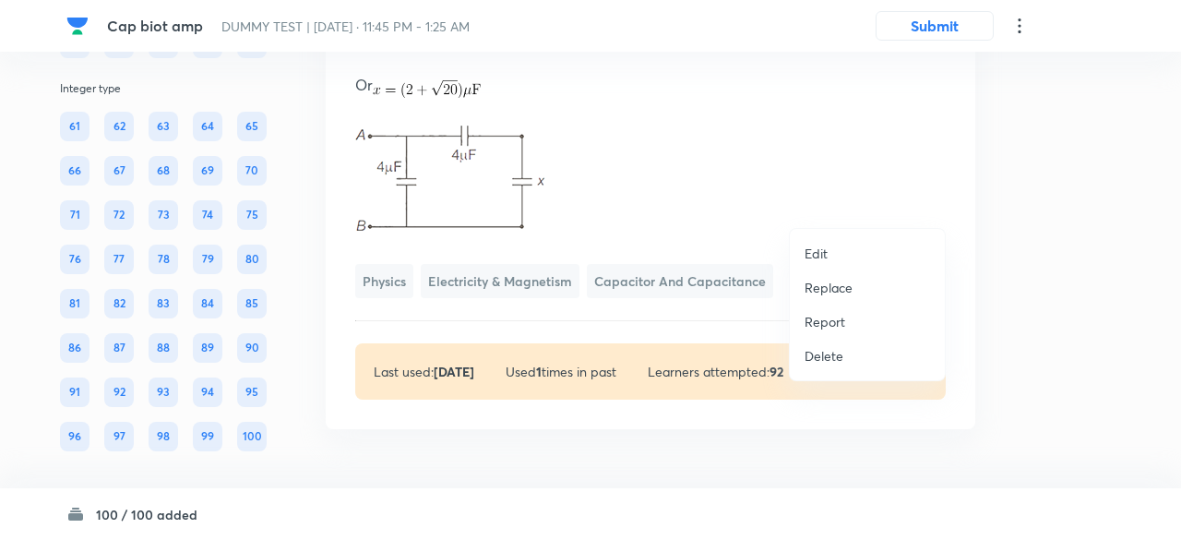
click at [852, 280] on li "Replace" at bounding box center [867, 287] width 155 height 34
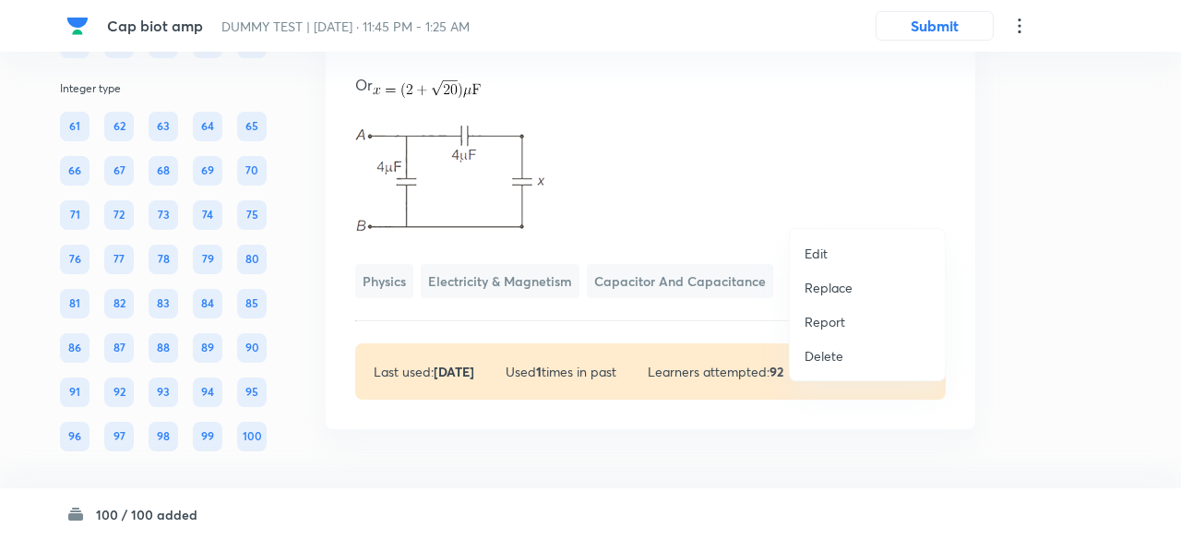
click at [818, 287] on p "Replace" at bounding box center [828, 287] width 48 height 19
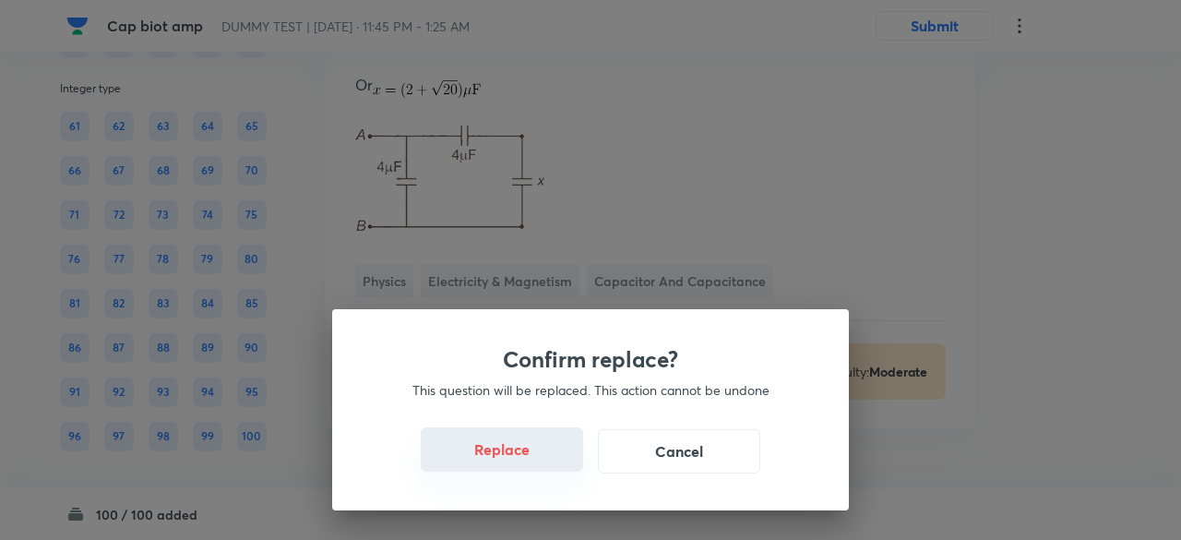
click at [511, 456] on button "Replace" at bounding box center [502, 449] width 162 height 44
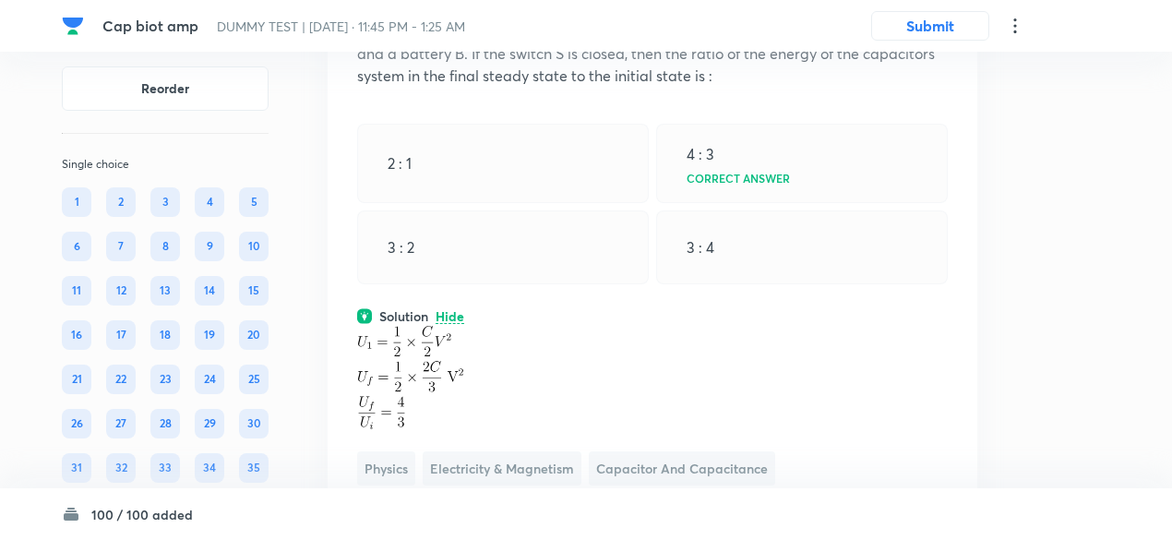
scroll to position [0, 0]
